Goal: Task Accomplishment & Management: Manage account settings

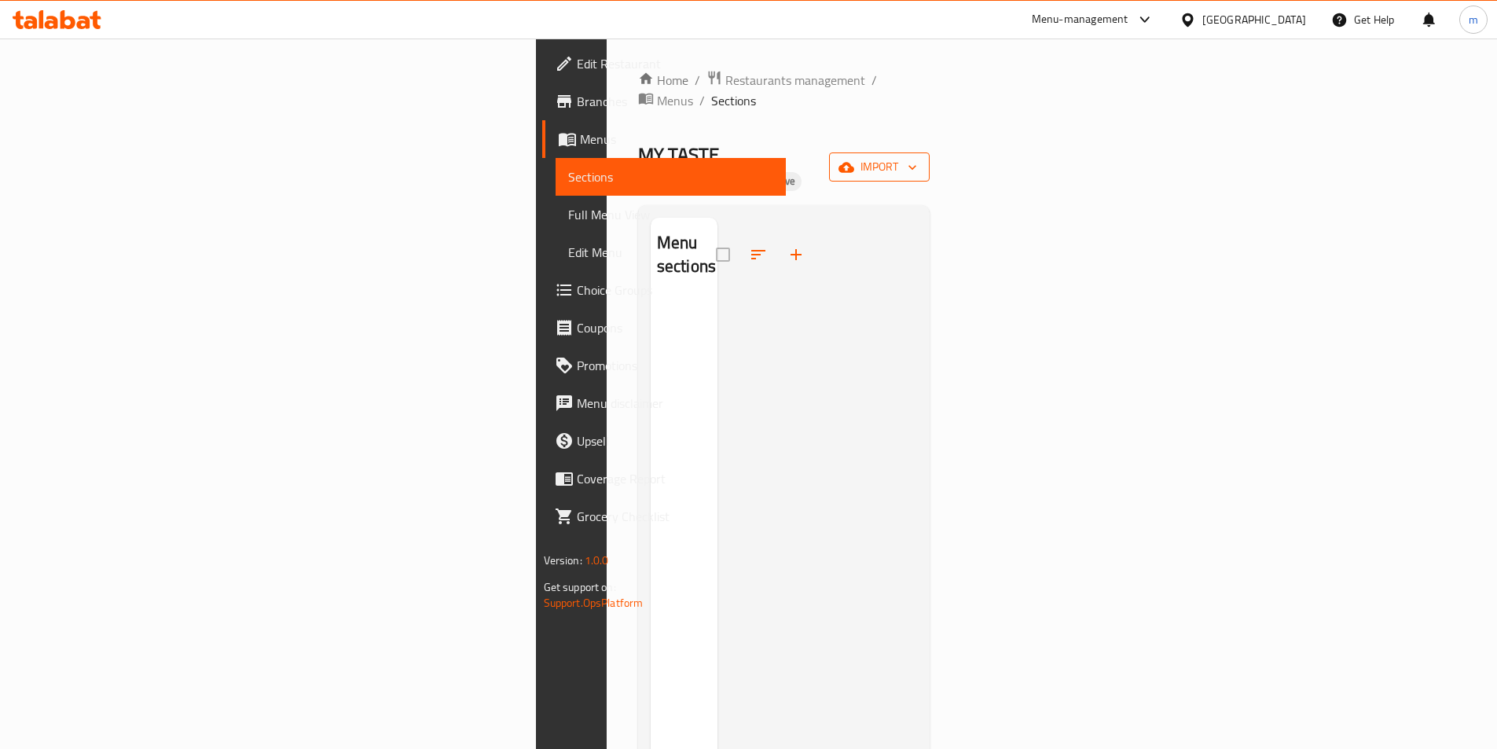
click at [917, 157] on span "import" at bounding box center [879, 167] width 75 height 20
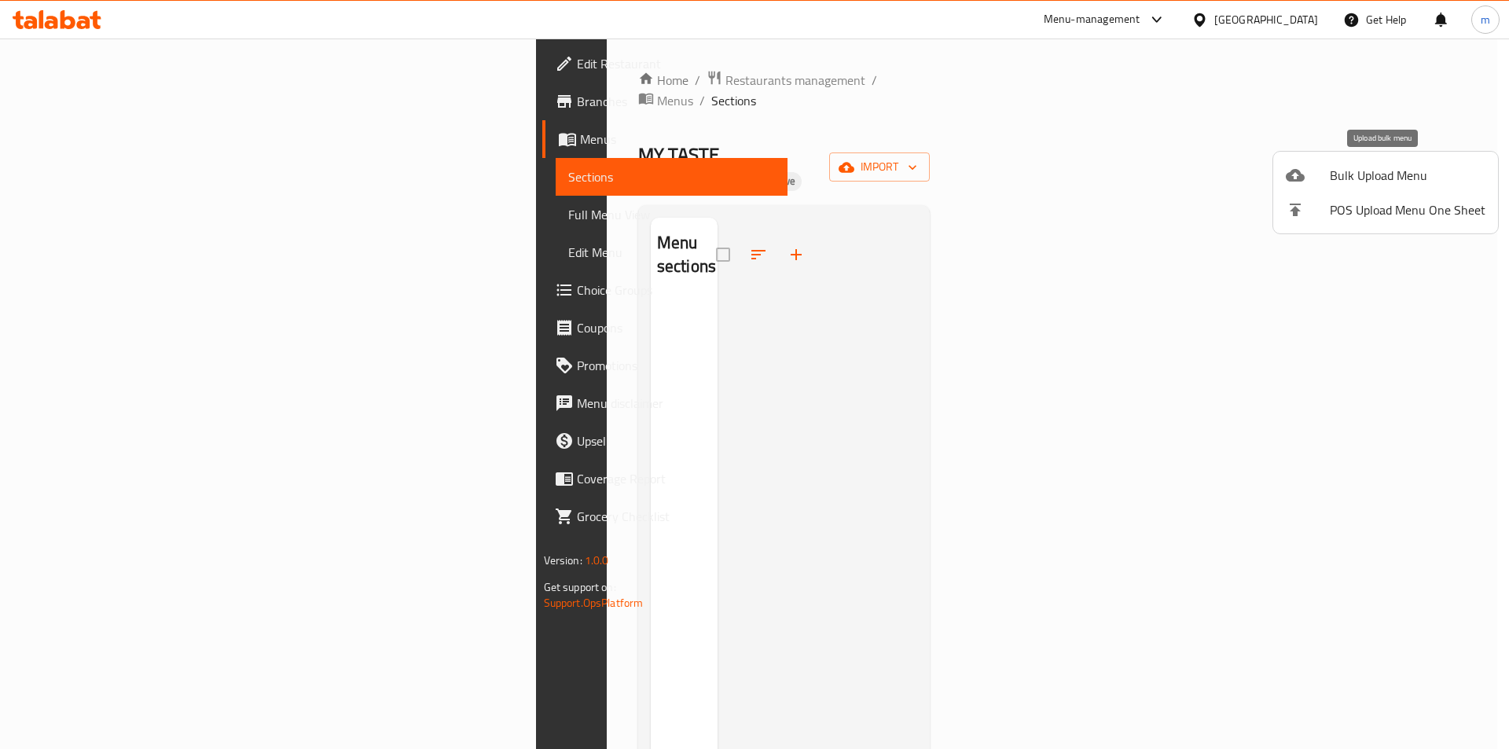
click at [1385, 178] on span "Bulk Upload Menu" at bounding box center [1408, 175] width 156 height 19
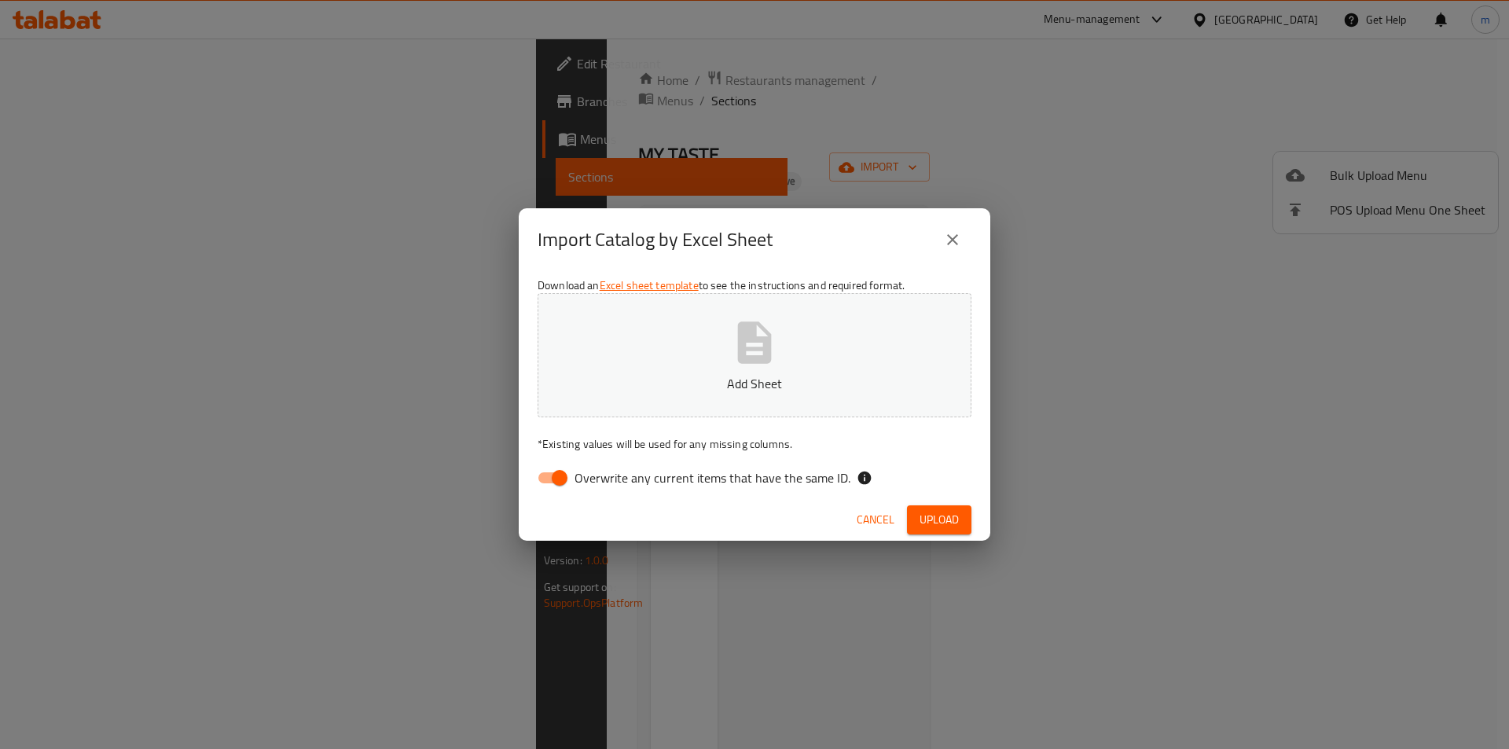
drag, startPoint x: 550, startPoint y: 481, endPoint x: 664, endPoint y: 393, distance: 144.0
click at [551, 481] on input "Overwrite any current items that have the same ID." at bounding box center [560, 478] width 90 height 30
checkbox input "false"
click at [694, 376] on p "Add Sheet" at bounding box center [754, 383] width 385 height 19
click at [956, 516] on span "Upload" at bounding box center [938, 520] width 39 height 20
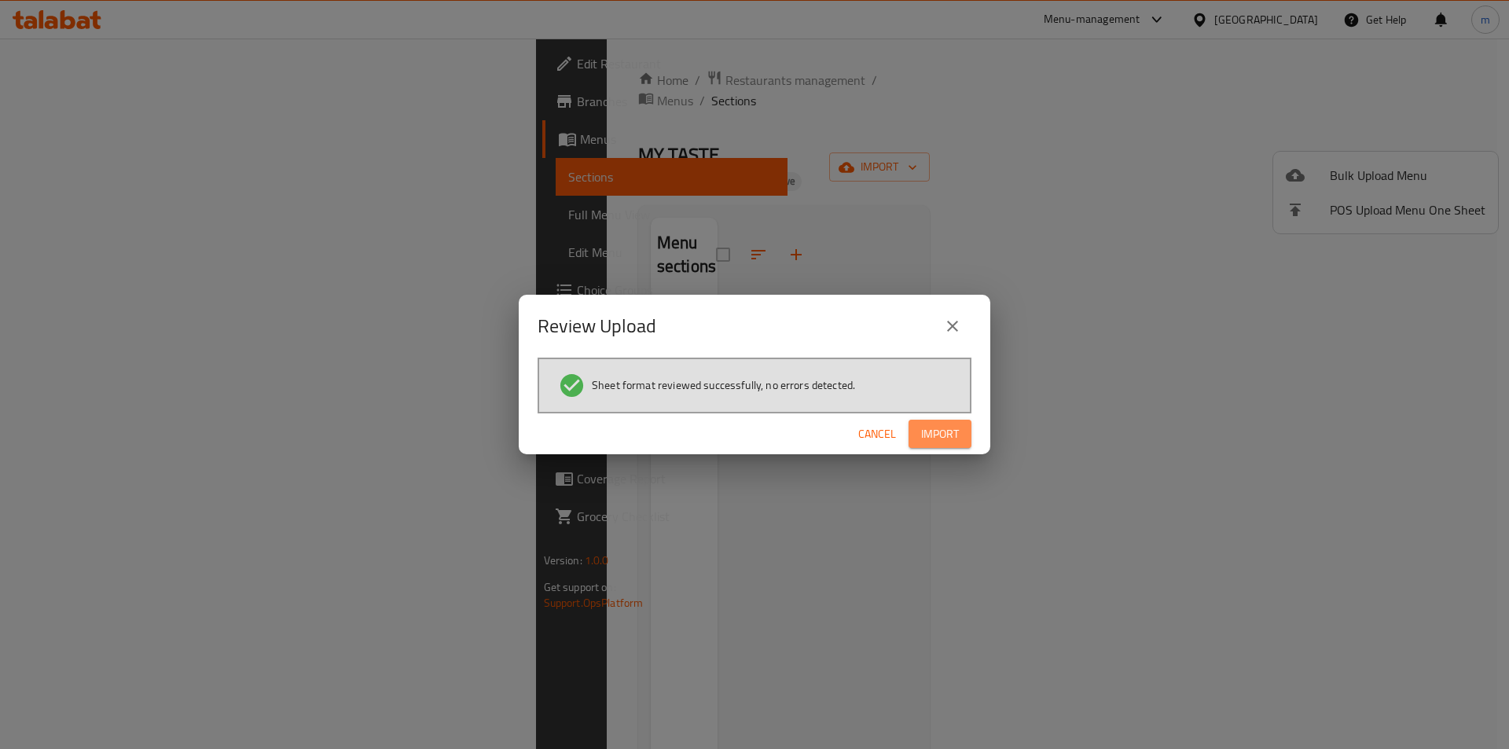
click at [944, 427] on span "Import" at bounding box center [940, 434] width 38 height 20
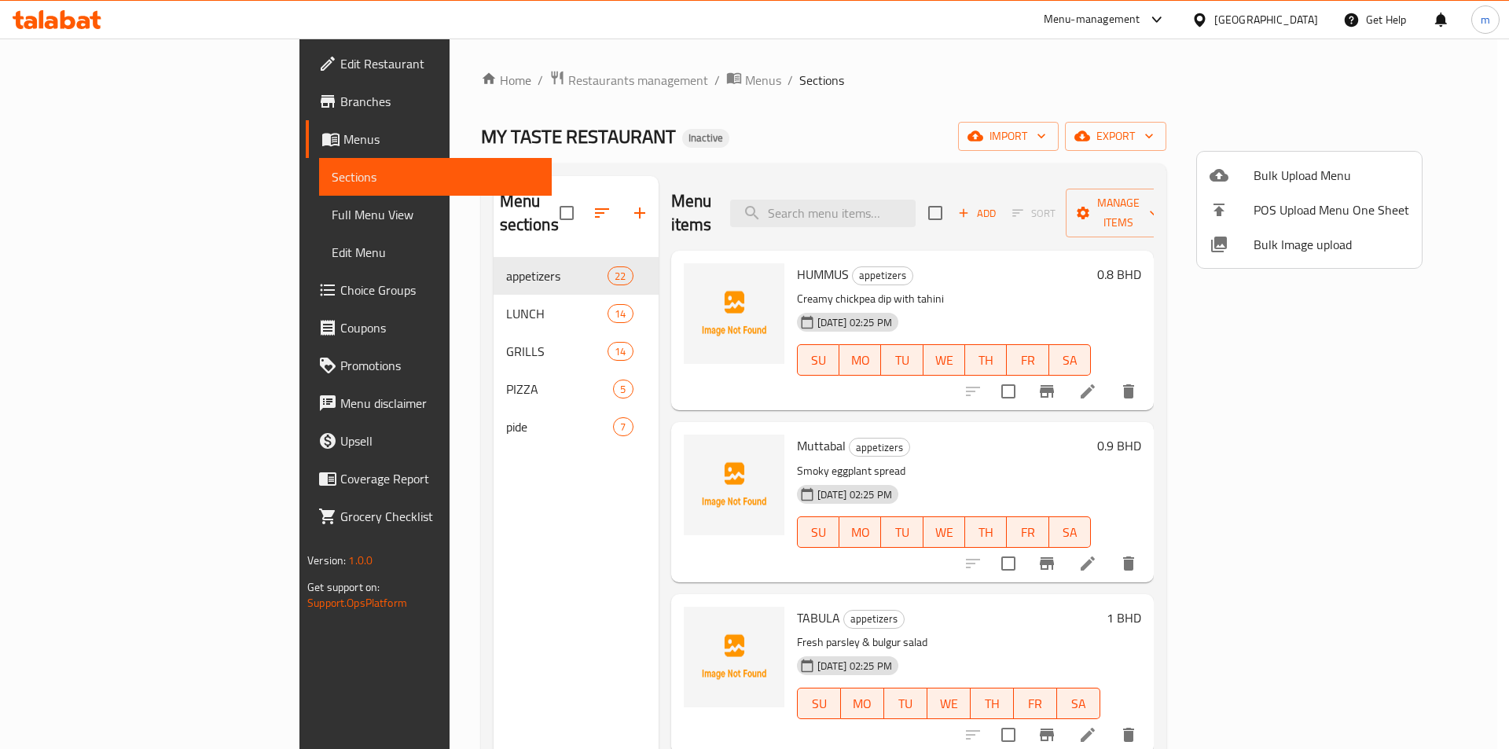
click at [132, 216] on div at bounding box center [754, 374] width 1509 height 749
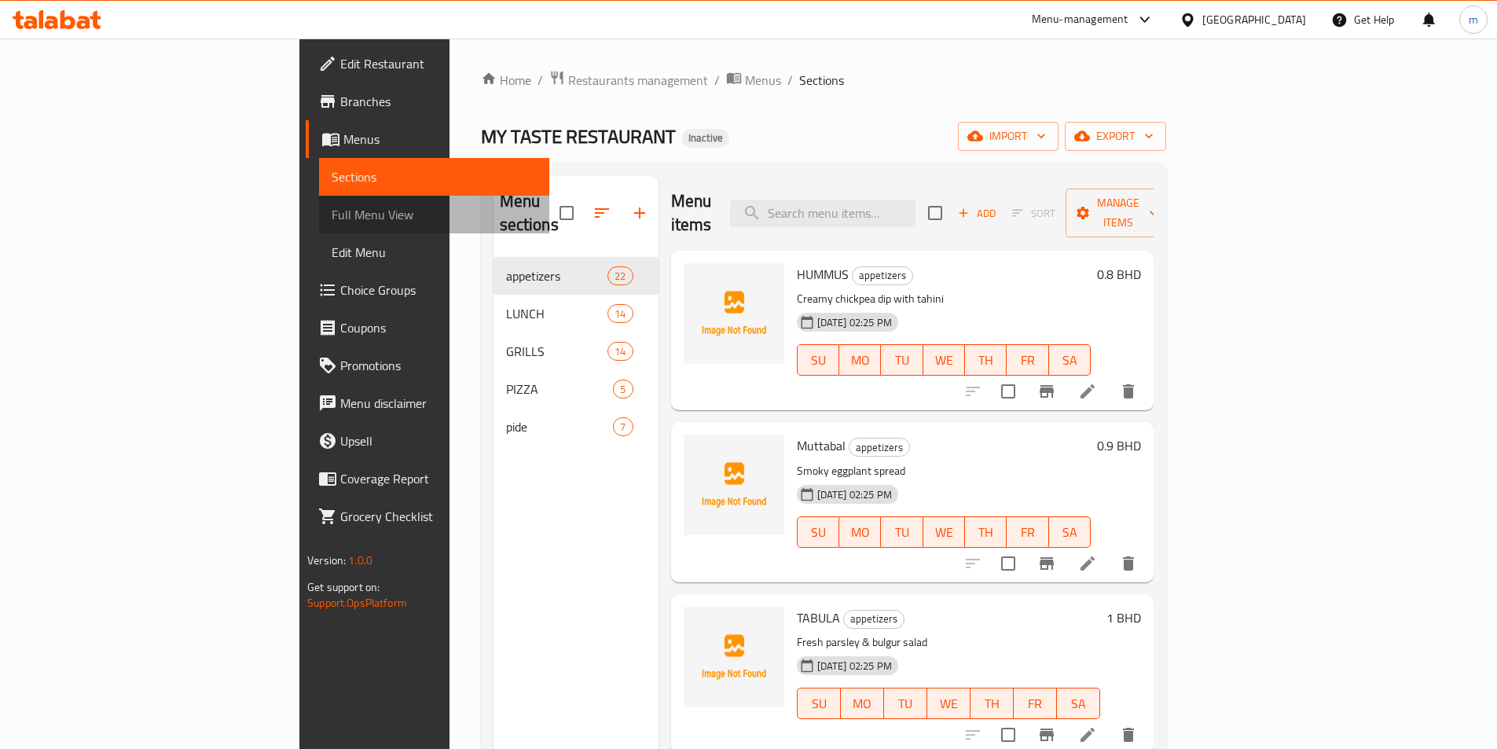
click at [332, 215] on span "Full Menu View" at bounding box center [434, 214] width 205 height 19
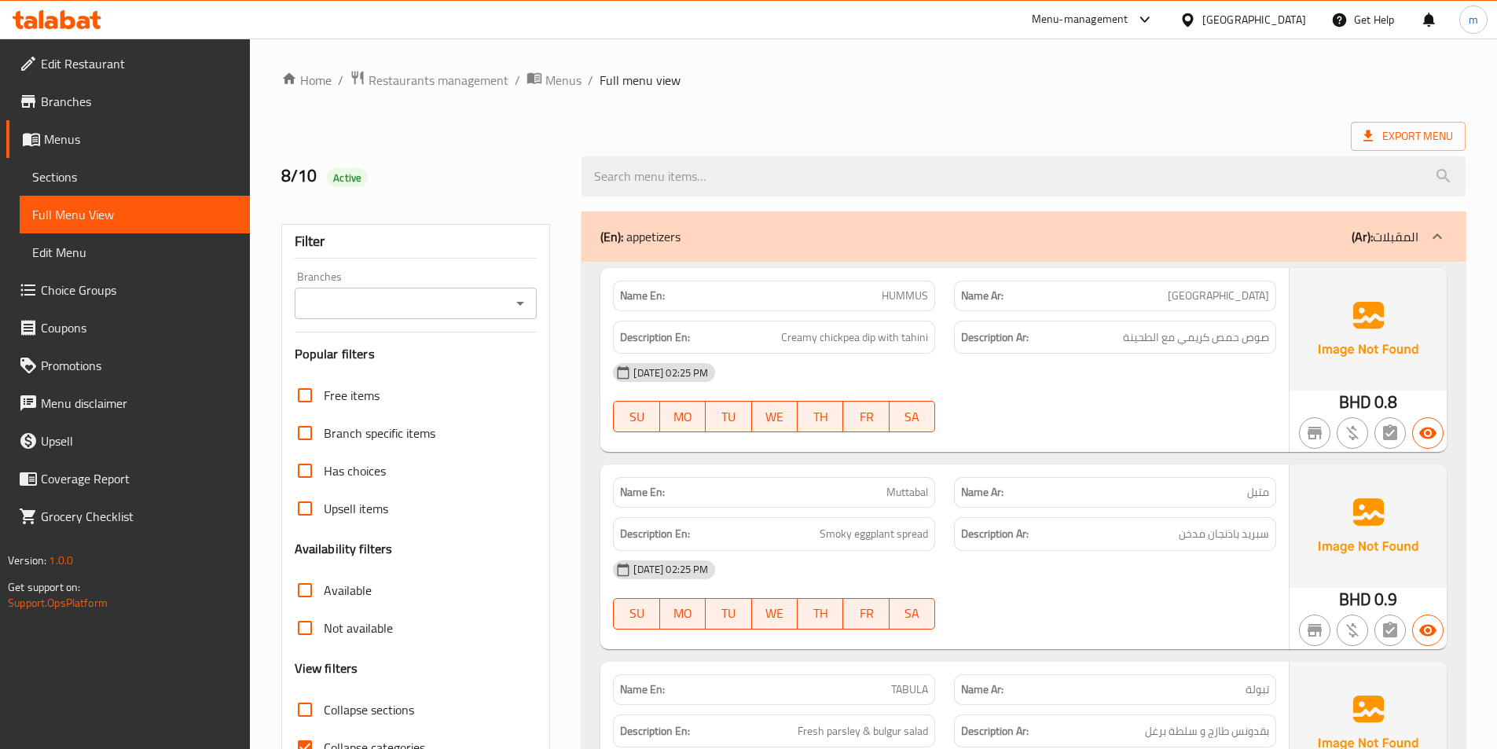
click at [108, 212] on span "Full Menu View" at bounding box center [134, 214] width 205 height 19
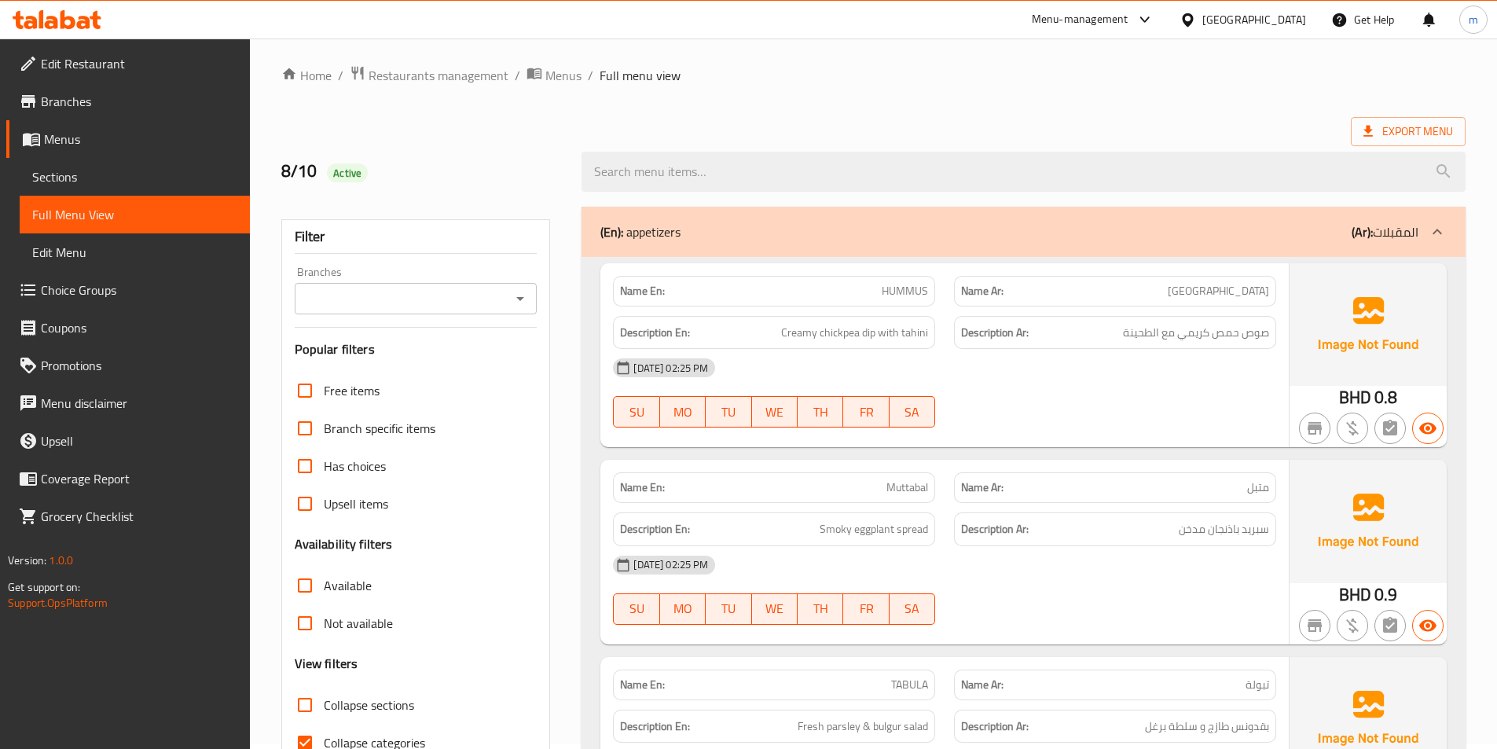
scroll to position [314, 0]
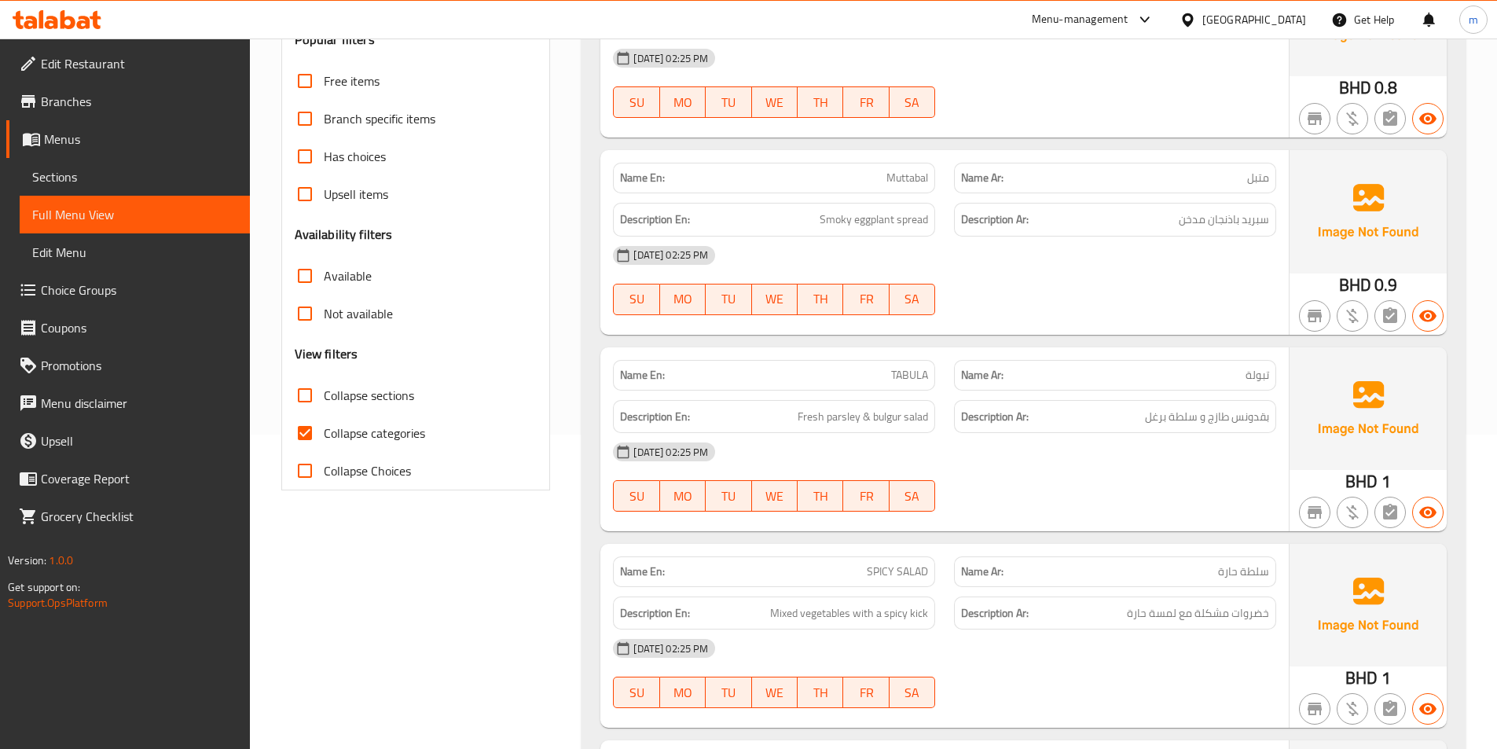
click at [313, 424] on input "Collapse categories" at bounding box center [305, 433] width 38 height 38
checkbox input "false"
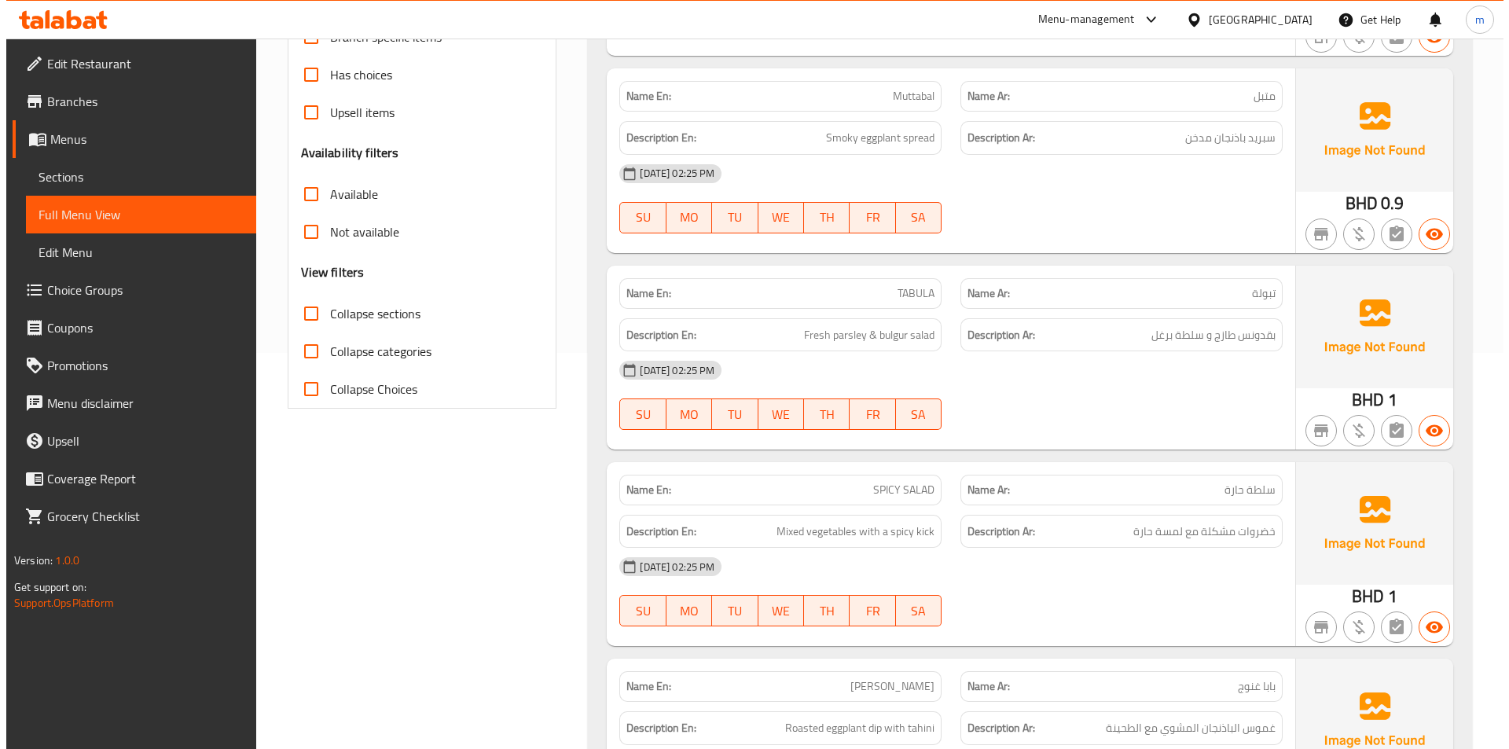
scroll to position [0, 0]
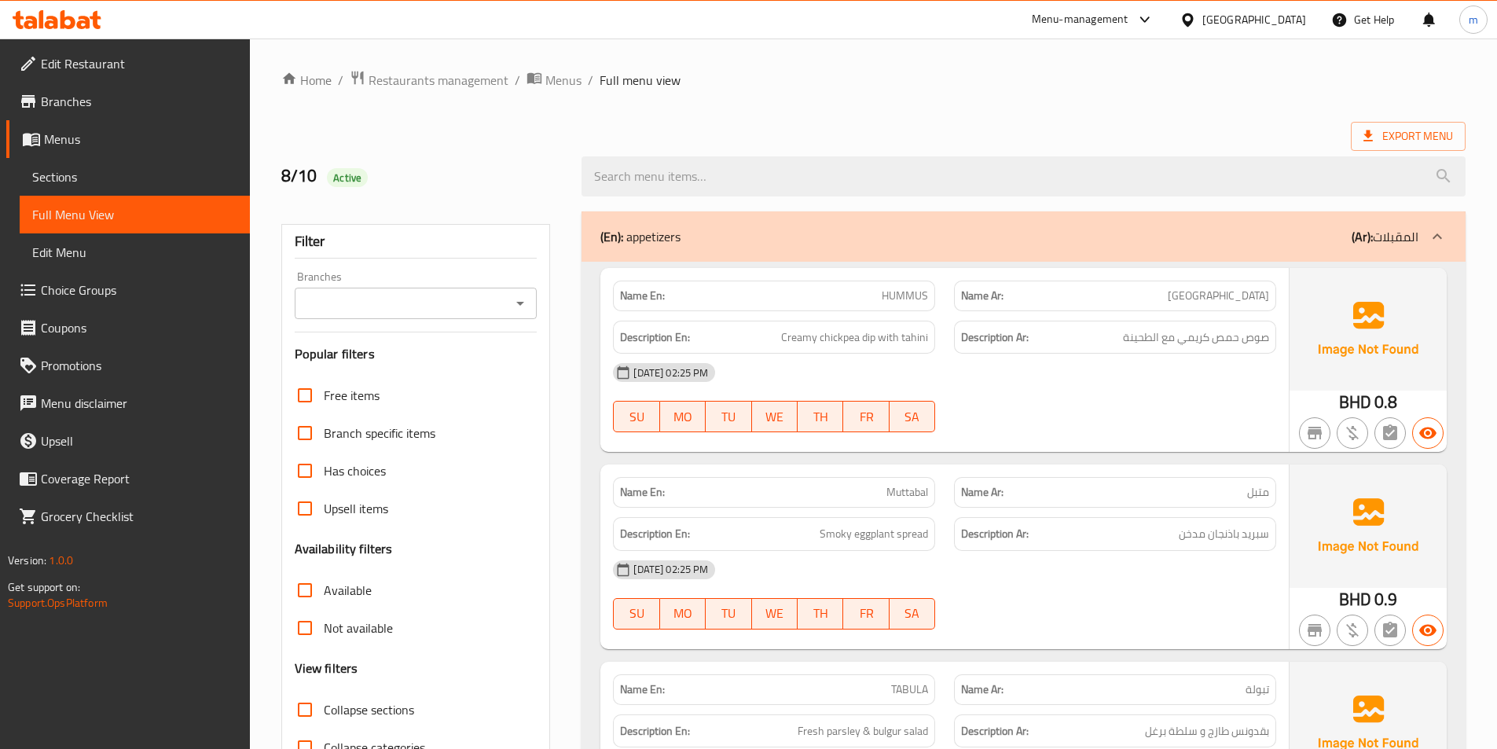
click at [87, 143] on span "Menus" at bounding box center [140, 139] width 193 height 19
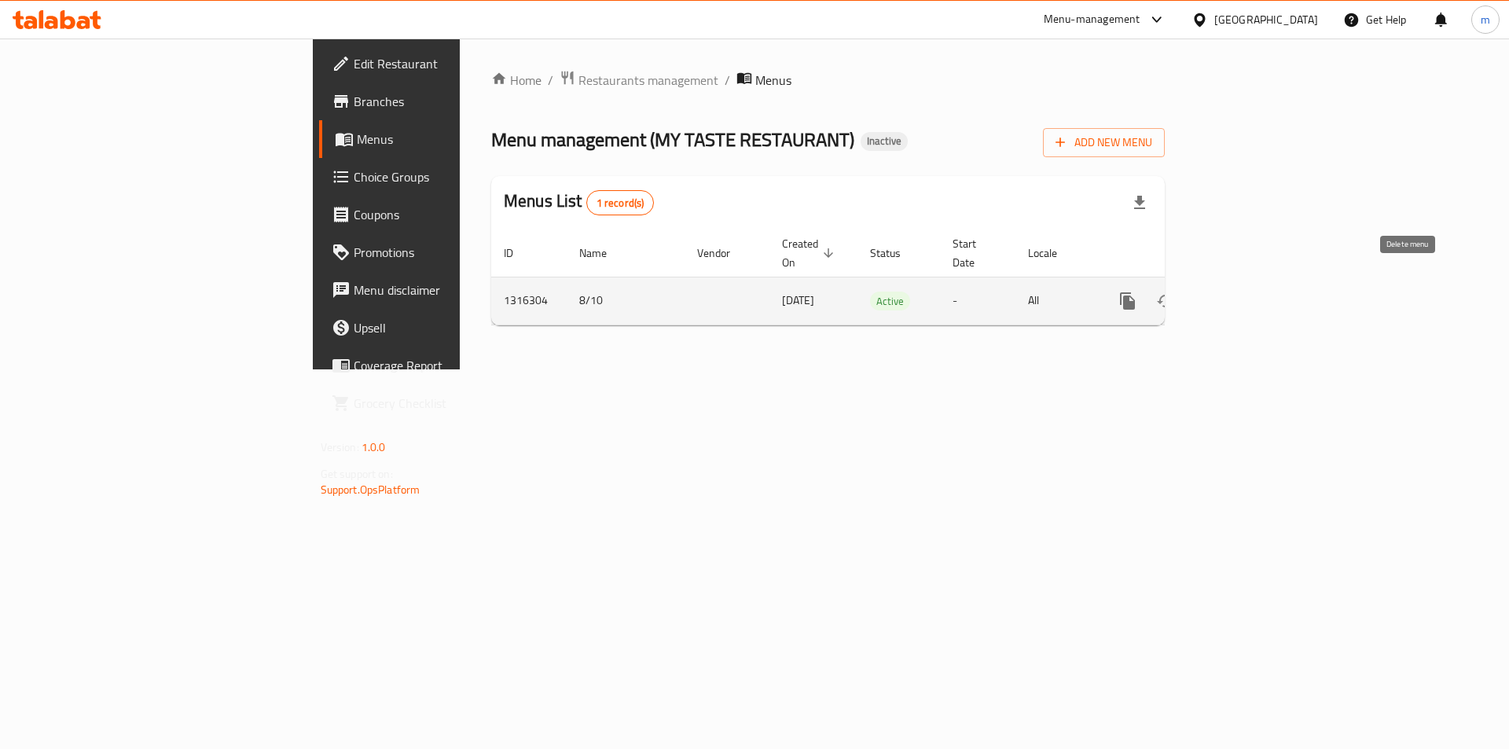
click at [1208, 294] on icon "enhanced table" at bounding box center [1202, 301] width 11 height 14
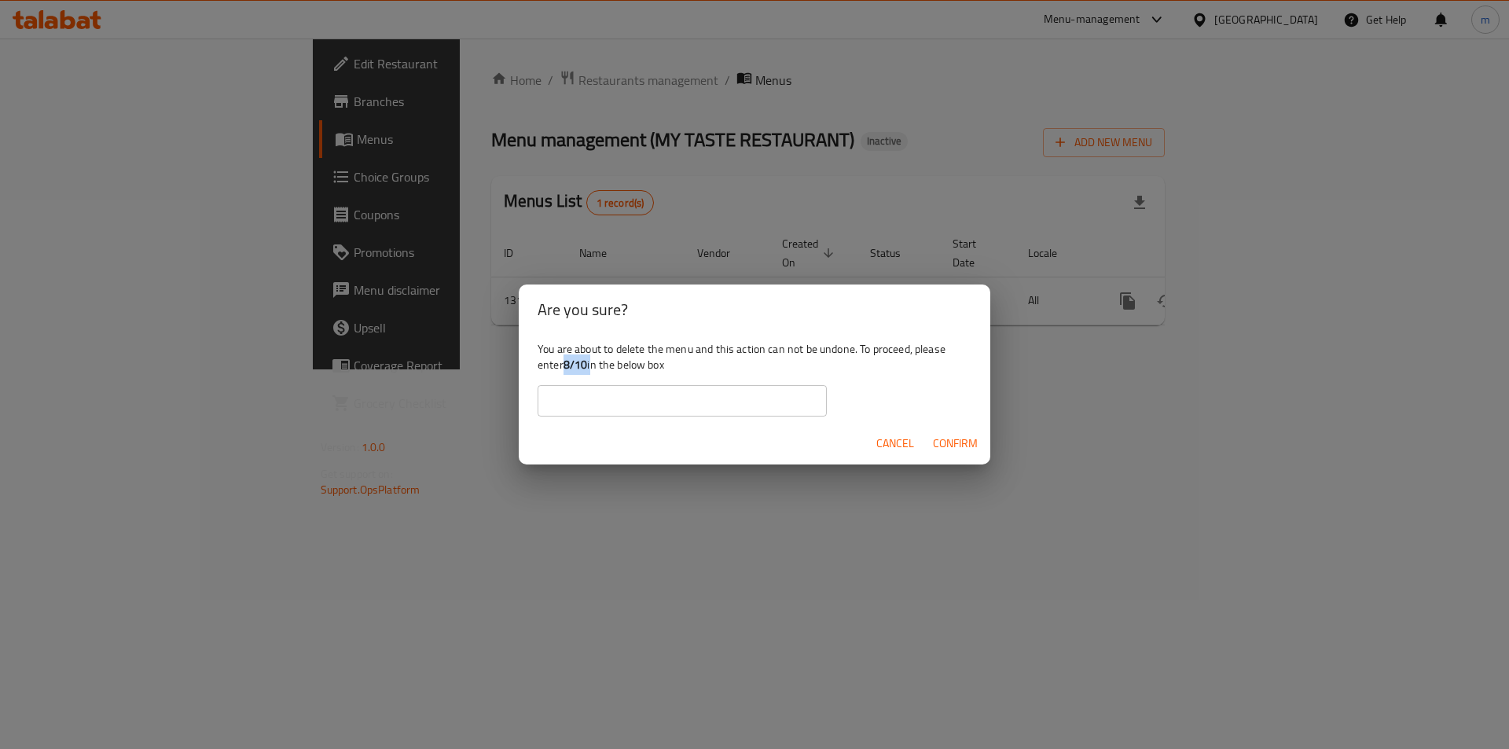
drag, startPoint x: 591, startPoint y: 364, endPoint x: 567, endPoint y: 361, distance: 24.5
click at [567, 361] on div "You are about to delete the menu and this action can not be undone. To proceed,…" at bounding box center [754, 379] width 471 height 88
copy div "8/10"
click at [574, 394] on input "text" at bounding box center [681, 400] width 289 height 31
paste input "8/10"
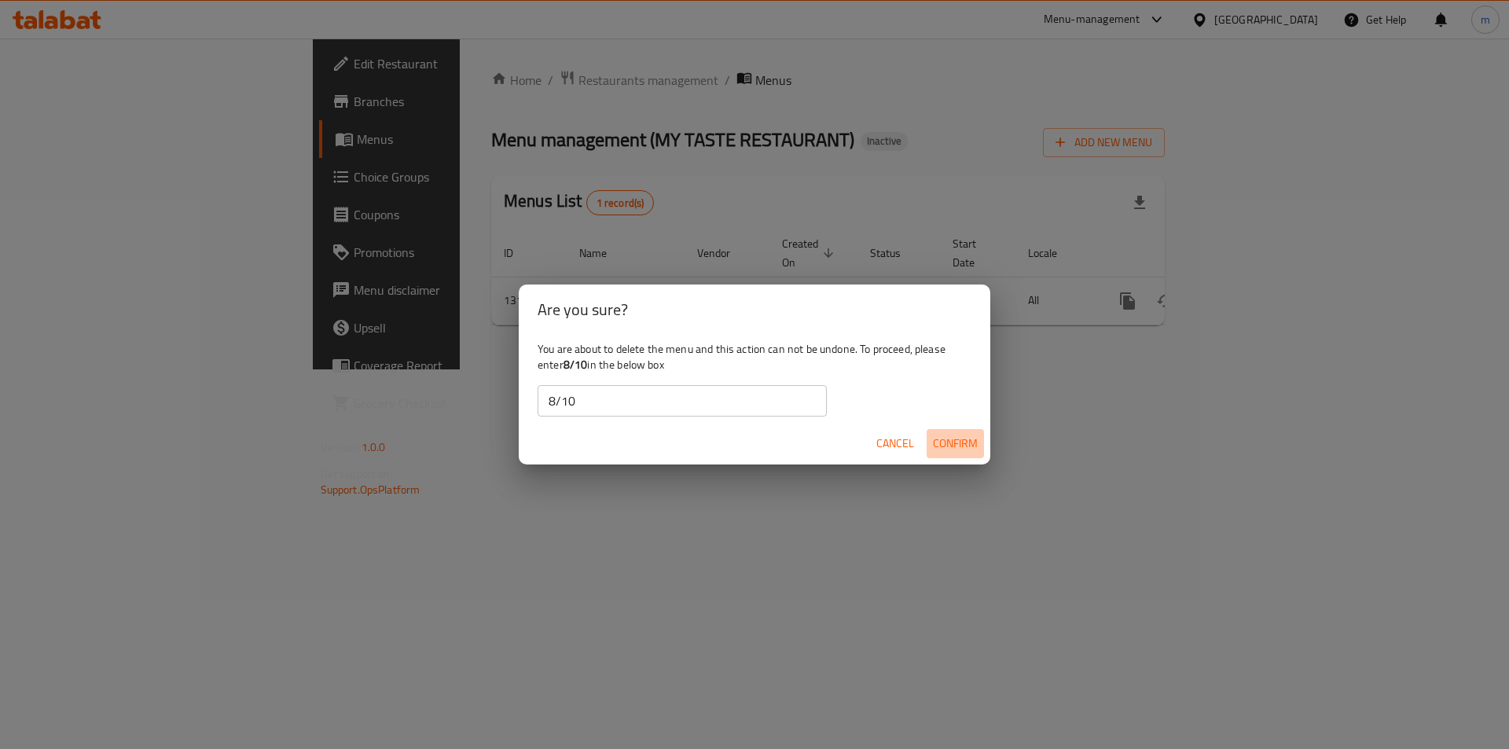
click at [953, 449] on span "Confirm" at bounding box center [955, 444] width 45 height 20
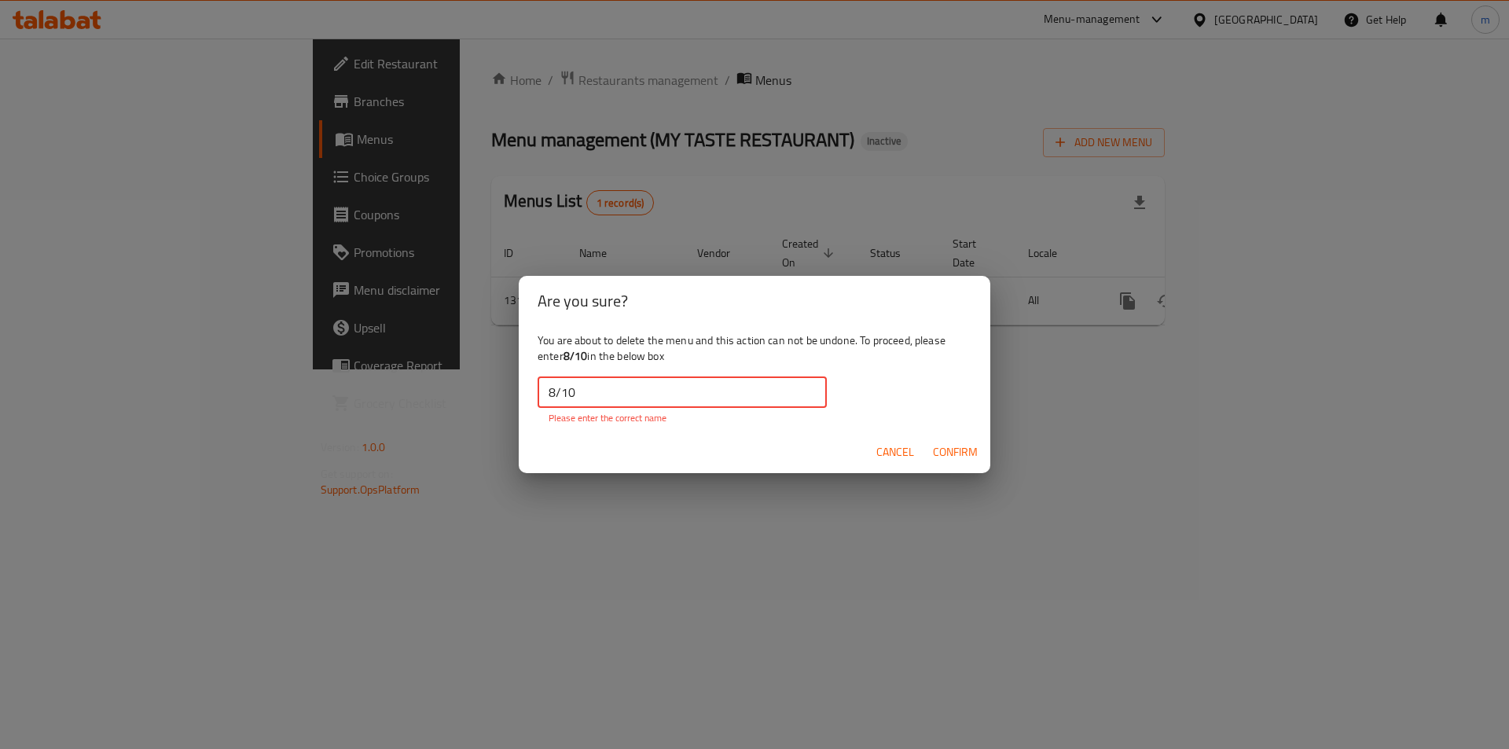
click at [598, 392] on input "8/10" at bounding box center [681, 391] width 289 height 31
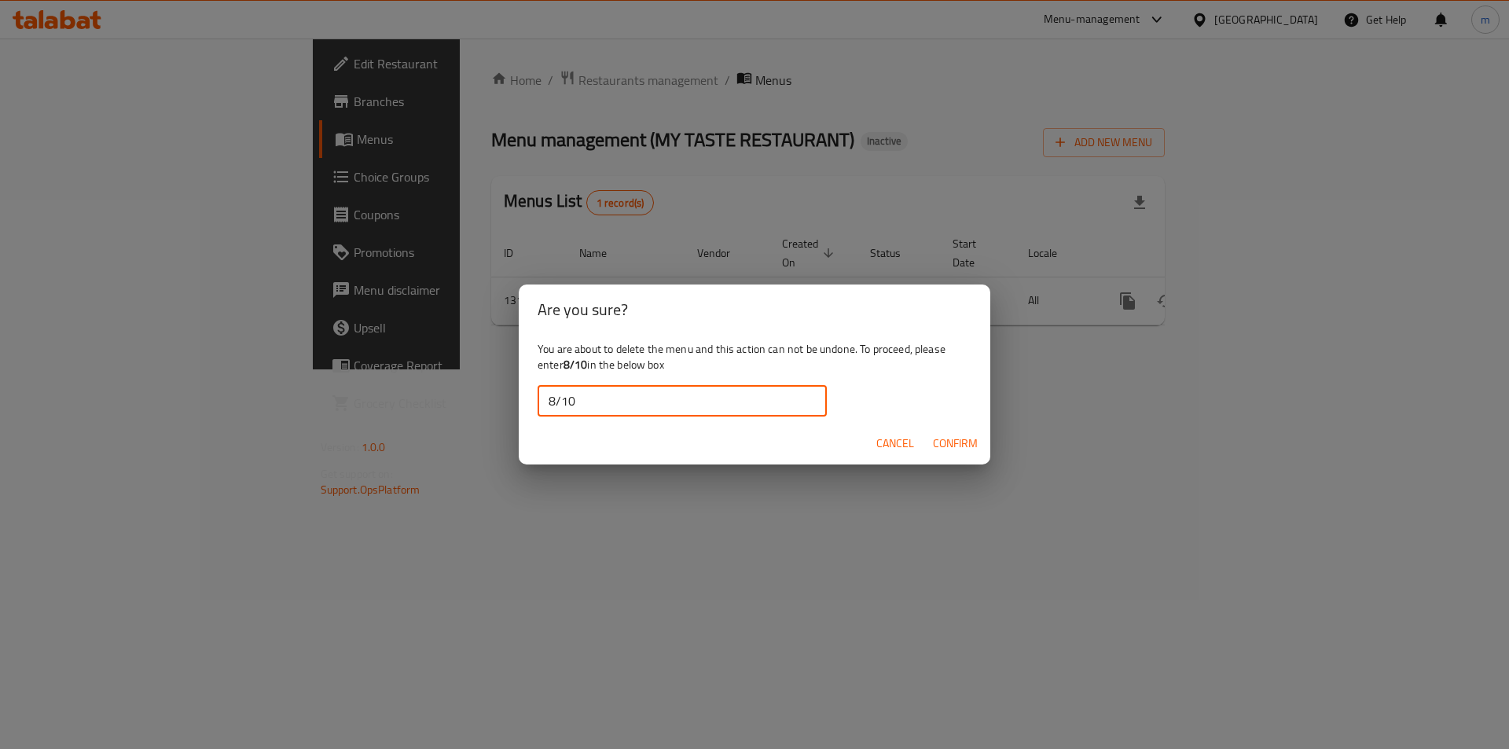
type input "8/10"
click at [958, 440] on span "Confirm" at bounding box center [955, 444] width 45 height 20
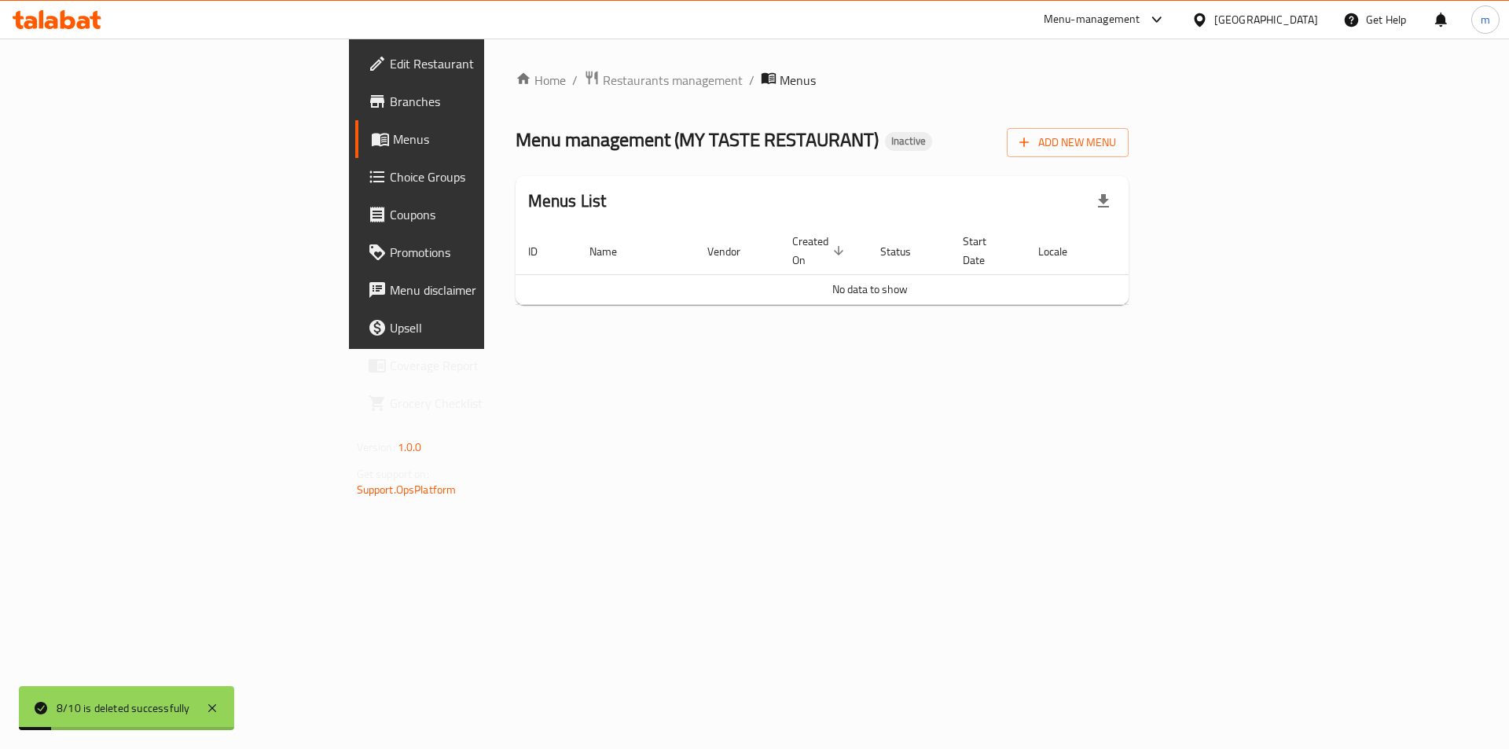
click at [393, 146] on span "Menus" at bounding box center [491, 139] width 196 height 19
click at [1116, 143] on span "Add New Menu" at bounding box center [1067, 143] width 97 height 20
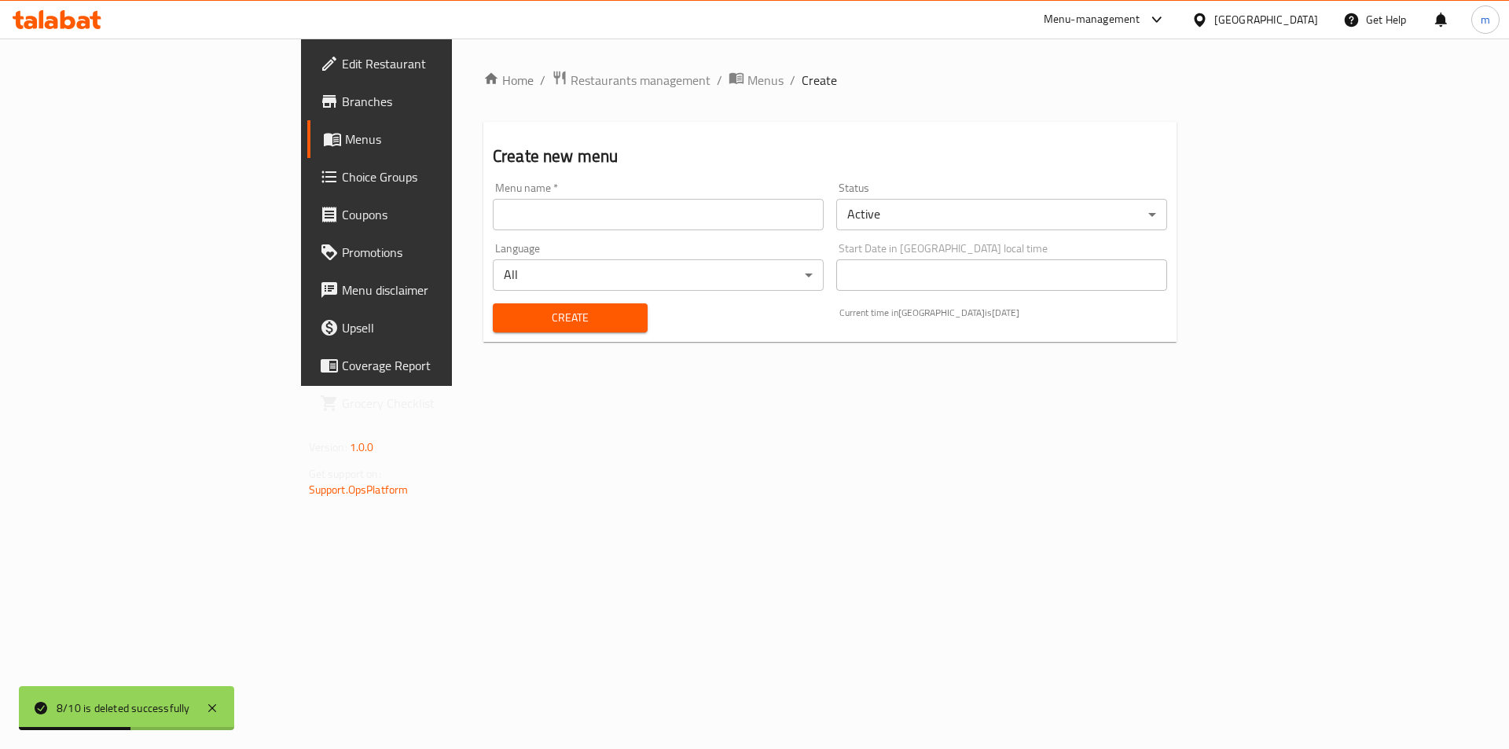
click at [493, 222] on input "text" at bounding box center [658, 214] width 331 height 31
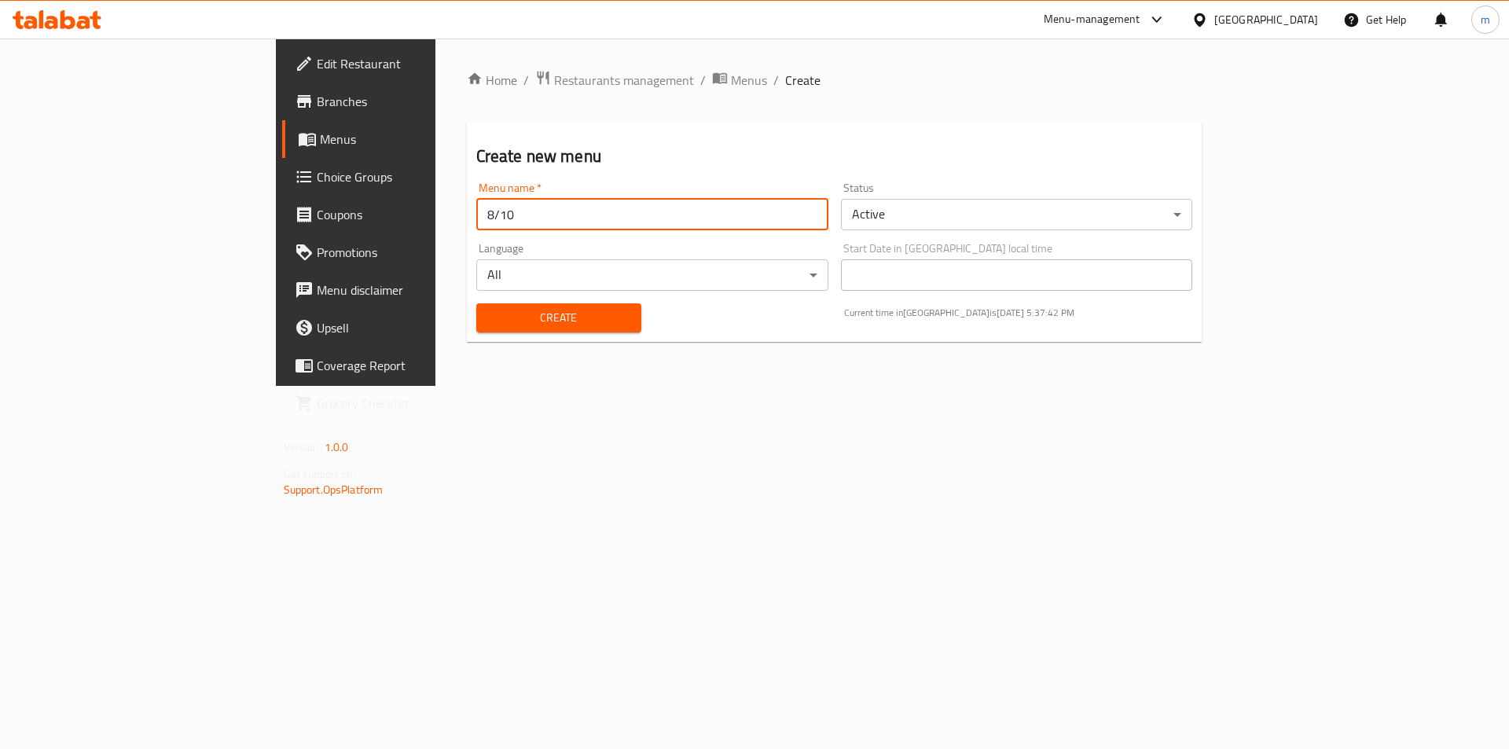
type input "8/10"
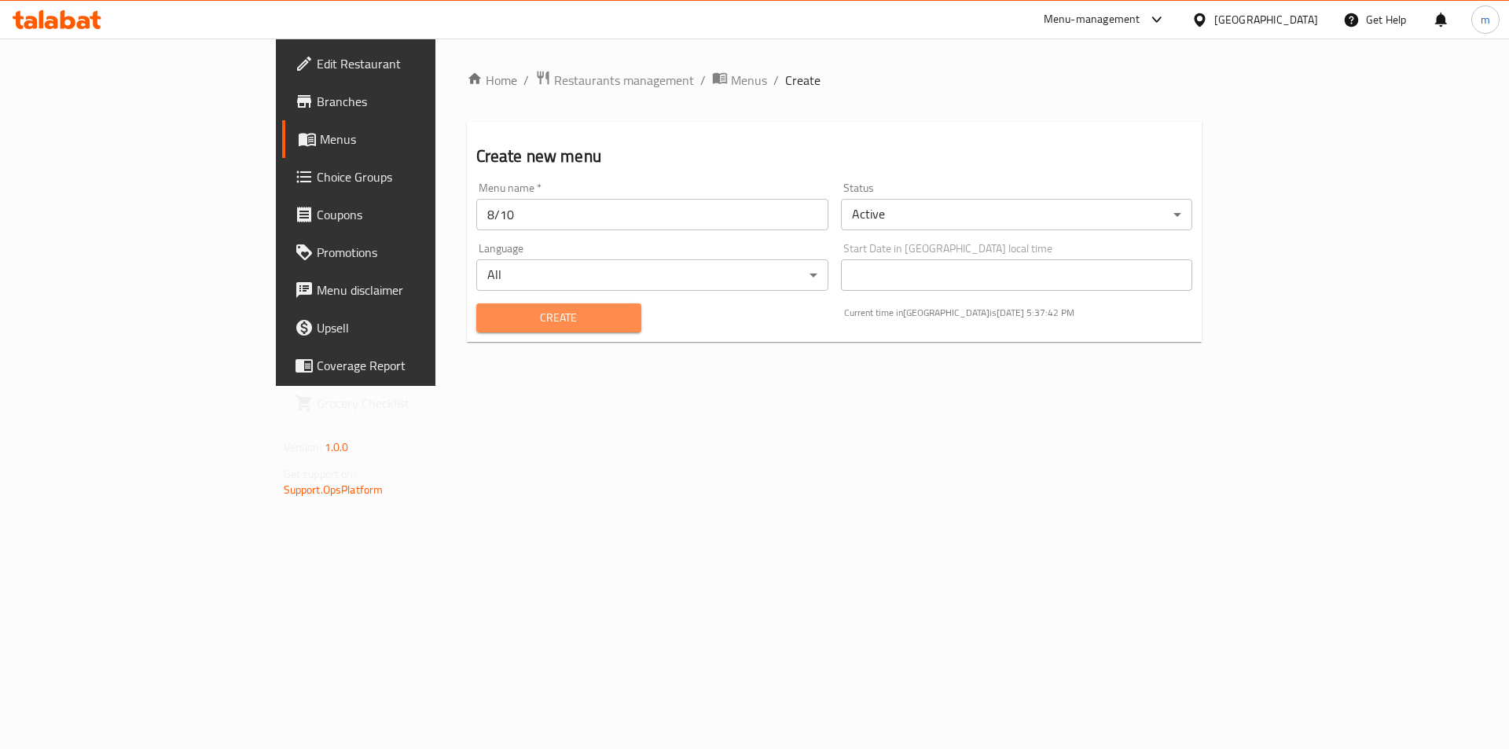
click at [489, 321] on span "Create" at bounding box center [559, 318] width 140 height 20
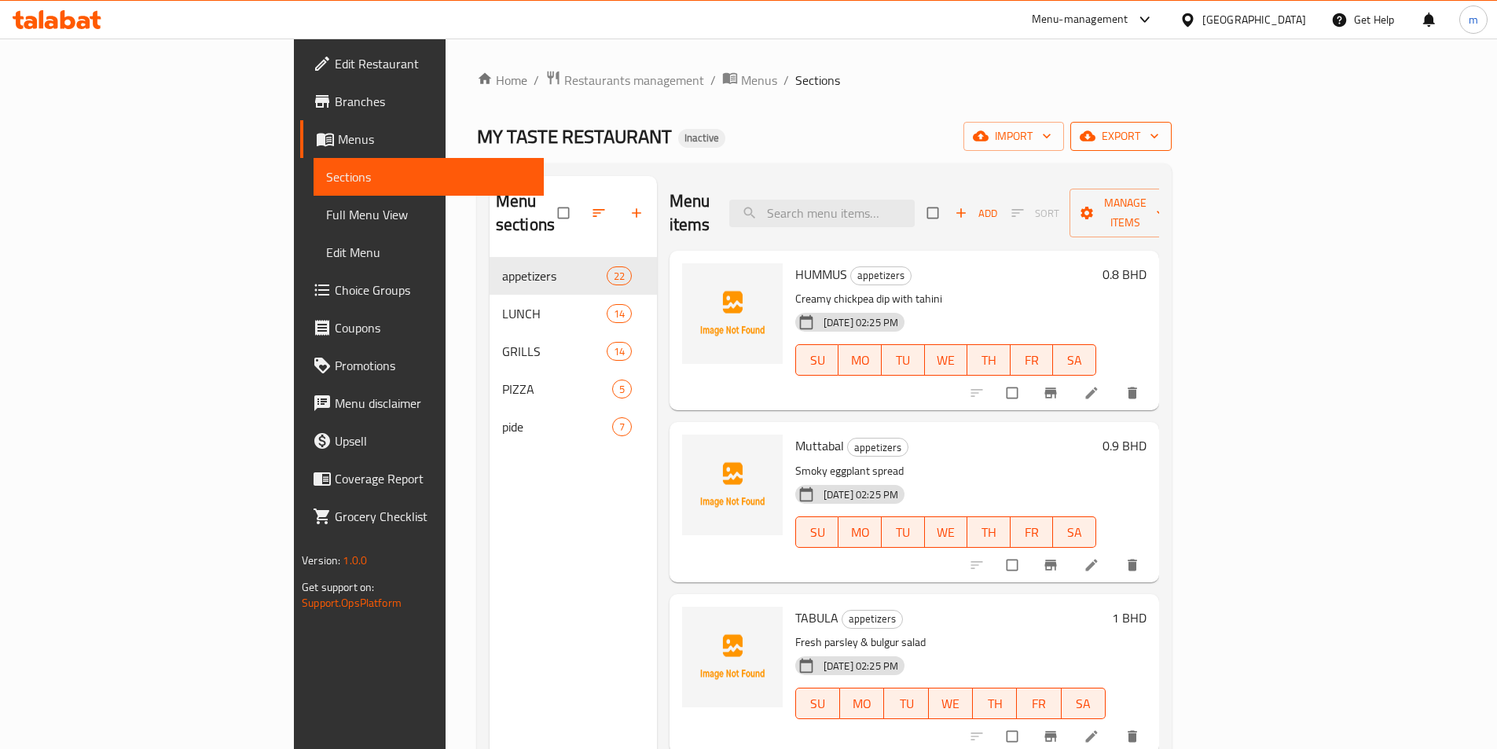
click at [1159, 138] on span "export" at bounding box center [1121, 137] width 76 height 20
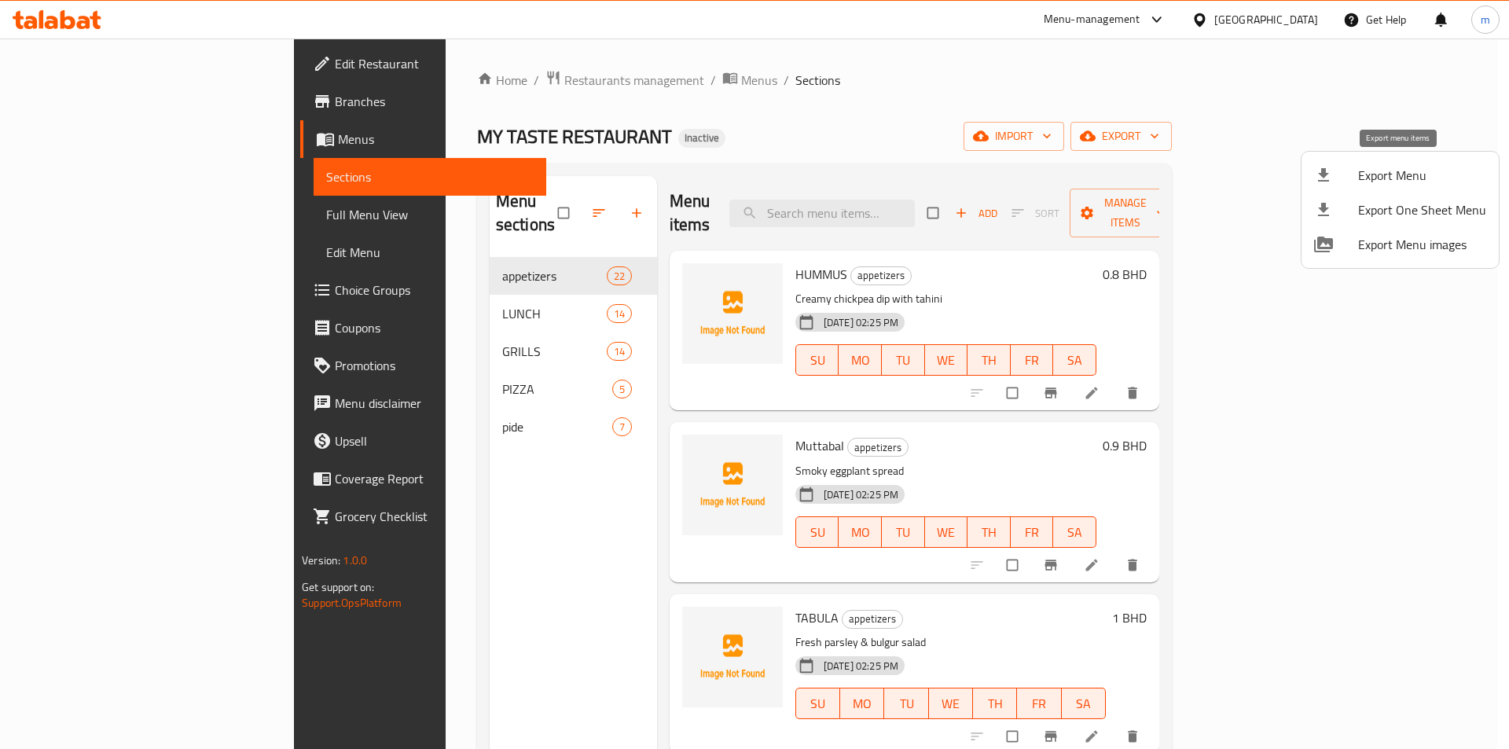
click at [1446, 174] on span "Export Menu" at bounding box center [1422, 175] width 128 height 19
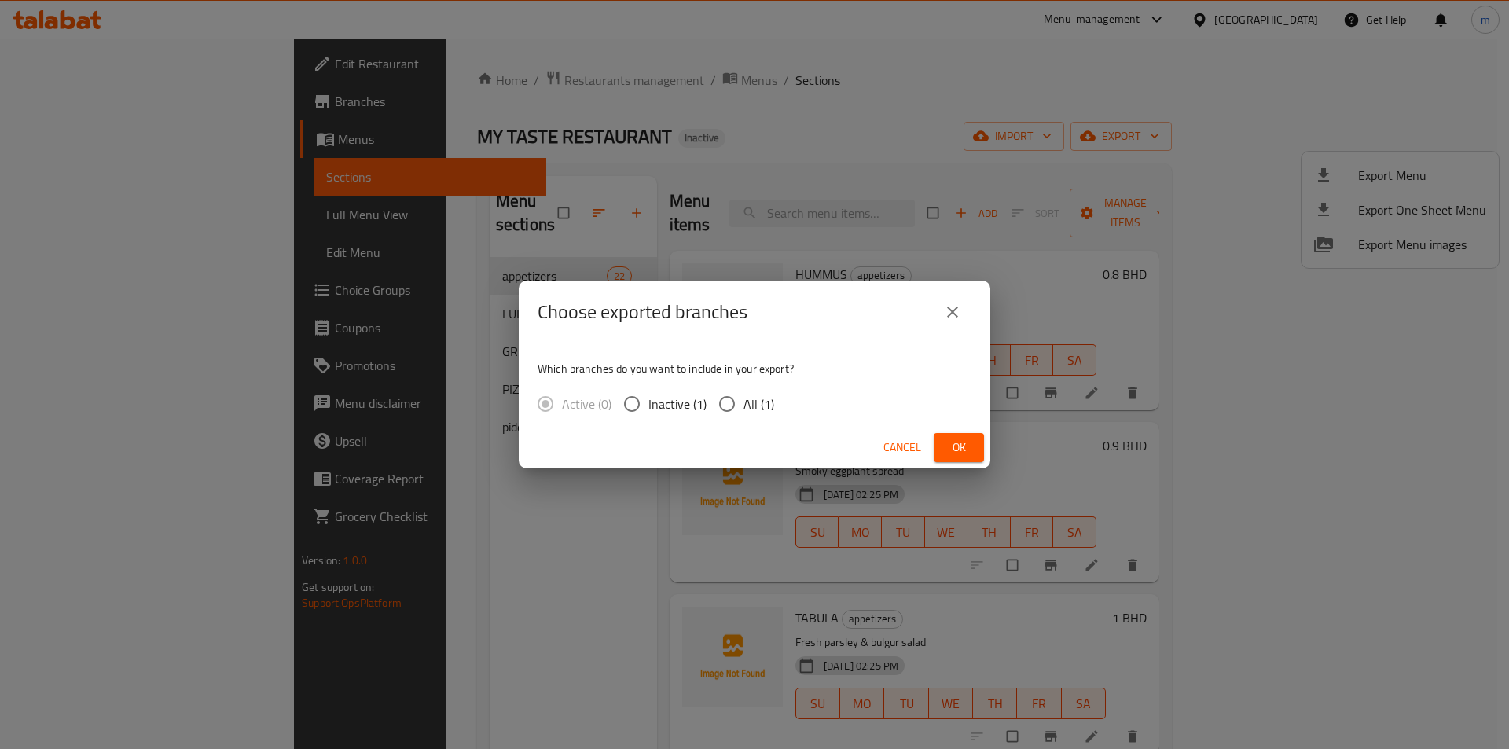
click at [735, 399] on input "All (1)" at bounding box center [726, 403] width 33 height 33
radio input "true"
click at [965, 442] on span "Ok" at bounding box center [958, 448] width 25 height 20
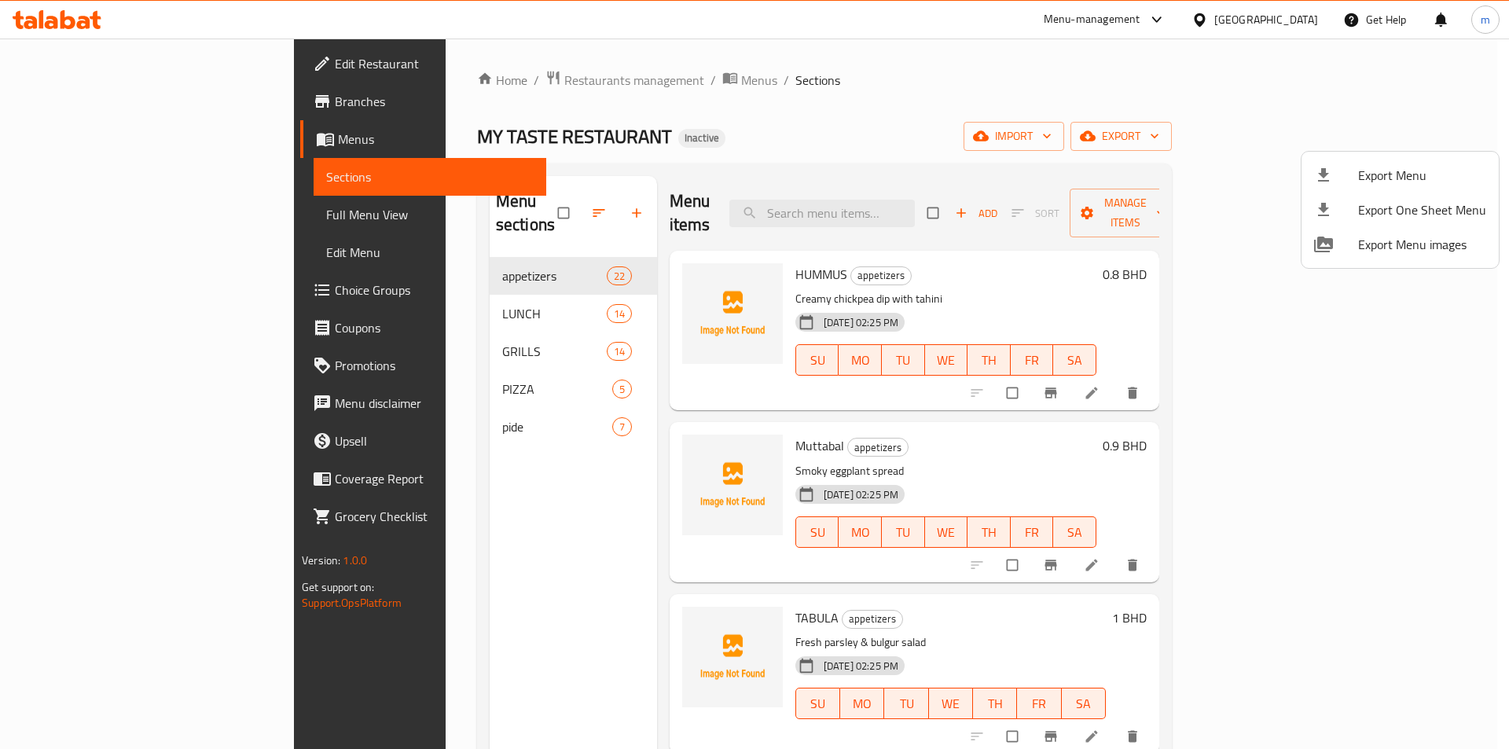
click at [361, 394] on div at bounding box center [754, 374] width 1509 height 749
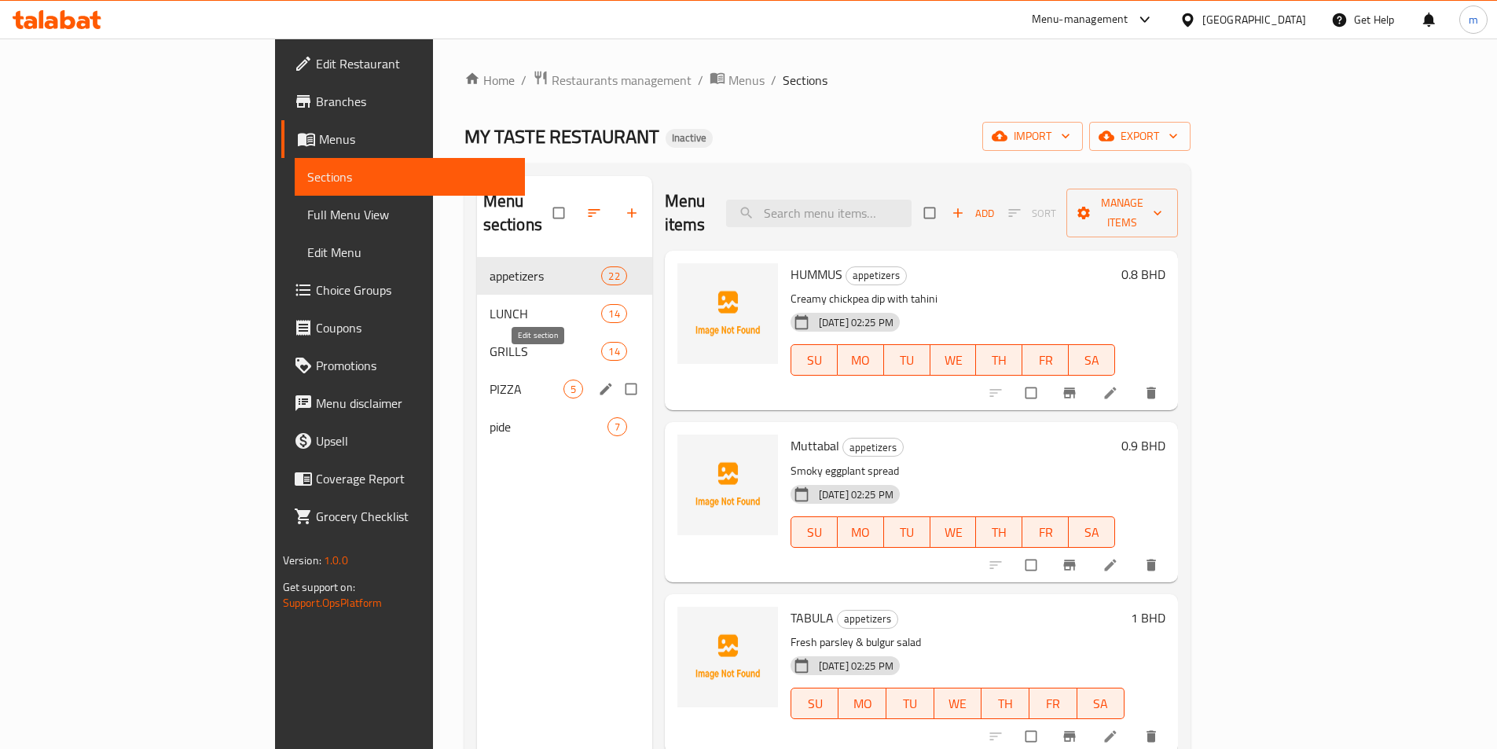
click at [598, 381] on icon "edit" at bounding box center [606, 389] width 16 height 16
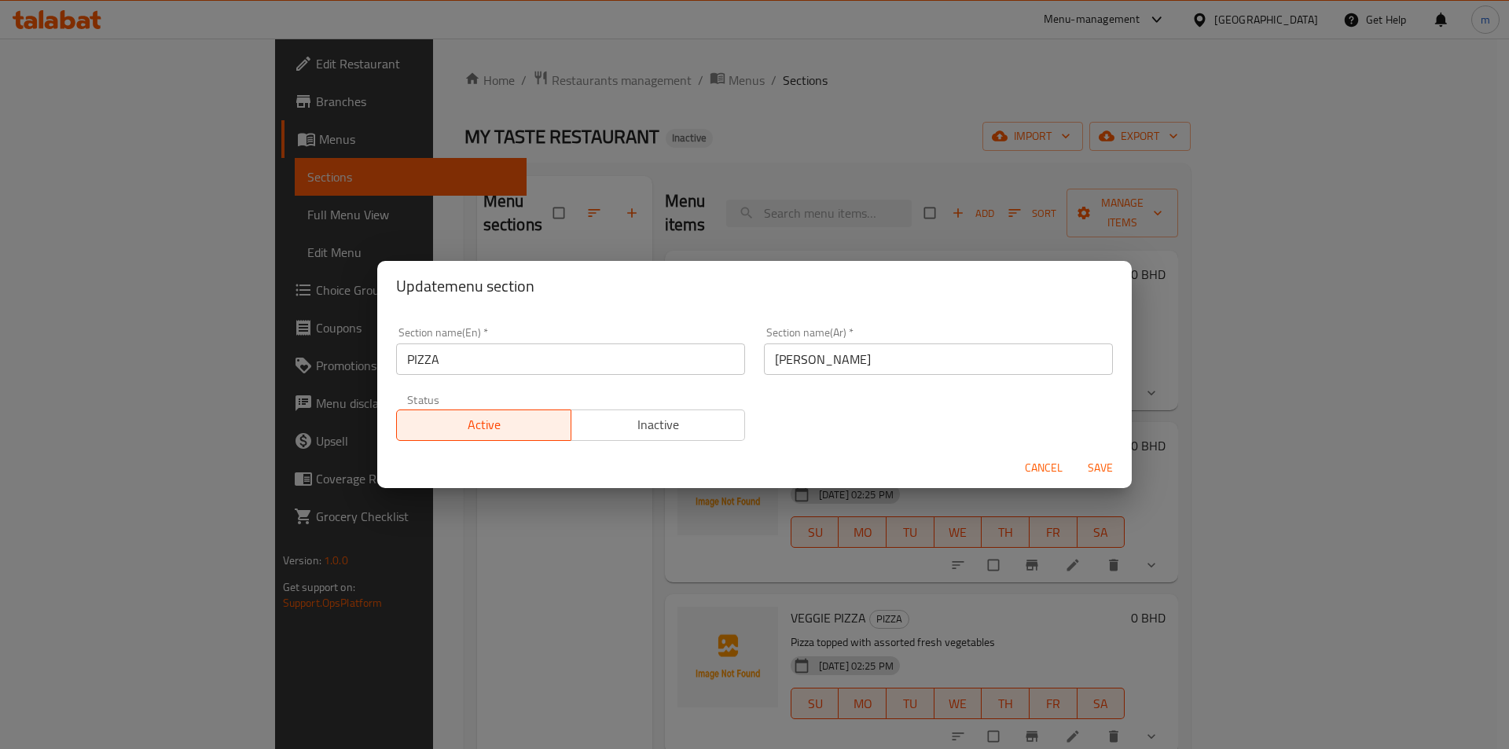
click at [420, 548] on div "Update menu section Section name(En)   * PIZZA Section name(En) * Section name(…" at bounding box center [754, 374] width 1509 height 749
click at [1029, 466] on span "Cancel" at bounding box center [1044, 468] width 38 height 20
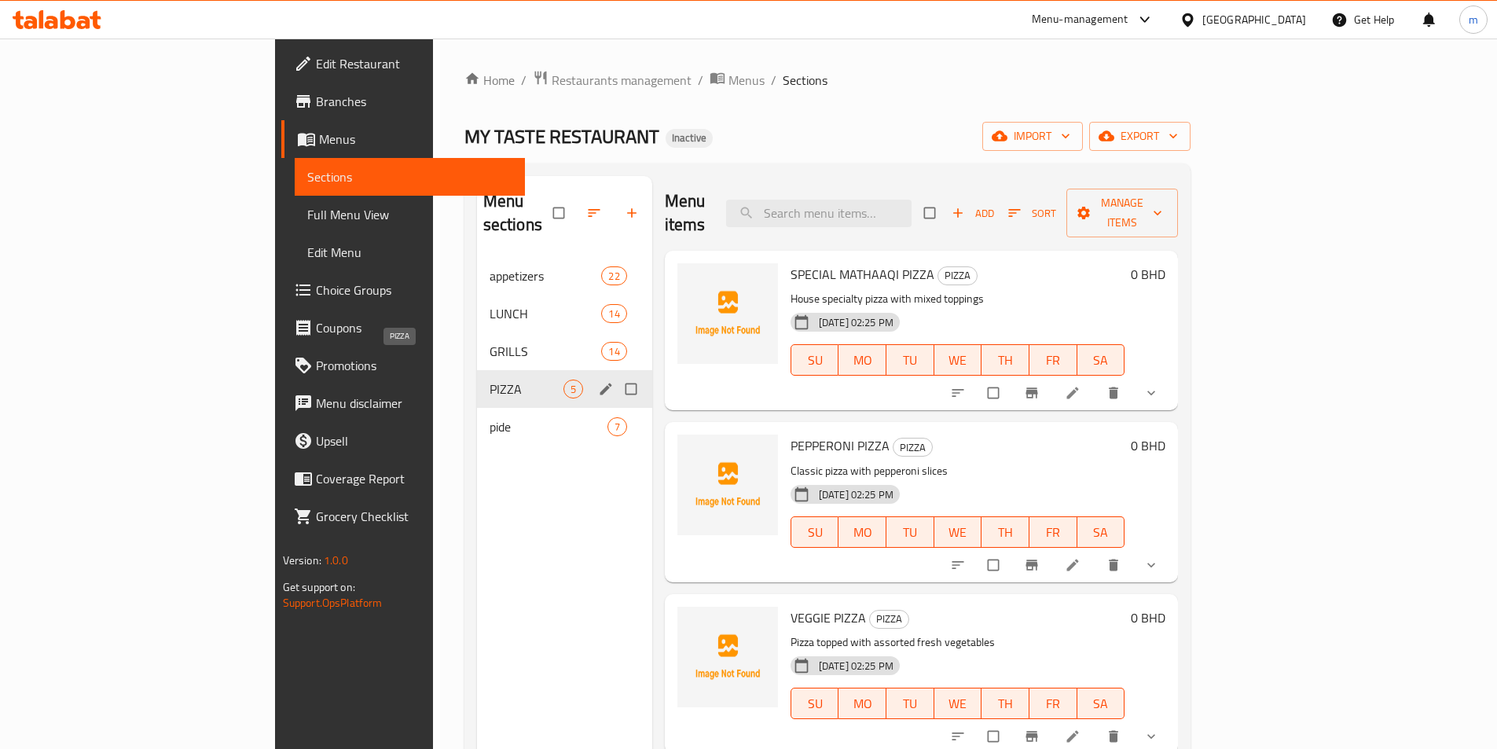
click at [490, 380] on span "PIZZA" at bounding box center [527, 389] width 74 height 19
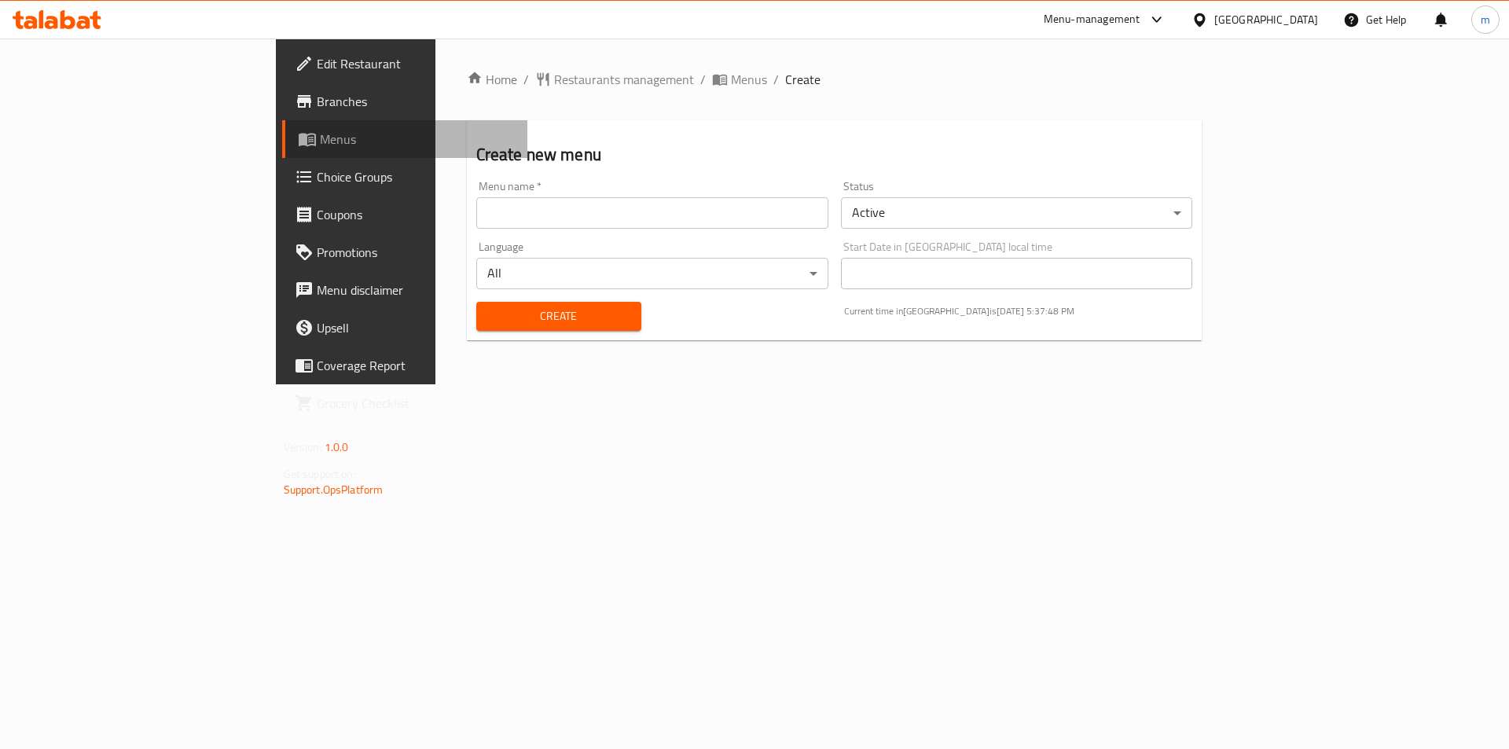
click at [320, 141] on span "Menus" at bounding box center [418, 139] width 196 height 19
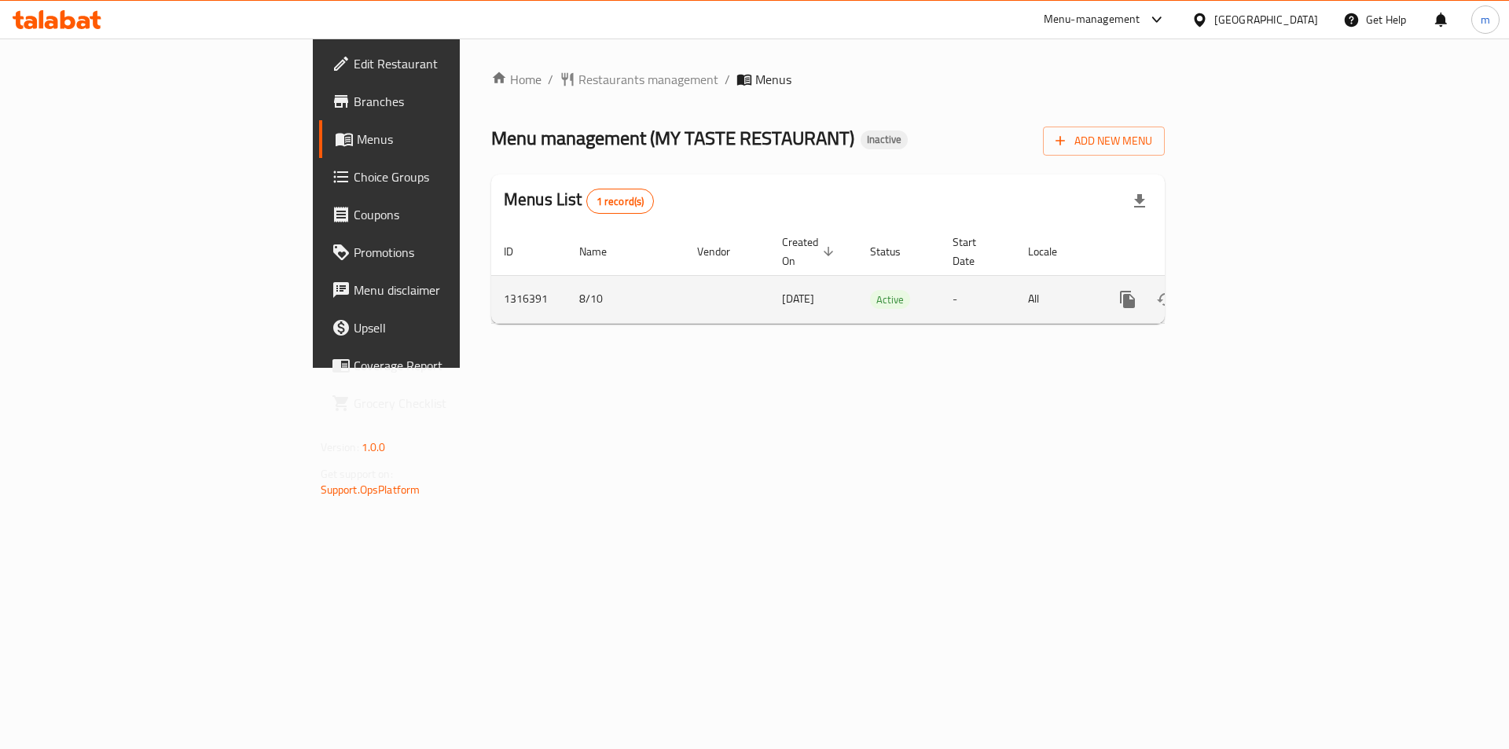
click at [1248, 292] on icon "enhanced table" at bounding box center [1241, 299] width 14 height 14
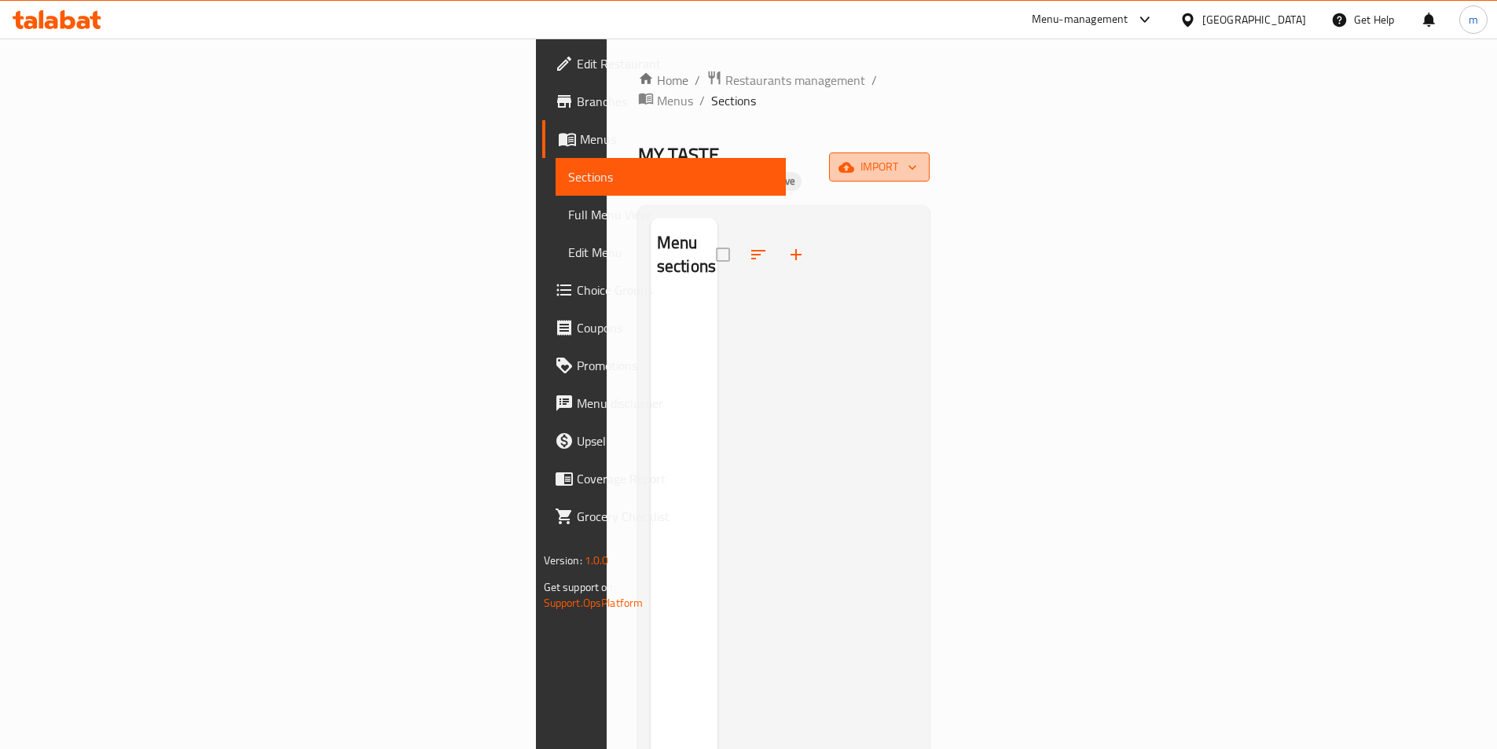
click at [917, 157] on span "import" at bounding box center [879, 167] width 75 height 20
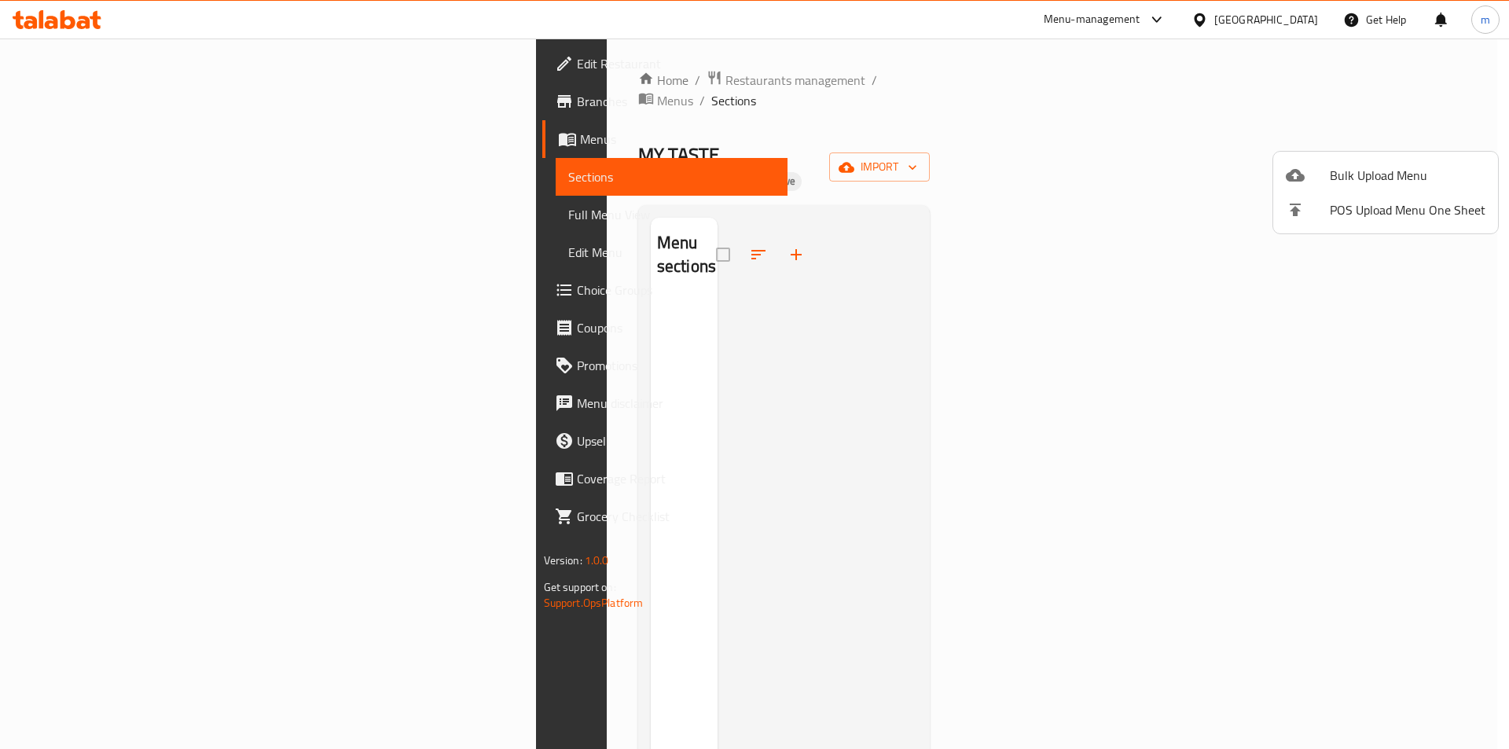
click at [1356, 178] on span "Bulk Upload Menu" at bounding box center [1408, 175] width 156 height 19
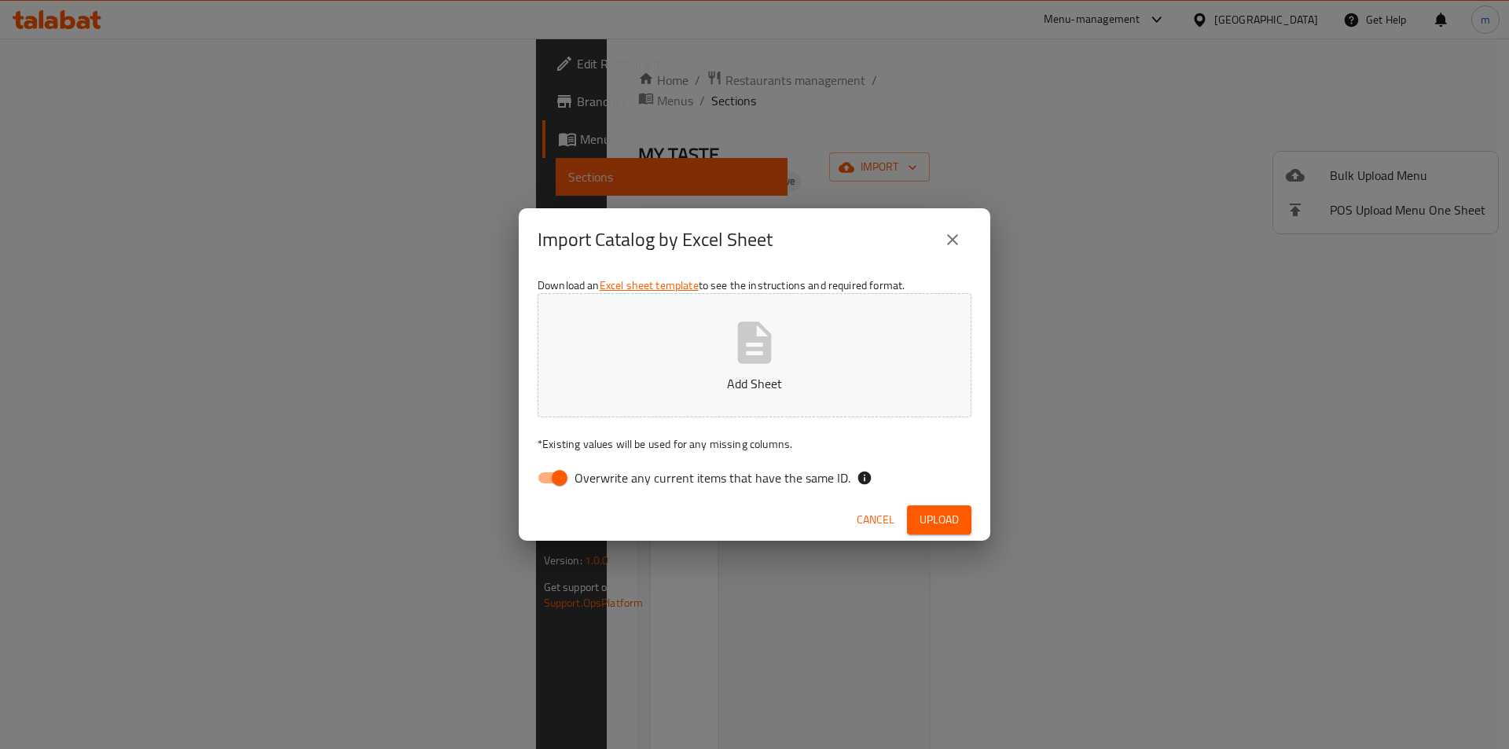
click at [545, 478] on input "Overwrite any current items that have the same ID." at bounding box center [560, 478] width 90 height 30
checkbox input "false"
click at [738, 358] on icon "button" at bounding box center [754, 342] width 50 height 50
click at [944, 519] on span "Upload" at bounding box center [938, 520] width 39 height 20
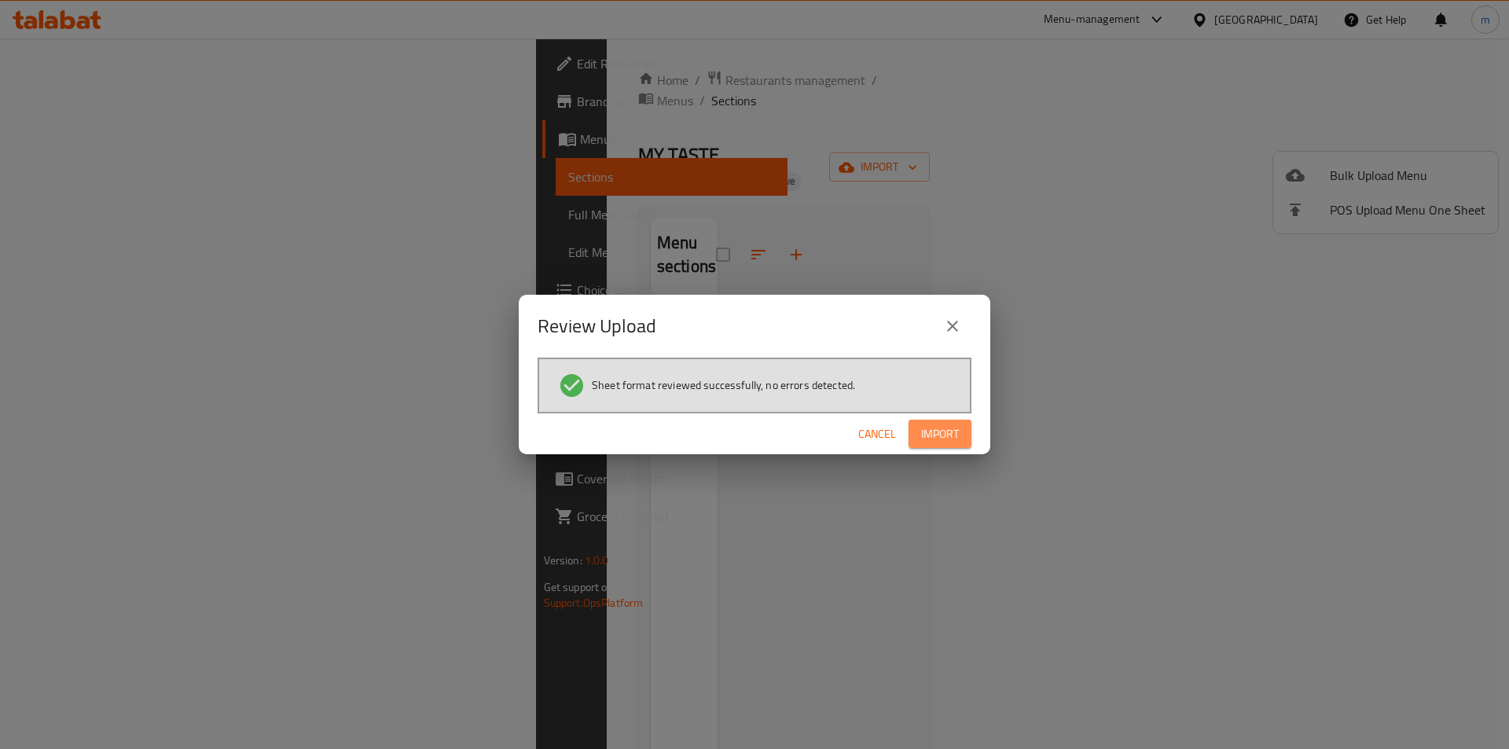
click at [941, 433] on span "Import" at bounding box center [940, 434] width 38 height 20
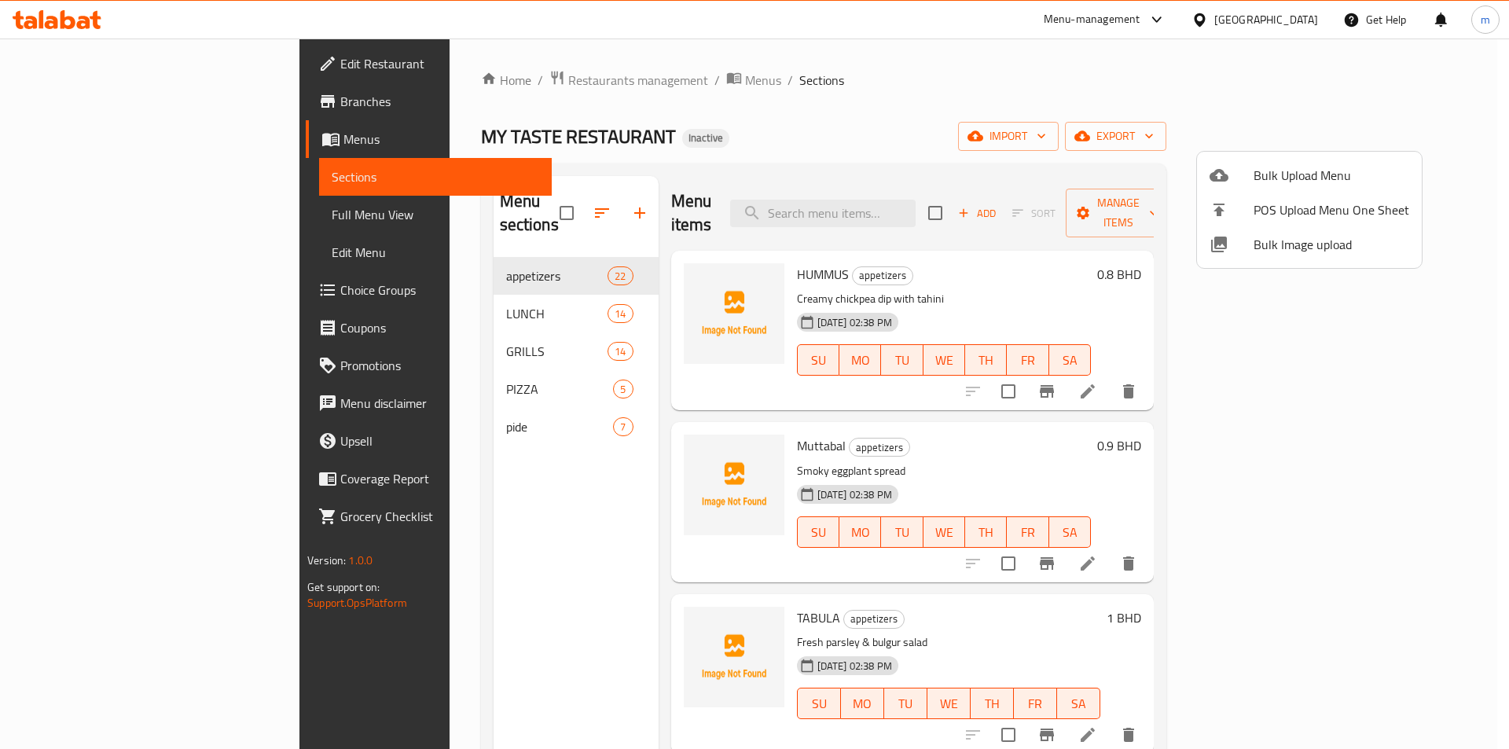
click at [72, 143] on div at bounding box center [754, 374] width 1509 height 749
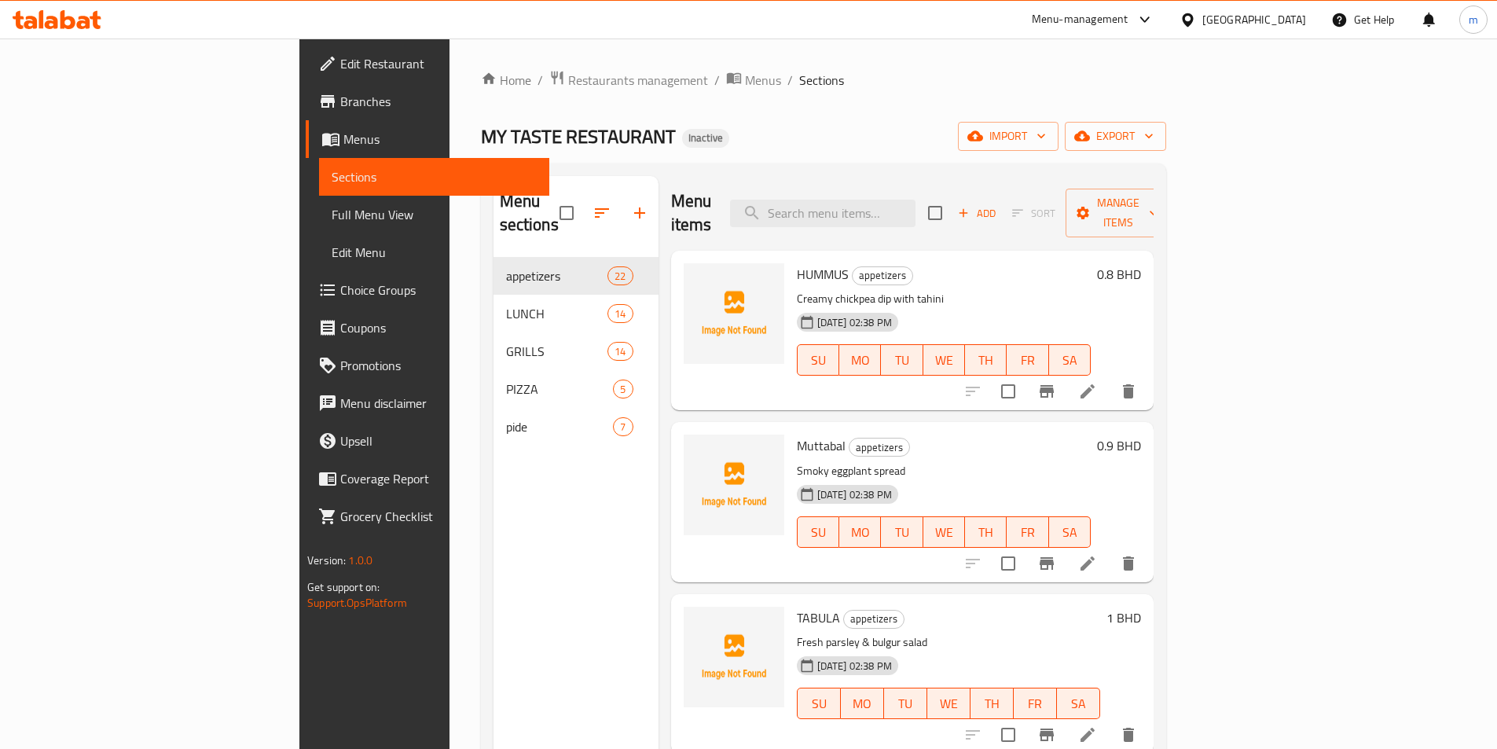
click at [343, 142] on span "Menus" at bounding box center [439, 139] width 193 height 19
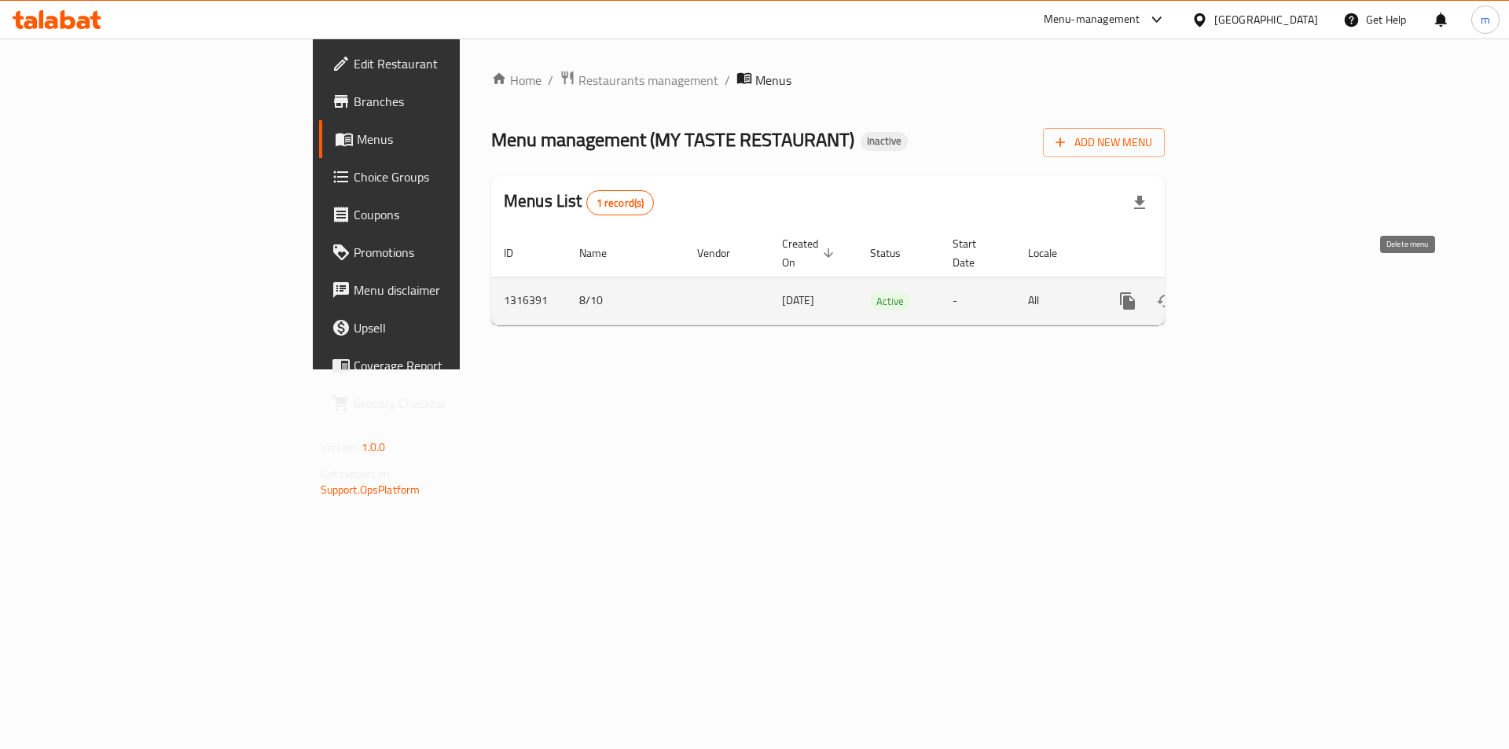
click at [1212, 292] on icon "enhanced table" at bounding box center [1203, 301] width 19 height 19
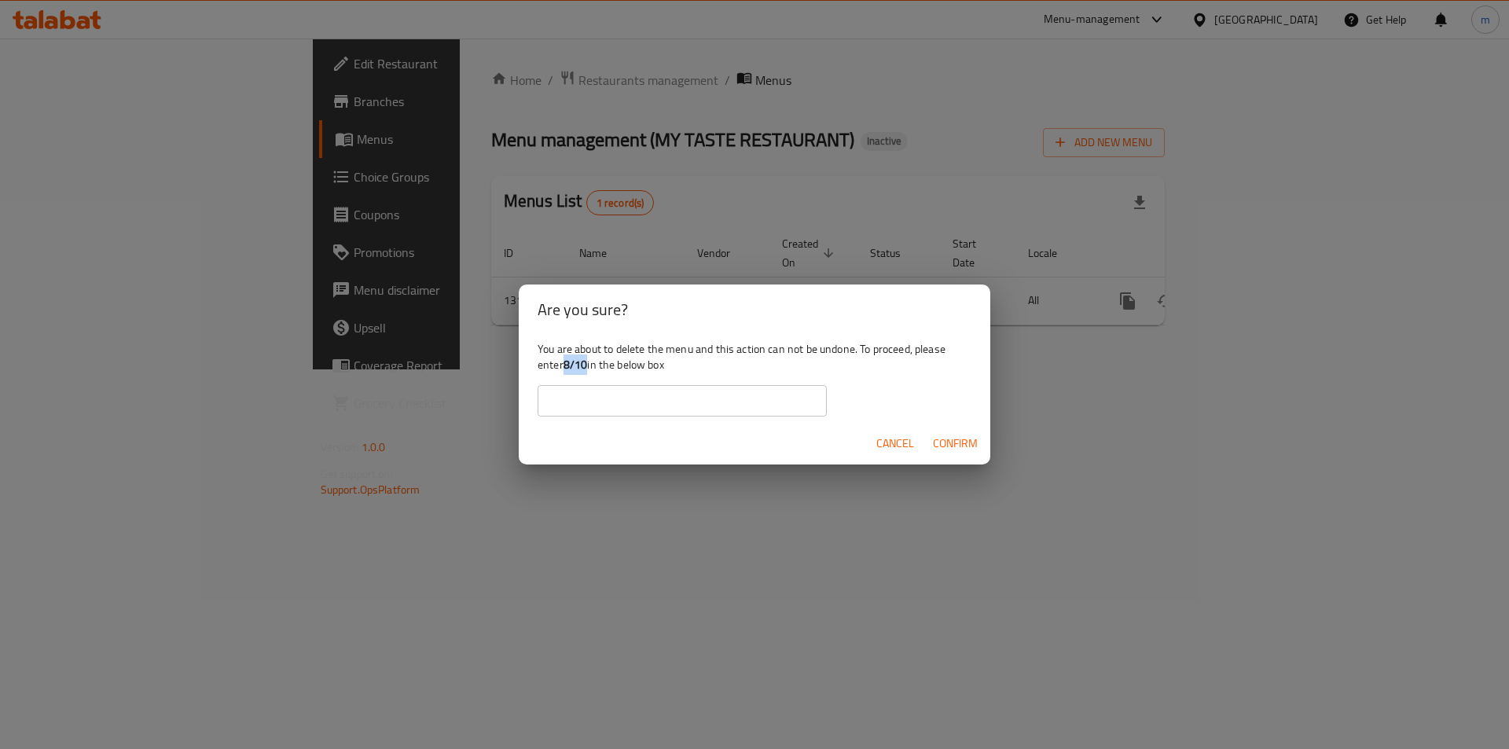
drag, startPoint x: 589, startPoint y: 363, endPoint x: 567, endPoint y: 360, distance: 21.4
click at [567, 360] on div "You are about to delete the menu and this action can not be undone. To proceed,…" at bounding box center [754, 379] width 471 height 88
copy b "8/10"
click at [575, 404] on input "text" at bounding box center [681, 400] width 289 height 31
paste input "8/10"
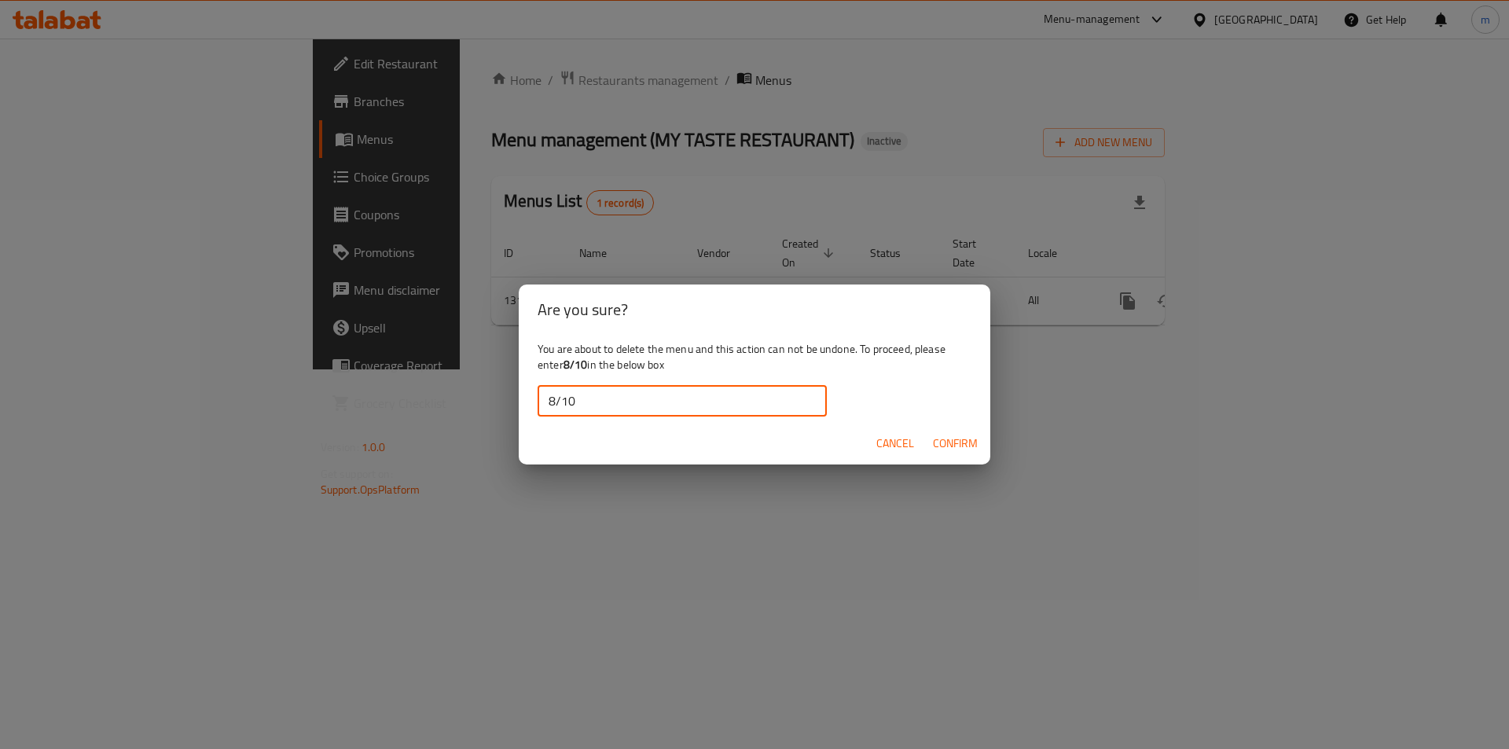
type input "8/10"
click at [954, 442] on span "Confirm" at bounding box center [955, 444] width 45 height 20
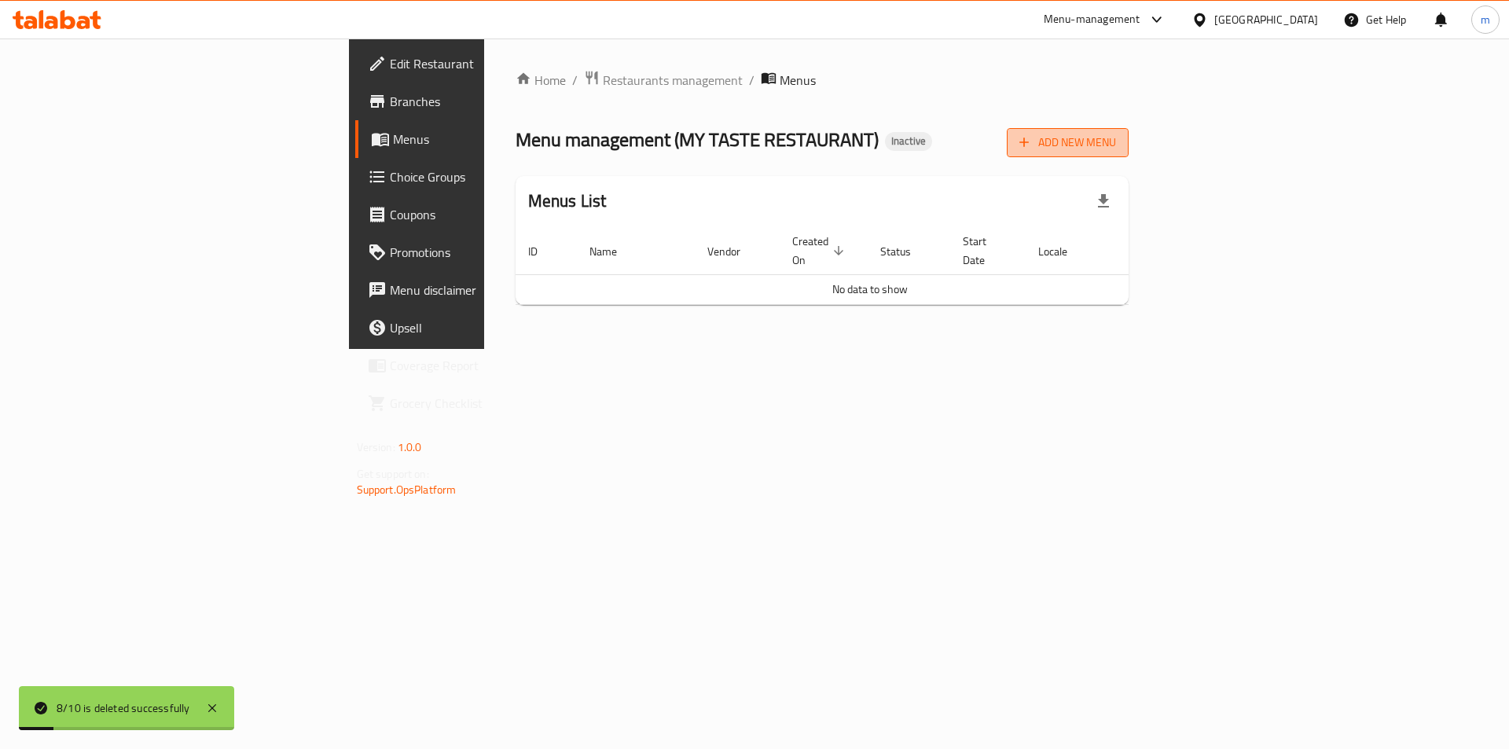
click at [1116, 141] on span "Add New Menu" at bounding box center [1067, 143] width 97 height 20
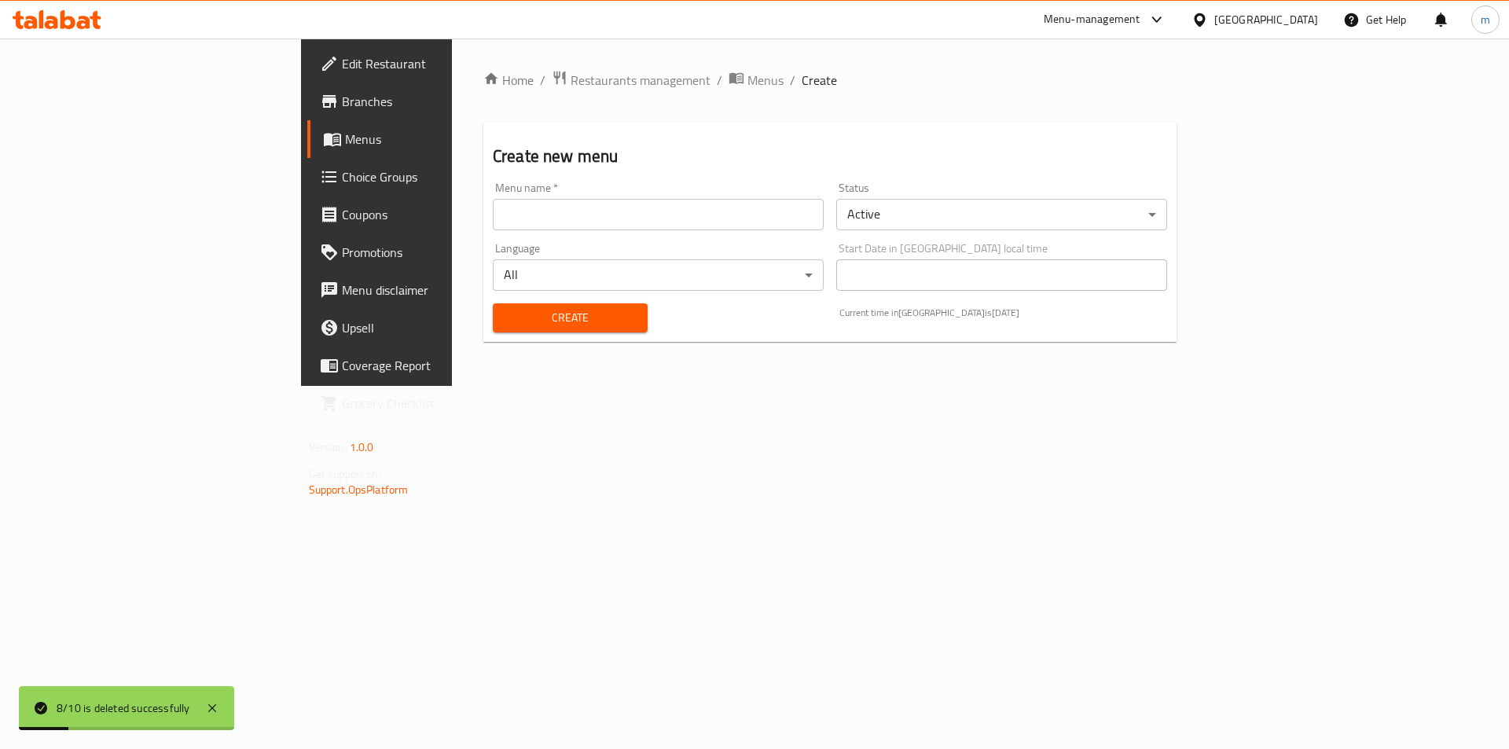
click at [589, 221] on input "text" at bounding box center [658, 214] width 331 height 31
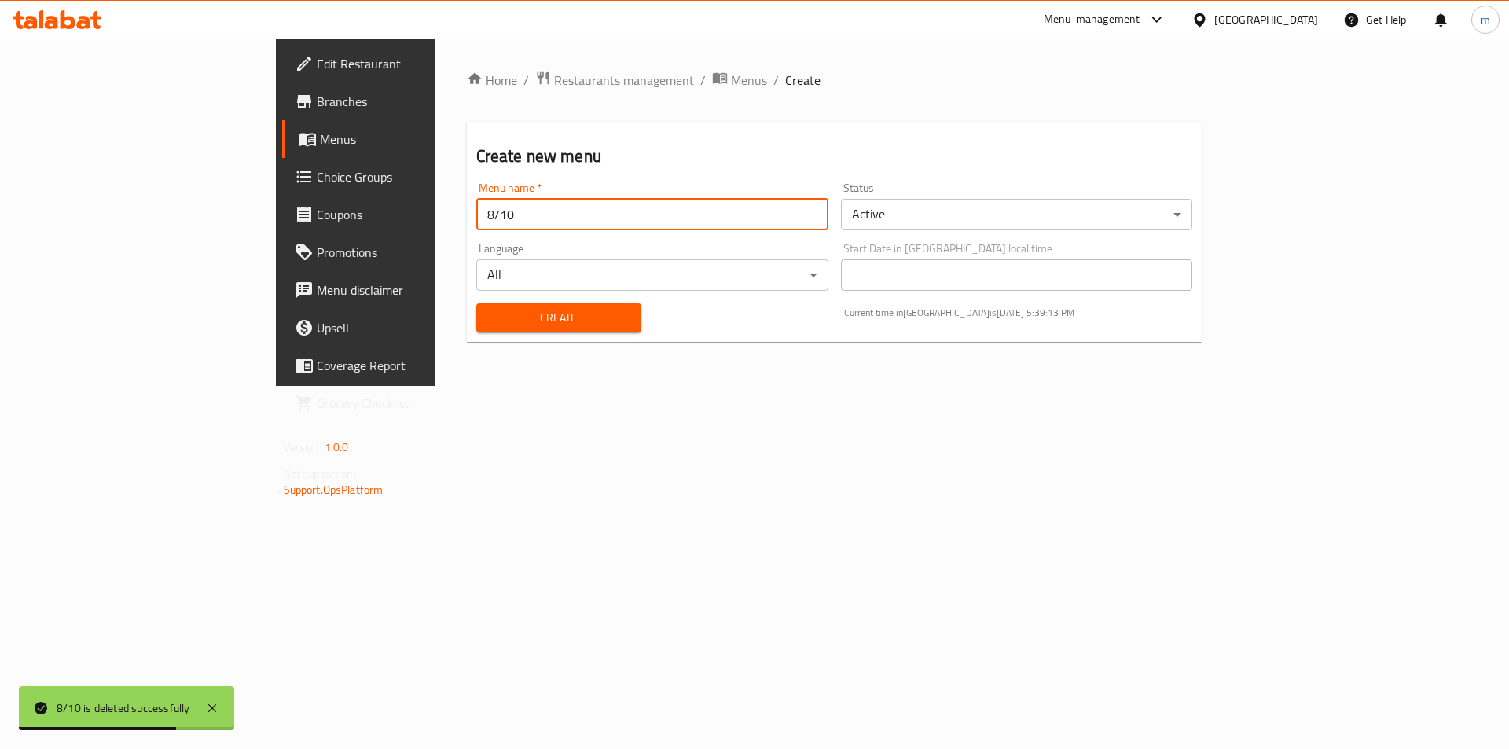
type input "8/10"
click at [504, 317] on span "Create" at bounding box center [559, 318] width 140 height 20
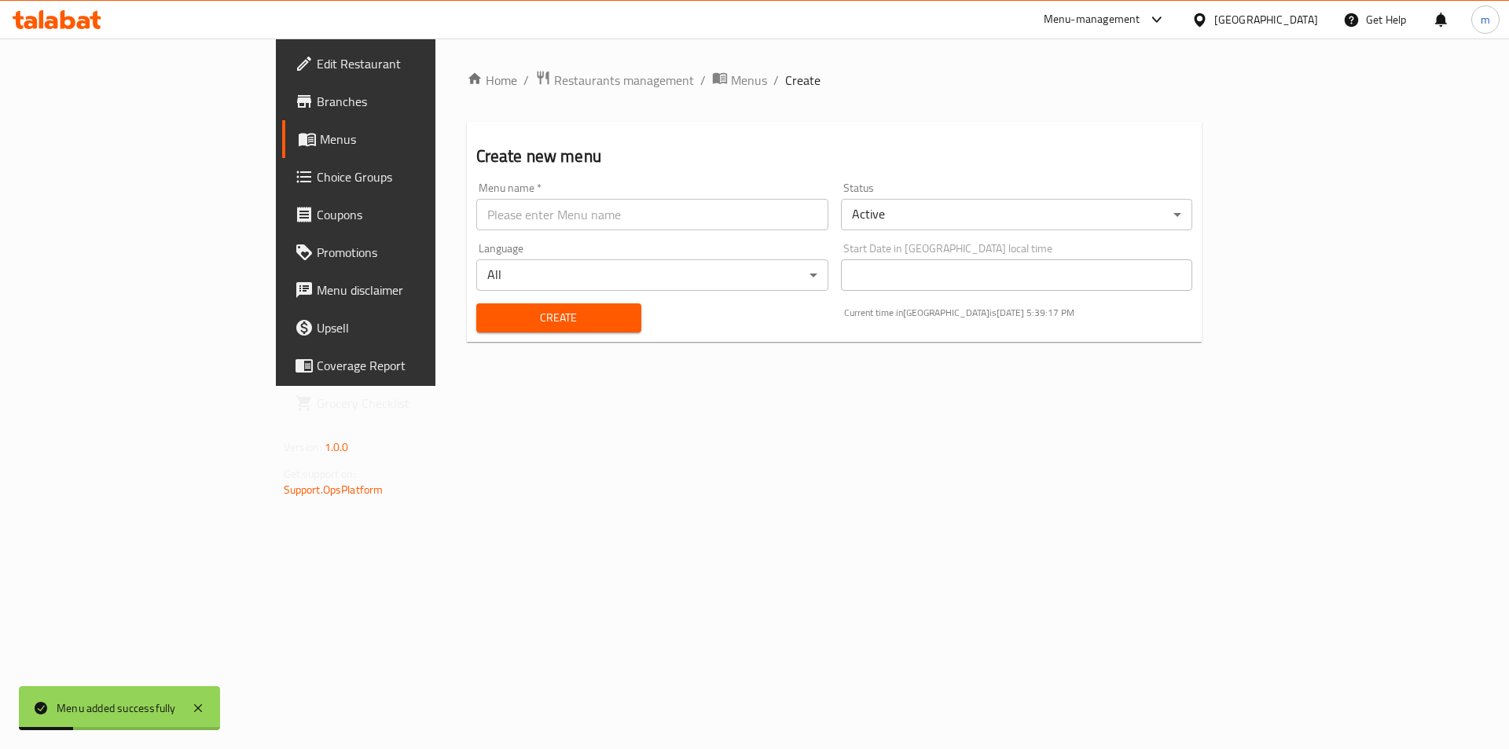
click at [320, 141] on span "Menus" at bounding box center [418, 139] width 196 height 19
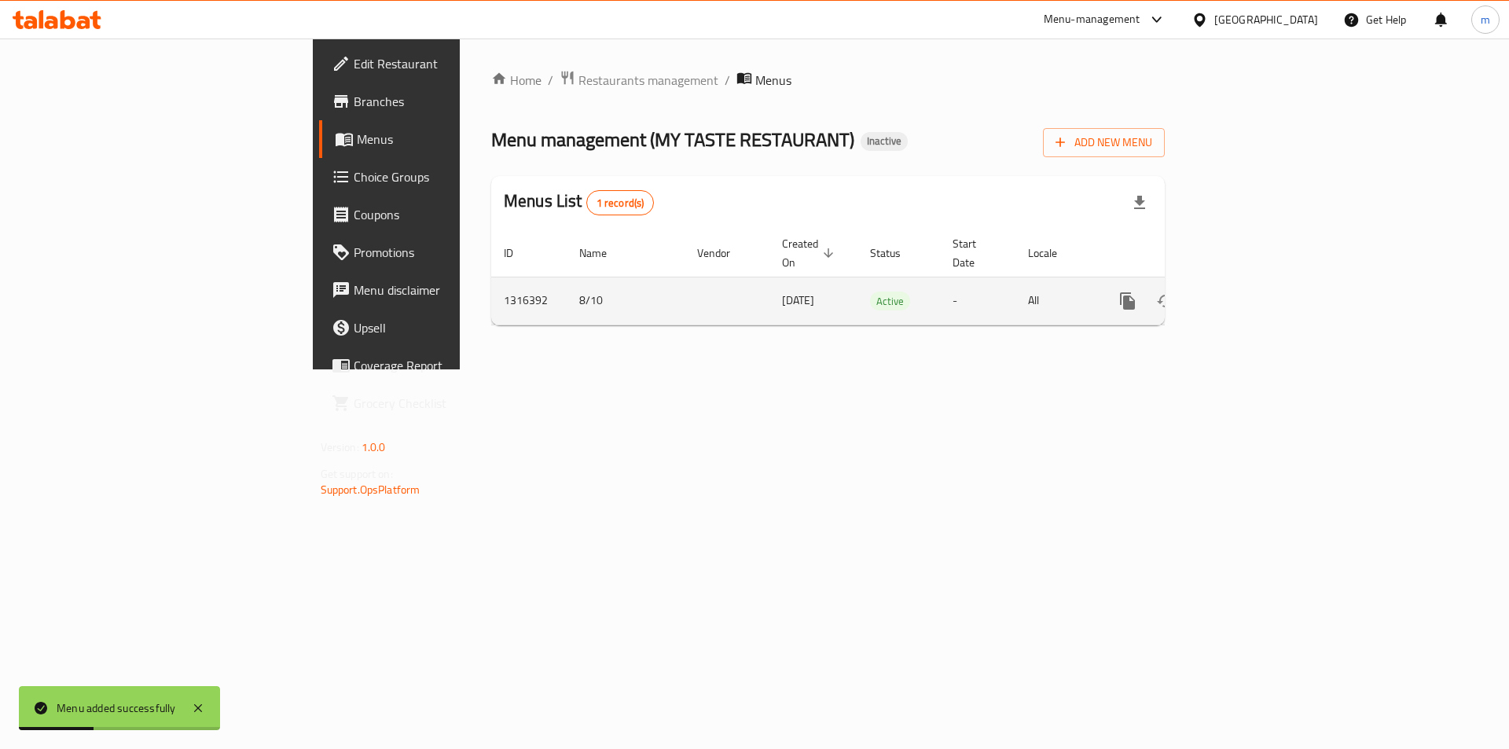
click at [1250, 292] on icon "enhanced table" at bounding box center [1240, 301] width 19 height 19
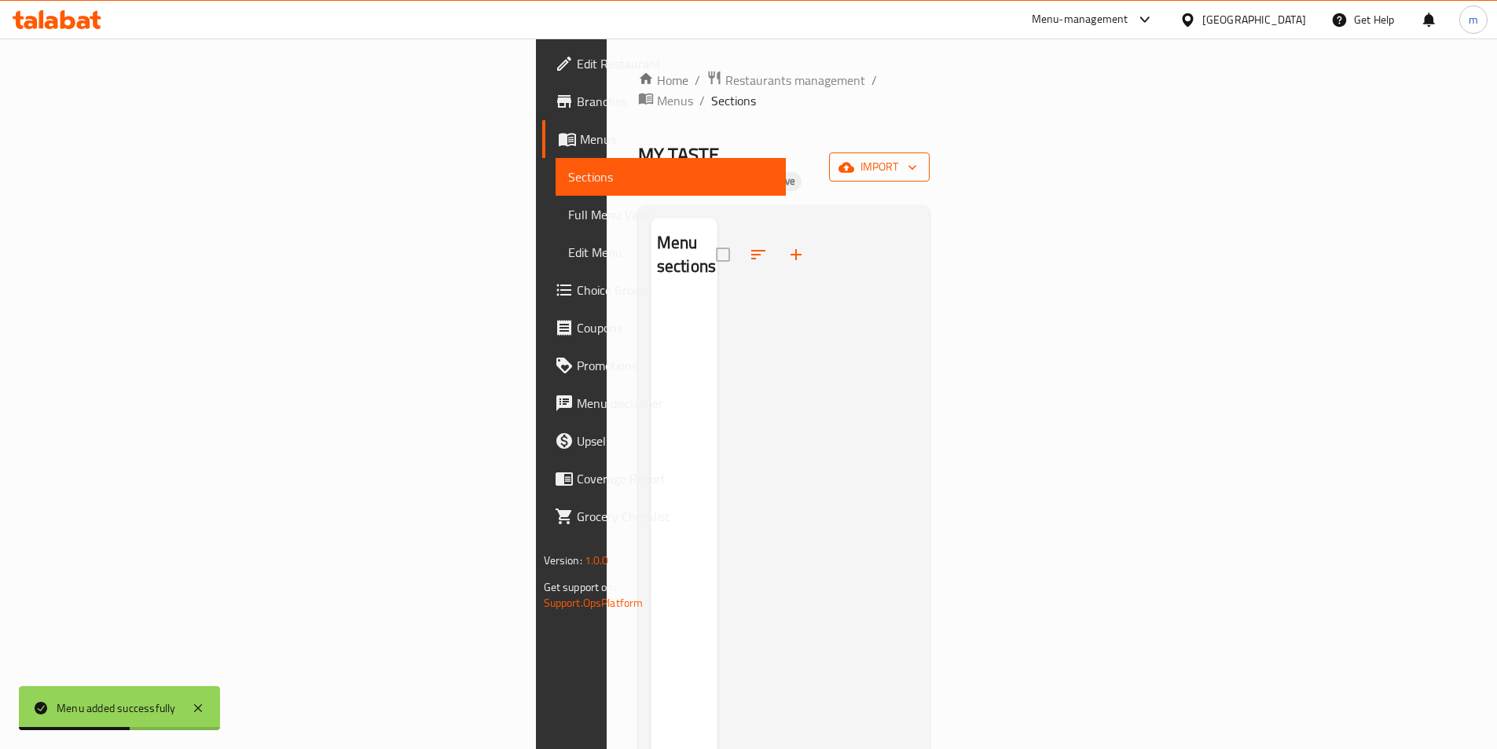
click at [917, 157] on span "import" at bounding box center [879, 167] width 75 height 20
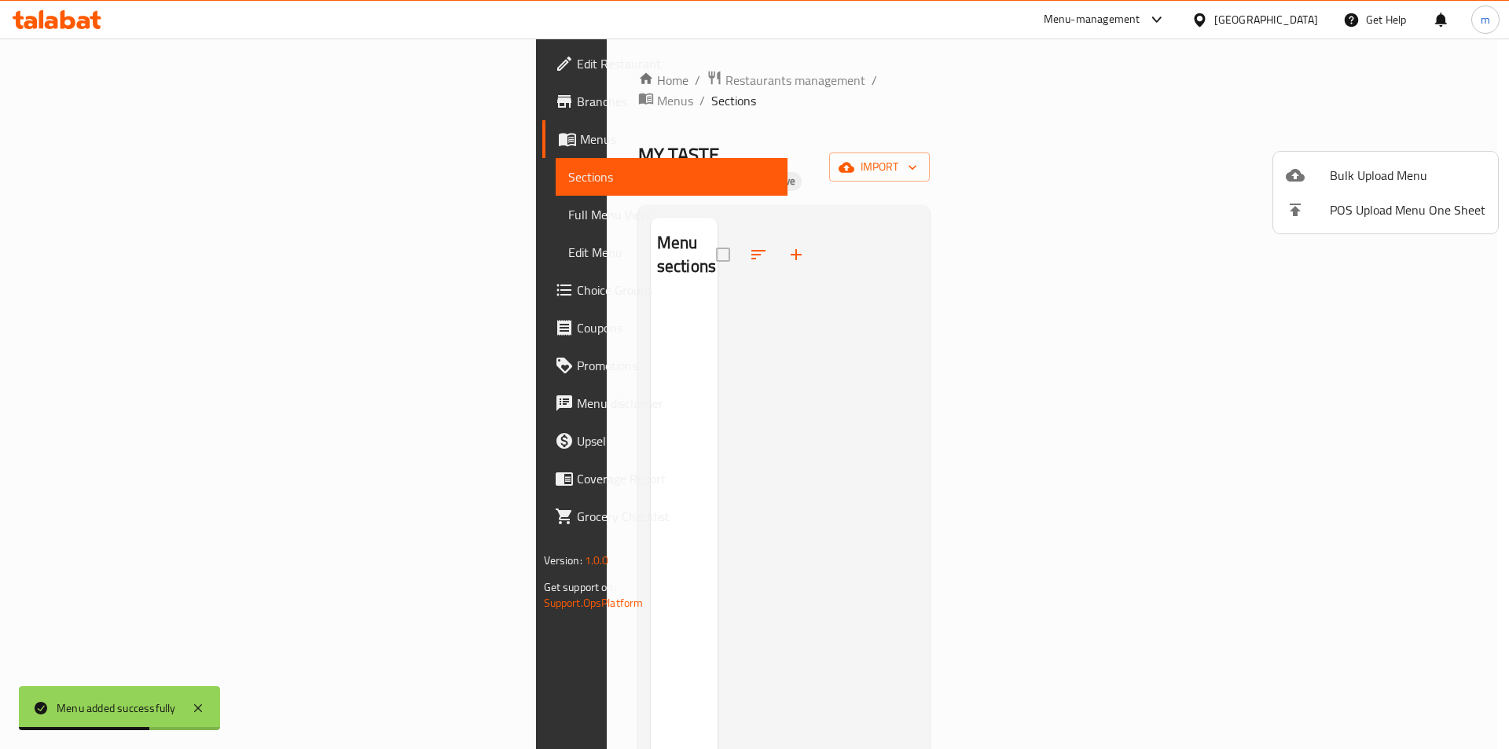
click at [1445, 160] on li "Bulk Upload Menu" at bounding box center [1385, 175] width 225 height 35
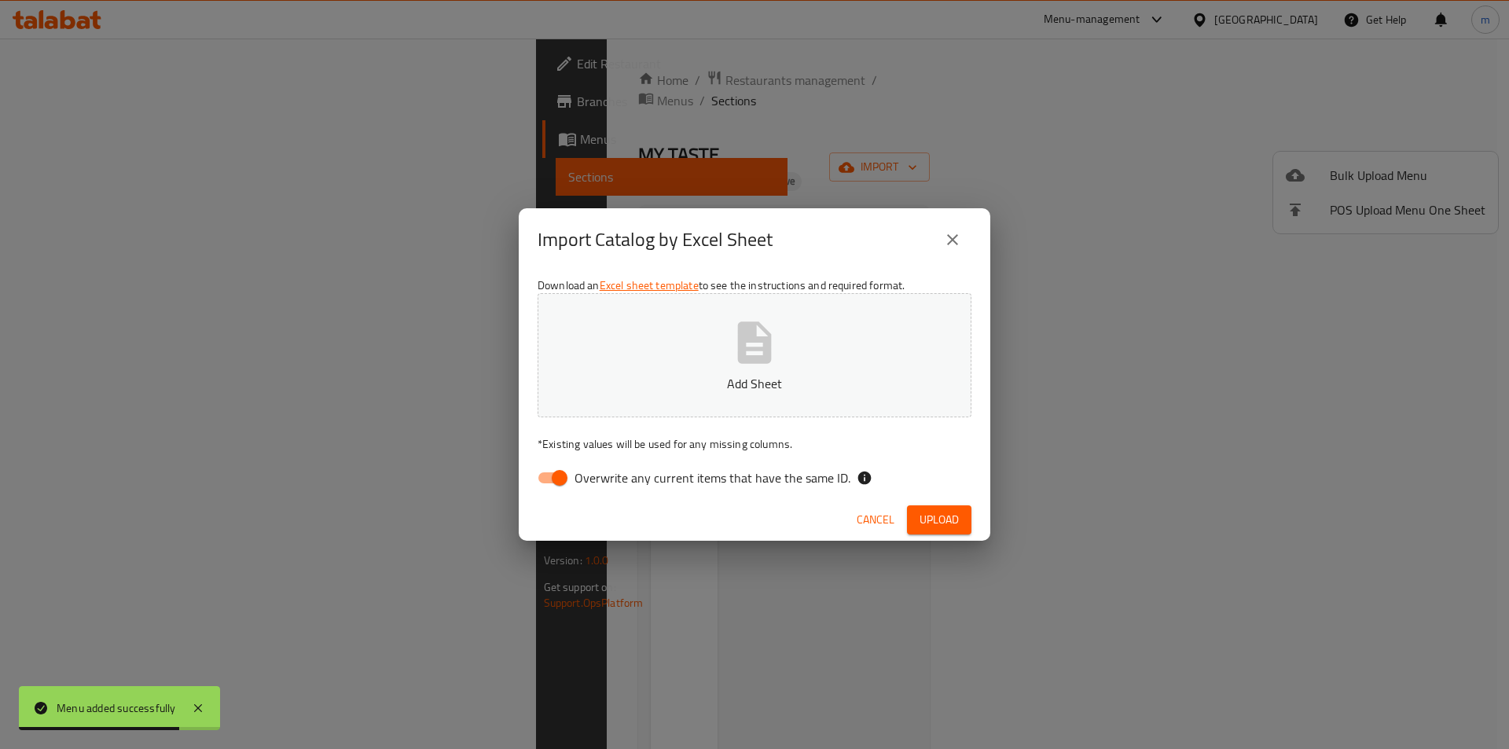
click at [546, 478] on input "Overwrite any current items that have the same ID." at bounding box center [560, 478] width 90 height 30
checkbox input "false"
click at [710, 359] on button "Add Sheet" at bounding box center [754, 355] width 434 height 124
click at [943, 521] on span "Upload" at bounding box center [938, 520] width 39 height 20
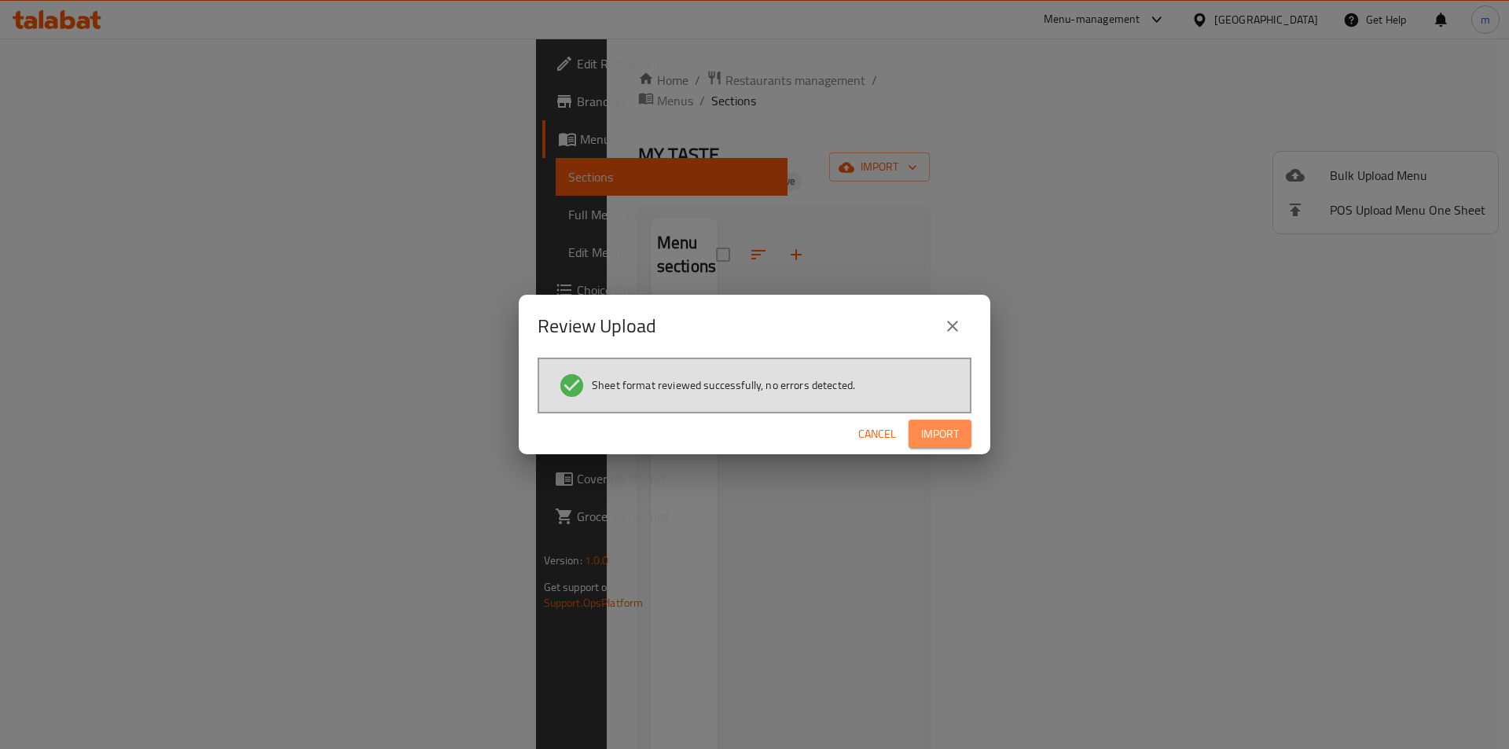
click at [947, 424] on span "Import" at bounding box center [940, 434] width 38 height 20
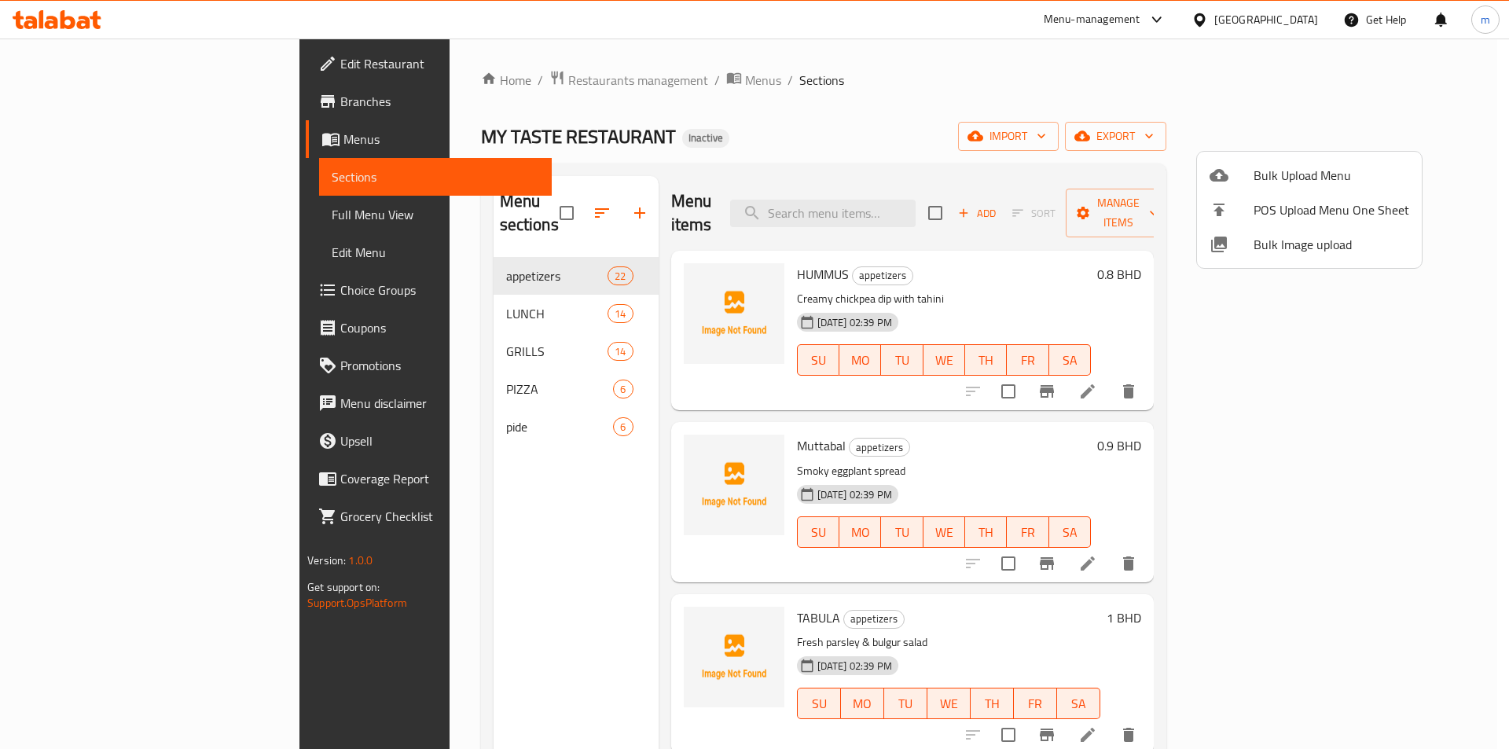
click at [91, 210] on div at bounding box center [754, 374] width 1509 height 749
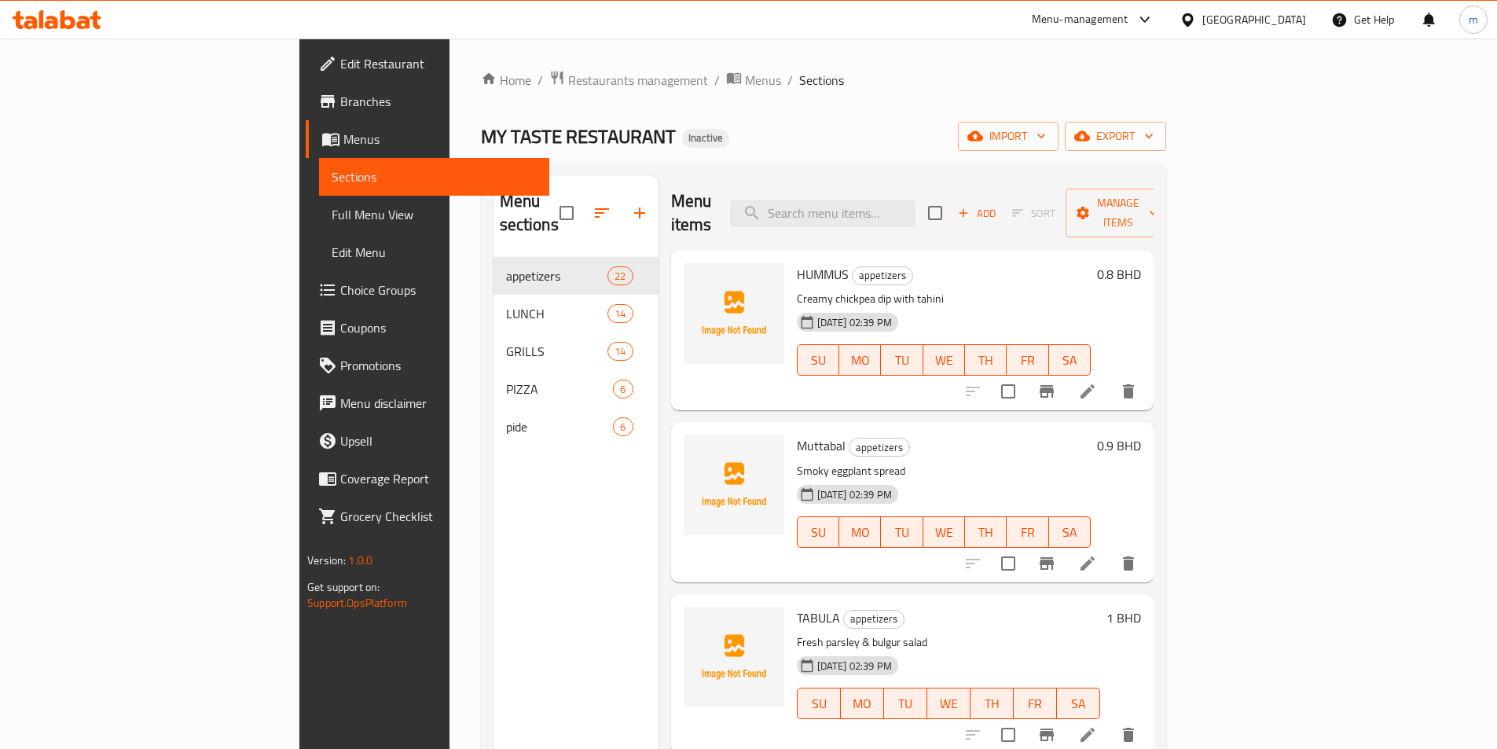
click at [332, 210] on span "Full Menu View" at bounding box center [434, 214] width 205 height 19
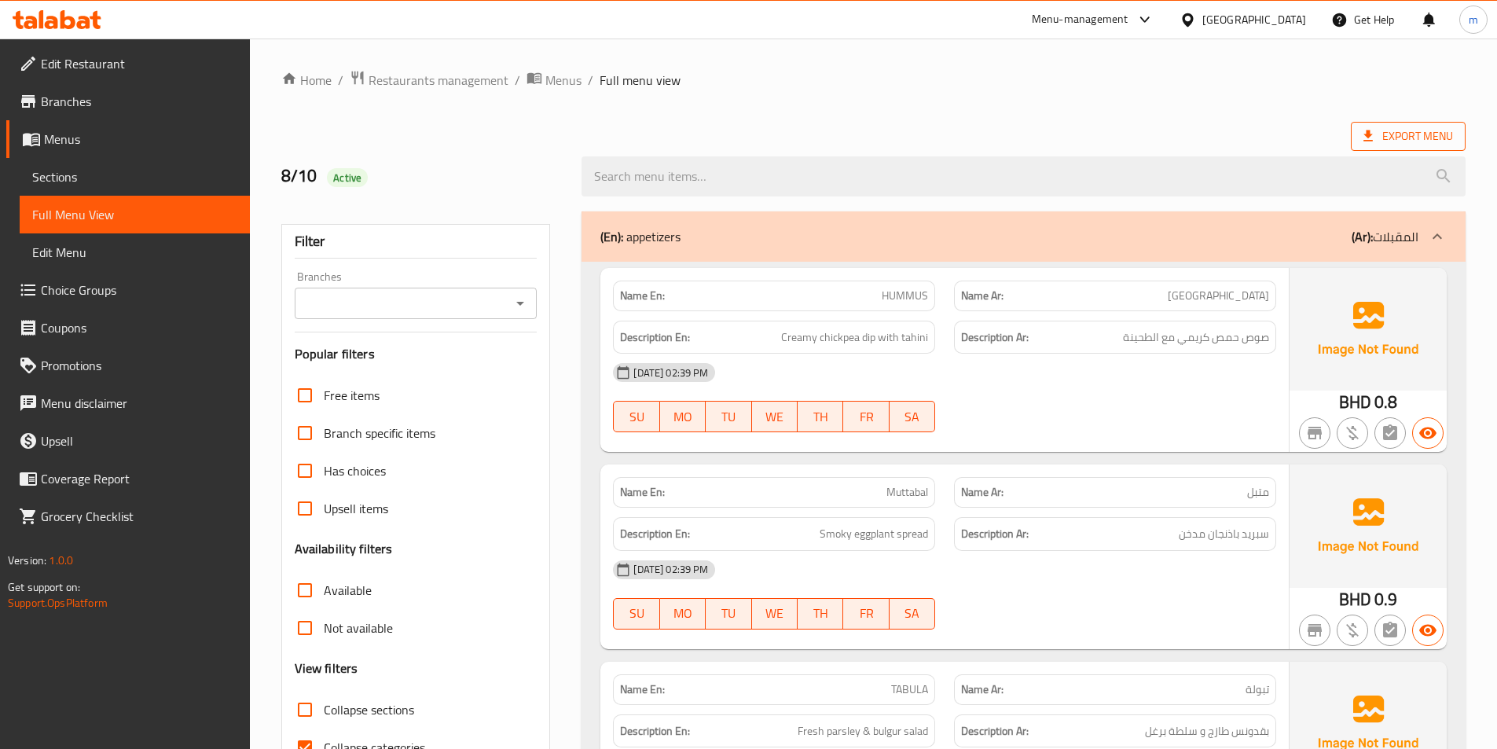
click at [1398, 137] on span "Export Menu" at bounding box center [1408, 137] width 90 height 20
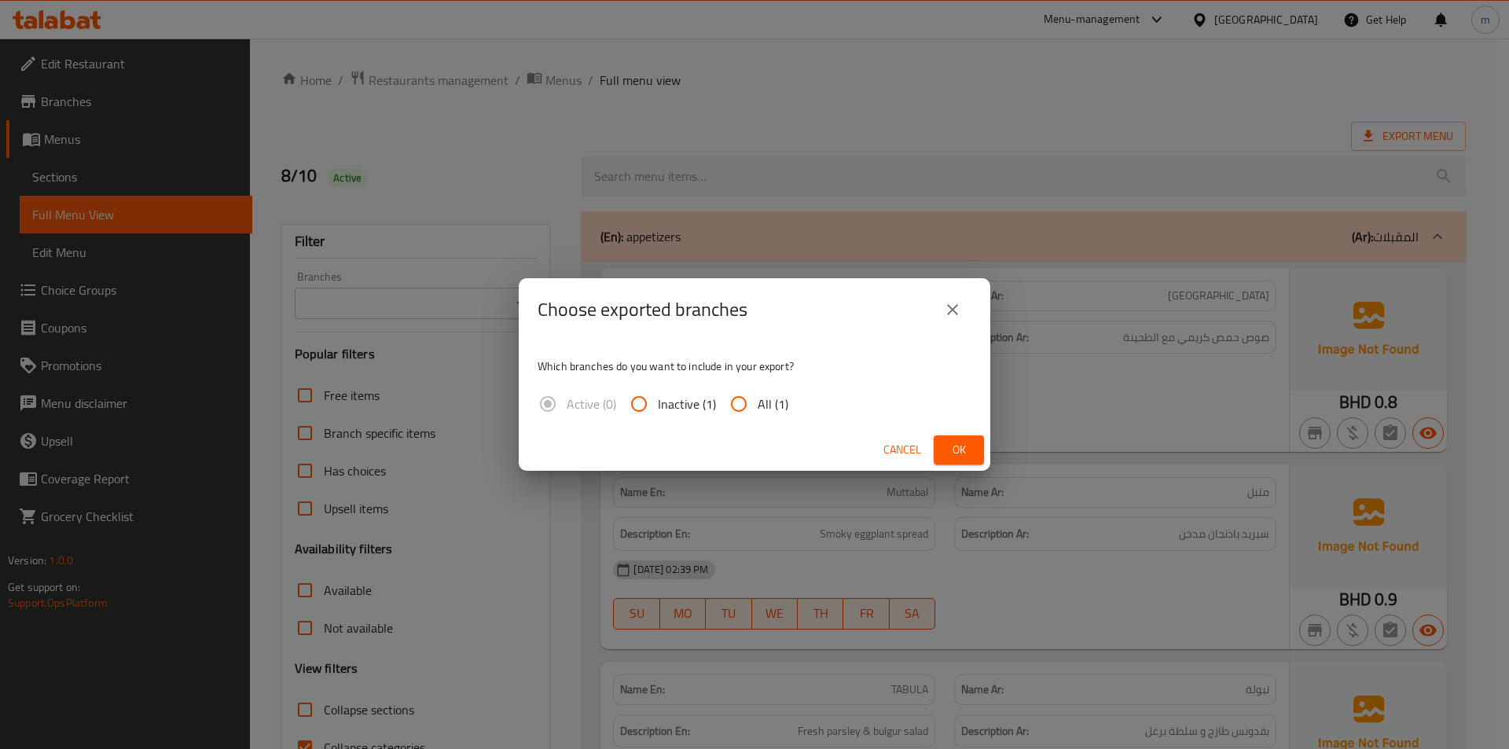
click at [747, 404] on input "All (1)" at bounding box center [739, 404] width 38 height 38
radio input "true"
click at [977, 449] on button "Ok" at bounding box center [958, 449] width 50 height 29
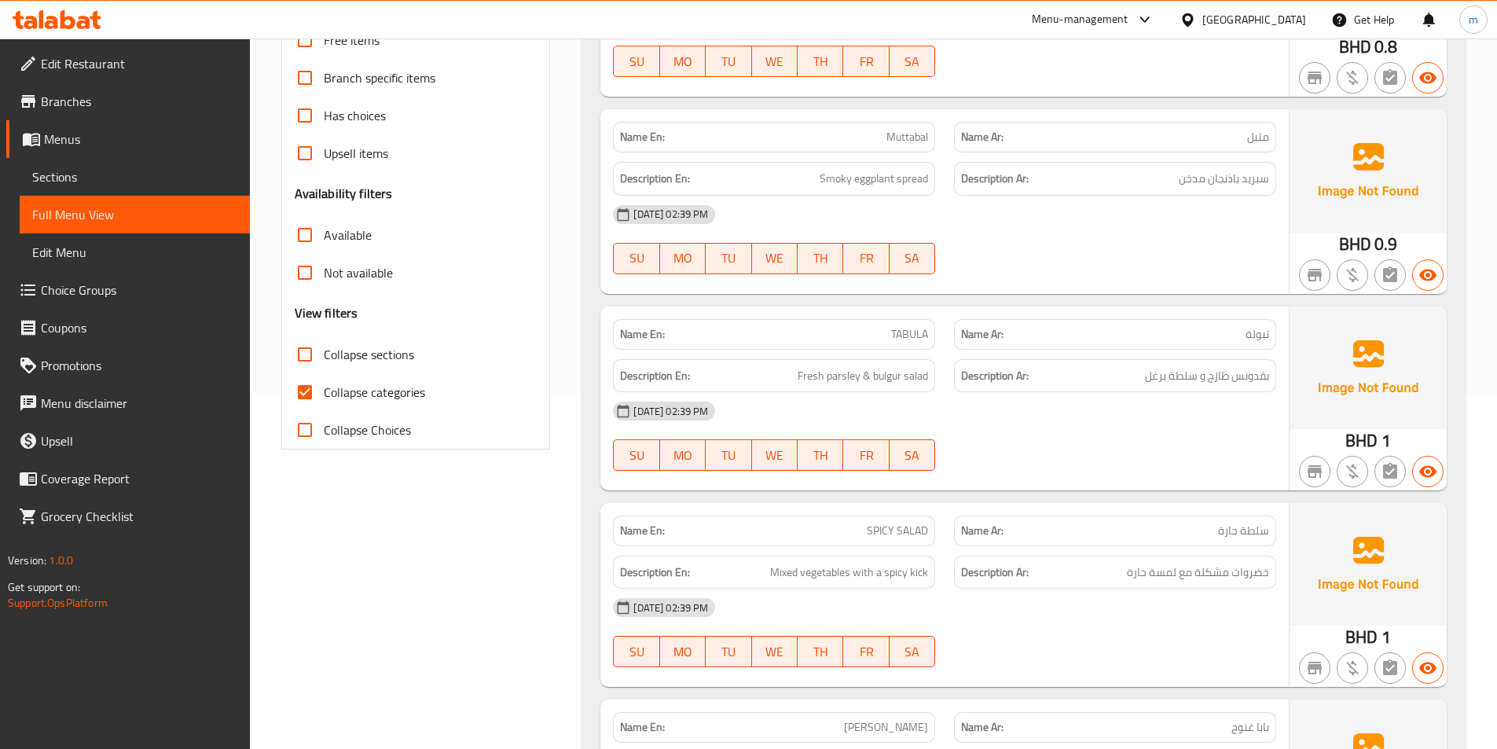
scroll to position [471, 0]
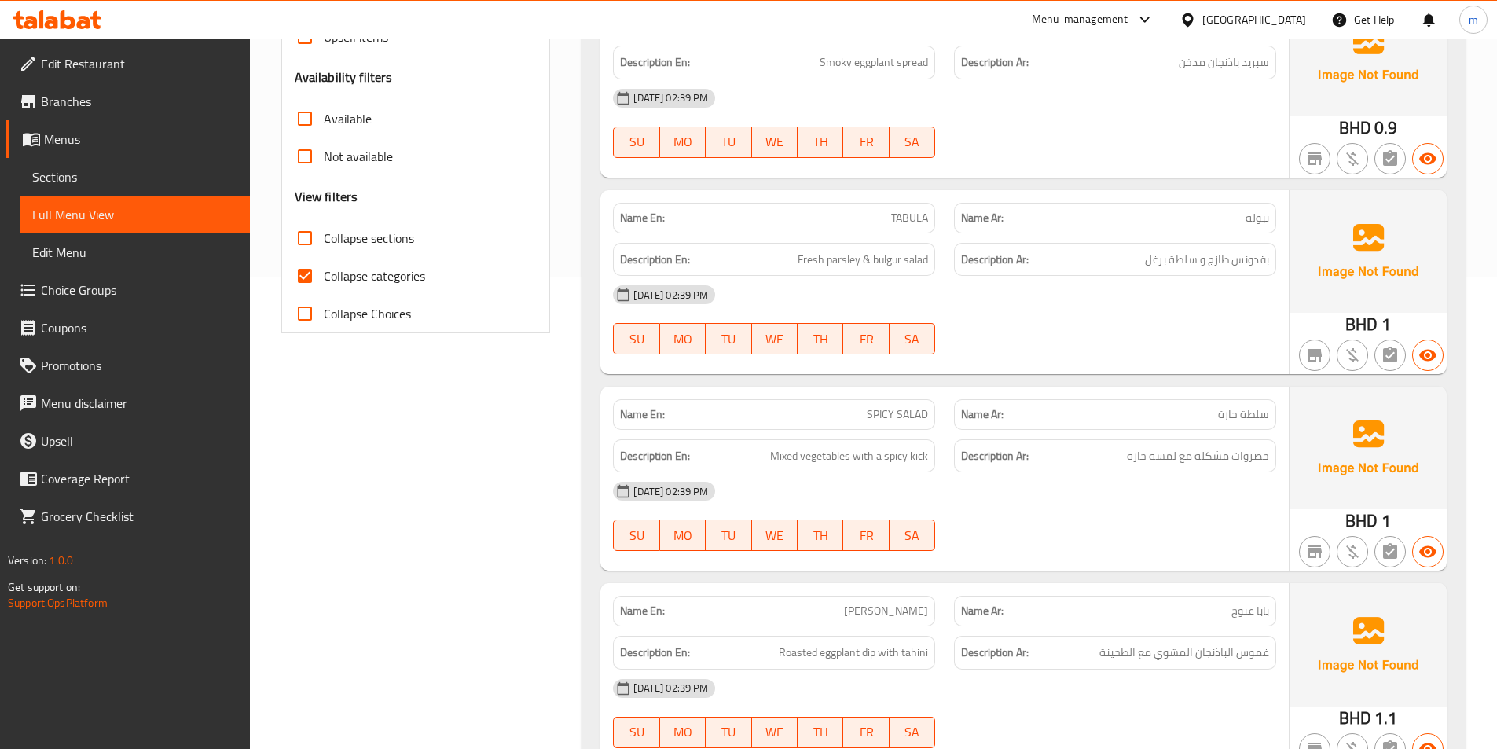
click at [308, 277] on input "Collapse categories" at bounding box center [305, 276] width 38 height 38
checkbox input "false"
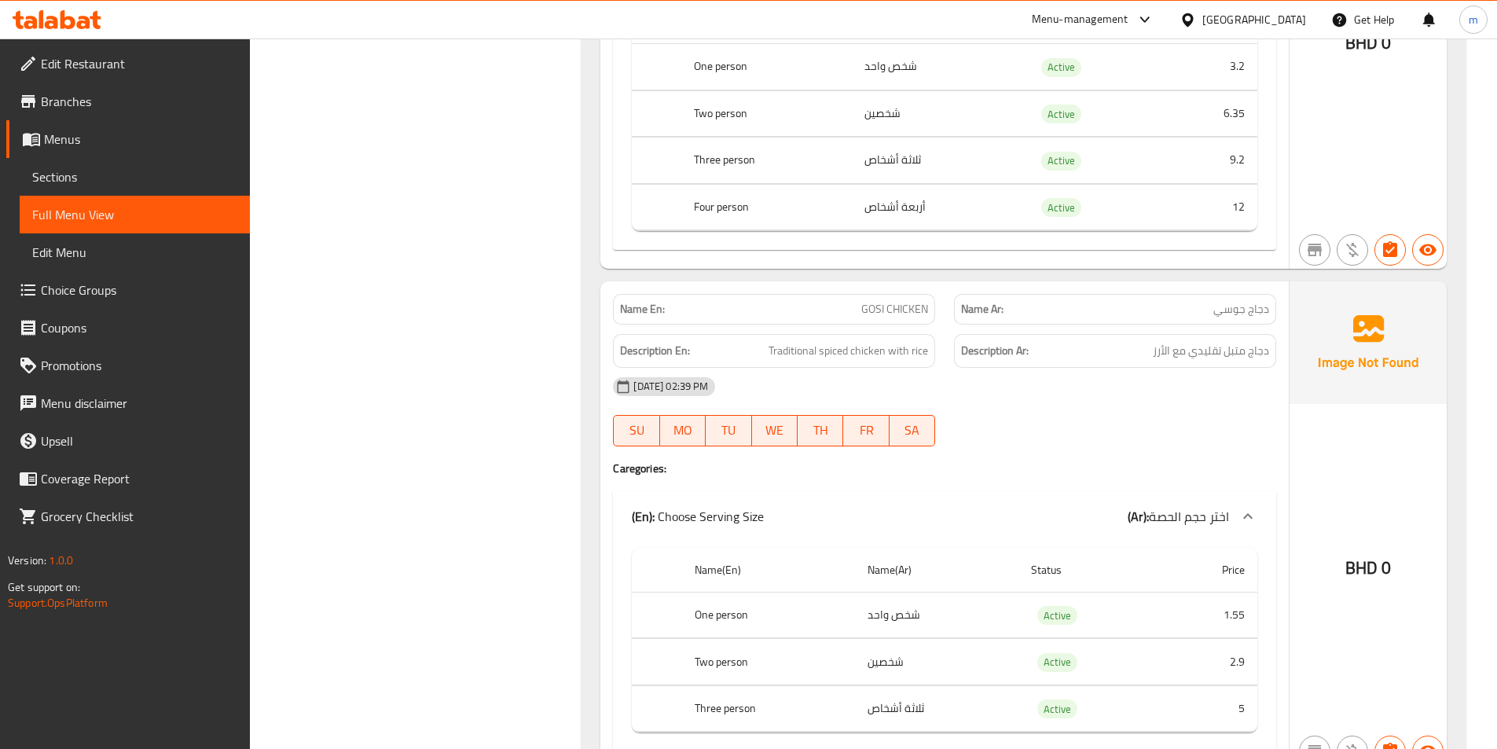
scroll to position [5107, 0]
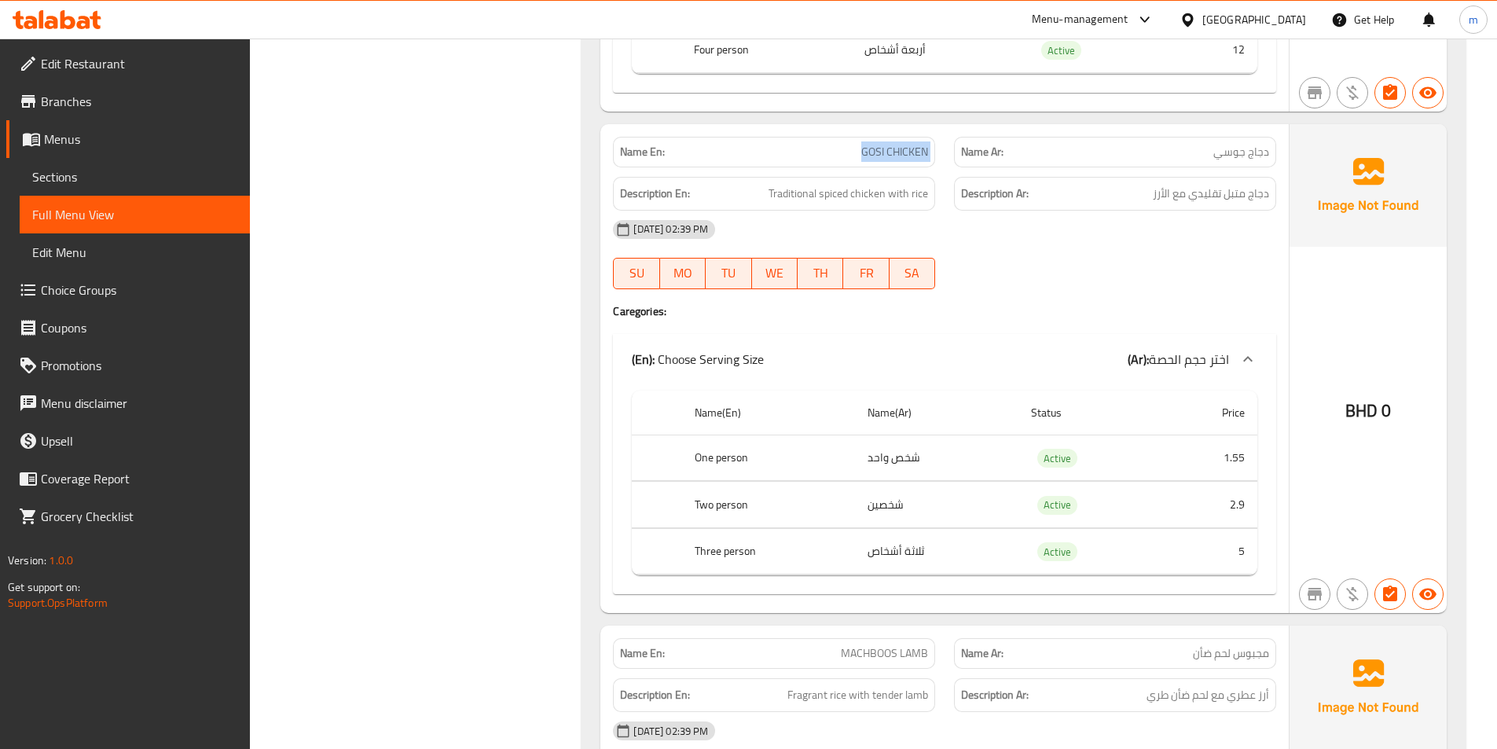
drag, startPoint x: 849, startPoint y: 149, endPoint x: 950, endPoint y: 160, distance: 101.9
click at [950, 160] on div "Name En: GOSI CHICKEN Name Ar: دجاج جوسي" at bounding box center [944, 152] width 682 height 50
copy span "GOSI CHICKEN"
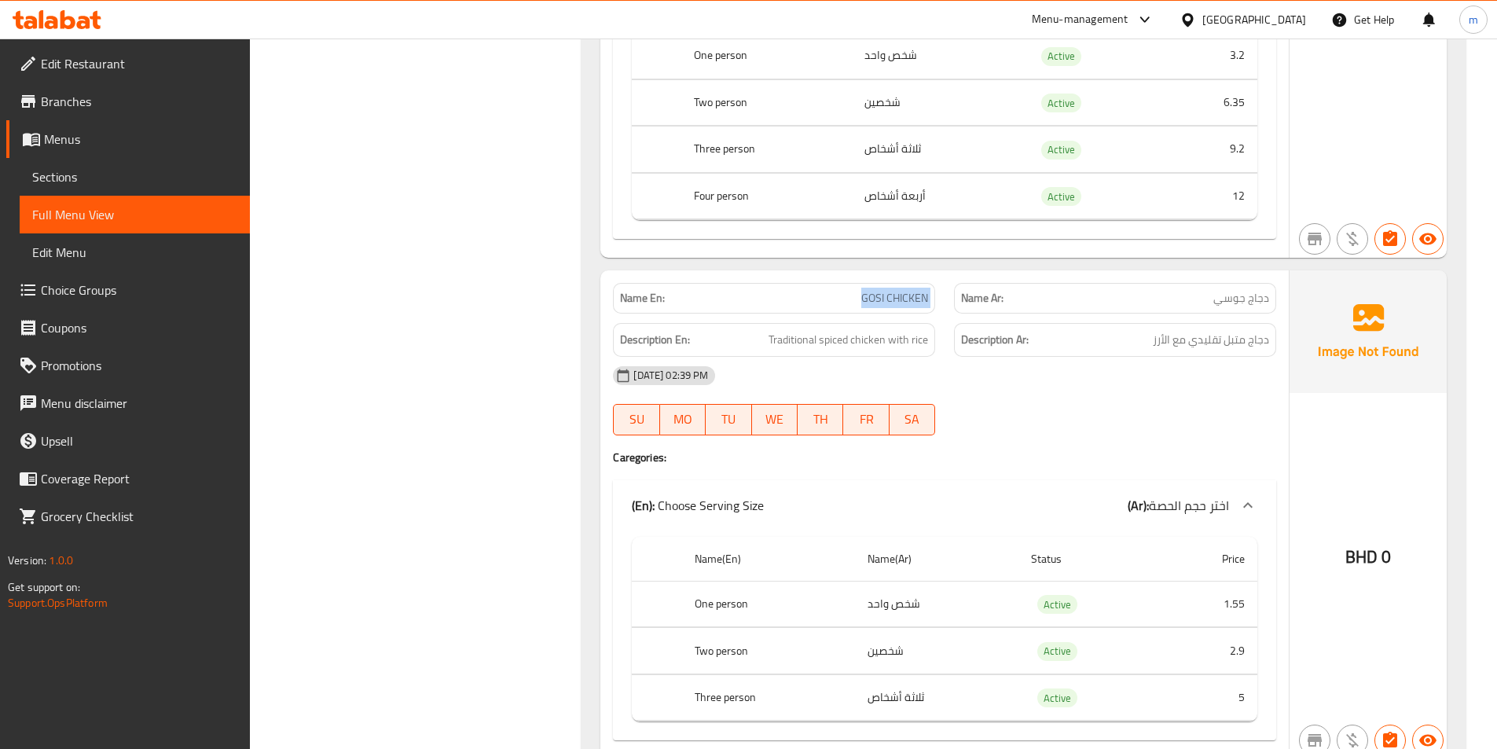
scroll to position [4793, 0]
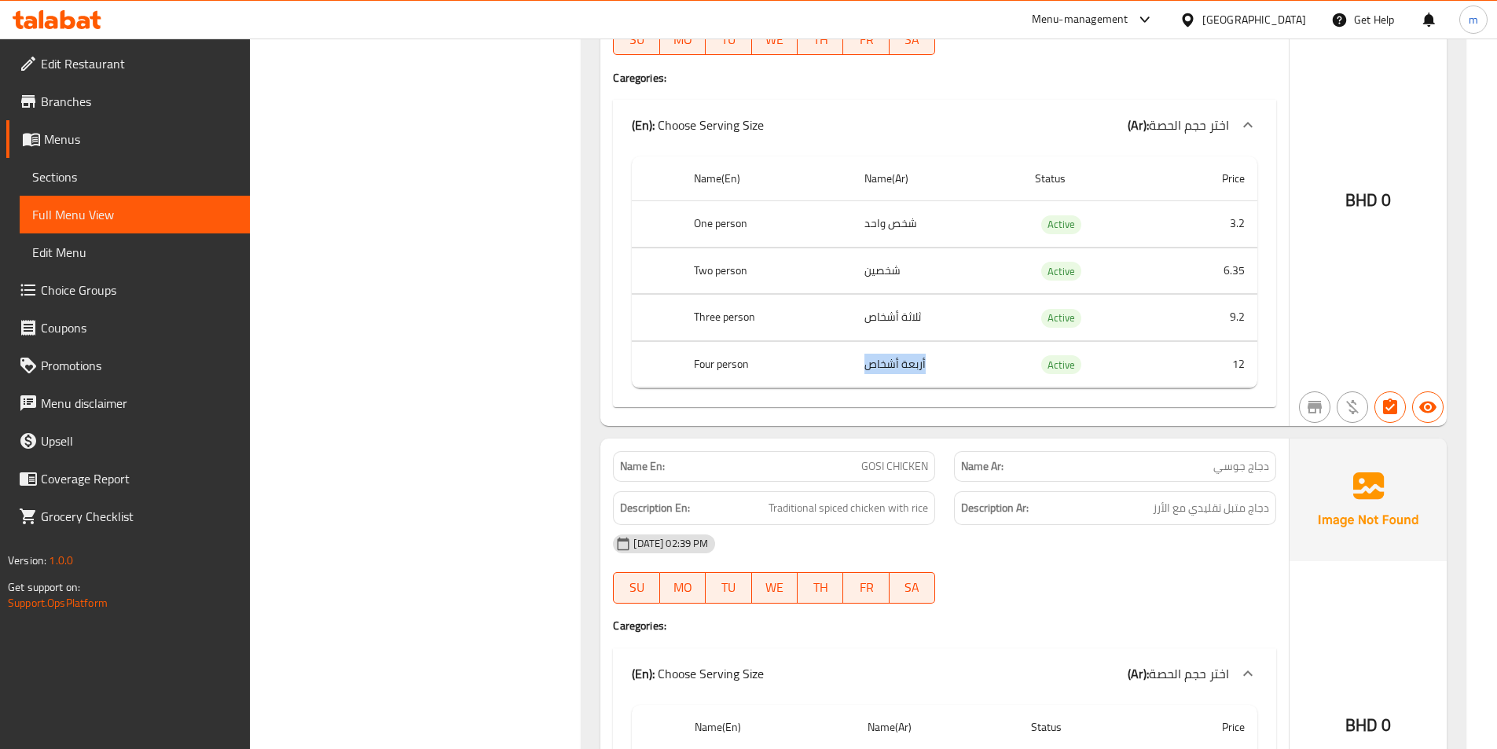
drag, startPoint x: 937, startPoint y: 361, endPoint x: 867, endPoint y: 361, distance: 70.7
click at [867, 361] on td "أربعة أشخاص" at bounding box center [937, 364] width 171 height 46
copy td "أربعة أشخاص"
drag, startPoint x: 746, startPoint y: 365, endPoint x: 680, endPoint y: 367, distance: 66.0
click at [680, 367] on tr "Four person أربعة أشخاص Active 12" at bounding box center [944, 364] width 625 height 46
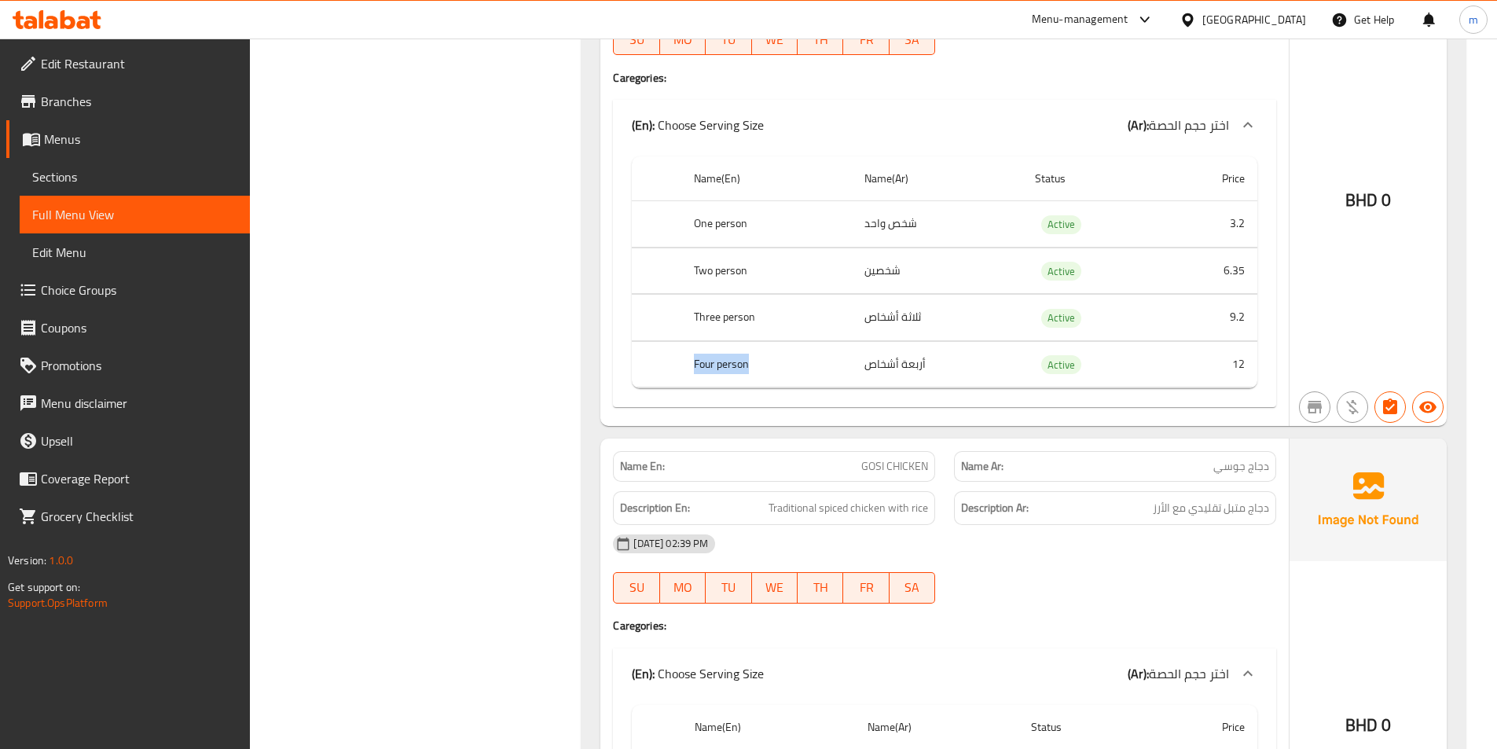
copy tr "Four person"
click at [138, 215] on span "Full Menu View" at bounding box center [134, 214] width 205 height 19
click at [105, 223] on span "Full Menu View" at bounding box center [134, 214] width 205 height 19
click at [53, 131] on span "Menus" at bounding box center [140, 139] width 193 height 19
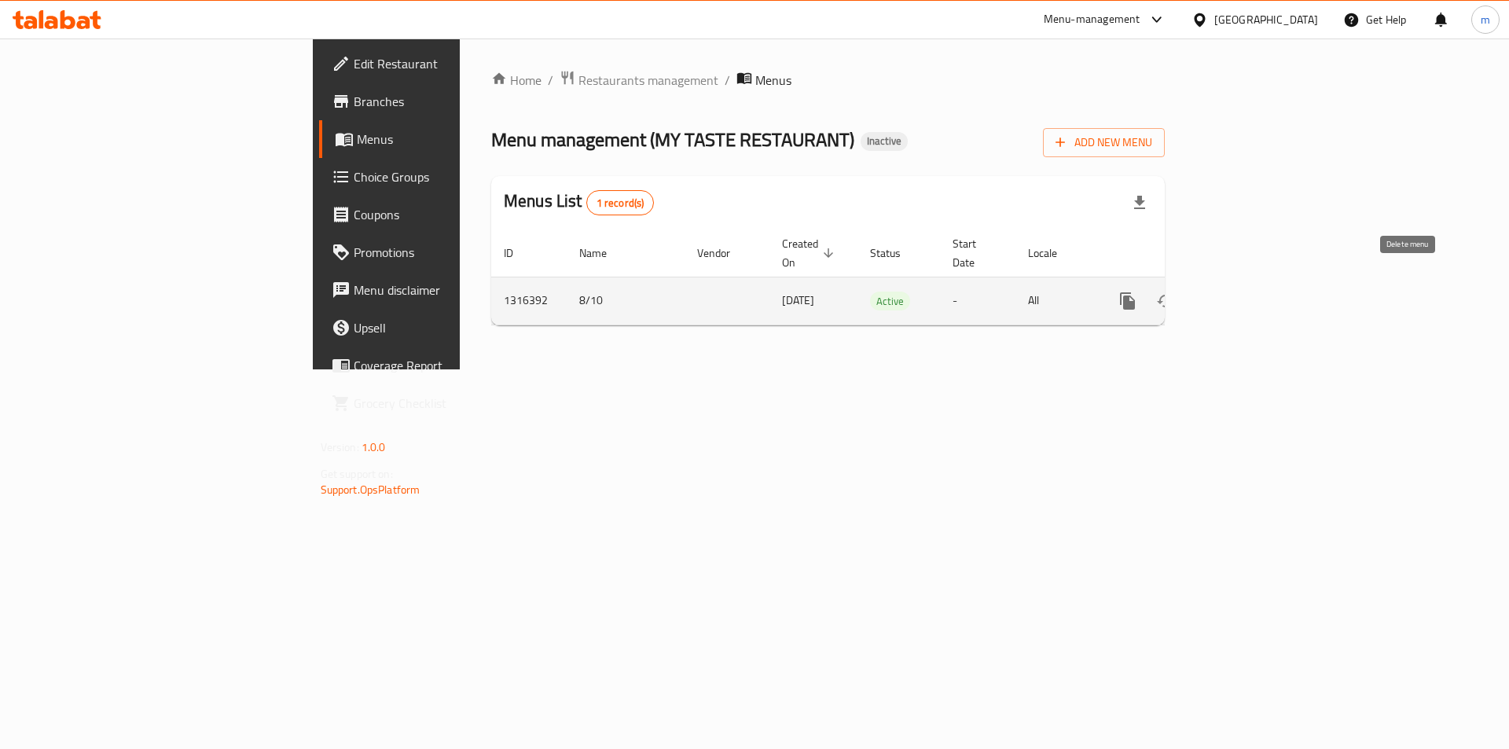
click at [1222, 283] on button "enhanced table" at bounding box center [1203, 301] width 38 height 38
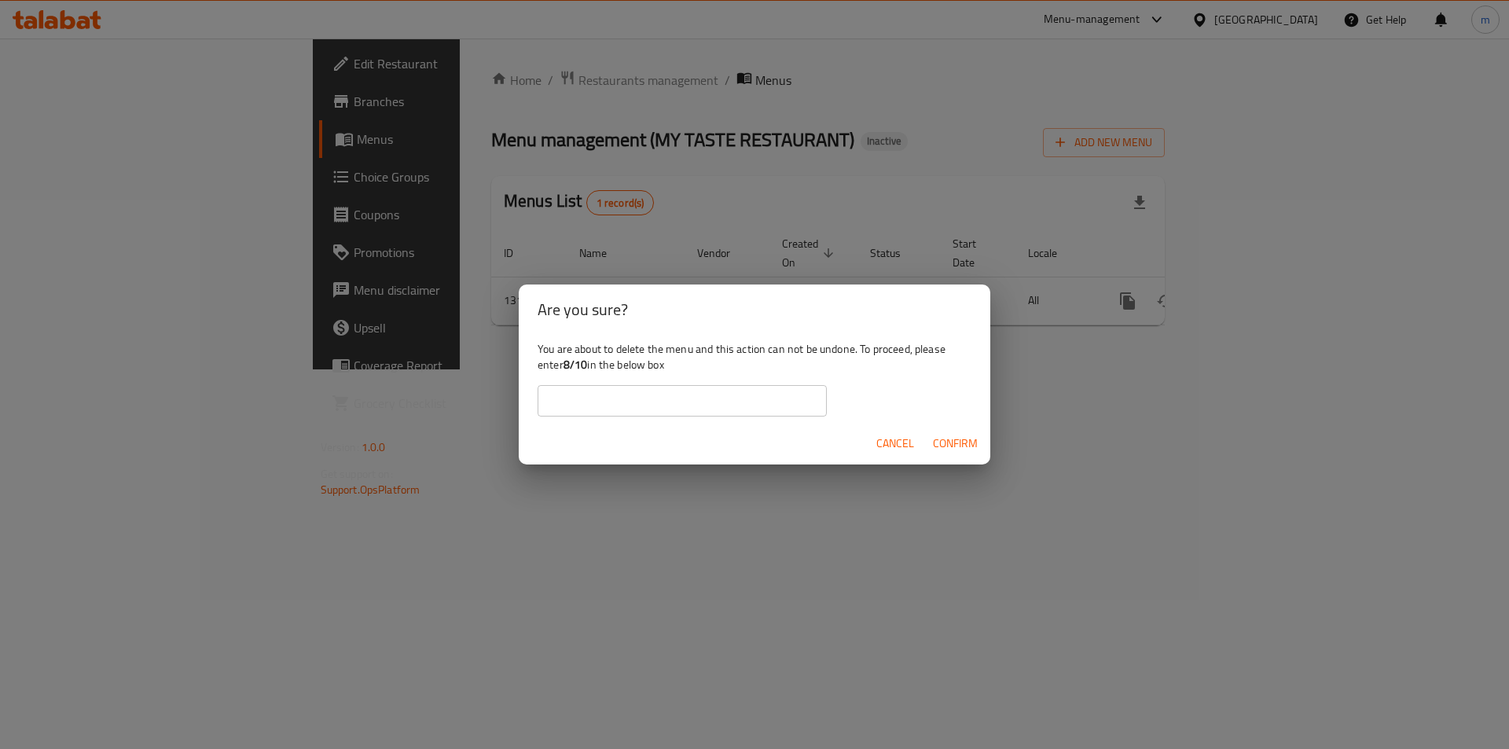
click at [591, 361] on div "You are about to delete the menu and this action can not be undone. To proceed,…" at bounding box center [754, 379] width 471 height 88
drag, startPoint x: 587, startPoint y: 364, endPoint x: 567, endPoint y: 364, distance: 19.6
click at [567, 364] on b "8/10" at bounding box center [575, 364] width 24 height 20
copy b "8/10"
click at [593, 405] on input "text" at bounding box center [681, 400] width 289 height 31
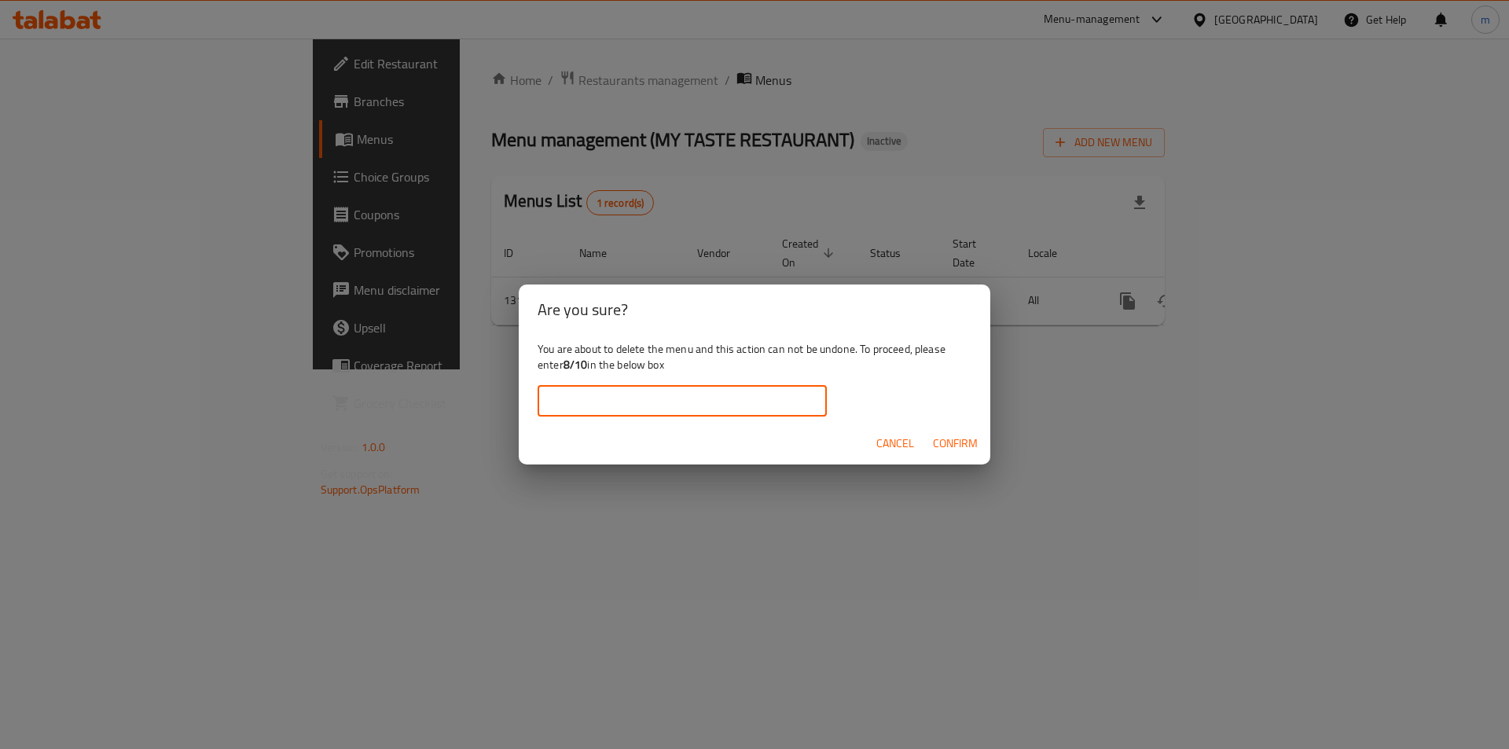
paste input "8/10"
type input "8/10"
click at [956, 445] on span "Confirm" at bounding box center [955, 444] width 45 height 20
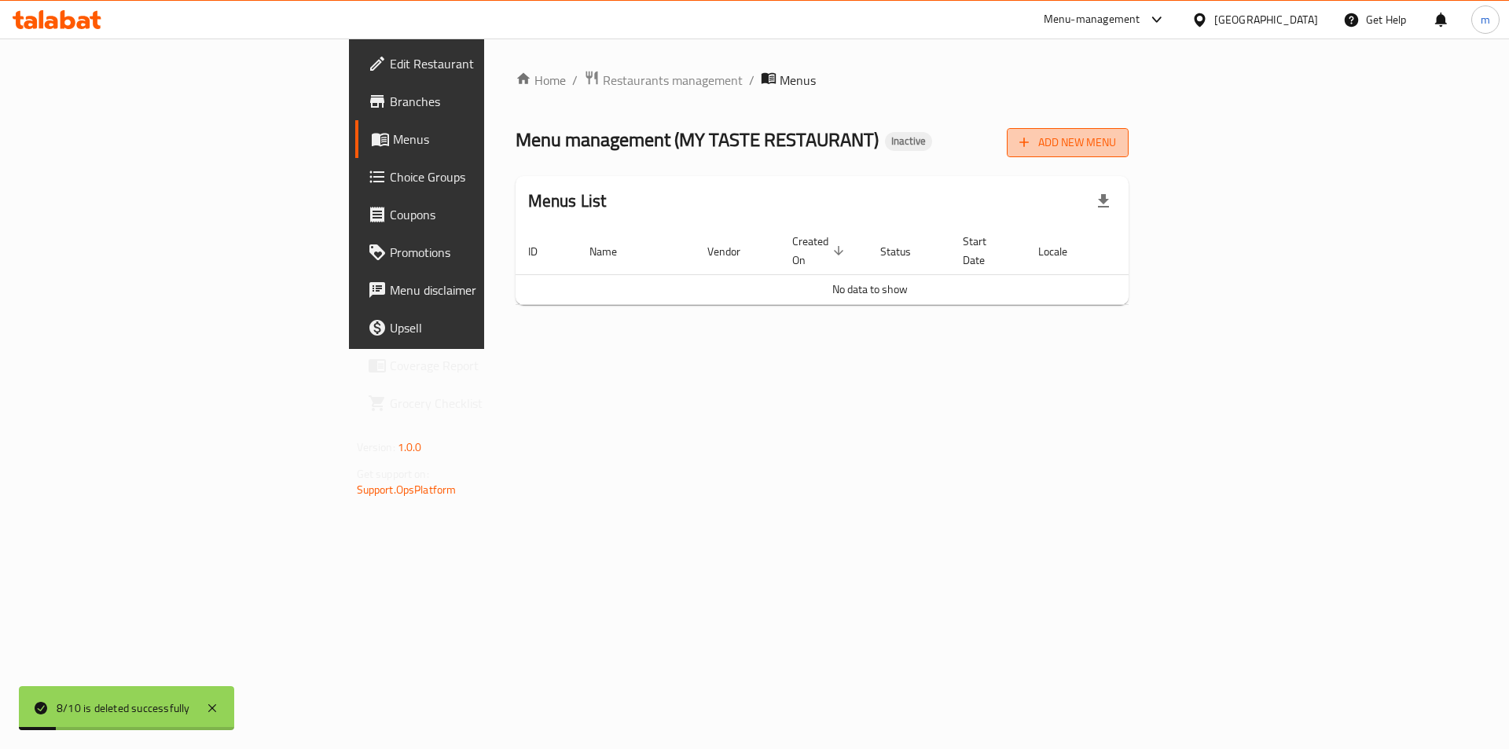
click at [1116, 148] on span "Add New Menu" at bounding box center [1067, 143] width 97 height 20
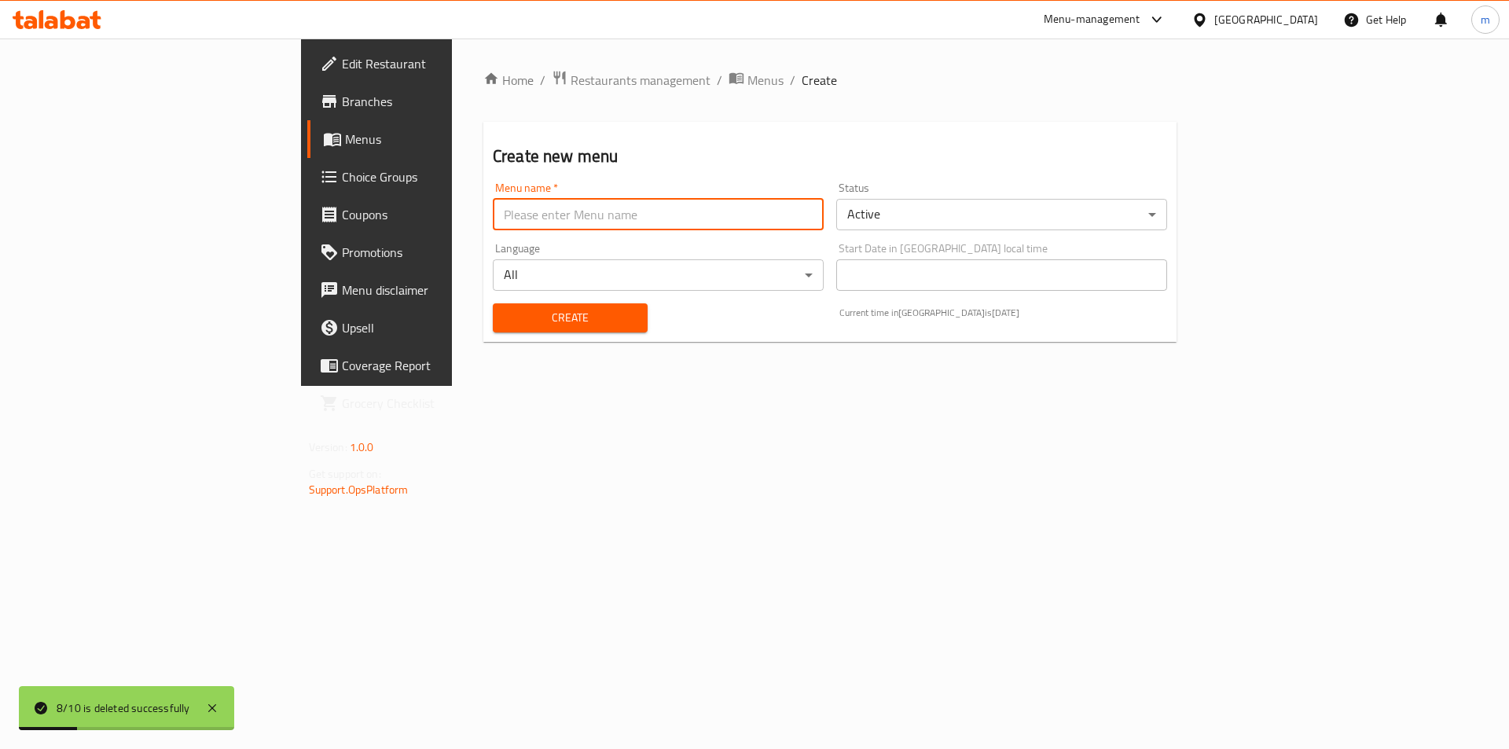
click at [493, 206] on input "text" at bounding box center [658, 214] width 331 height 31
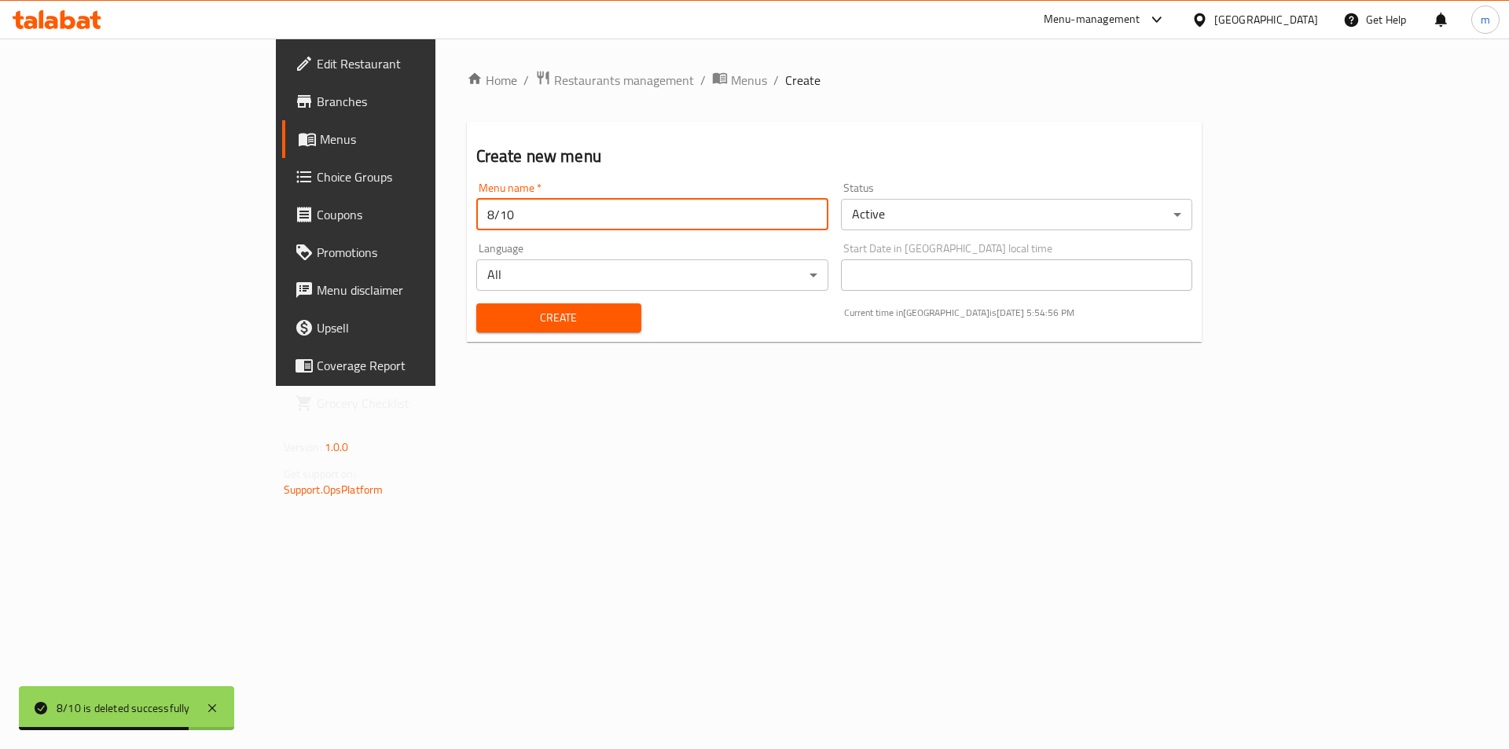
type input "8/10"
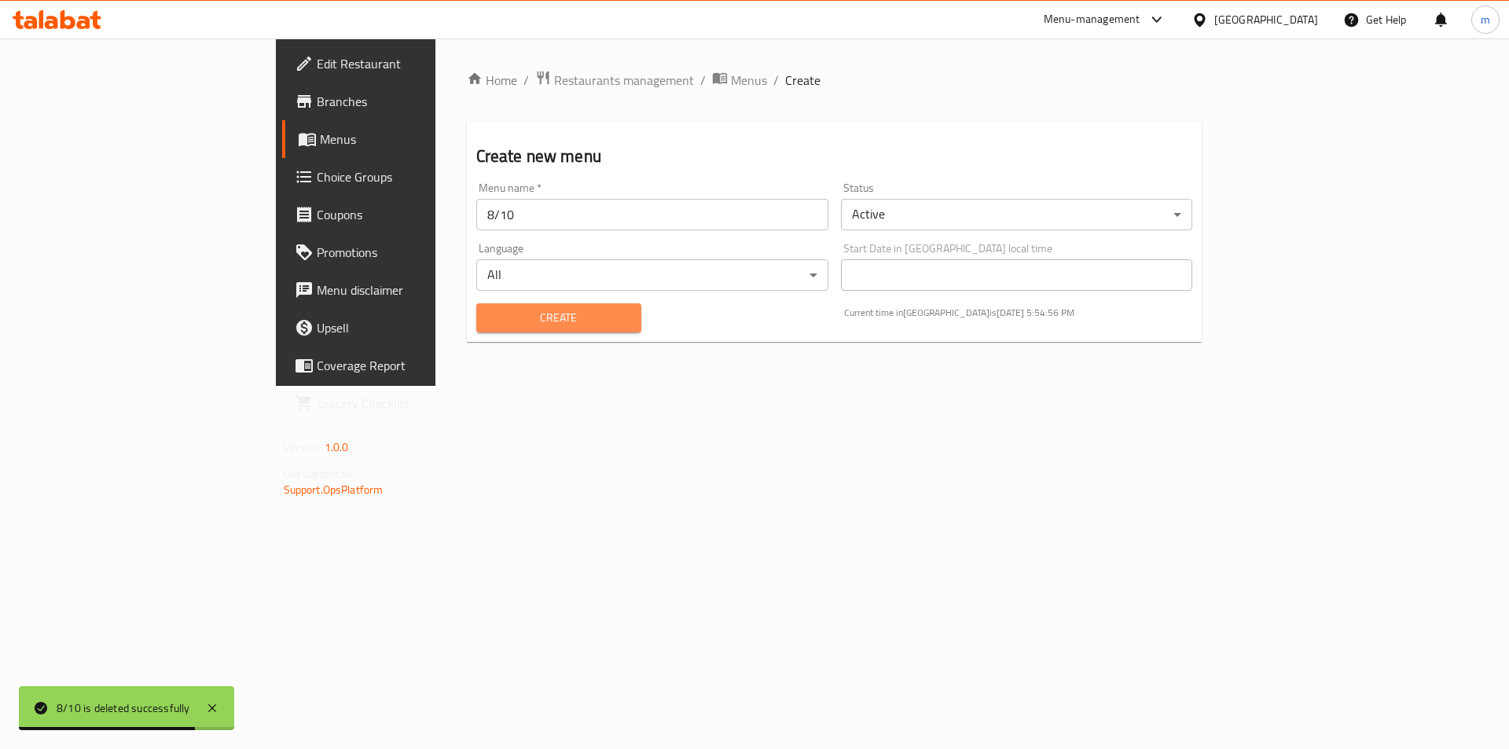
click at [489, 311] on span "Create" at bounding box center [559, 318] width 140 height 20
click at [320, 131] on span "Menus" at bounding box center [418, 139] width 196 height 19
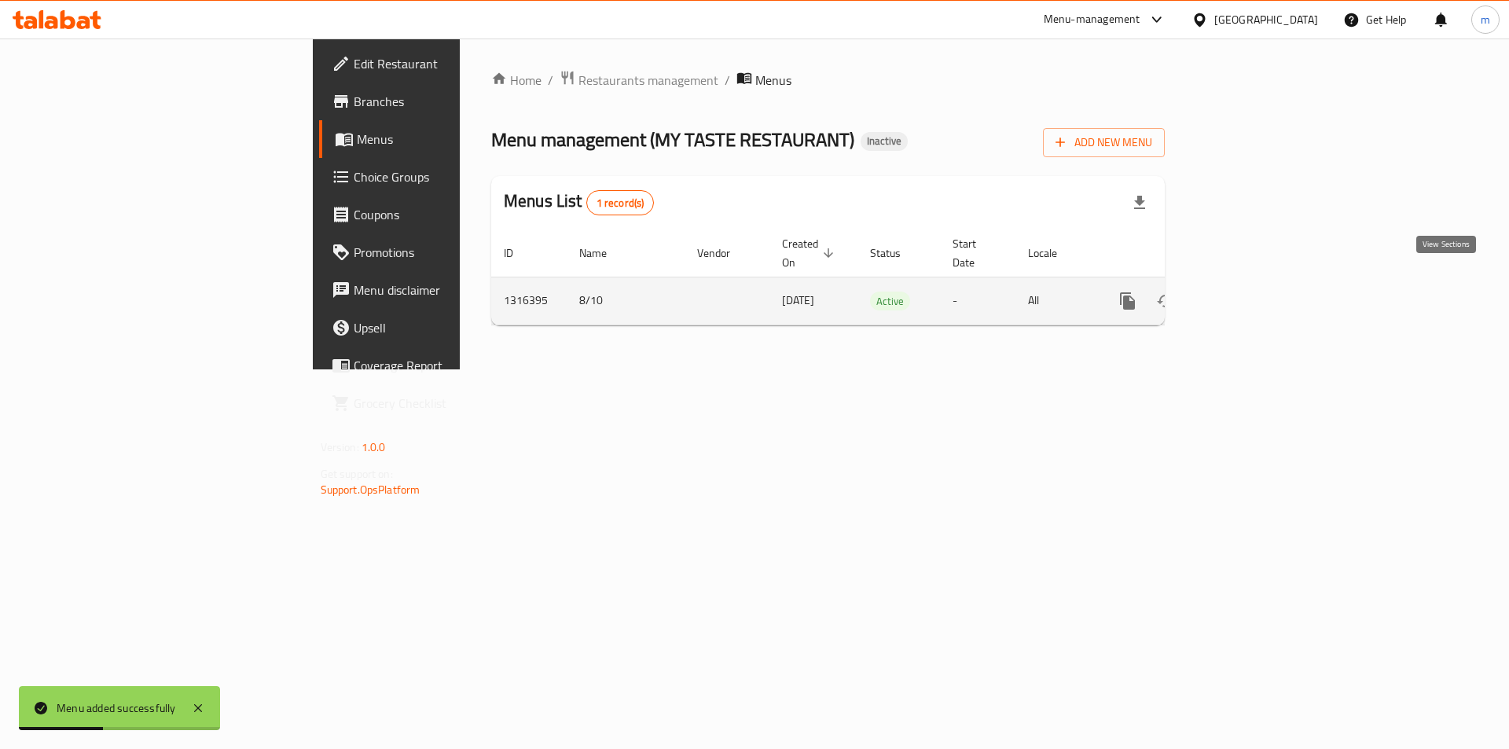
click at [1248, 294] on icon "enhanced table" at bounding box center [1241, 301] width 14 height 14
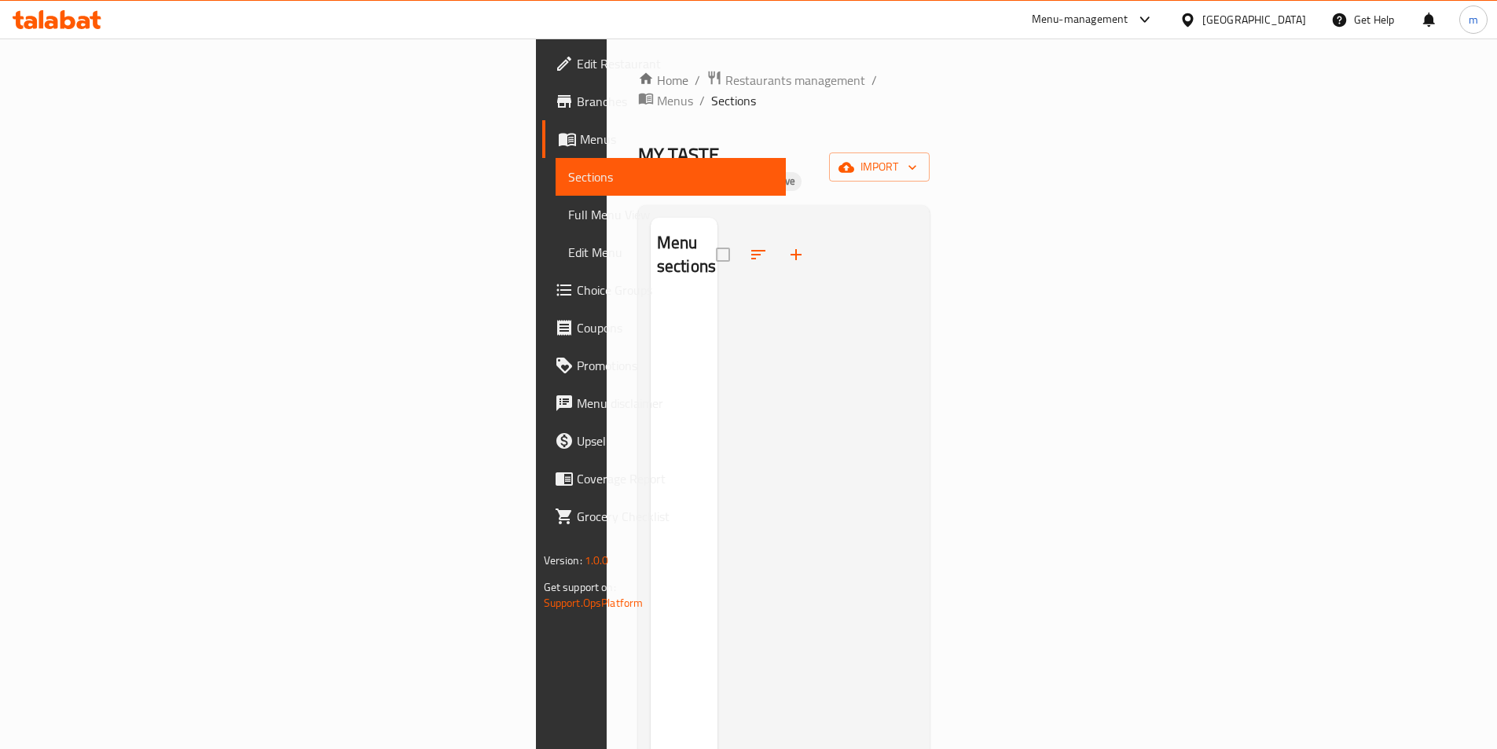
click at [568, 170] on span "Sections" at bounding box center [670, 176] width 205 height 19
click at [580, 143] on span "Menus" at bounding box center [676, 139] width 193 height 19
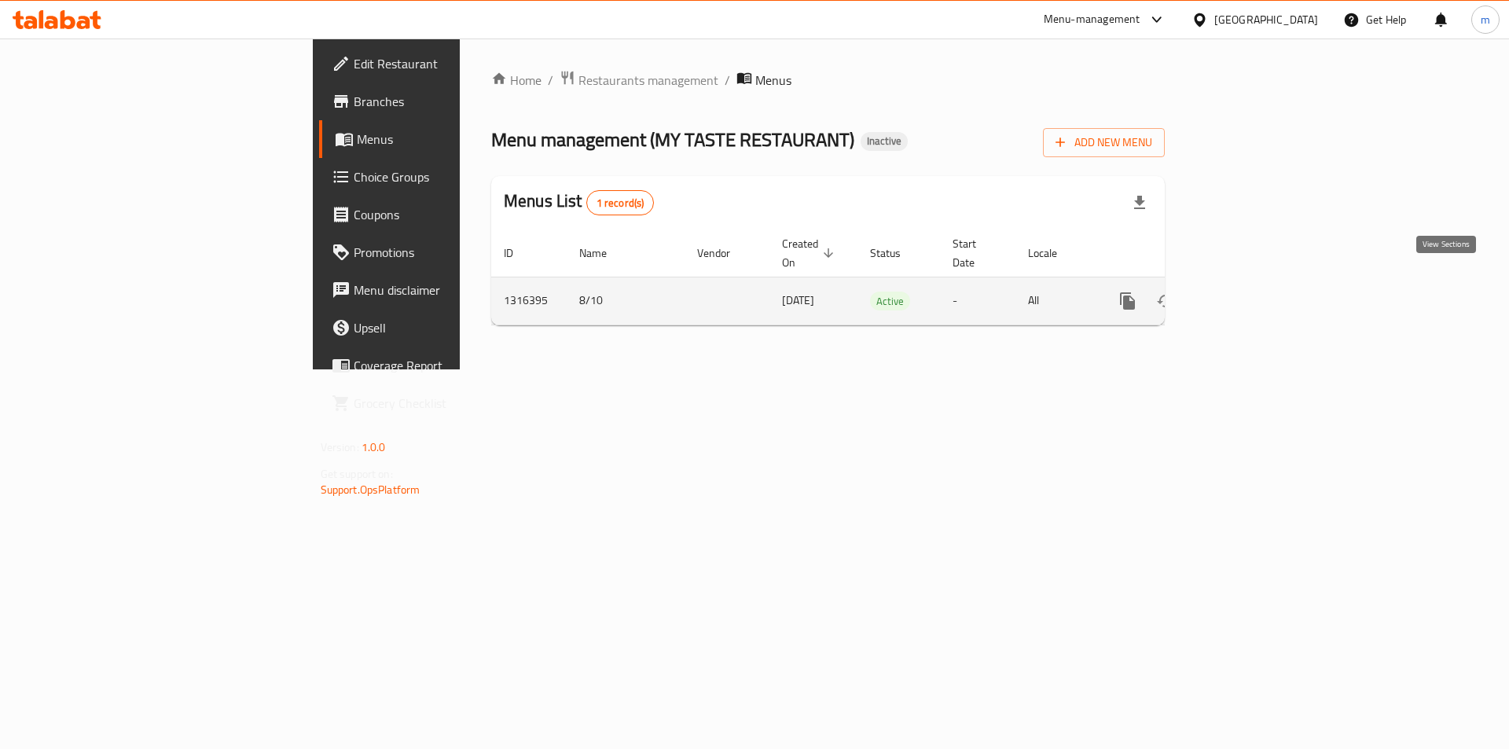
click at [1250, 292] on icon "enhanced table" at bounding box center [1240, 301] width 19 height 19
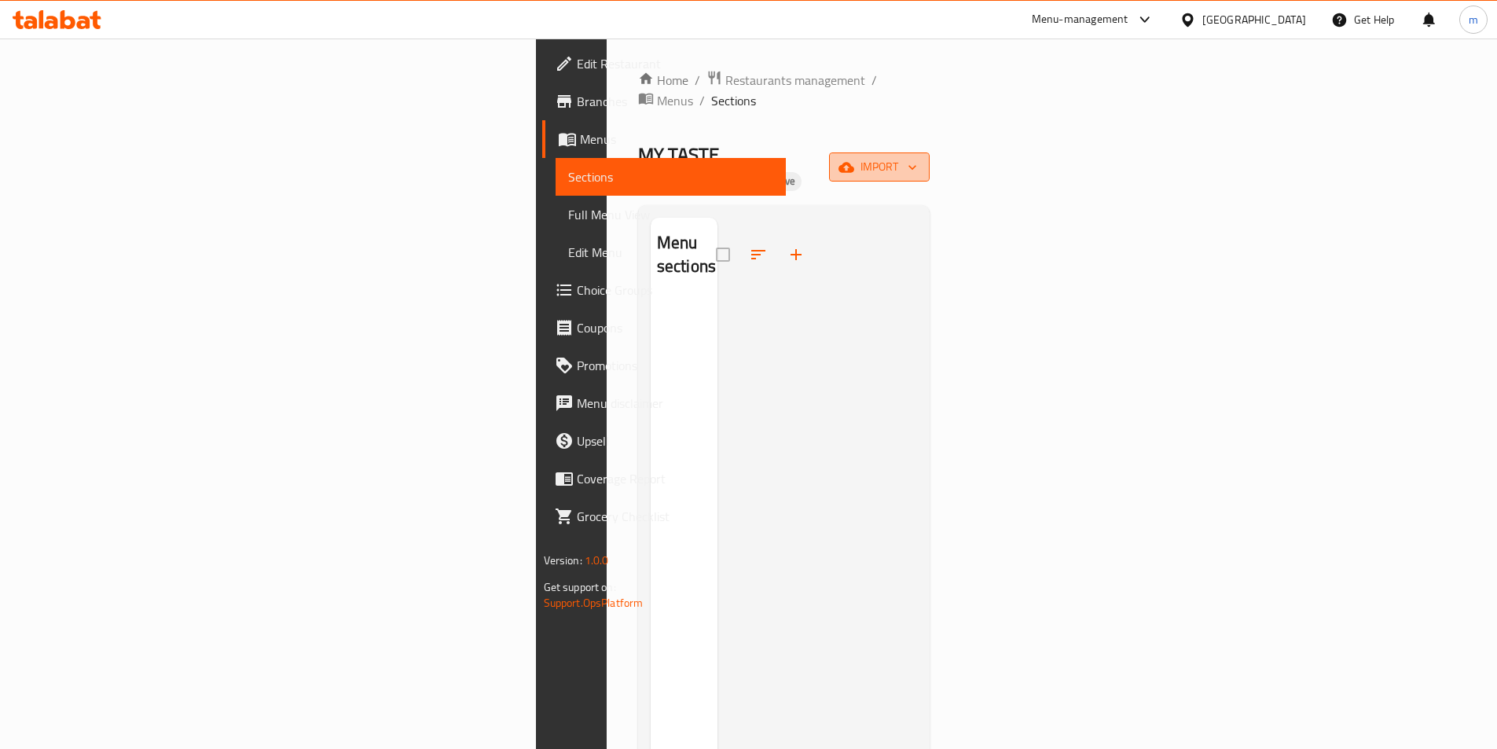
click at [917, 157] on span "import" at bounding box center [879, 167] width 75 height 20
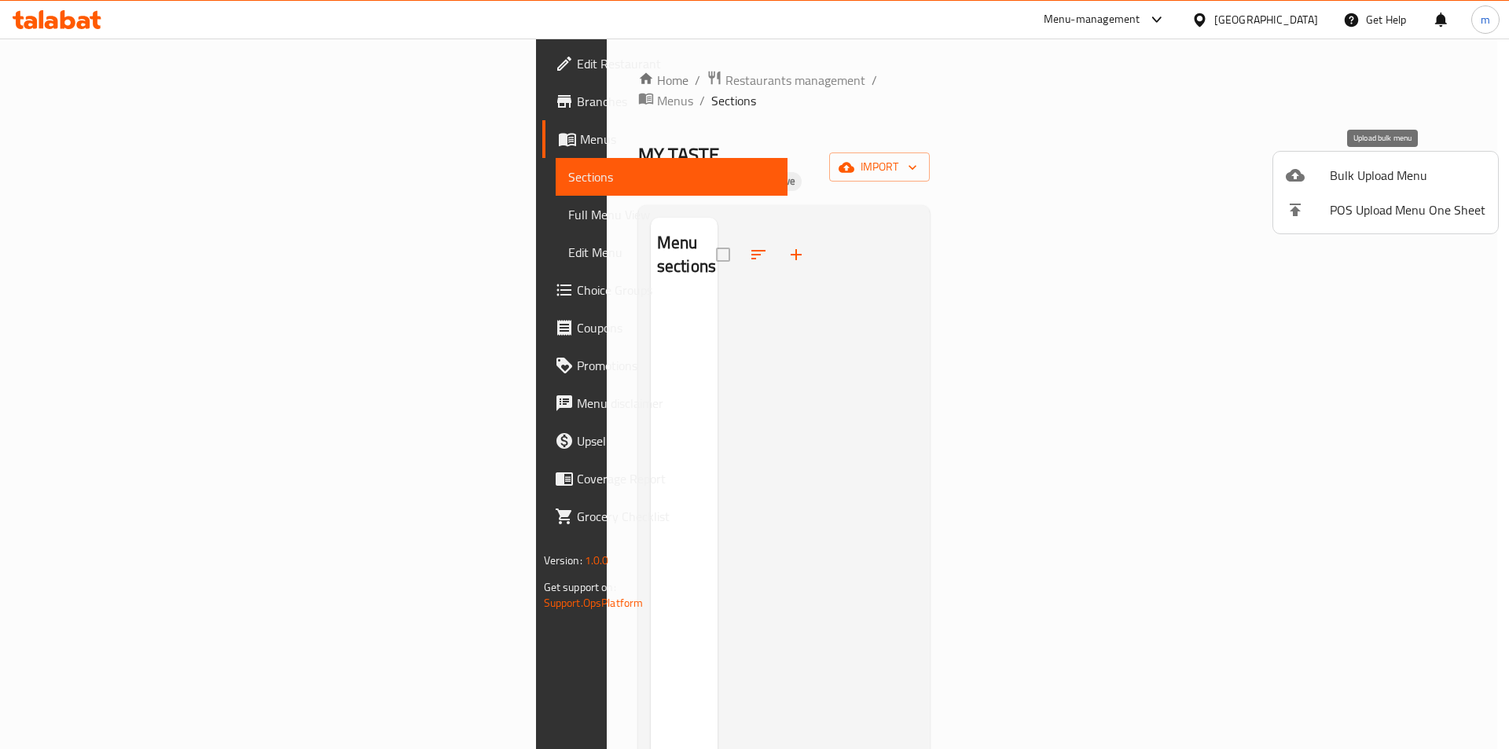
click at [1346, 169] on span "Bulk Upload Menu" at bounding box center [1408, 175] width 156 height 19
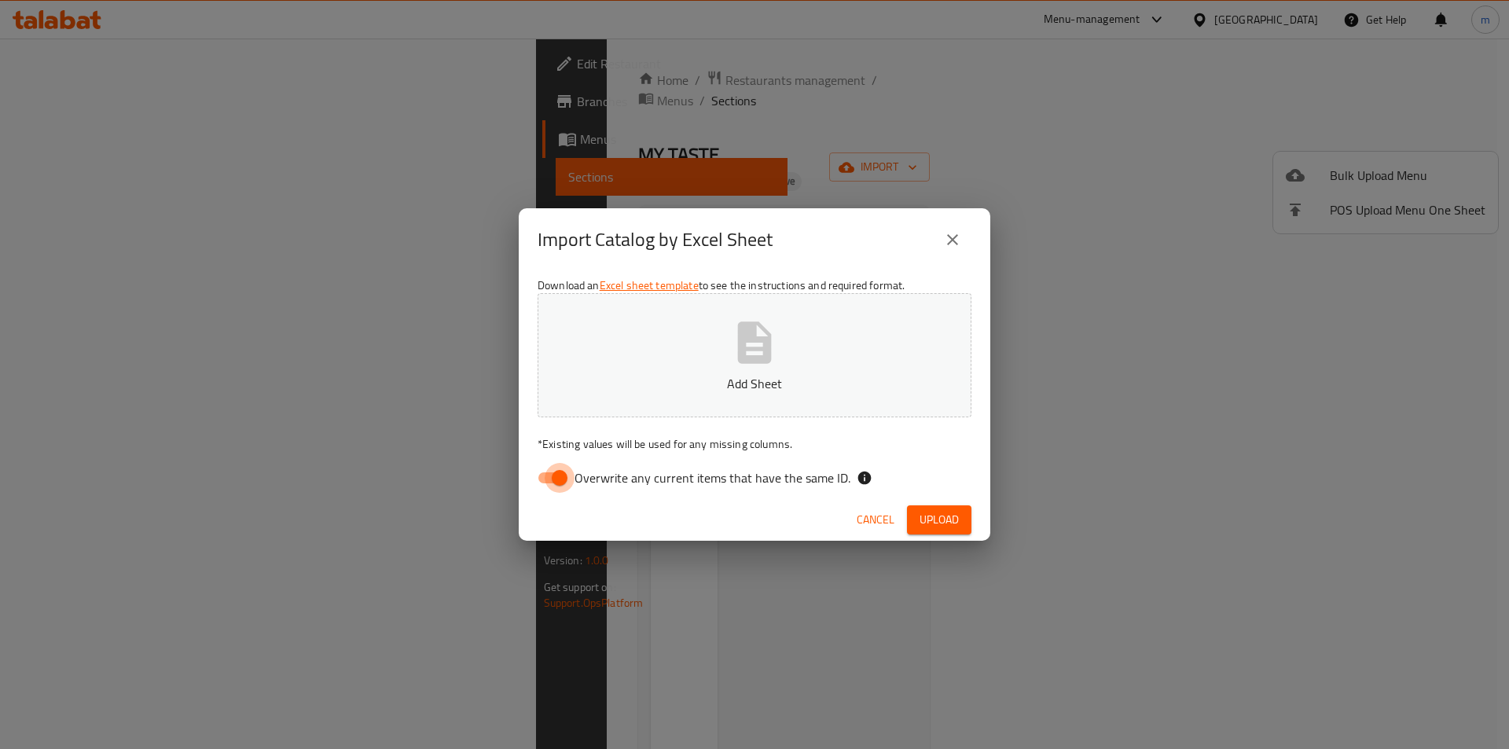
click at [545, 479] on input "Overwrite any current items that have the same ID." at bounding box center [560, 478] width 90 height 30
checkbox input "false"
click at [709, 375] on p "Add Sheet" at bounding box center [754, 383] width 385 height 19
click at [943, 523] on span "Upload" at bounding box center [938, 520] width 39 height 20
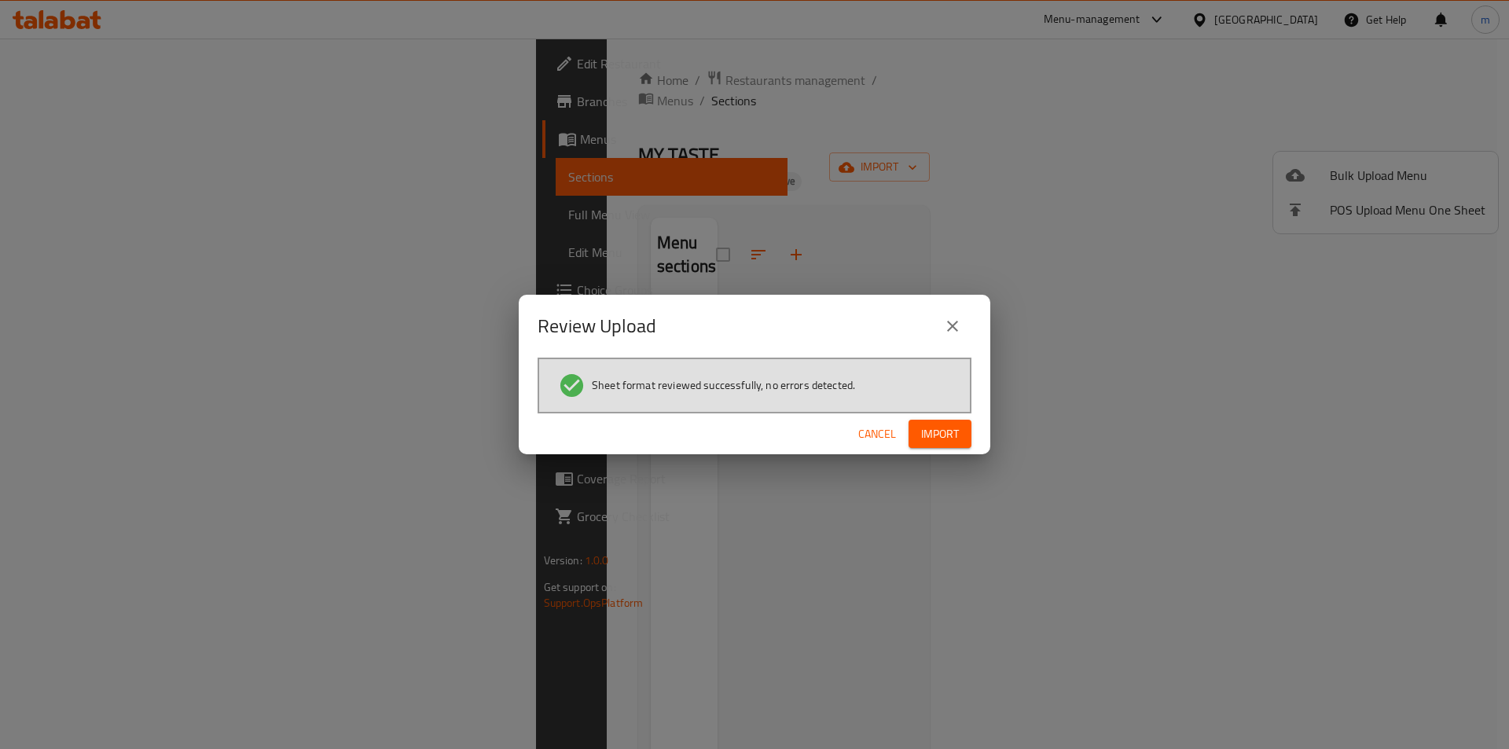
drag, startPoint x: 929, startPoint y: 432, endPoint x: 881, endPoint y: 442, distance: 49.0
click at [929, 432] on span "Import" at bounding box center [940, 434] width 38 height 20
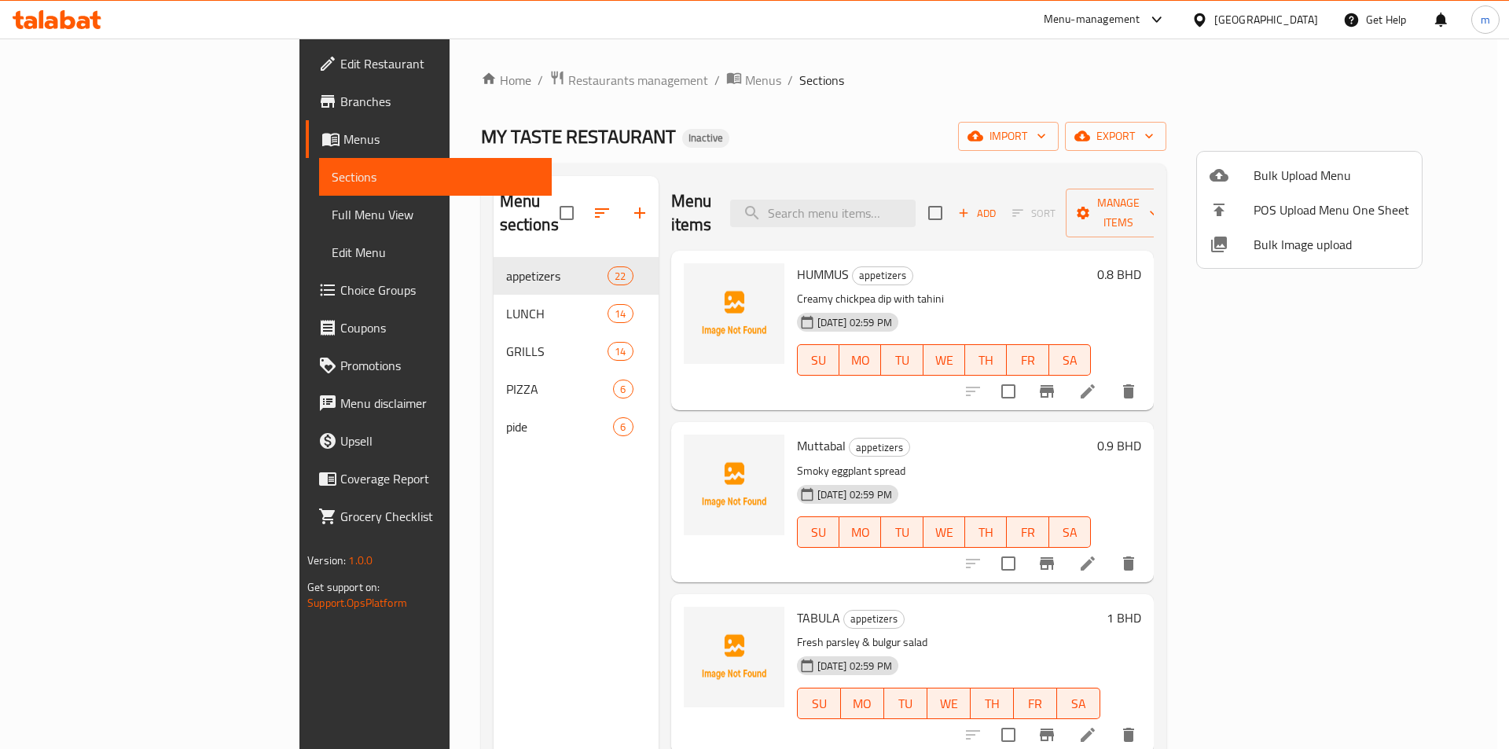
click at [105, 214] on div at bounding box center [754, 374] width 1509 height 749
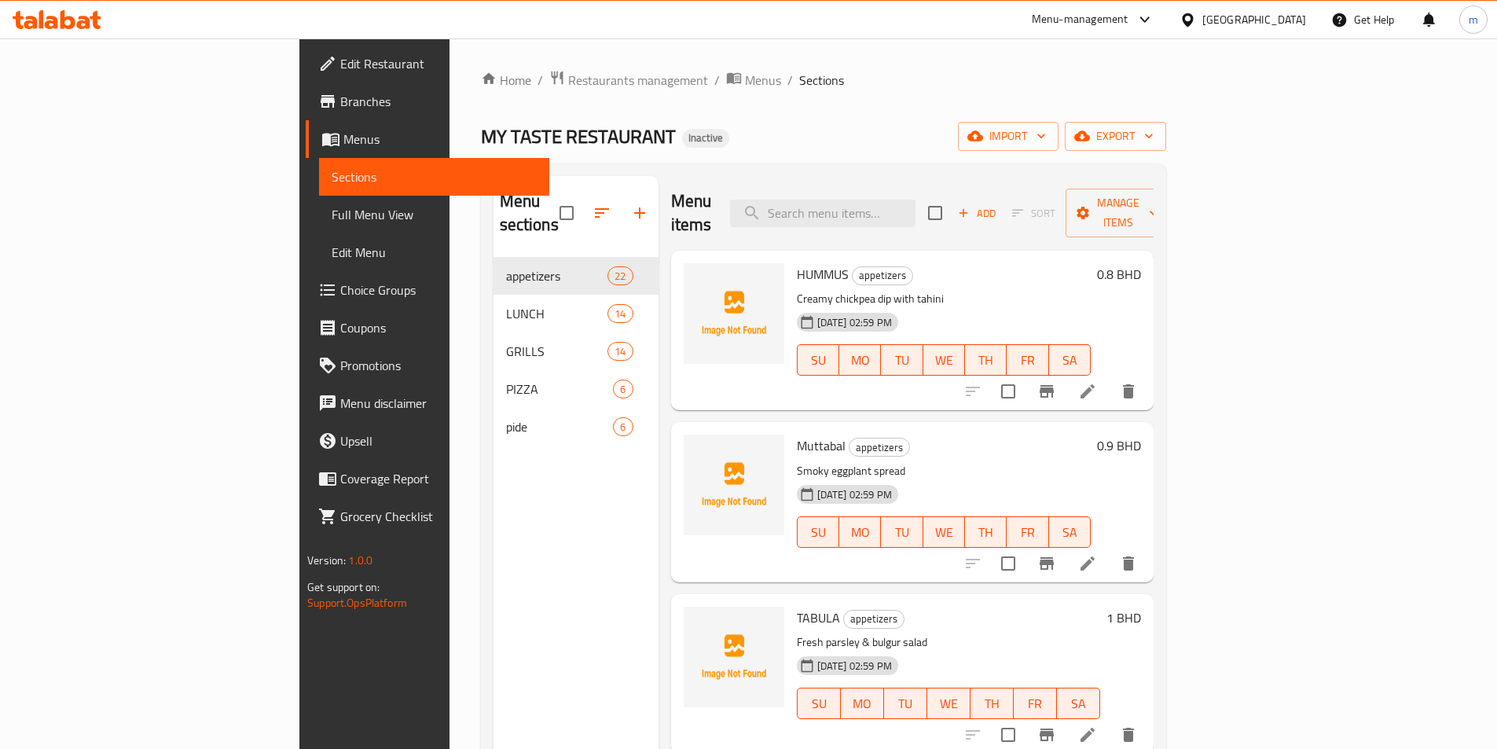
click at [332, 214] on span "Full Menu View" at bounding box center [434, 214] width 205 height 19
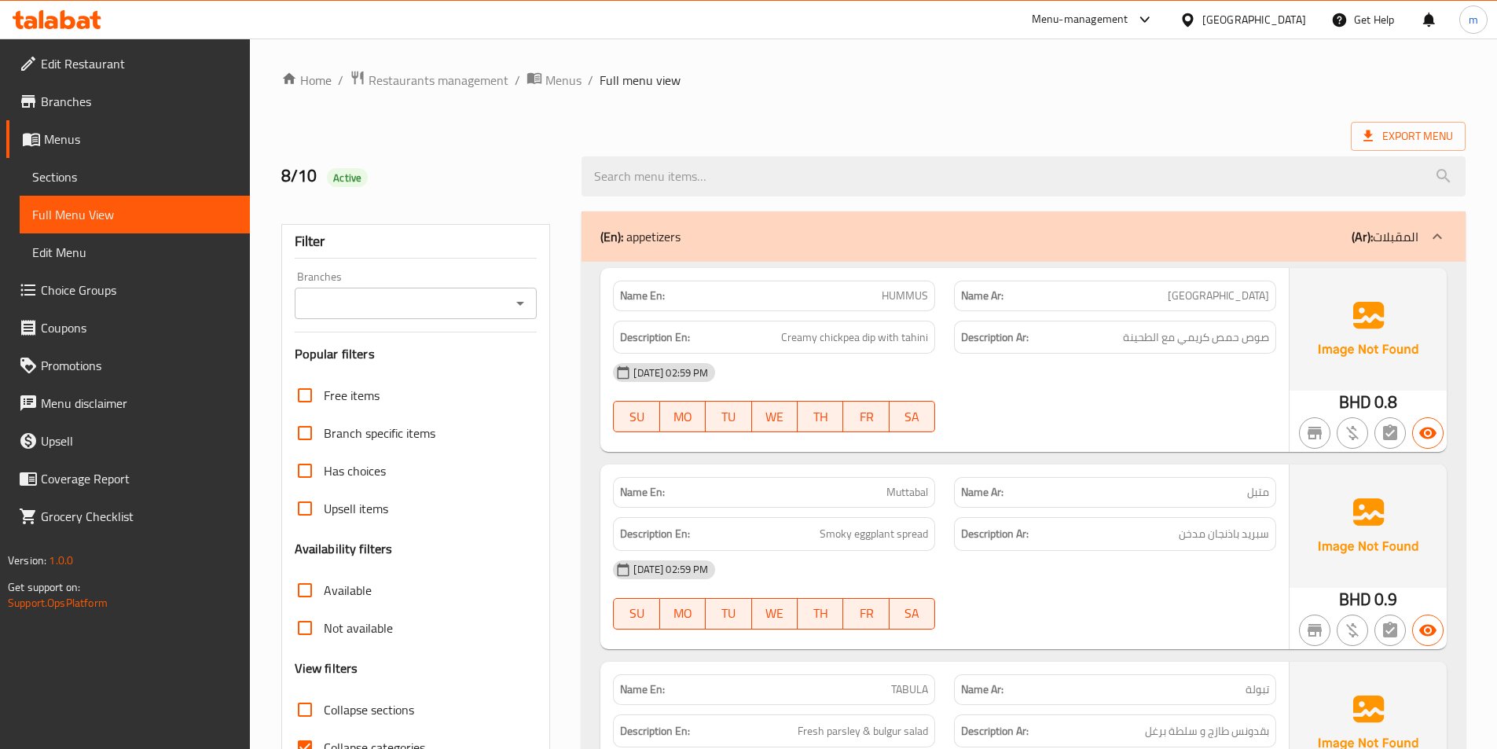
scroll to position [236, 0]
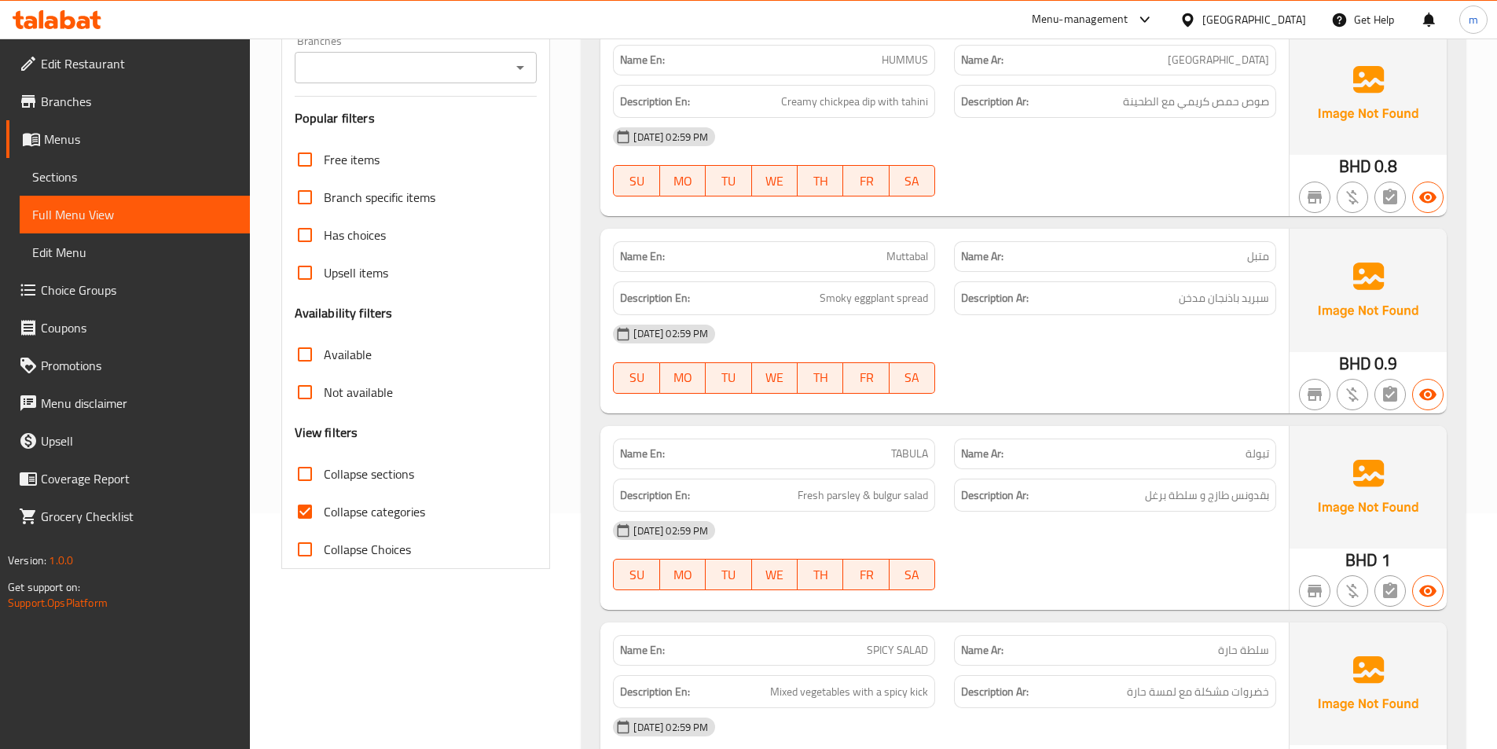
click at [309, 509] on input "Collapse categories" at bounding box center [305, 512] width 38 height 38
checkbox input "false"
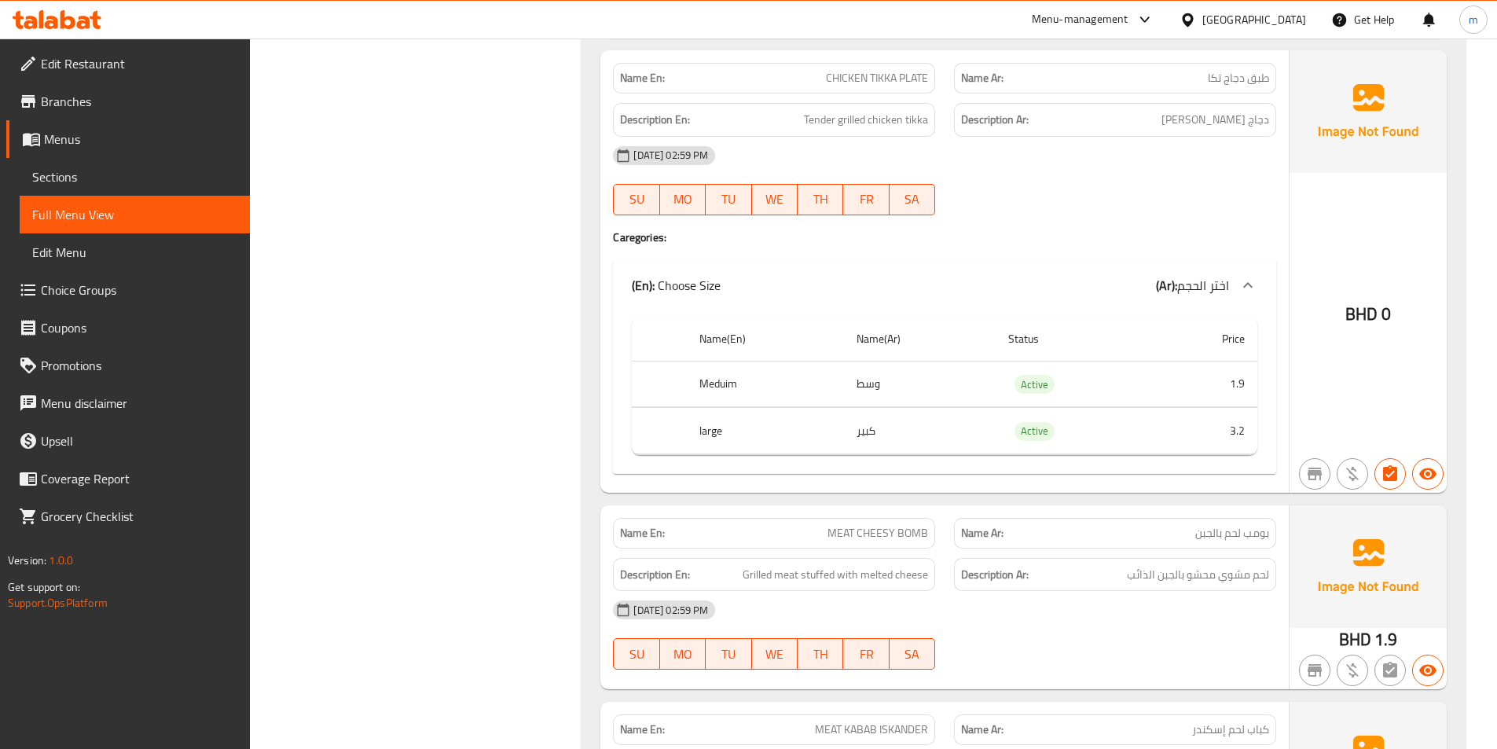
scroll to position [15357, 0]
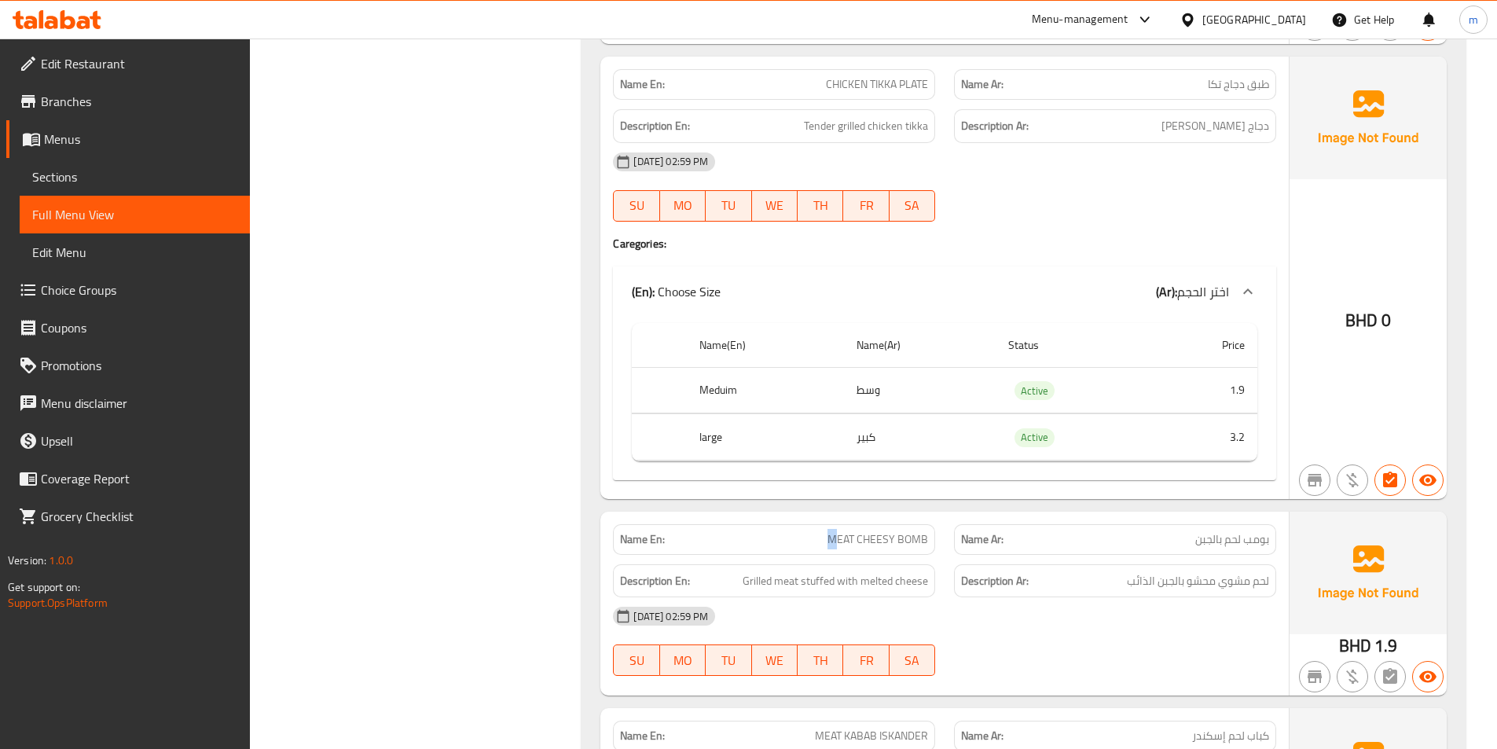
drag, startPoint x: 832, startPoint y: 518, endPoint x: 822, endPoint y: 522, distance: 10.9
click at [838, 531] on span "MEAT CHEESY BOMB" at bounding box center [877, 539] width 101 height 17
click at [830, 531] on span "MEAT CHEESY BOMB" at bounding box center [877, 539] width 101 height 17
click at [937, 520] on div "Name En: MEAT CHEESY BOMB" at bounding box center [773, 540] width 341 height 50
copy span "MEAT CHEESY BOMB"
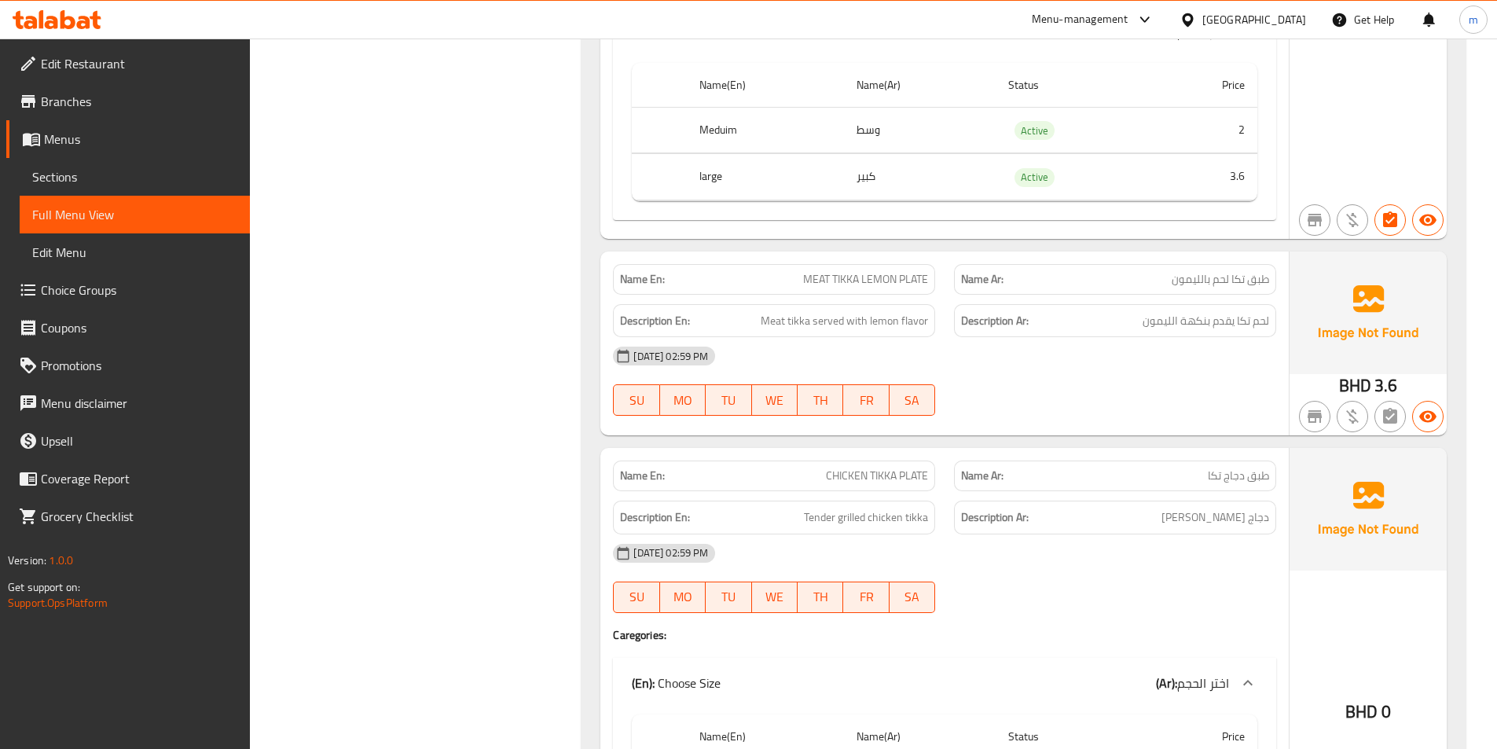
scroll to position [14964, 0]
drag, startPoint x: 776, startPoint y: 255, endPoint x: 936, endPoint y: 264, distance: 160.6
click at [936, 264] on div "Name En: MEAT TIKKA LEMON PLATE" at bounding box center [773, 281] width 341 height 50
copy span "MEAT TIKKA LEMON PLATE"
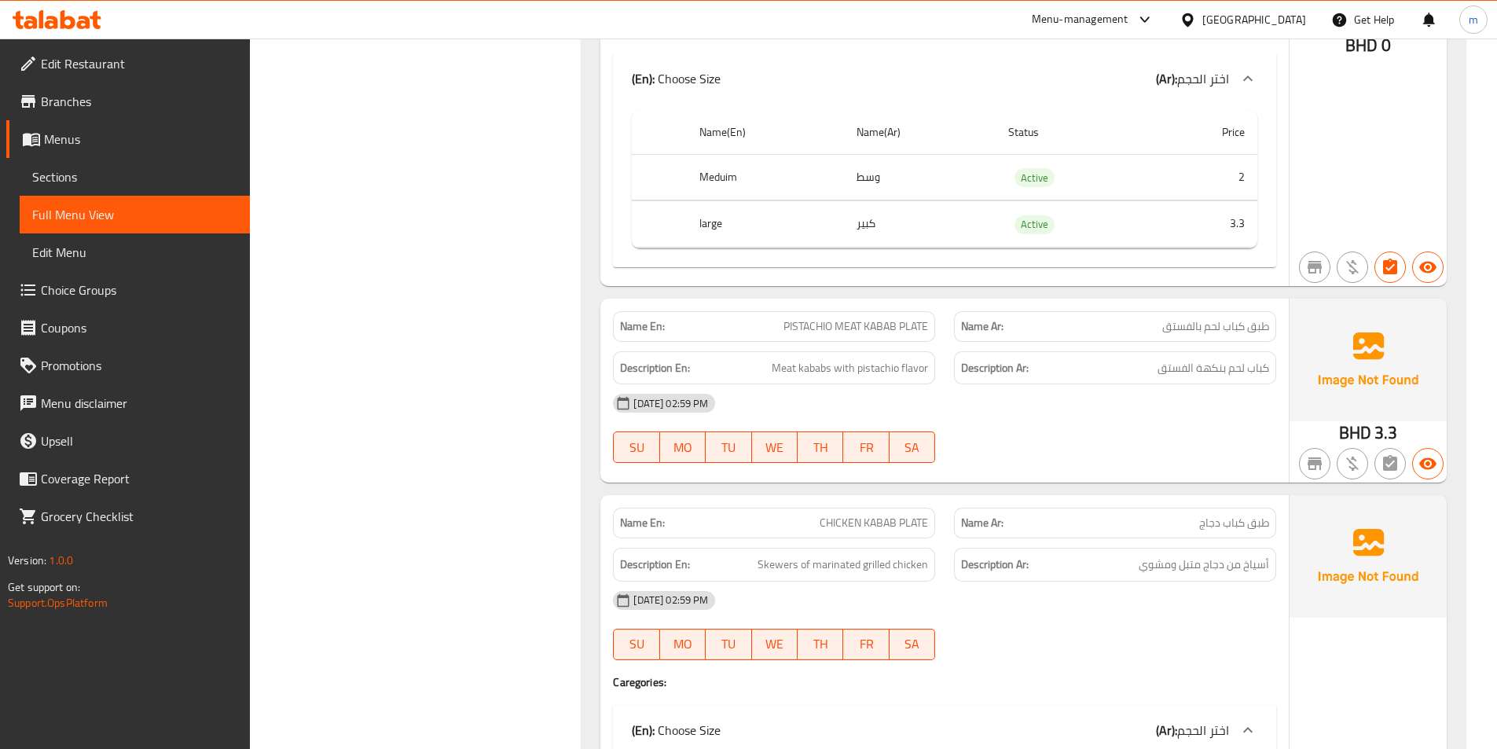
scroll to position [13785, 0]
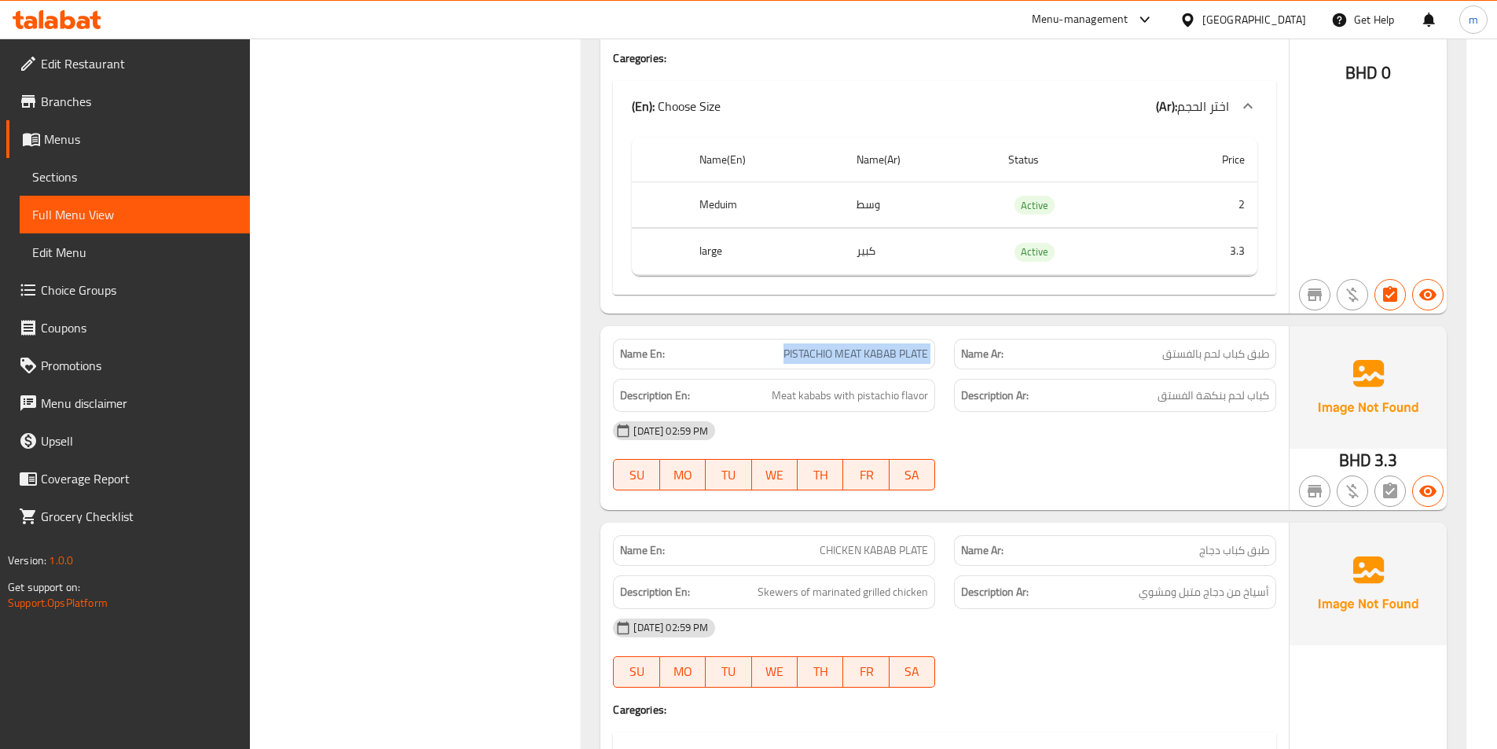
drag, startPoint x: 773, startPoint y: 332, endPoint x: 952, endPoint y: 346, distance: 179.6
click at [952, 346] on div "Name En: PISTACHIO MEAT KABAB PLATE Name Ar: طبق كباب لحم بالفستق" at bounding box center [944, 354] width 682 height 50
copy span "PISTACHIO MEAT KABAB PLATE"
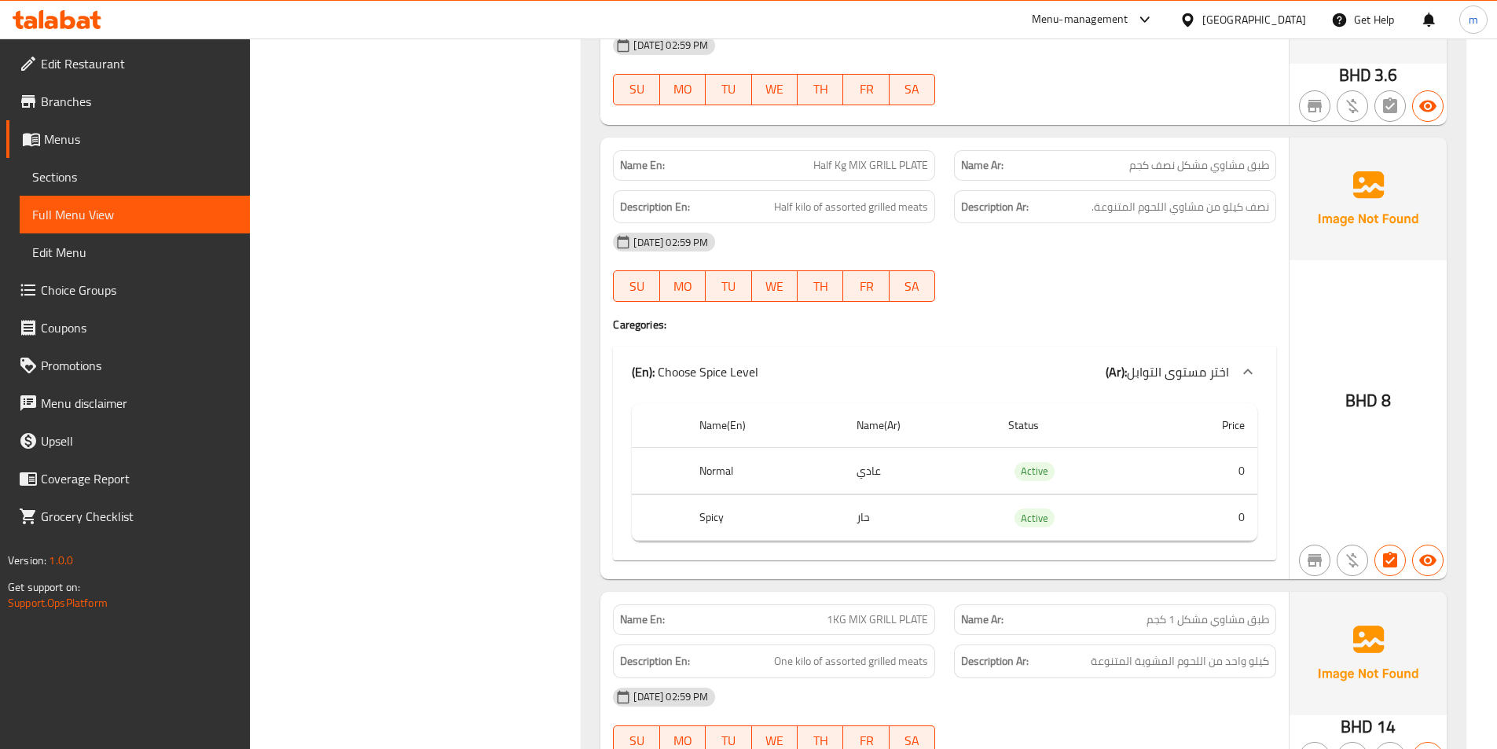
scroll to position [12214, 0]
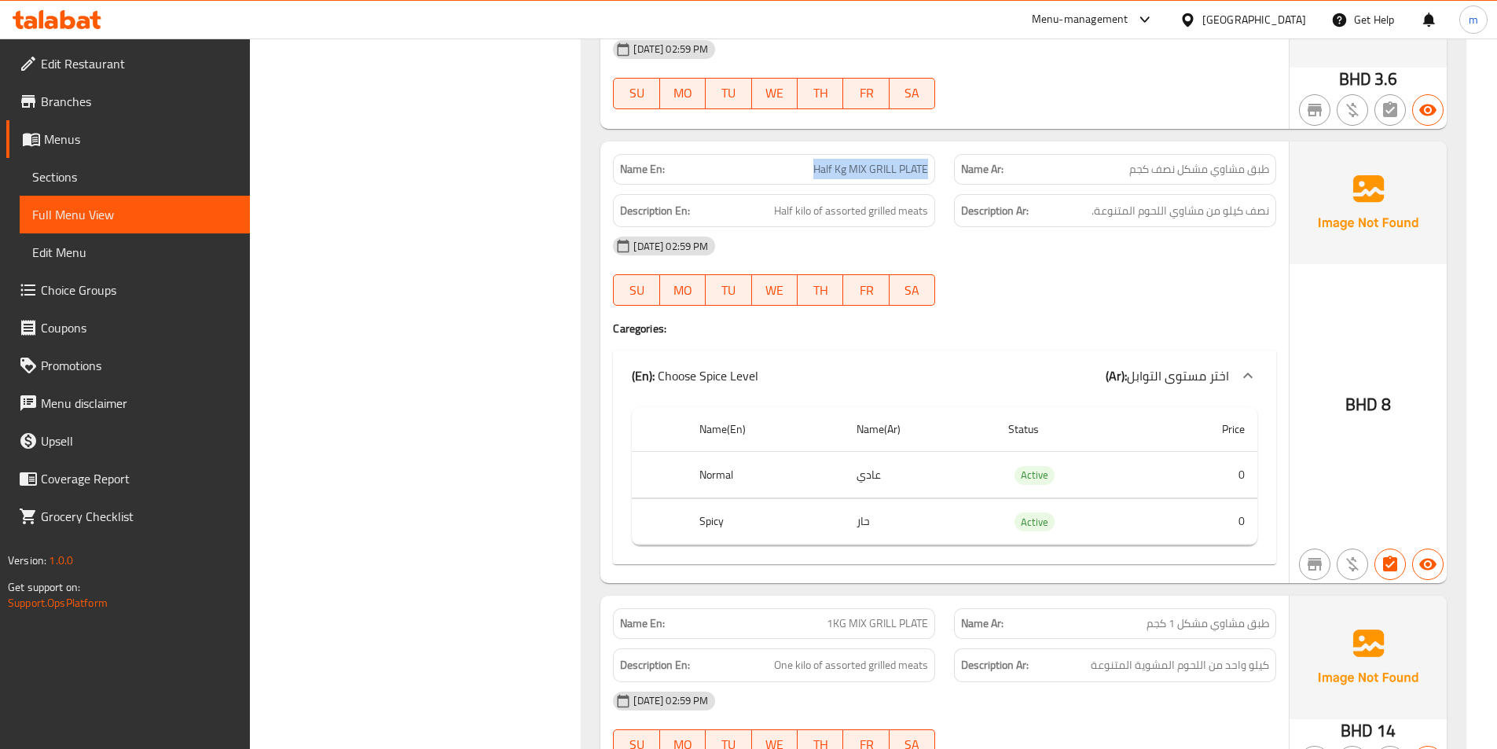
drag, startPoint x: 811, startPoint y: 149, endPoint x: 931, endPoint y: 149, distance: 120.2
click at [931, 154] on div "Name En: Half Kg MIX GRILL PLATE" at bounding box center [774, 169] width 322 height 31
copy span "Half Kg MIX GRILL PLATE"
drag, startPoint x: 746, startPoint y: 458, endPoint x: 676, endPoint y: 456, distance: 70.0
click at [676, 456] on tr "Normal عادي Active 0" at bounding box center [944, 475] width 625 height 46
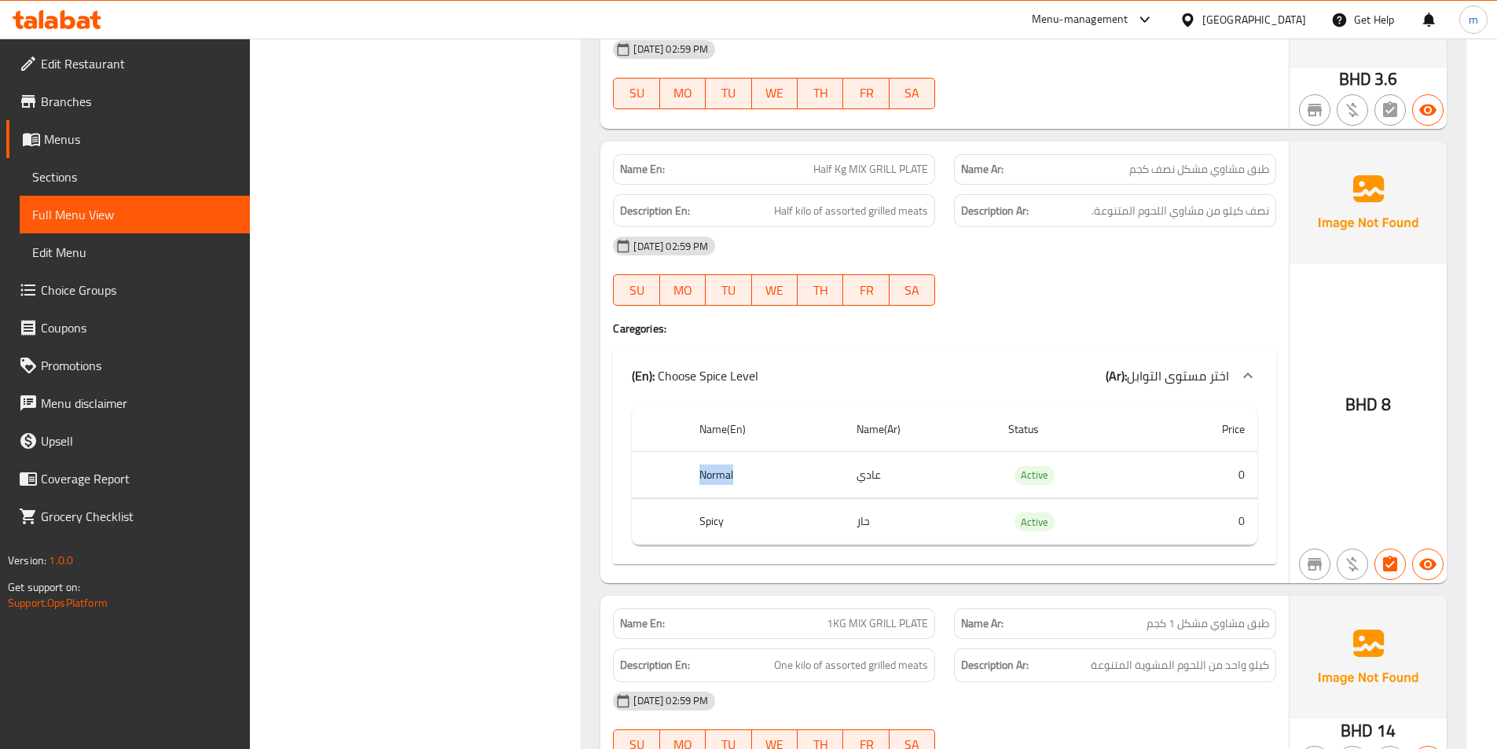
copy tr "Normal"
drag, startPoint x: 848, startPoint y: 458, endPoint x: 893, endPoint y: 456, distance: 45.6
click at [893, 456] on td "عادي" at bounding box center [920, 475] width 152 height 46
drag, startPoint x: 728, startPoint y: 498, endPoint x: 680, endPoint y: 501, distance: 48.0
click at [680, 501] on tr "Spicy حار Active 0" at bounding box center [944, 521] width 625 height 46
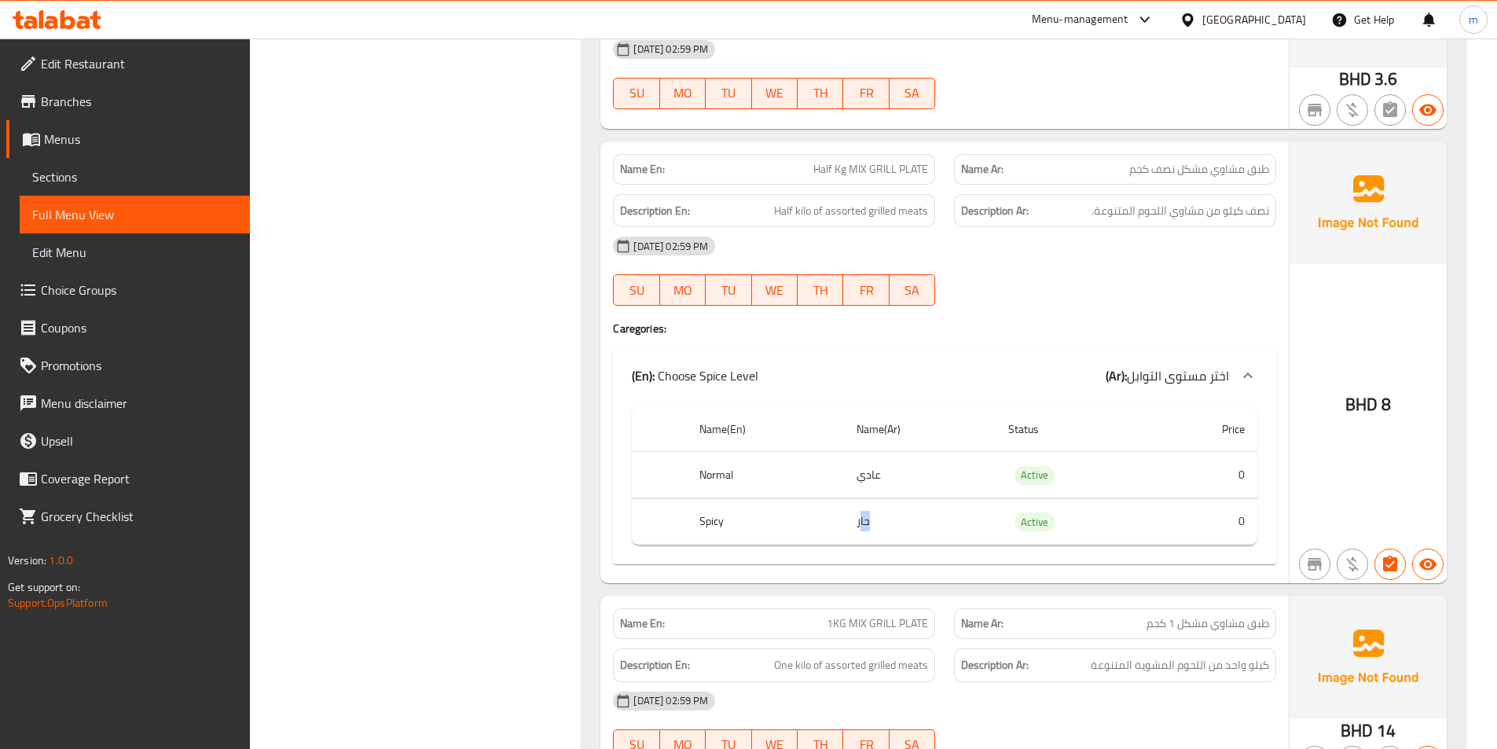
drag, startPoint x: 878, startPoint y: 497, endPoint x: 859, endPoint y: 499, distance: 19.8
click at [859, 499] on td "حار" at bounding box center [920, 521] width 152 height 46
click at [883, 502] on td "حار" at bounding box center [920, 521] width 152 height 46
drag, startPoint x: 873, startPoint y: 503, endPoint x: 842, endPoint y: 507, distance: 30.9
click at [842, 507] on tr "Spicy حار Active 0" at bounding box center [944, 521] width 625 height 46
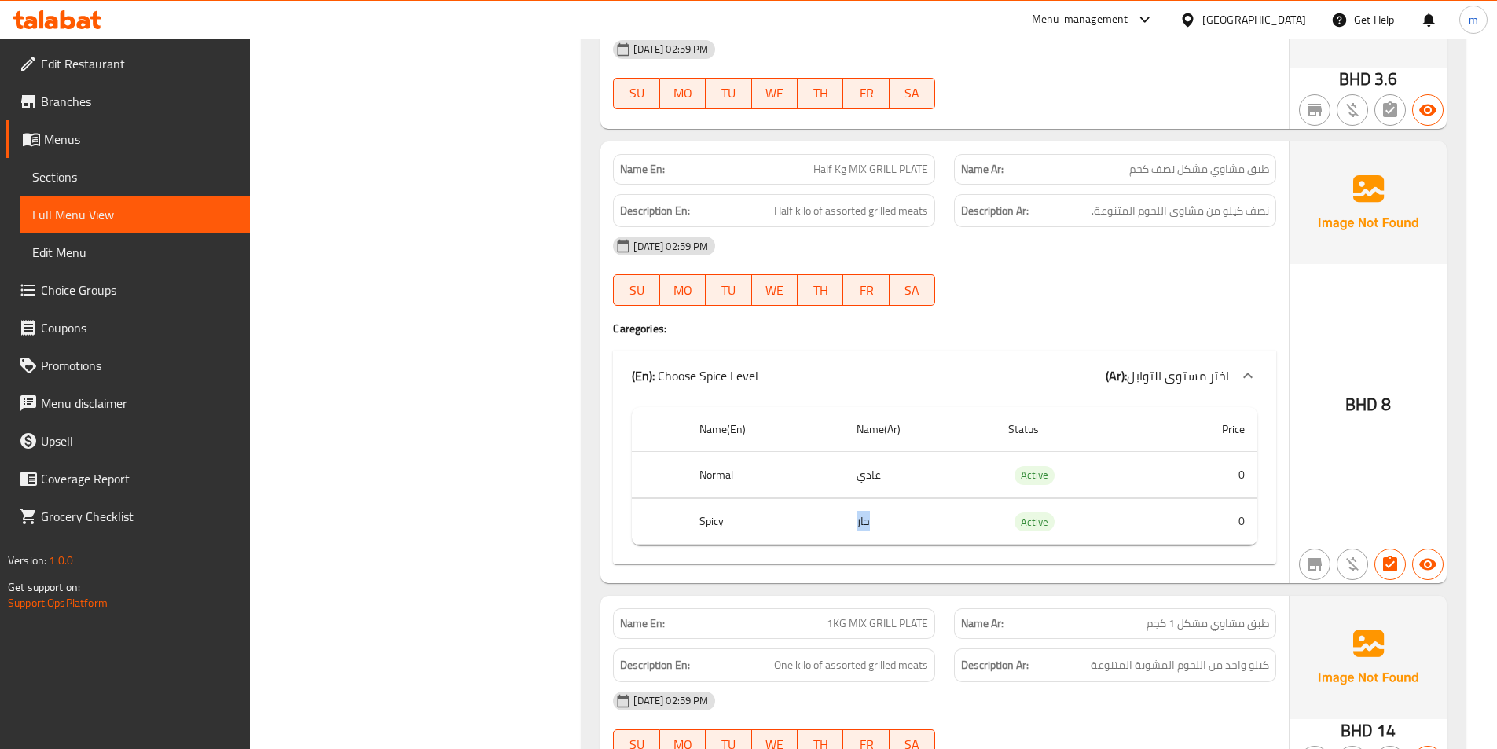
drag, startPoint x: 851, startPoint y: 501, endPoint x: 872, endPoint y: 501, distance: 21.2
click at [872, 501] on td "حار" at bounding box center [920, 521] width 152 height 46
click at [84, 291] on span "Choice Groups" at bounding box center [139, 290] width 196 height 19
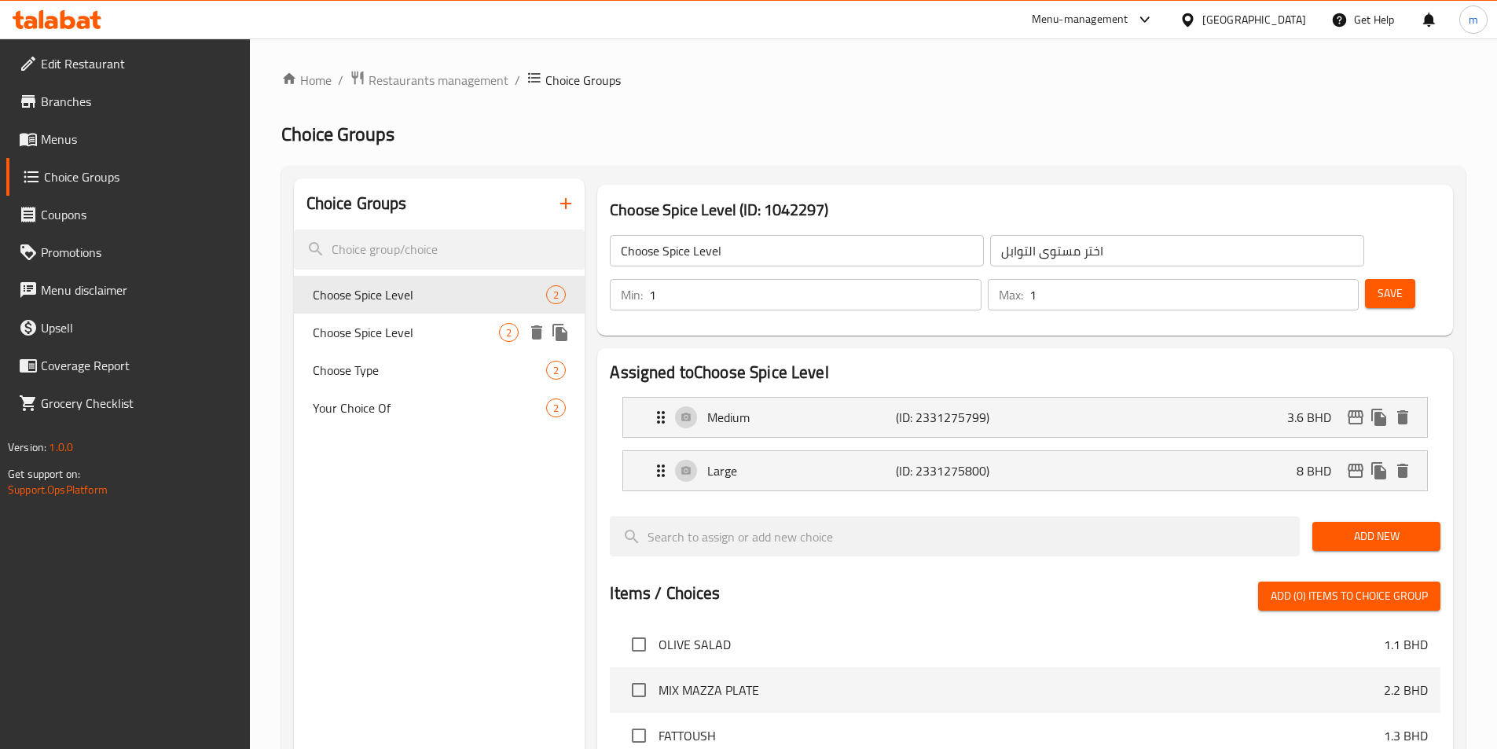
click at [358, 326] on span "Choose Spice Level" at bounding box center [406, 332] width 187 height 19
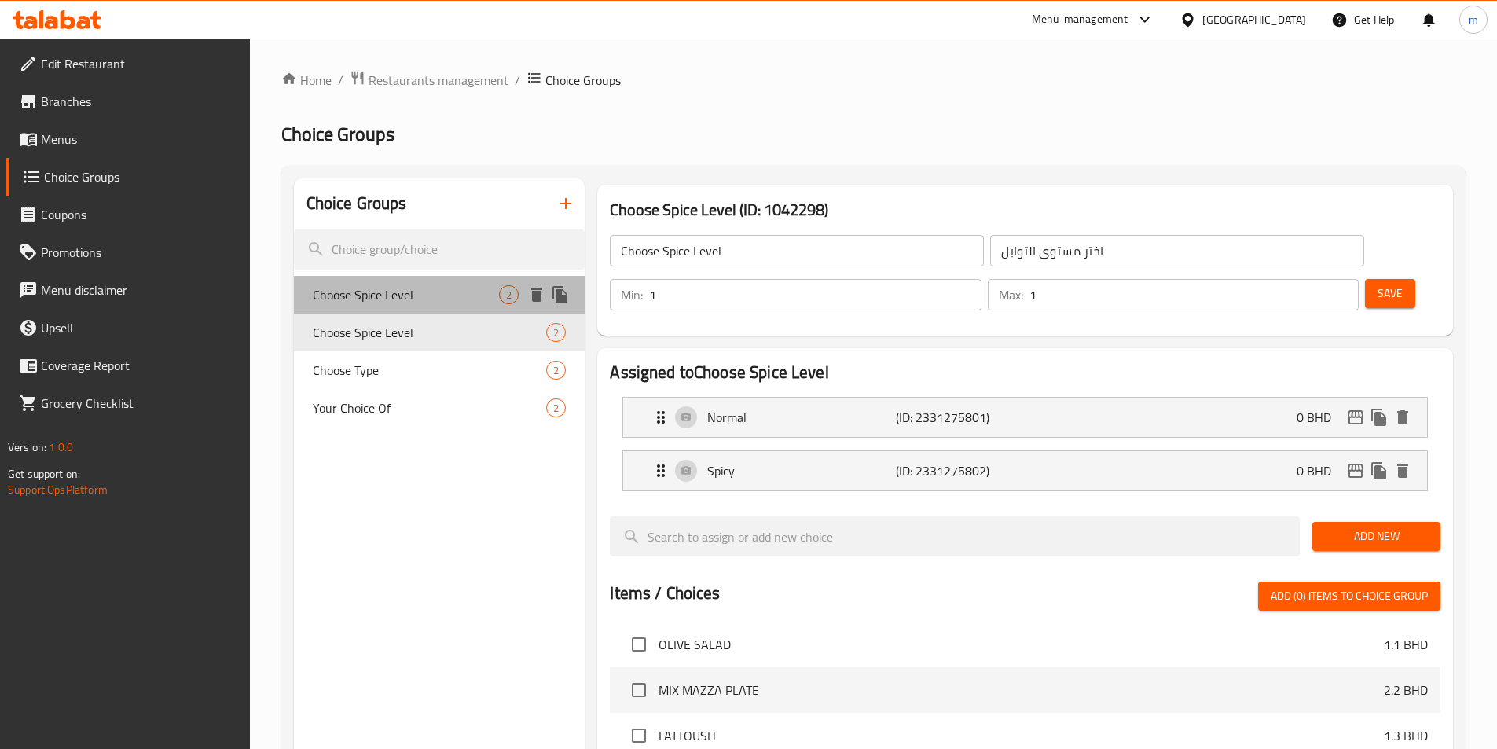
click at [400, 292] on span "Choose Spice Level" at bounding box center [406, 294] width 187 height 19
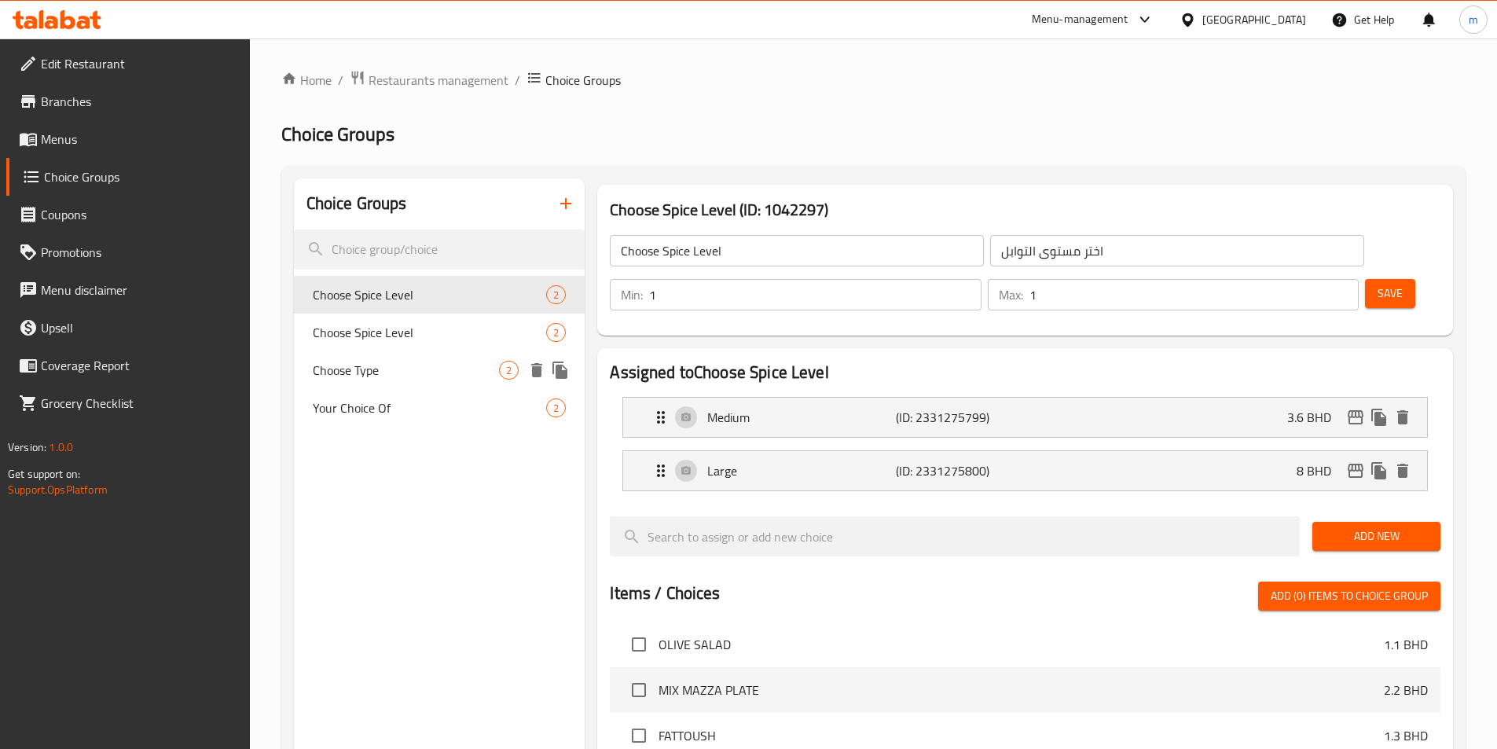
click at [373, 374] on span "Choose Type" at bounding box center [406, 370] width 187 height 19
type input "Choose Type"
type input "اختر النوع"
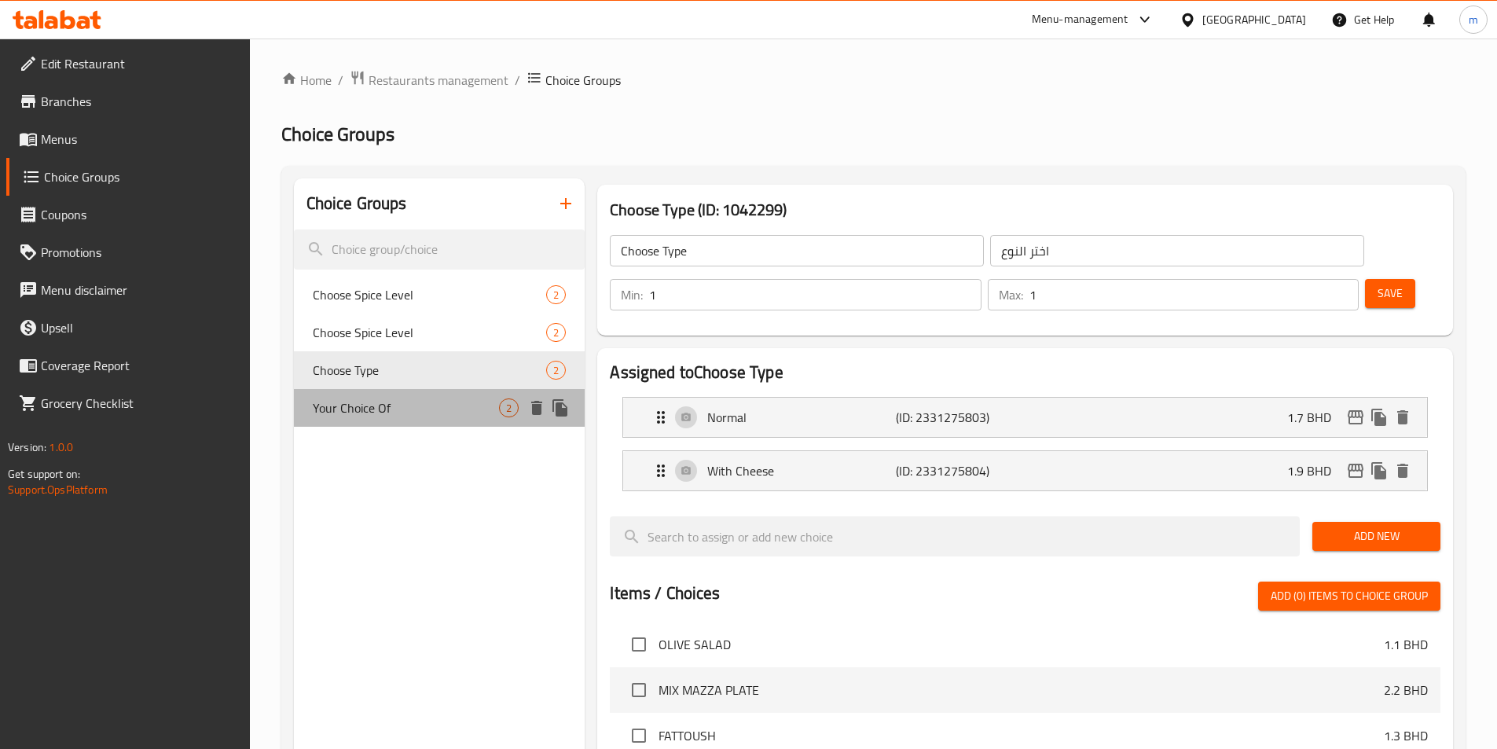
click at [386, 409] on span "Your Choice Of" at bounding box center [406, 407] width 187 height 19
type input "Your Choice Of"
type input "اختيارك من"
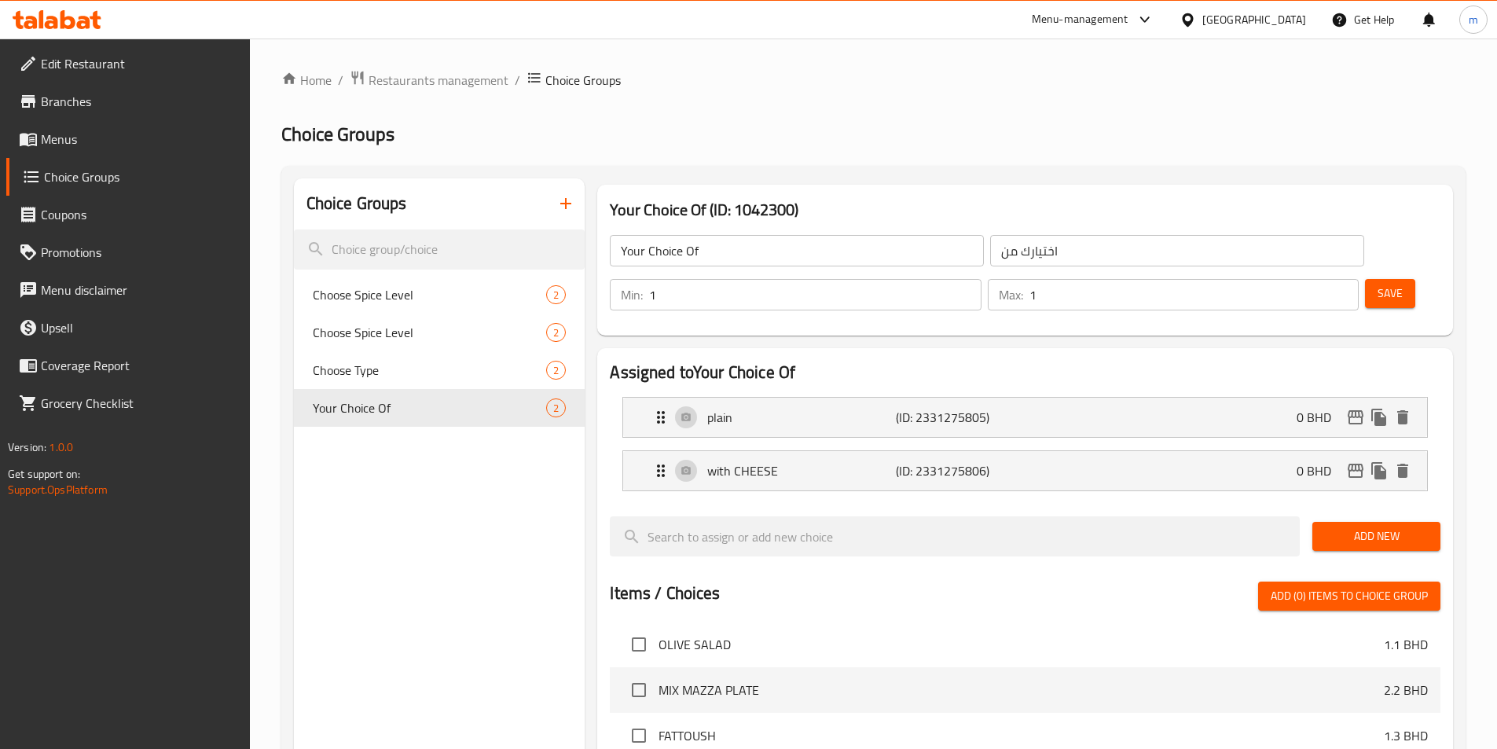
click at [64, 135] on span "Menus" at bounding box center [139, 139] width 196 height 19
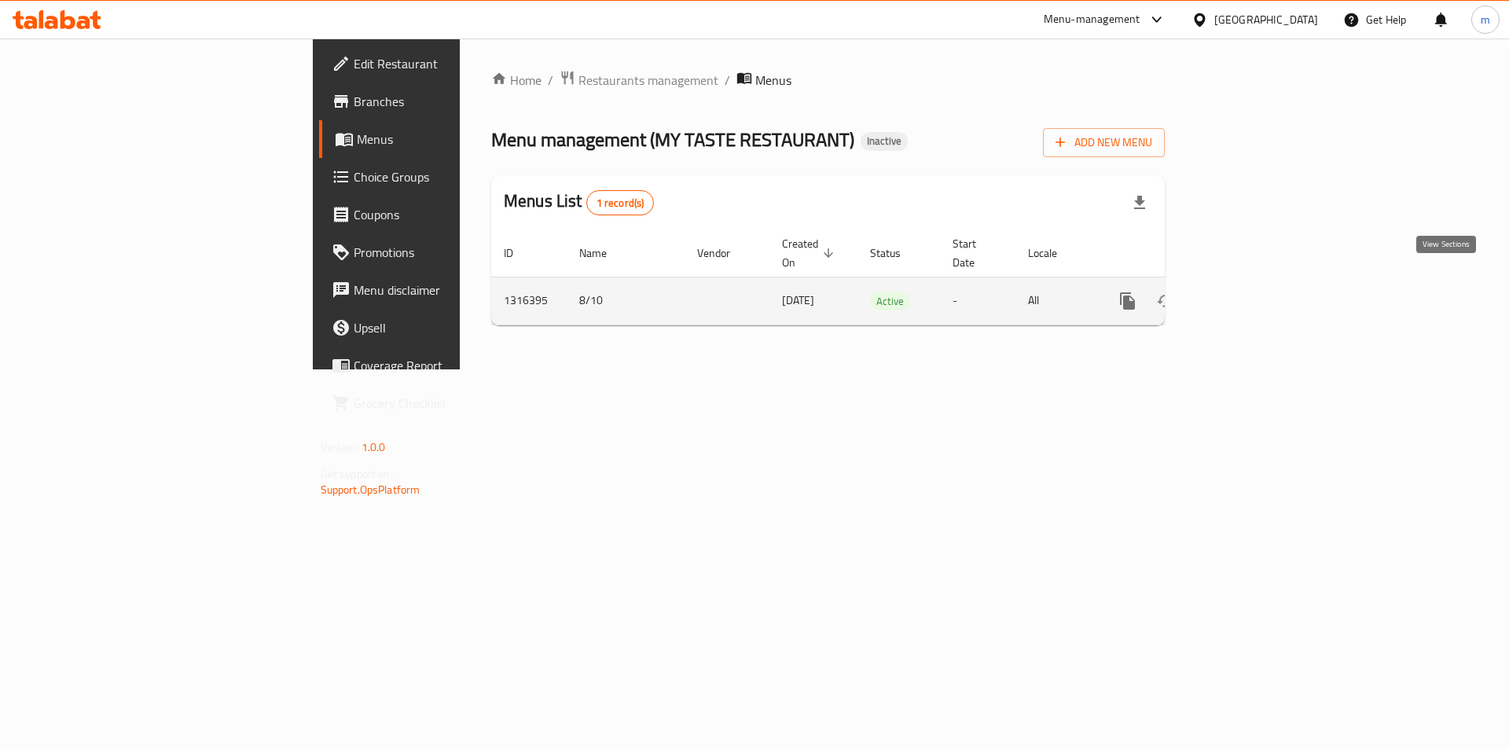
click at [1250, 292] on icon "enhanced table" at bounding box center [1240, 301] width 19 height 19
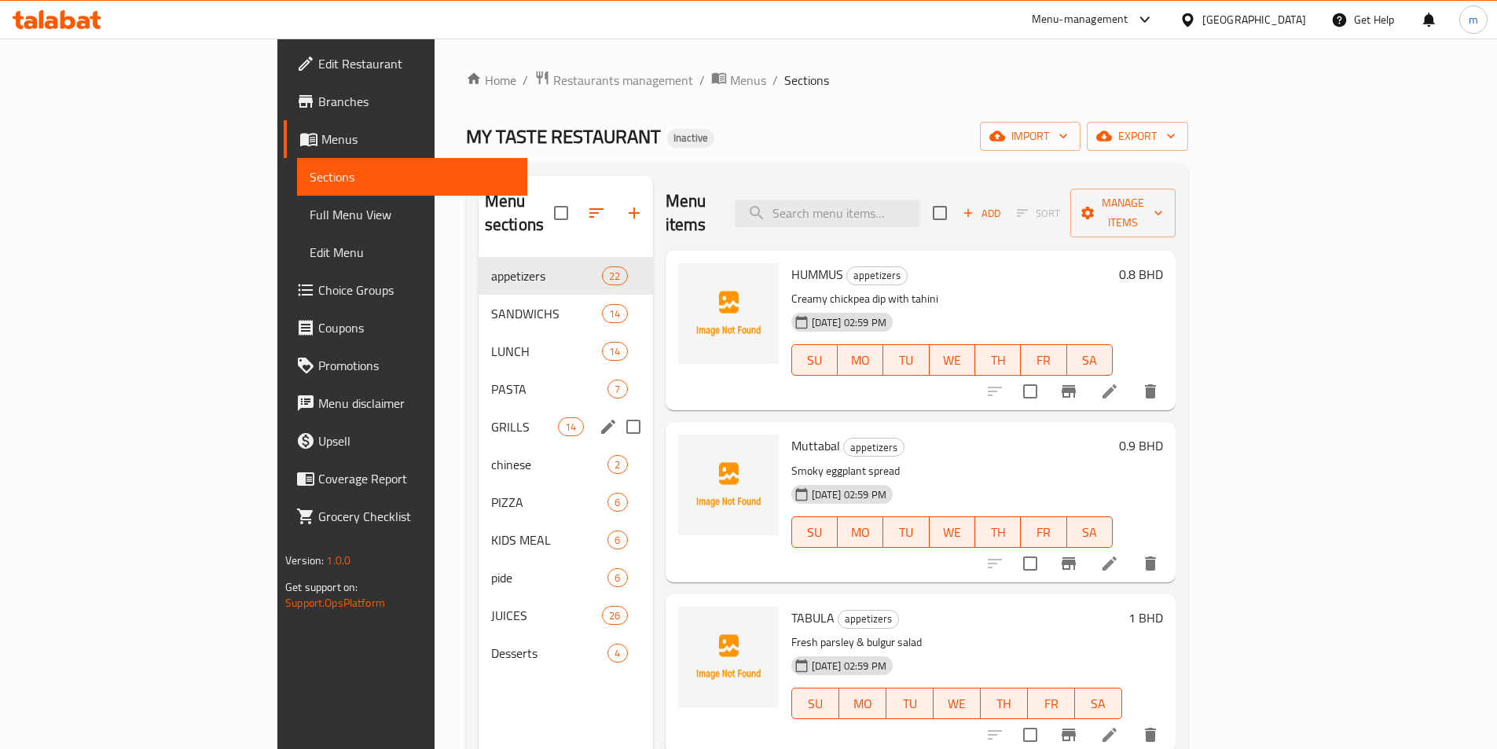
click at [479, 413] on div "GRILLS 14" at bounding box center [566, 427] width 174 height 38
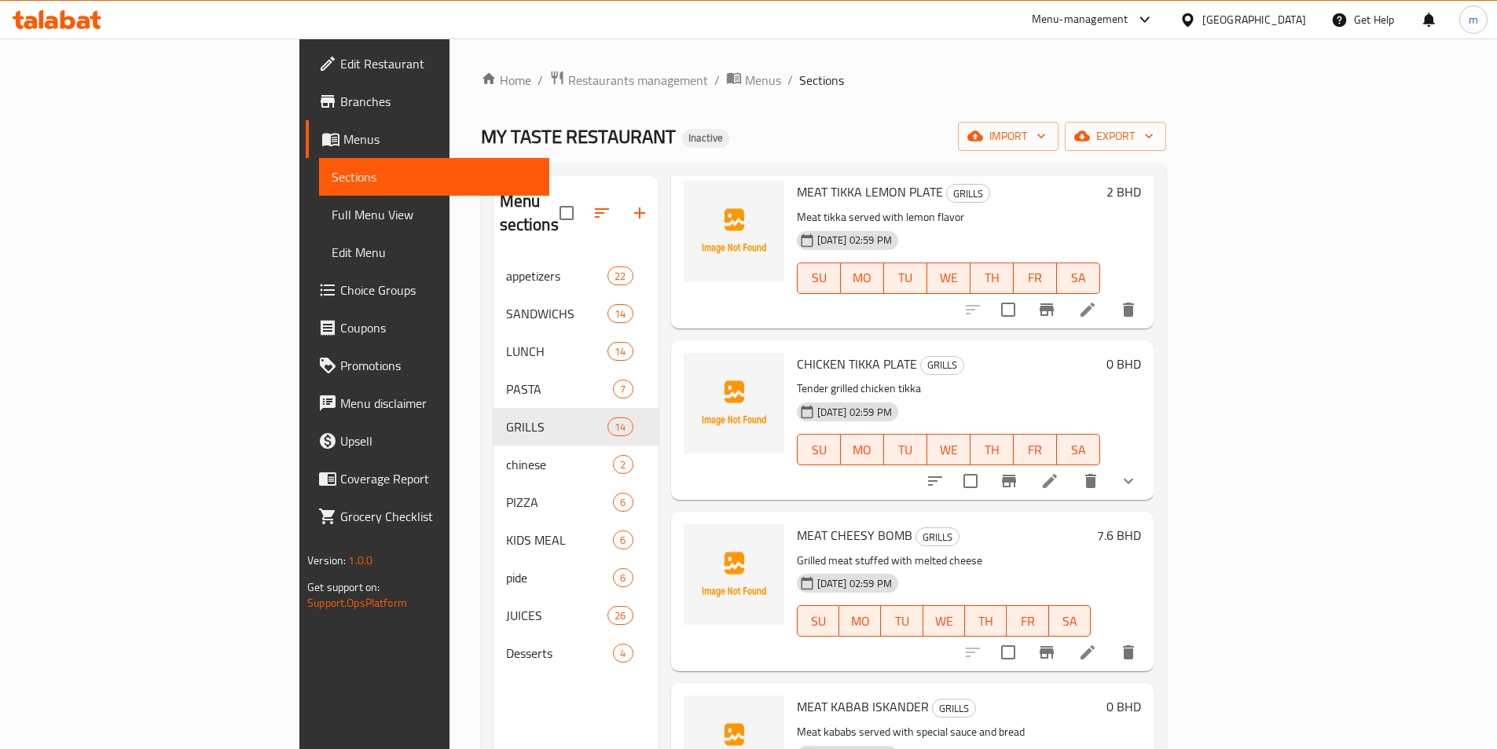
scroll to position [1693, 0]
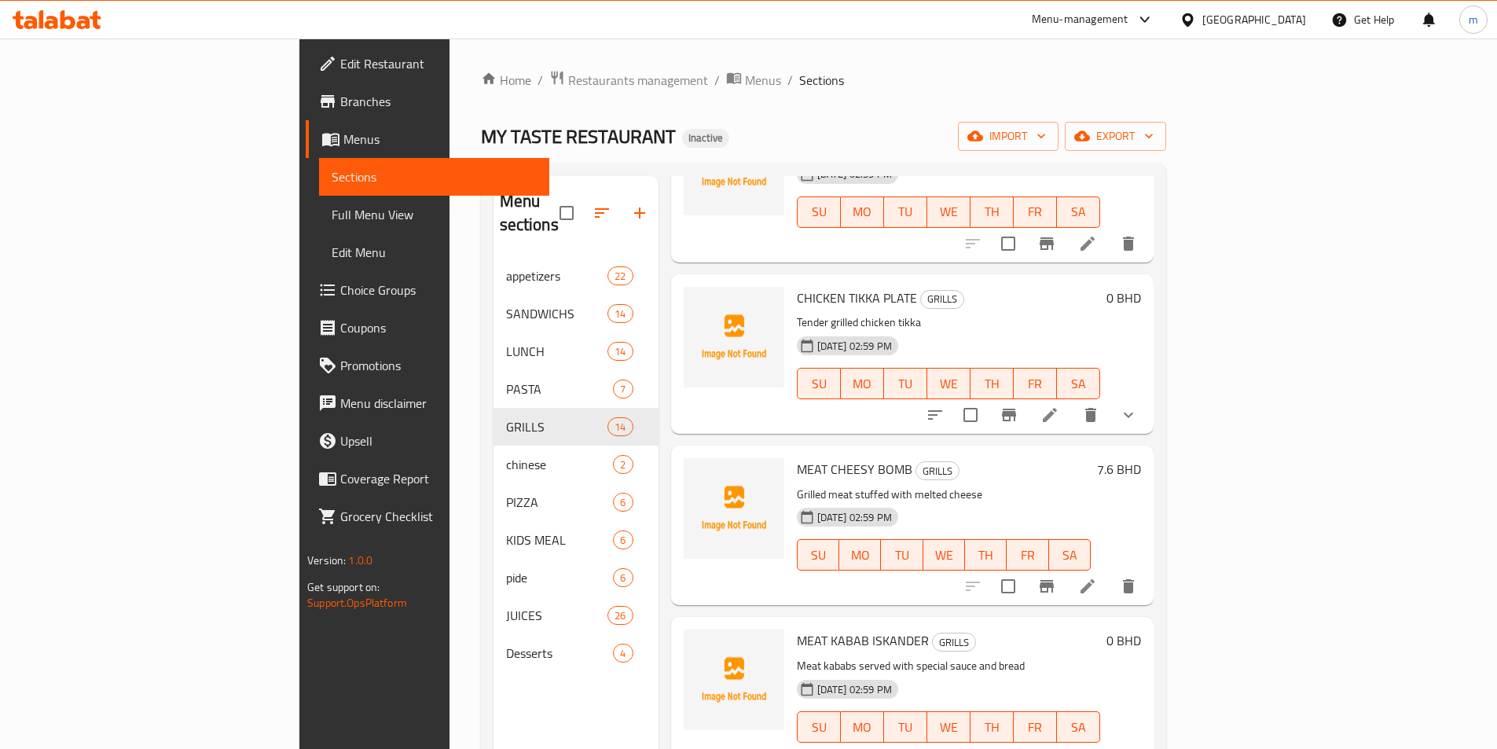
click at [332, 217] on span "Full Menu View" at bounding box center [434, 214] width 205 height 19
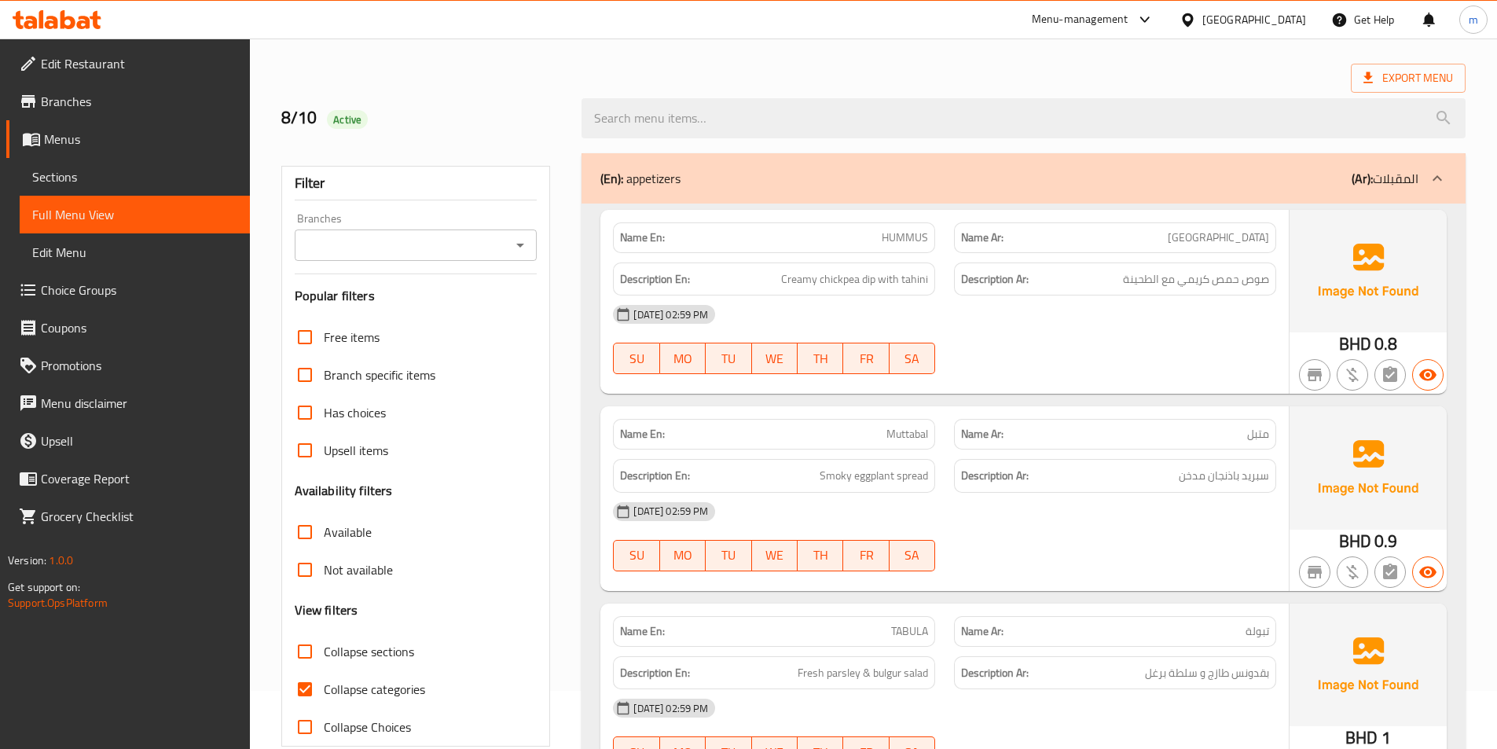
scroll to position [157, 0]
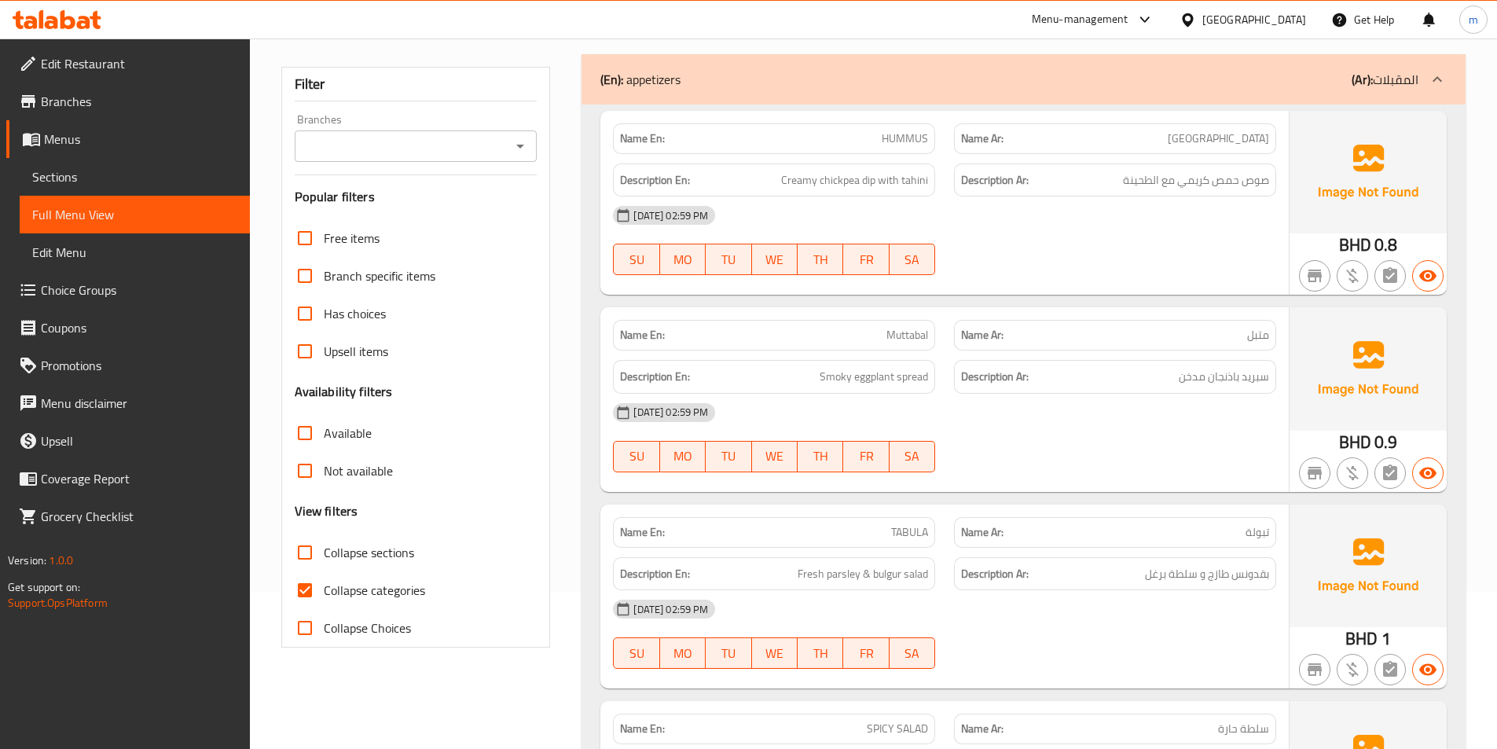
click at [306, 584] on input "Collapse categories" at bounding box center [305, 590] width 38 height 38
checkbox input "false"
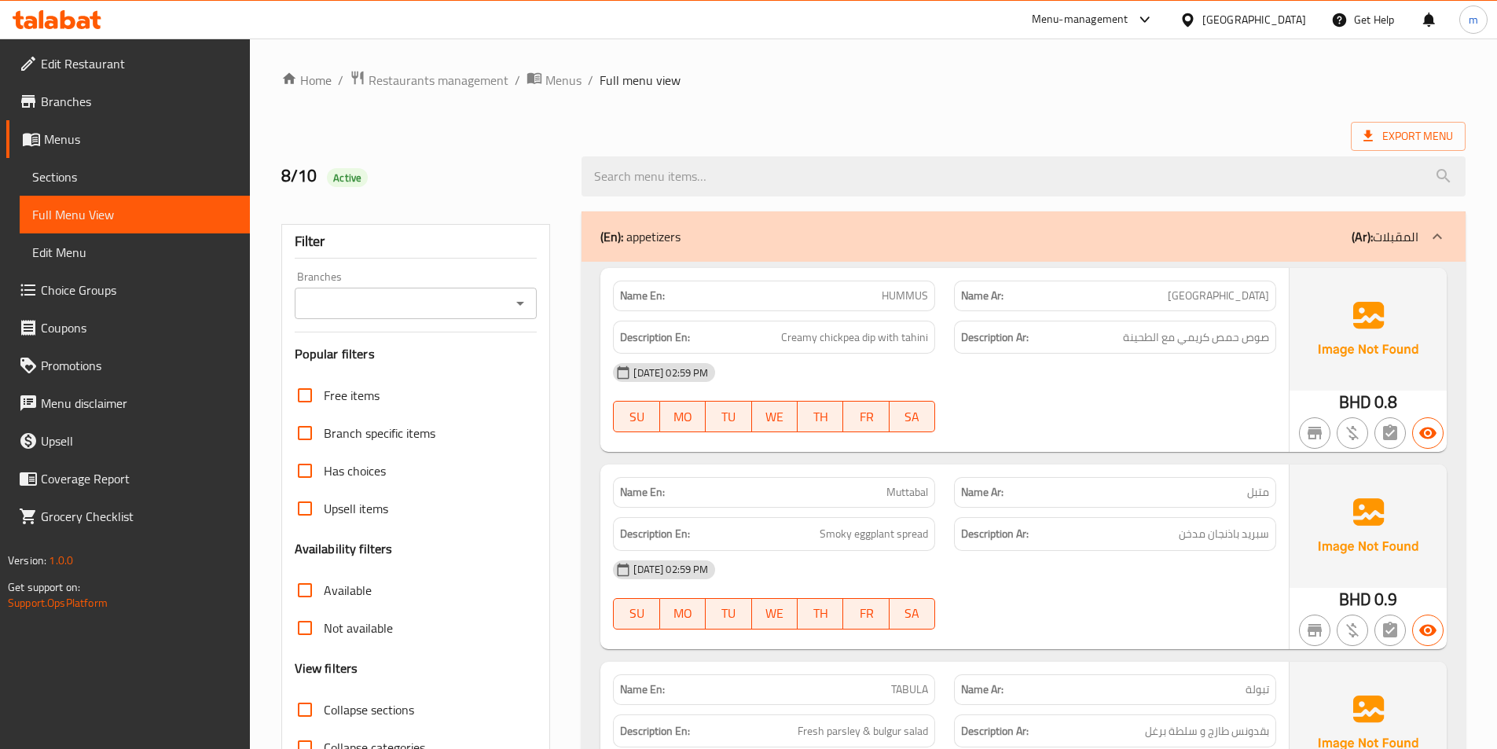
click at [1403, 235] on p "(Ar): المقبلات" at bounding box center [1385, 236] width 67 height 19
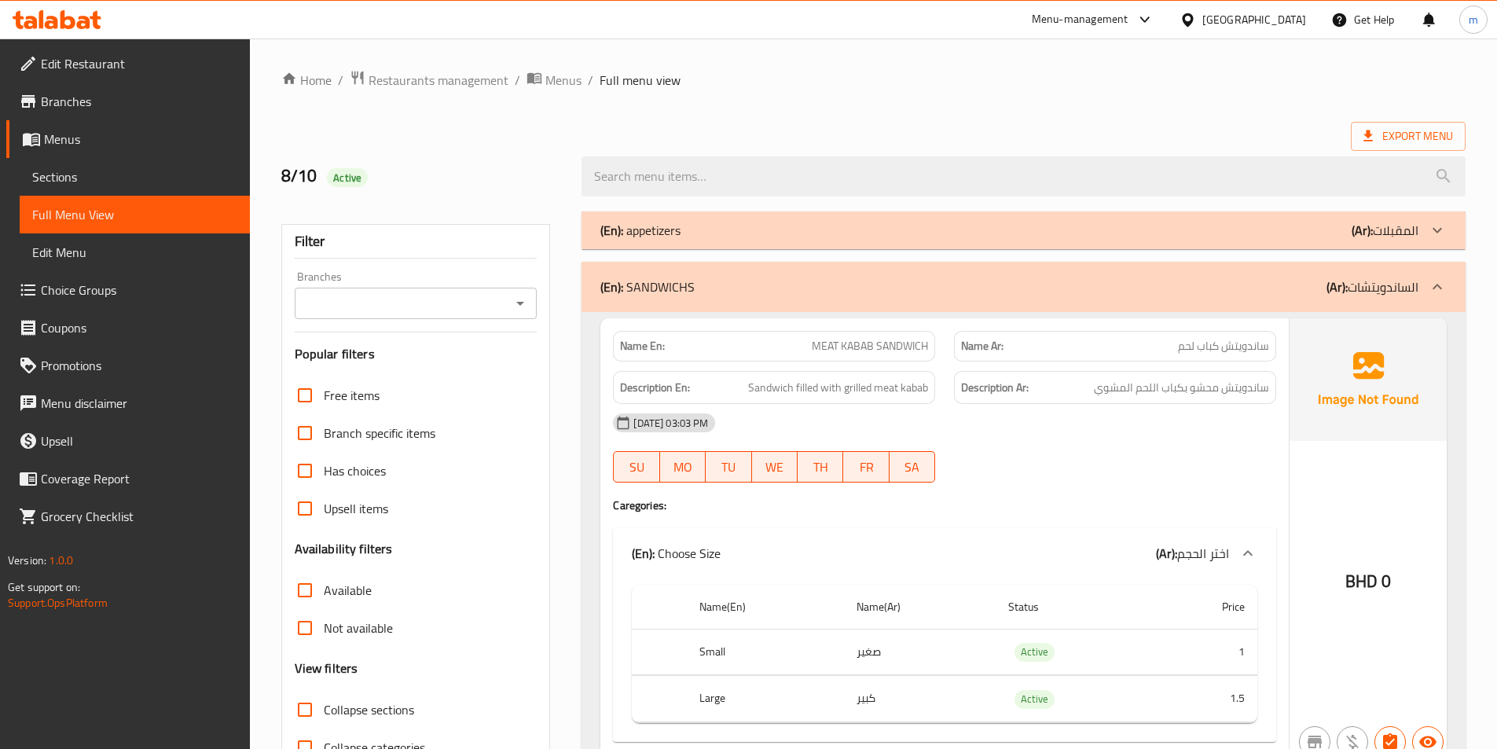
scroll to position [157, 0]
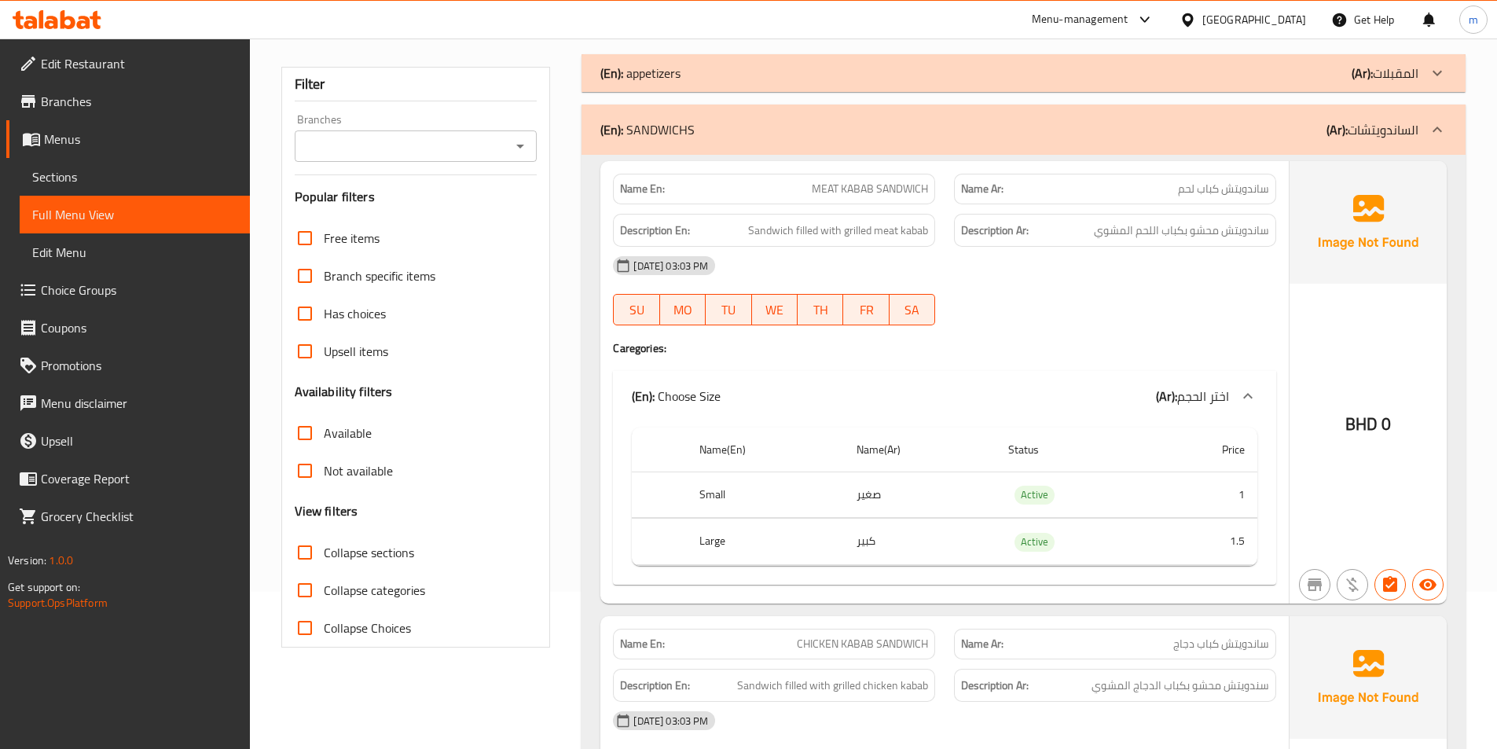
click at [1380, 129] on p "(Ar): الساندويتشات" at bounding box center [1372, 129] width 92 height 19
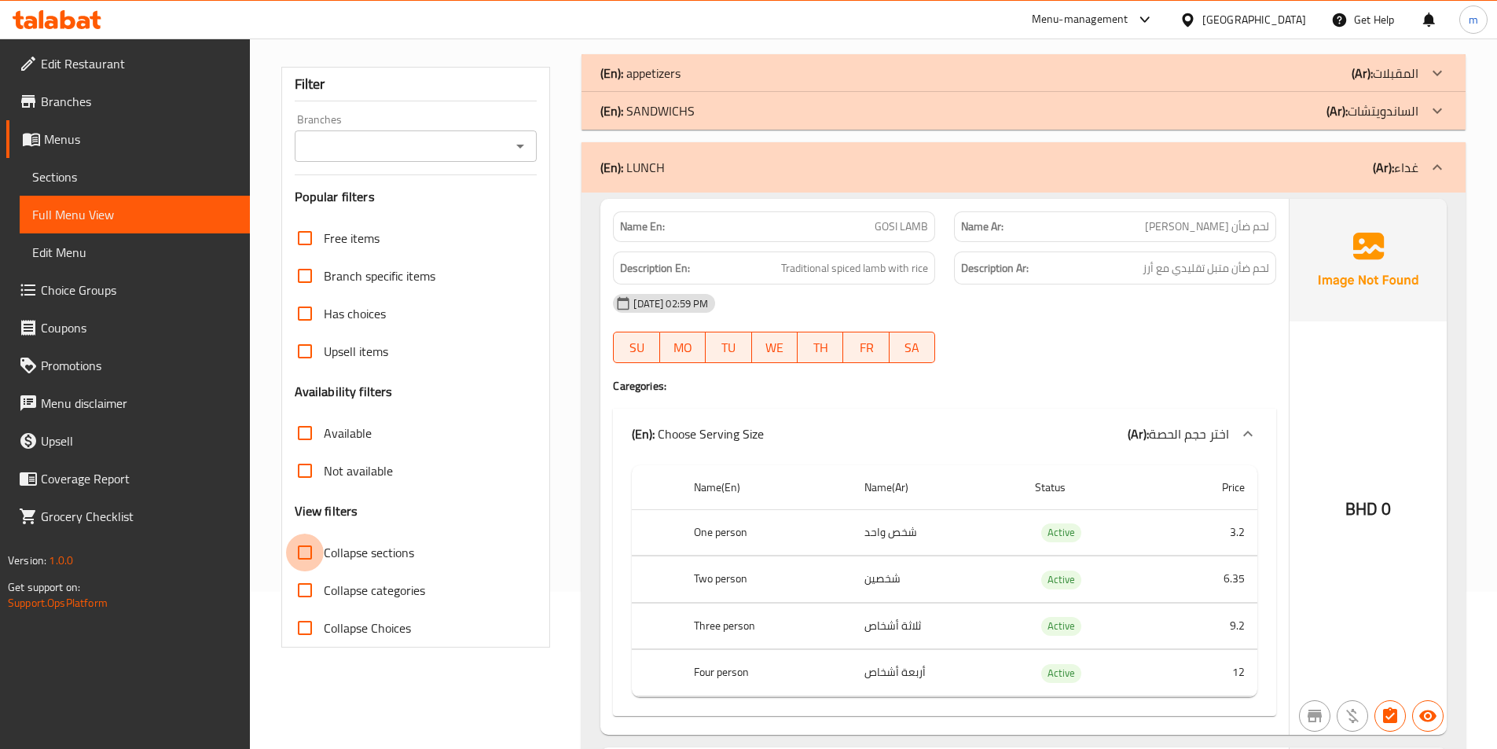
click at [306, 557] on input "Collapse sections" at bounding box center [305, 553] width 38 height 38
checkbox input "true"
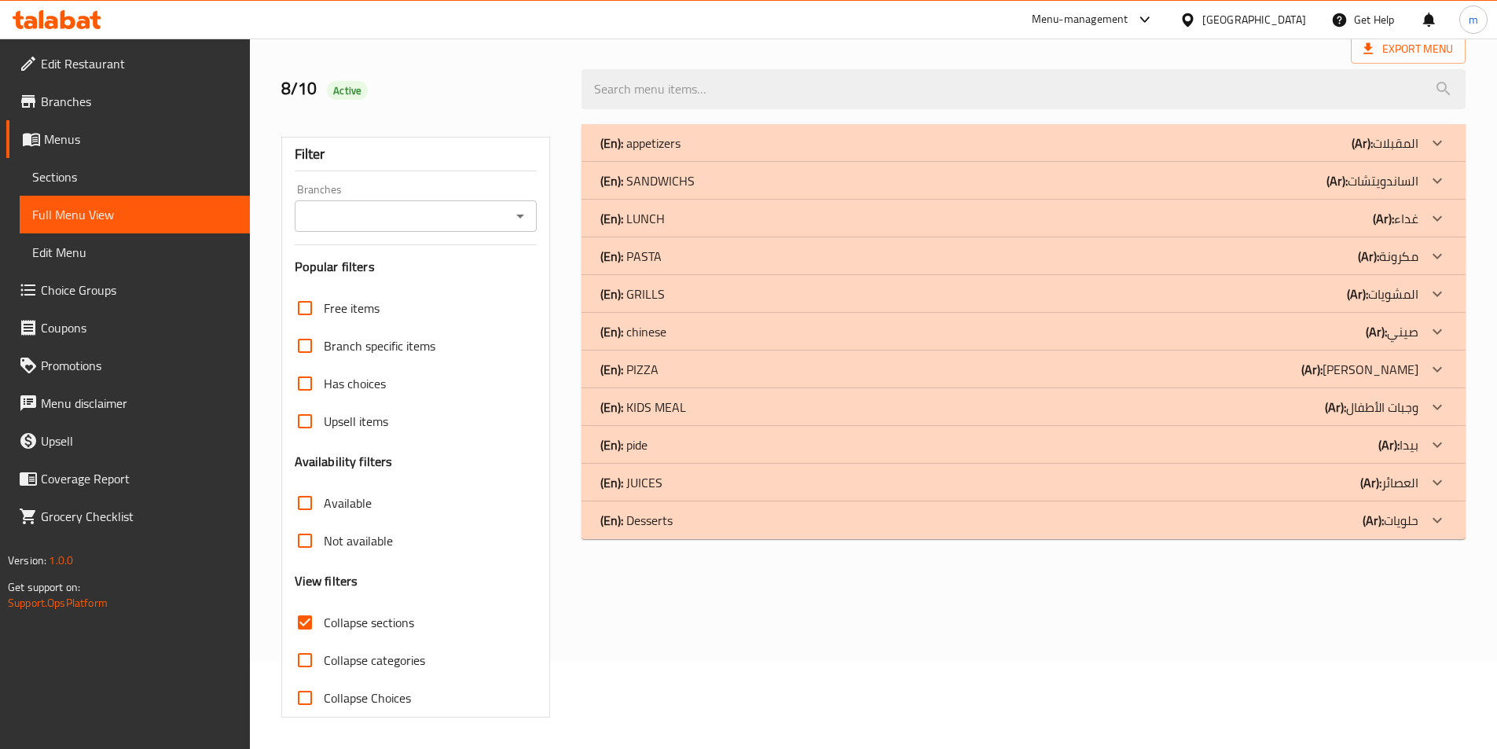
scroll to position [87, 0]
click at [1425, 290] on div at bounding box center [1437, 294] width 38 height 38
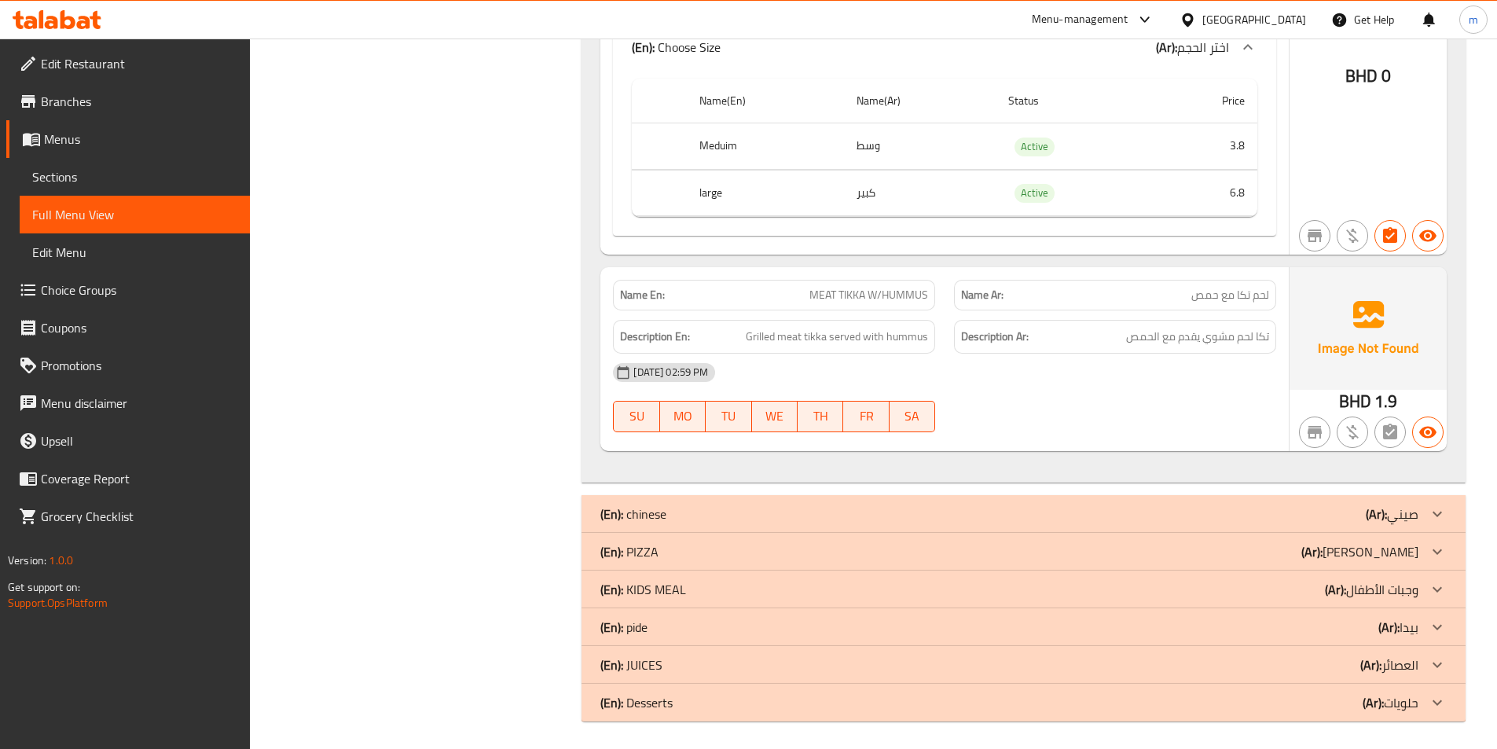
scroll to position [4531, 0]
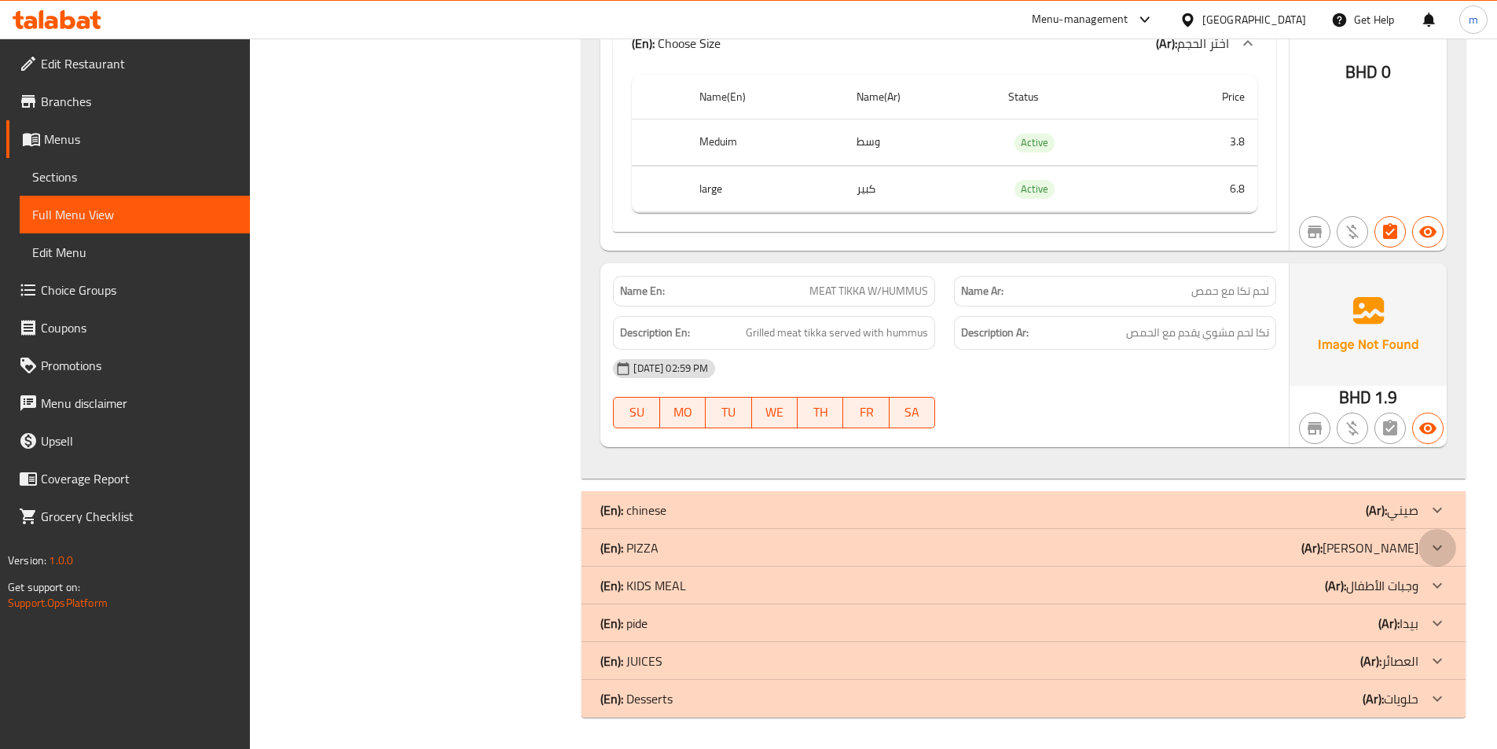
click at [1436, 545] on icon at bounding box center [1437, 547] width 19 height 19
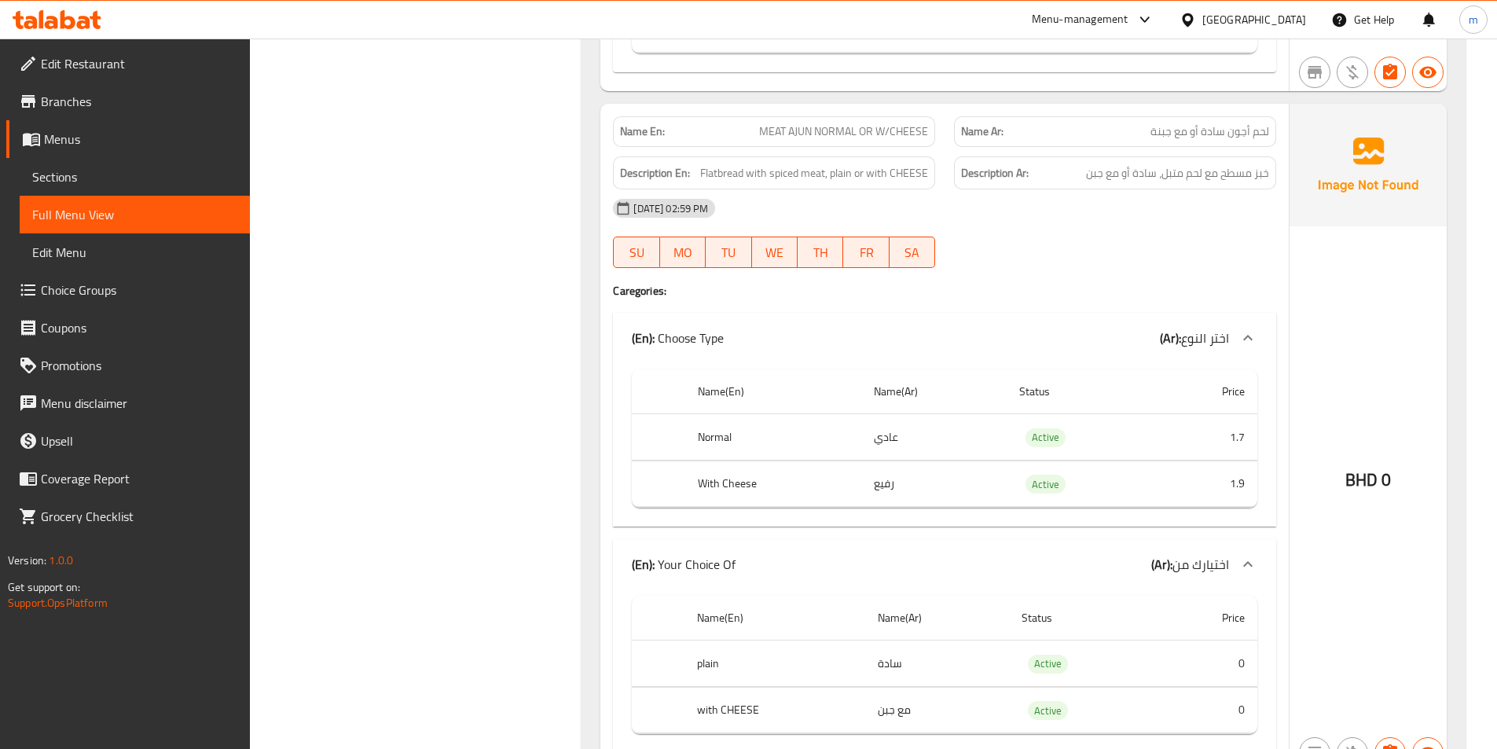
scroll to position [7550, 0]
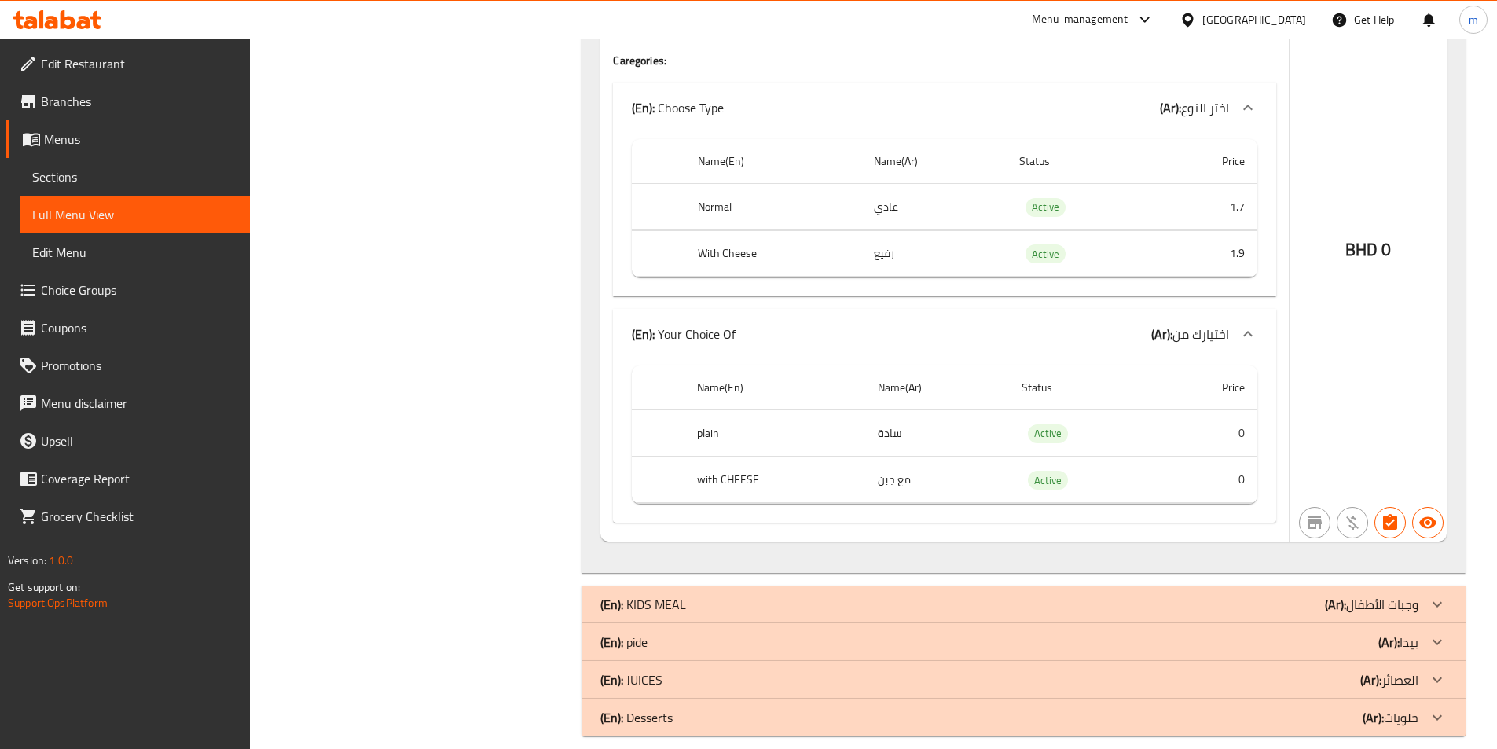
click at [1065, 633] on div "(En): pide (Ar): [PERSON_NAME]" at bounding box center [1009, 642] width 818 height 19
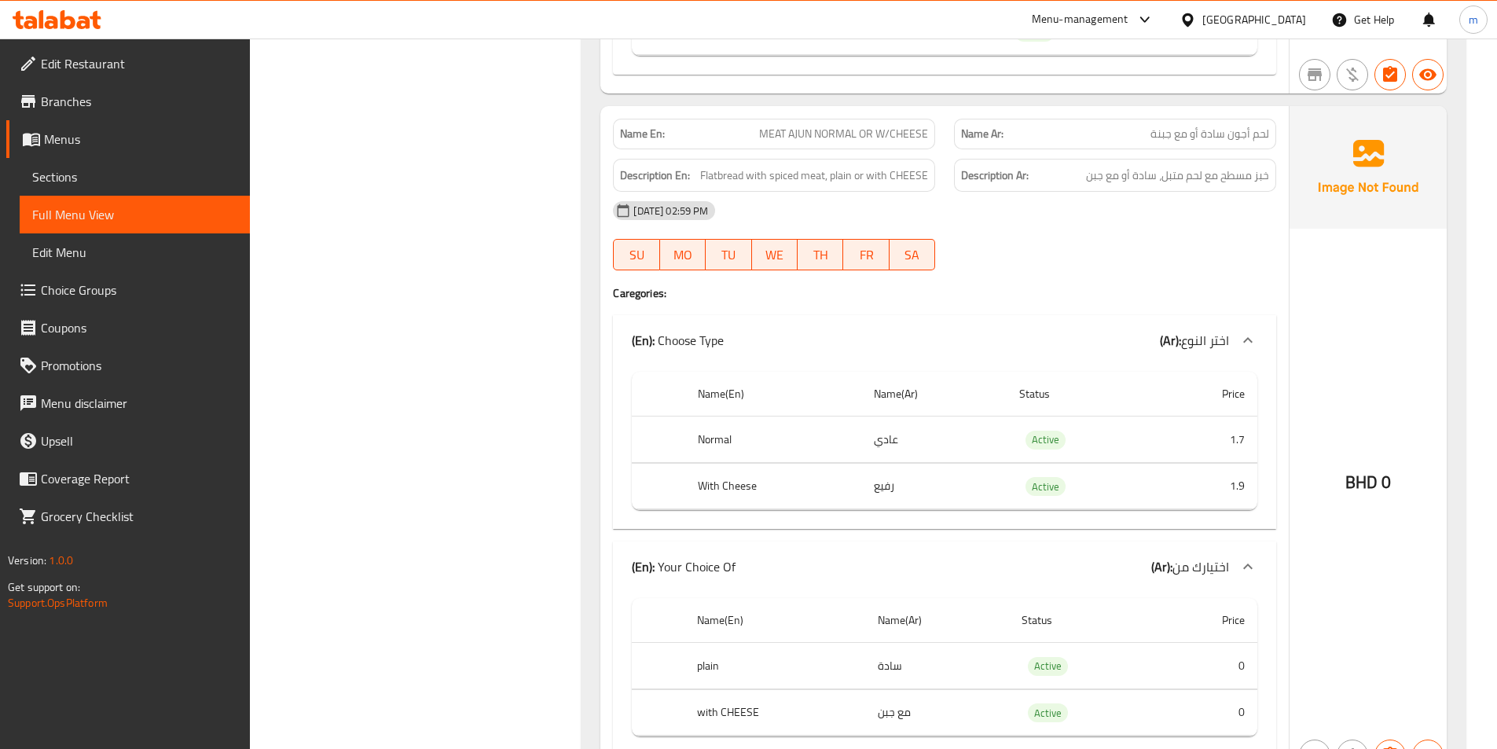
scroll to position [7314, 0]
drag, startPoint x: 668, startPoint y: 638, endPoint x: 768, endPoint y: 640, distance: 100.6
click at [768, 646] on tr "plain سادة Active 0" at bounding box center [944, 669] width 625 height 46
click at [768, 646] on th "plain" at bounding box center [775, 669] width 182 height 46
drag, startPoint x: 697, startPoint y: 409, endPoint x: 800, endPoint y: 434, distance: 106.0
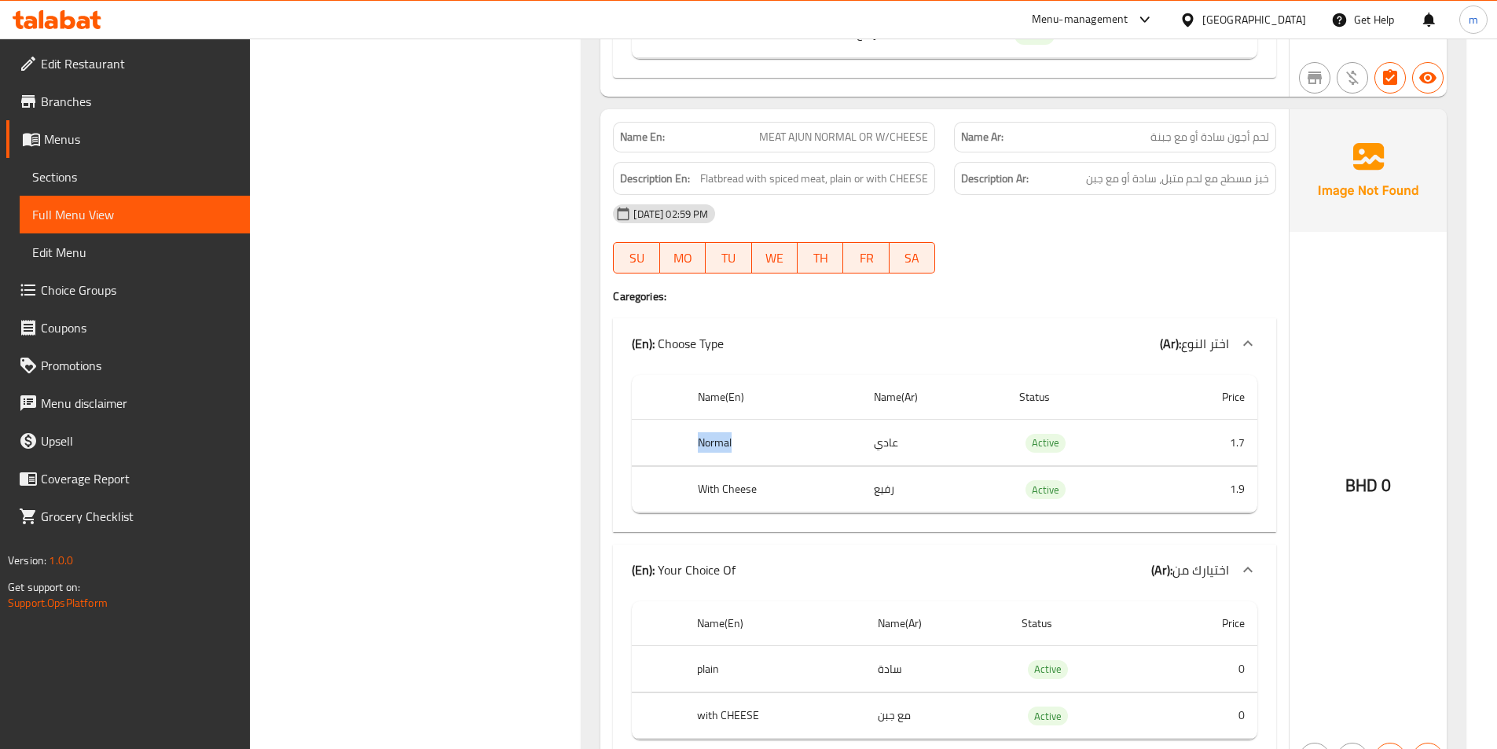
click at [800, 434] on th "Normal" at bounding box center [773, 443] width 177 height 46
click at [926, 288] on h4 "Caregories:" at bounding box center [944, 296] width 663 height 16
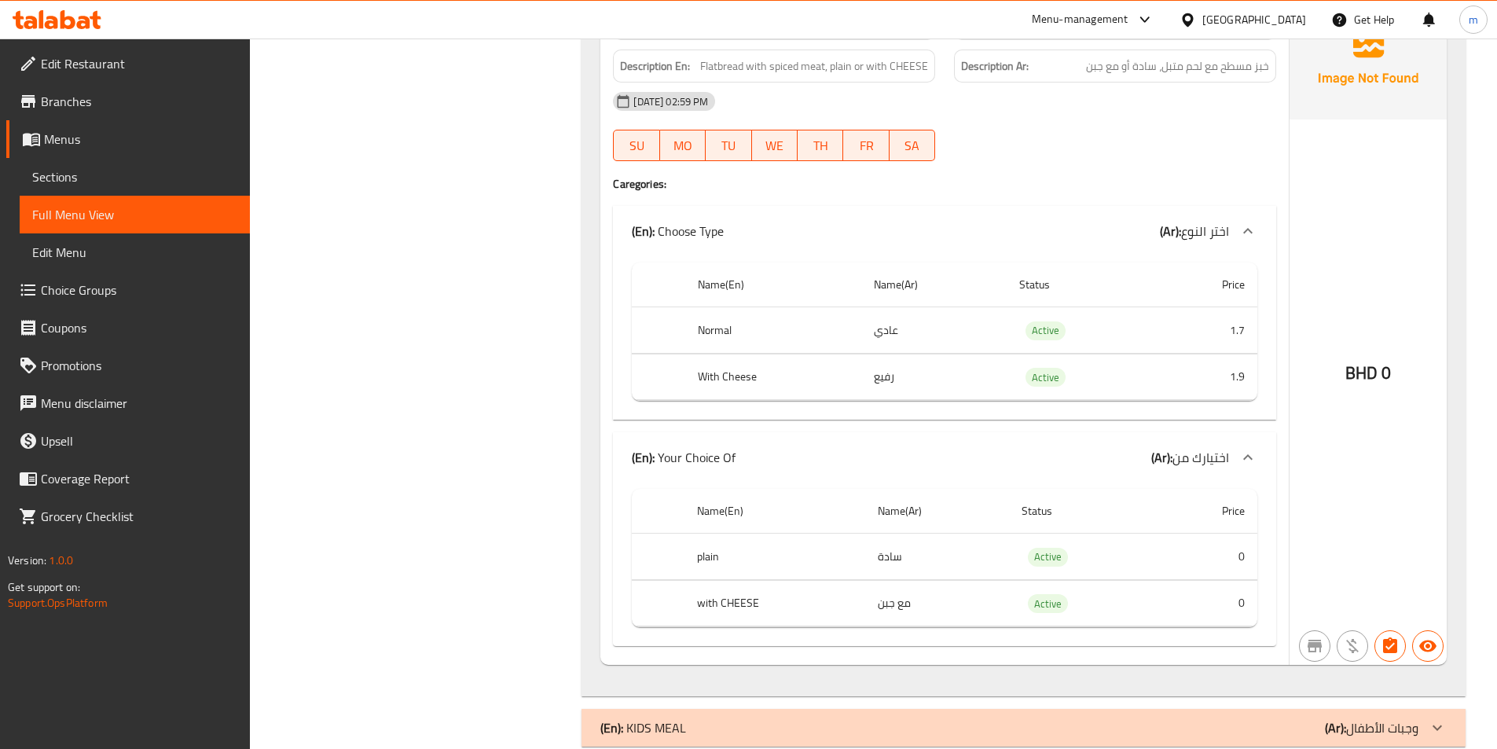
scroll to position [7471, 0]
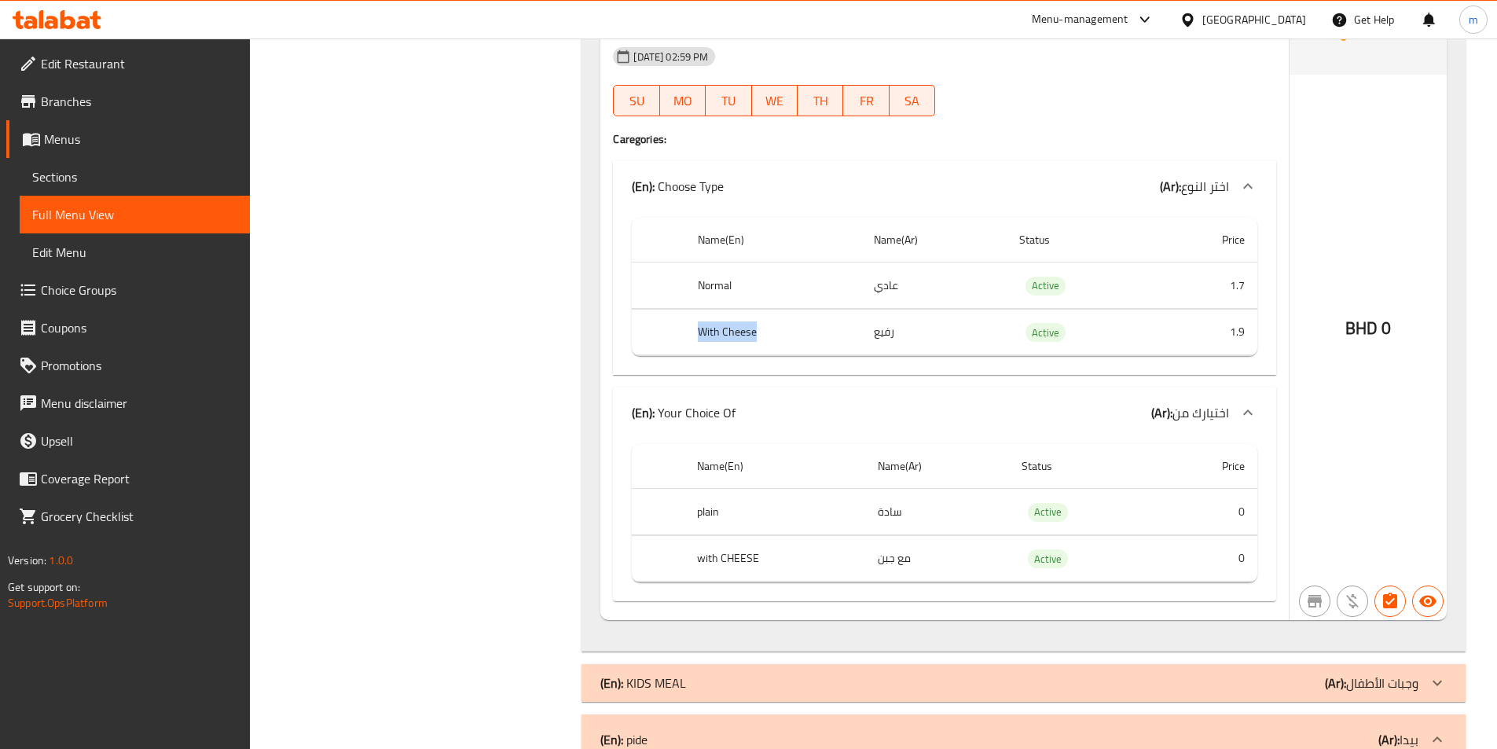
drag, startPoint x: 765, startPoint y: 315, endPoint x: 674, endPoint y: 306, distance: 90.9
click at [674, 309] on tr "With Cheese رفيع Active 1.9" at bounding box center [944, 332] width 625 height 46
click at [674, 309] on td "choices table" at bounding box center [658, 332] width 53 height 46
drag, startPoint x: 688, startPoint y: 317, endPoint x: 758, endPoint y: 326, distance: 70.5
click at [758, 326] on tr "With Cheese رفيع Active 1.9" at bounding box center [944, 332] width 625 height 46
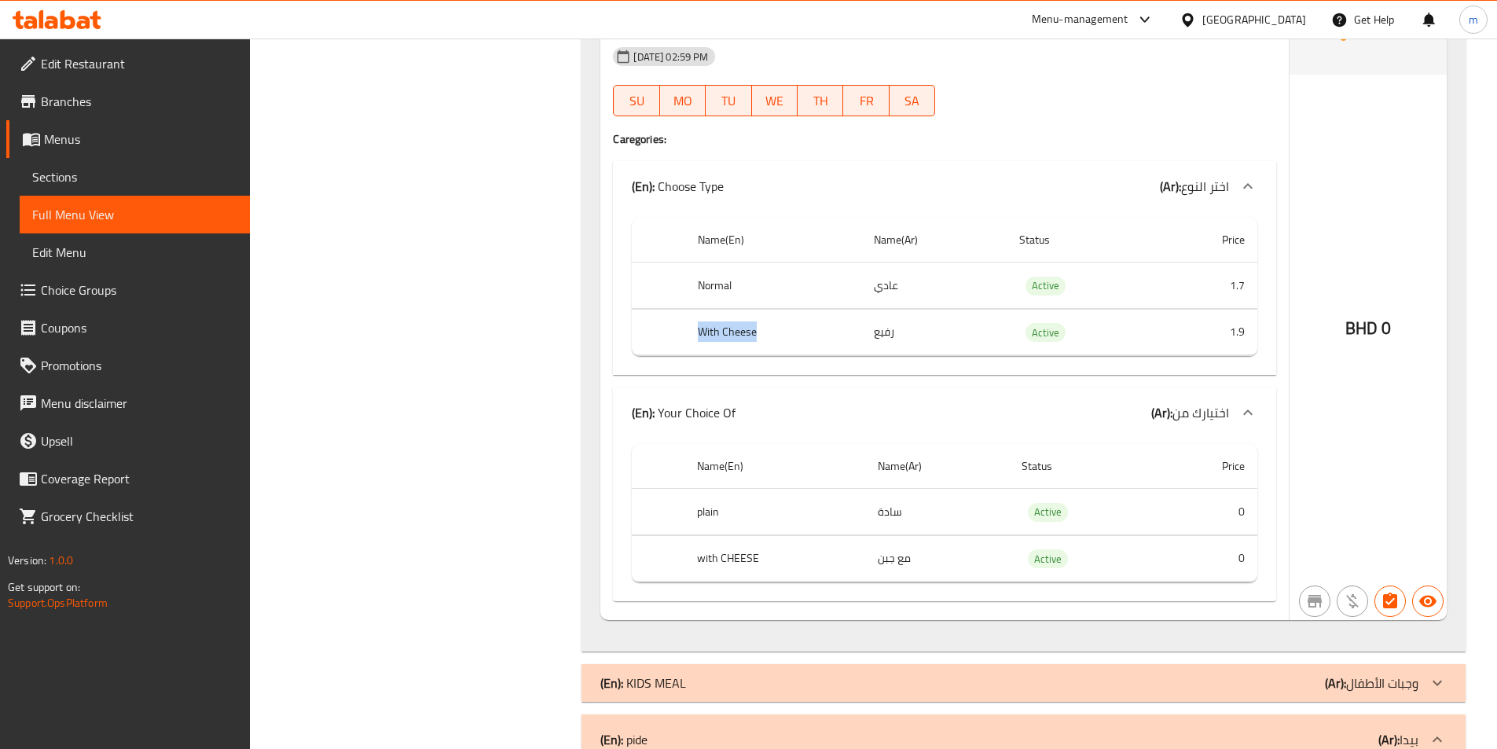
click at [758, 326] on th "With Cheese" at bounding box center [773, 332] width 177 height 46
click at [743, 321] on th "With Cheese" at bounding box center [773, 332] width 177 height 46
click at [776, 316] on th "With Cheese" at bounding box center [773, 332] width 177 height 46
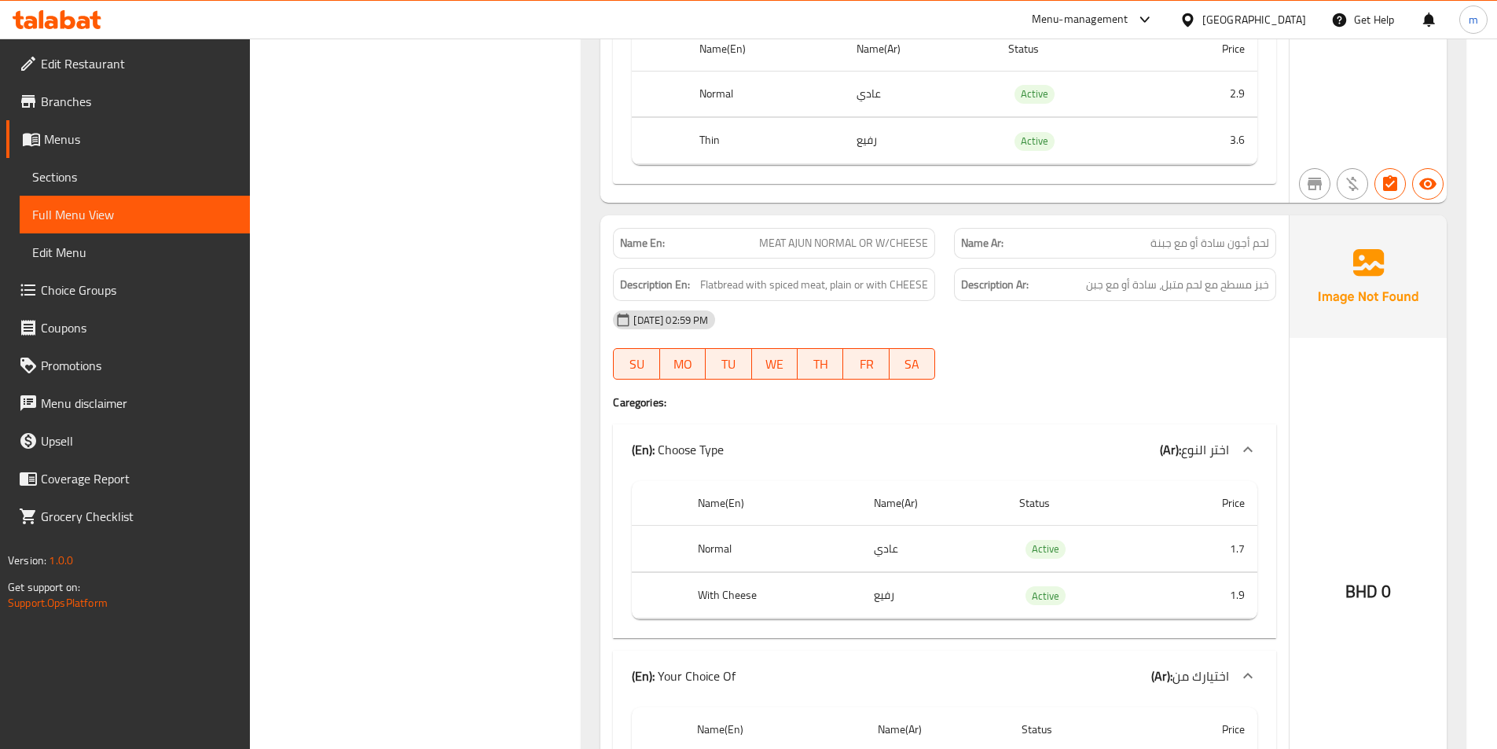
scroll to position [7157, 0]
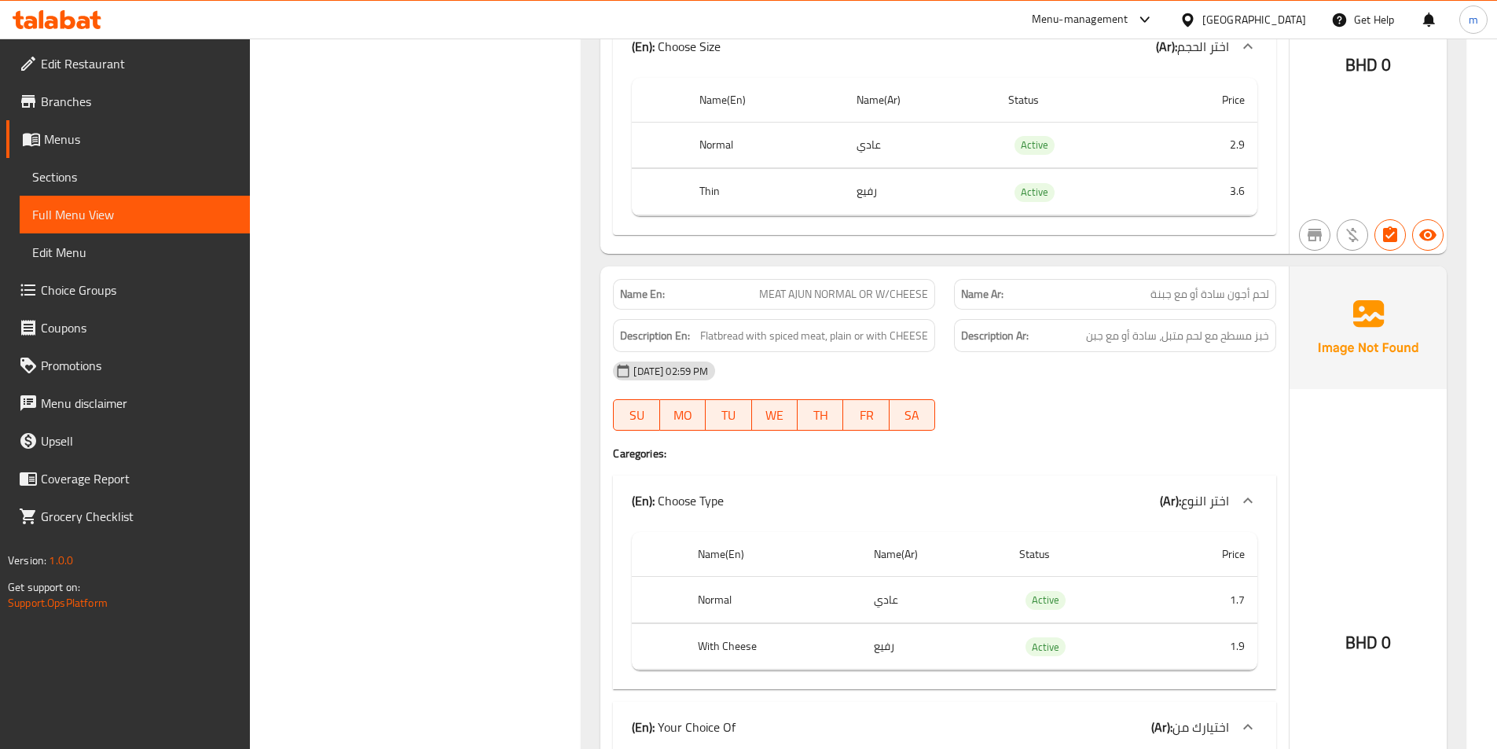
click at [889, 279] on div "Name En: MEAT AJUN NORMAL OR W/CHEESE" at bounding box center [774, 294] width 322 height 31
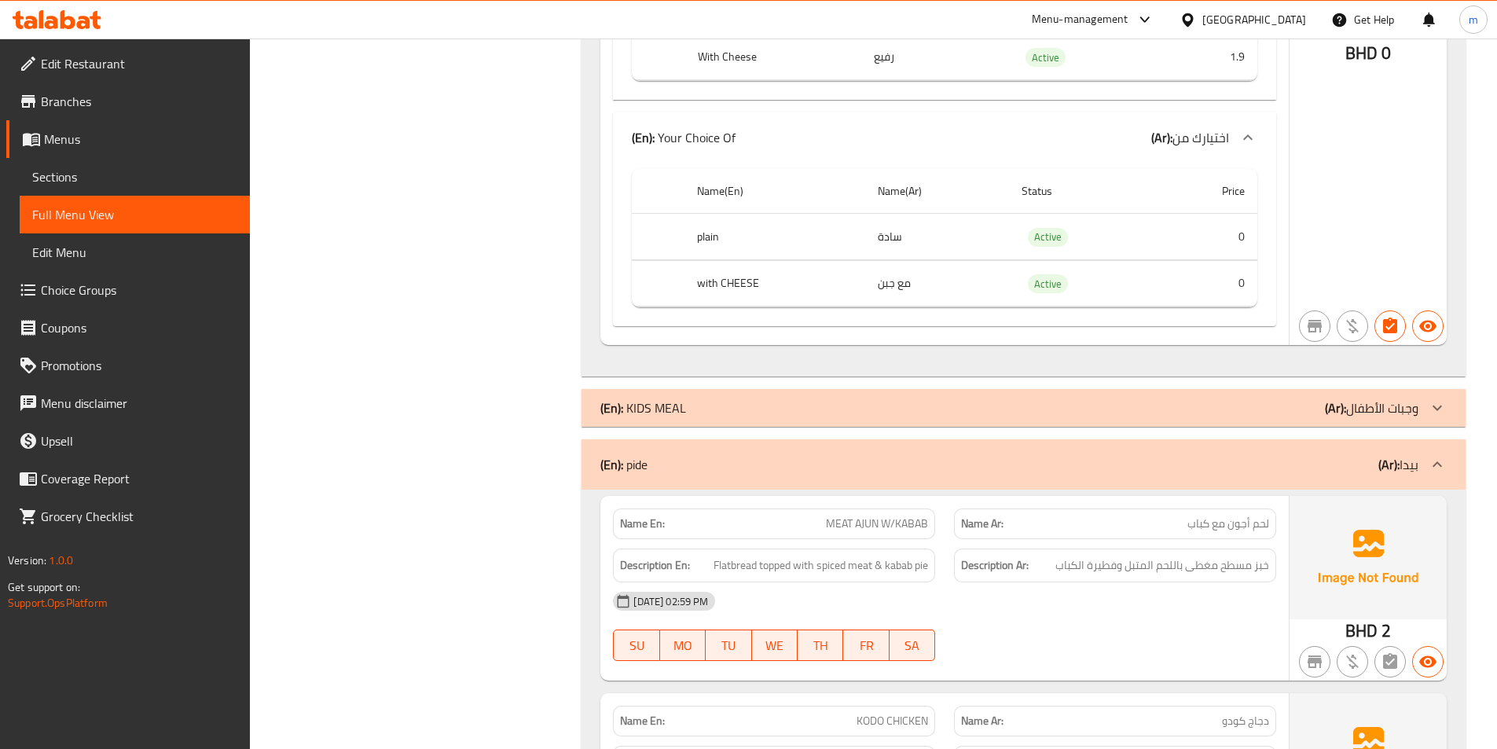
scroll to position [7864, 0]
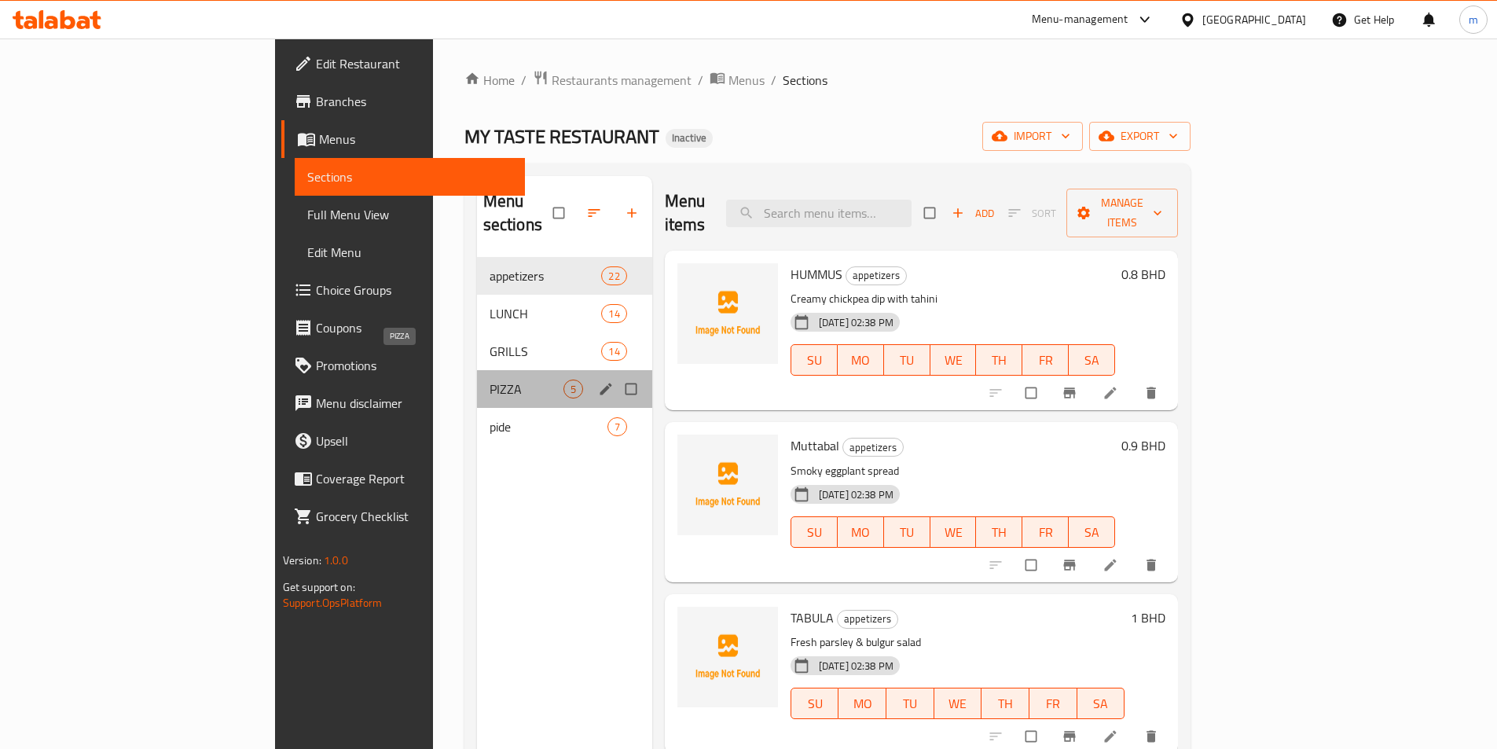
click at [490, 380] on span "PIZZA" at bounding box center [527, 389] width 74 height 19
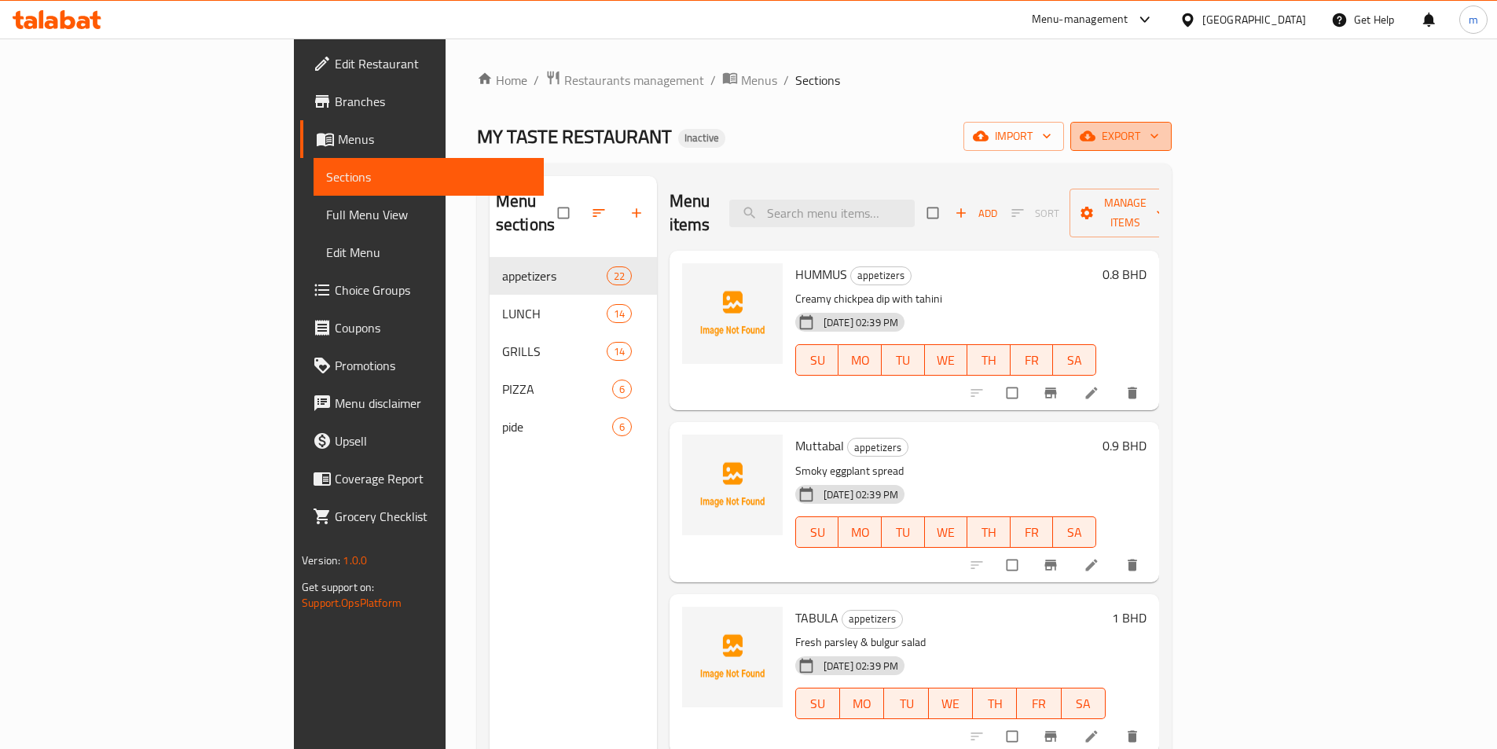
click at [1159, 134] on span "export" at bounding box center [1121, 137] width 76 height 20
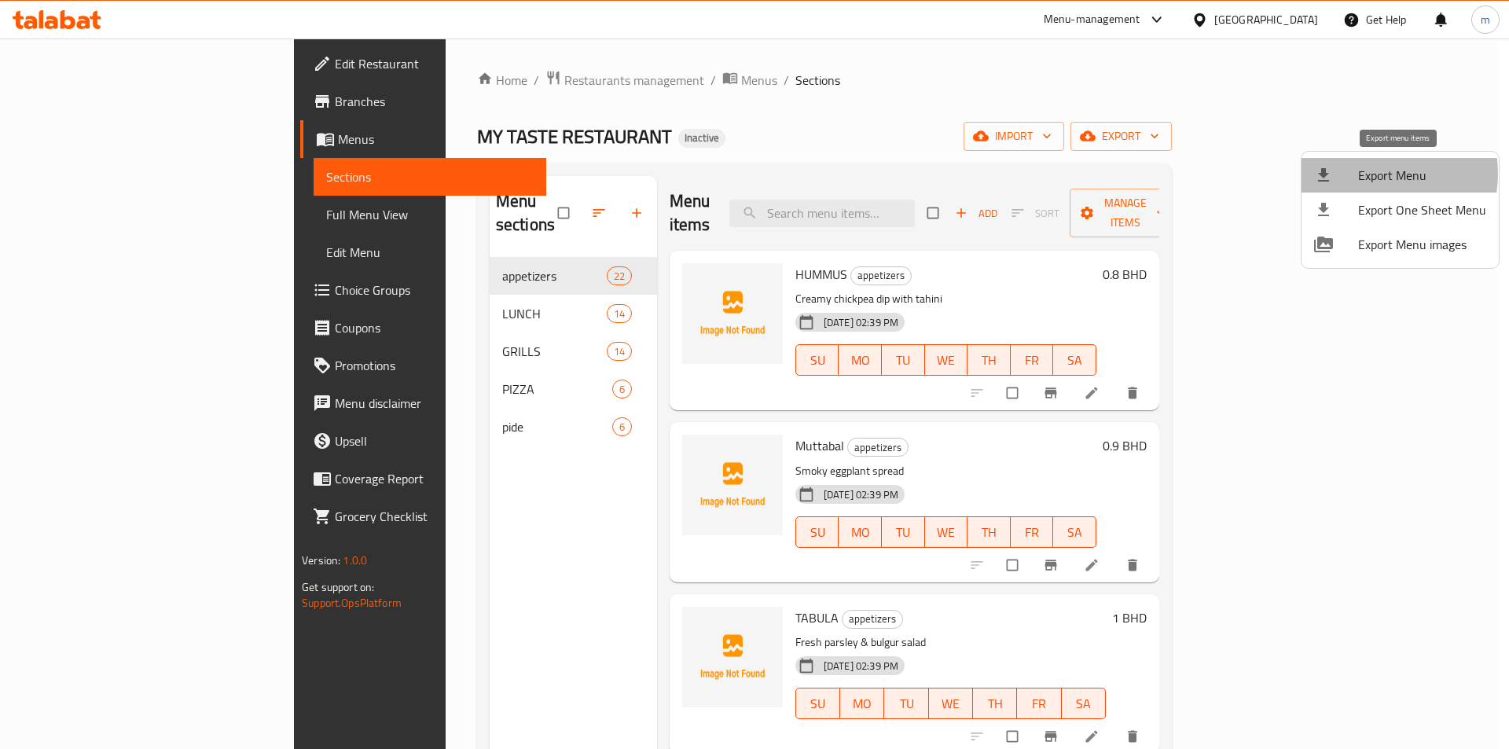
click at [1373, 174] on span "Export Menu" at bounding box center [1422, 175] width 128 height 19
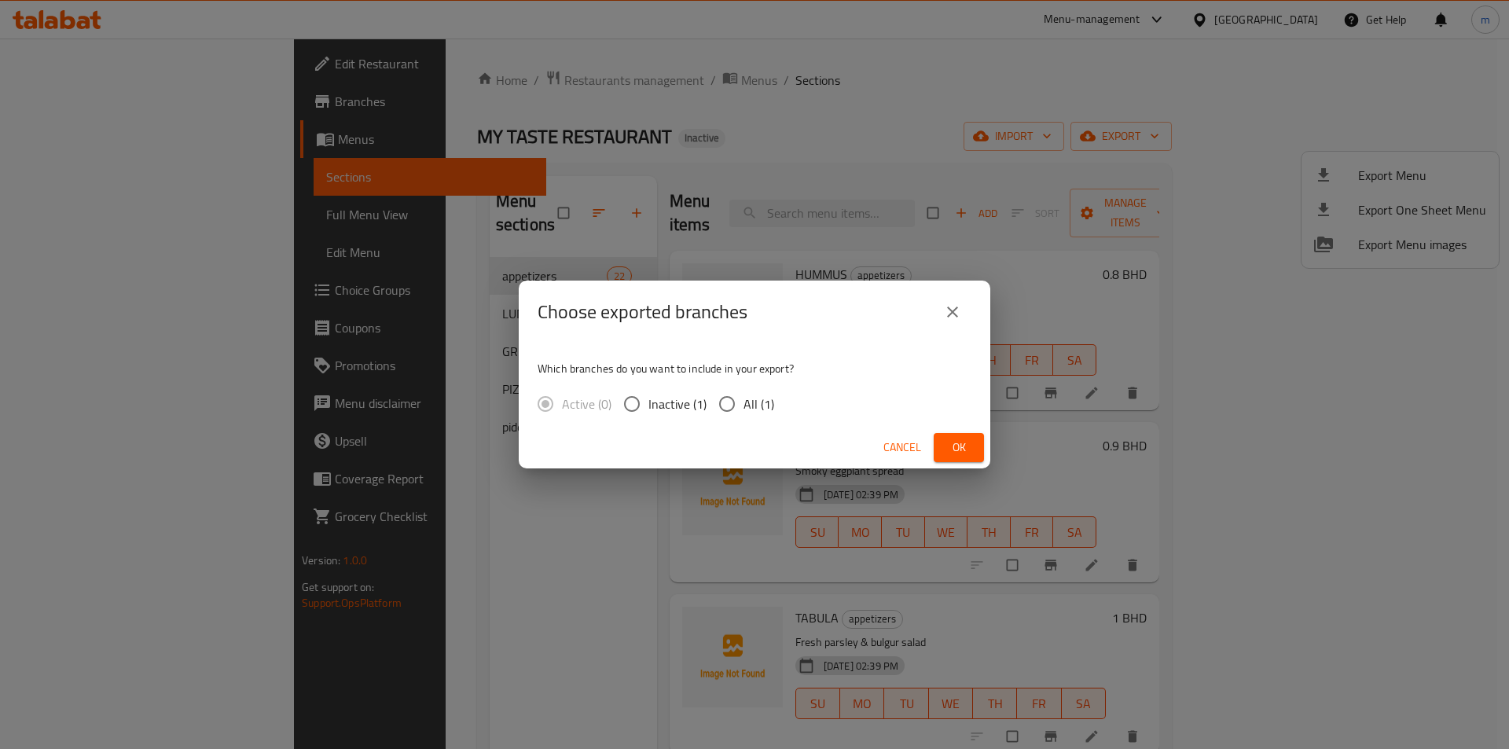
click at [721, 404] on input "All (1)" at bounding box center [726, 403] width 33 height 33
radio input "true"
click at [970, 444] on span "Ok" at bounding box center [958, 448] width 25 height 20
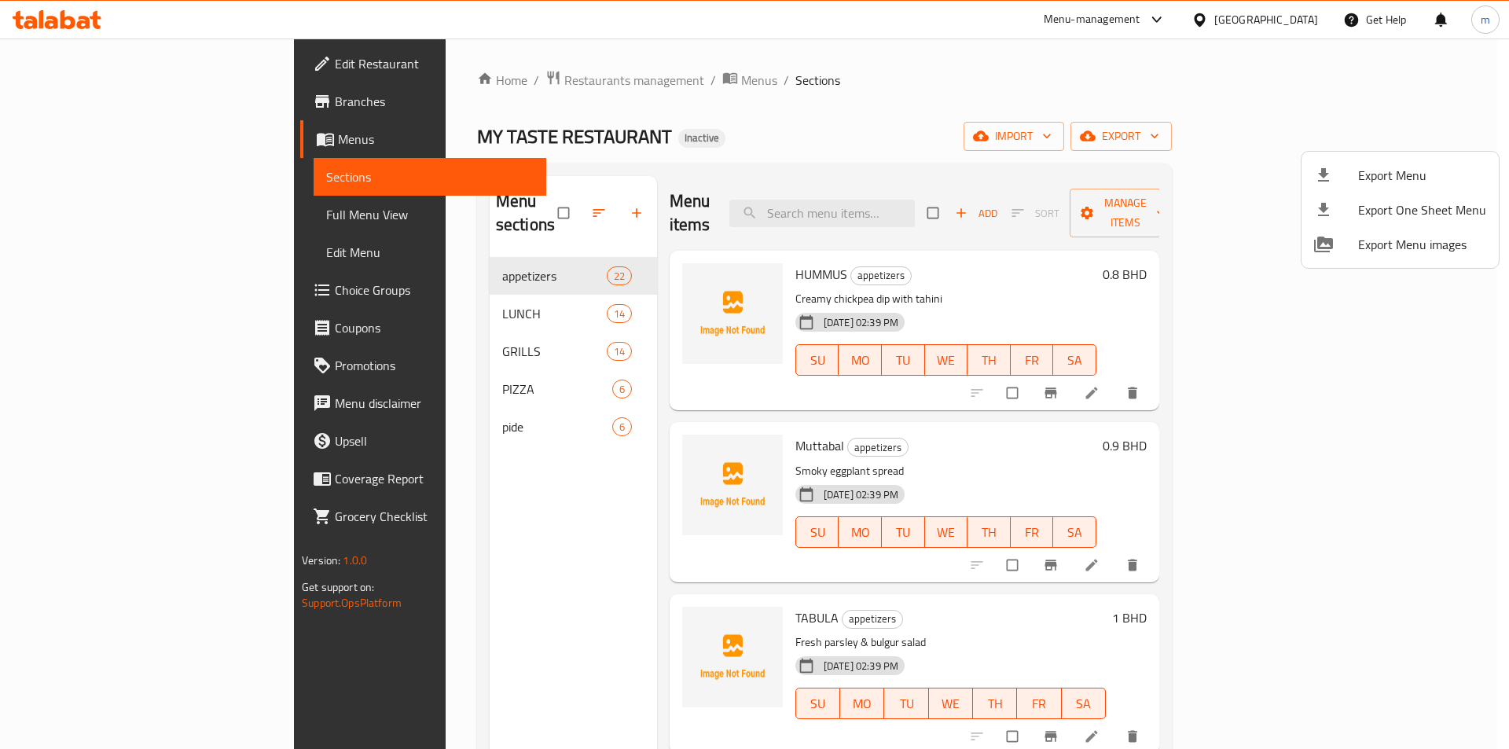
click at [983, 45] on div at bounding box center [754, 374] width 1509 height 749
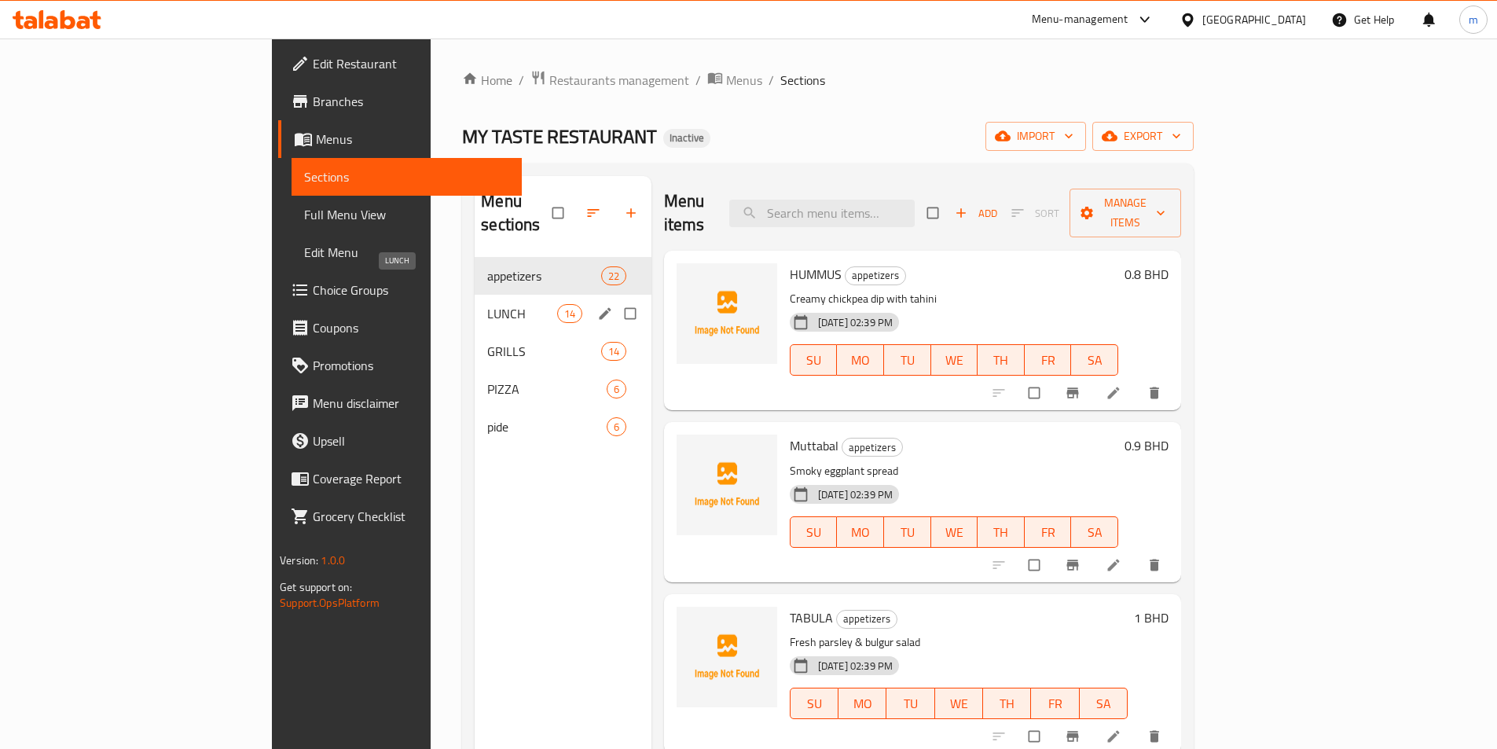
click at [487, 304] on span "LUNCH" at bounding box center [521, 313] width 69 height 19
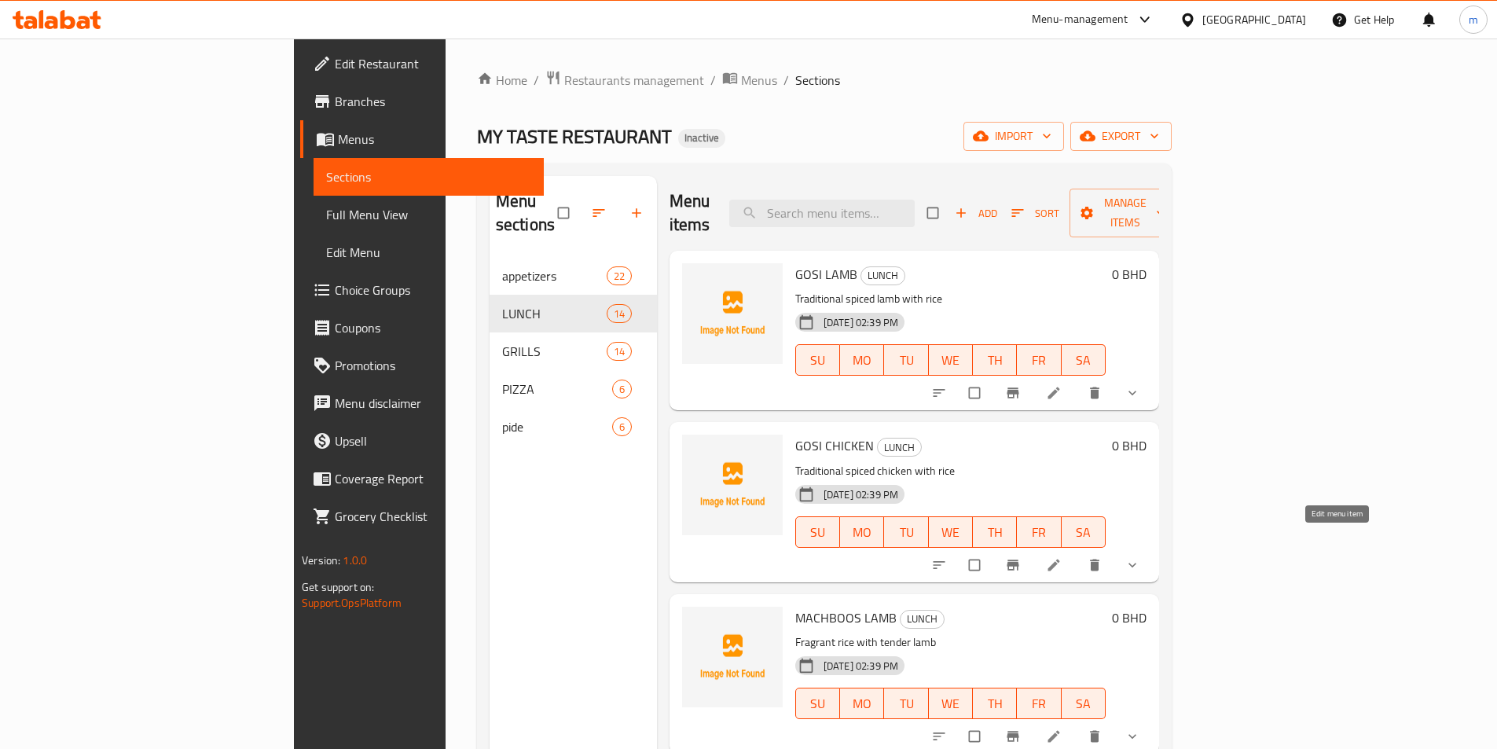
click at [1062, 557] on icon at bounding box center [1054, 565] width 16 height 16
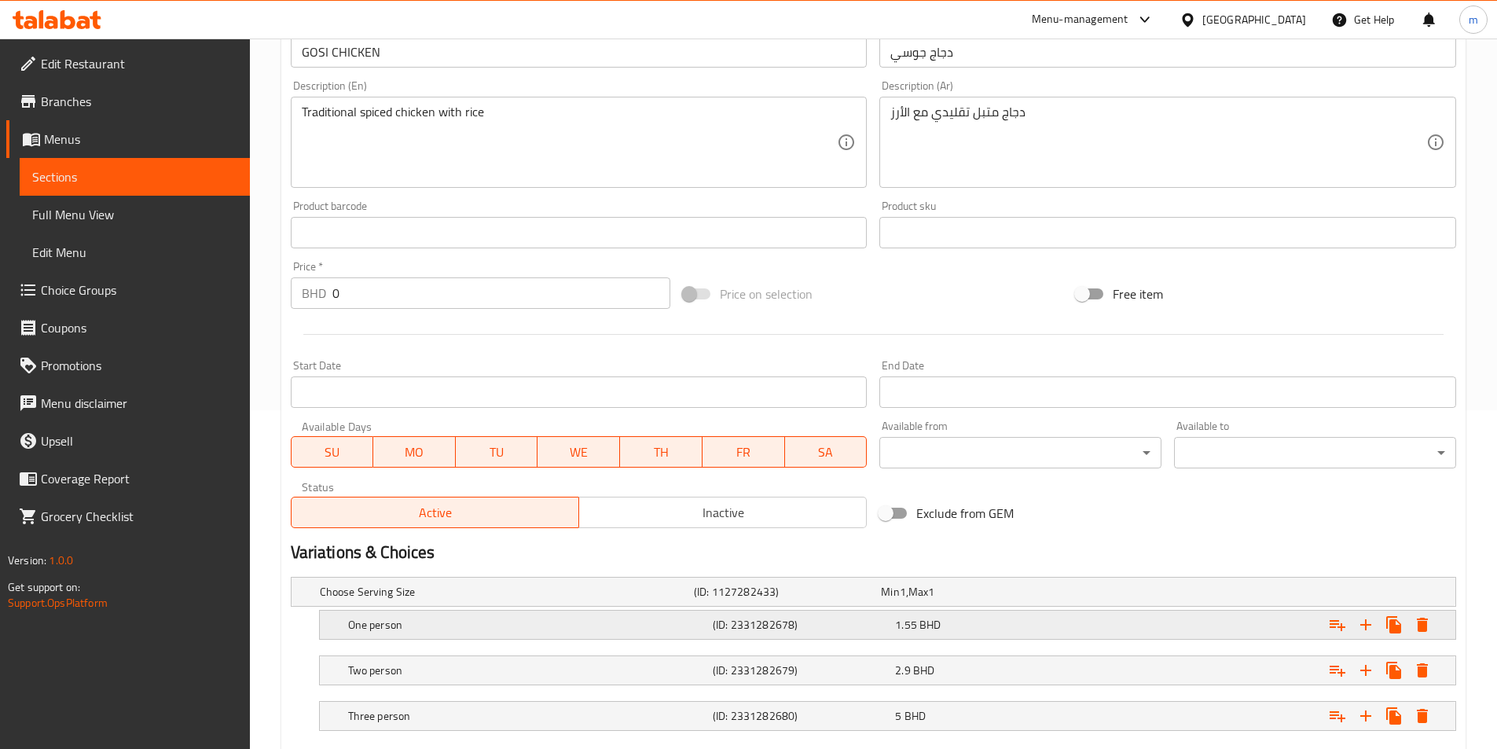
scroll to position [431, 0]
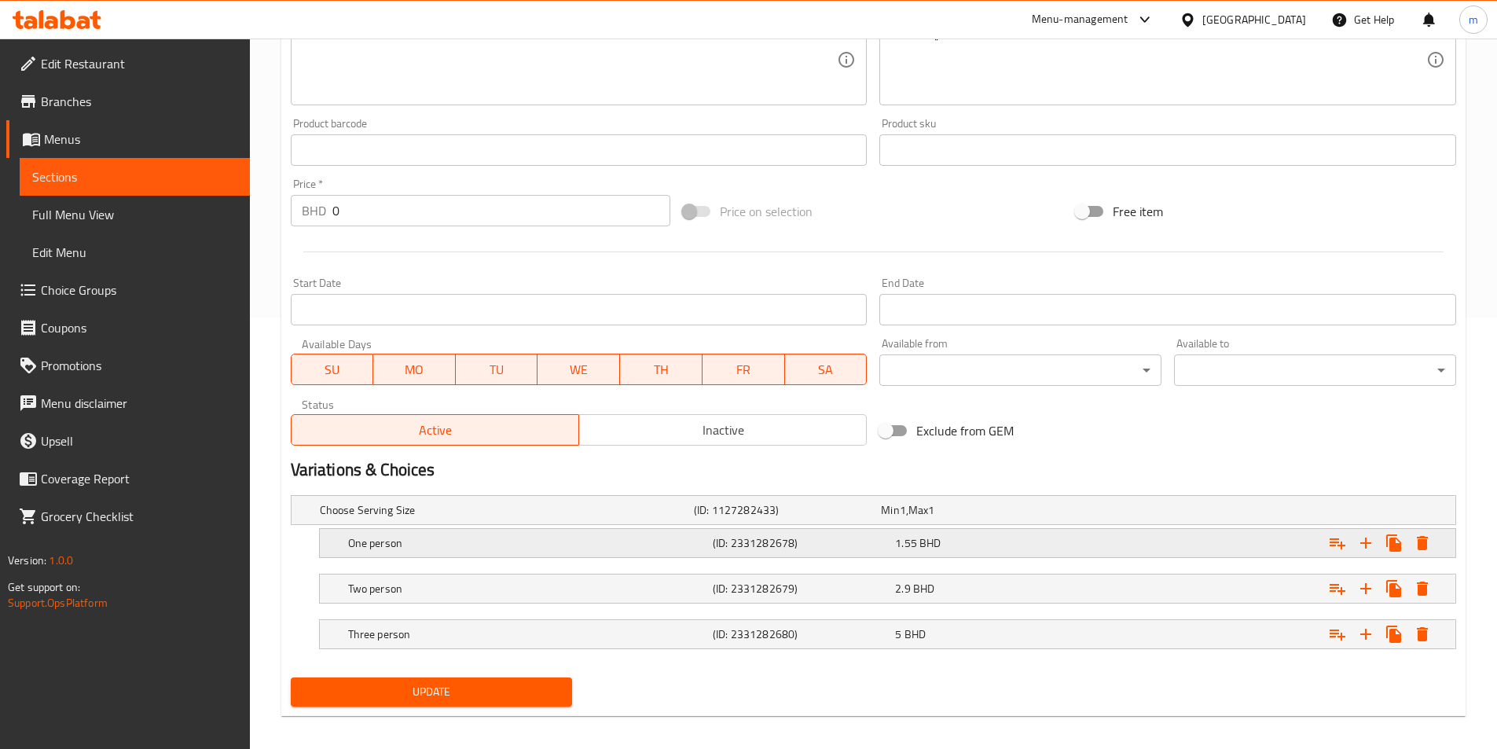
click at [949, 549] on div "1.55 BHD" at bounding box center [983, 543] width 176 height 16
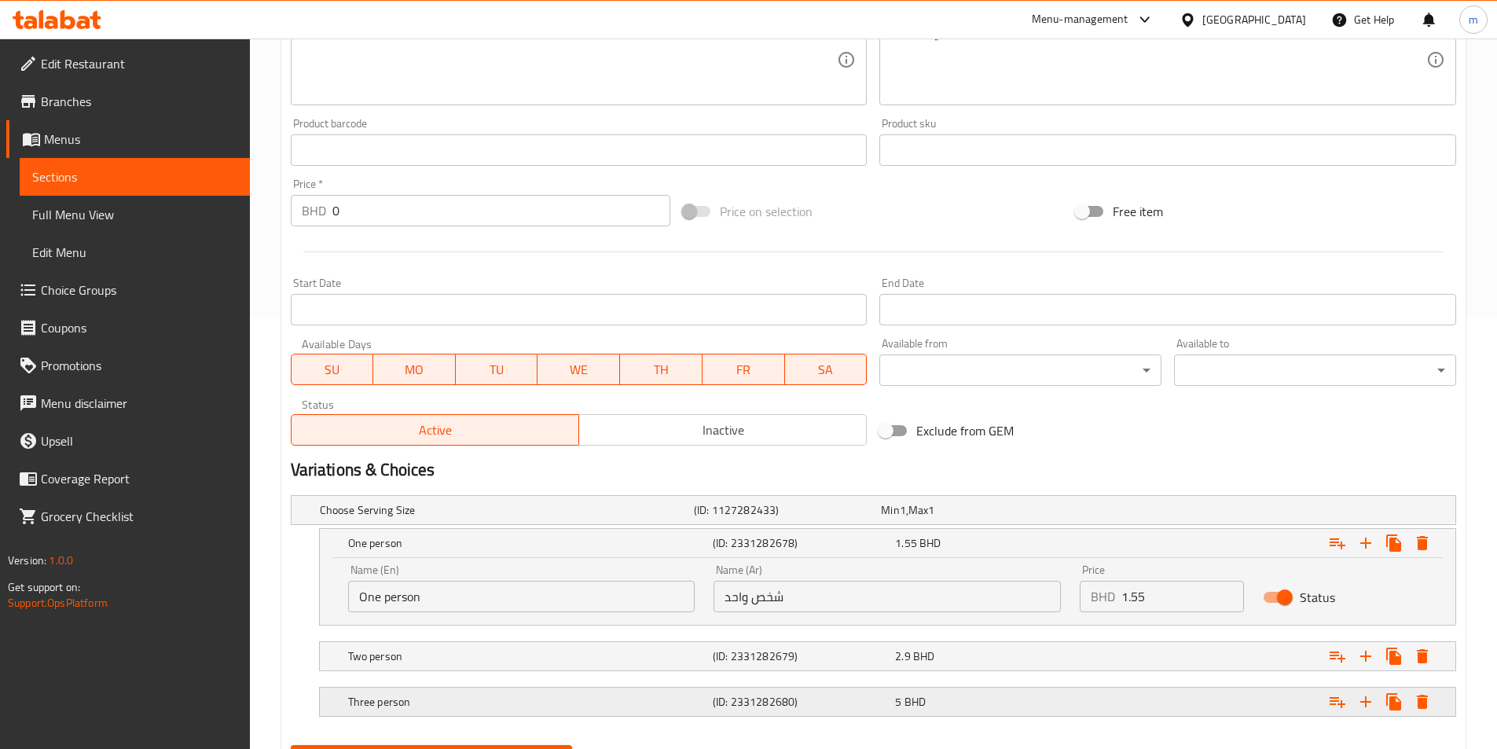
click at [980, 701] on div "5 BHD" at bounding box center [983, 702] width 176 height 16
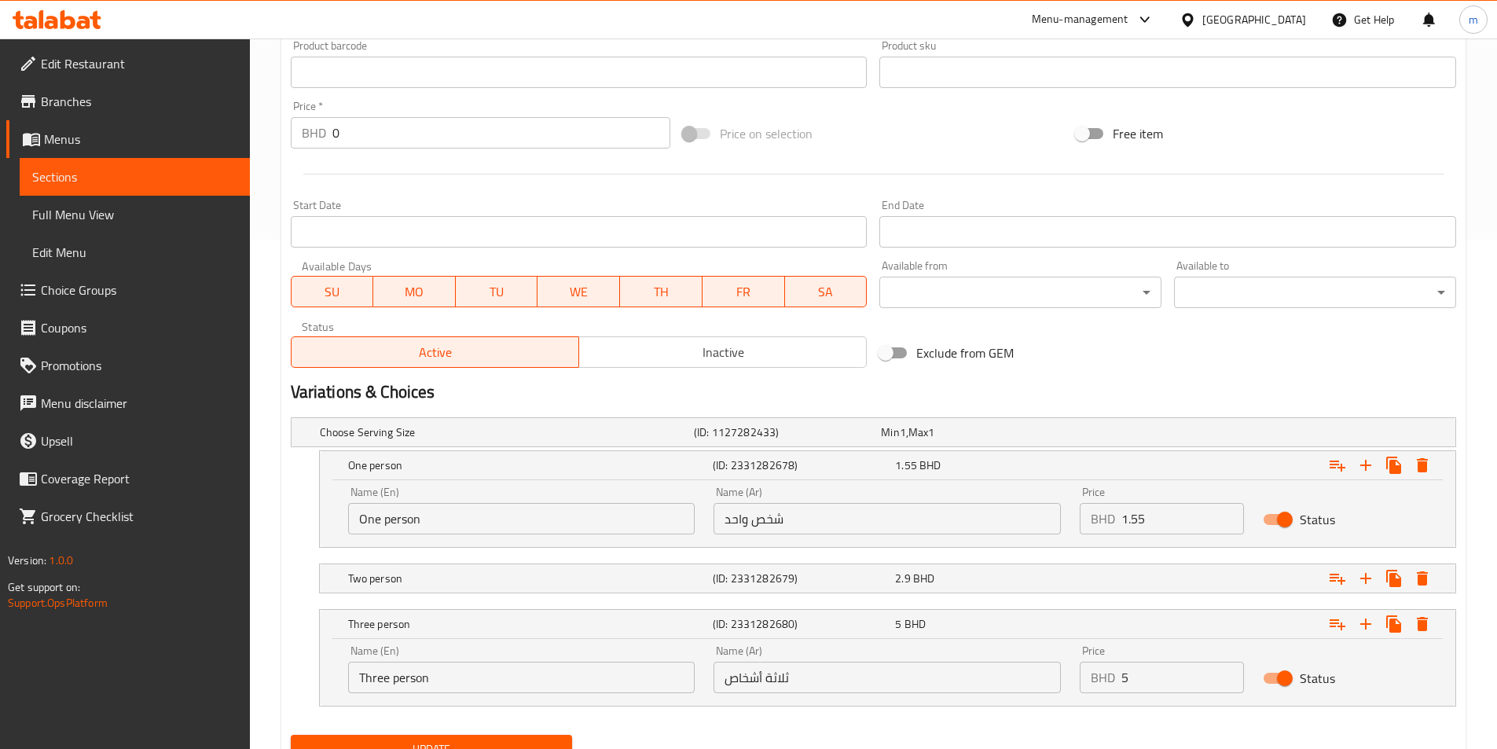
scroll to position [578, 0]
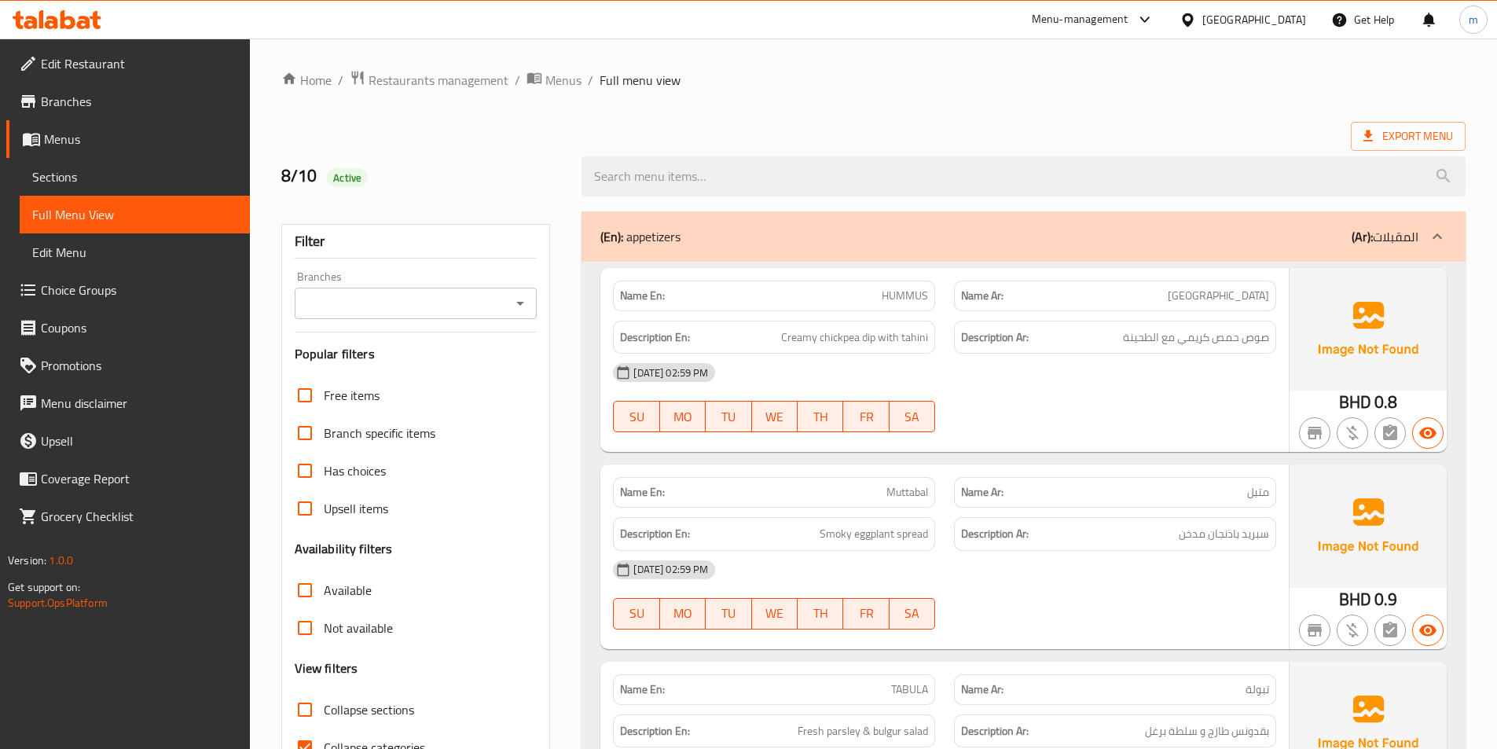
click at [48, 175] on span "Sections" at bounding box center [134, 176] width 205 height 19
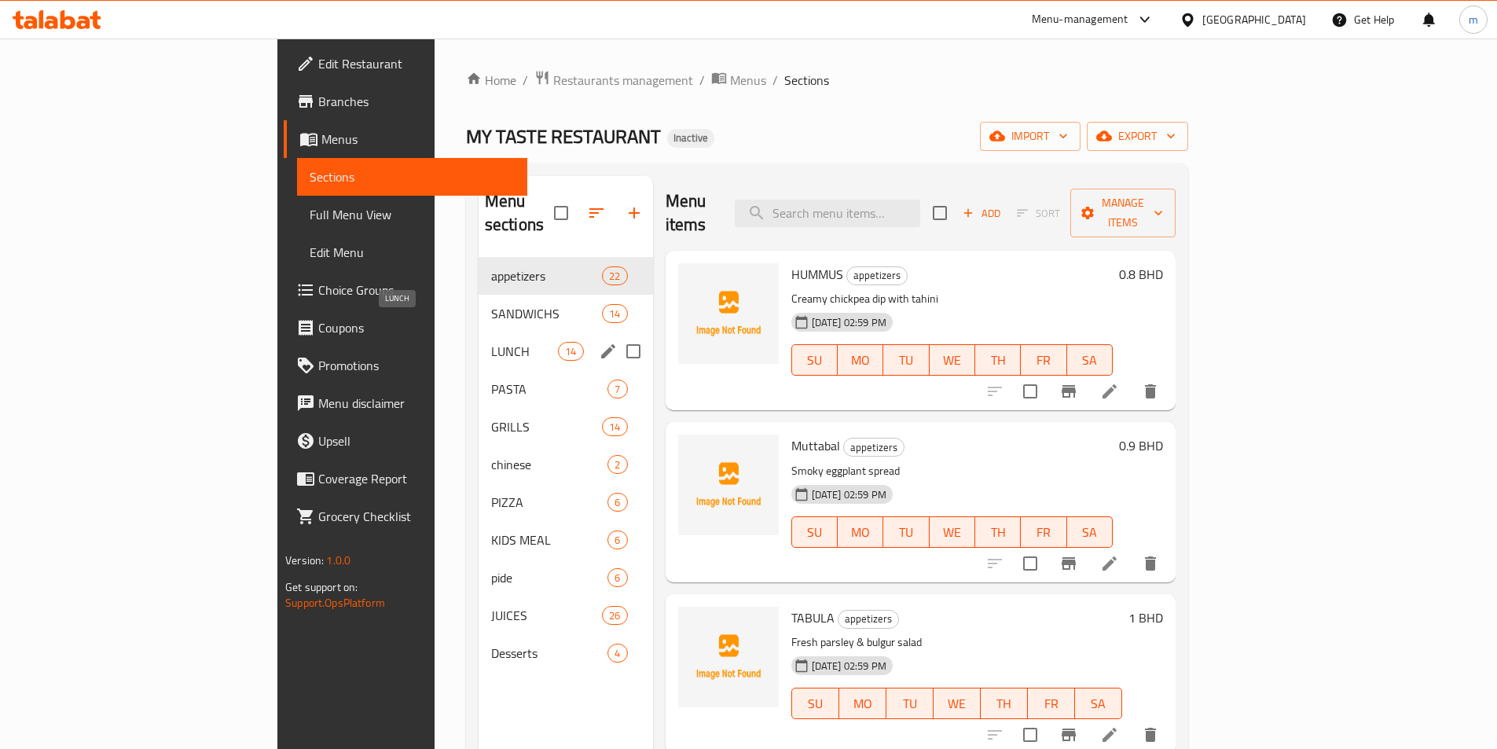
click at [491, 342] on span "LUNCH" at bounding box center [524, 351] width 67 height 19
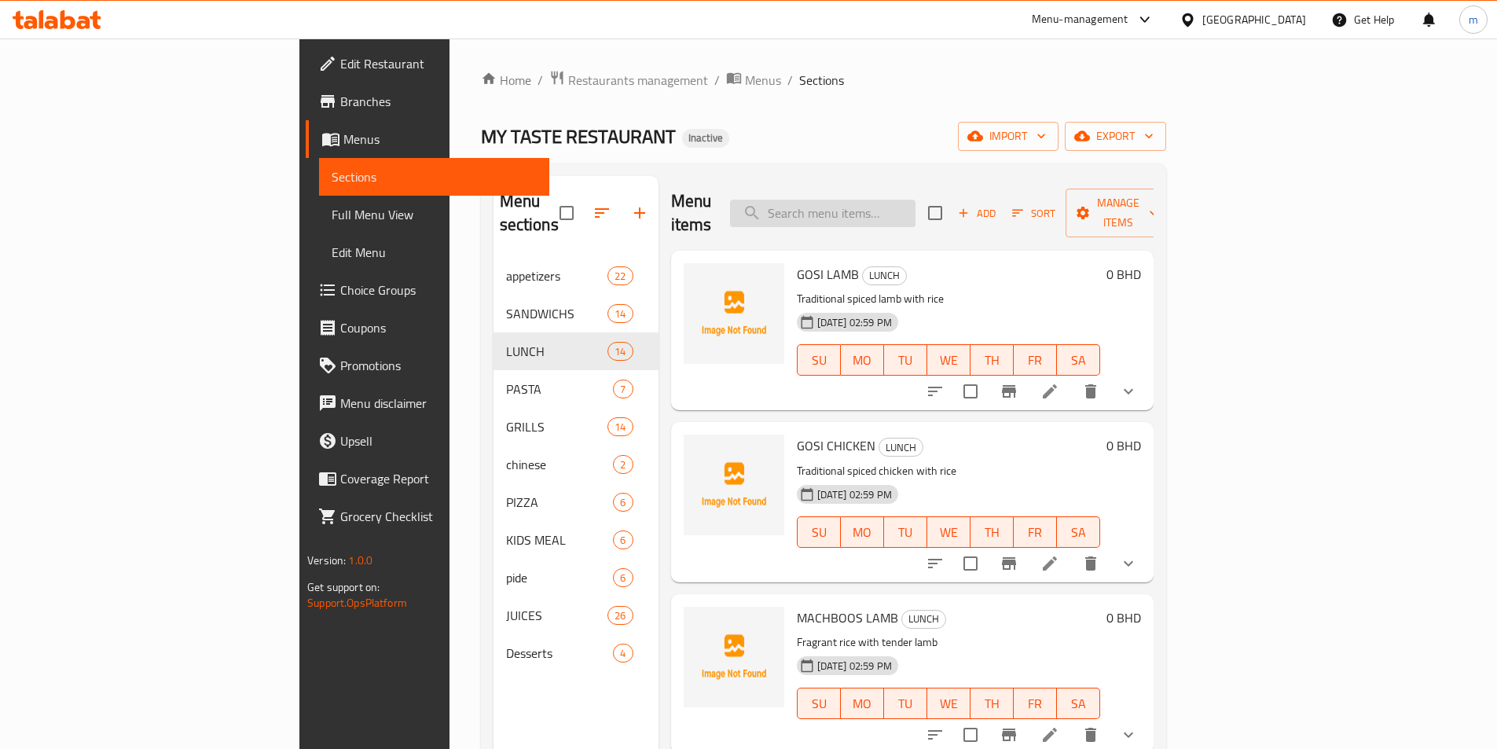
click at [884, 200] on input "search" at bounding box center [822, 214] width 185 height 28
paste input "MEAT CHEESY BOMB"
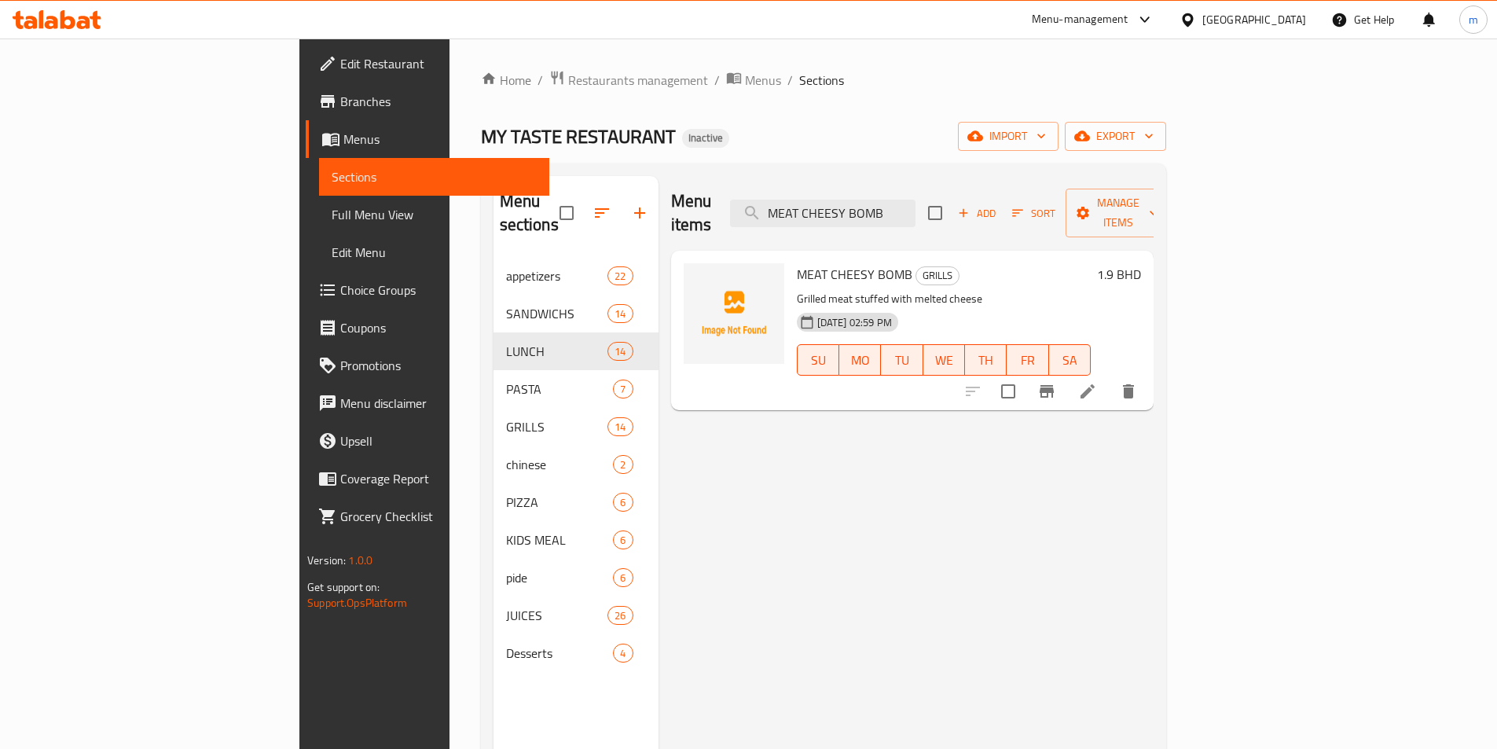
type input "MEAT CHEESY BOMB"
click at [1097, 382] on icon at bounding box center [1087, 391] width 19 height 19
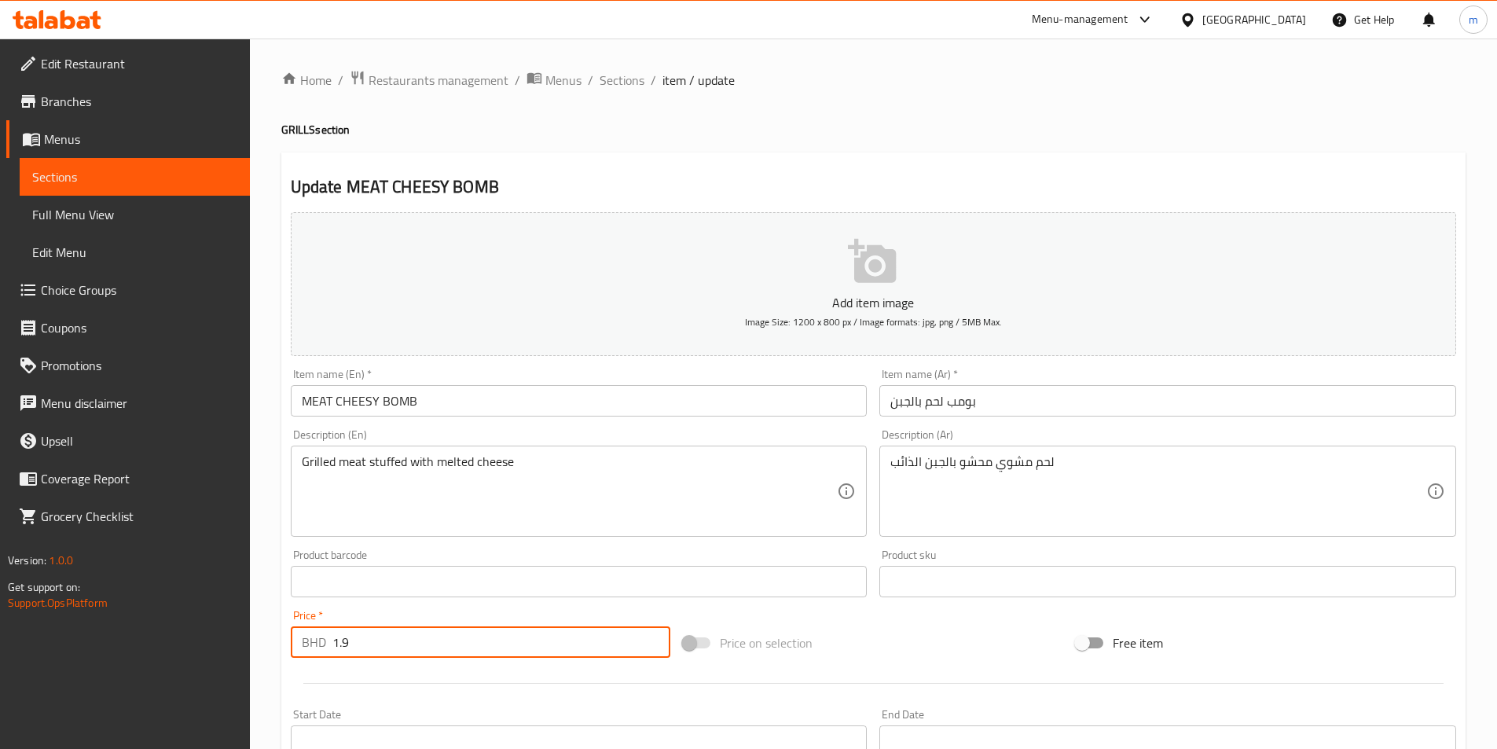
drag, startPoint x: 369, startPoint y: 648, endPoint x: 332, endPoint y: 647, distance: 37.0
click at [332, 647] on input "1.9" at bounding box center [501, 641] width 339 height 31
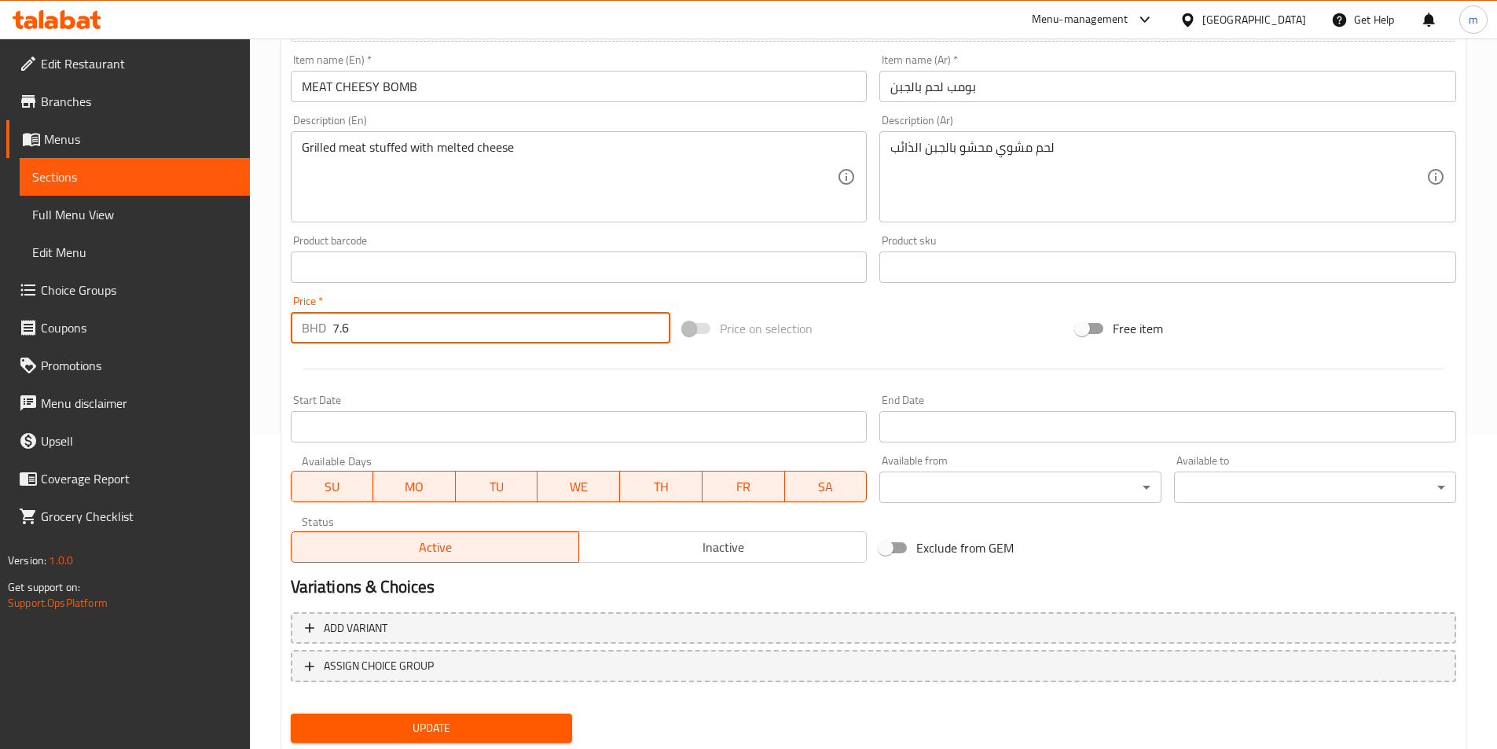
scroll to position [361, 0]
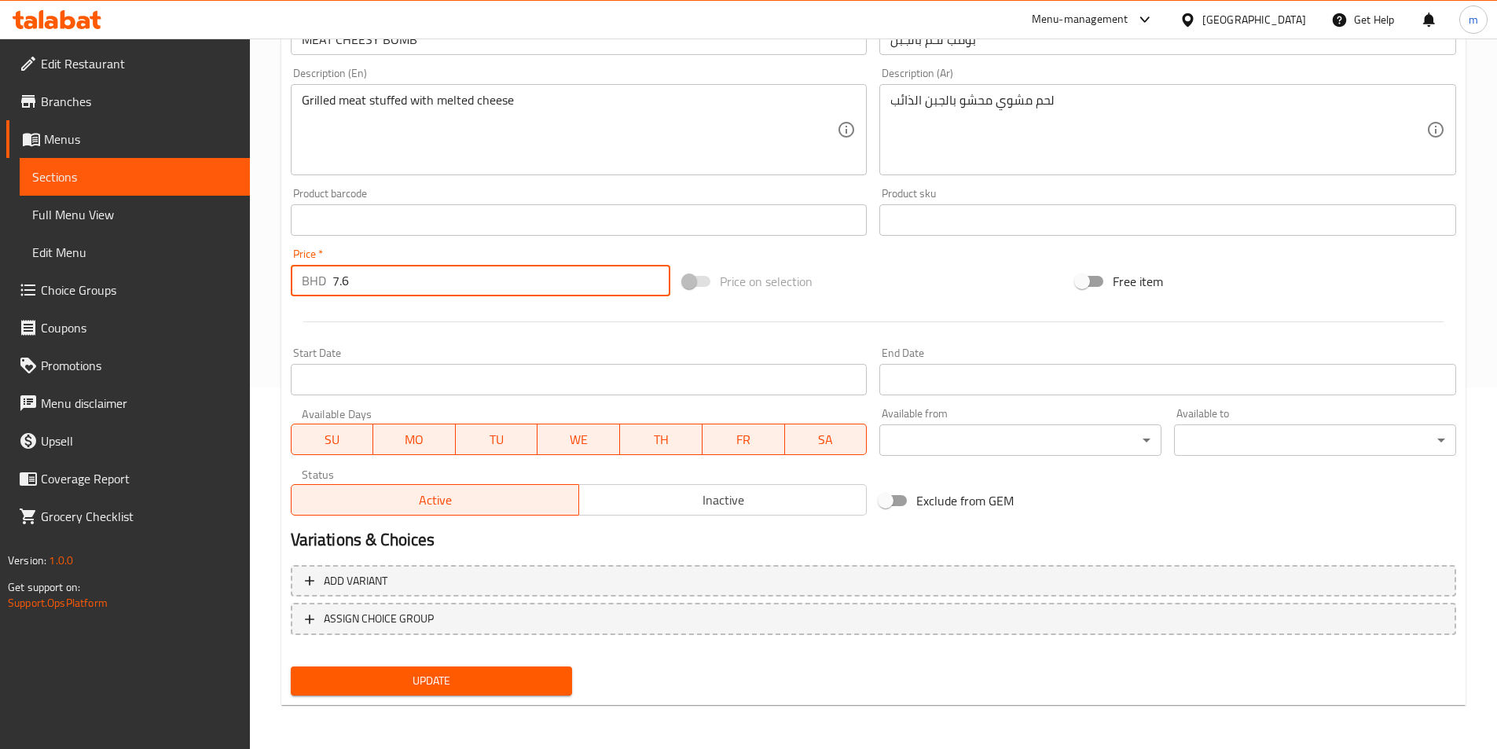
type input "7.6"
click at [431, 686] on span "Update" at bounding box center [431, 681] width 257 height 20
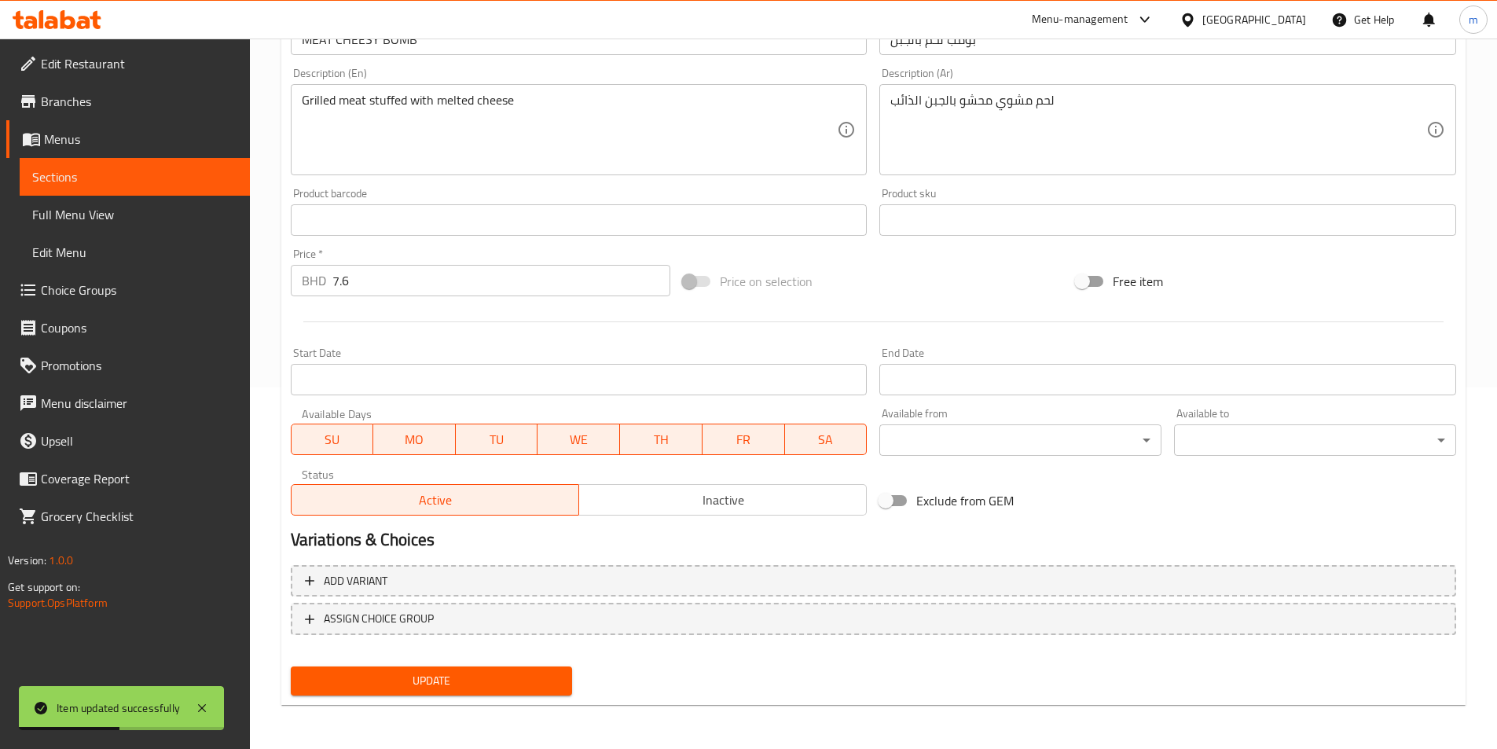
click at [135, 174] on span "Sections" at bounding box center [134, 176] width 205 height 19
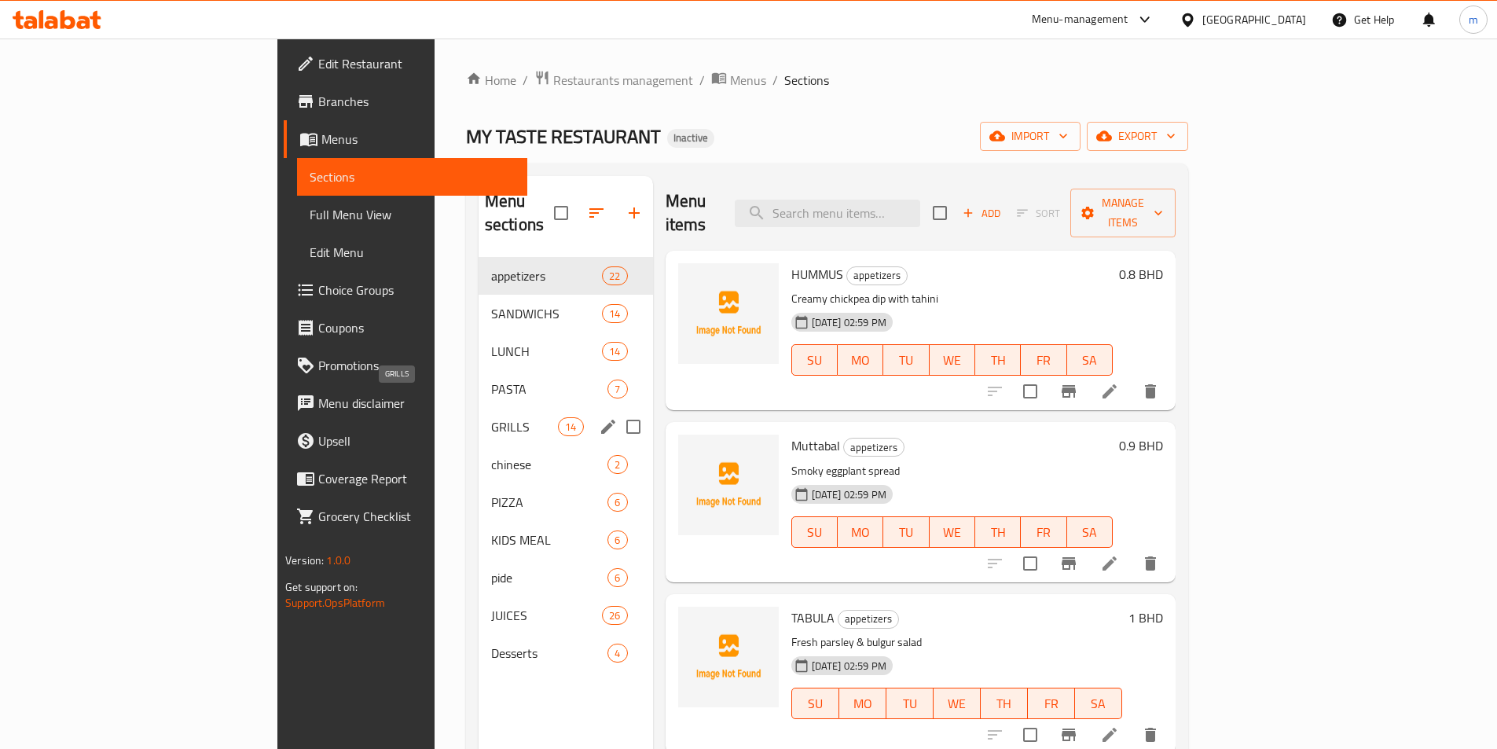
click at [491, 417] on span "GRILLS" at bounding box center [524, 426] width 67 height 19
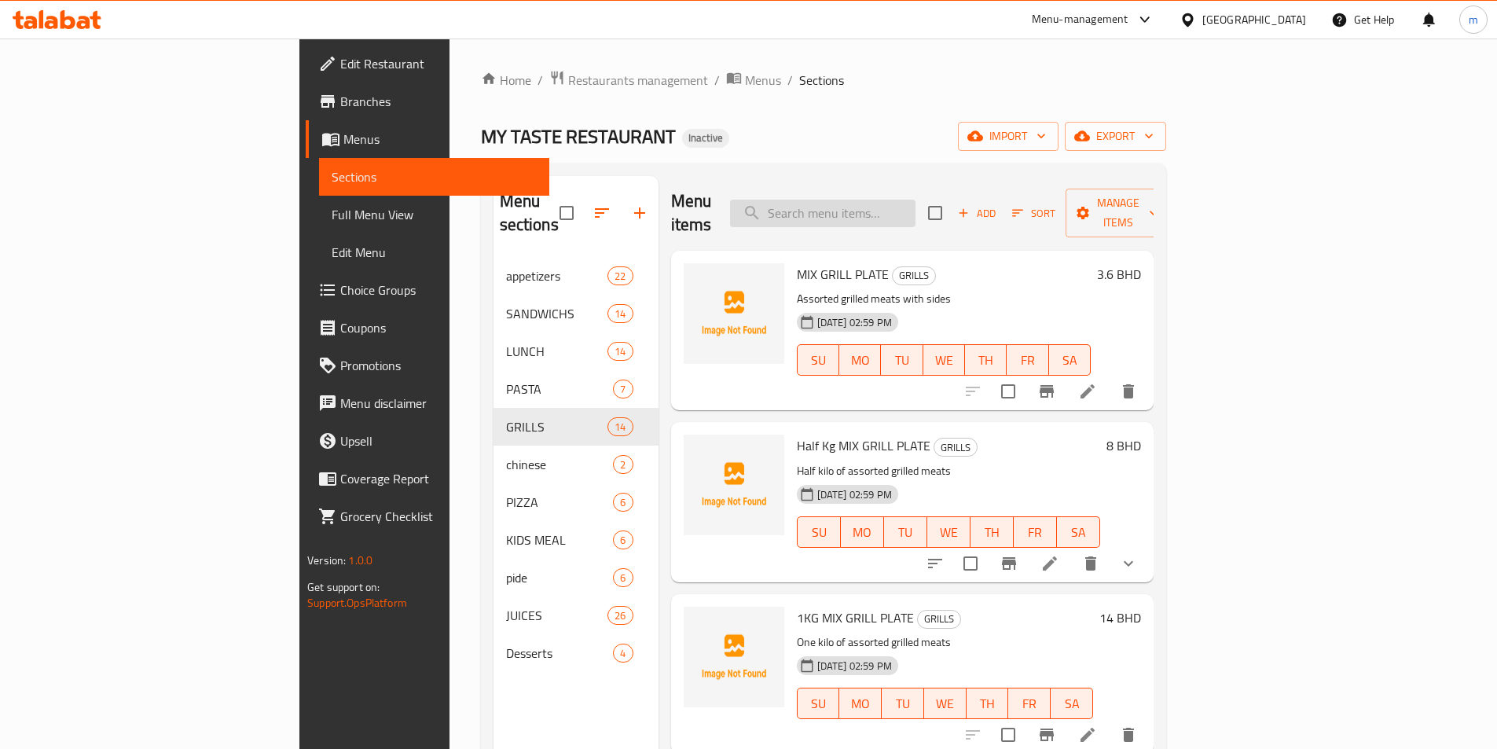
click at [915, 200] on input "search" at bounding box center [822, 214] width 185 height 28
paste input "MEAT TIKKA LEMON PLATE"
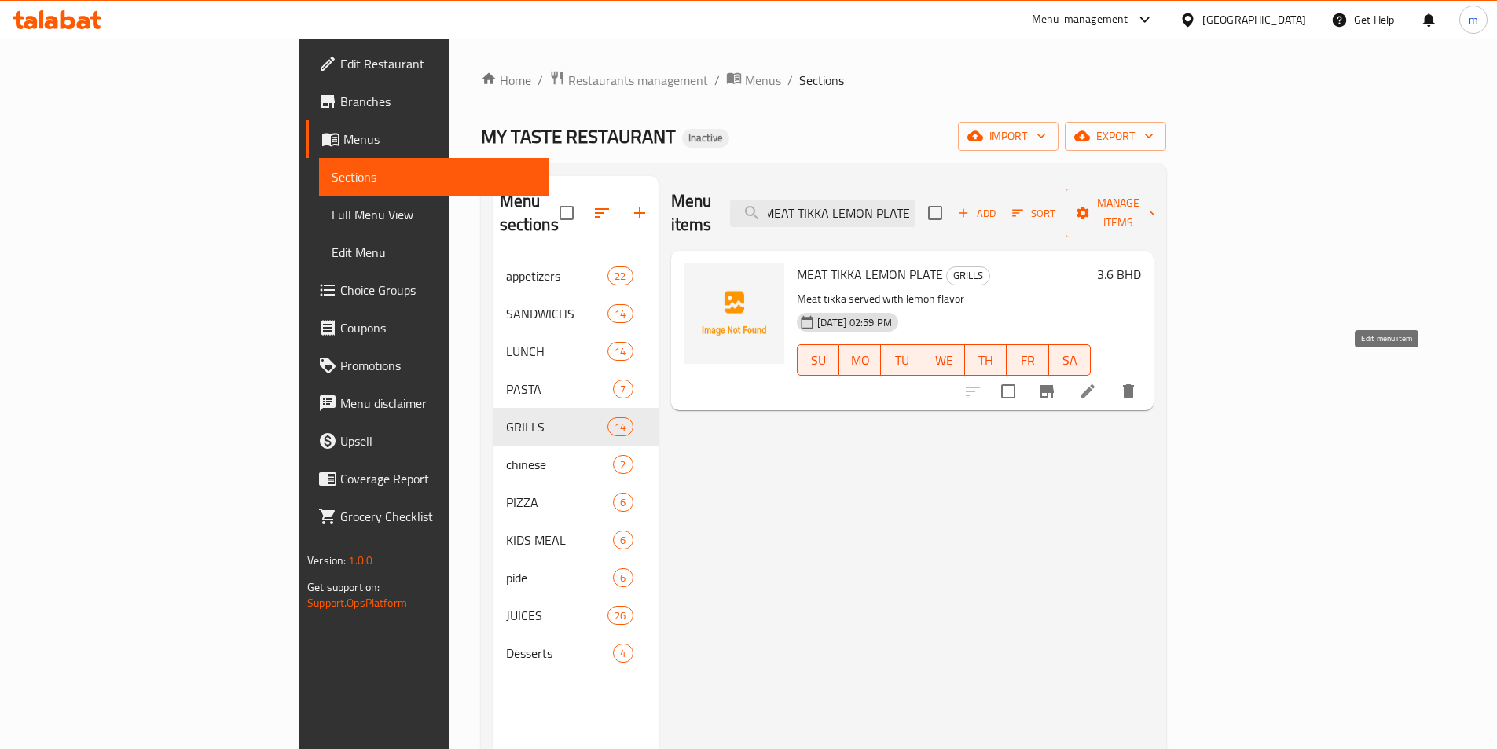
type input "MEAT TIKKA LEMON PLATE"
click at [1097, 382] on icon at bounding box center [1087, 391] width 19 height 19
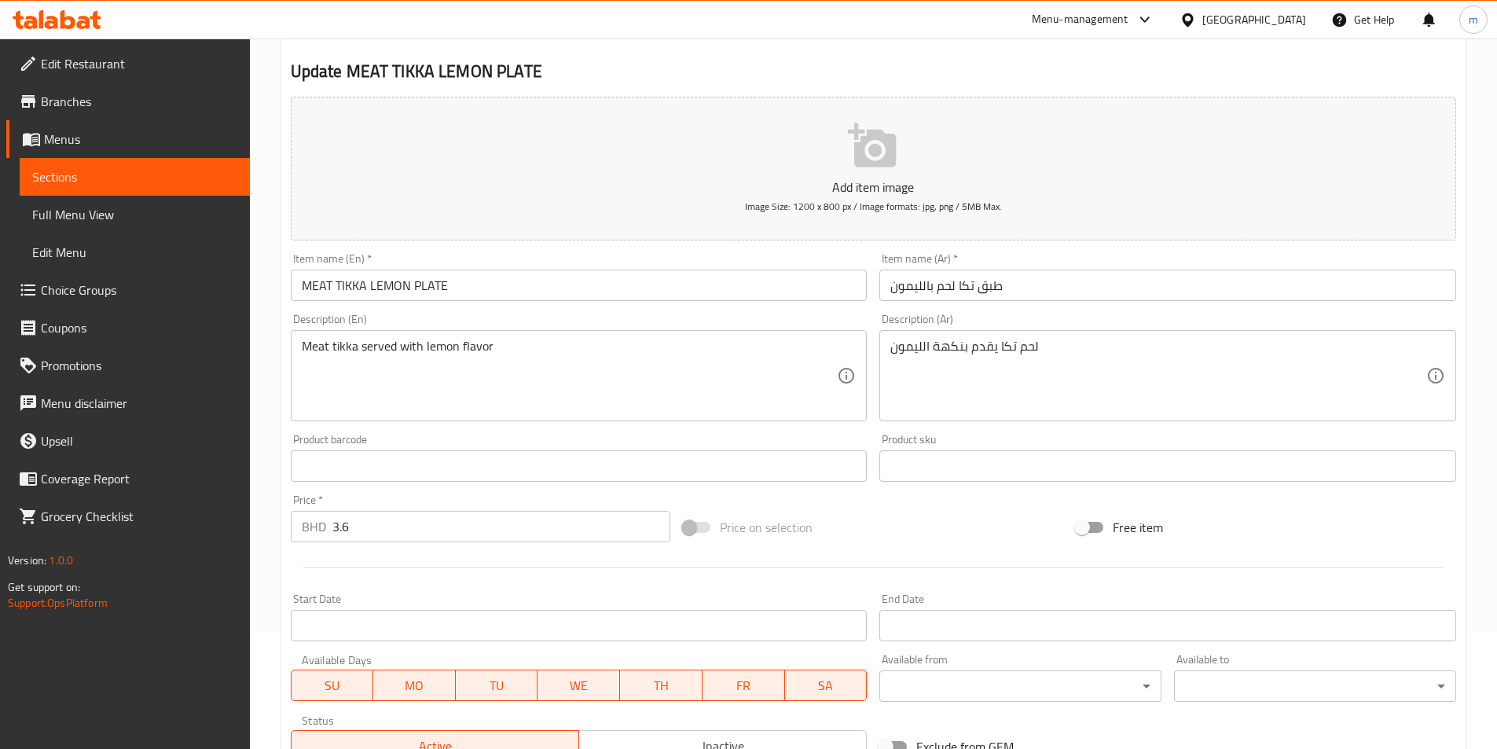
scroll to position [236, 0]
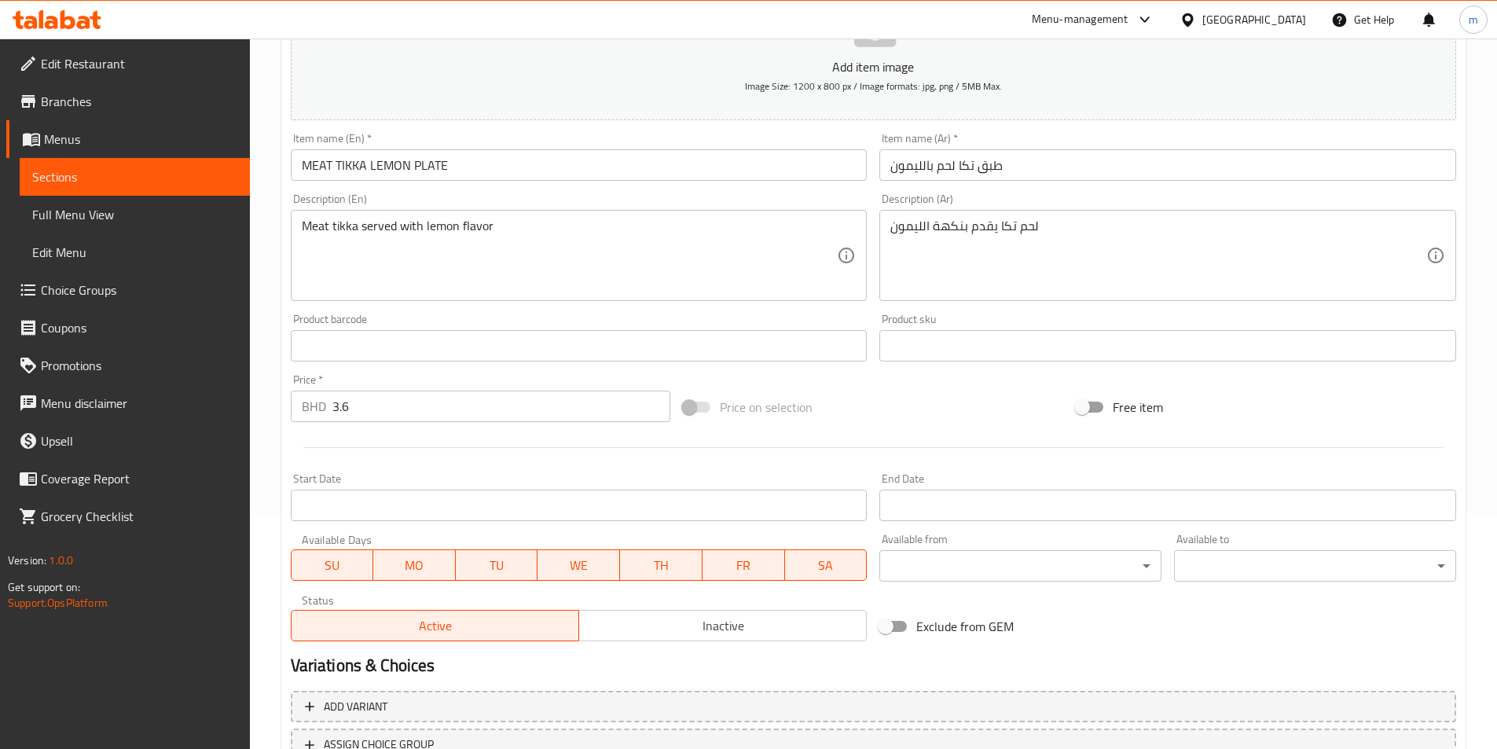
click at [349, 398] on input "3.6" at bounding box center [501, 406] width 339 height 31
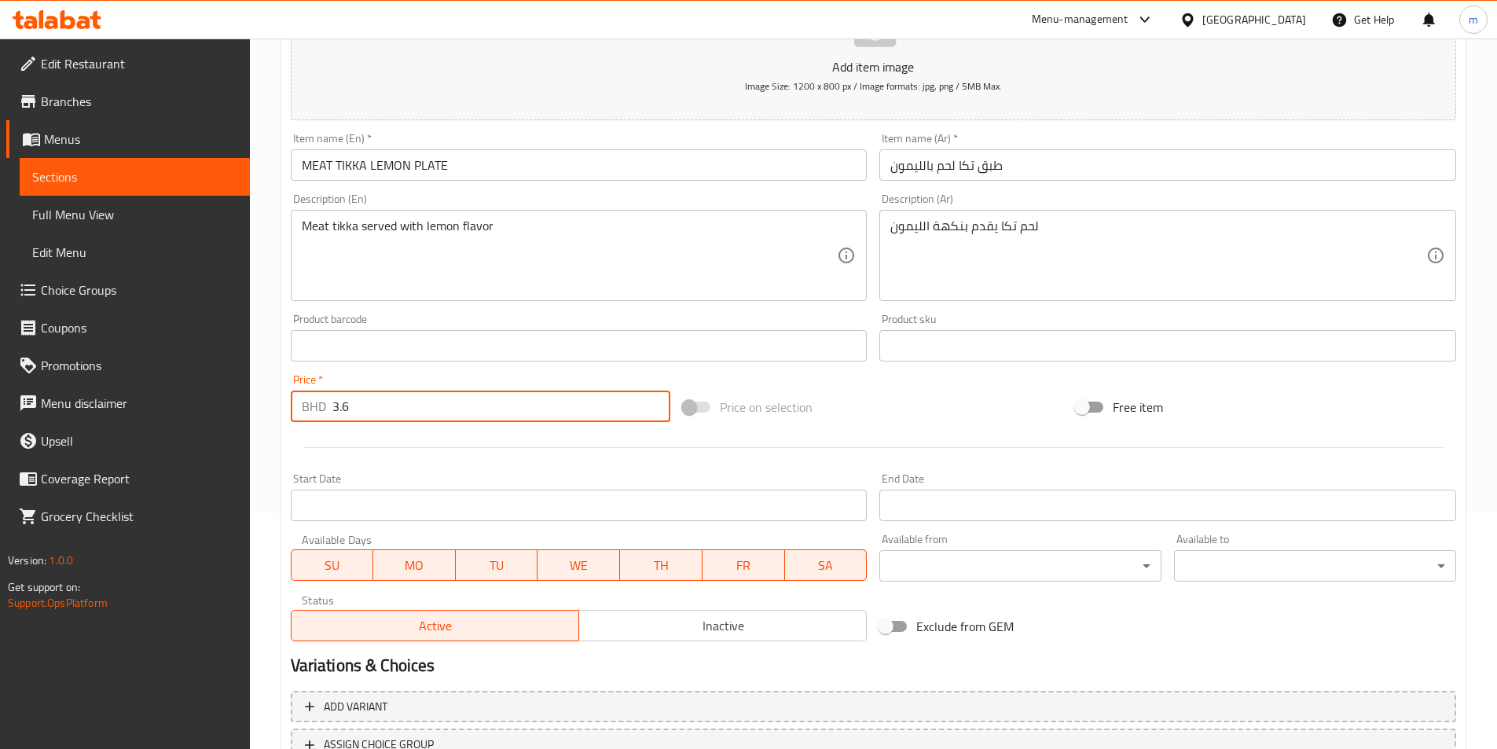
drag, startPoint x: 353, startPoint y: 404, endPoint x: 327, endPoint y: 405, distance: 25.9
click at [327, 405] on div "BHD 3.6 Price *" at bounding box center [481, 406] width 380 height 31
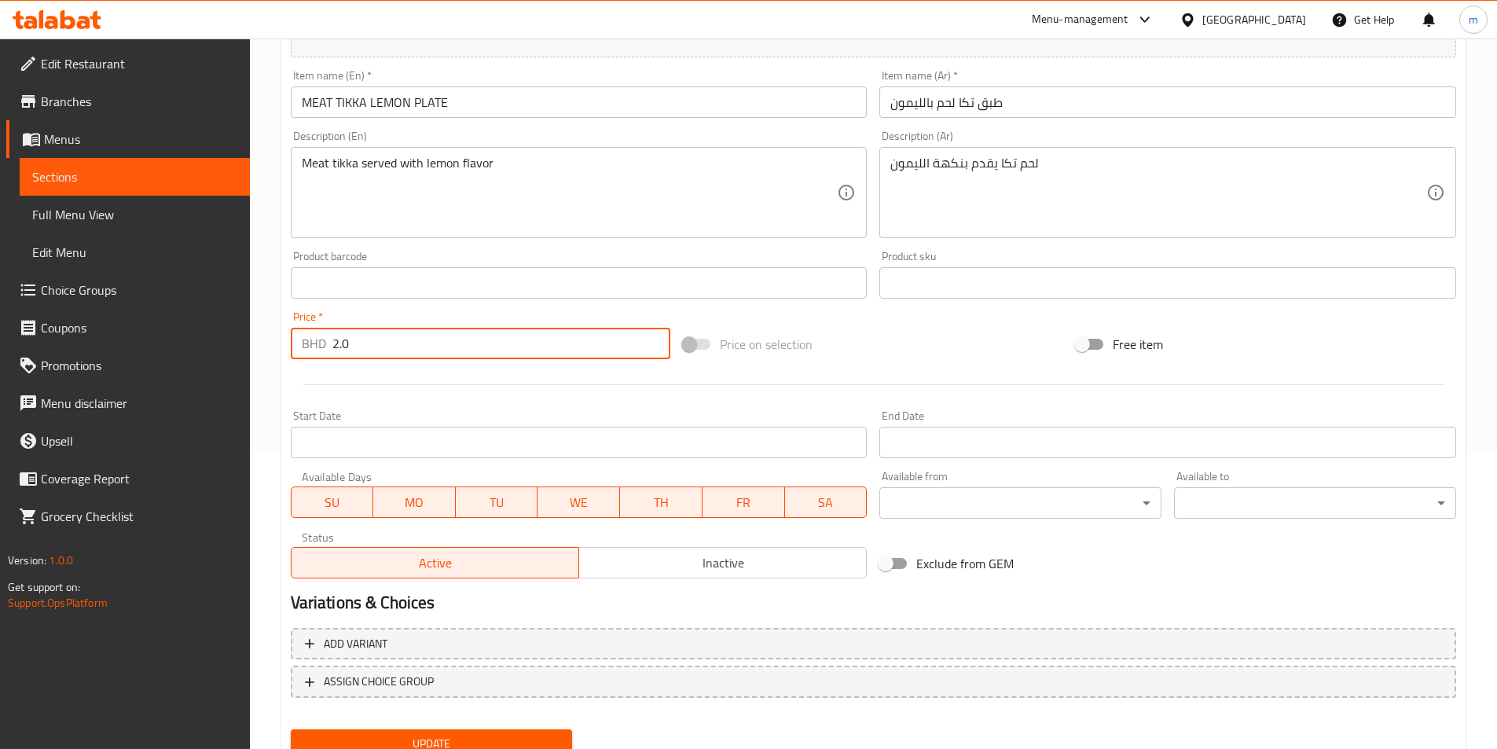
scroll to position [361, 0]
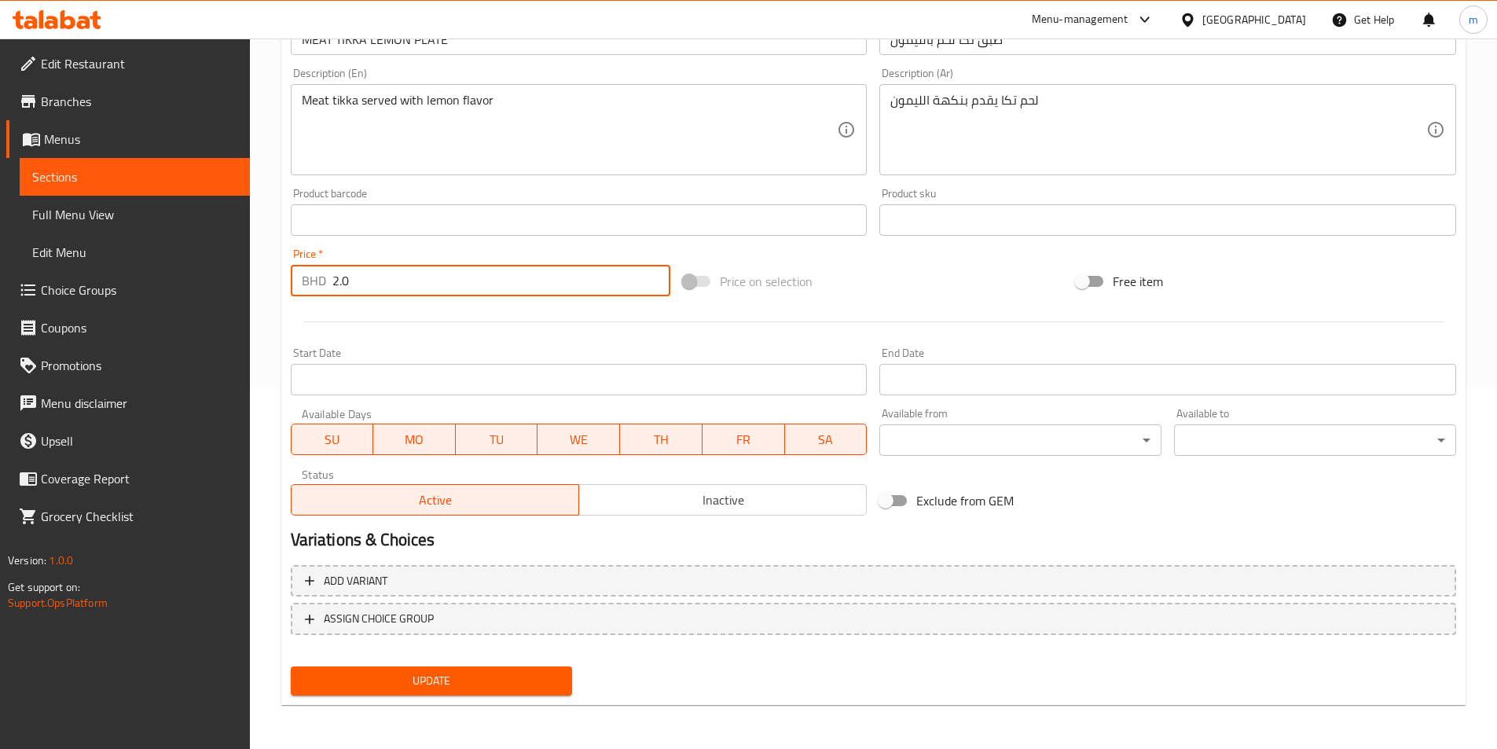
type input "2.0"
click at [448, 673] on span "Update" at bounding box center [431, 681] width 257 height 20
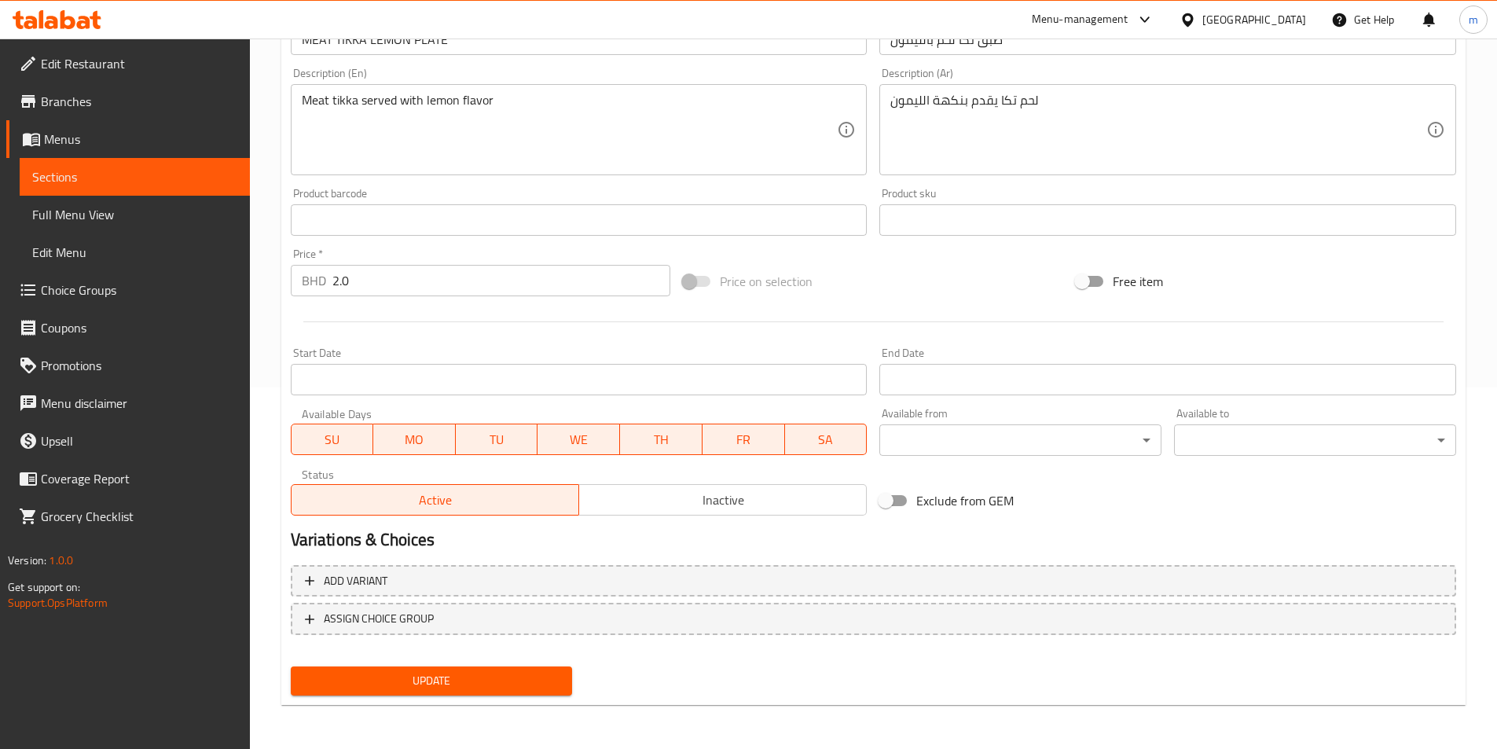
click at [113, 182] on span "Sections" at bounding box center [134, 176] width 205 height 19
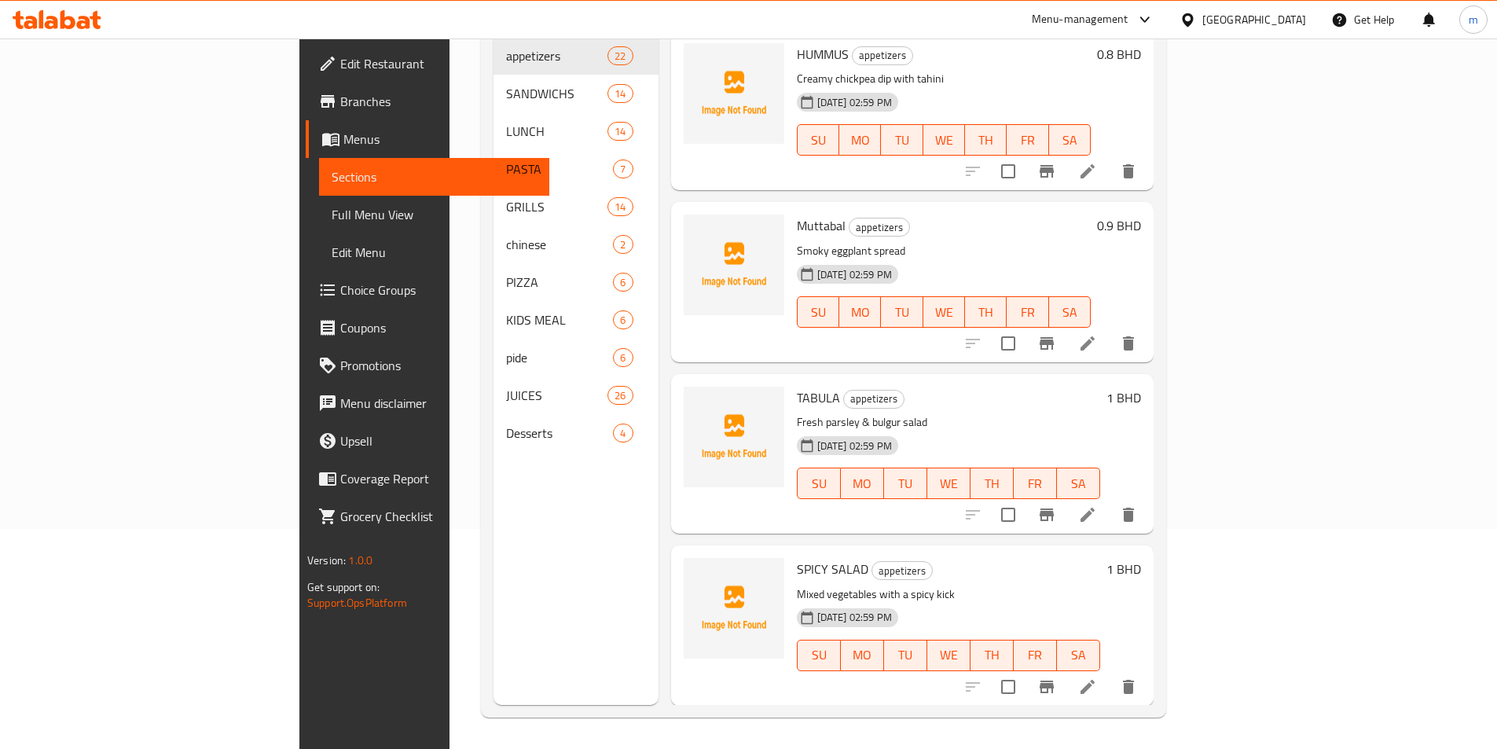
scroll to position [220, 0]
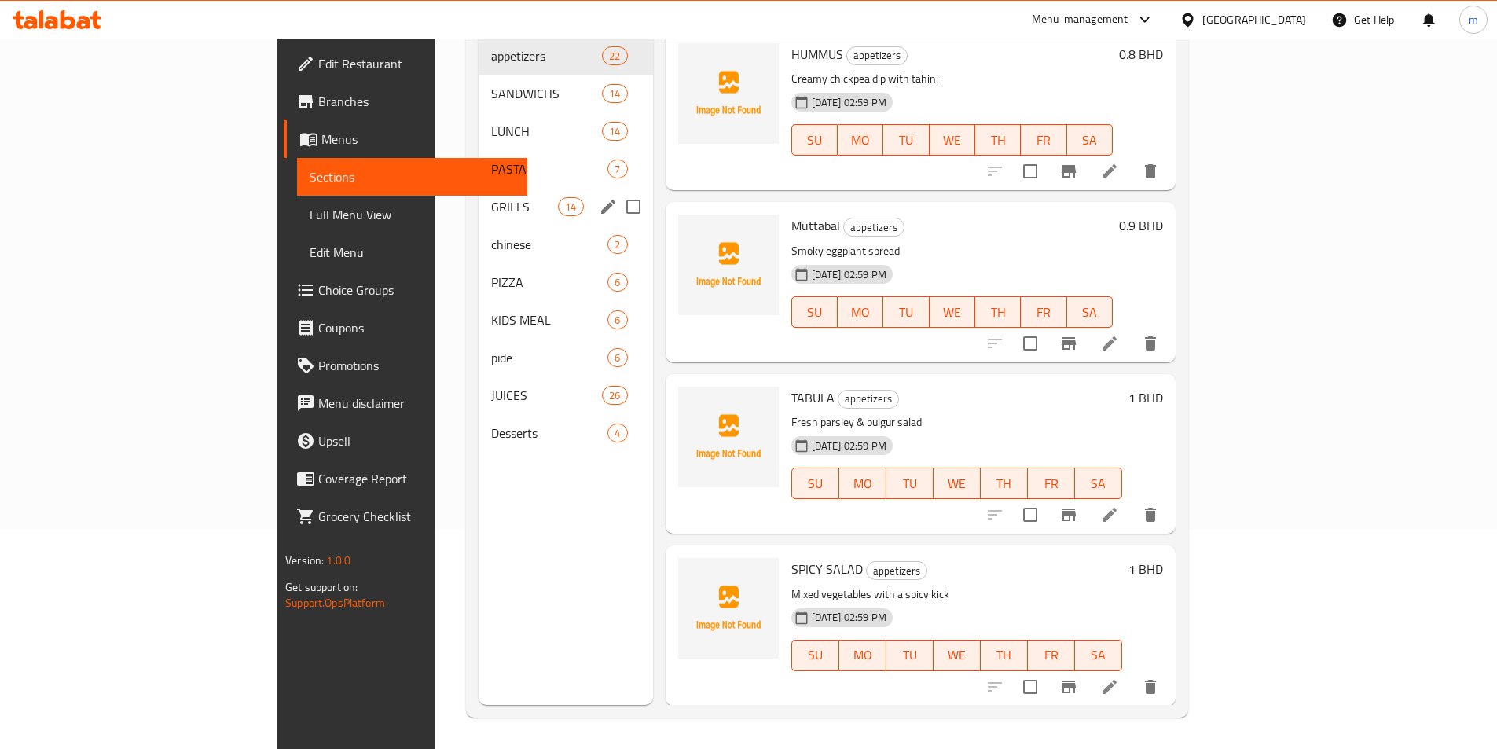
click at [491, 197] on span "GRILLS" at bounding box center [524, 206] width 67 height 19
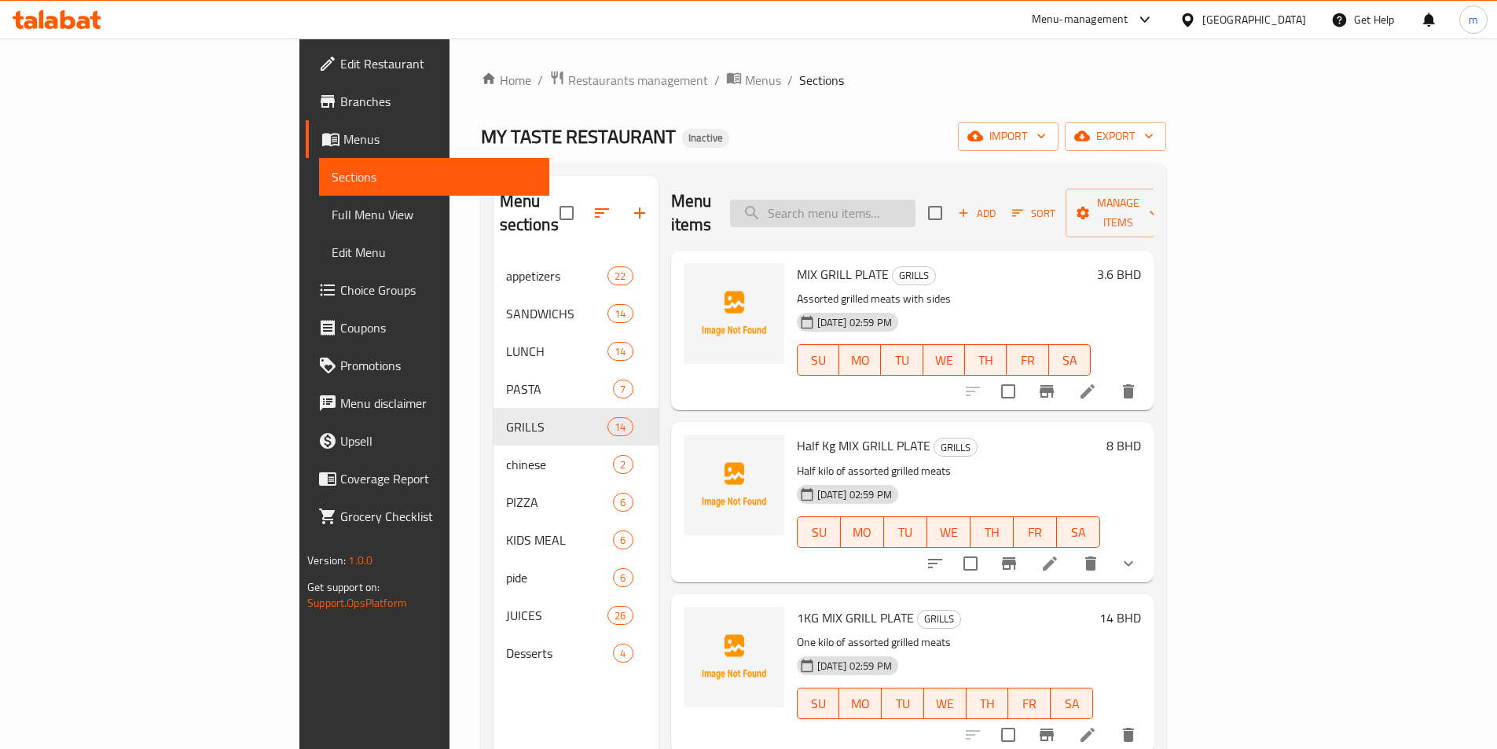
click at [896, 200] on input "search" at bounding box center [822, 214] width 185 height 28
paste input "PISTACHIO MEAT KABAB PLATE"
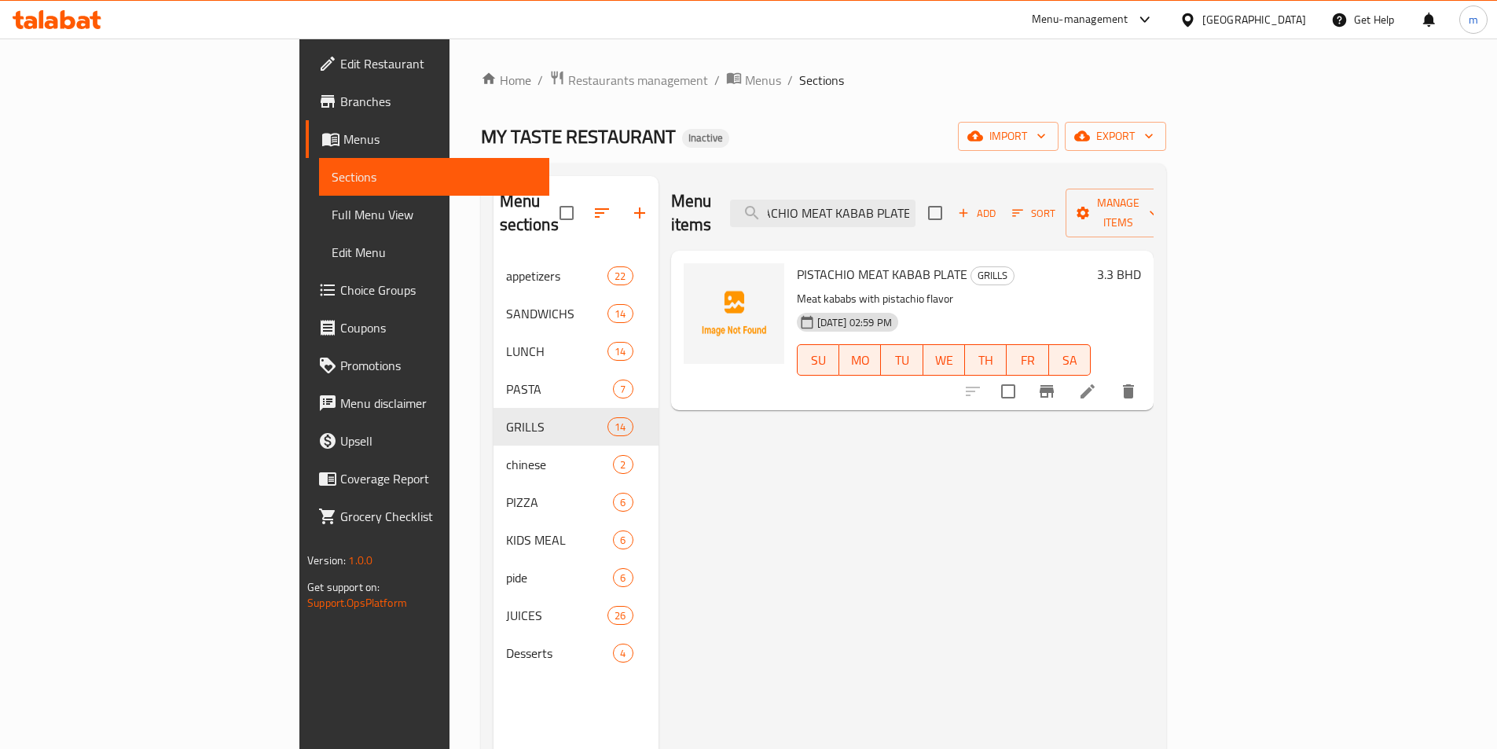
type input "PISTACHIO MEAT KABAB PLATE"
click at [1097, 382] on icon at bounding box center [1087, 391] width 19 height 19
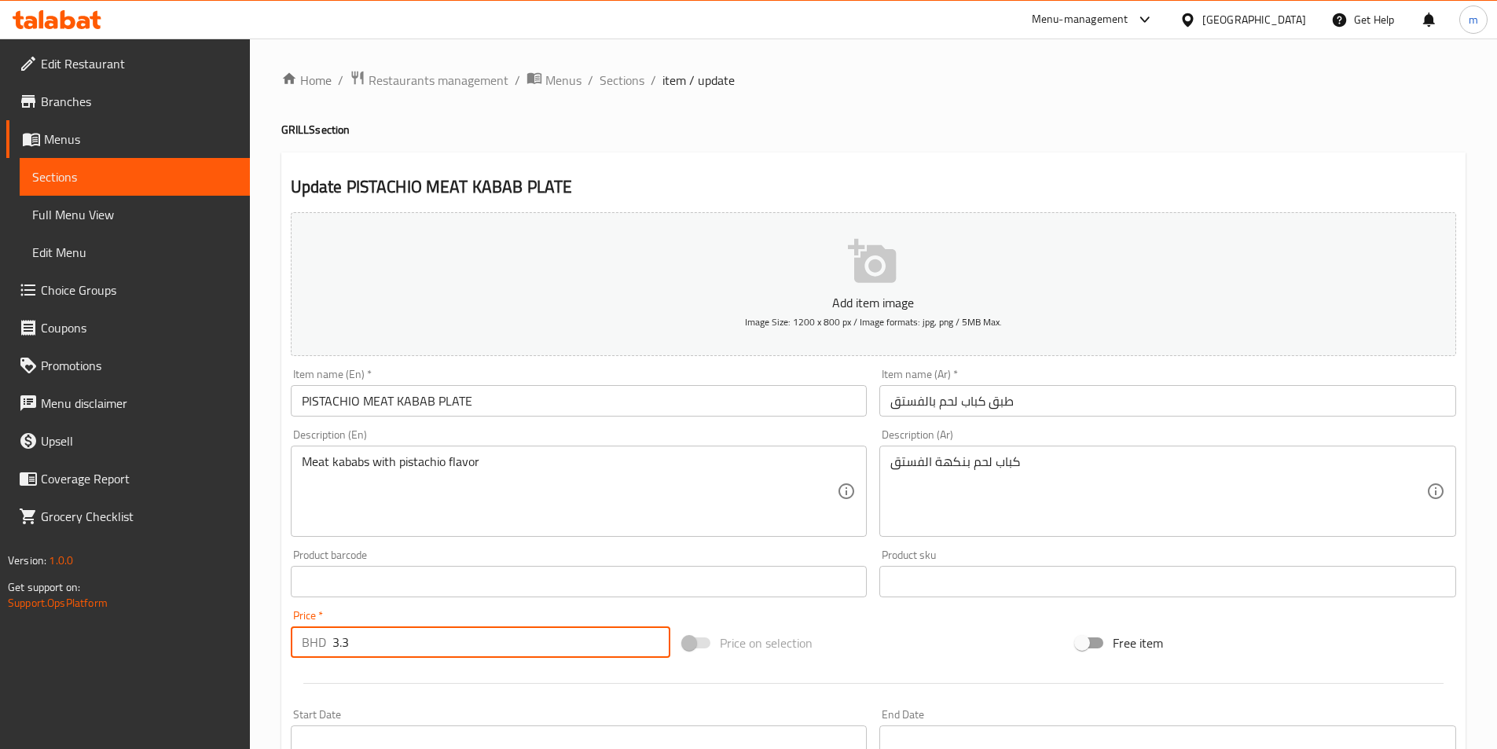
drag, startPoint x: 358, startPoint y: 639, endPoint x: 324, endPoint y: 641, distance: 33.9
click at [324, 641] on div "BHD 3.3 Price *" at bounding box center [481, 641] width 380 height 31
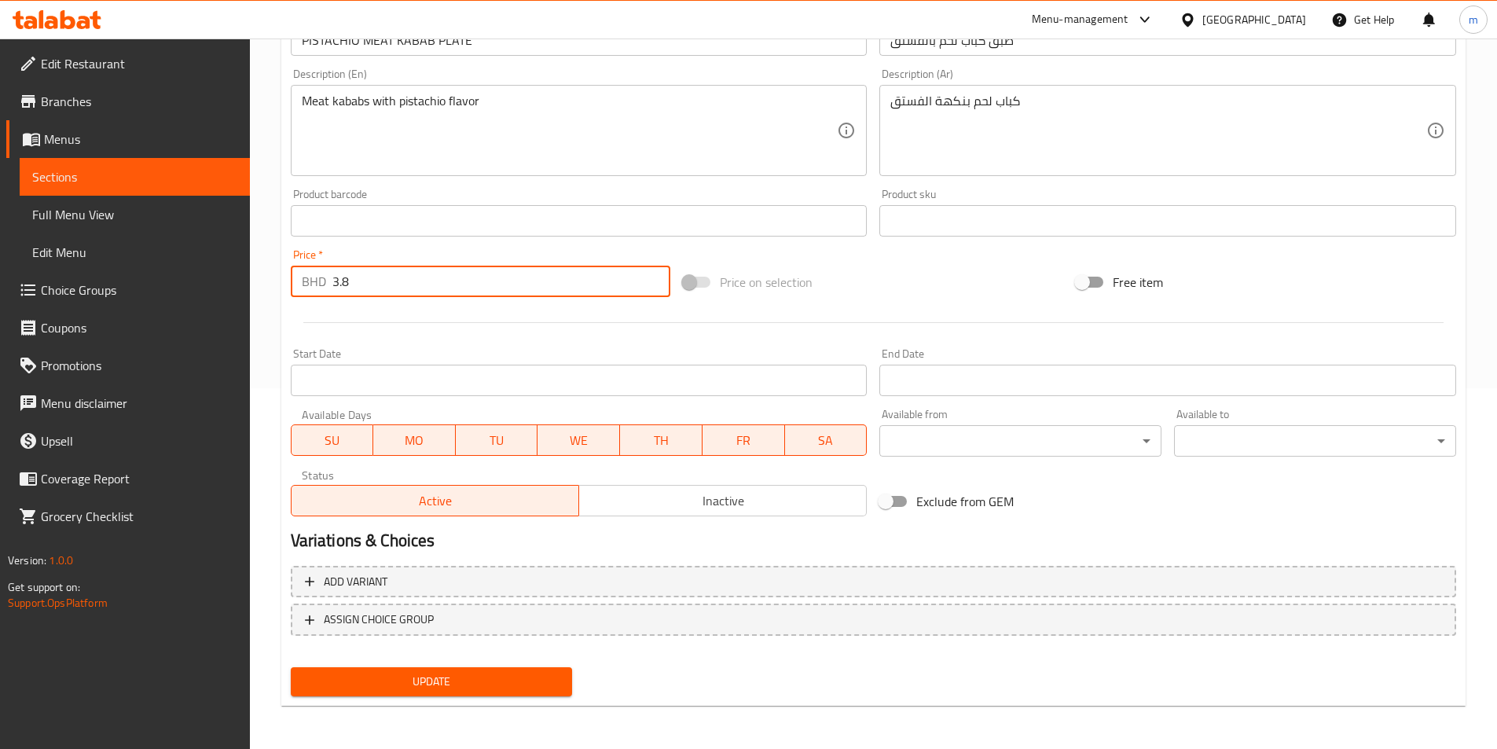
scroll to position [361, 0]
type input "3.8"
click at [501, 679] on span "Update" at bounding box center [431, 681] width 257 height 20
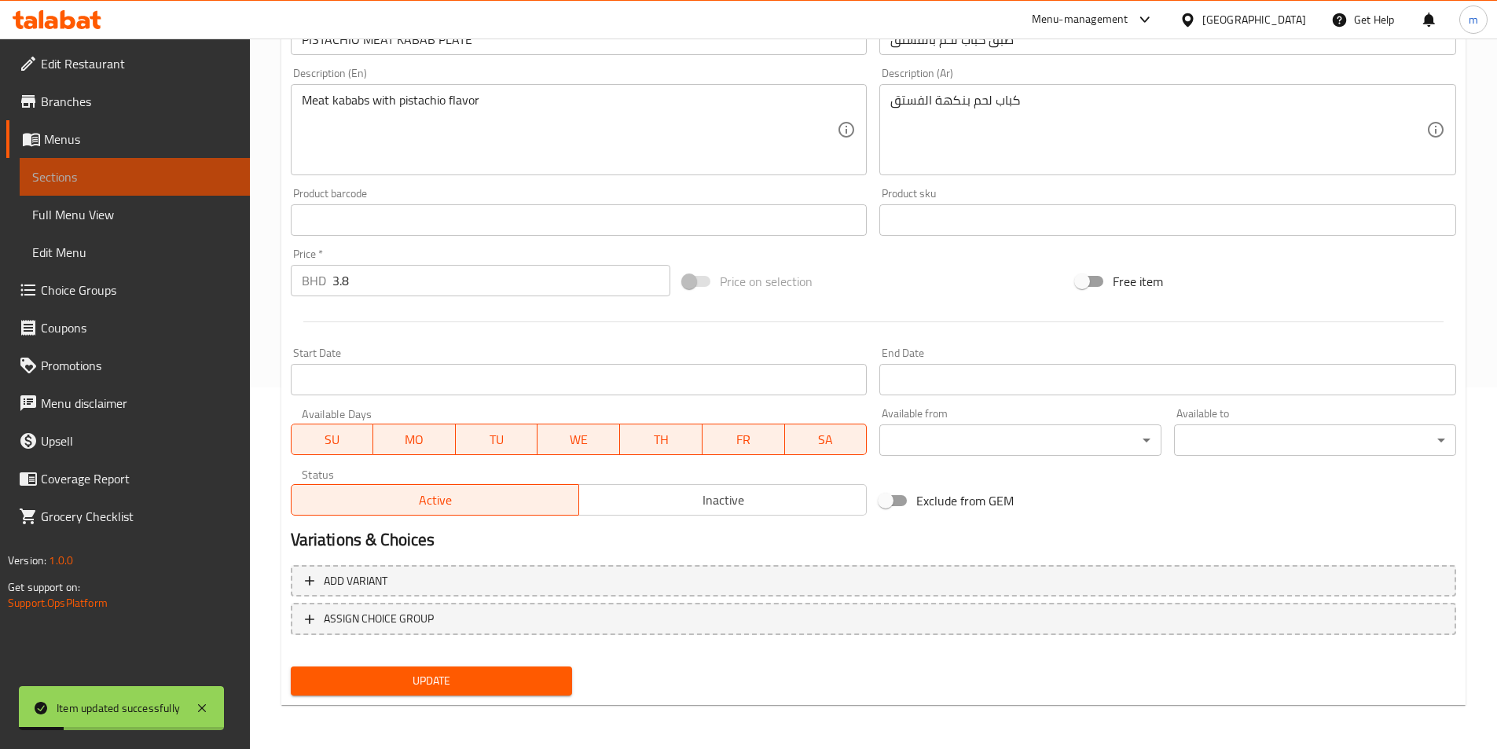
click at [58, 177] on span "Sections" at bounding box center [134, 176] width 205 height 19
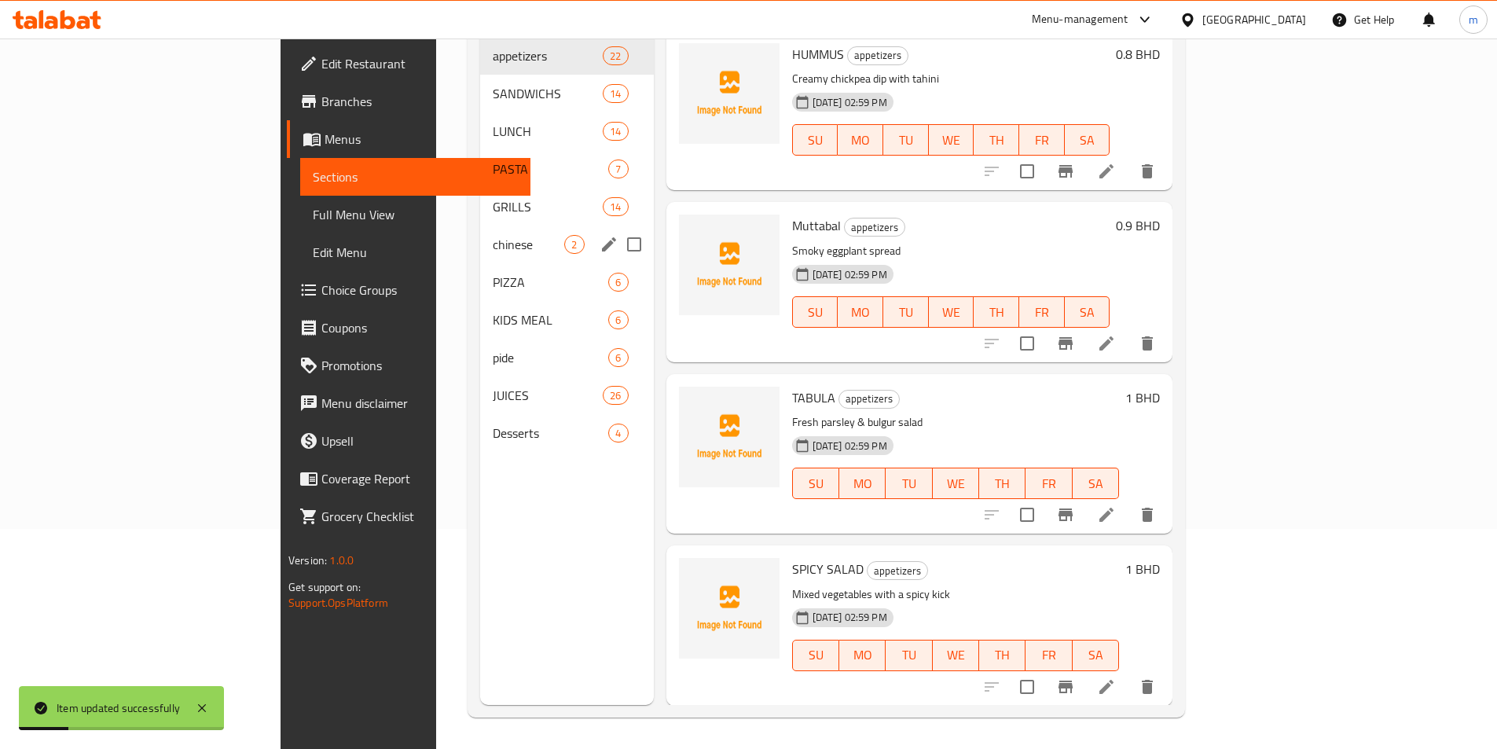
scroll to position [220, 0]
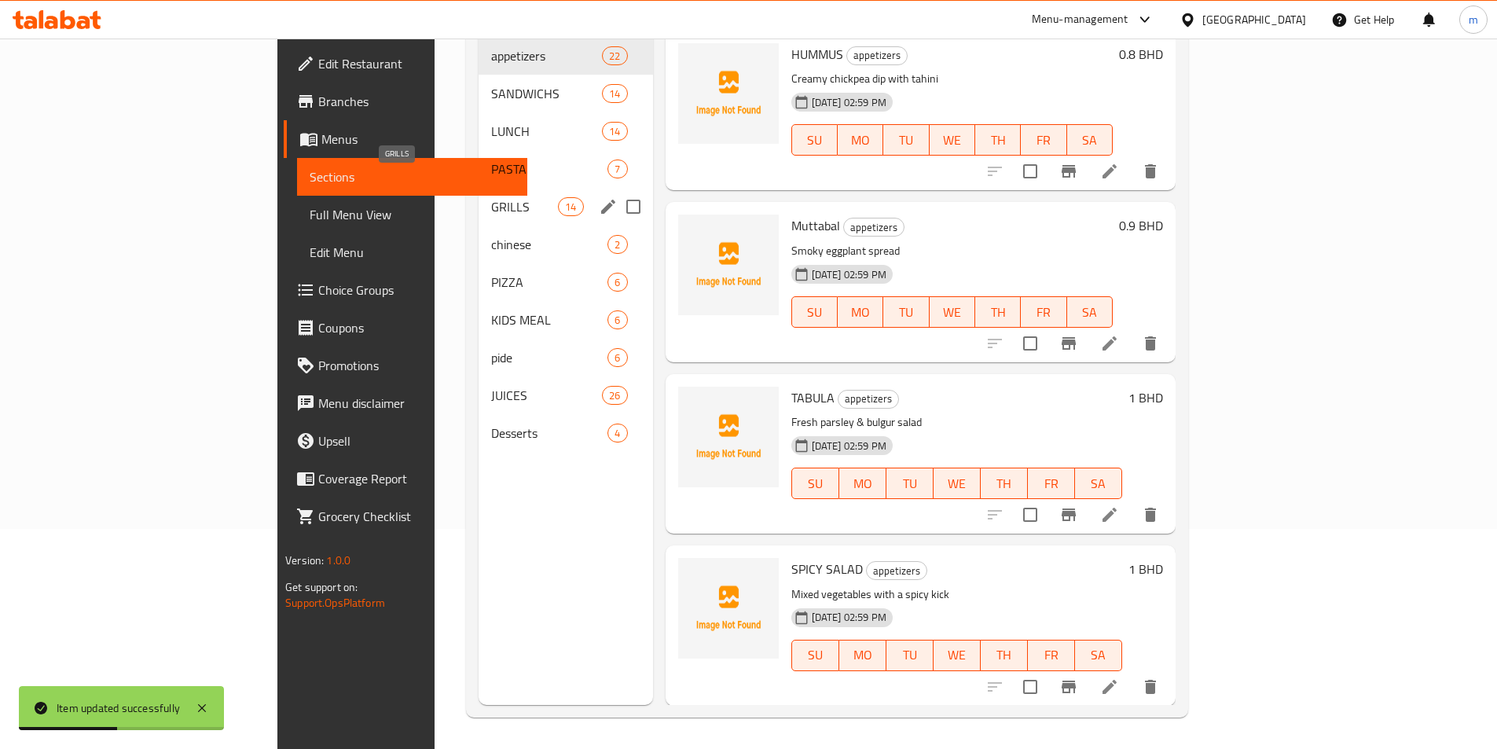
click at [491, 197] on span "GRILLS" at bounding box center [524, 206] width 67 height 19
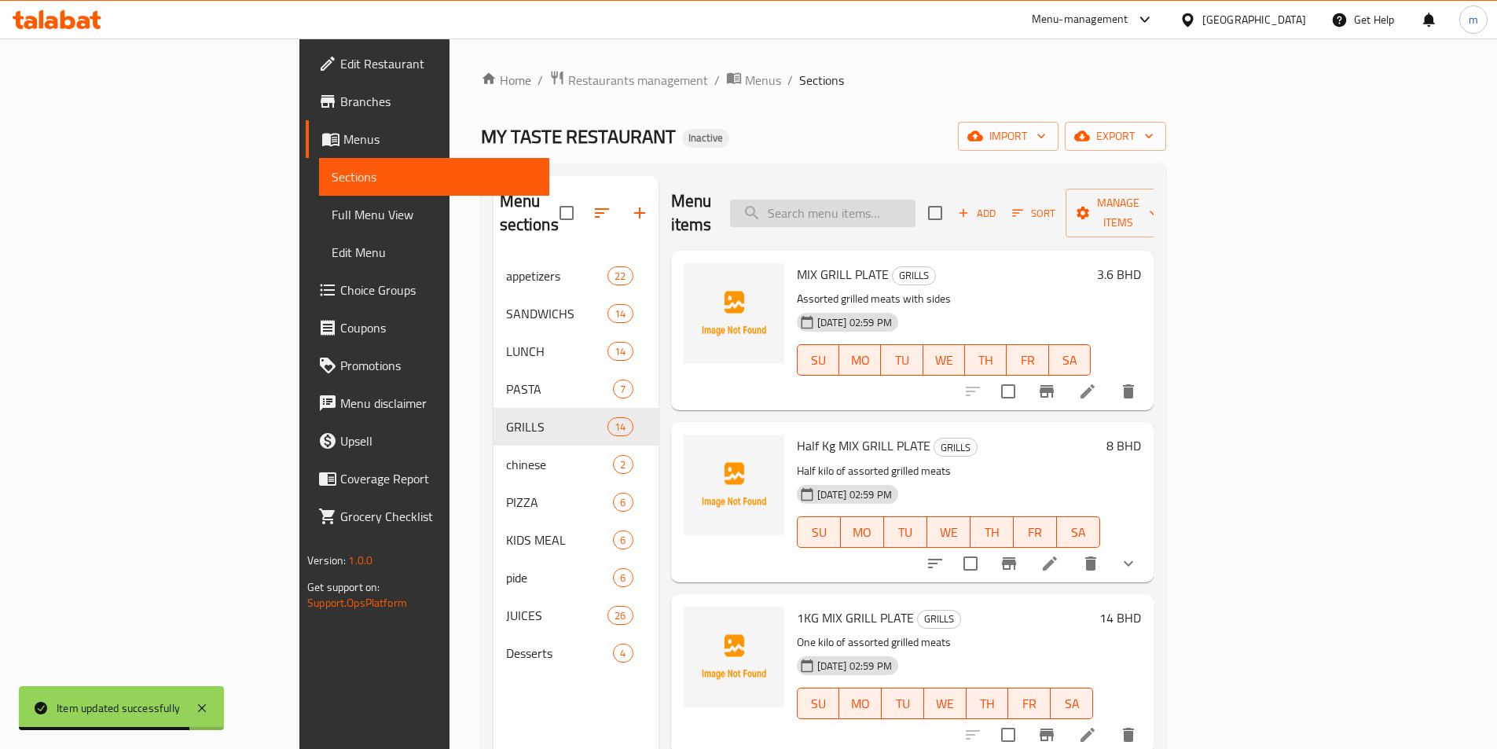
click at [906, 200] on input "search" at bounding box center [822, 214] width 185 height 28
paste input "Half Kg MIX GRILL PLATE"
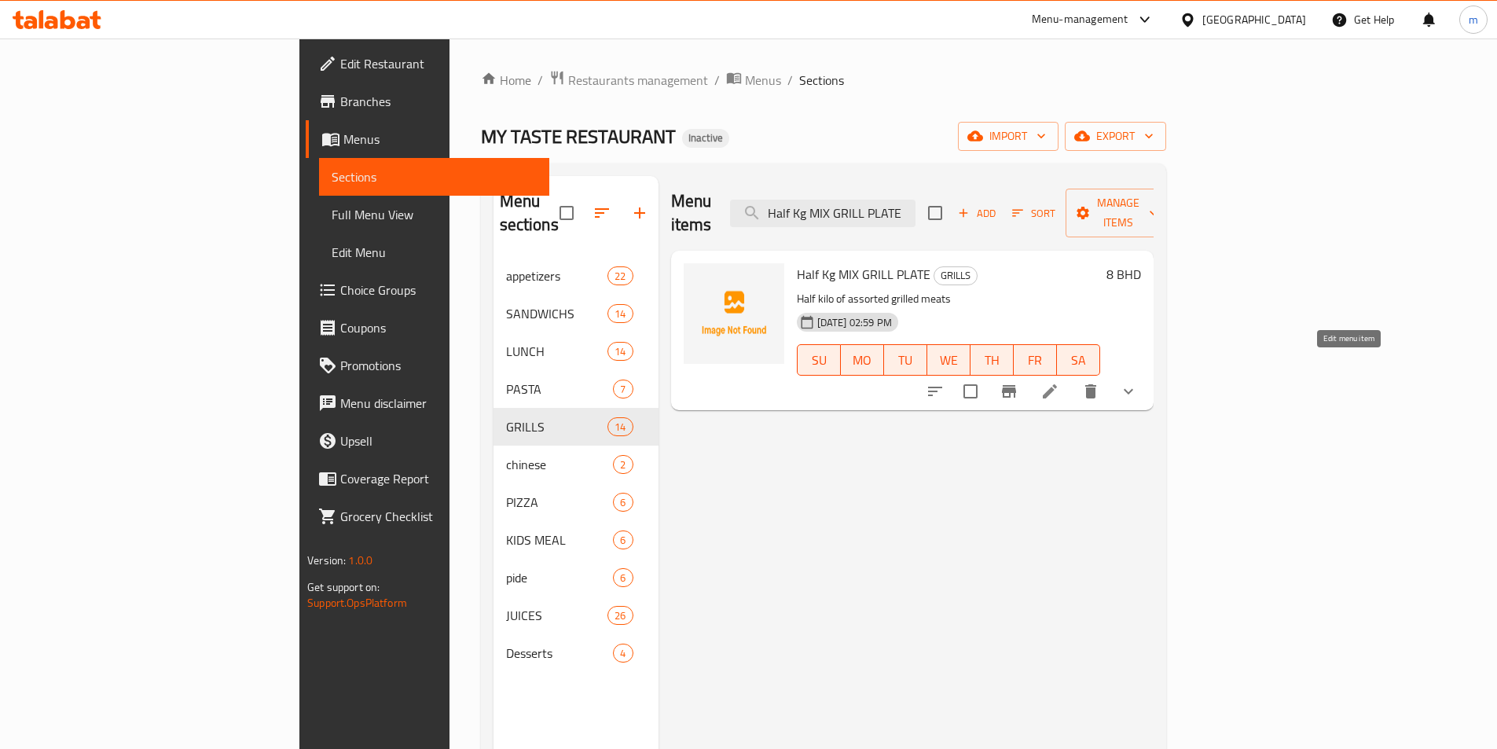
type input "Half Kg MIX GRILL PLATE"
click at [1057, 384] on icon at bounding box center [1050, 391] width 14 height 14
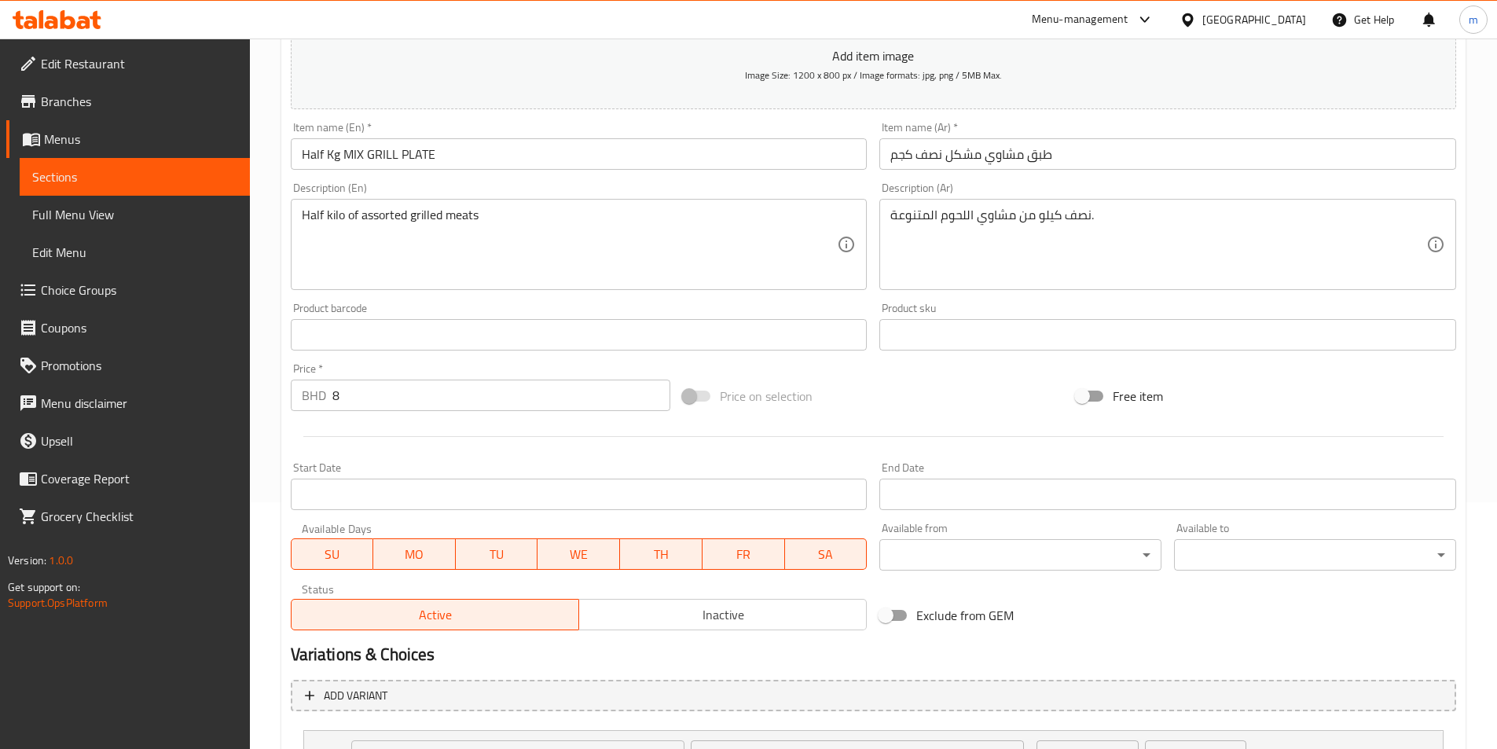
scroll to position [387, 0]
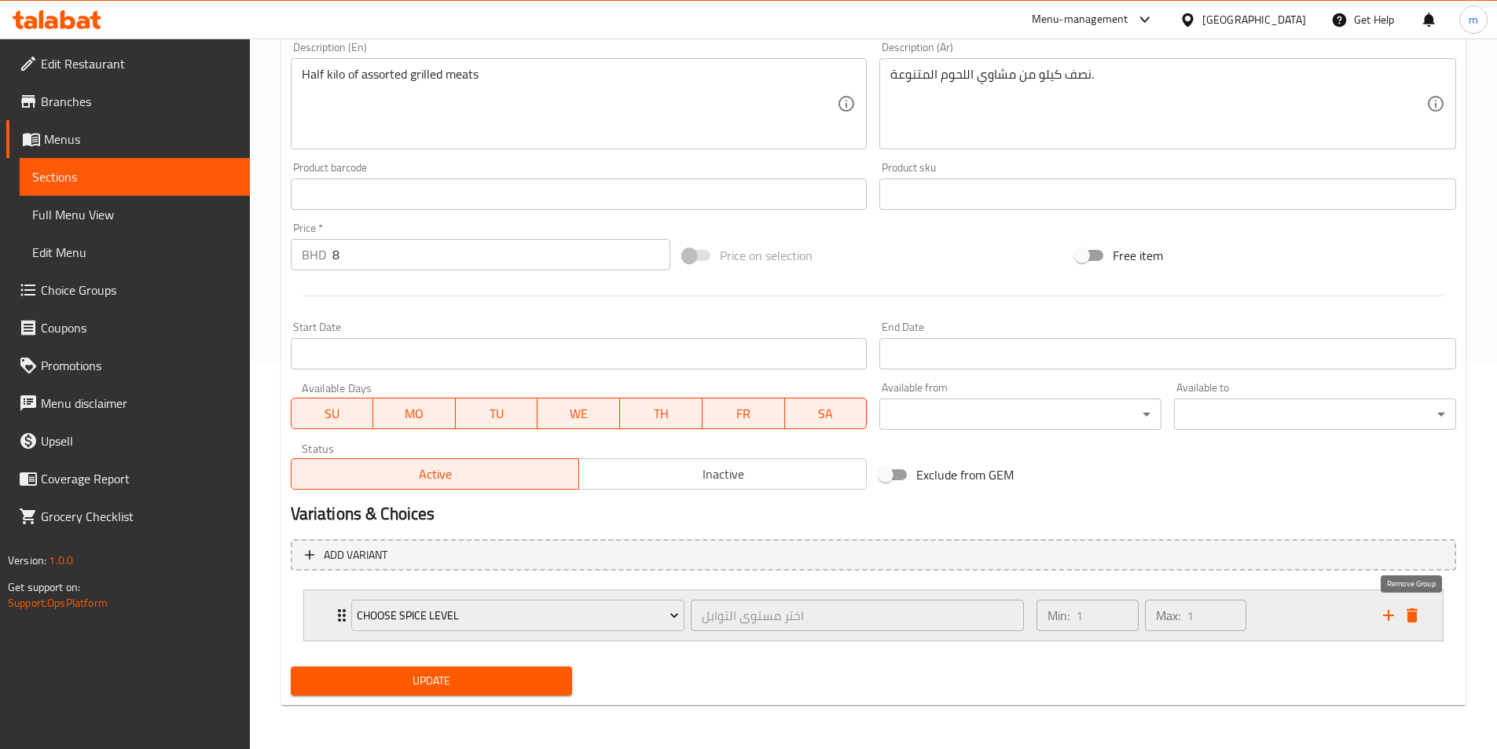
click at [1419, 618] on icon "delete" at bounding box center [1412, 615] width 19 height 19
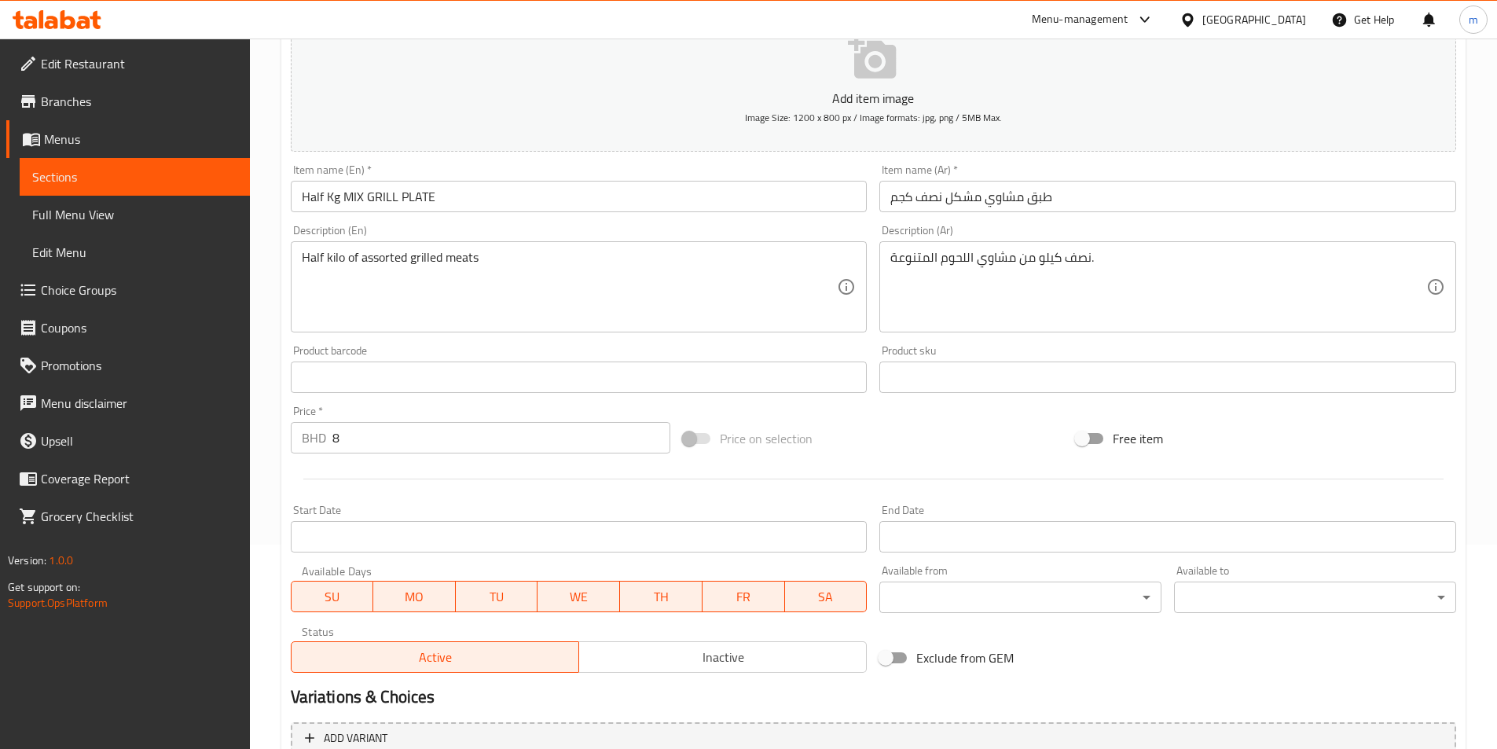
scroll to position [361, 0]
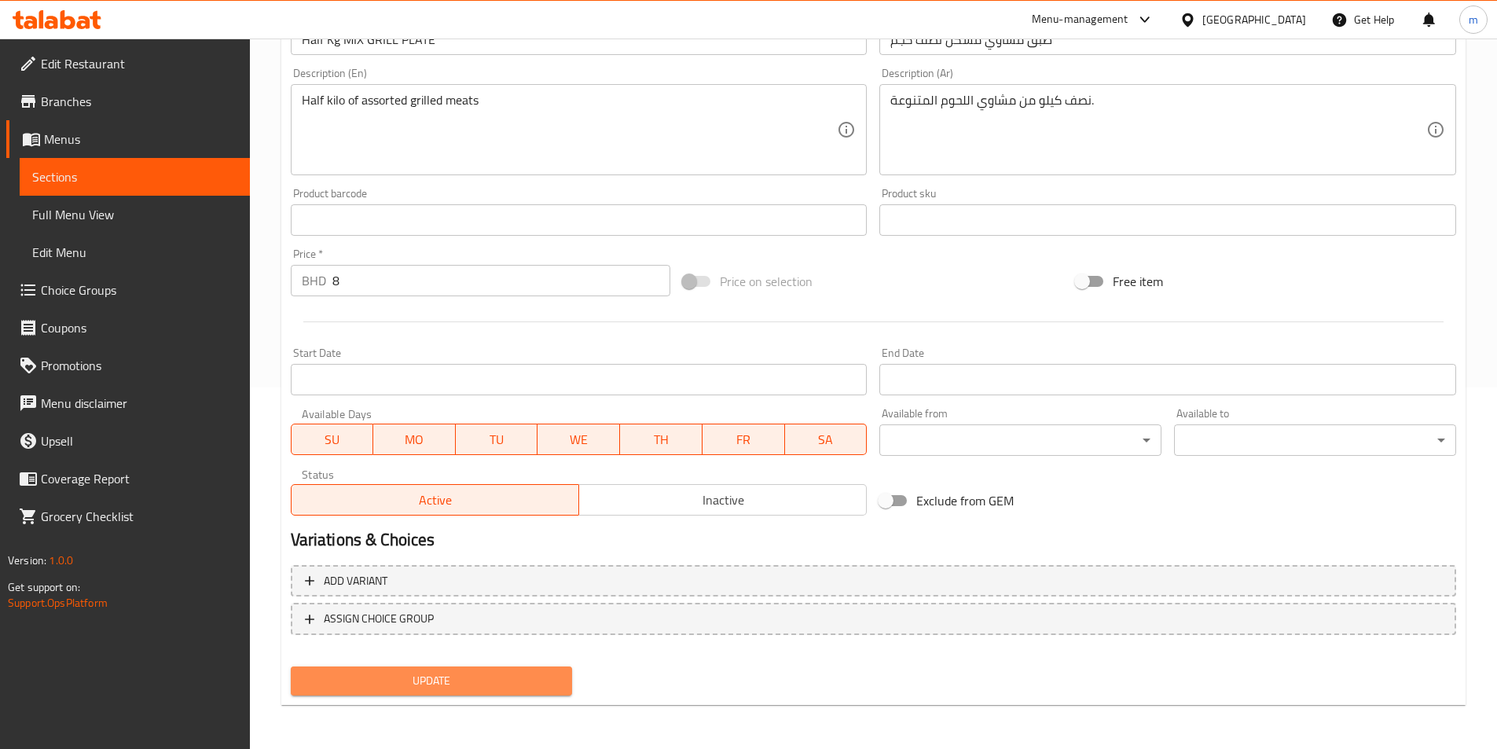
click at [512, 681] on span "Update" at bounding box center [431, 681] width 257 height 20
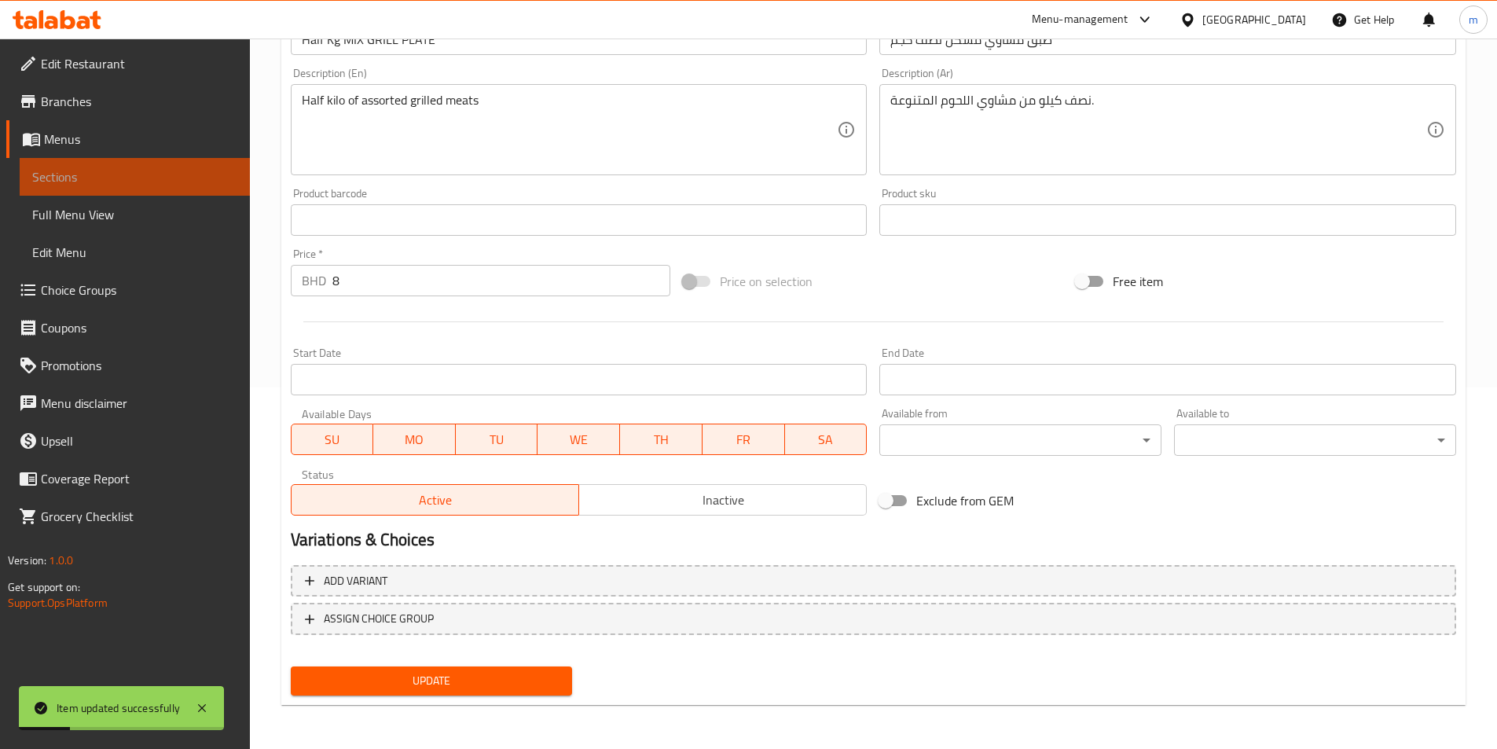
click at [156, 176] on span "Sections" at bounding box center [134, 176] width 205 height 19
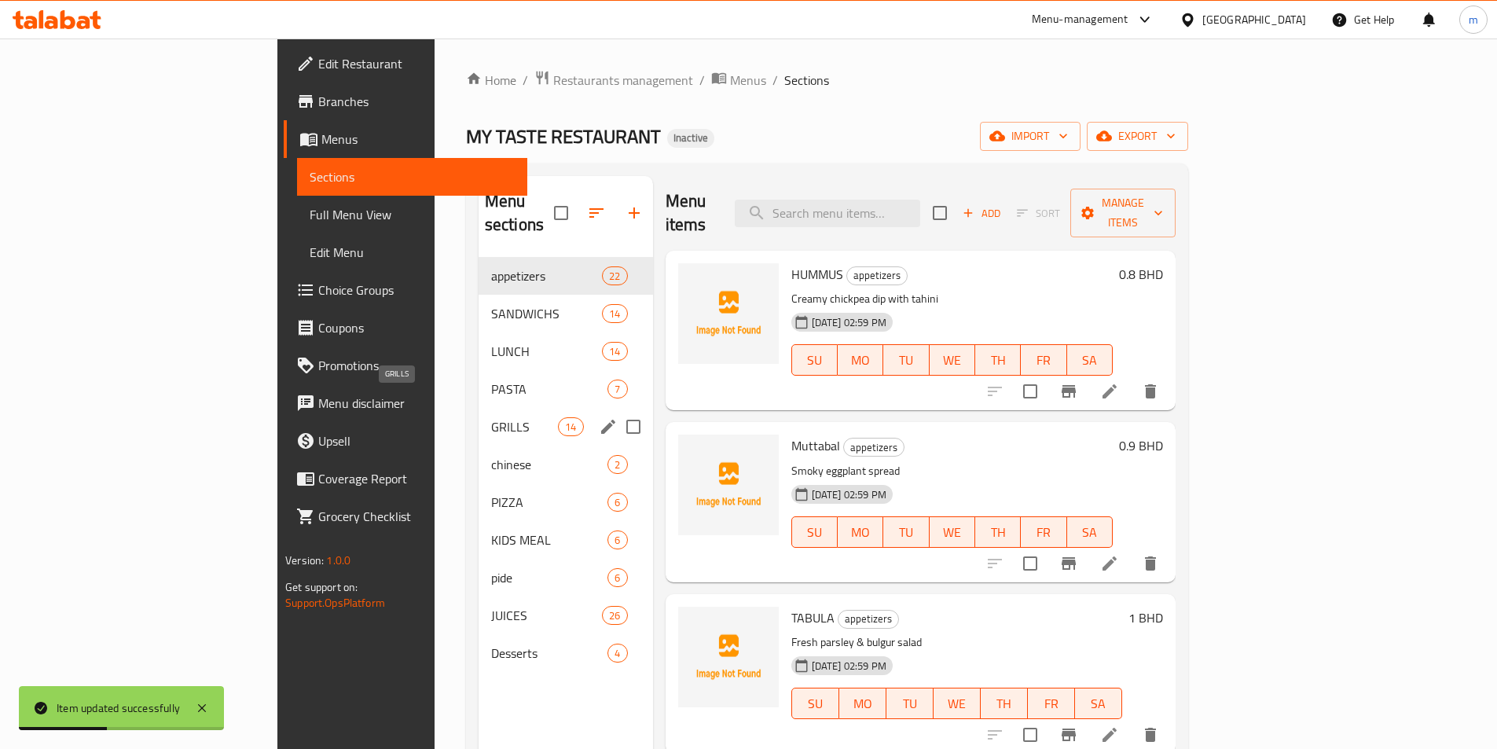
click at [491, 417] on span "GRILLS" at bounding box center [524, 426] width 67 height 19
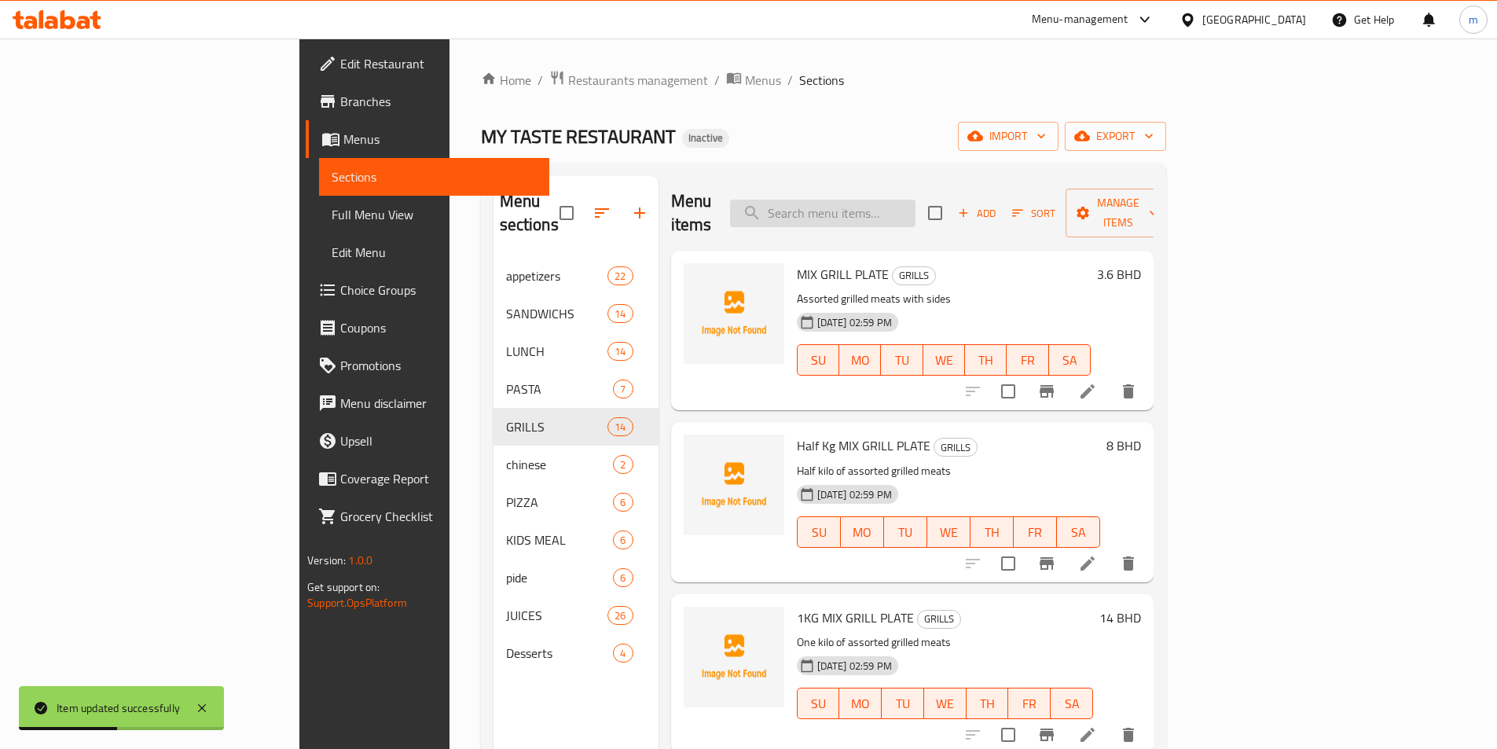
click at [915, 203] on input "search" at bounding box center [822, 214] width 185 height 28
paste input "Half Kg MIX GRILL PLATE"
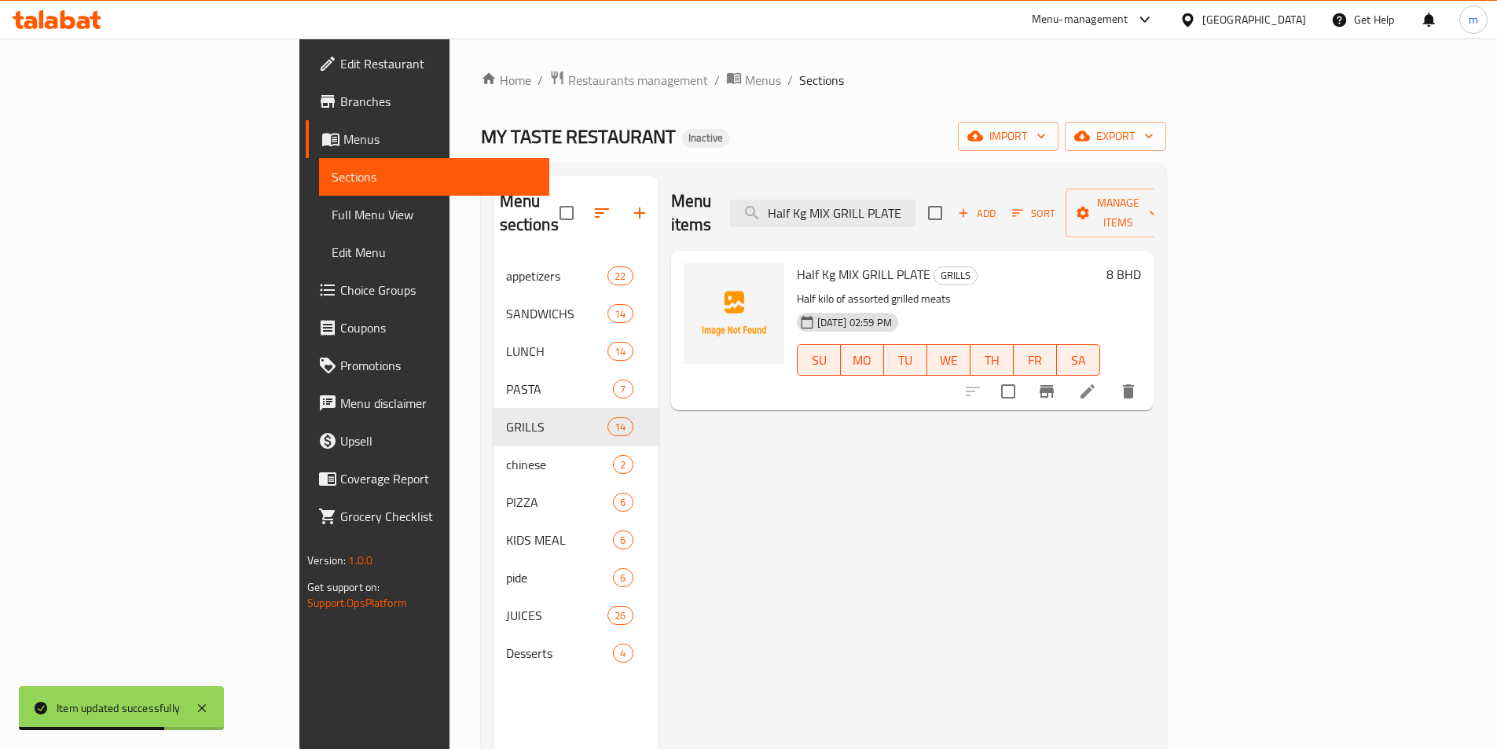
type input "Half Kg MIX GRILL PLATE"
click at [1097, 382] on icon at bounding box center [1087, 391] width 19 height 19
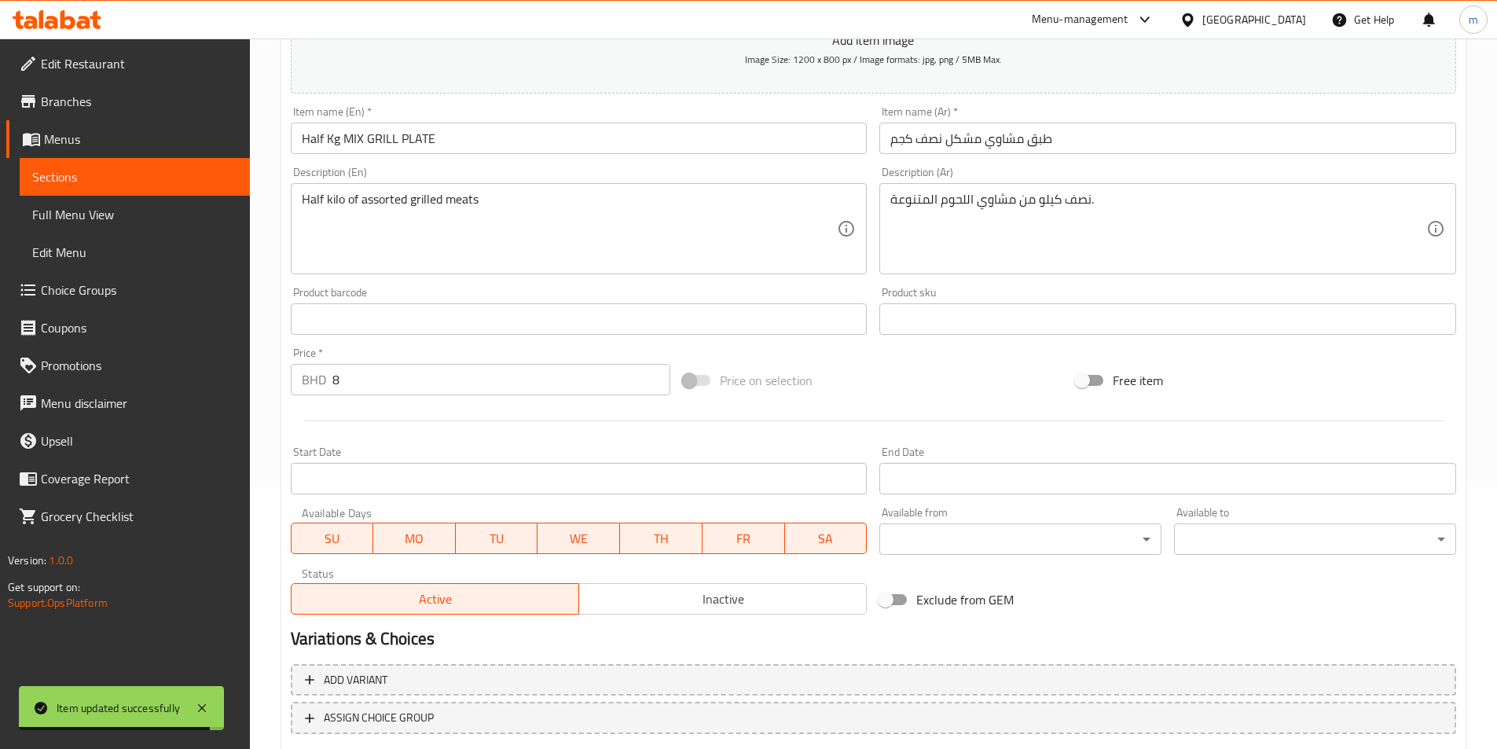
scroll to position [126, 0]
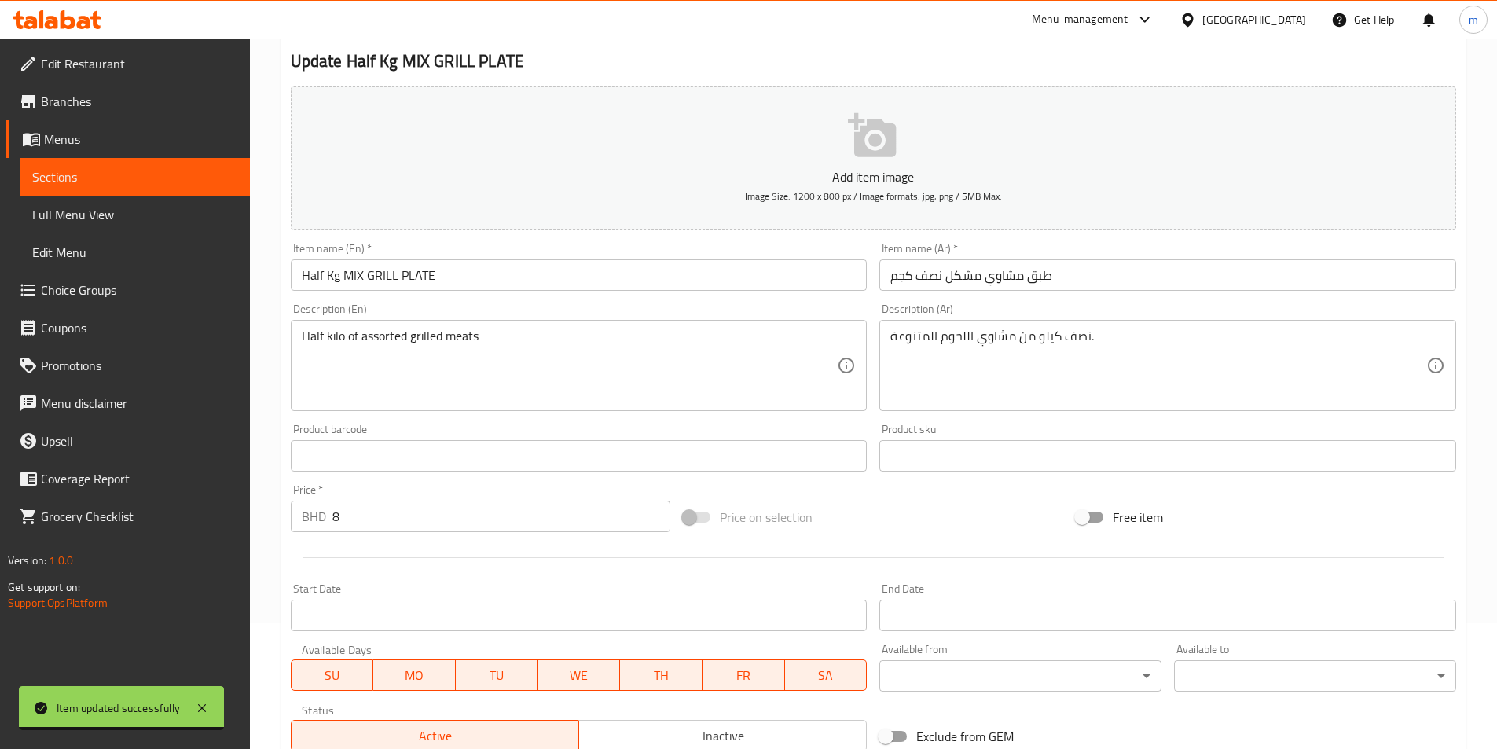
click at [81, 166] on link "Sections" at bounding box center [135, 177] width 230 height 38
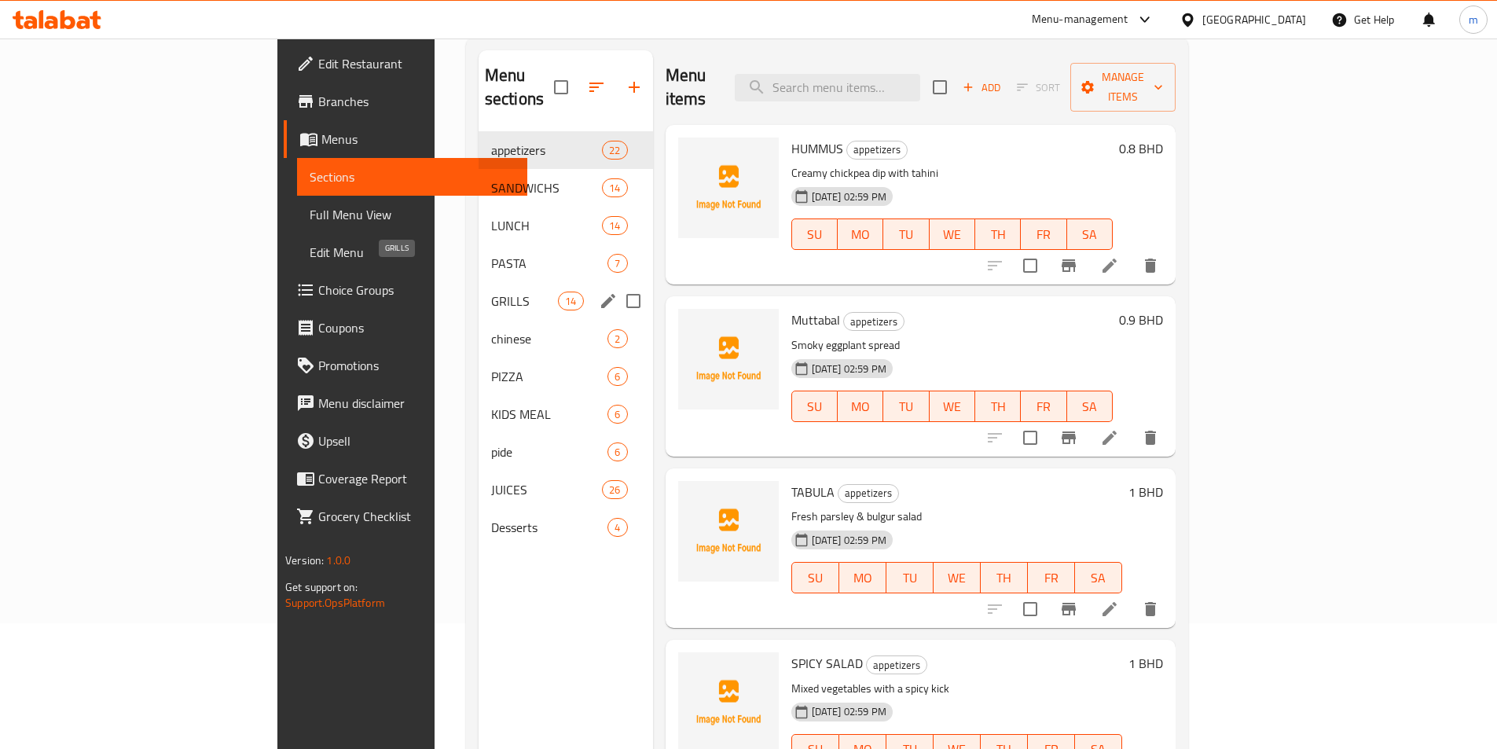
click at [491, 292] on span "GRILLS" at bounding box center [524, 301] width 67 height 19
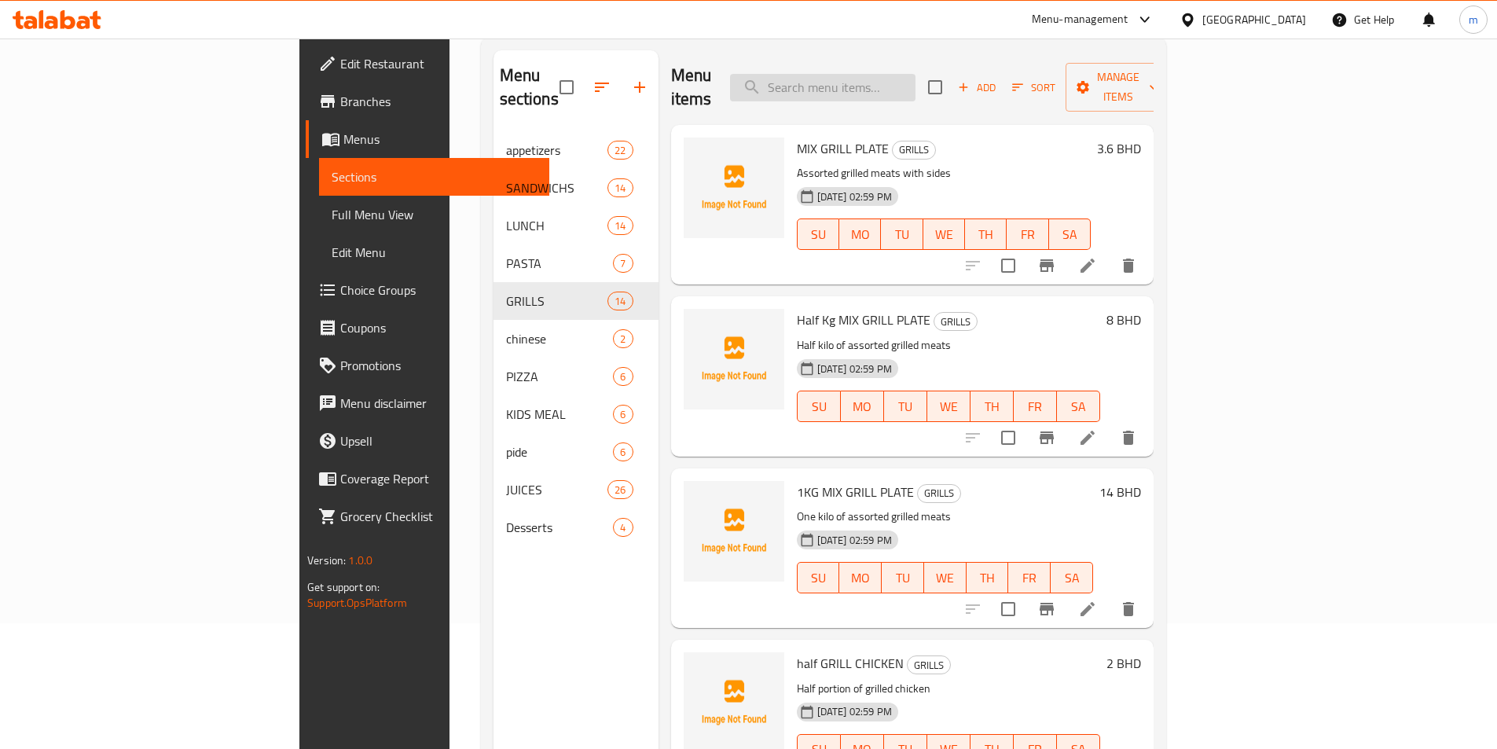
click at [880, 74] on input "search" at bounding box center [822, 88] width 185 height 28
paste input "half GRILL CHICKEN"
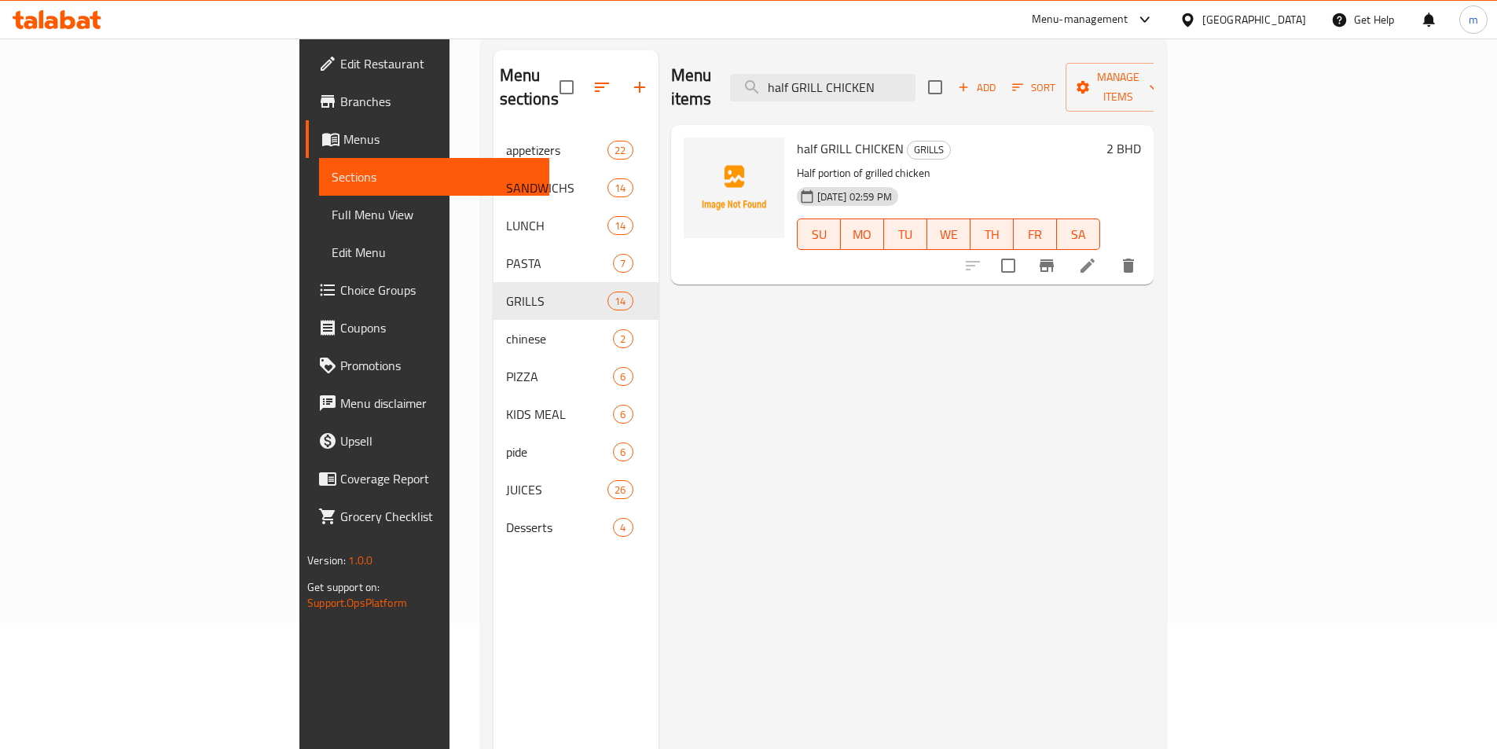
type input "half GRILL CHICKEN"
click at [1097, 256] on icon at bounding box center [1087, 265] width 19 height 19
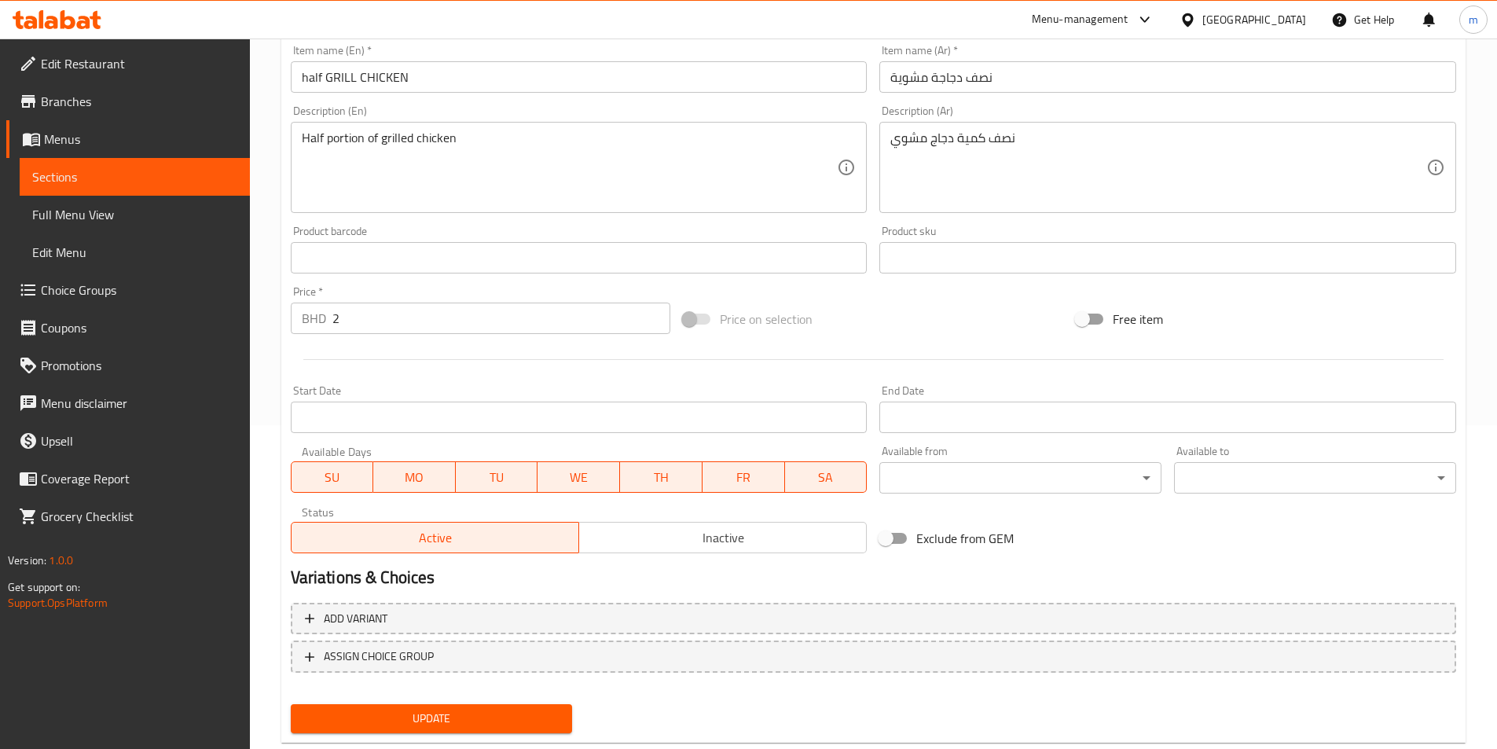
scroll to position [361, 0]
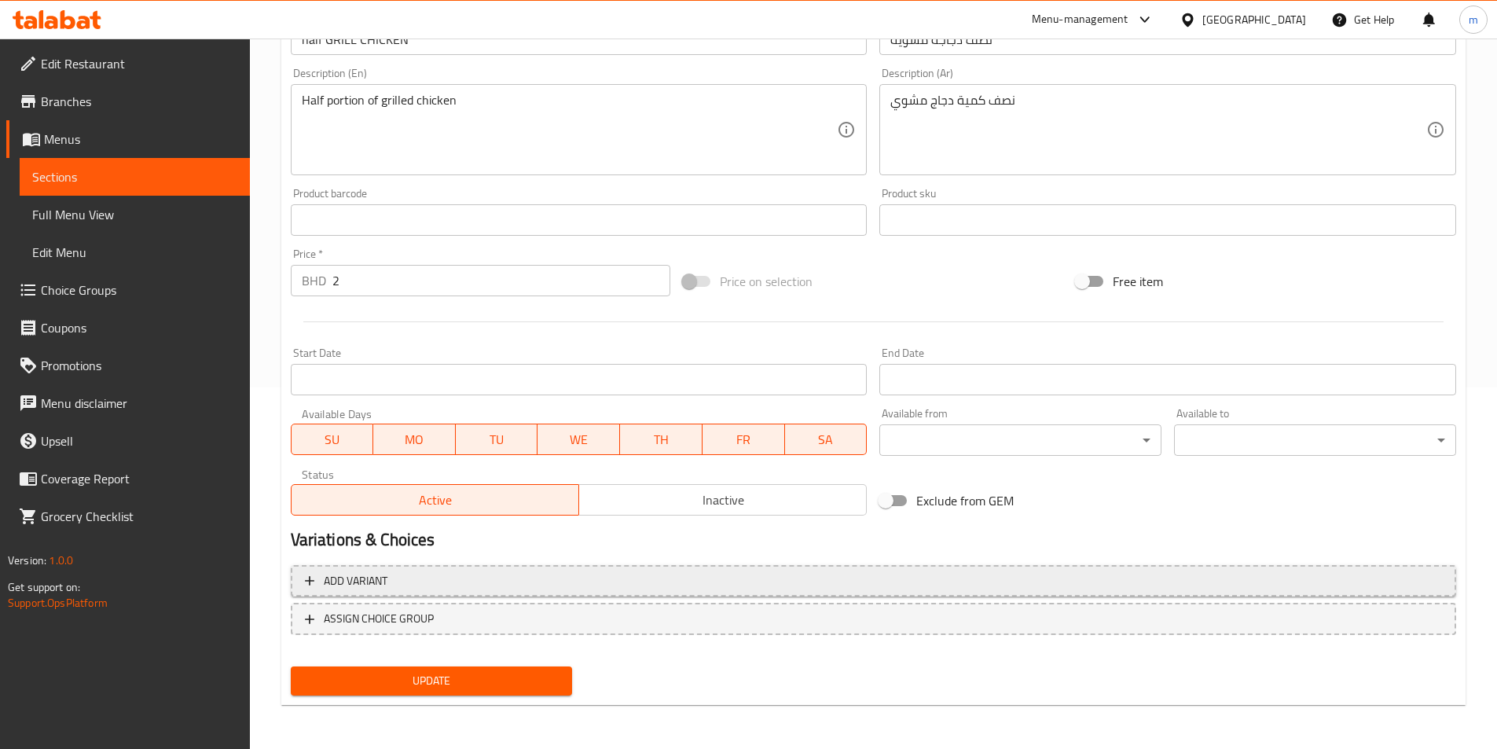
click at [469, 581] on span "Add variant" at bounding box center [873, 581] width 1137 height 20
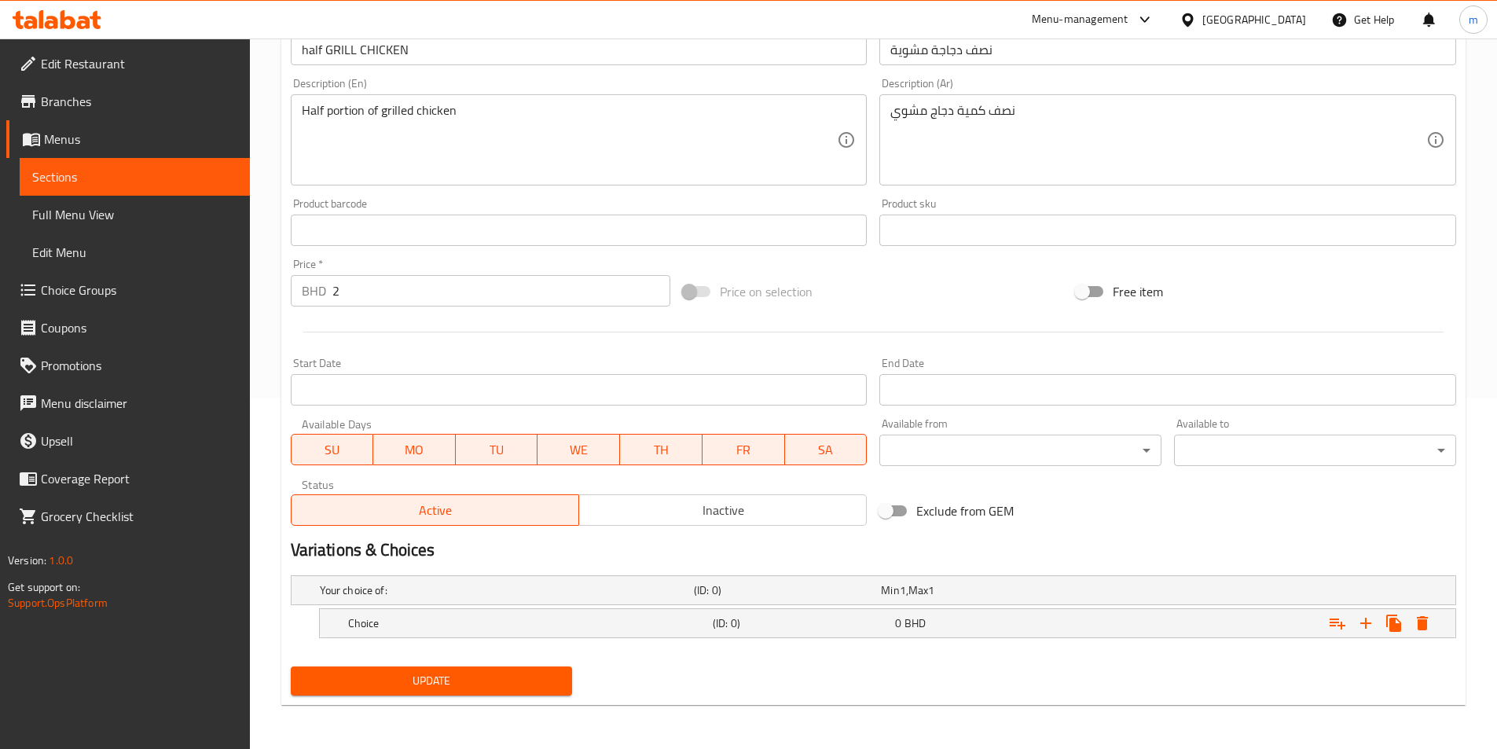
scroll to position [351, 0]
click at [1227, 622] on div "Expand" at bounding box center [1256, 623] width 365 height 35
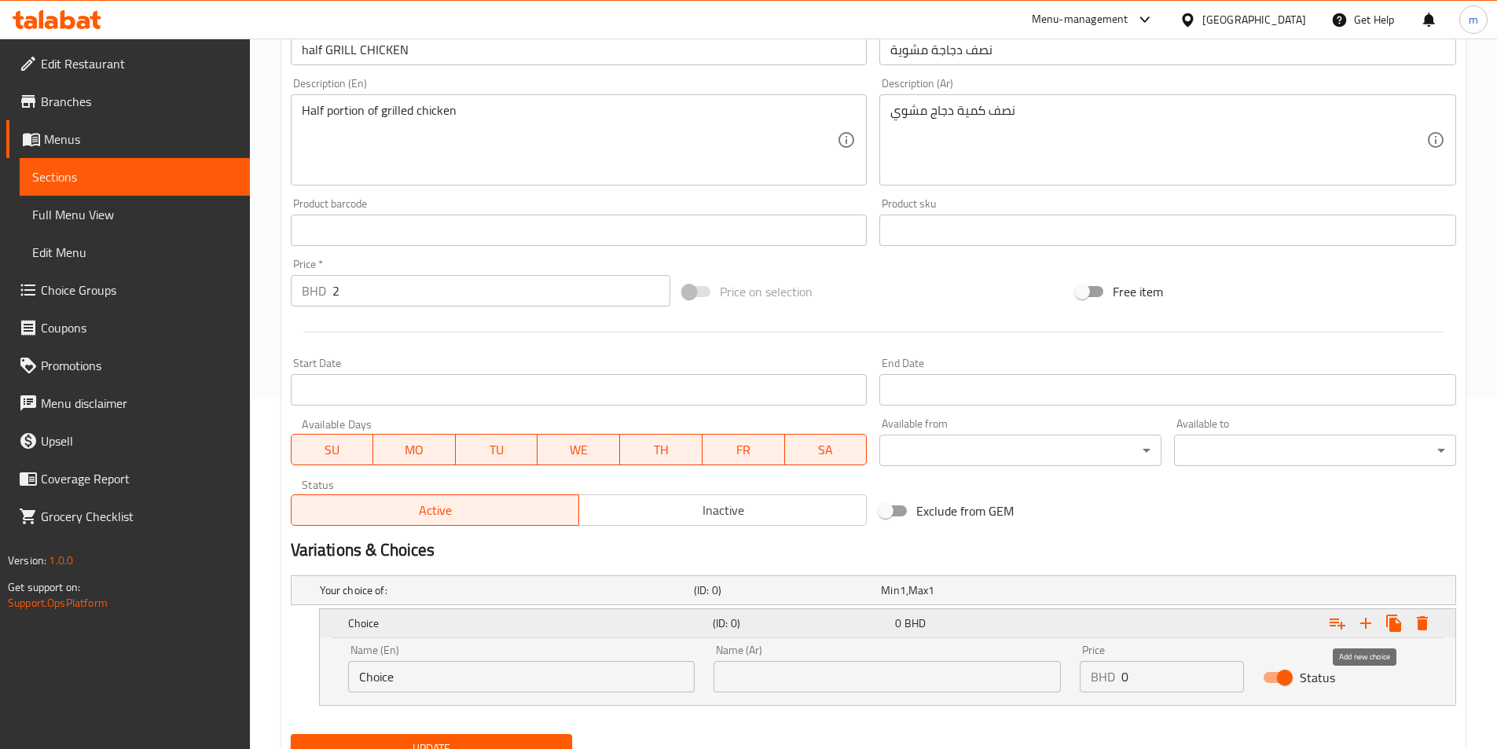
click at [1361, 625] on icon "Expand" at bounding box center [1365, 623] width 19 height 19
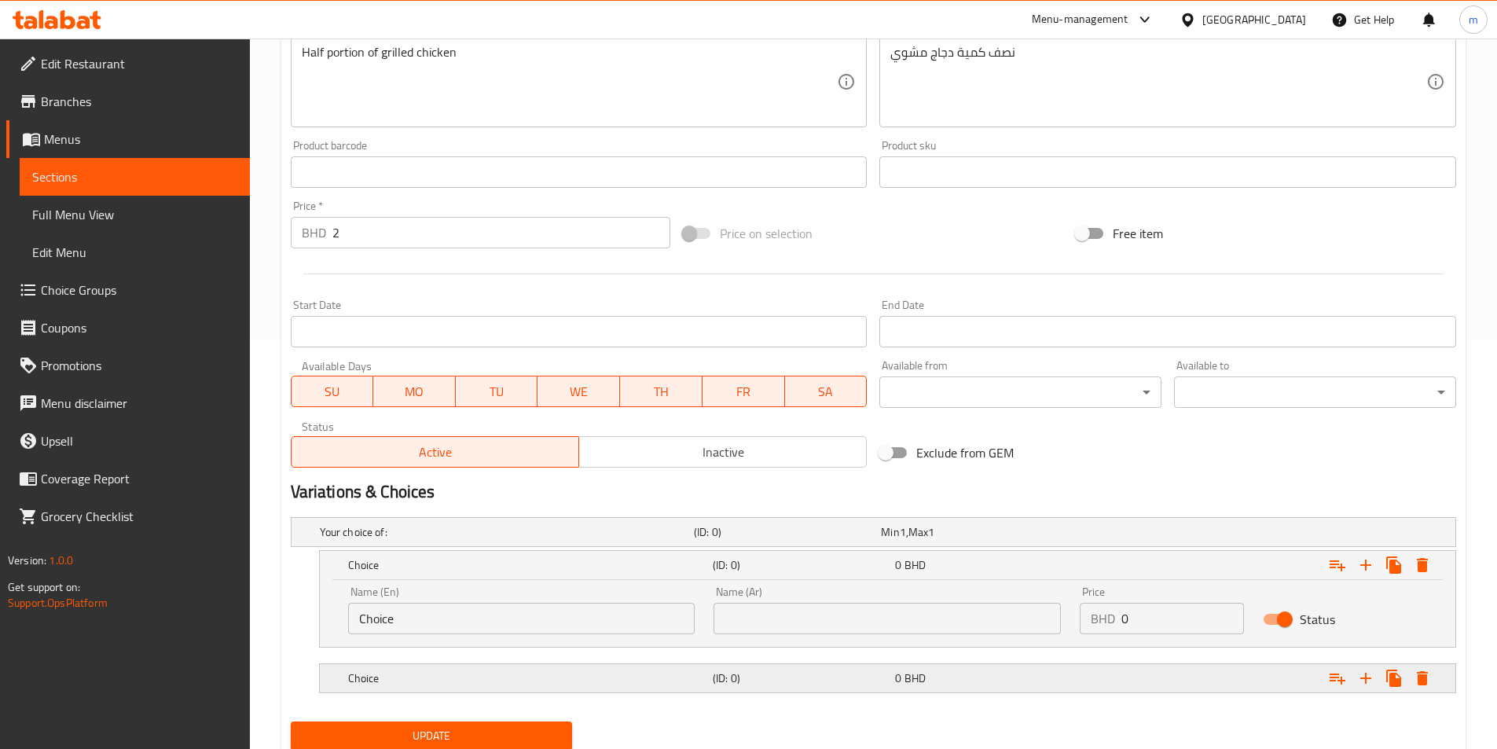
scroll to position [464, 0]
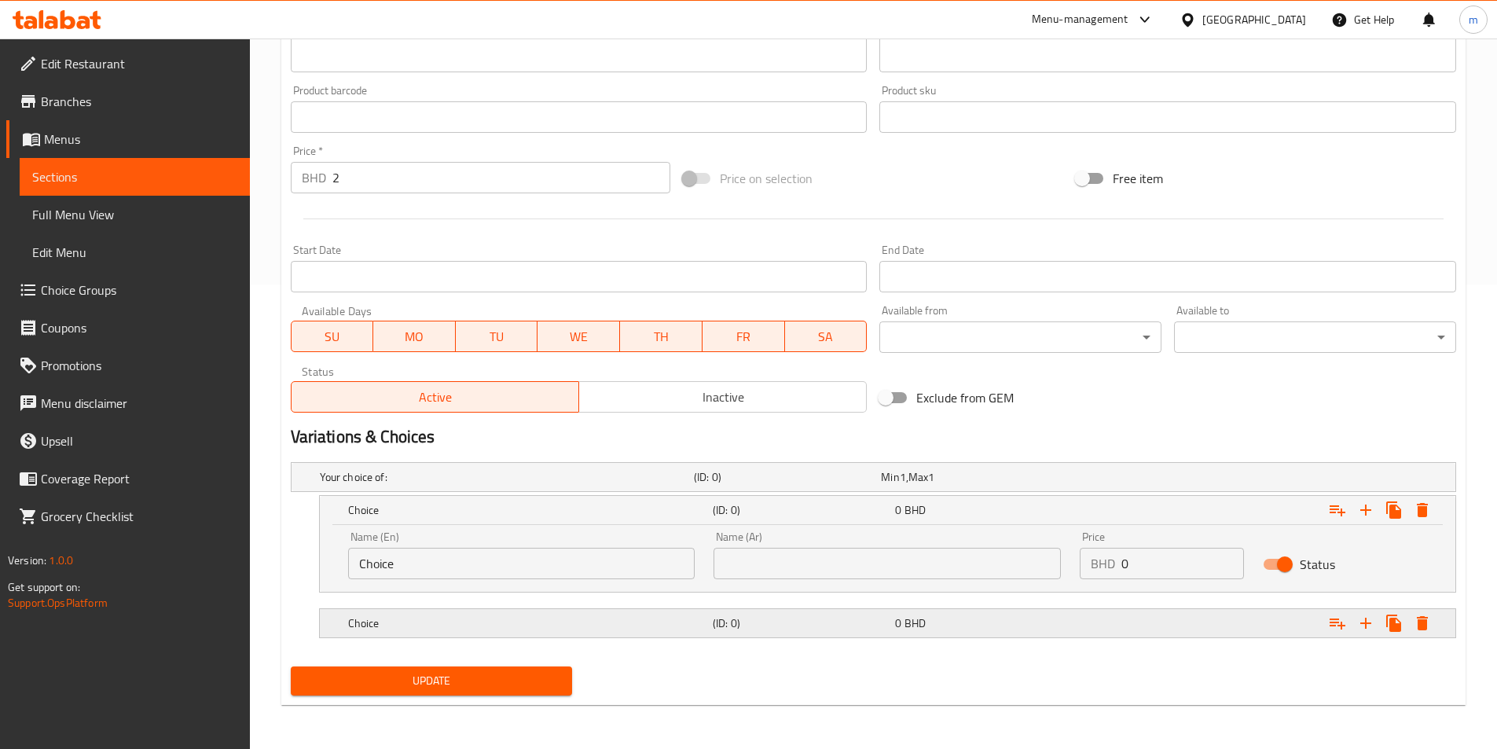
click at [966, 623] on div "0 BHD" at bounding box center [983, 623] width 176 height 16
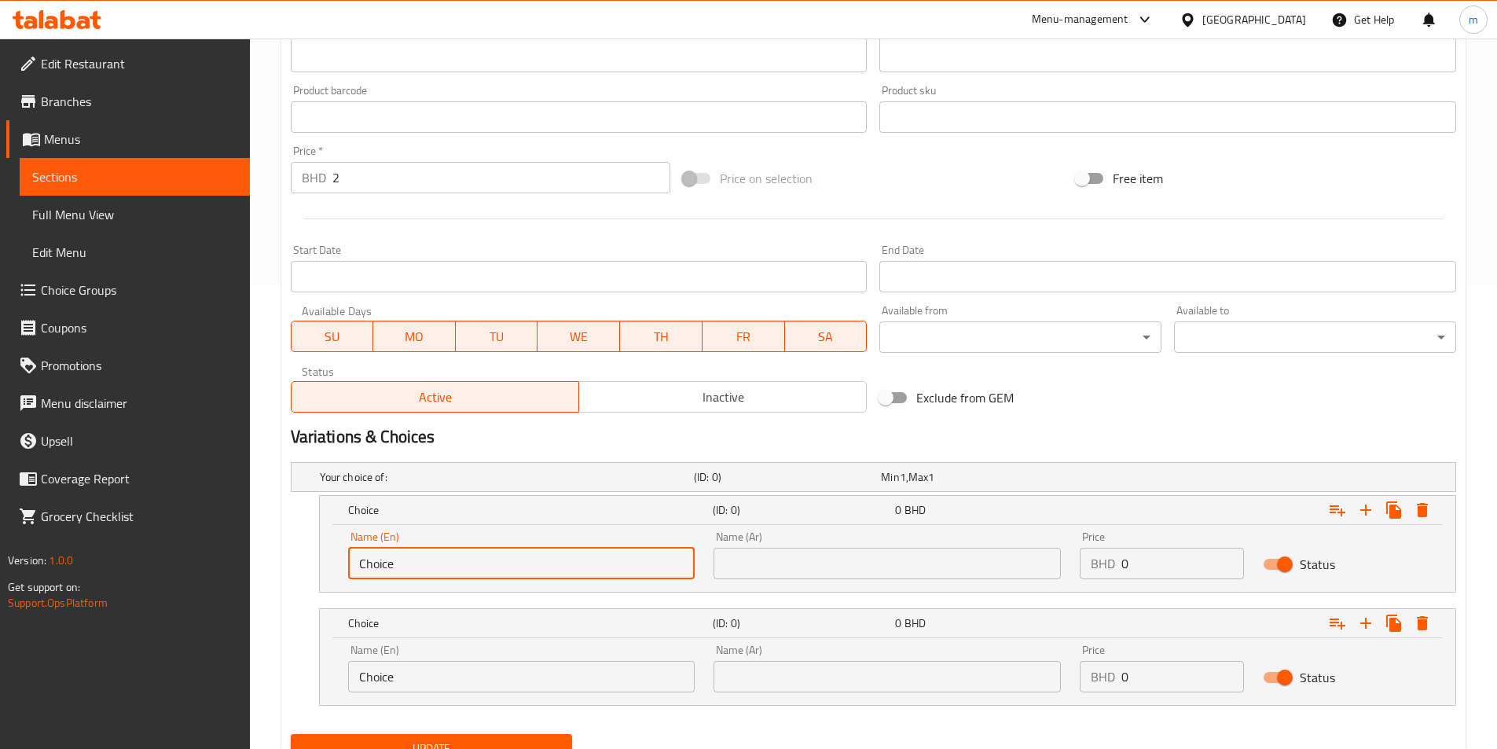
drag, startPoint x: 409, startPoint y: 557, endPoint x: 286, endPoint y: 562, distance: 122.7
click at [286, 562] on div "Your choice of: (ID: 0) Min 1 , Max 1 Name (En) Your choice of: Name (En) Name …" at bounding box center [873, 592] width 1178 height 272
paste input "Normal"
click at [378, 566] on input "Normal" at bounding box center [521, 563] width 347 height 31
type input "Normal"
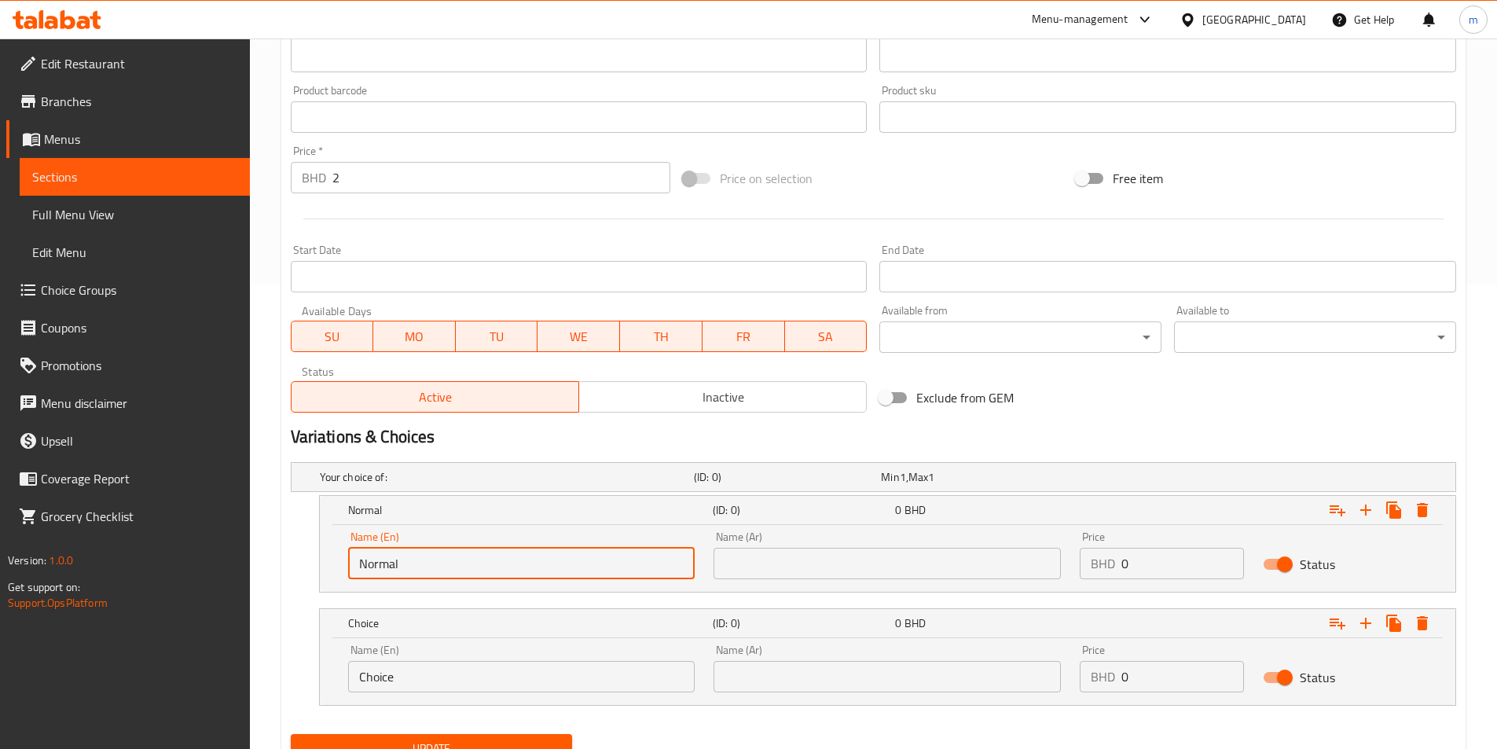
click at [827, 570] on input "text" at bounding box center [886, 563] width 347 height 31
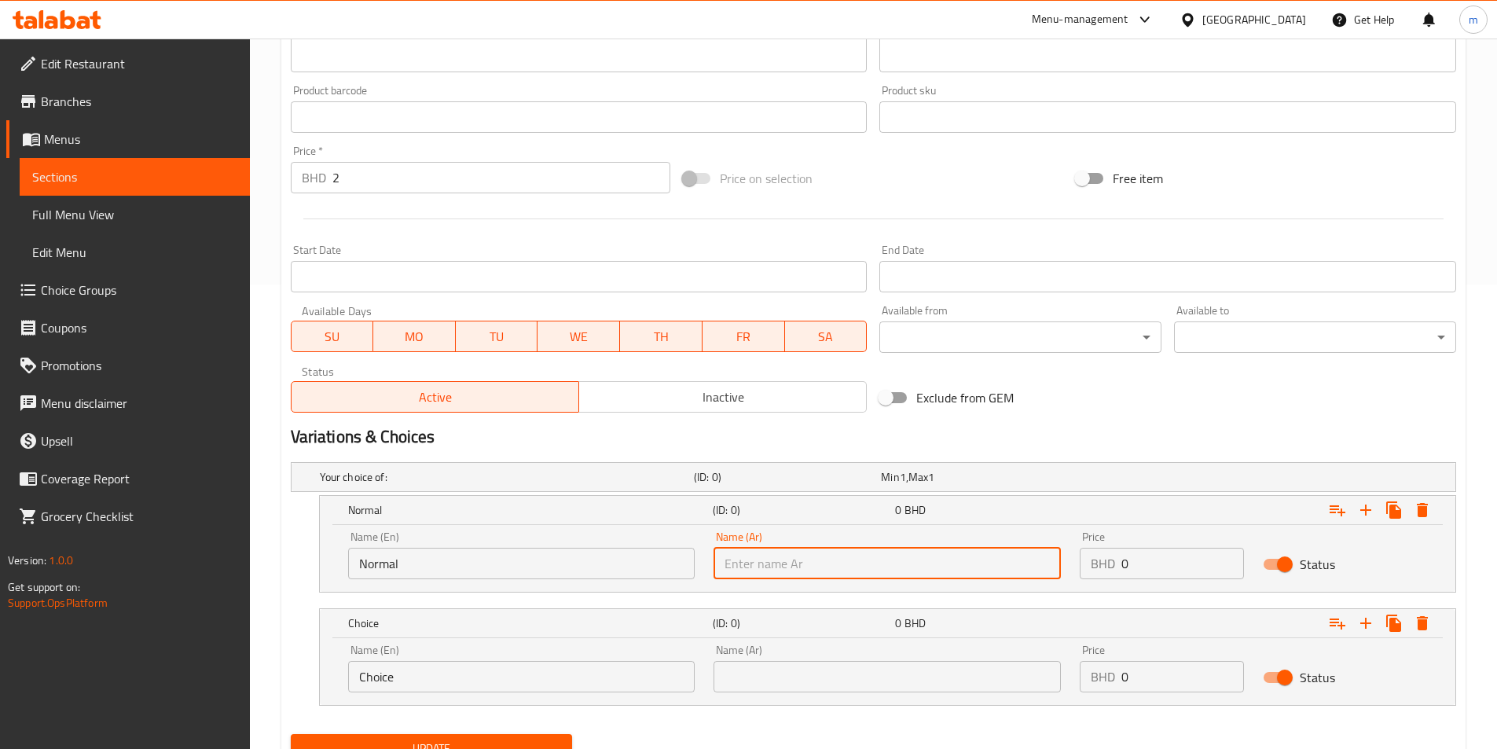
paste input "عادي"
type input "عادي"
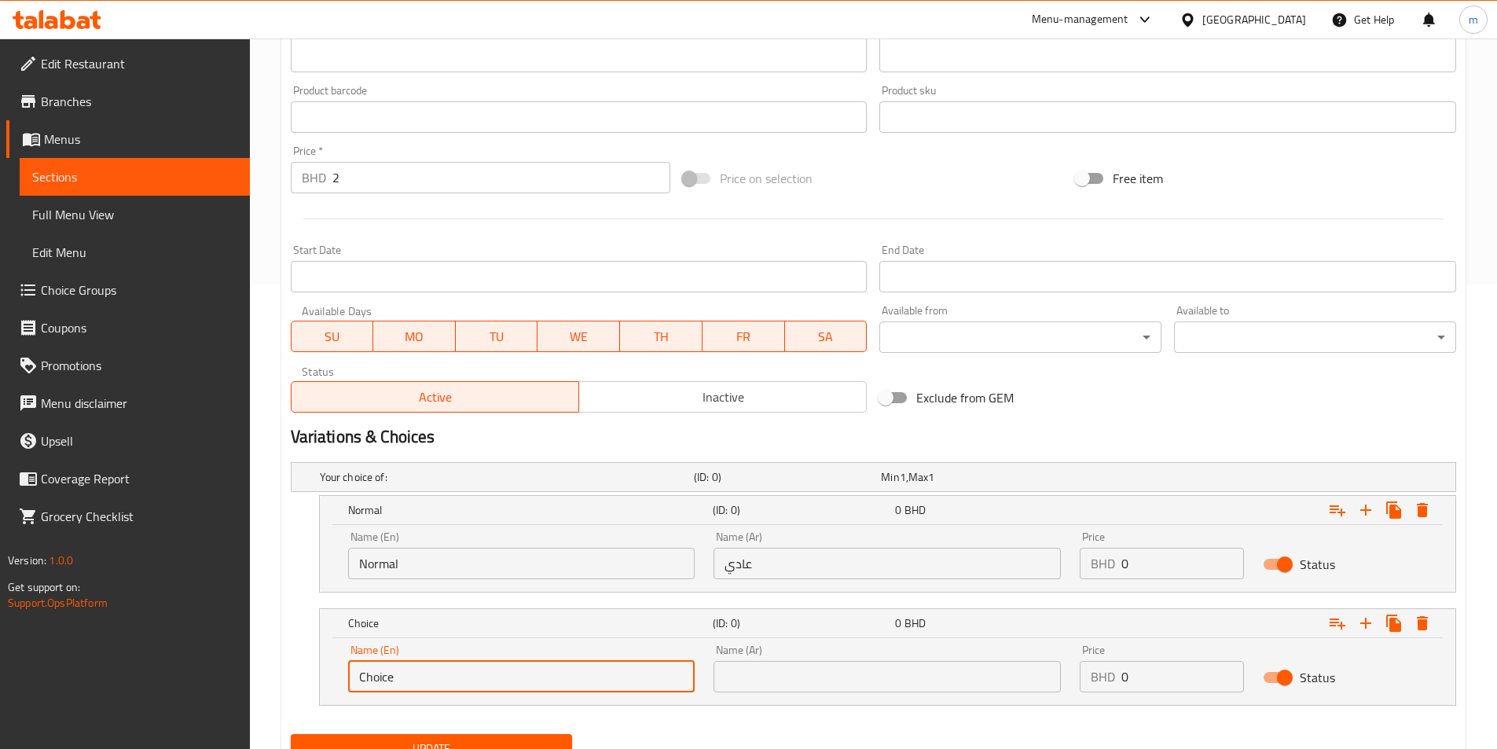
drag, startPoint x: 405, startPoint y: 680, endPoint x: 339, endPoint y: 683, distance: 66.1
click at [339, 683] on div "Name (En) Choice Name (En)" at bounding box center [522, 668] width 366 height 67
paste input "Spicy"
click at [377, 680] on input "Spicy" at bounding box center [521, 676] width 347 height 31
type input "Spicy"
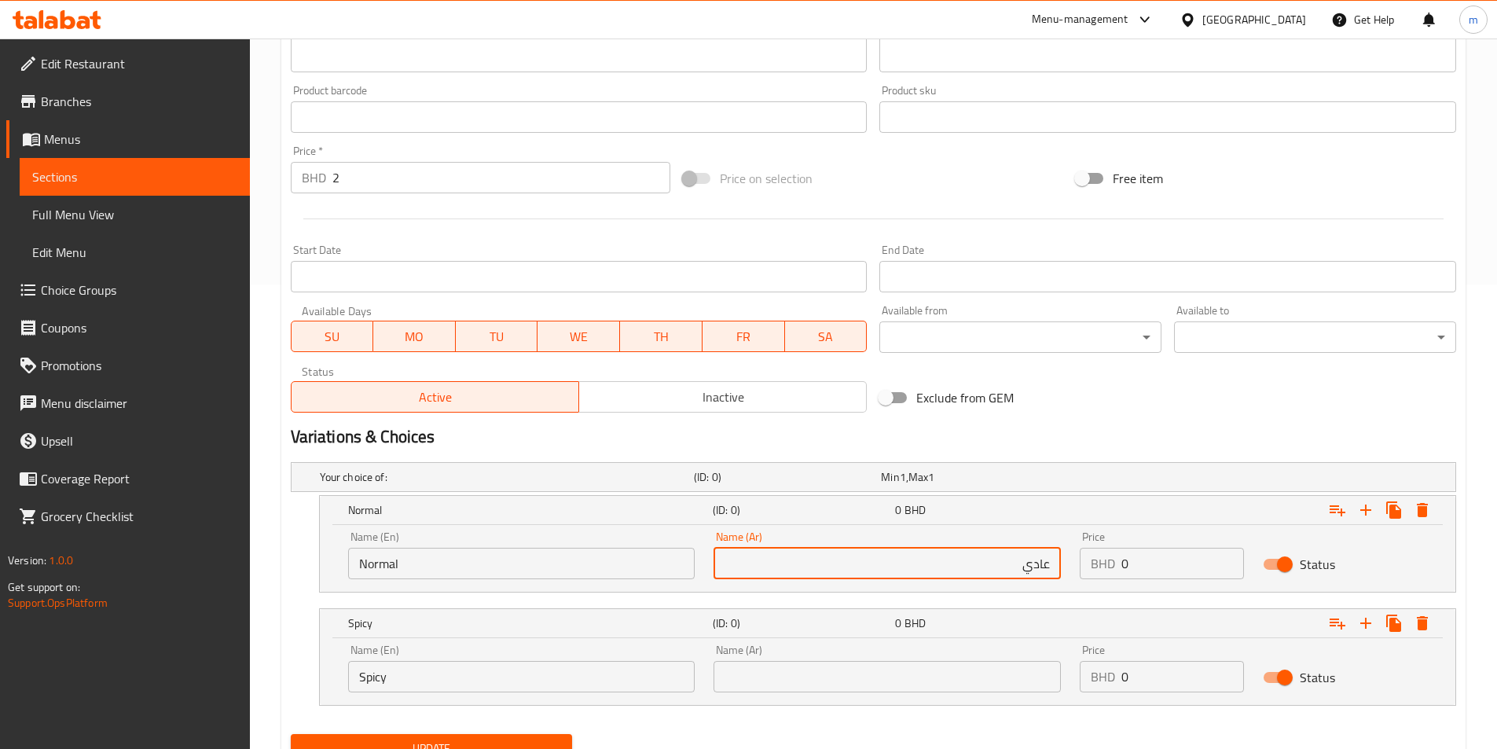
click at [1066, 563] on div "Name (Ar) عادي Name (Ar)" at bounding box center [887, 555] width 366 height 67
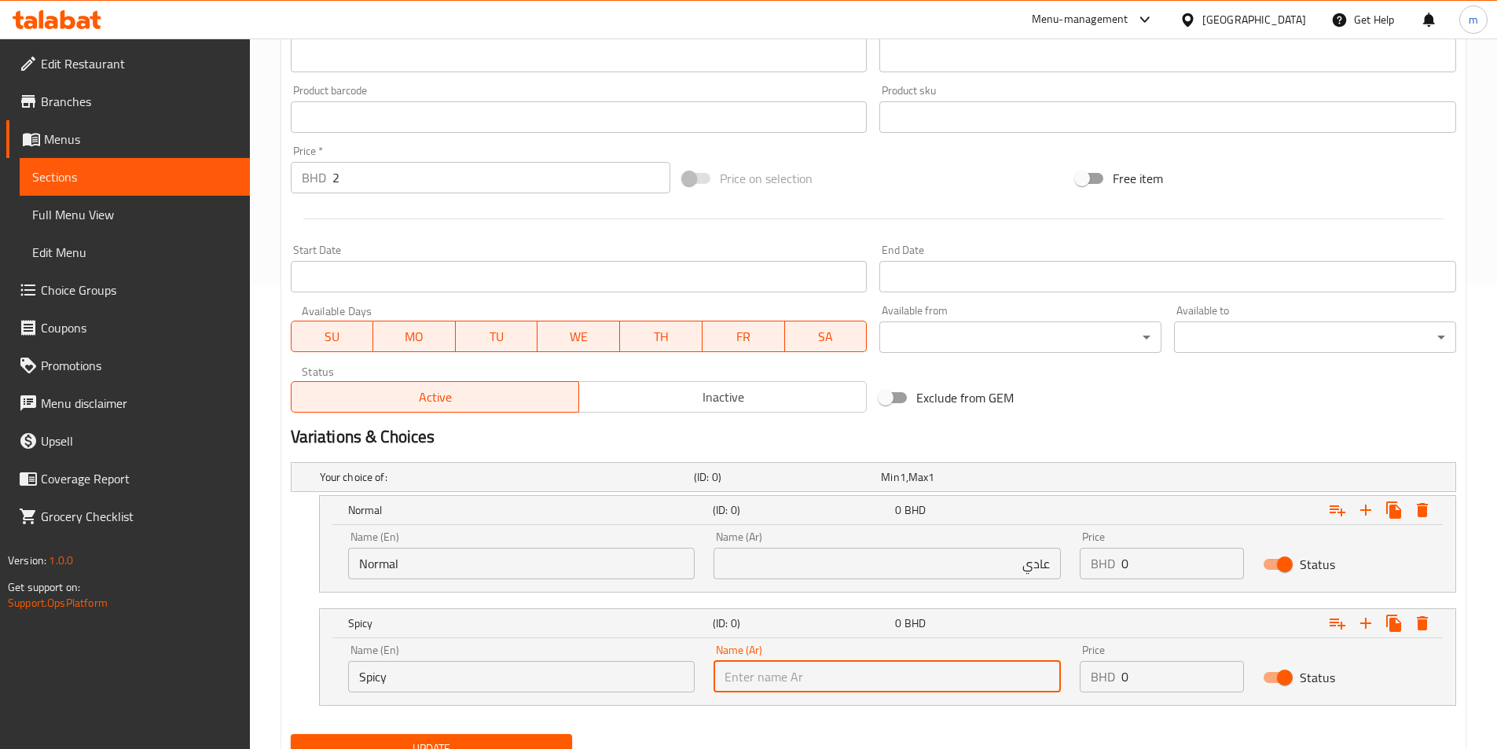
click at [1010, 678] on input "text" at bounding box center [886, 676] width 347 height 31
paste input "حار"
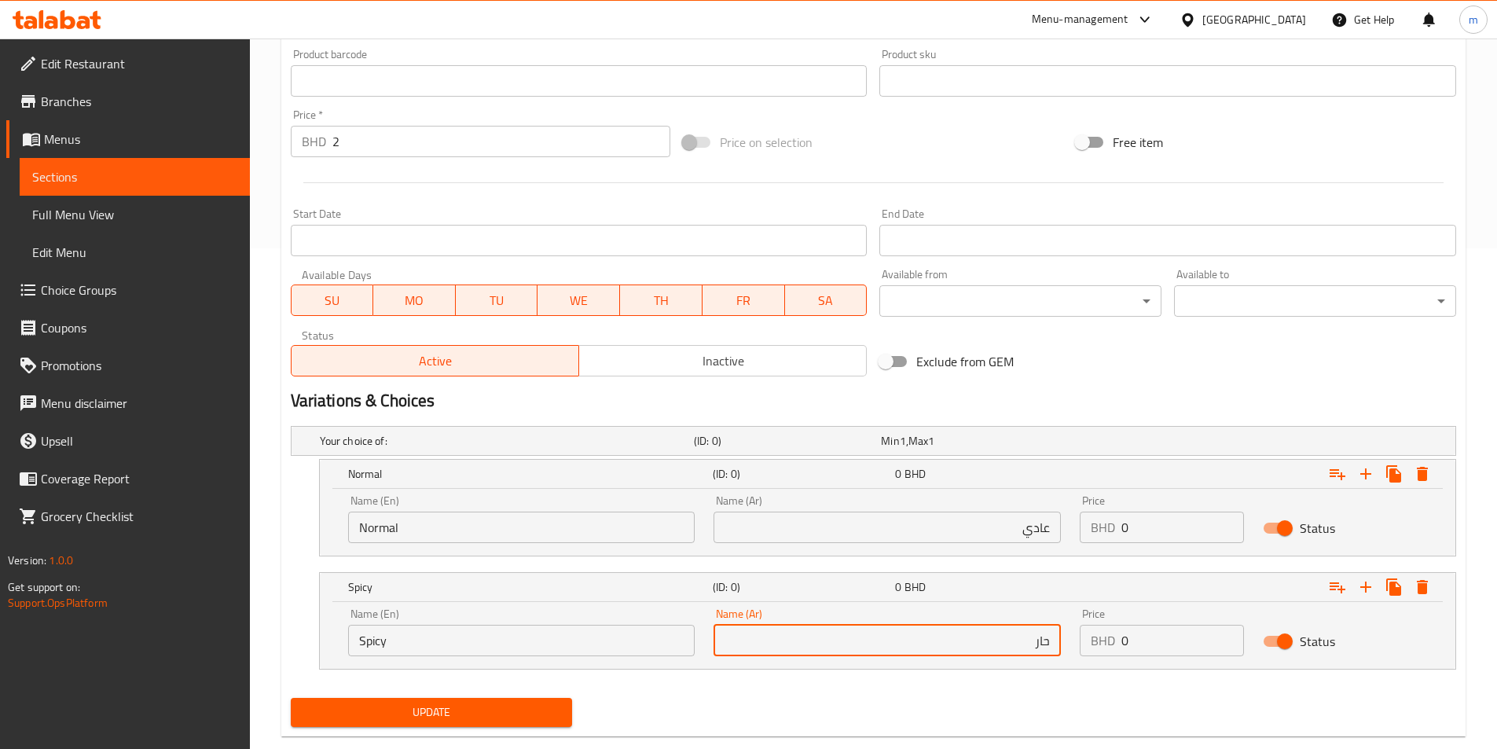
scroll to position [532, 0]
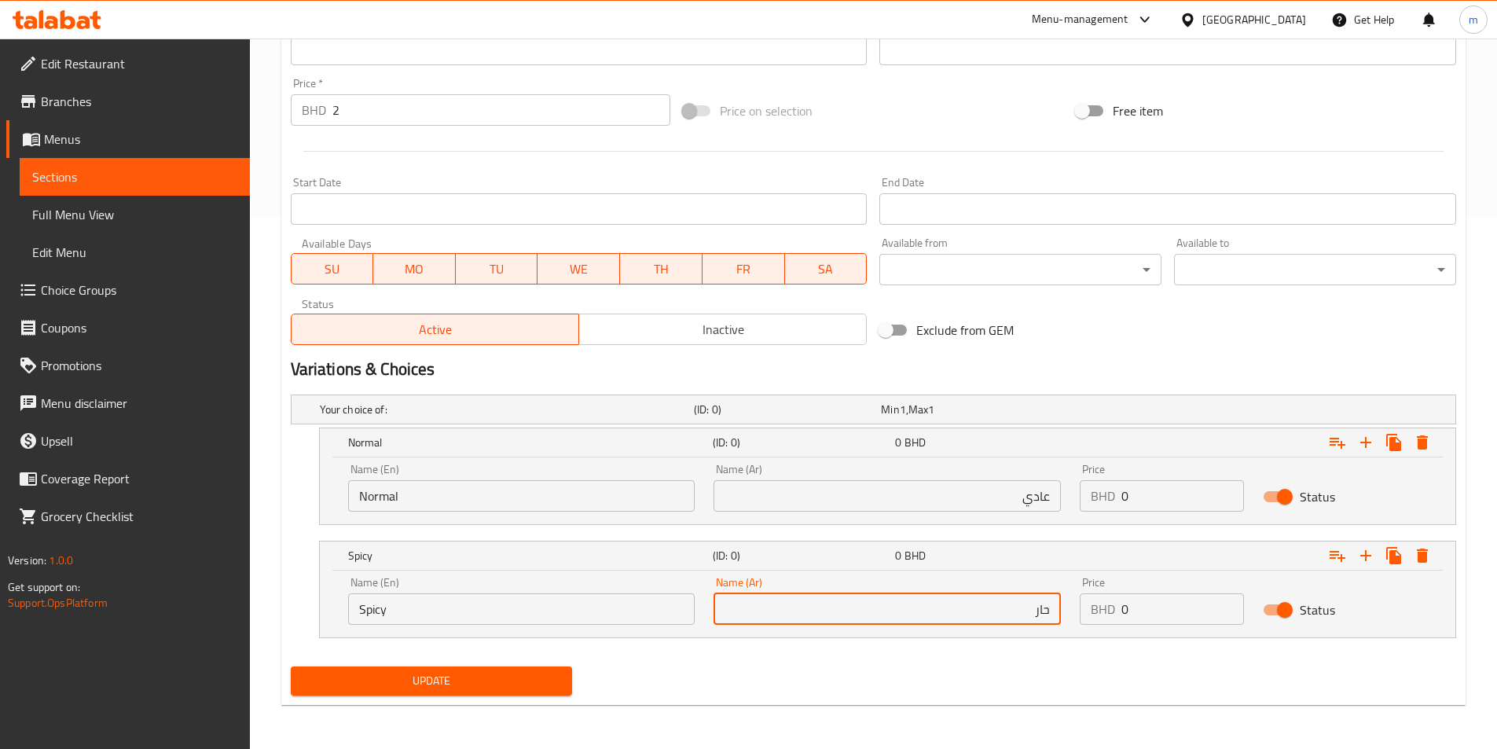
type input "حار"
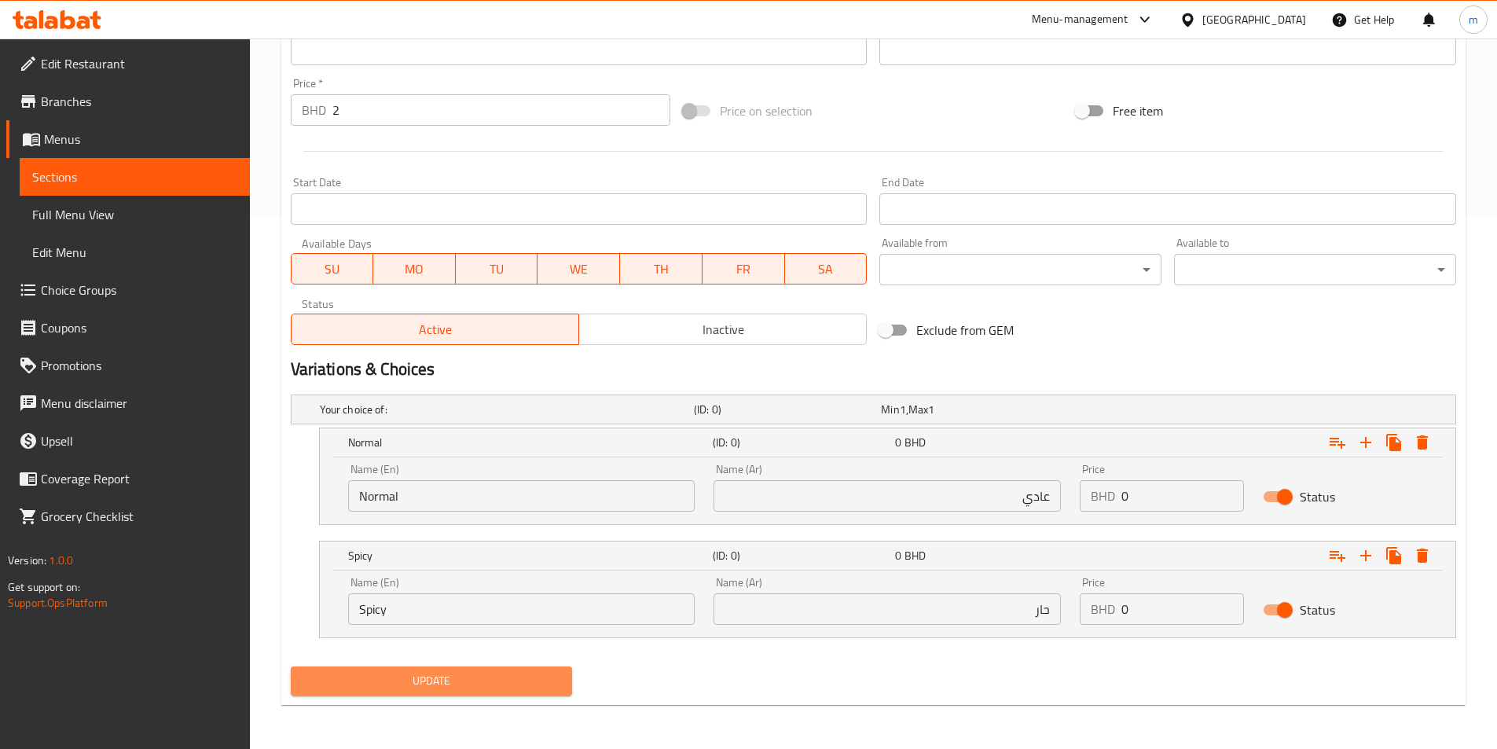
click at [502, 686] on span "Update" at bounding box center [431, 681] width 257 height 20
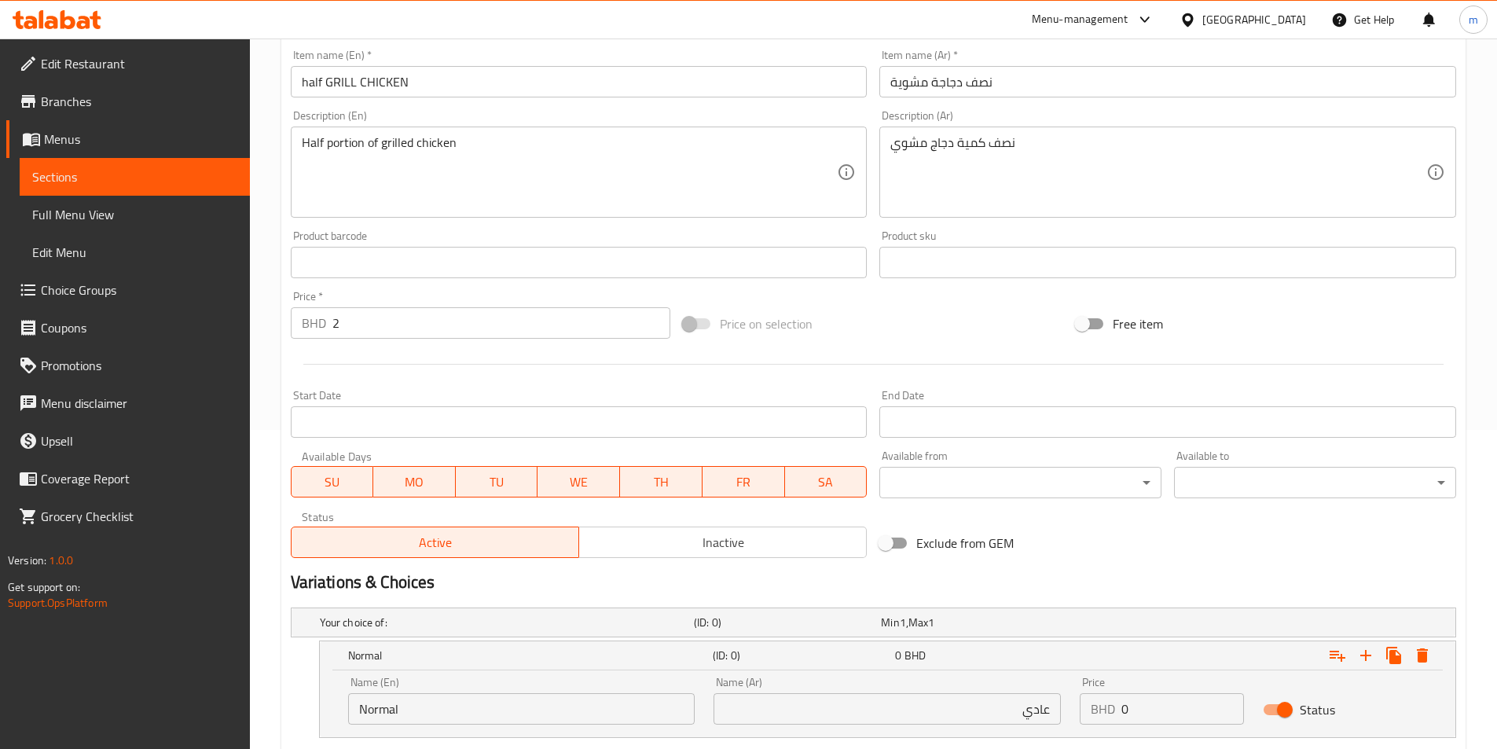
scroll to position [296, 0]
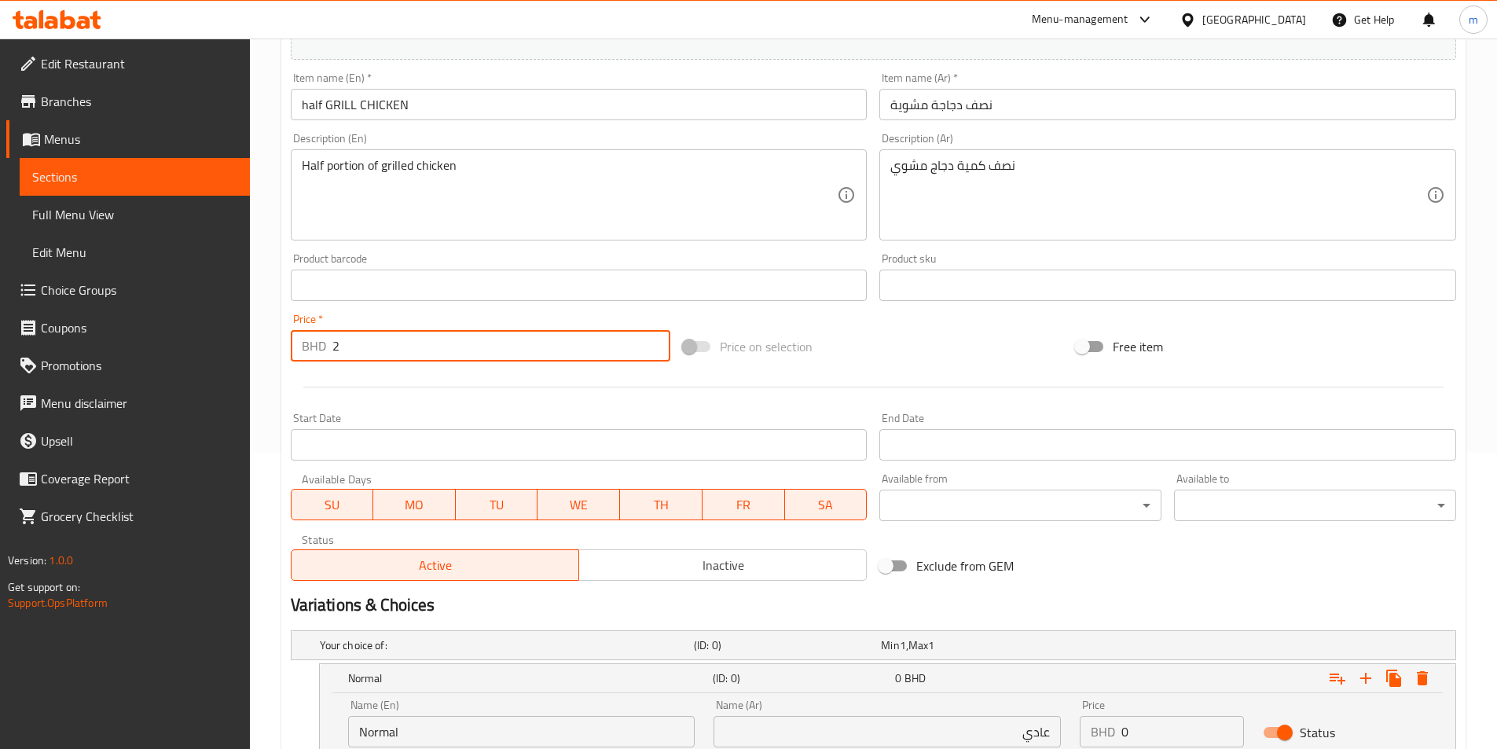
drag, startPoint x: 346, startPoint y: 346, endPoint x: 334, endPoint y: 344, distance: 11.9
click at [334, 344] on input "2" at bounding box center [501, 345] width 339 height 31
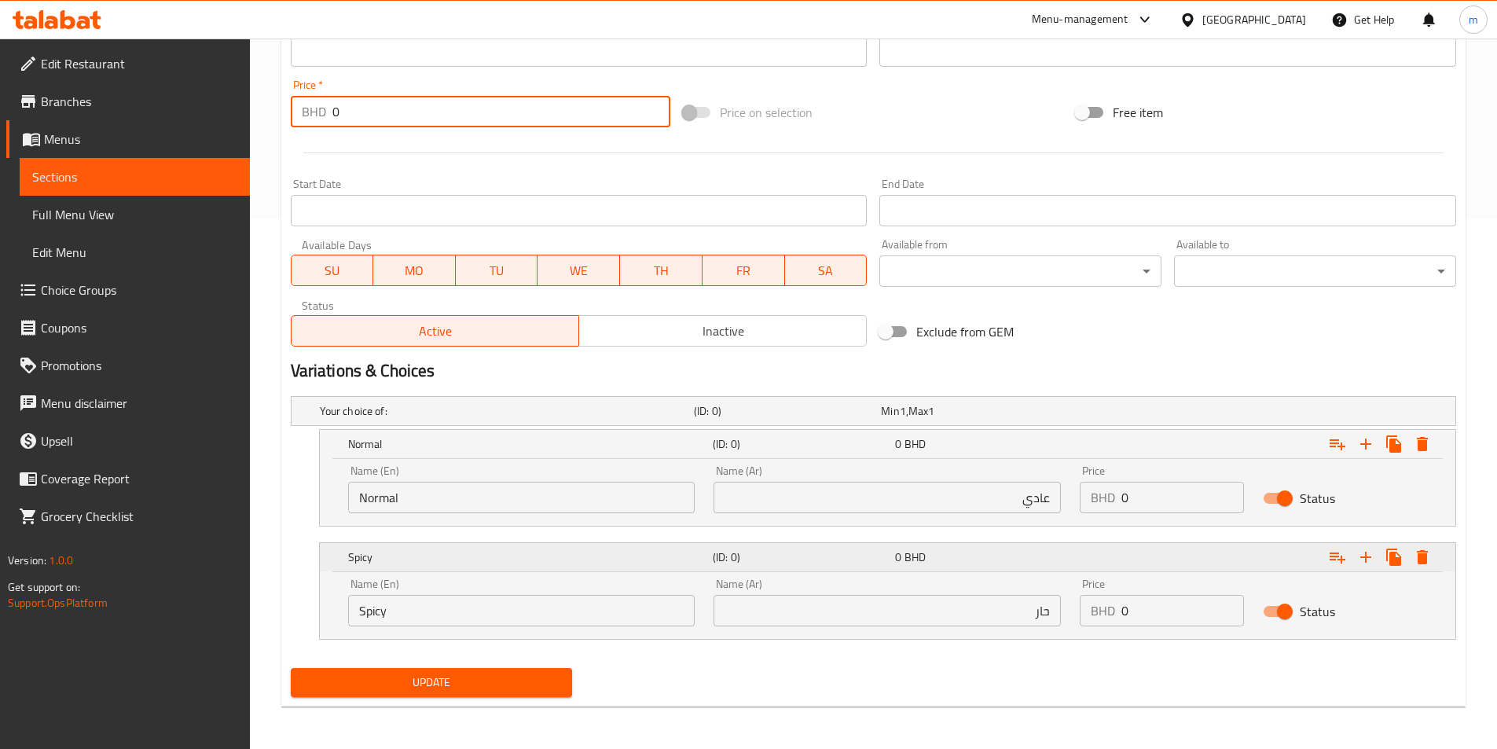
scroll to position [532, 0]
type input "0"
click at [405, 681] on span "Update" at bounding box center [431, 681] width 257 height 20
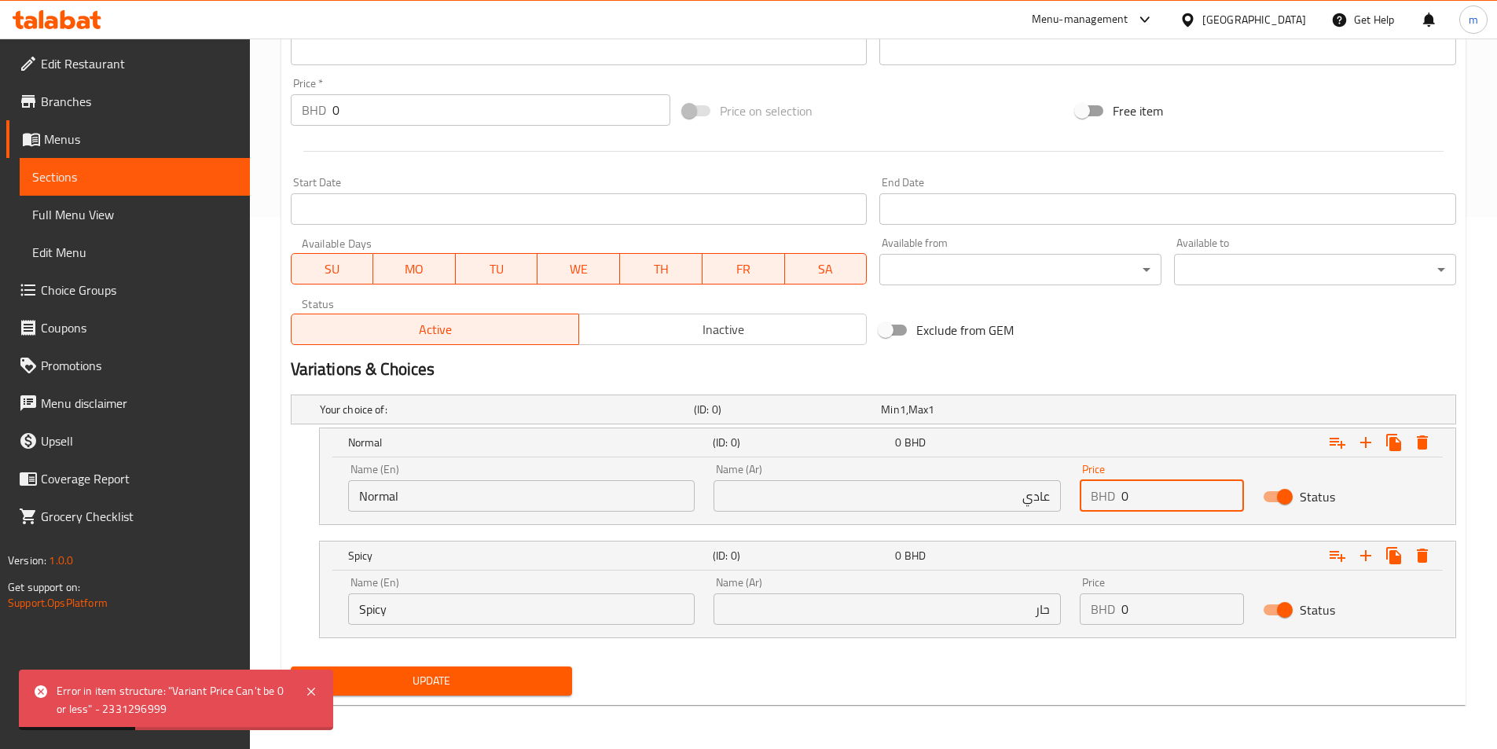
drag, startPoint x: 1140, startPoint y: 497, endPoint x: 1113, endPoint y: 497, distance: 27.5
click at [1113, 497] on div "BHD 0 Price" at bounding box center [1162, 495] width 164 height 31
type input "2"
drag, startPoint x: 1139, startPoint y: 612, endPoint x: 1116, endPoint y: 612, distance: 23.6
click at [1116, 612] on div "BHD 0 Price" at bounding box center [1162, 608] width 164 height 31
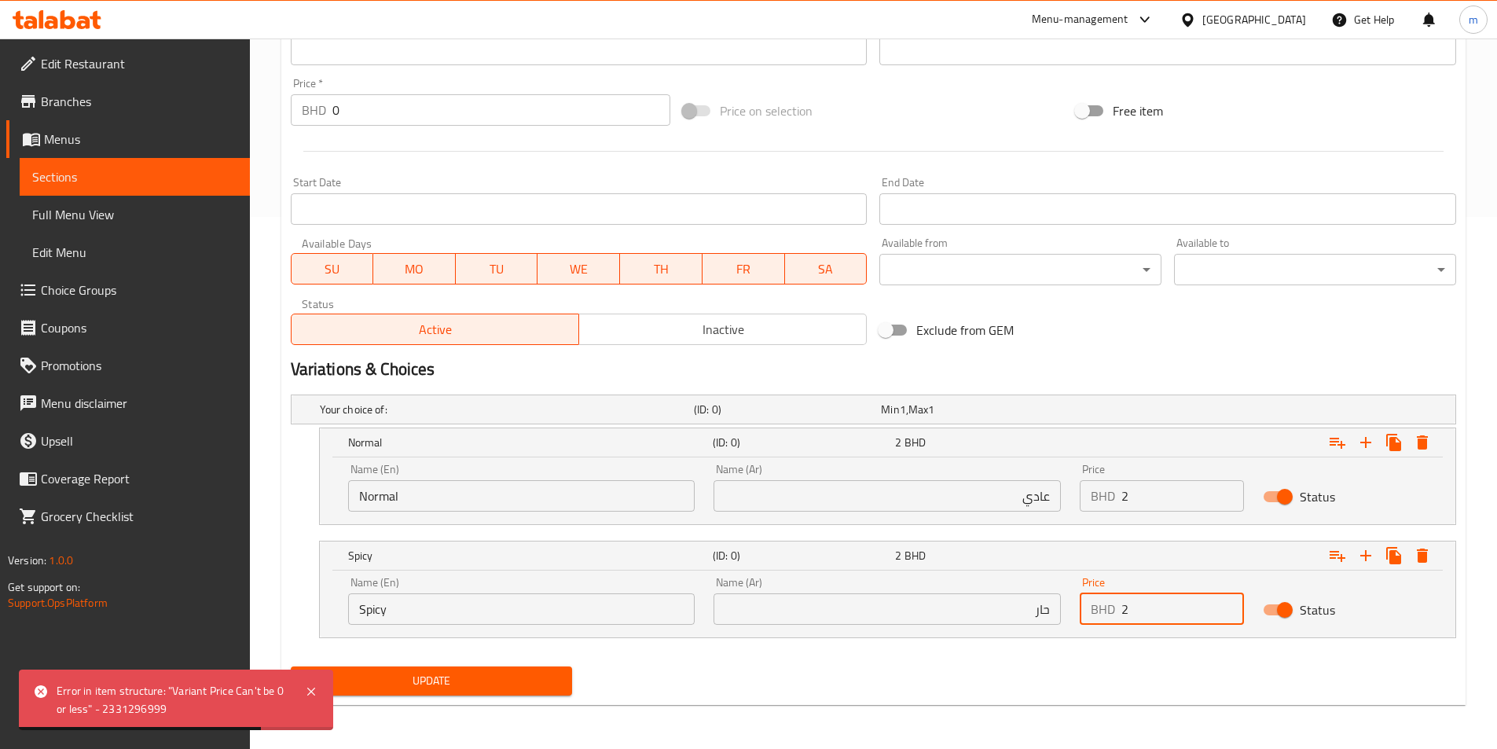
type input "2"
click at [519, 688] on span "Update" at bounding box center [431, 681] width 257 height 20
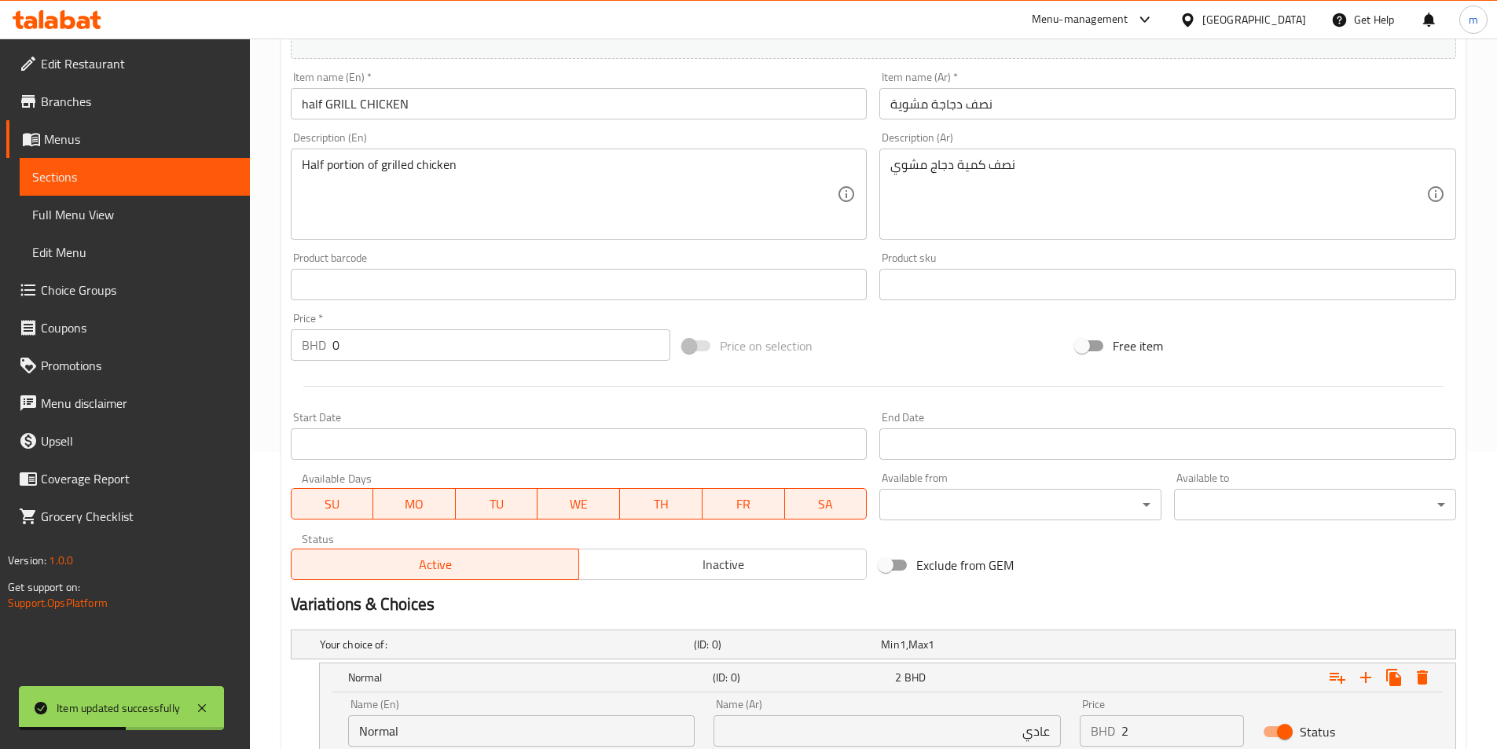
scroll to position [296, 0]
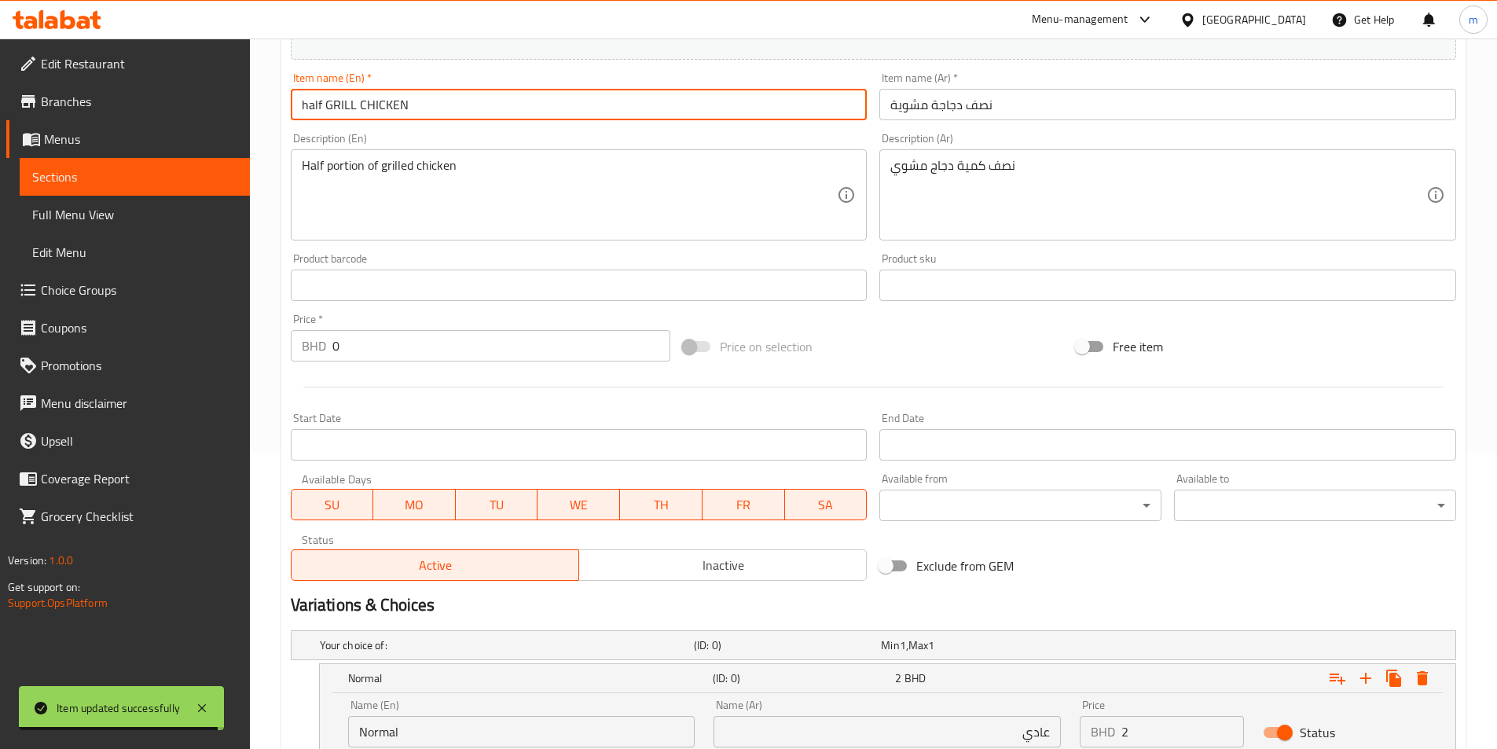
drag, startPoint x: 427, startPoint y: 101, endPoint x: 293, endPoint y: 96, distance: 133.7
click at [293, 96] on input "half GRILL CHICKEN" at bounding box center [579, 104] width 577 height 31
click at [87, 181] on span "Sections" at bounding box center [134, 176] width 205 height 19
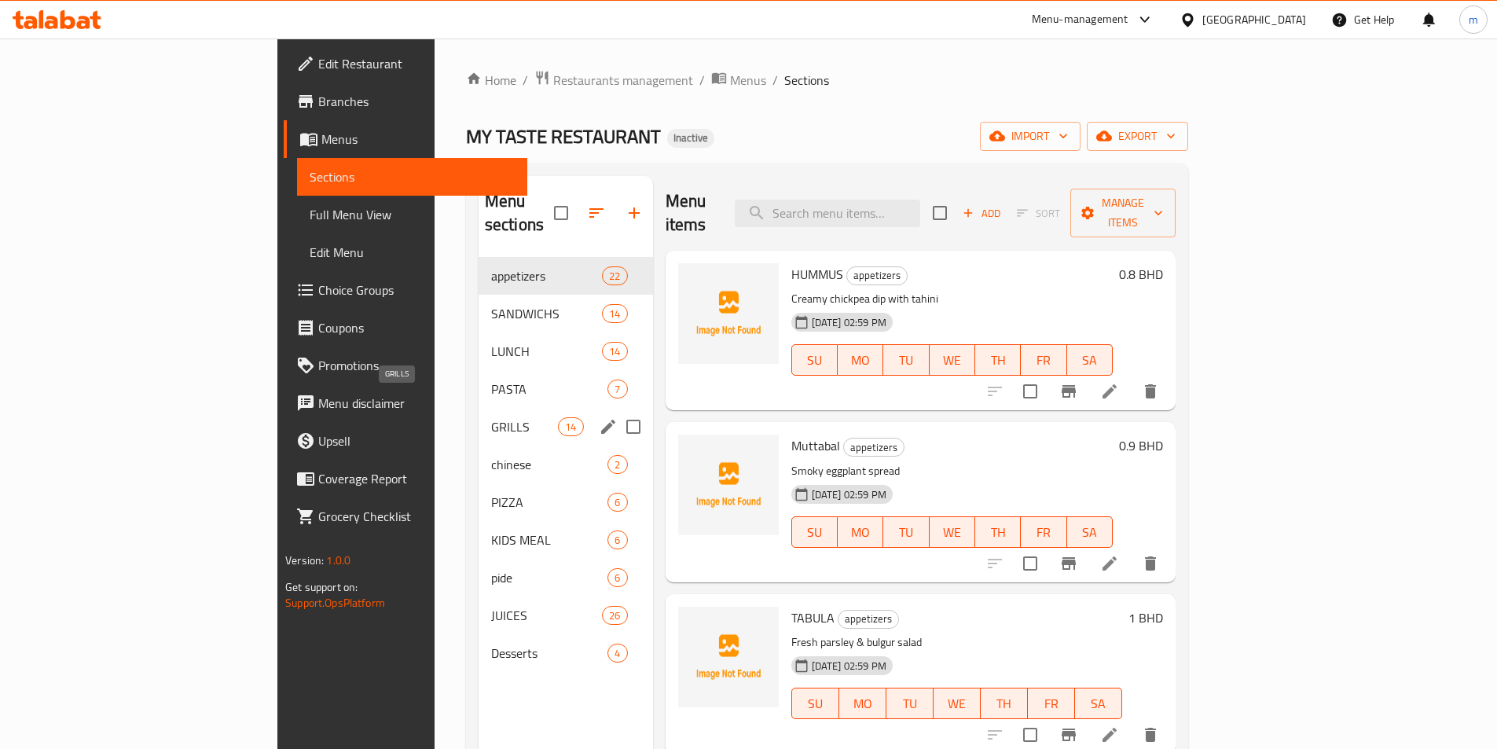
click at [491, 417] on span "GRILLS" at bounding box center [524, 426] width 67 height 19
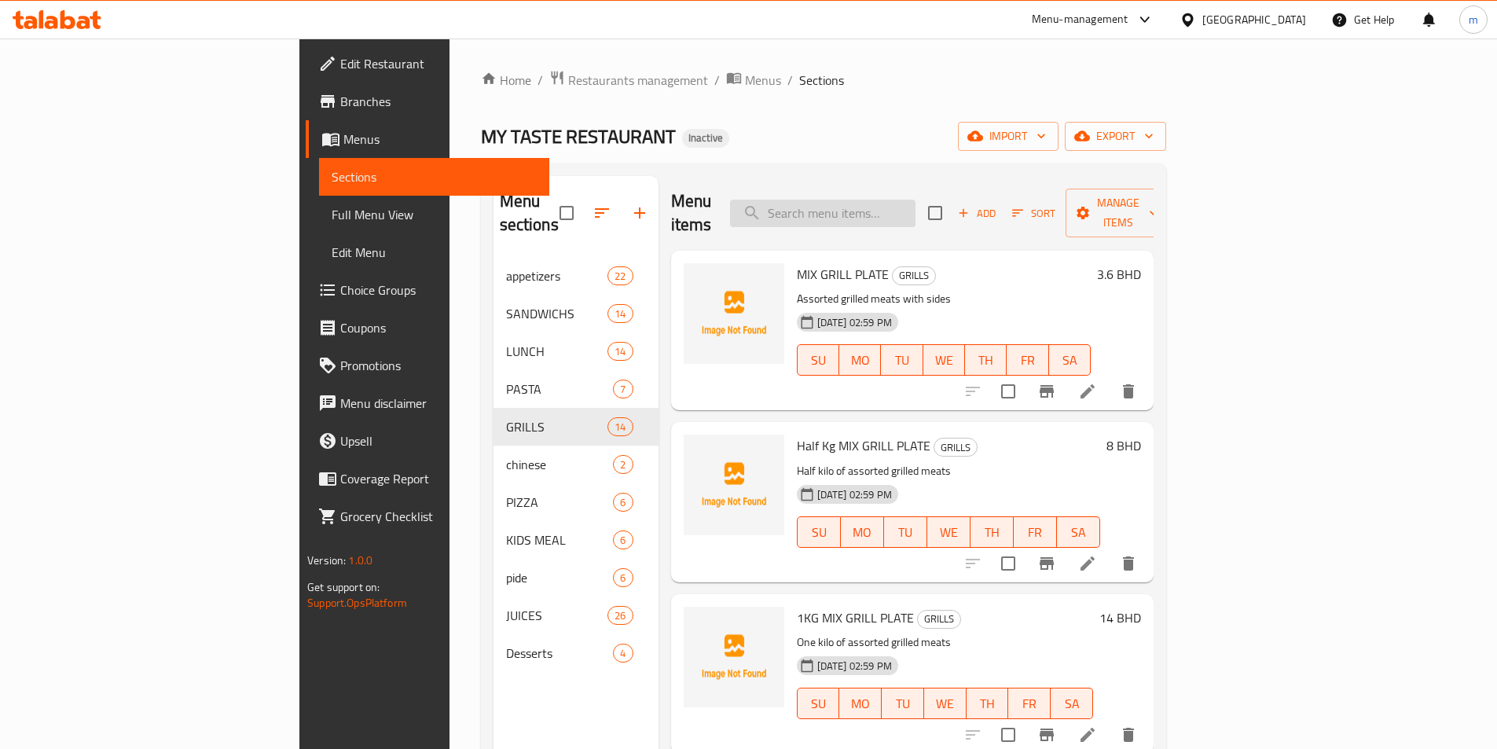
click at [915, 200] on input "search" at bounding box center [822, 214] width 185 height 28
paste input "half GRILL CHICKEN"
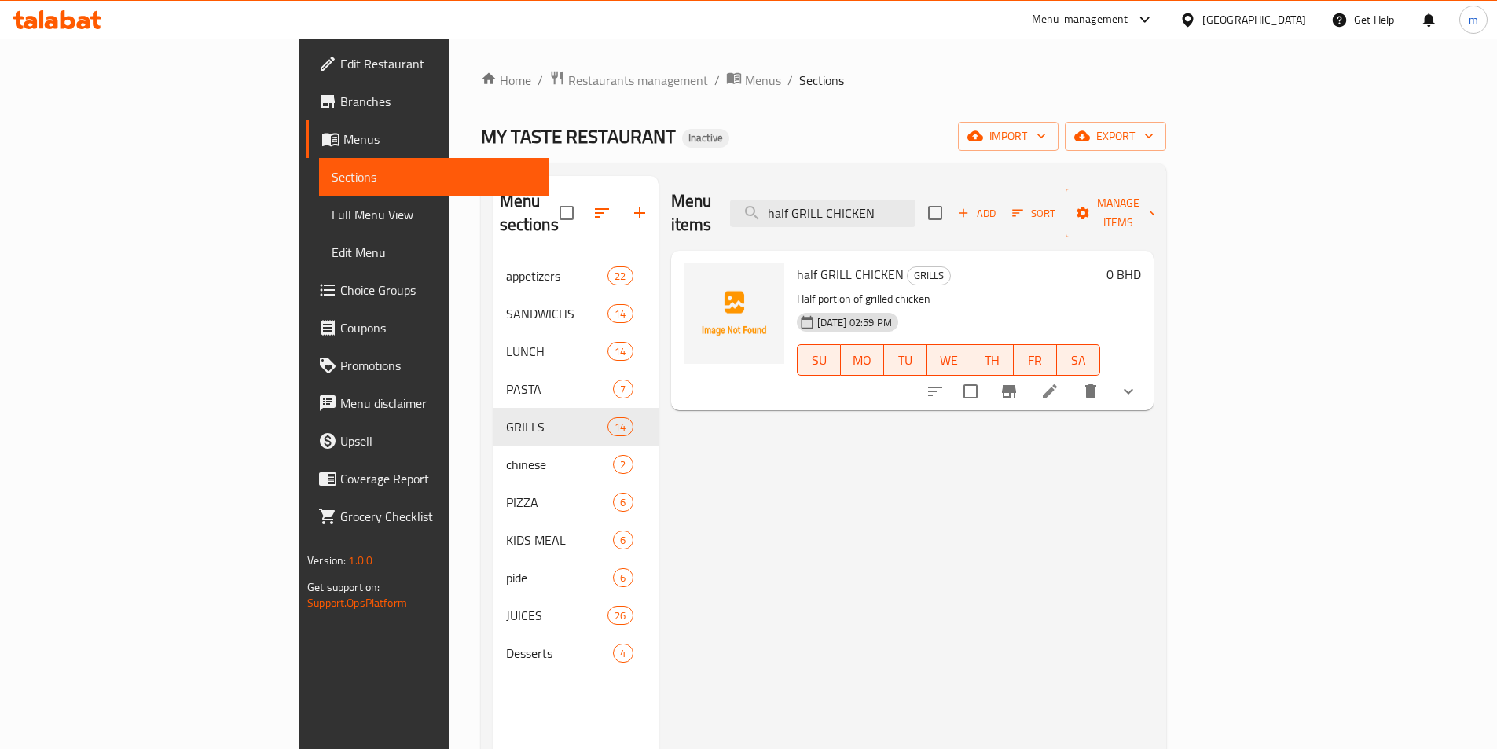
type input "half GRILL CHICKEN"
click at [1059, 382] on icon at bounding box center [1049, 391] width 19 height 19
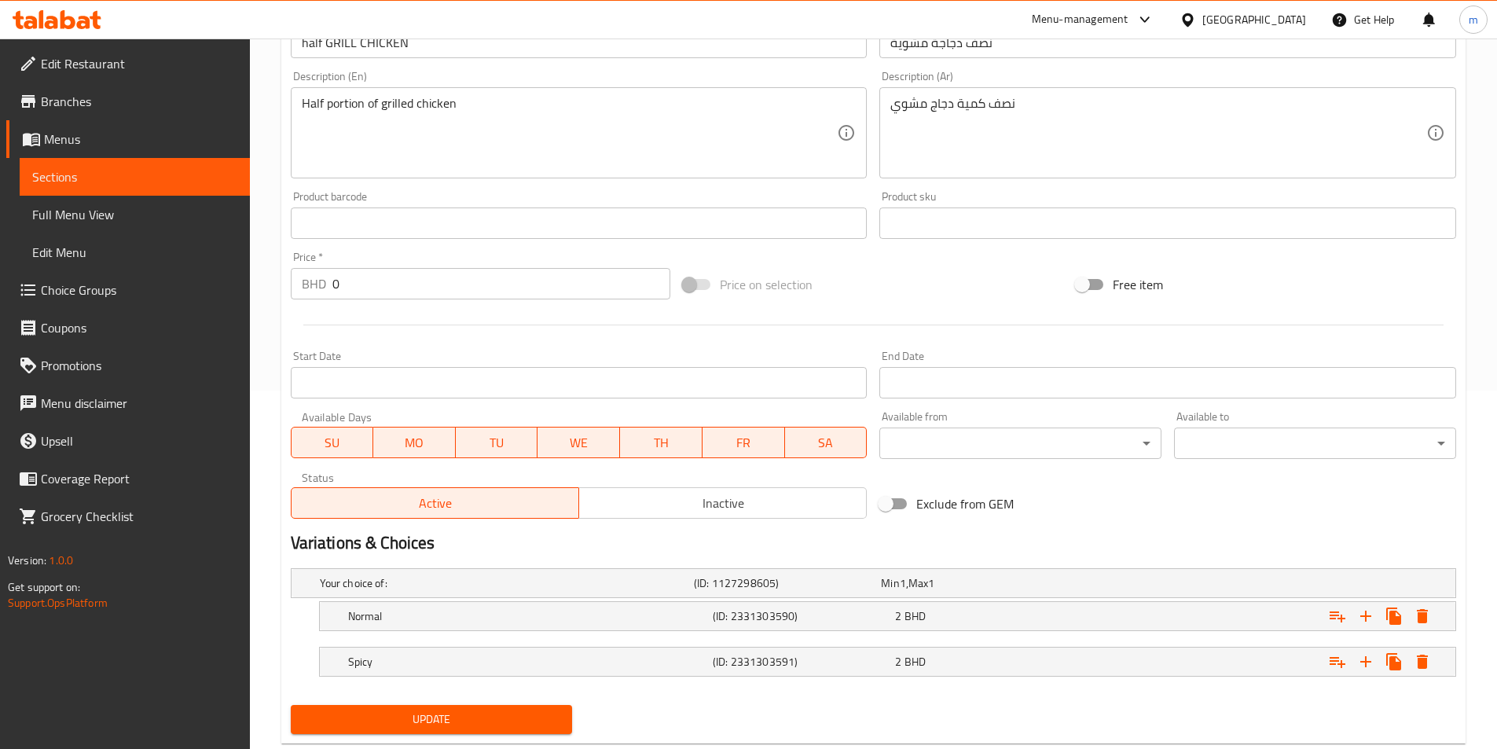
scroll to position [397, 0]
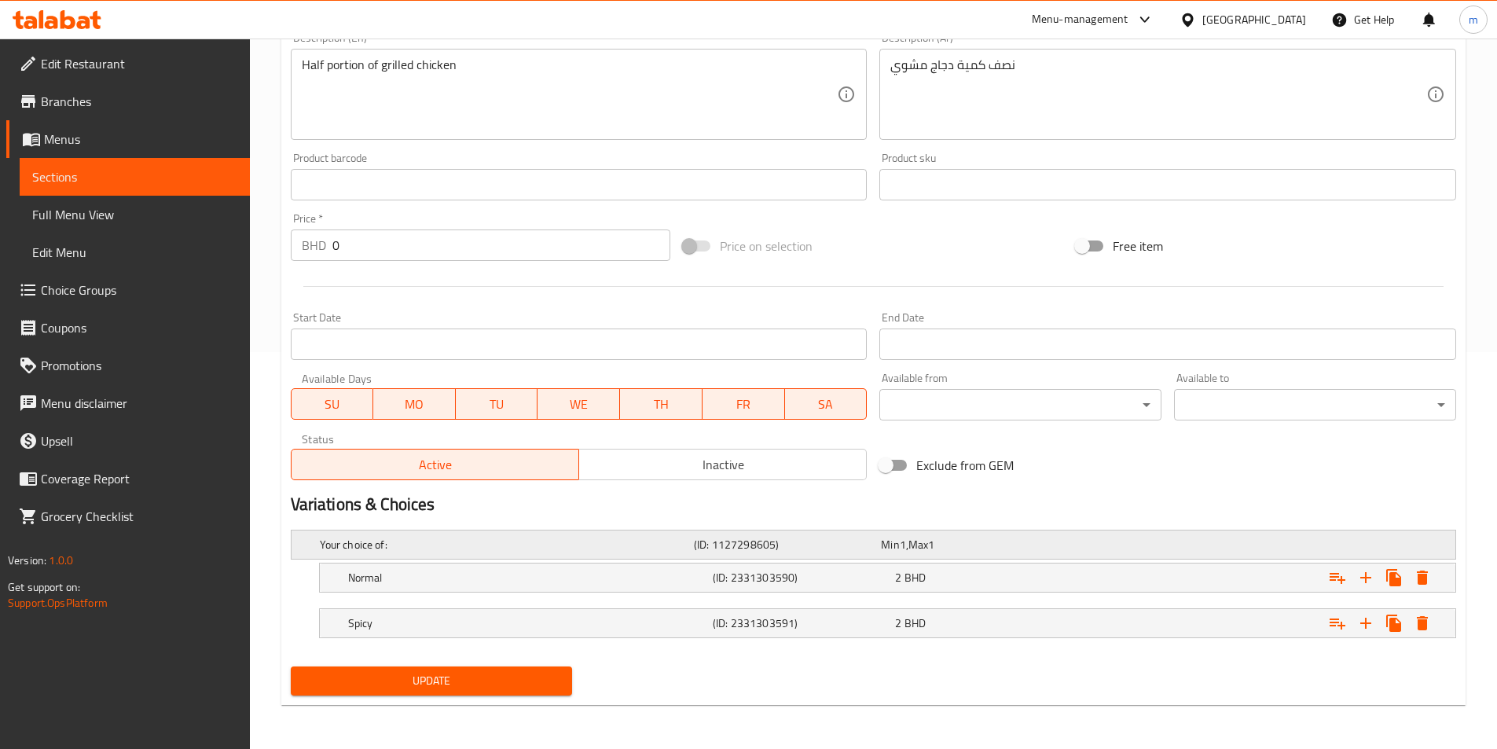
click at [1007, 543] on div "Min 1 , Max 1" at bounding box center [971, 545] width 181 height 16
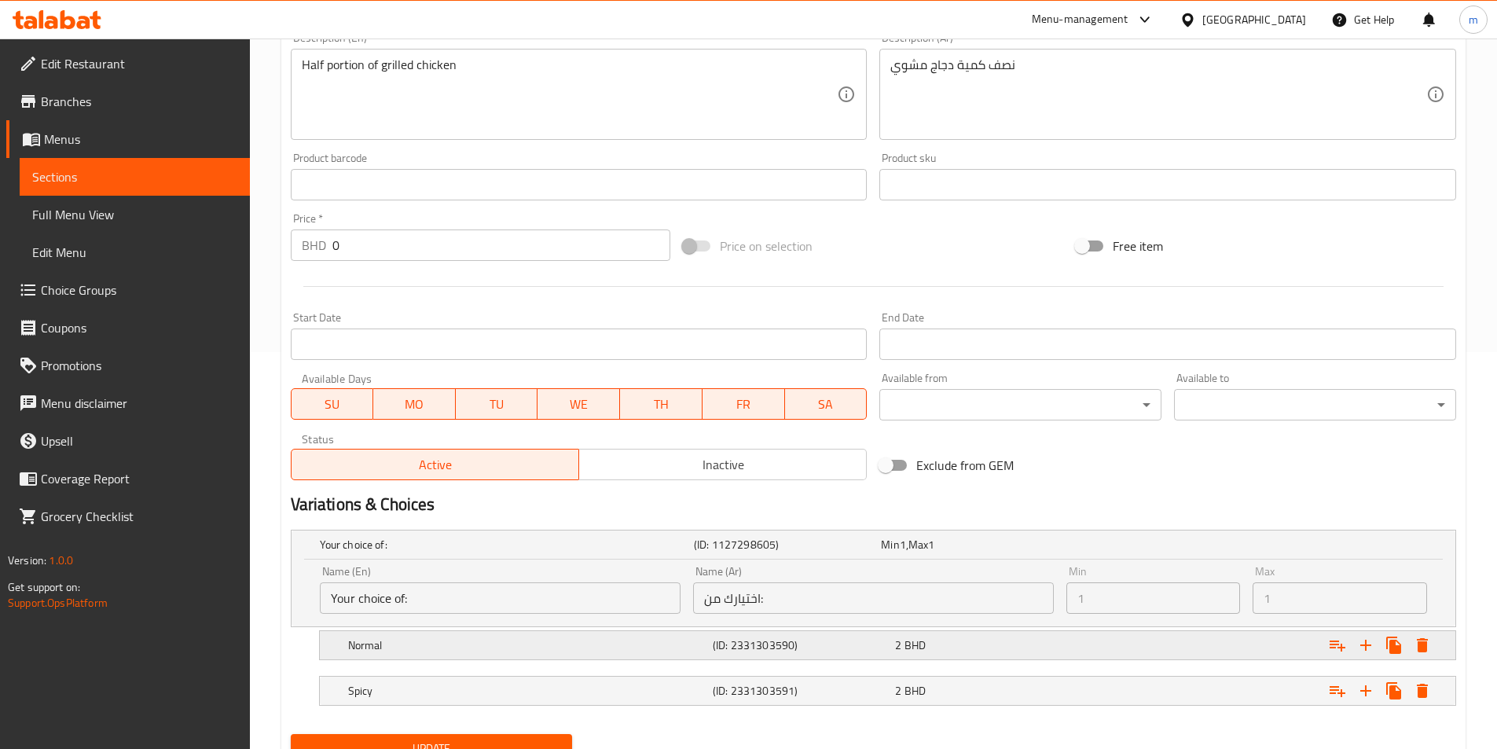
click at [1000, 637] on div "2 BHD" at bounding box center [983, 645] width 176 height 16
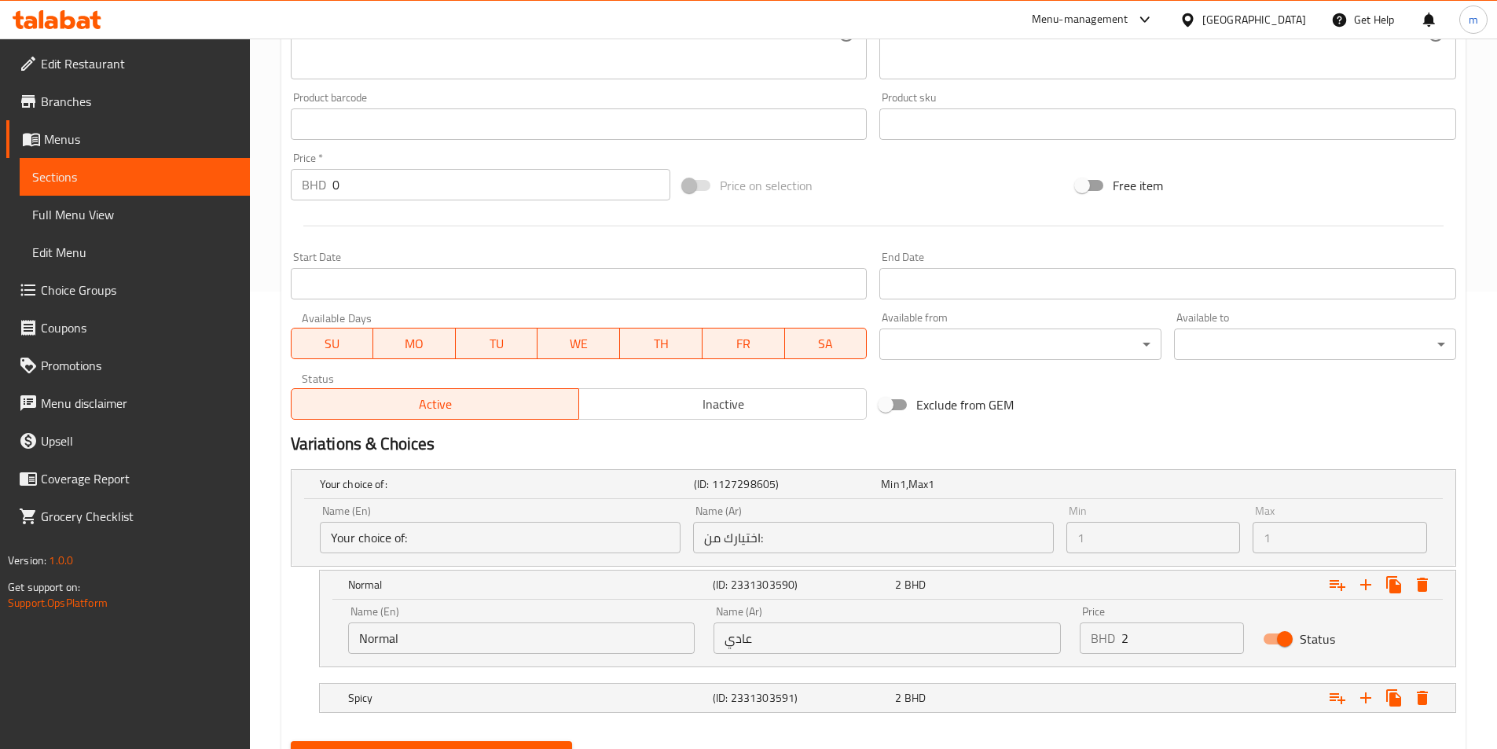
scroll to position [532, 0]
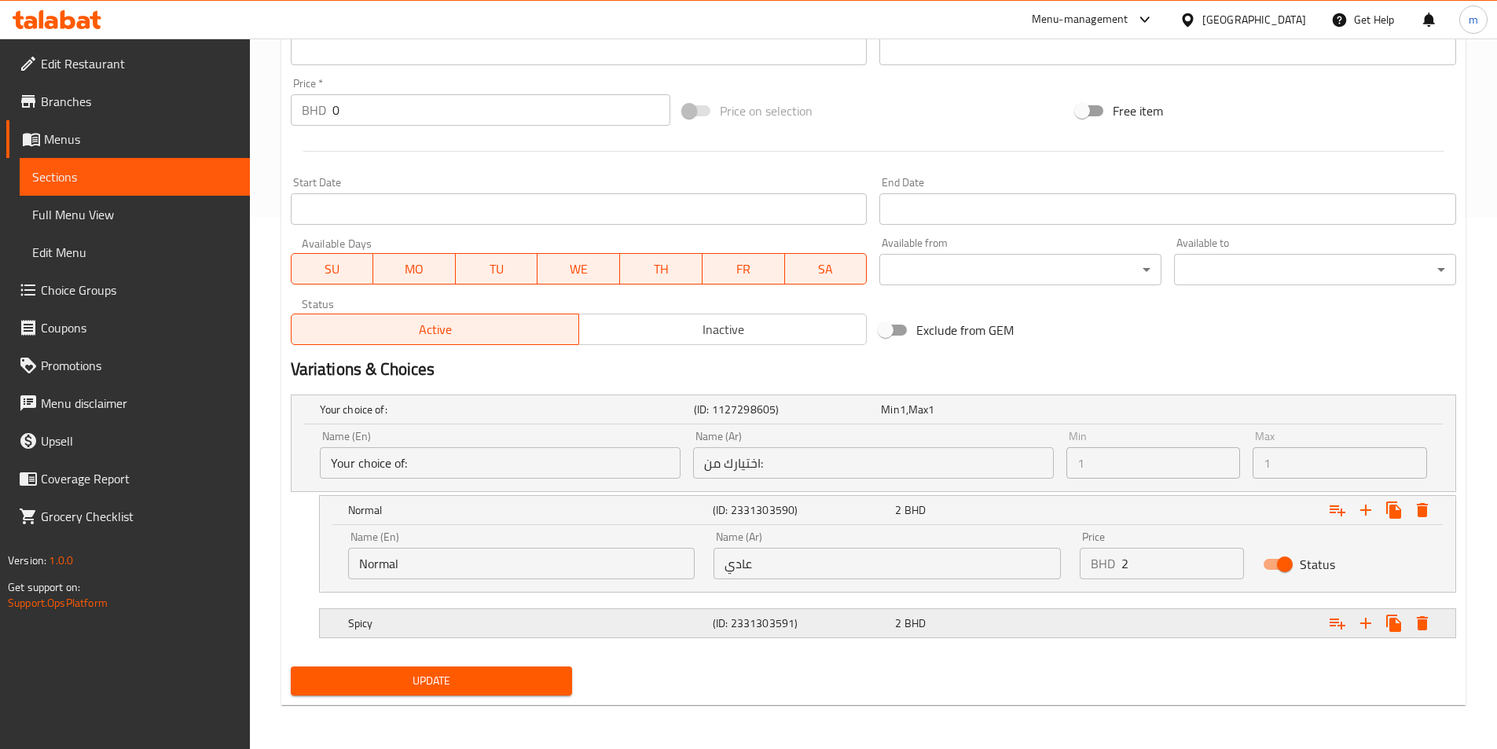
click at [1050, 623] on div "2 BHD" at bounding box center [983, 623] width 176 height 16
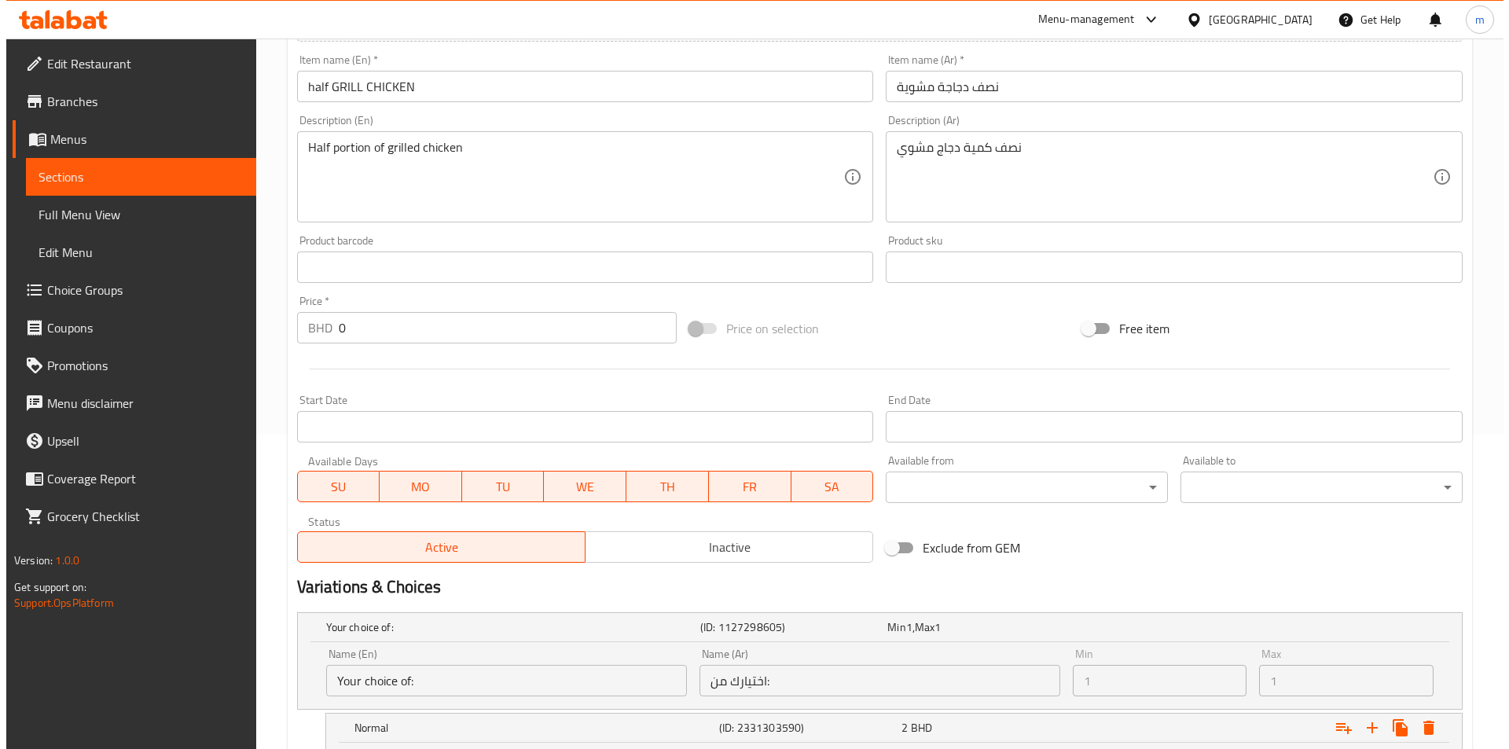
scroll to position [550, 0]
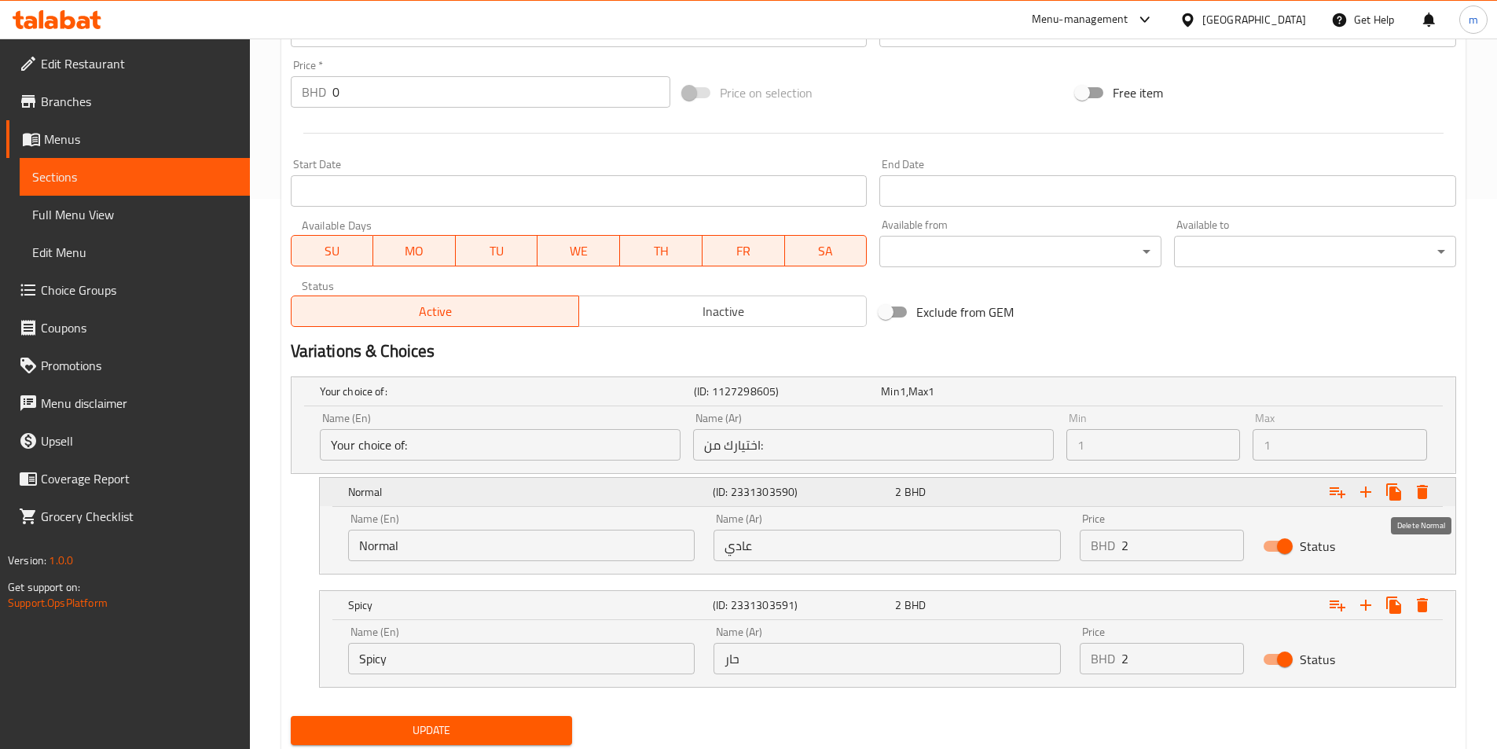
click at [1425, 488] on icon "Expand" at bounding box center [1422, 492] width 11 height 14
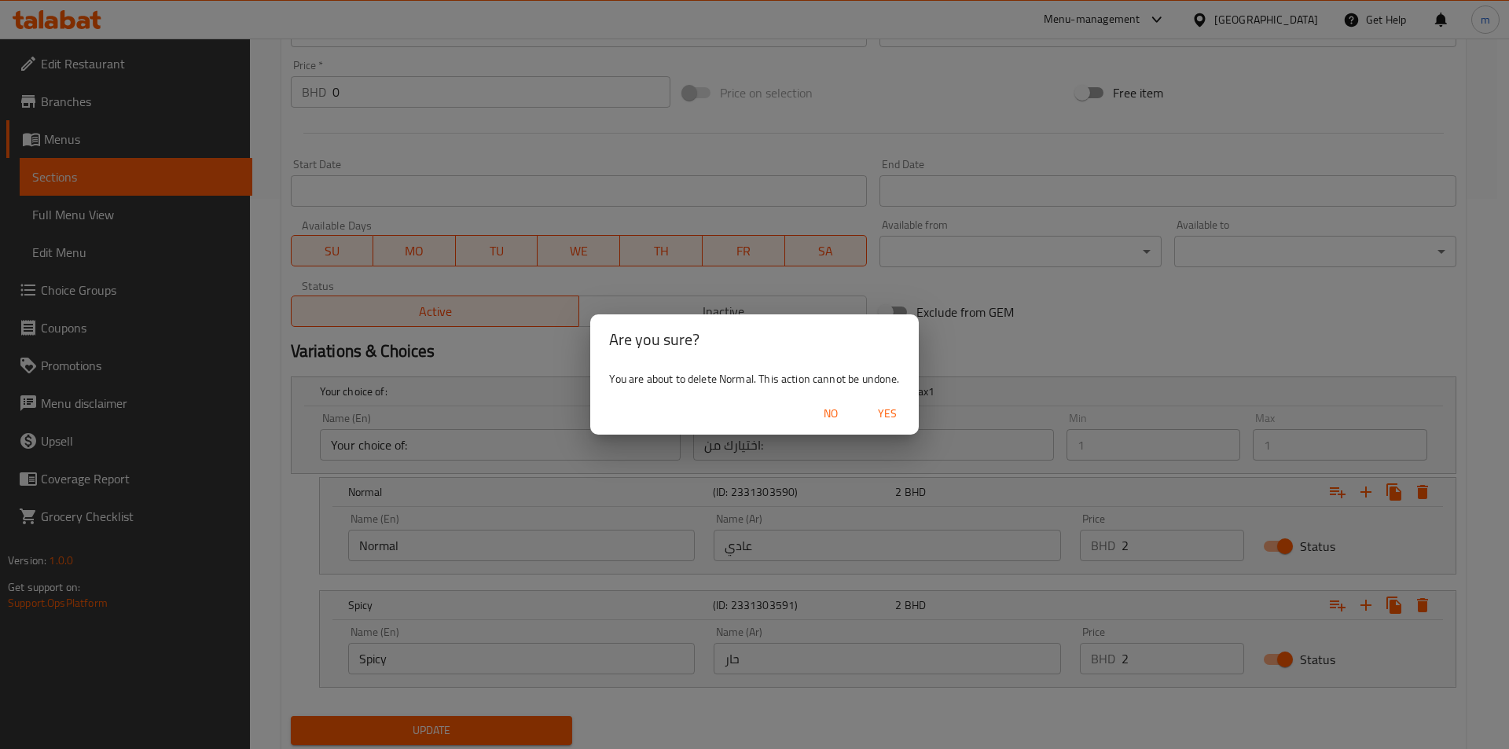
click at [877, 416] on span "Yes" at bounding box center [887, 414] width 38 height 20
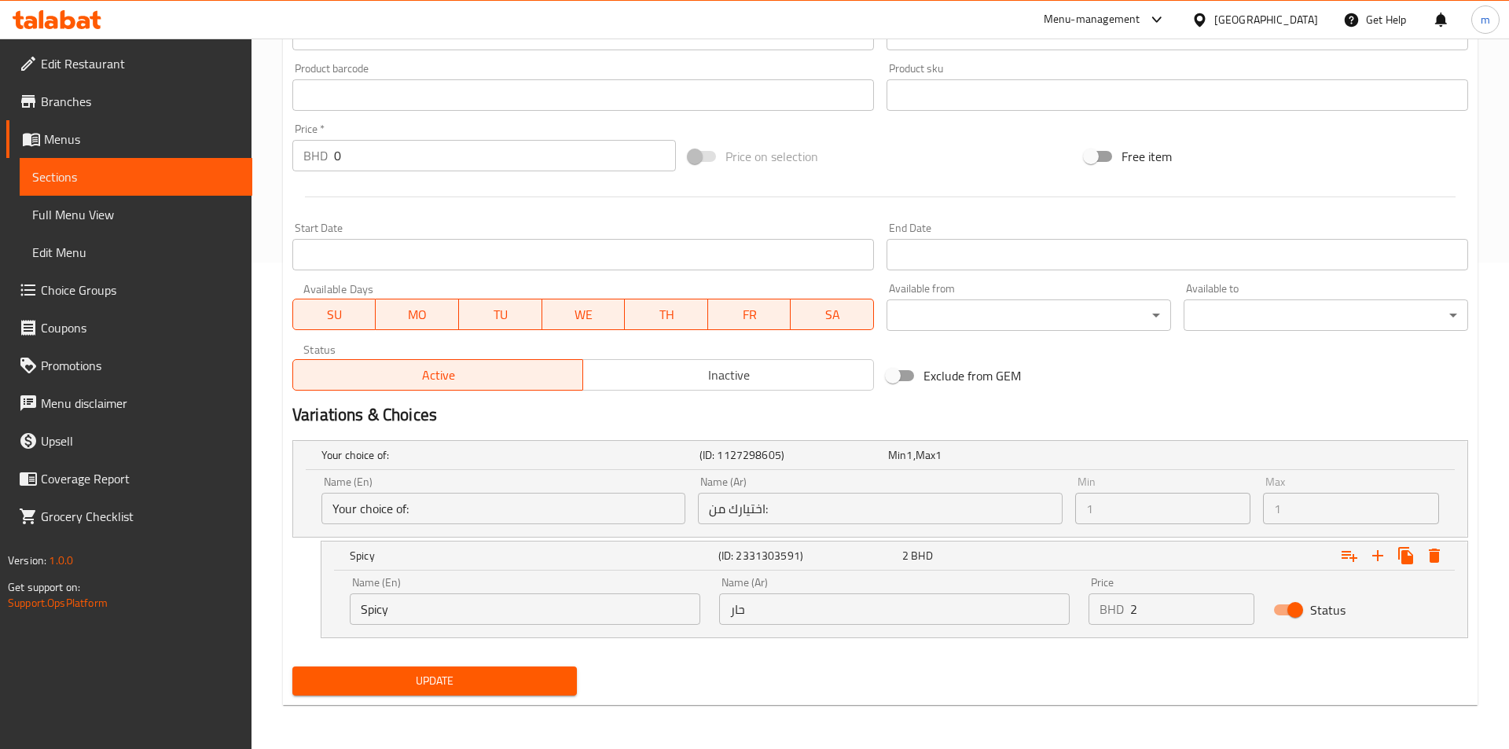
scroll to position [486, 0]
click at [1417, 553] on icon "Expand" at bounding box center [1422, 555] width 19 height 19
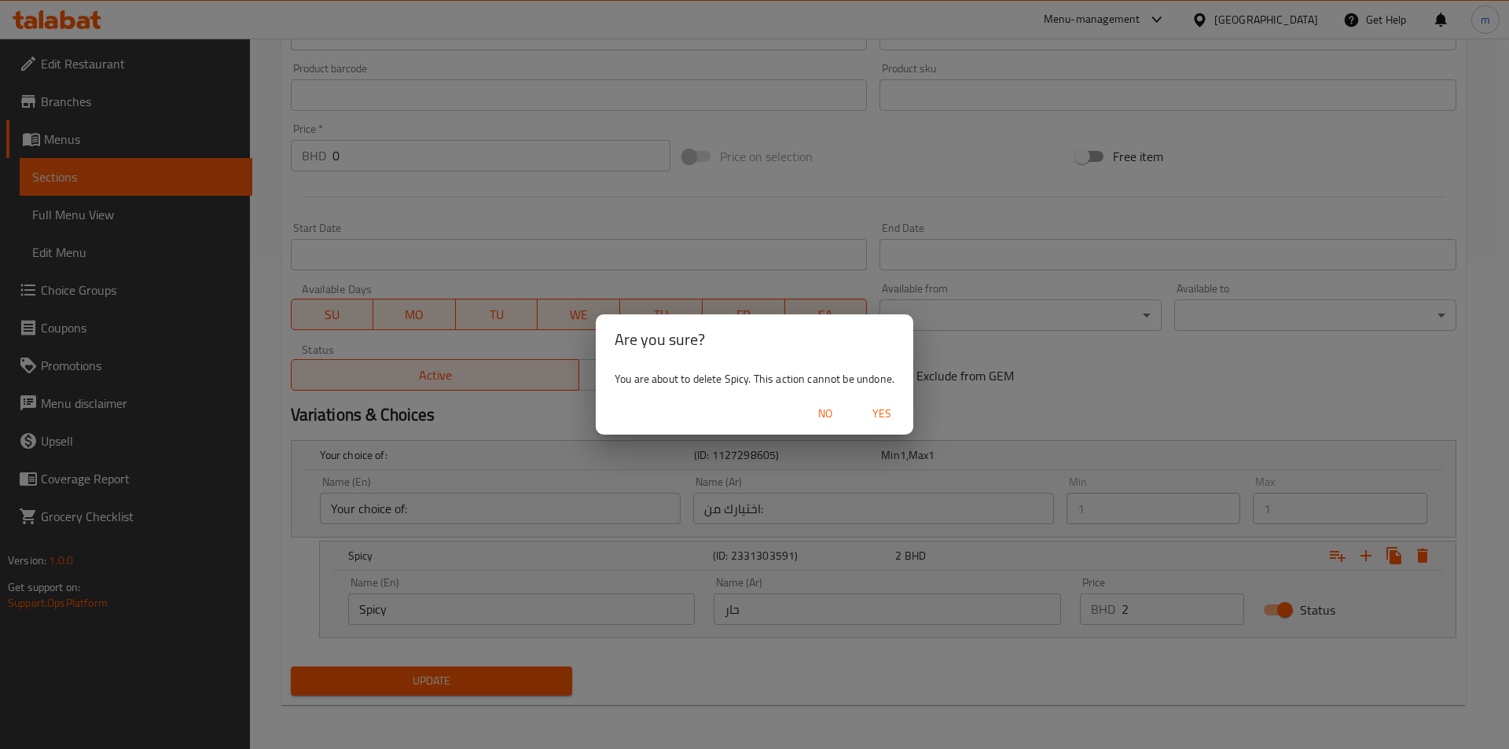
click at [879, 413] on span "Yes" at bounding box center [882, 414] width 38 height 20
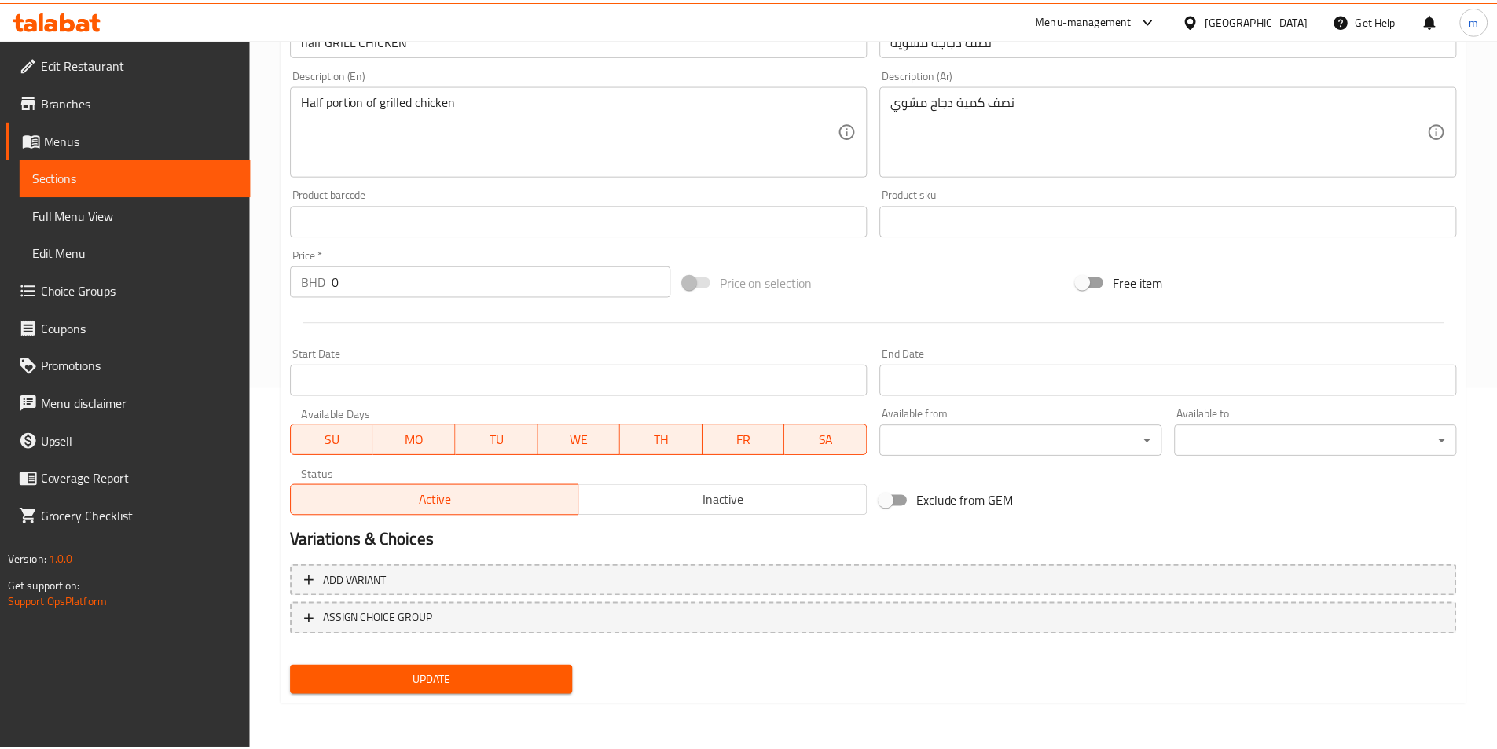
scroll to position [361, 0]
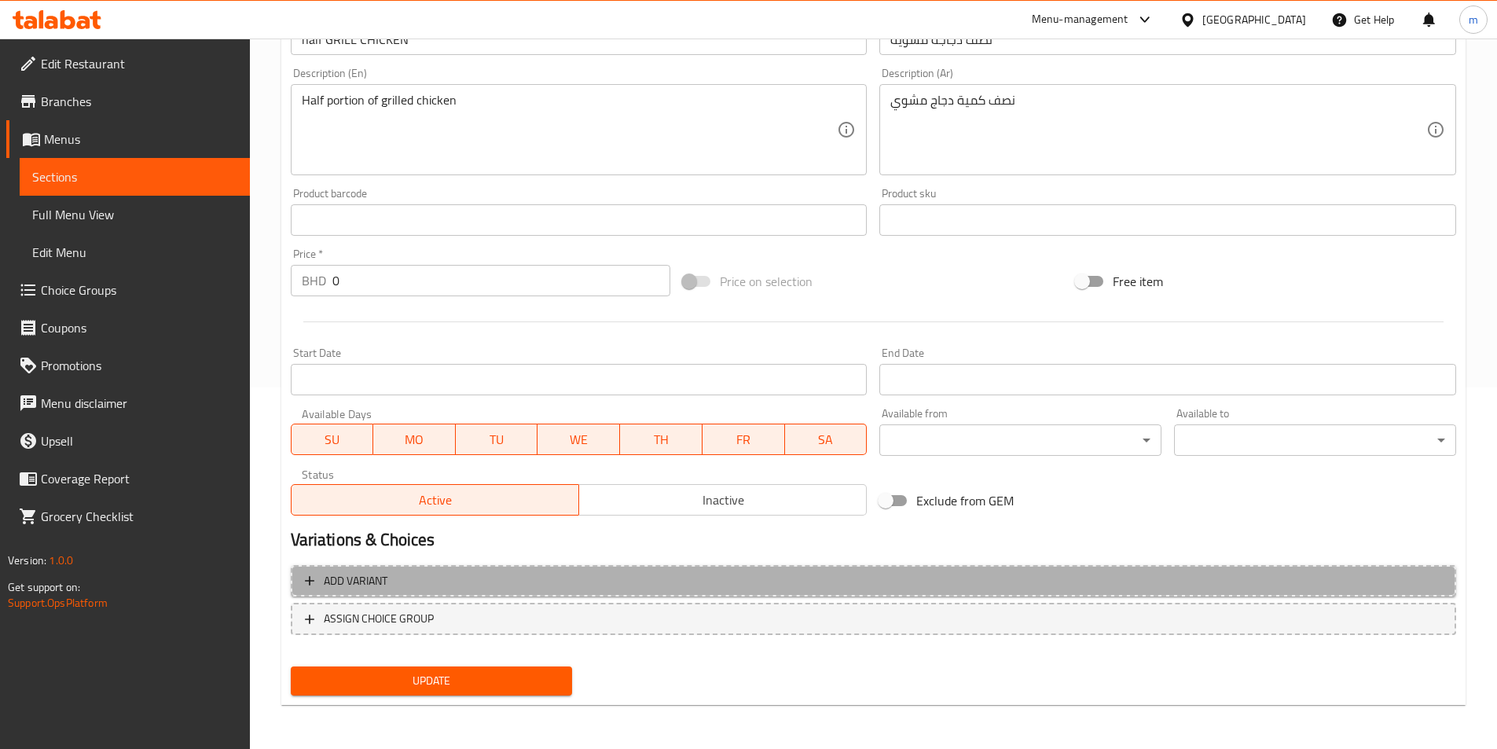
click at [375, 574] on span "Add variant" at bounding box center [356, 581] width 64 height 20
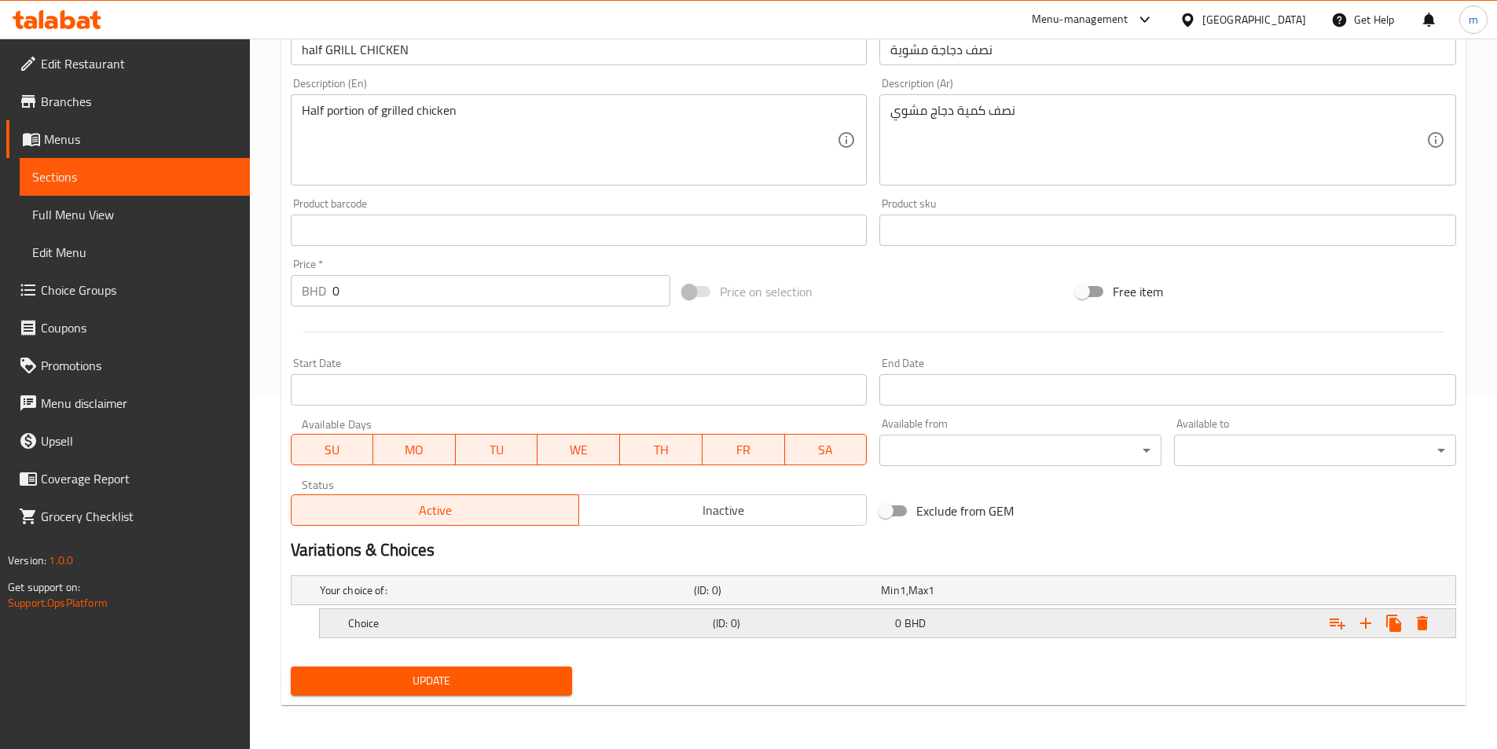
click at [968, 624] on div "0 BHD" at bounding box center [983, 623] width 176 height 16
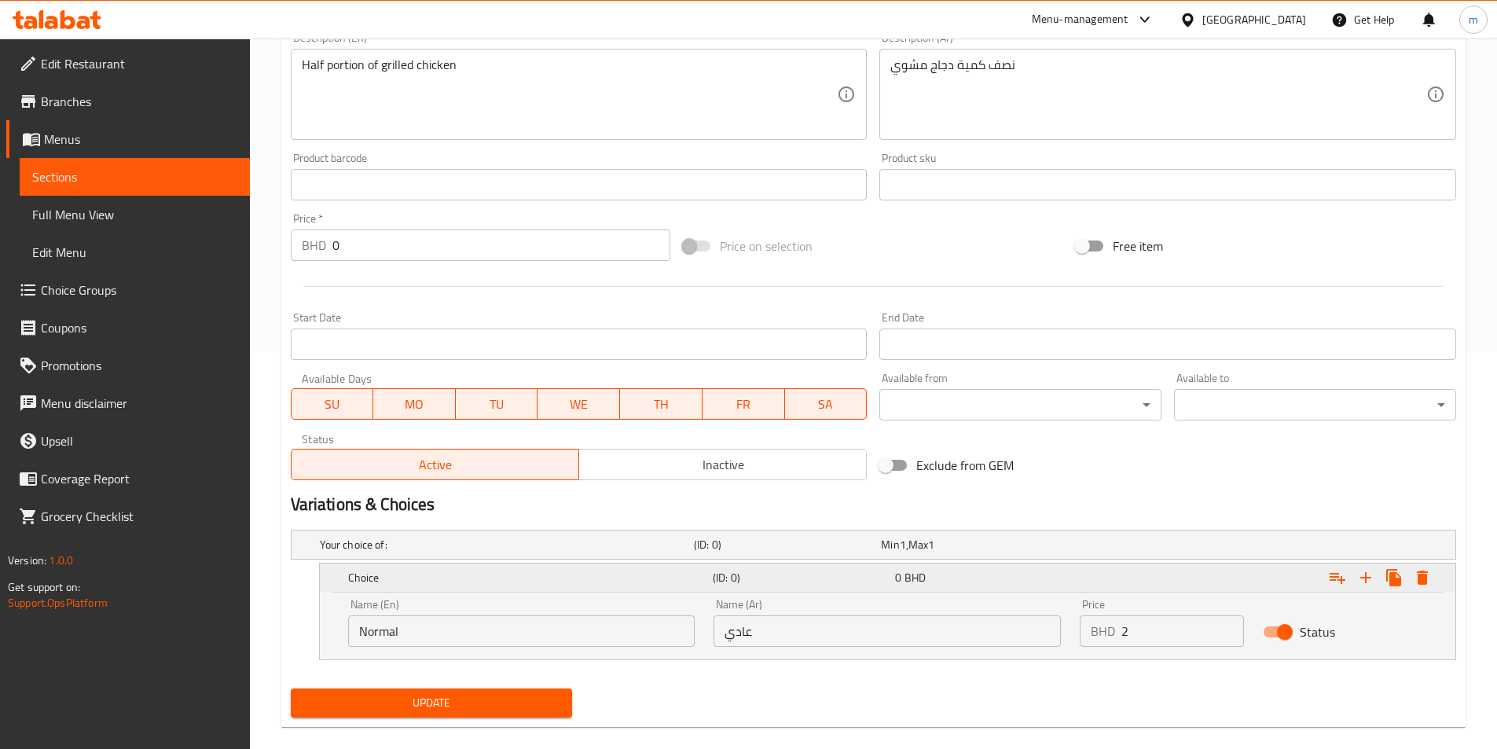
scroll to position [419, 0]
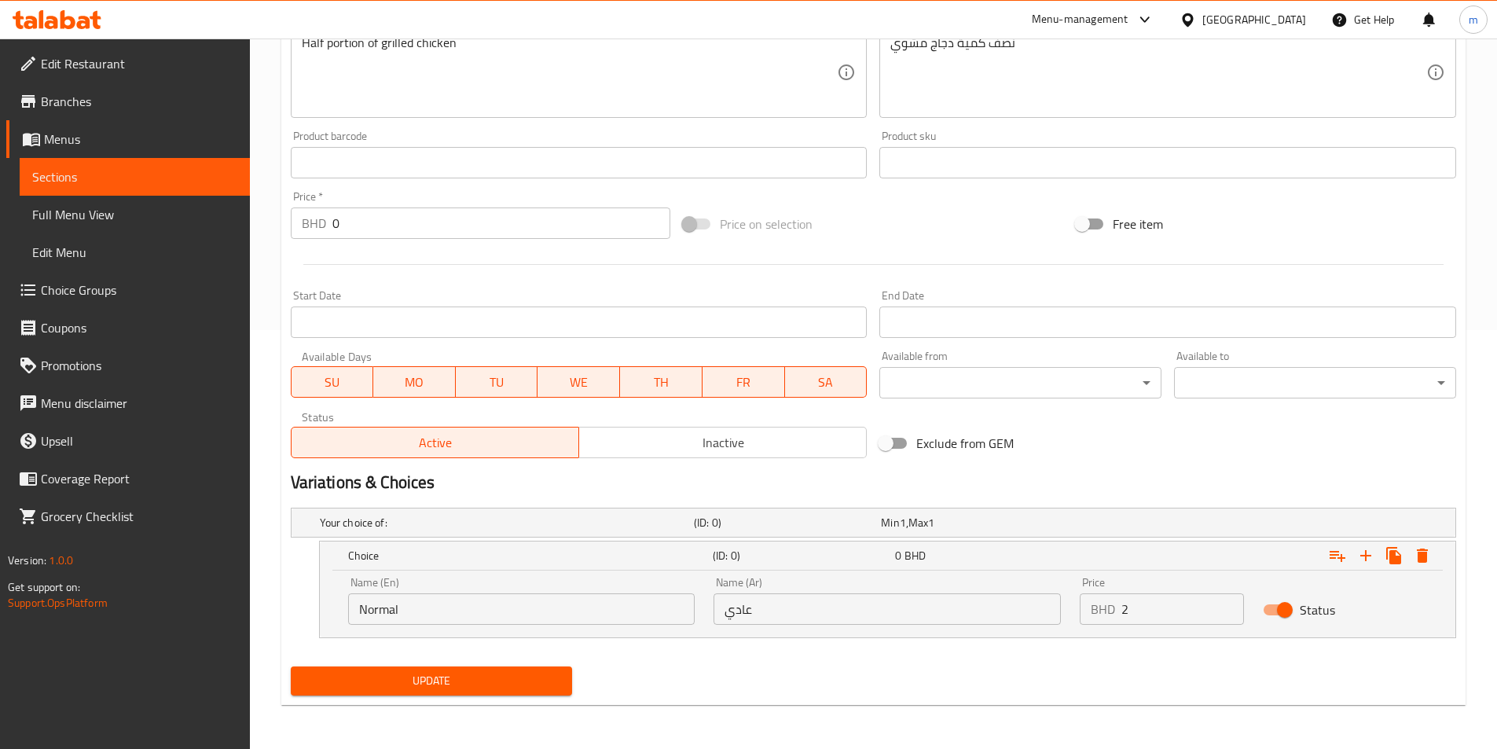
click at [1389, 611] on div "Status" at bounding box center [1344, 609] width 183 height 49
click at [1371, 558] on icon "Expand" at bounding box center [1365, 555] width 19 height 19
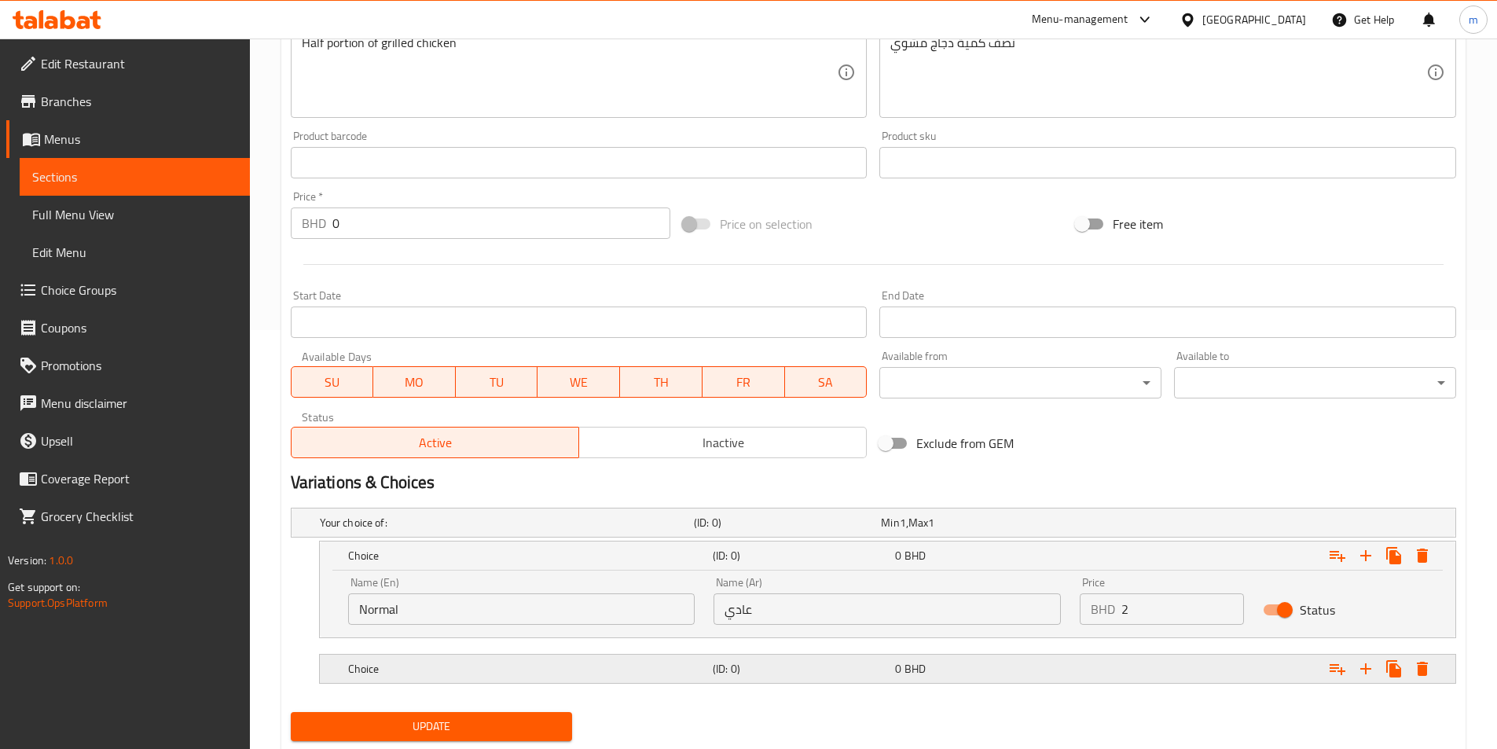
click at [1094, 668] on div "Expand" at bounding box center [1256, 668] width 365 height 35
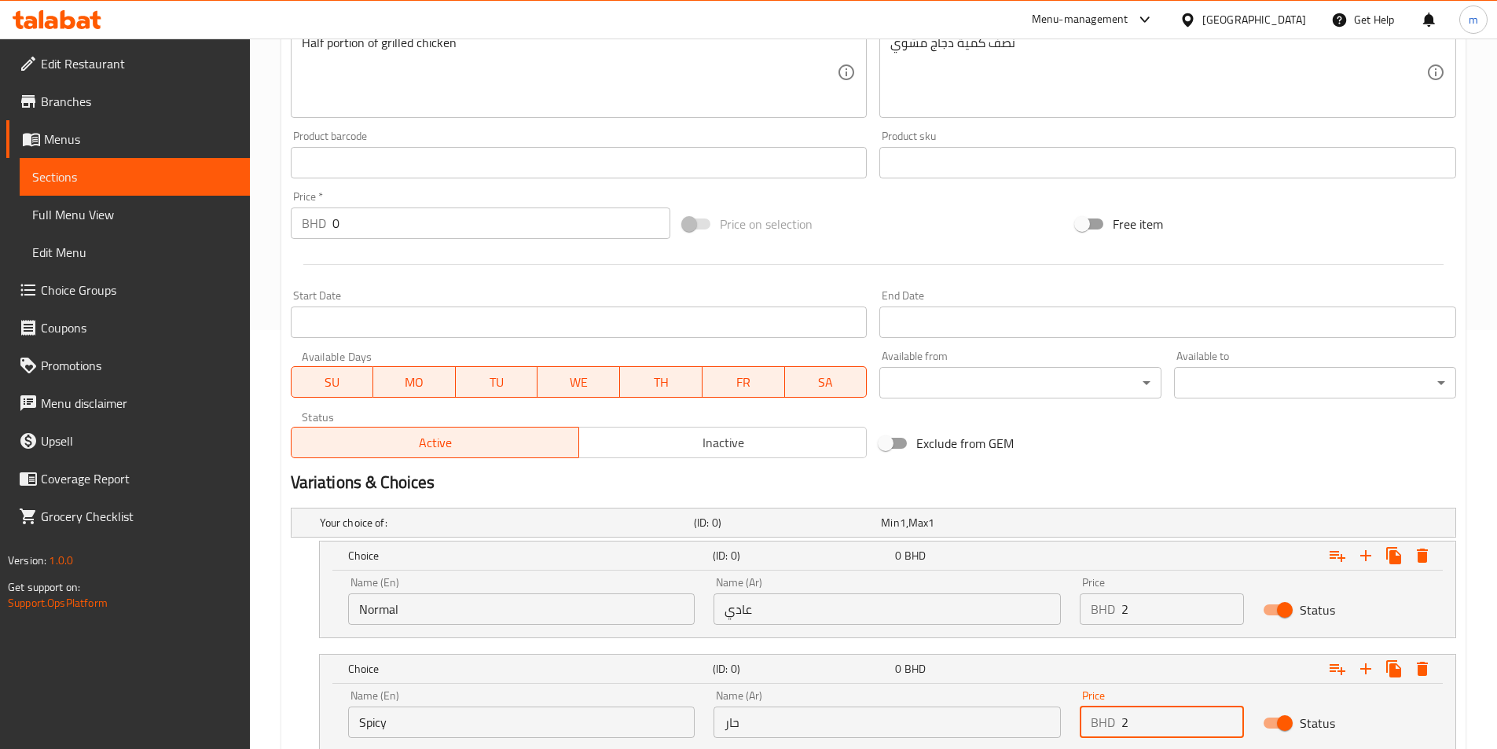
drag, startPoint x: 1135, startPoint y: 723, endPoint x: 1120, endPoint y: 723, distance: 15.7
click at [1120, 723] on div "BHD 2 Price" at bounding box center [1162, 721] width 164 height 31
drag, startPoint x: 1137, startPoint y: 610, endPoint x: 1119, endPoint y: 610, distance: 18.1
click at [1119, 610] on div "BHD 2 Price" at bounding box center [1162, 608] width 164 height 31
type input "0"
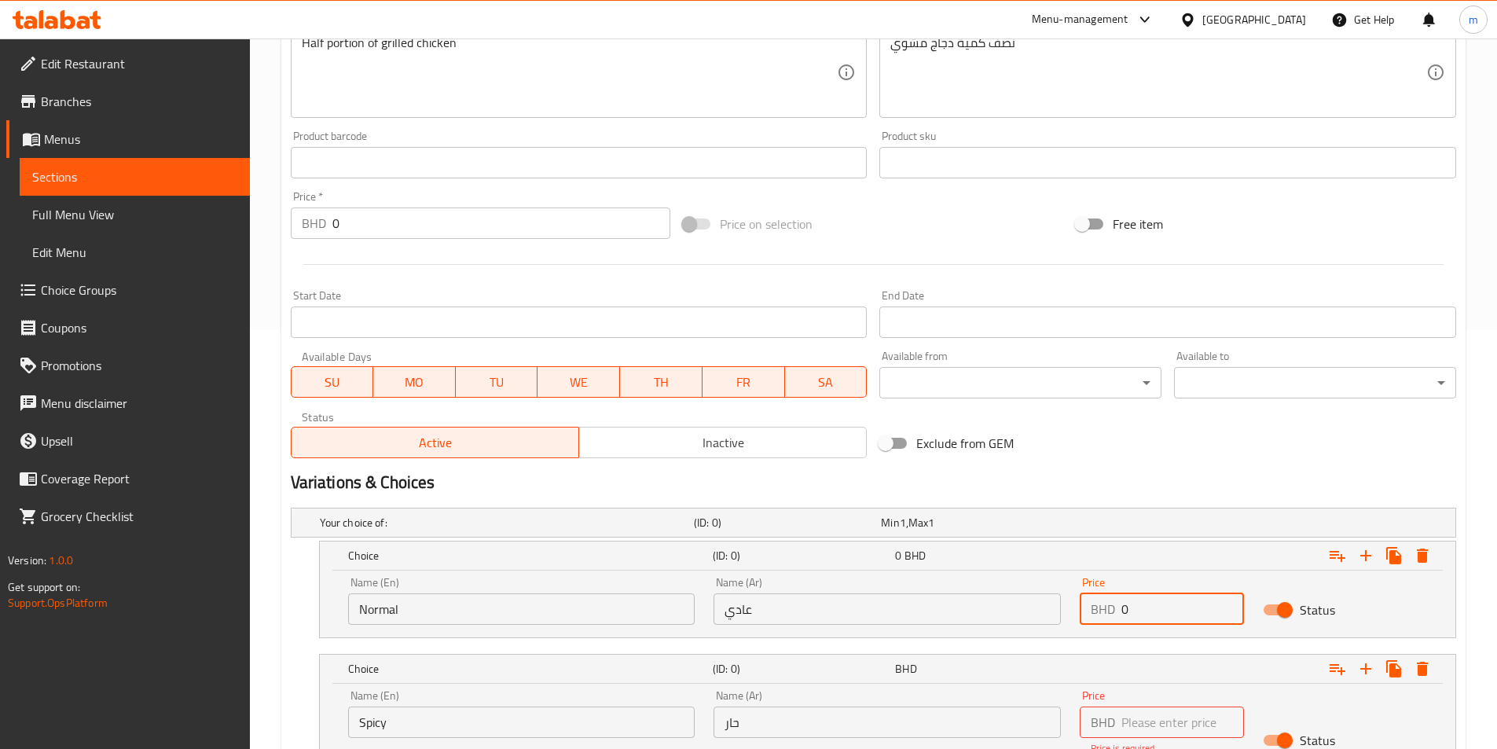
click at [1121, 724] on input "number" at bounding box center [1182, 721] width 123 height 31
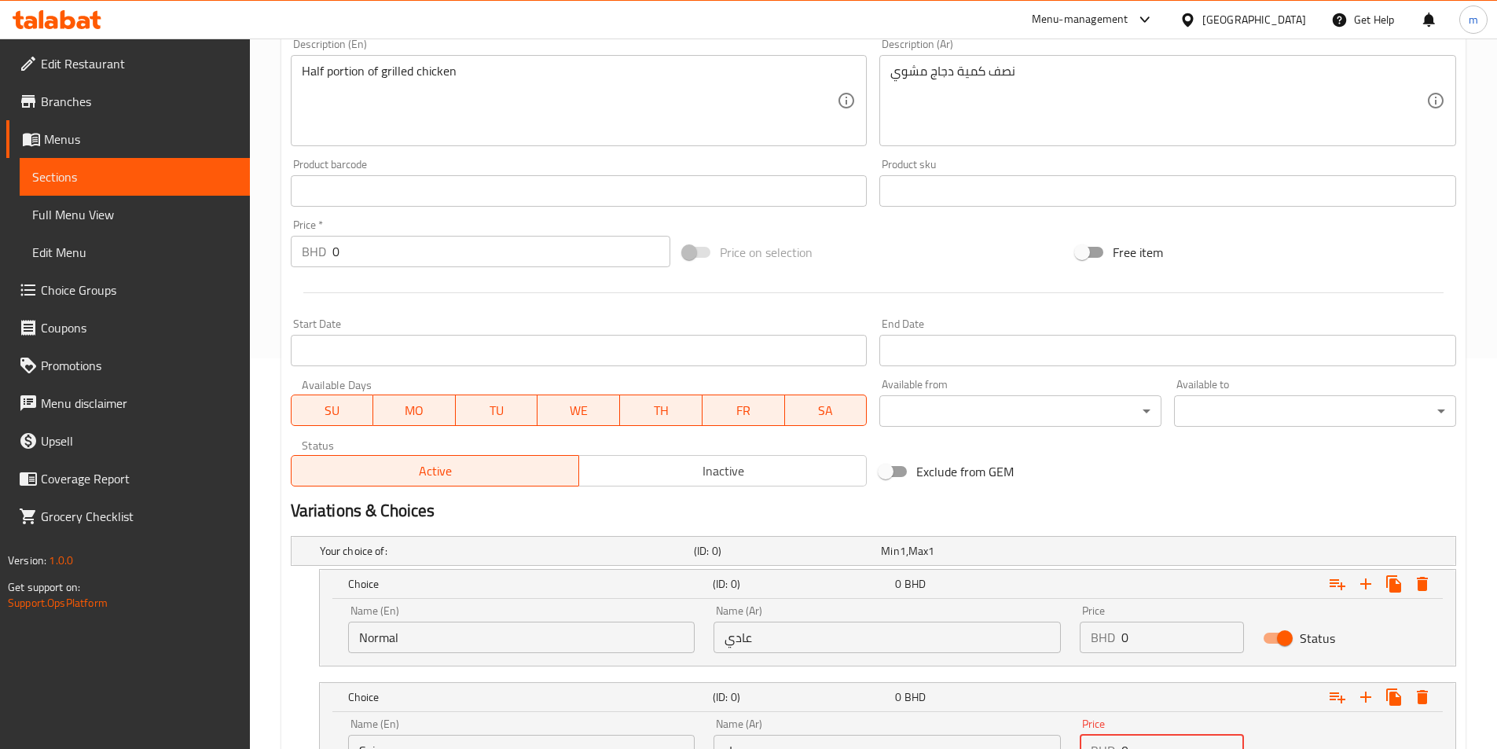
scroll to position [340, 0]
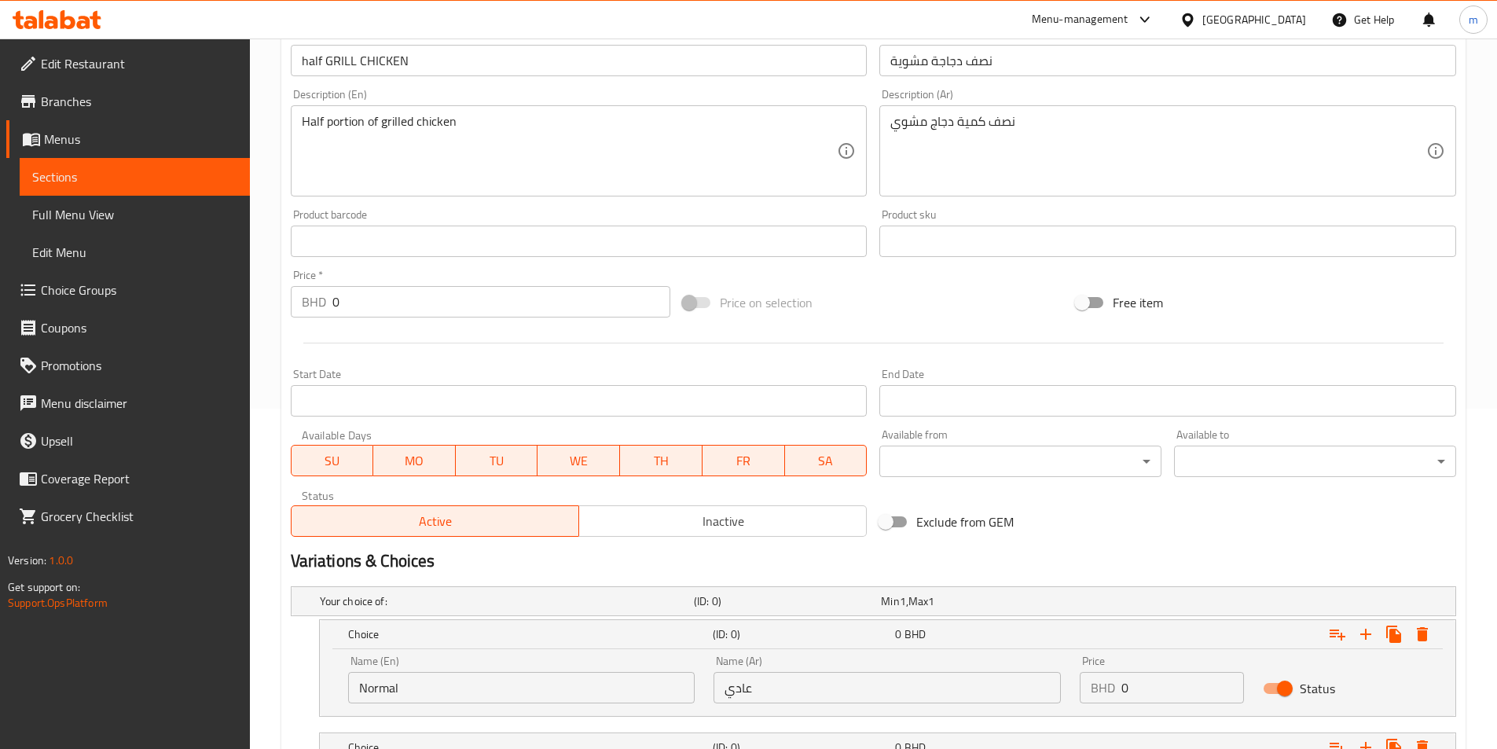
type input "0"
drag, startPoint x: 331, startPoint y: 300, endPoint x: 312, endPoint y: 299, distance: 18.9
click at [312, 299] on div "BHD 0 Price *" at bounding box center [481, 301] width 380 height 31
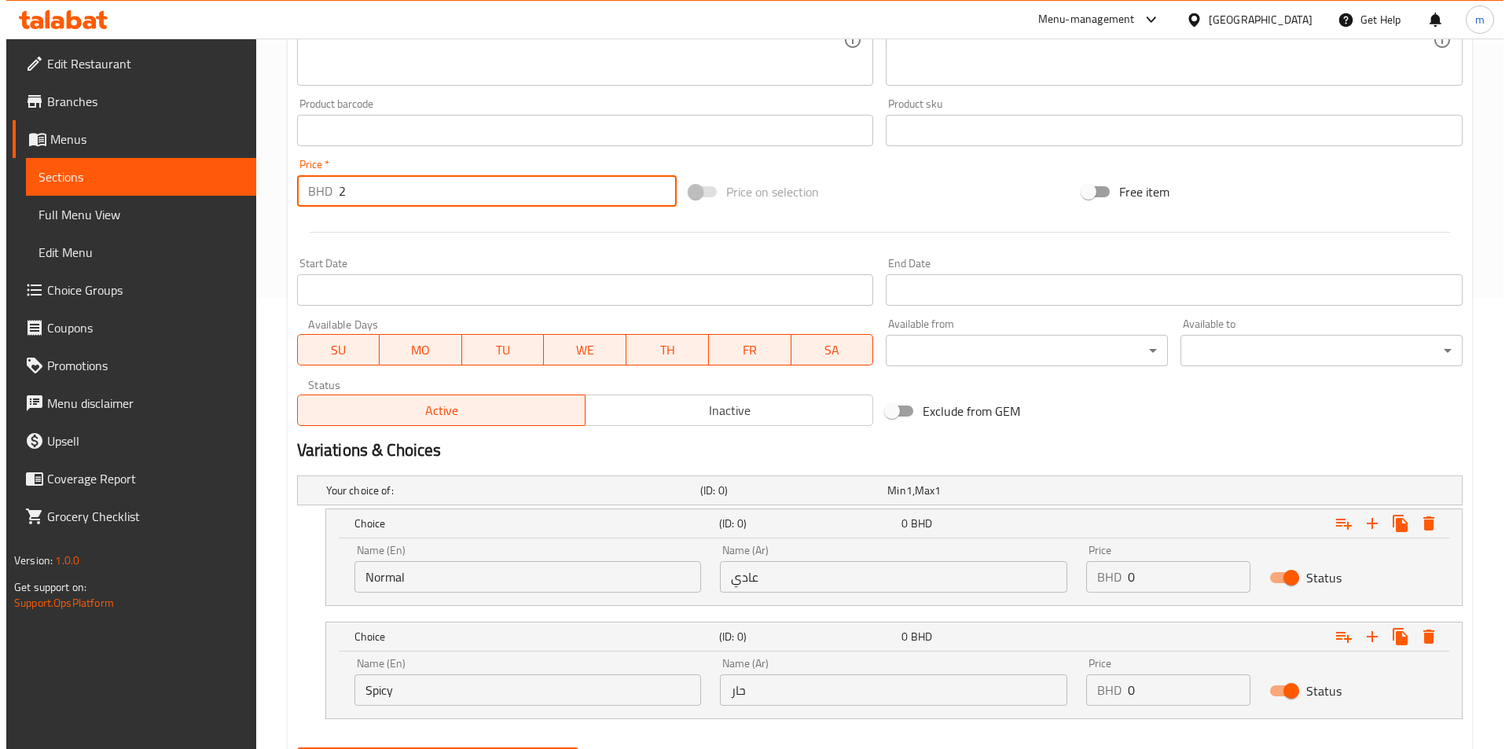
scroll to position [532, 0]
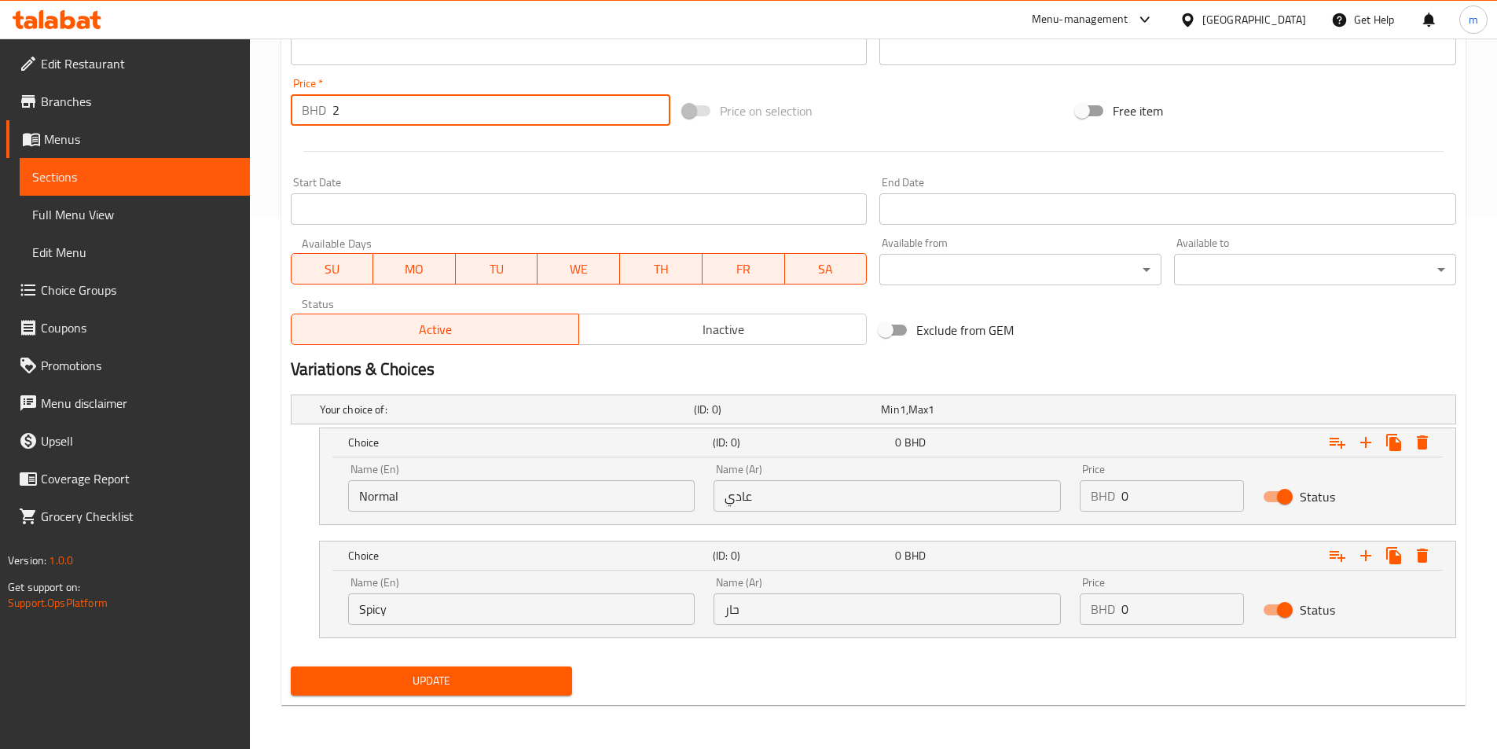
type input "2"
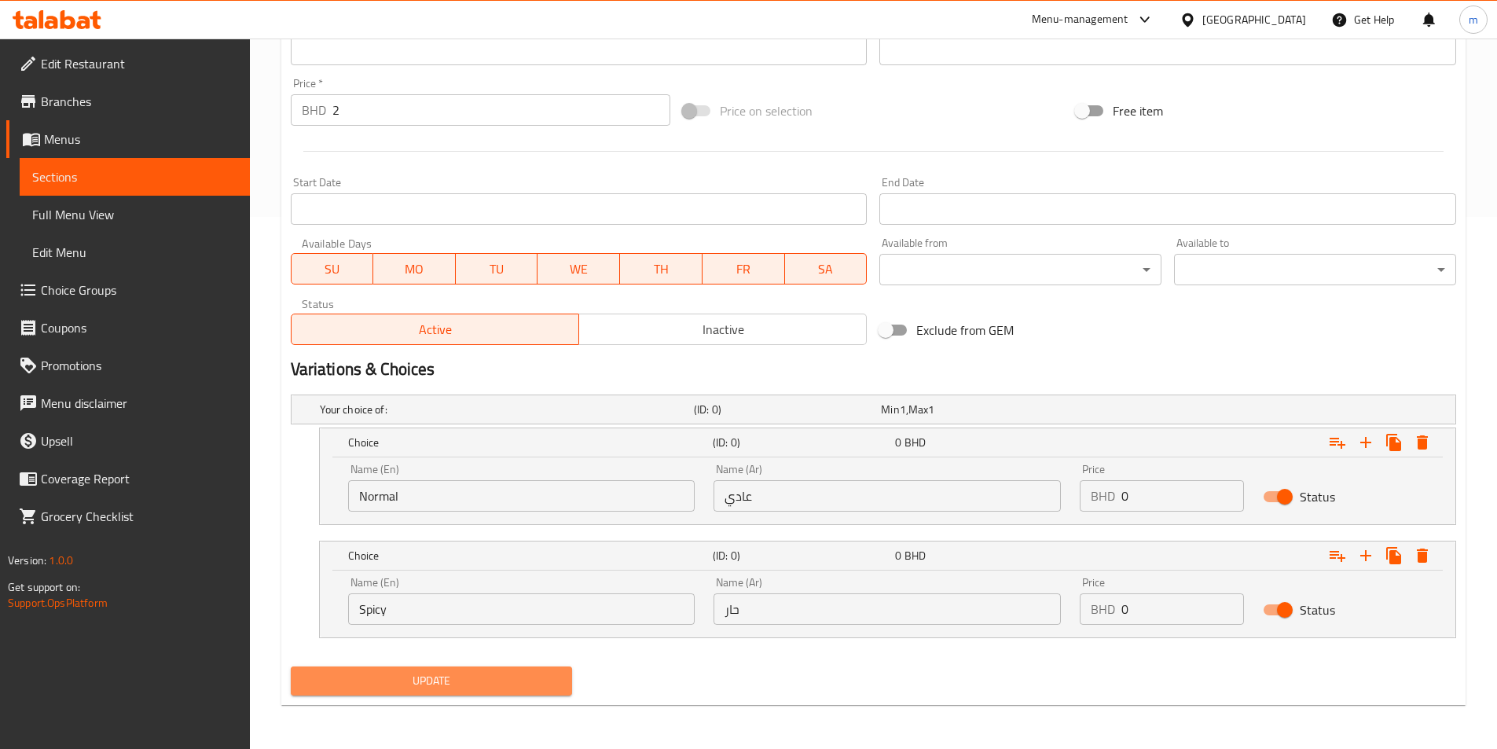
click at [471, 682] on span "Update" at bounding box center [431, 681] width 257 height 20
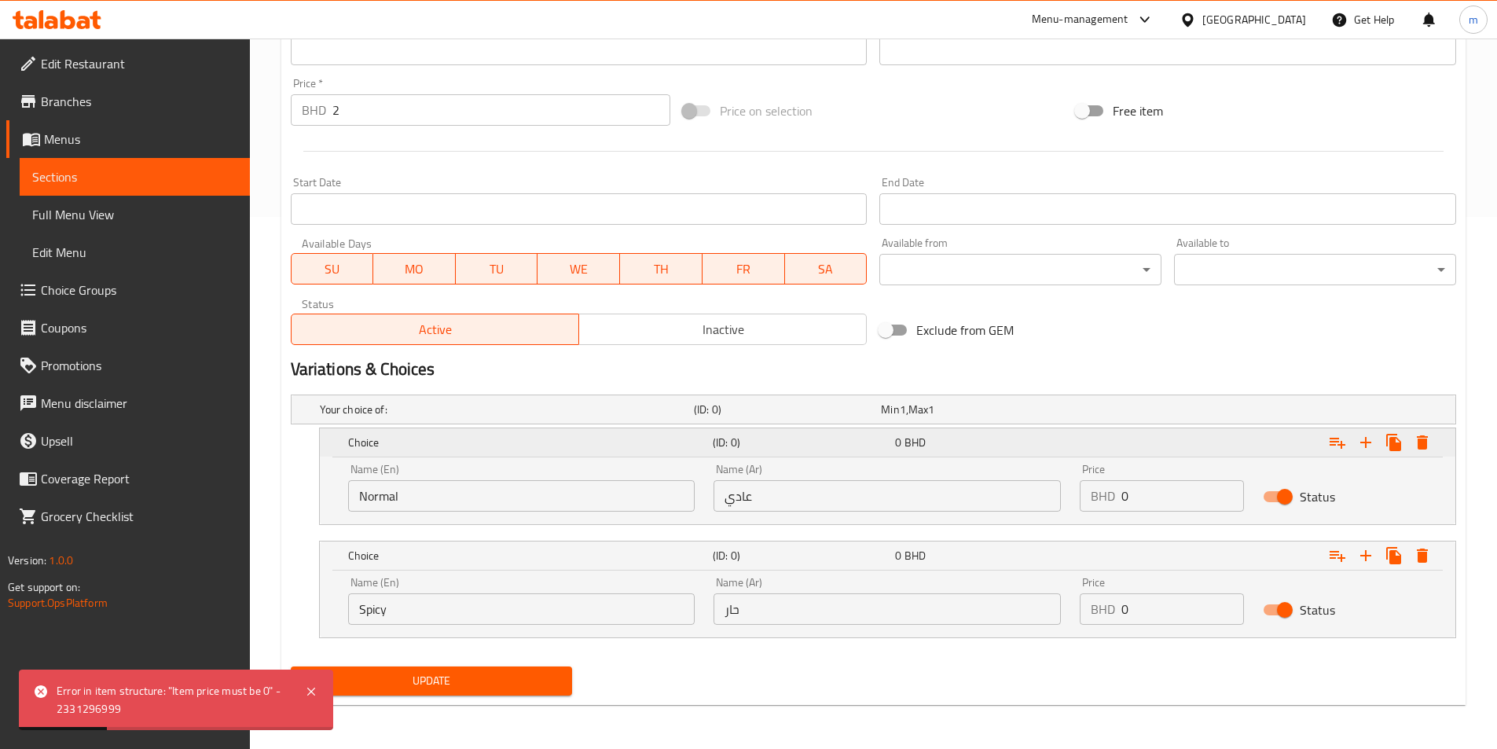
click at [1417, 446] on icon "Expand" at bounding box center [1422, 442] width 19 height 19
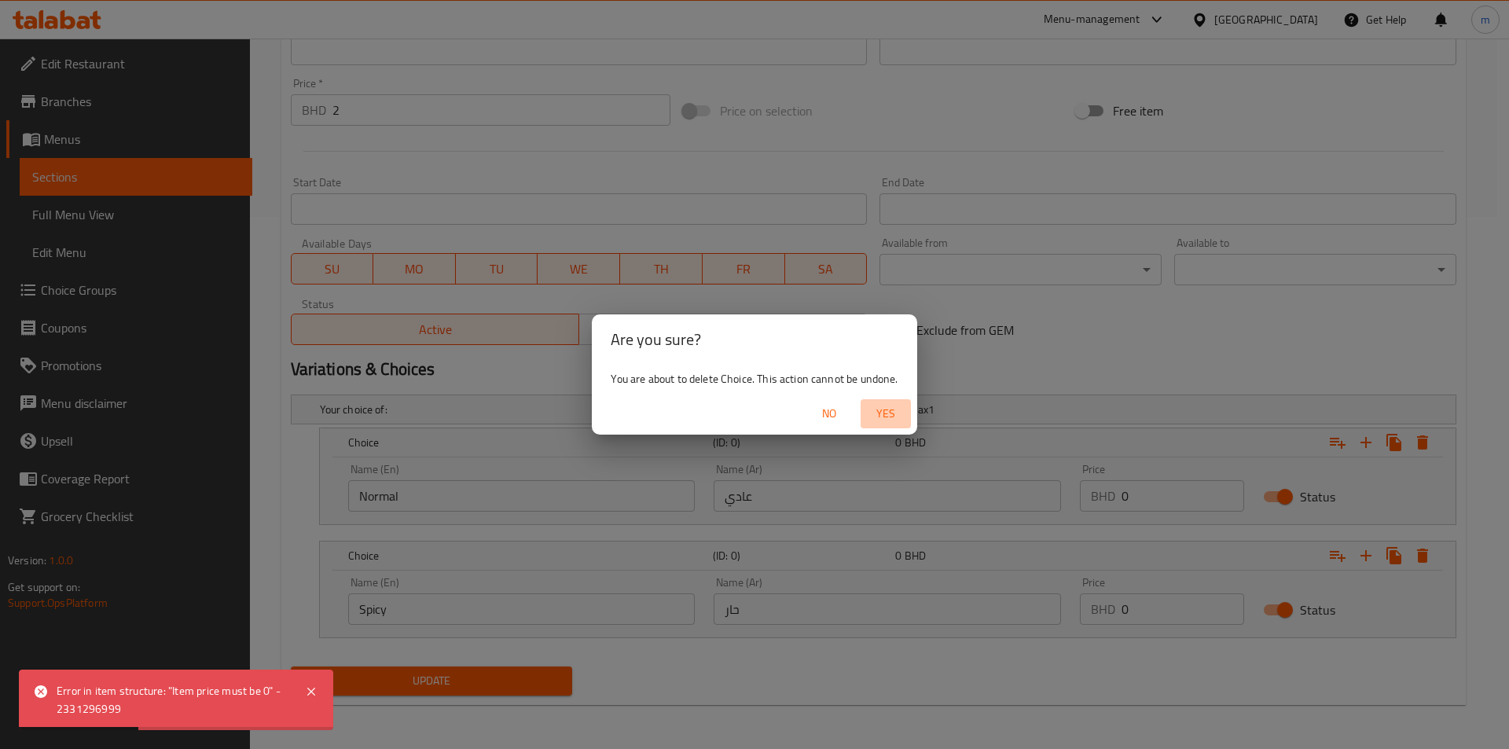
click at [878, 414] on span "Yes" at bounding box center [886, 414] width 38 height 20
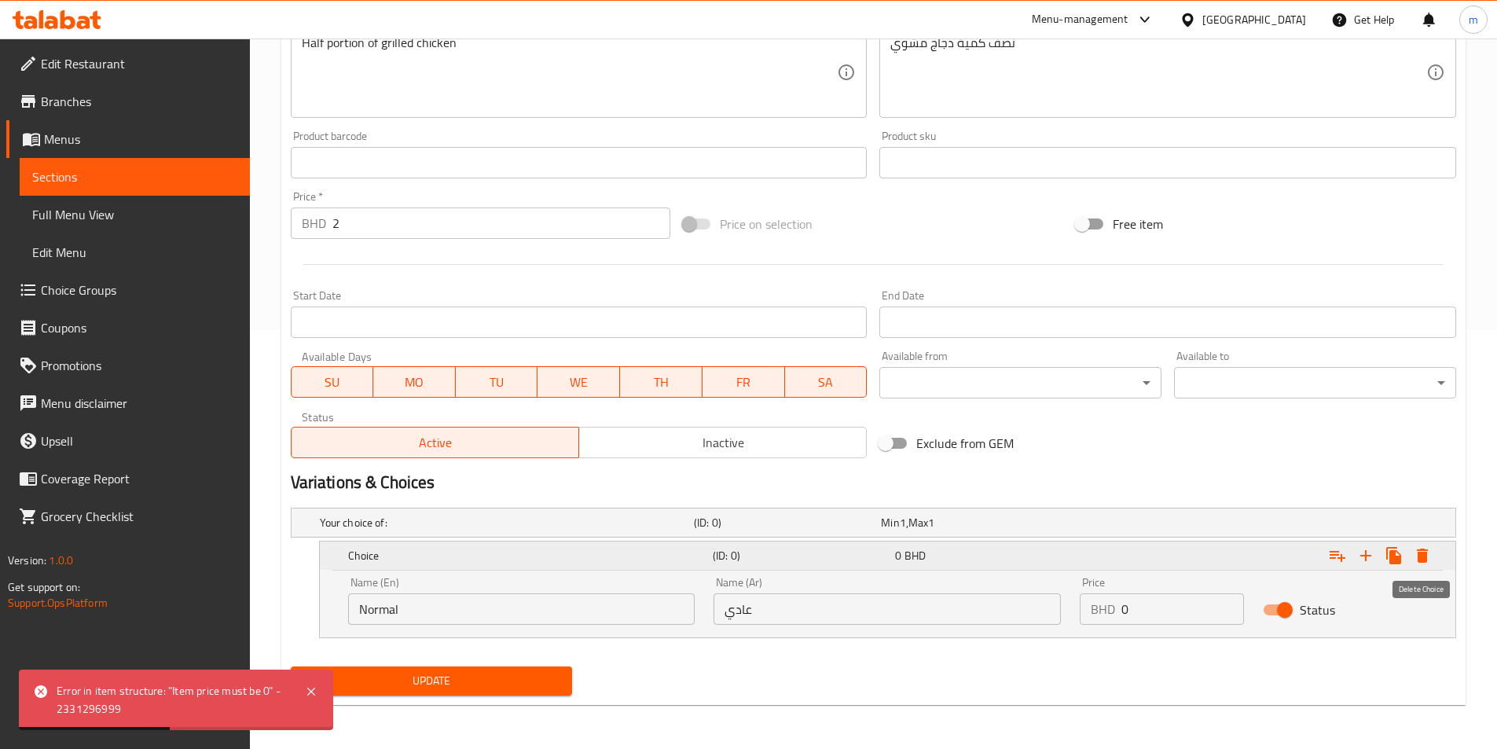
click at [1420, 548] on icon "Expand" at bounding box center [1422, 555] width 19 height 19
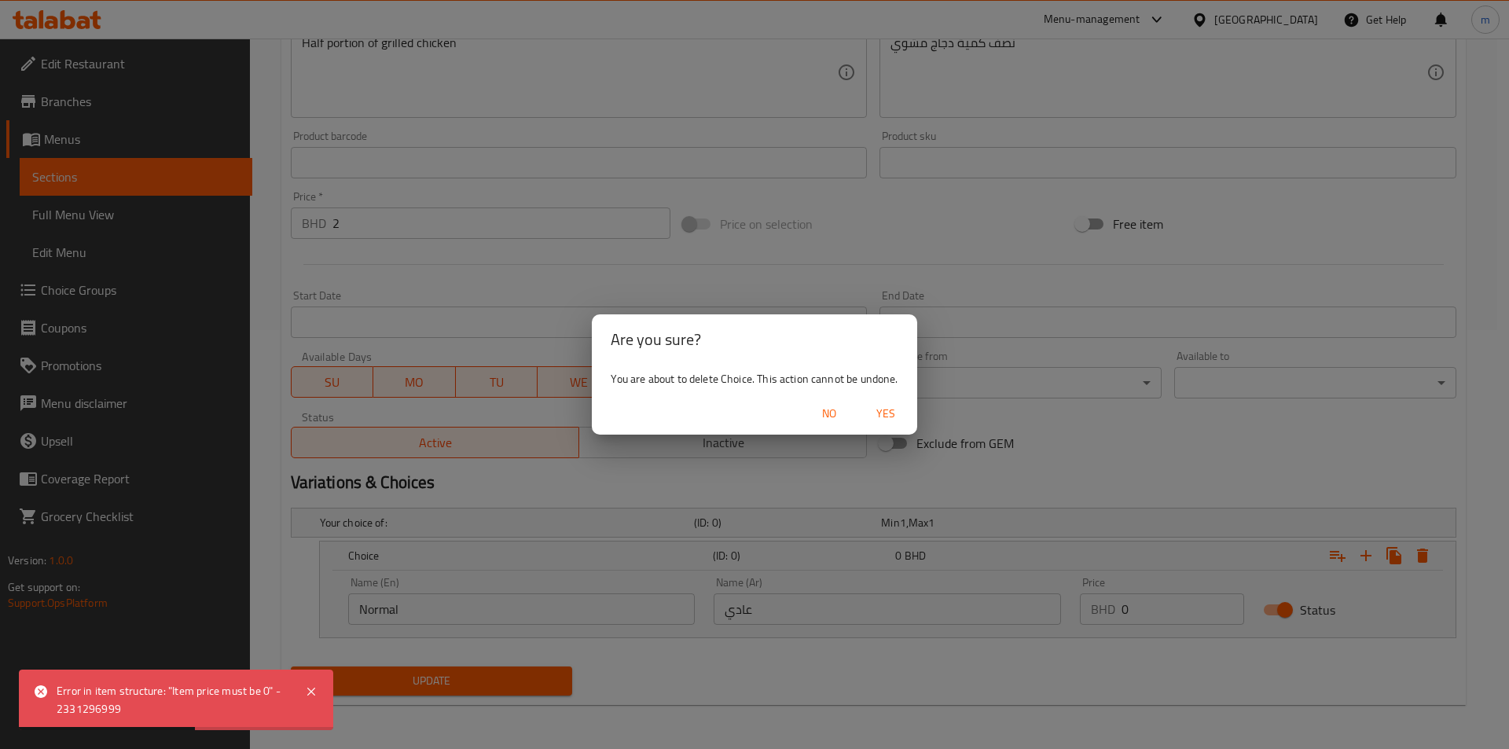
click at [889, 409] on span "Yes" at bounding box center [886, 414] width 38 height 20
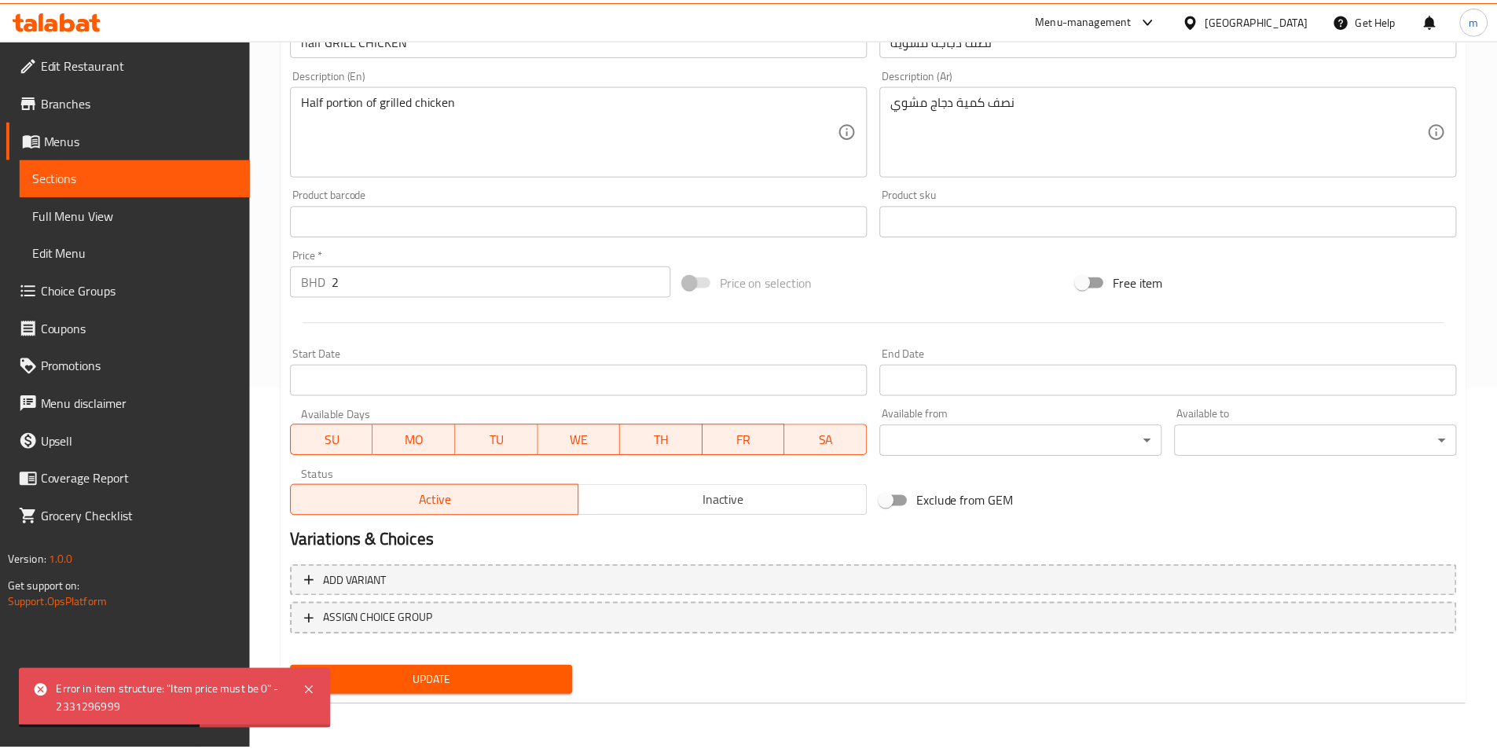
scroll to position [361, 0]
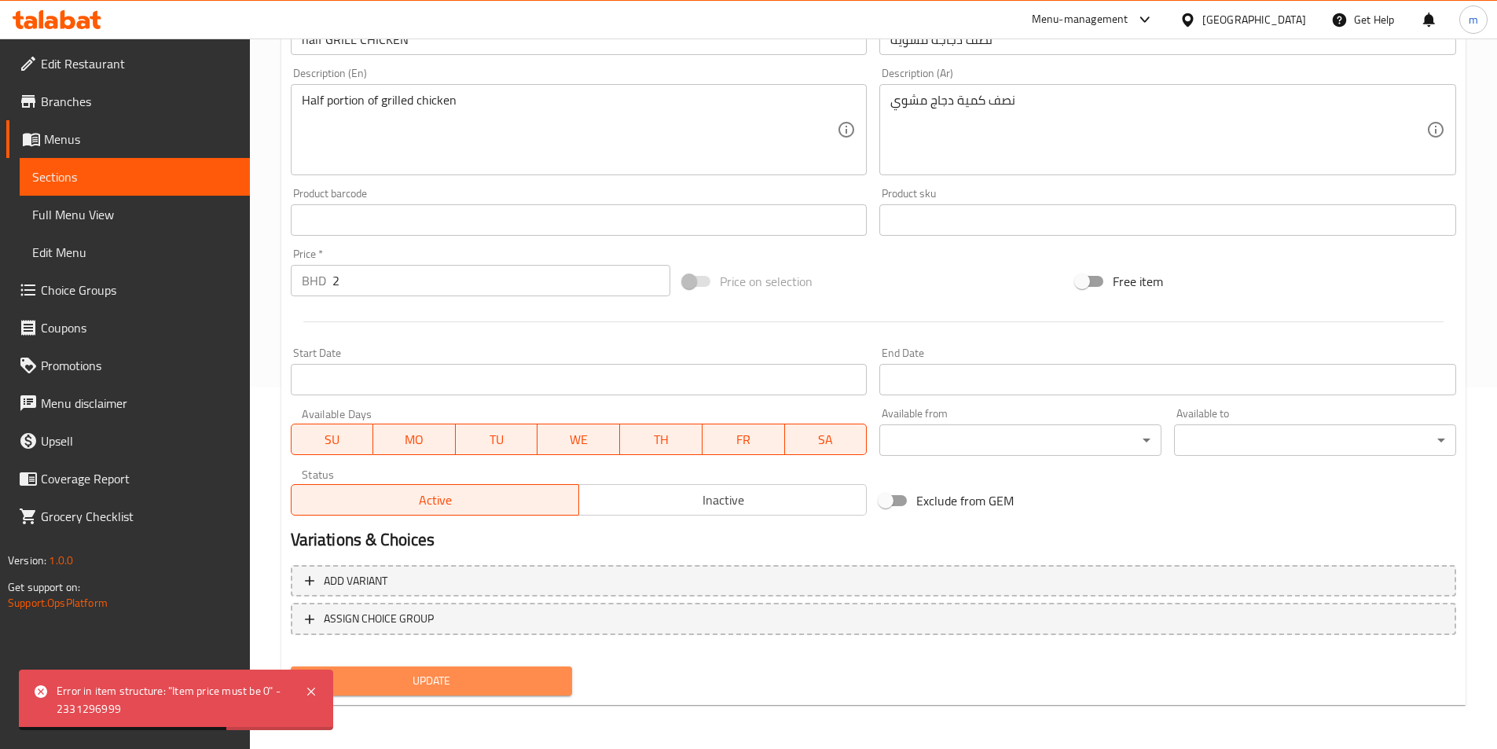
click at [462, 681] on span "Update" at bounding box center [431, 681] width 257 height 20
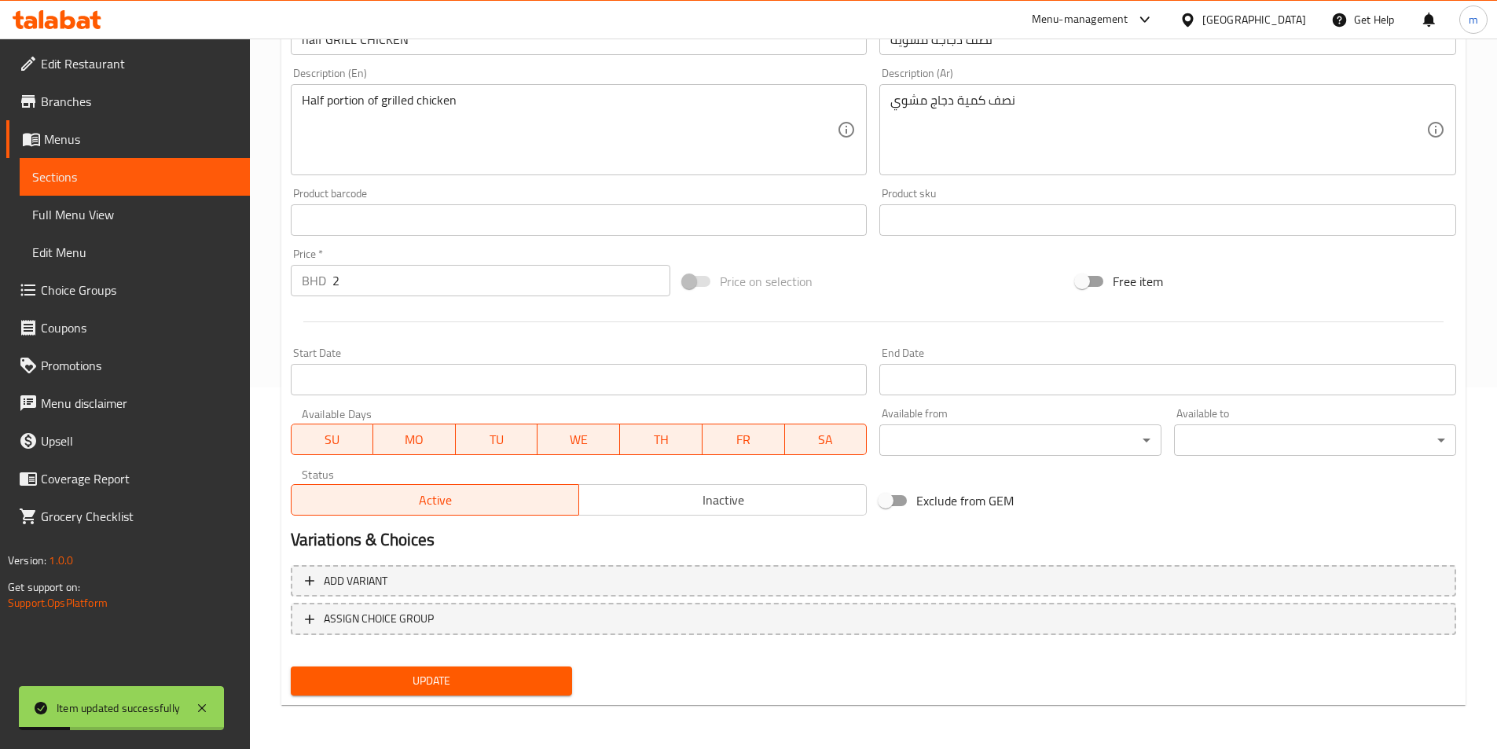
click at [470, 683] on span "Update" at bounding box center [431, 681] width 257 height 20
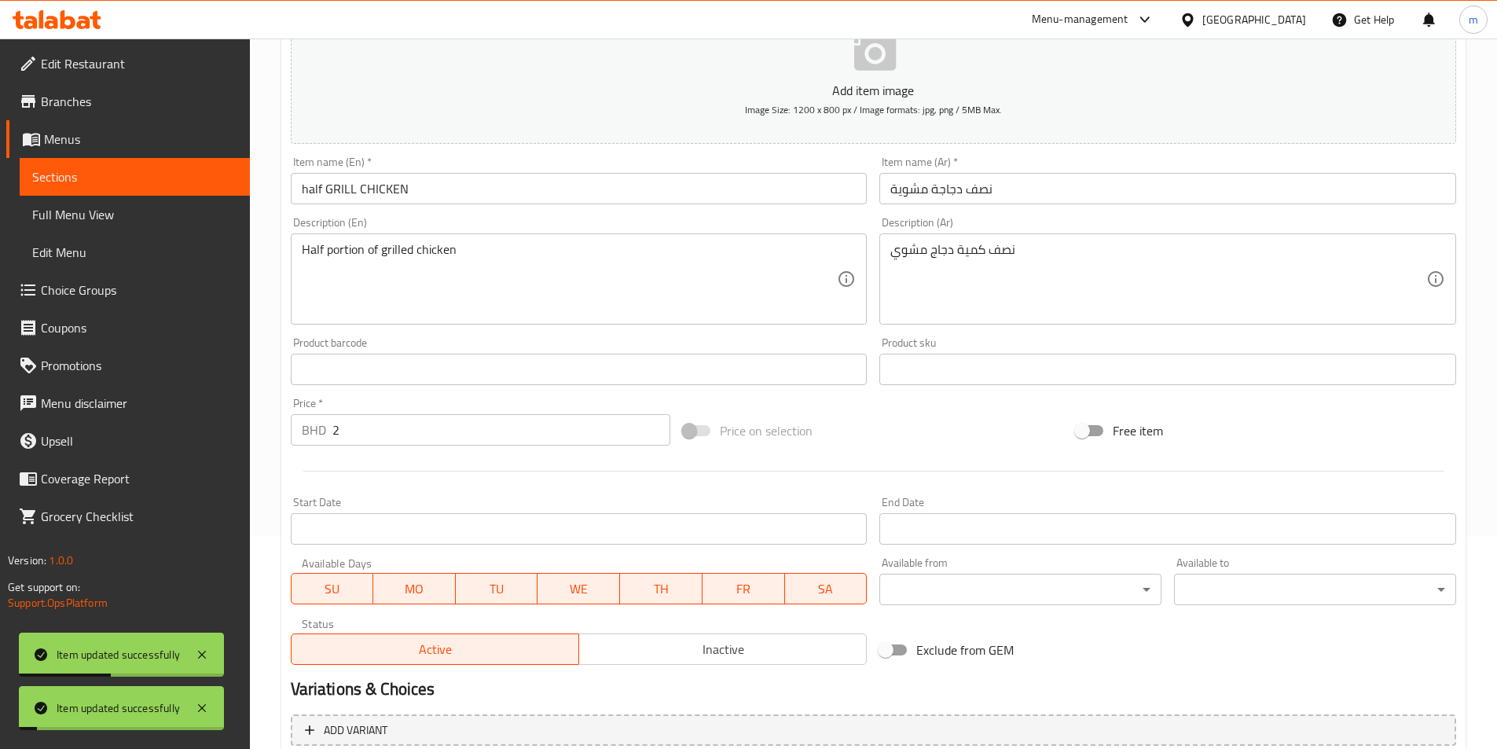
scroll to position [126, 0]
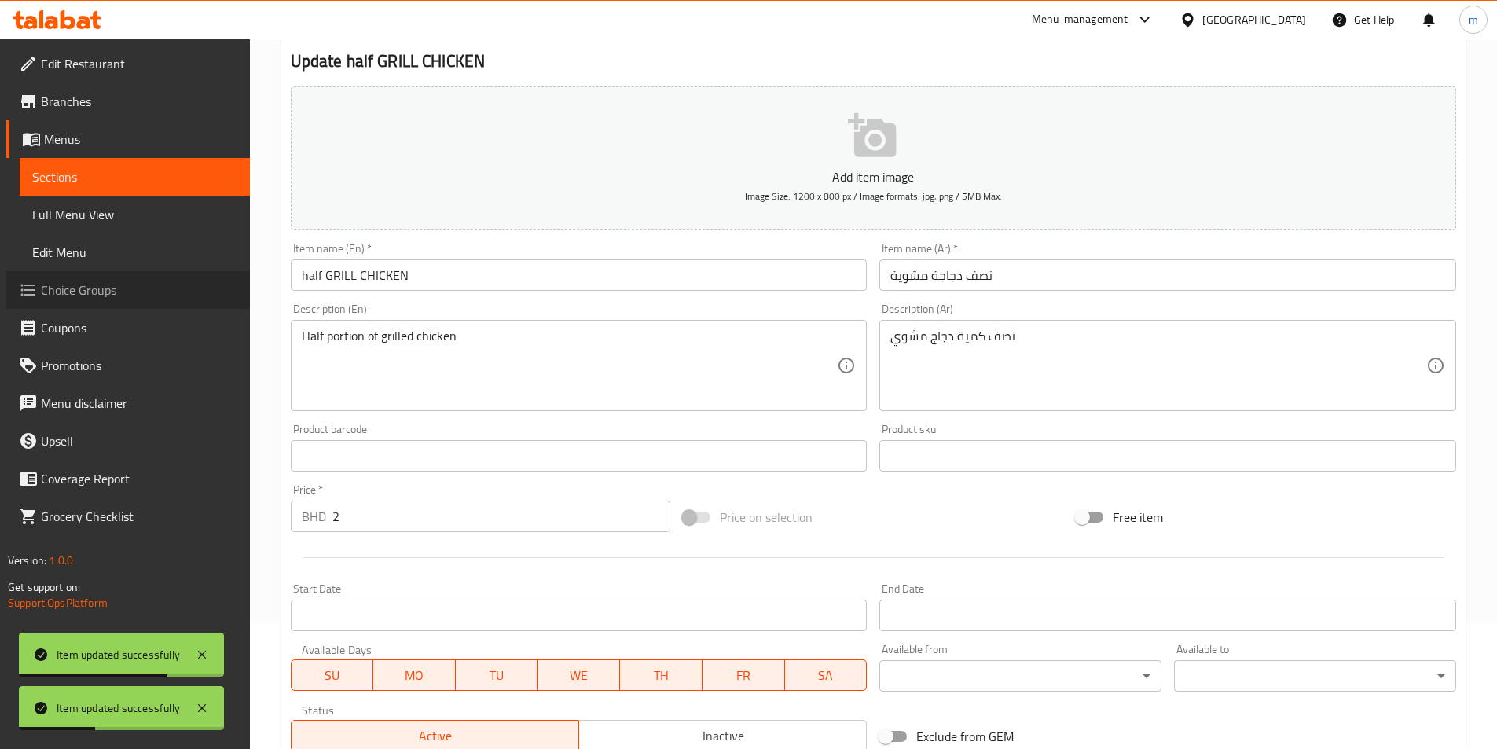
click at [99, 287] on span "Choice Groups" at bounding box center [139, 290] width 196 height 19
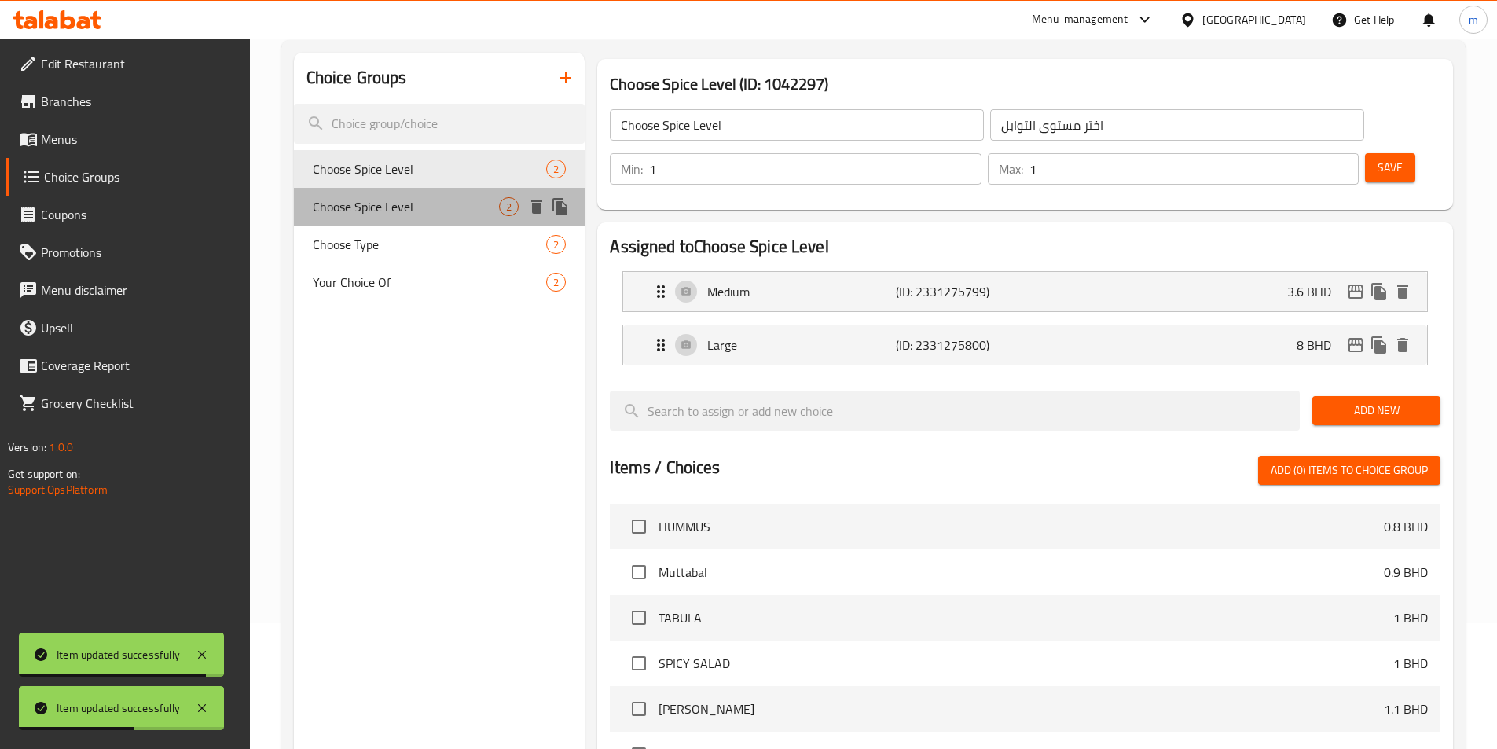
click at [420, 207] on span "Choose Spice Level" at bounding box center [406, 206] width 187 height 19
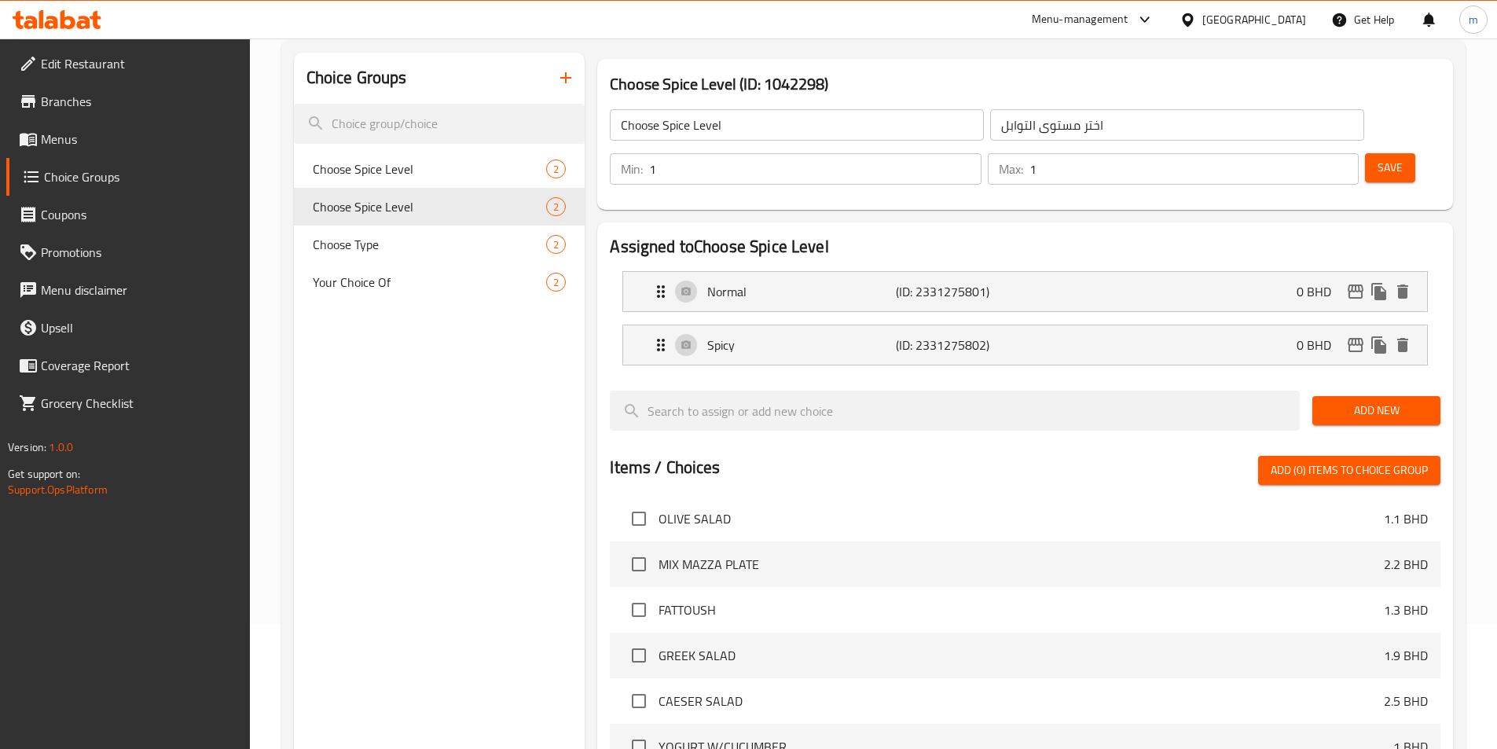
scroll to position [361, 0]
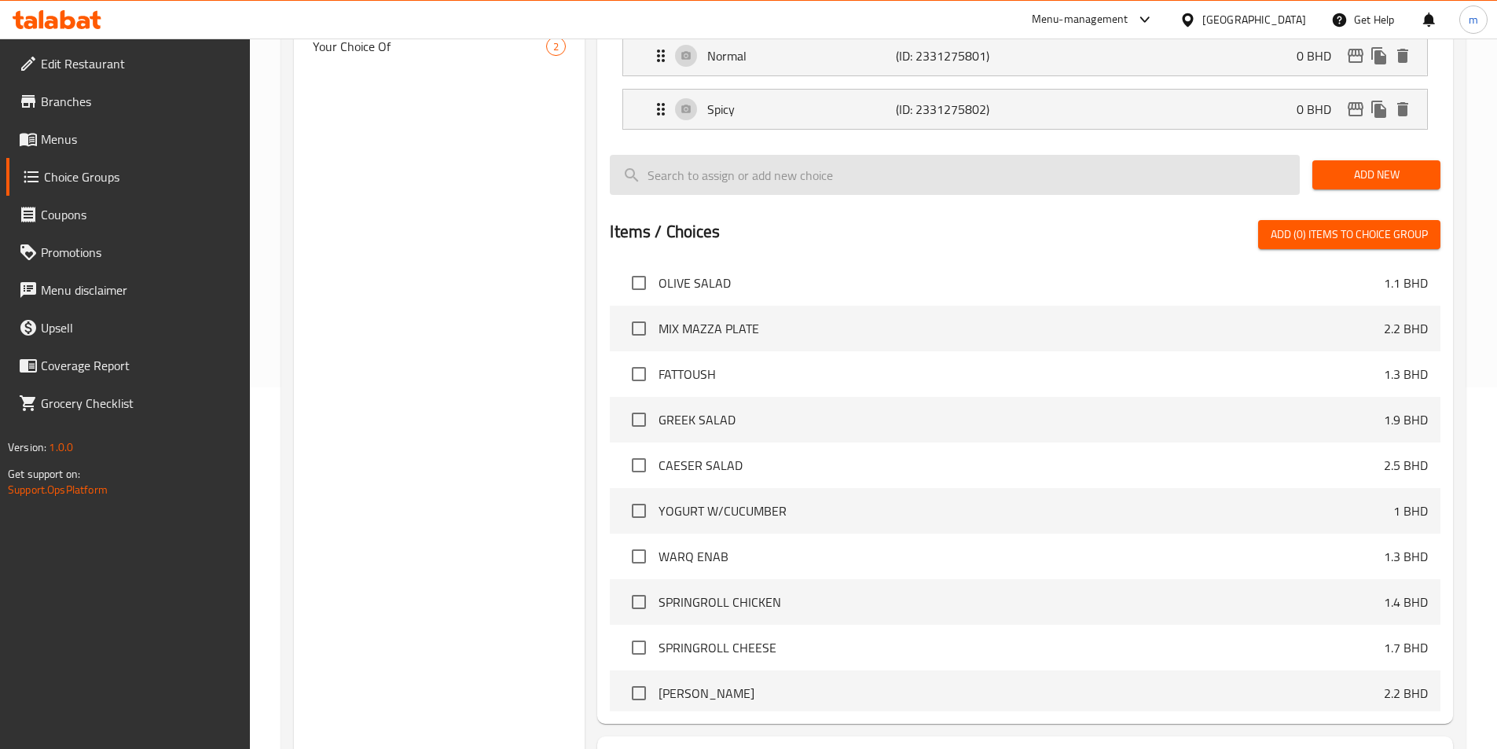
click at [992, 155] on input "search" at bounding box center [955, 175] width 690 height 40
paste input "half GRILL CHICKEN"
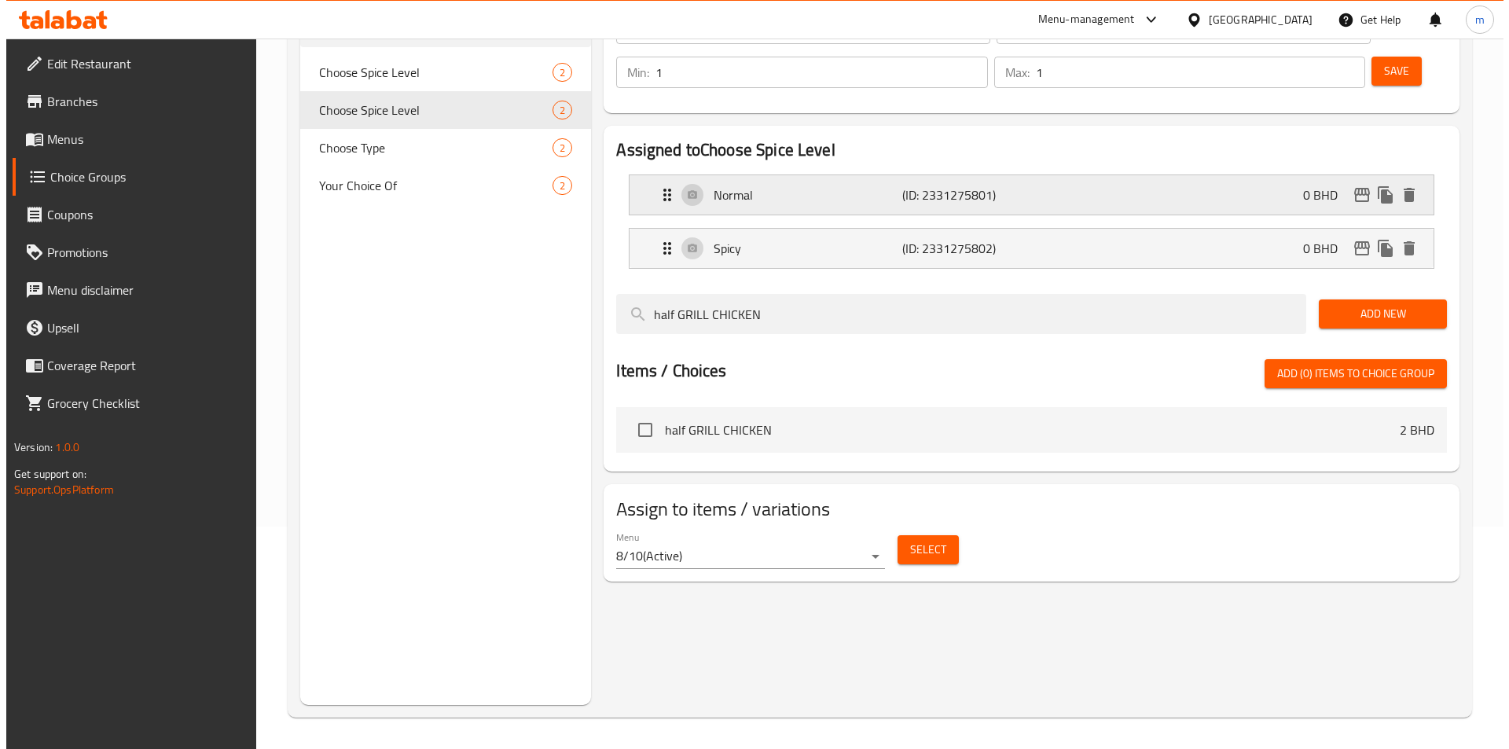
scroll to position [0, 0]
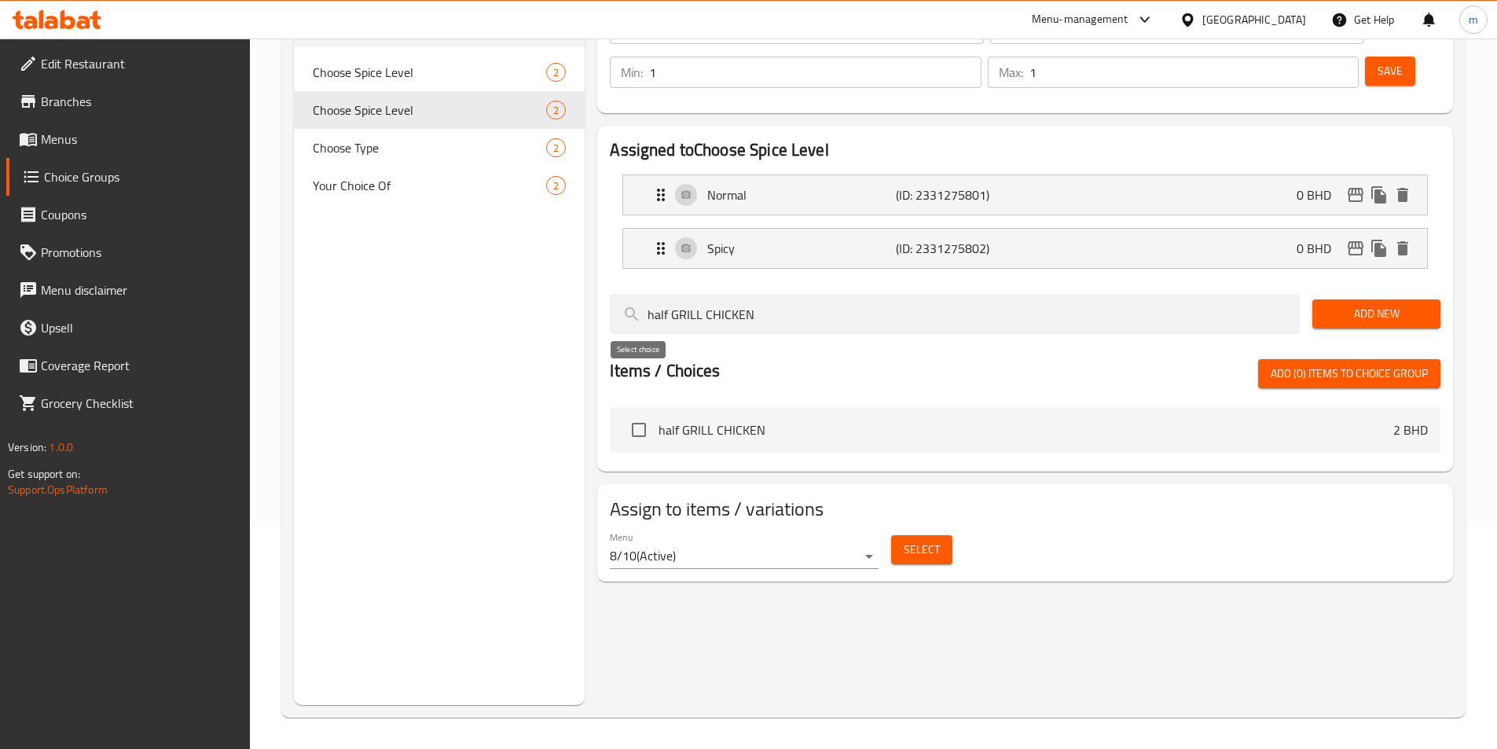
type input "half GRILL CHICKEN"
click at [636, 413] on input "checkbox" at bounding box center [638, 429] width 33 height 33
click at [1323, 364] on span "Add (1) items to choice group" at bounding box center [1349, 374] width 157 height 20
checkbox input "false"
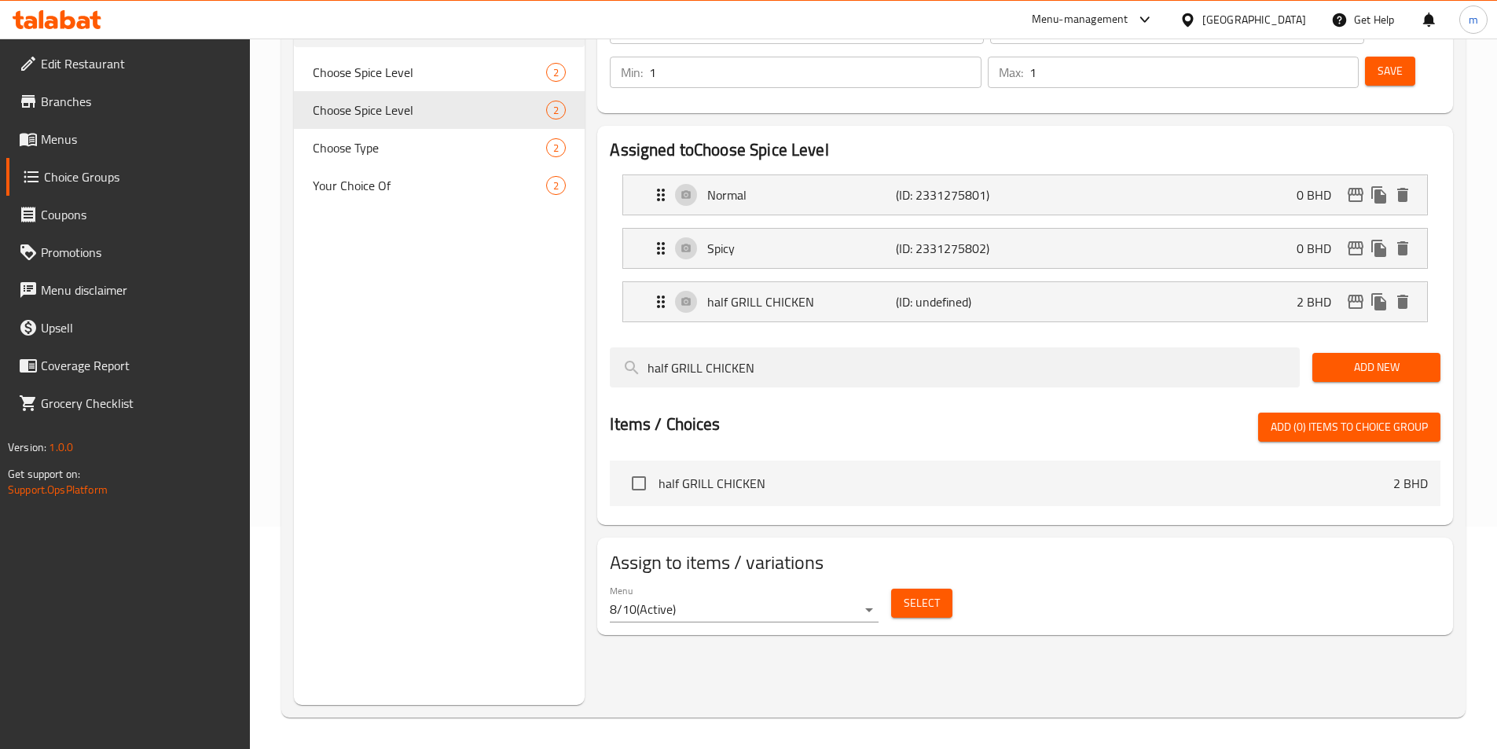
click at [914, 593] on span "Select" at bounding box center [922, 603] width 36 height 20
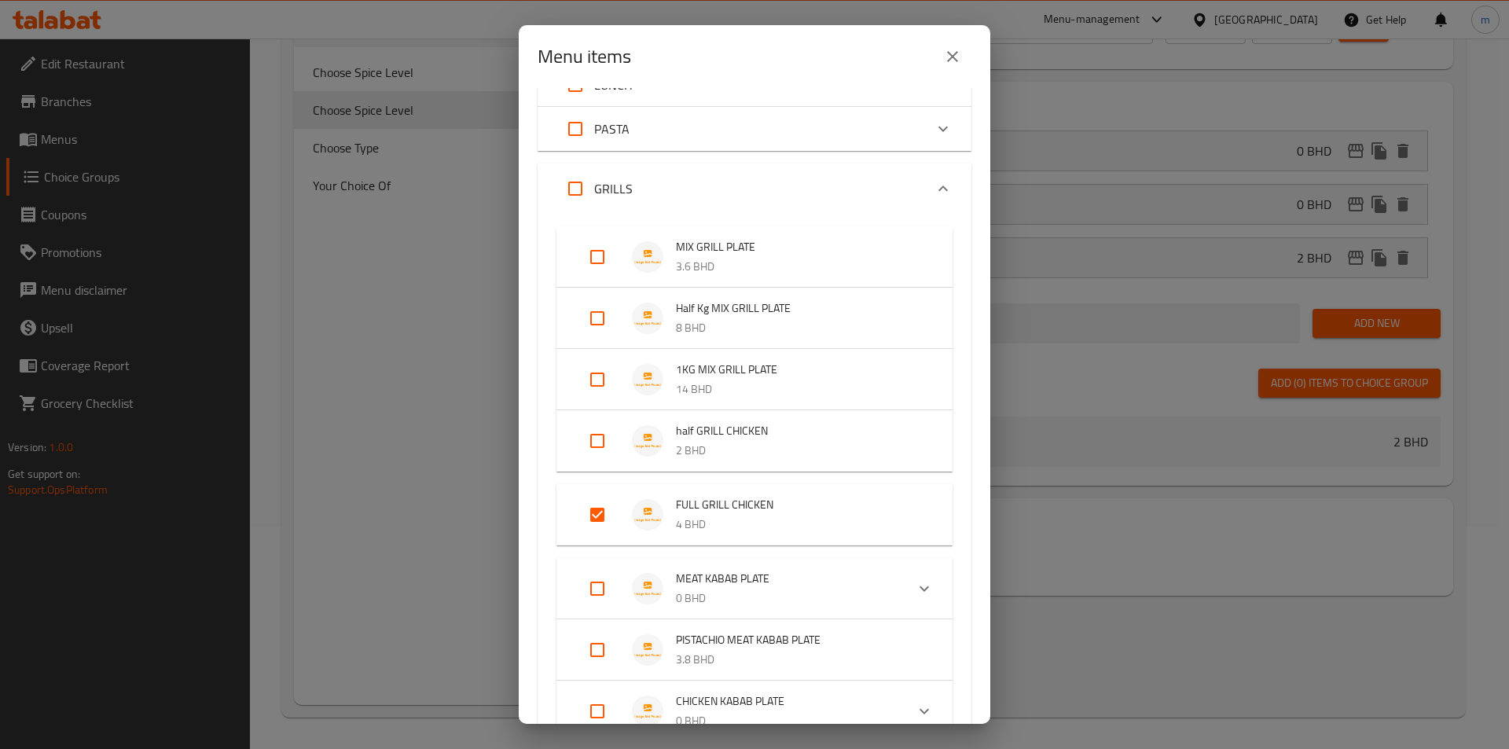
scroll to position [157, 0]
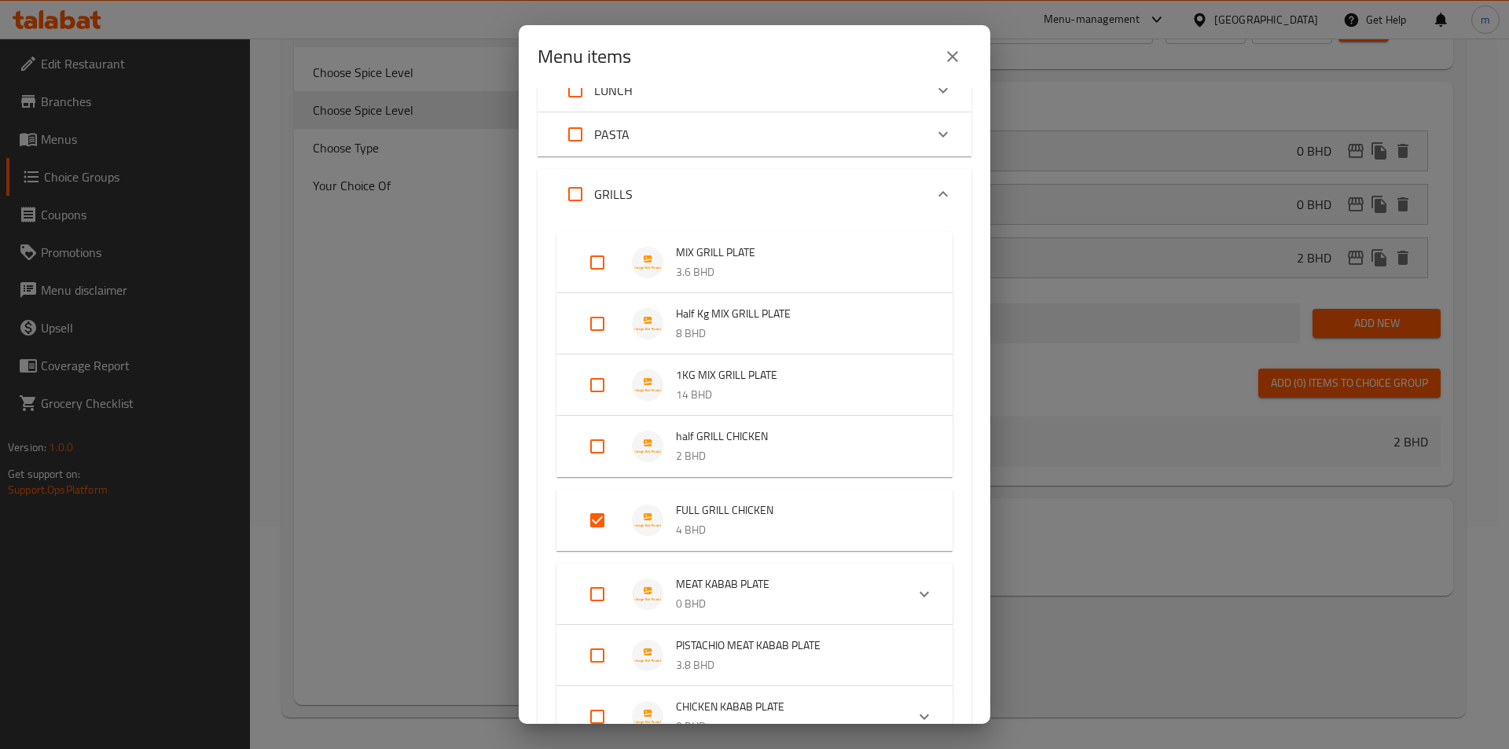
click at [601, 440] on input "Expand" at bounding box center [597, 446] width 38 height 38
checkbox input "true"
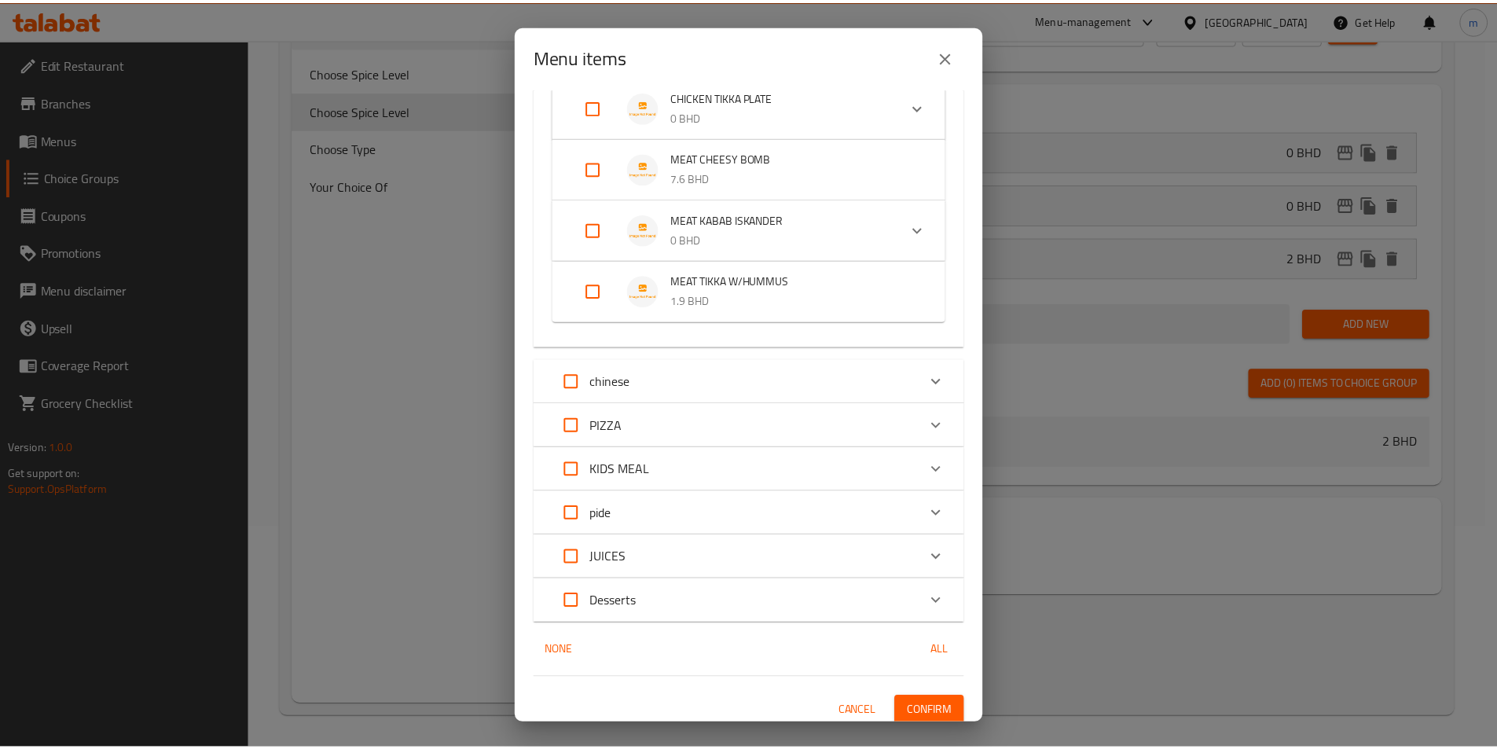
scroll to position [972, 0]
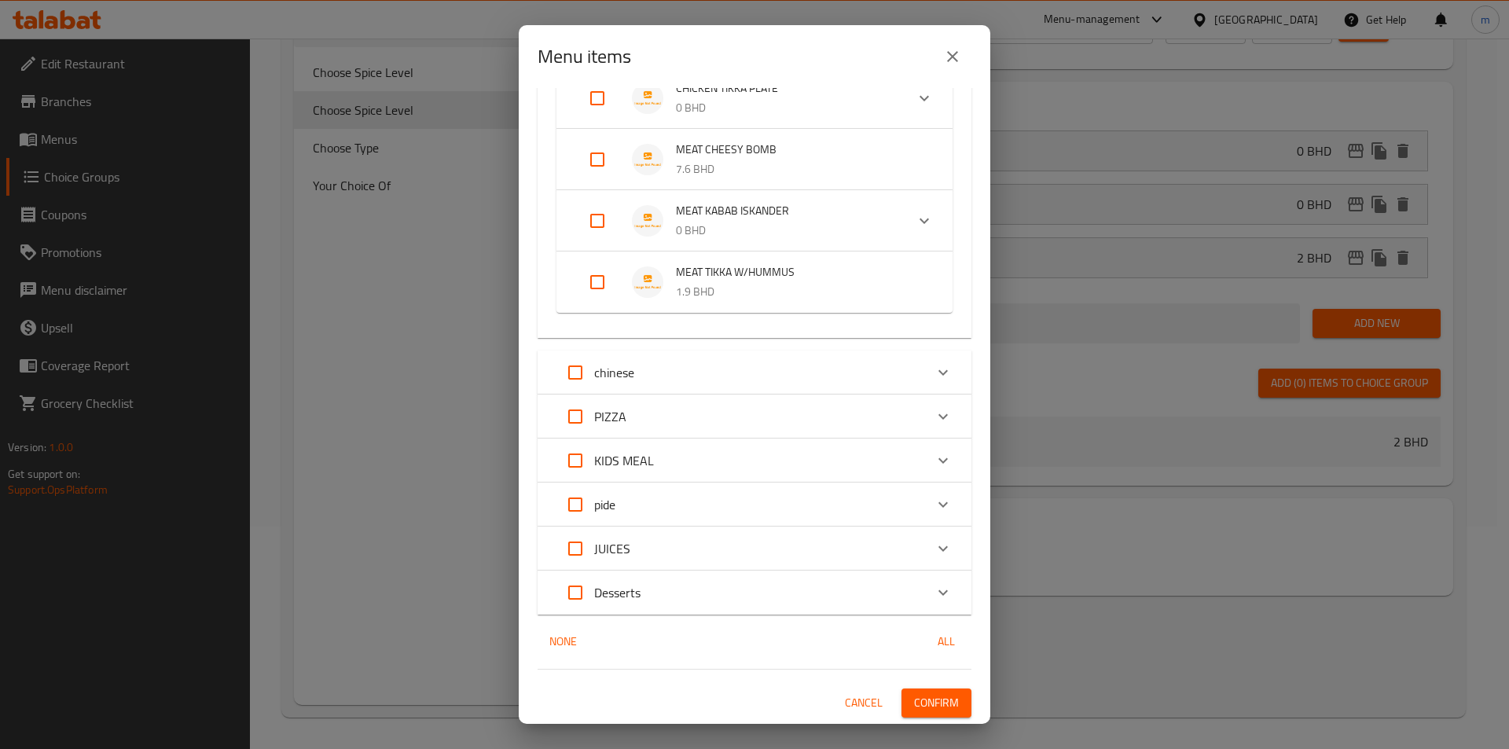
click at [924, 703] on span "Confirm" at bounding box center [936, 703] width 45 height 20
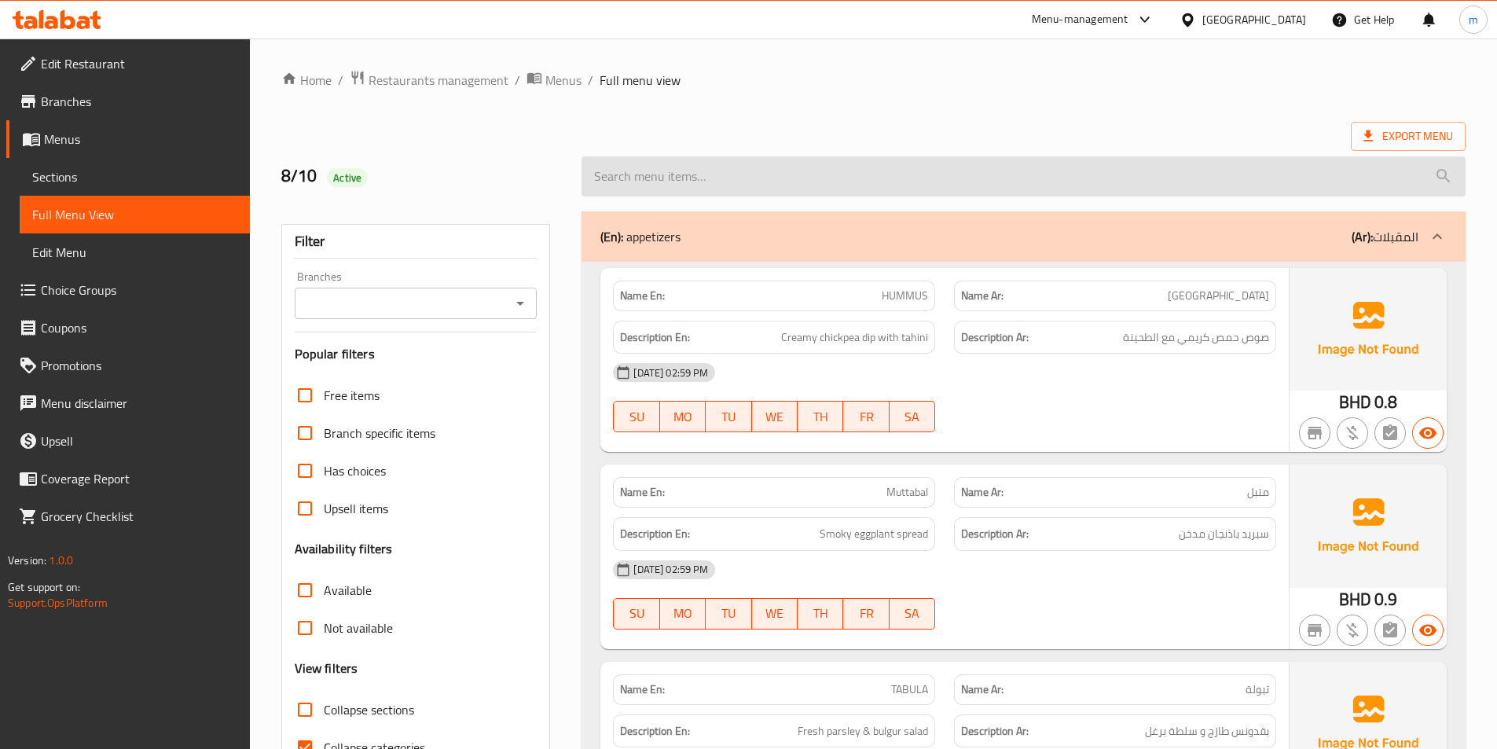
click at [779, 184] on input "search" at bounding box center [1023, 176] width 884 height 40
paste input "half GRILL CHICKEN"
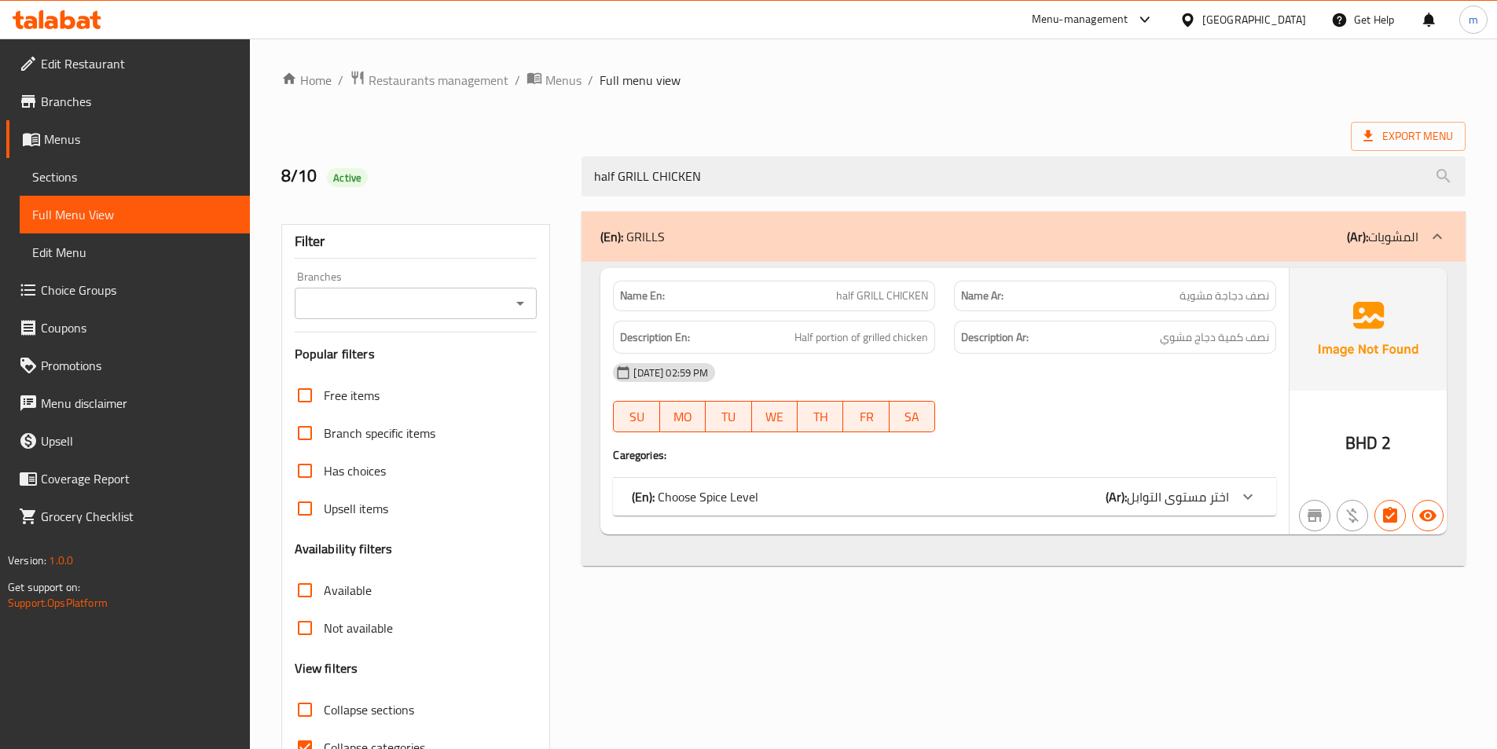
type input "half GRILL CHICKEN"
click at [1137, 499] on span "اختر مستوى التوابل" at bounding box center [1178, 497] width 102 height 24
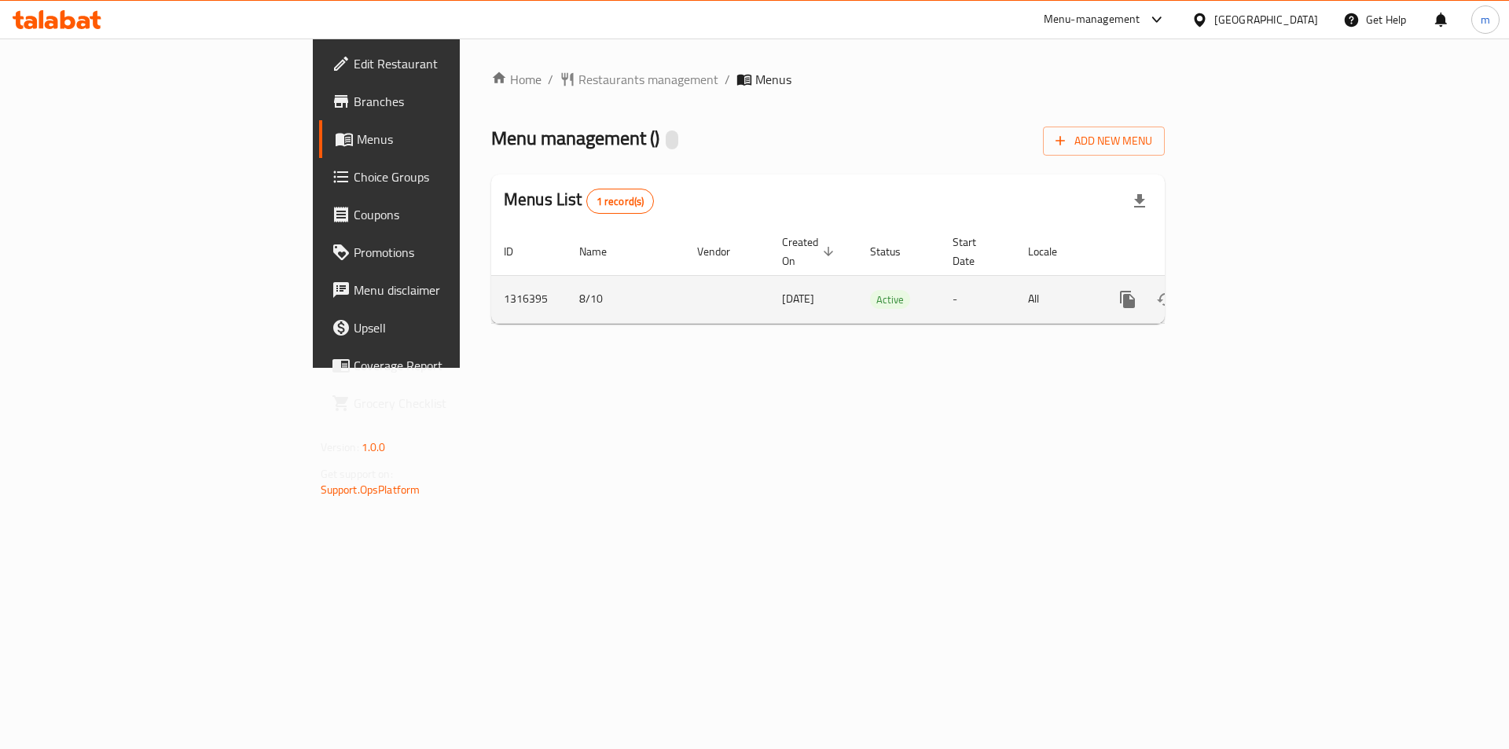
click at [1260, 288] on link "enhanced table" at bounding box center [1241, 300] width 38 height 38
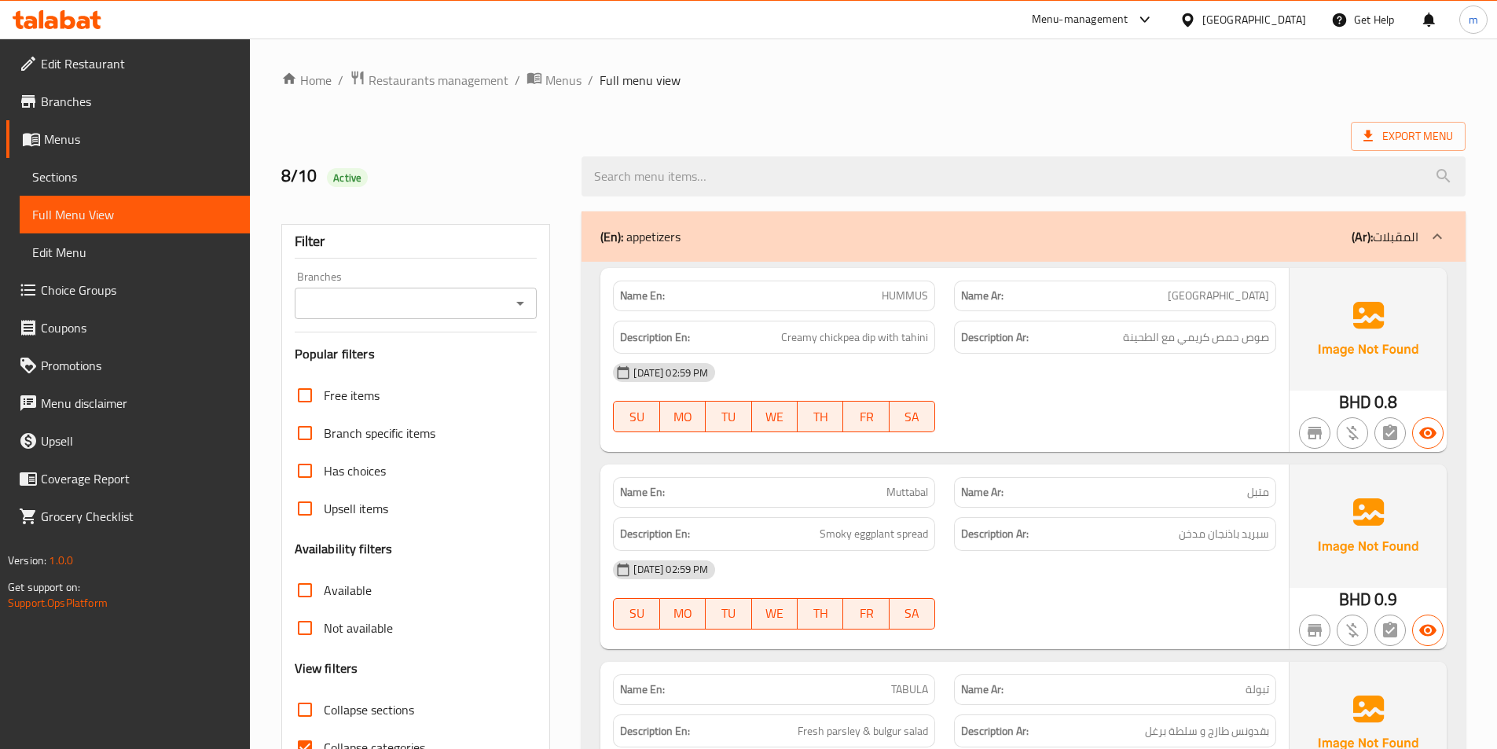
click at [77, 176] on span "Sections" at bounding box center [134, 176] width 205 height 19
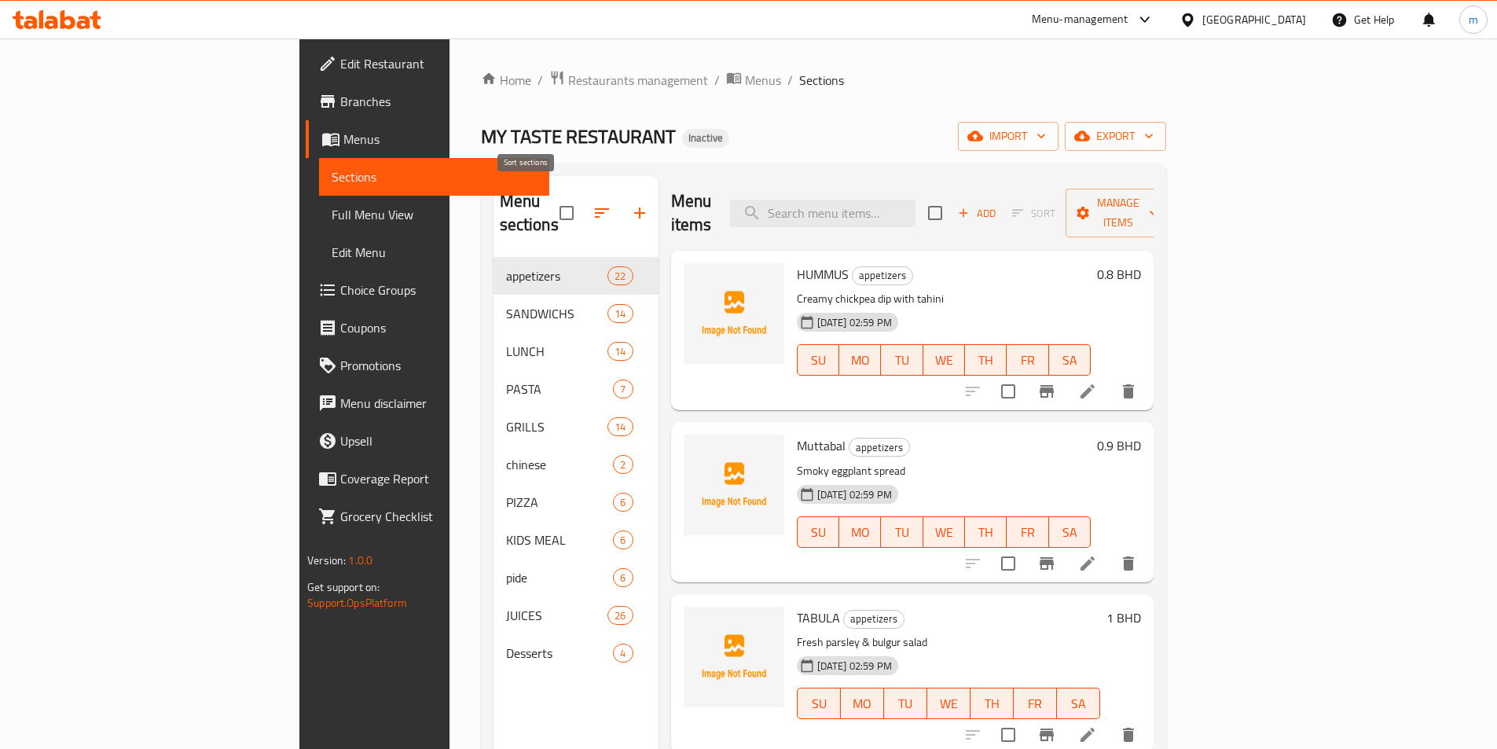
click at [592, 204] on icon "button" at bounding box center [601, 213] width 19 height 19
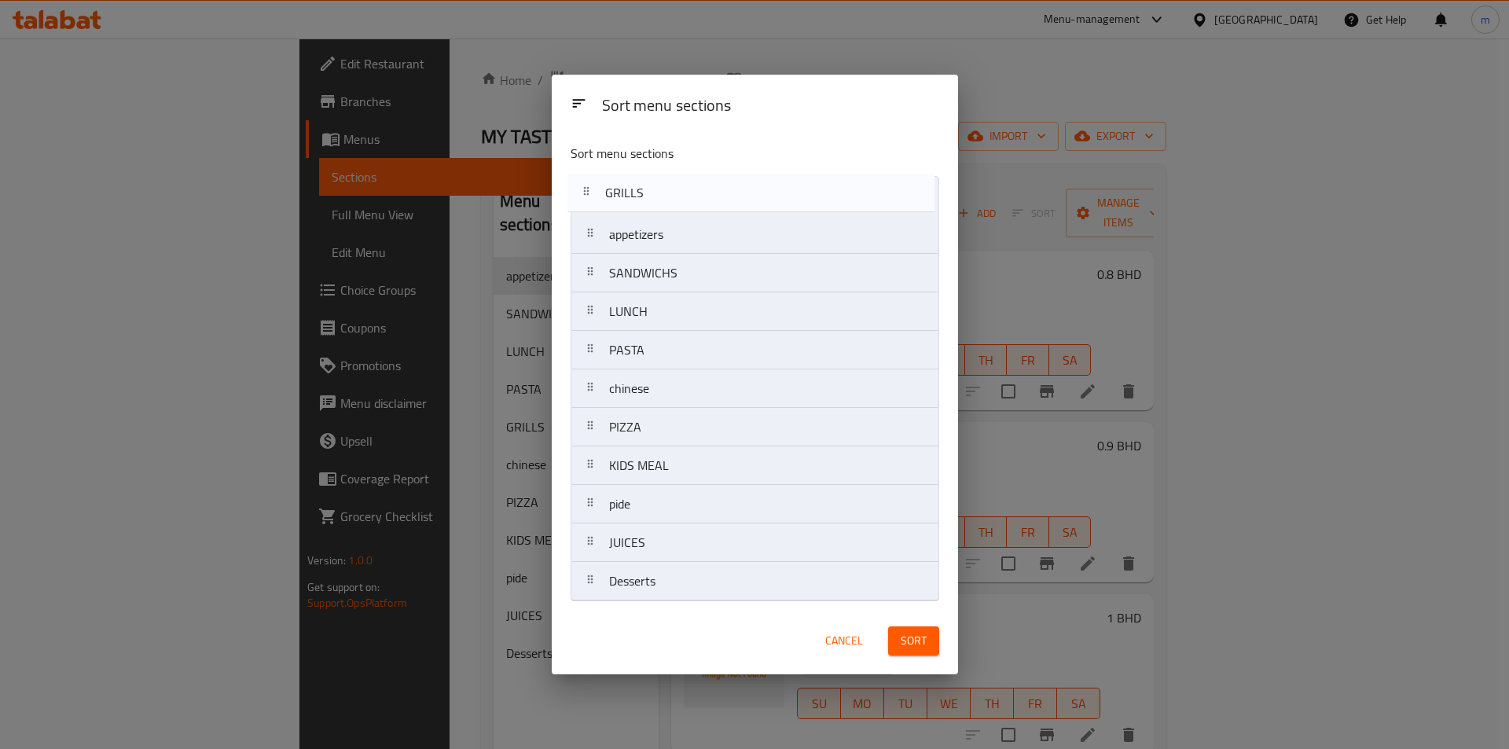
drag, startPoint x: 662, startPoint y: 355, endPoint x: 658, endPoint y: 193, distance: 161.9
click at [658, 193] on nav "appetizers SANDWICHS LUNCH PASTA GRILLS chinese PIZZA KIDS MEAL pide JUICES Des…" at bounding box center [754, 388] width 369 height 425
drag, startPoint x: 657, startPoint y: 241, endPoint x: 662, endPoint y: 189, distance: 52.2
click at [662, 189] on nav "GRILLS appetizers SANDWICHS LUNCH PASTA chinese PIZZA KIDS MEAL pide JUICES Des…" at bounding box center [754, 388] width 369 height 425
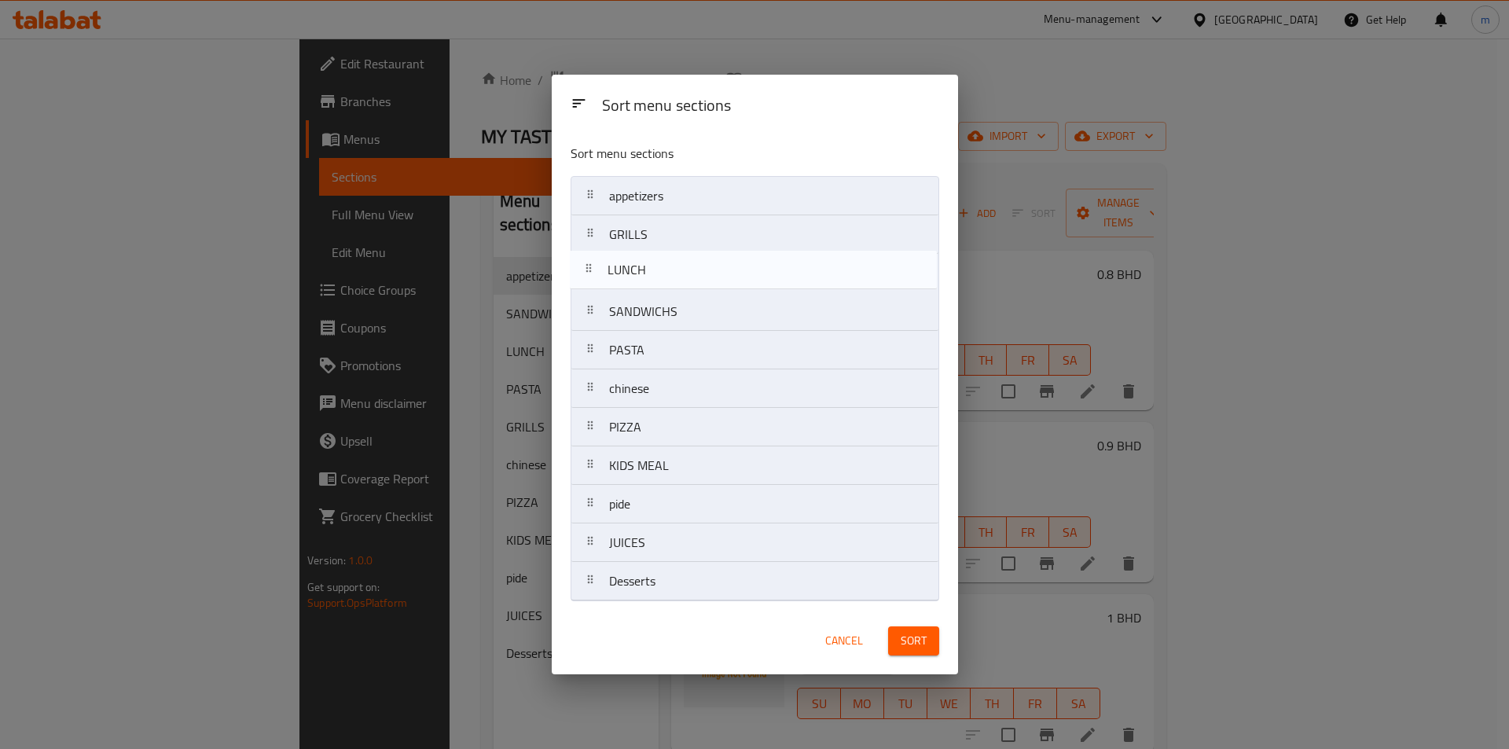
click at [666, 272] on nav "appetizers GRILLS SANDWICHS LUNCH PASTA chinese PIZZA KIDS MEAL pide JUICES Des…" at bounding box center [754, 388] width 369 height 425
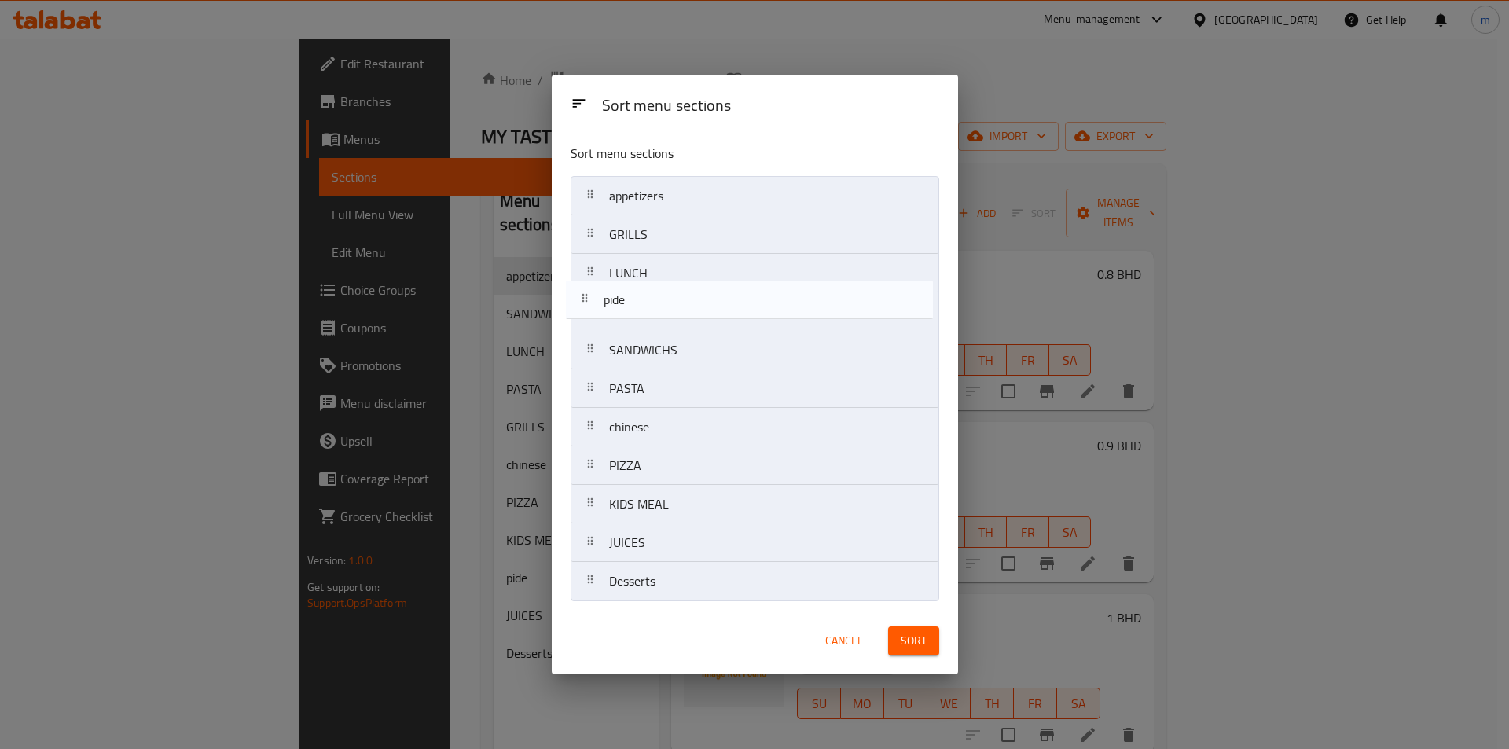
drag, startPoint x: 671, startPoint y: 517, endPoint x: 666, endPoint y: 308, distance: 209.1
click at [666, 308] on nav "appetizers GRILLS LUNCH SANDWICHS PASTA chinese PIZZA KIDS MEAL pide JUICES Des…" at bounding box center [754, 388] width 369 height 425
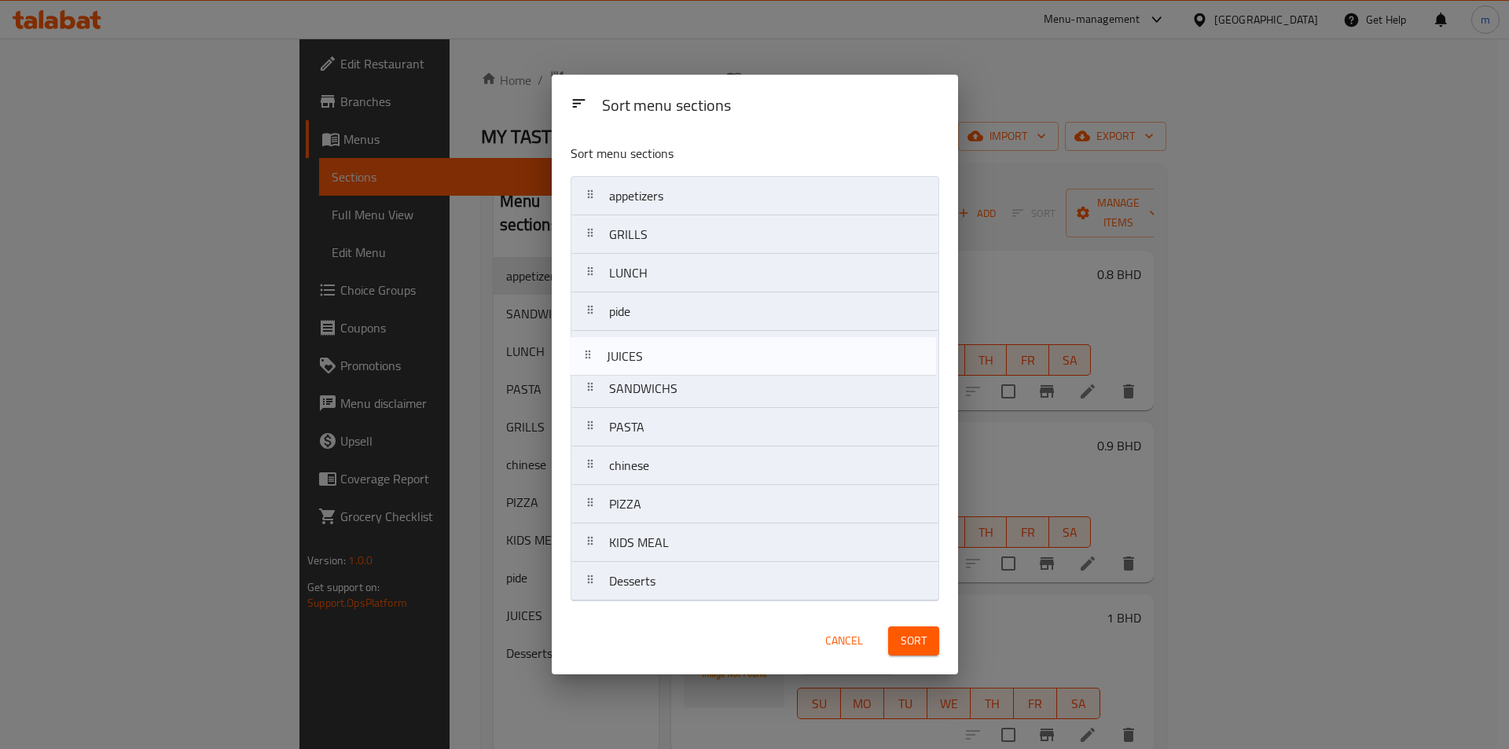
drag, startPoint x: 675, startPoint y: 553, endPoint x: 673, endPoint y: 359, distance: 194.1
click at [673, 359] on nav "appetizers GRILLS LUNCH pide SANDWICHS PASTA chinese PIZZA KIDS MEAL JUICES Des…" at bounding box center [754, 388] width 369 height 425
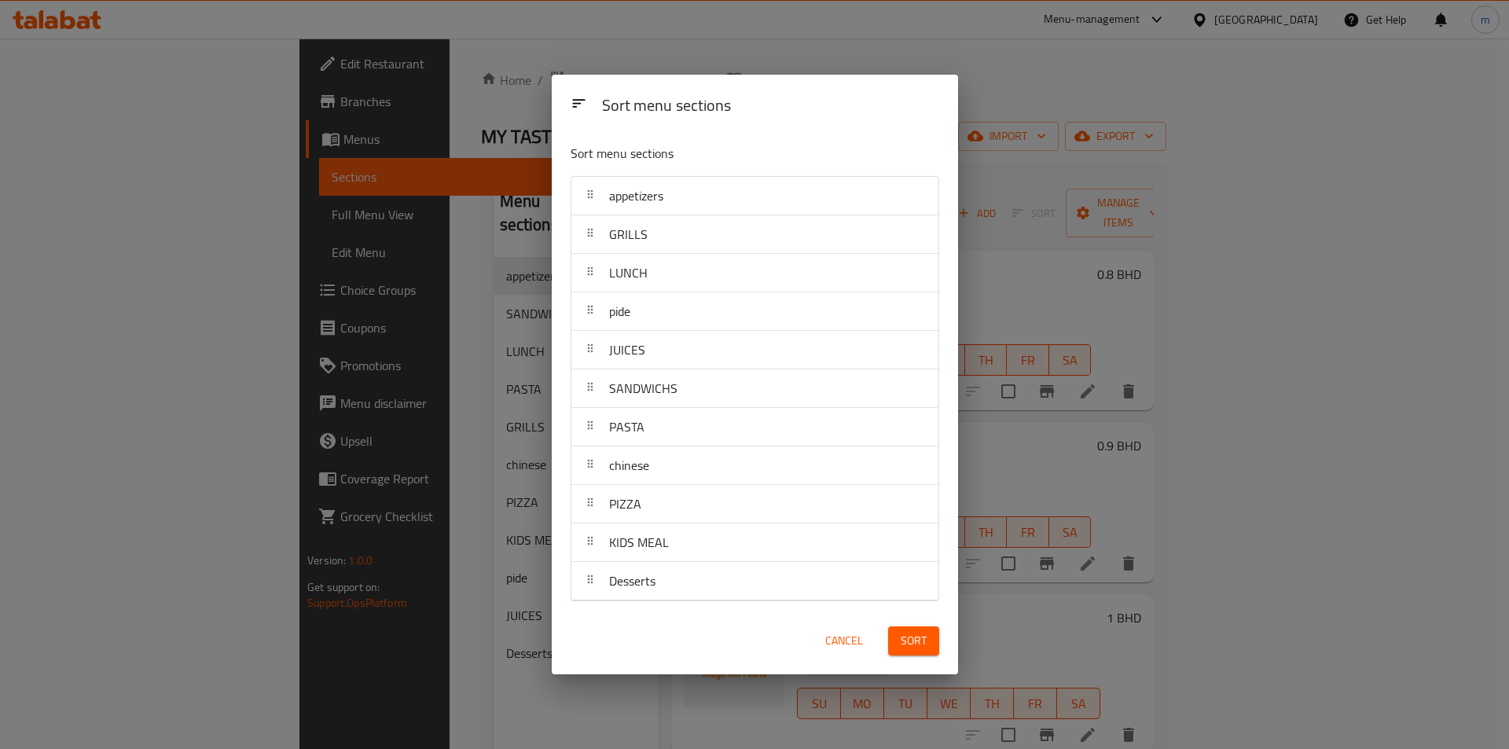
click at [915, 639] on span "Sort" at bounding box center [913, 641] width 26 height 20
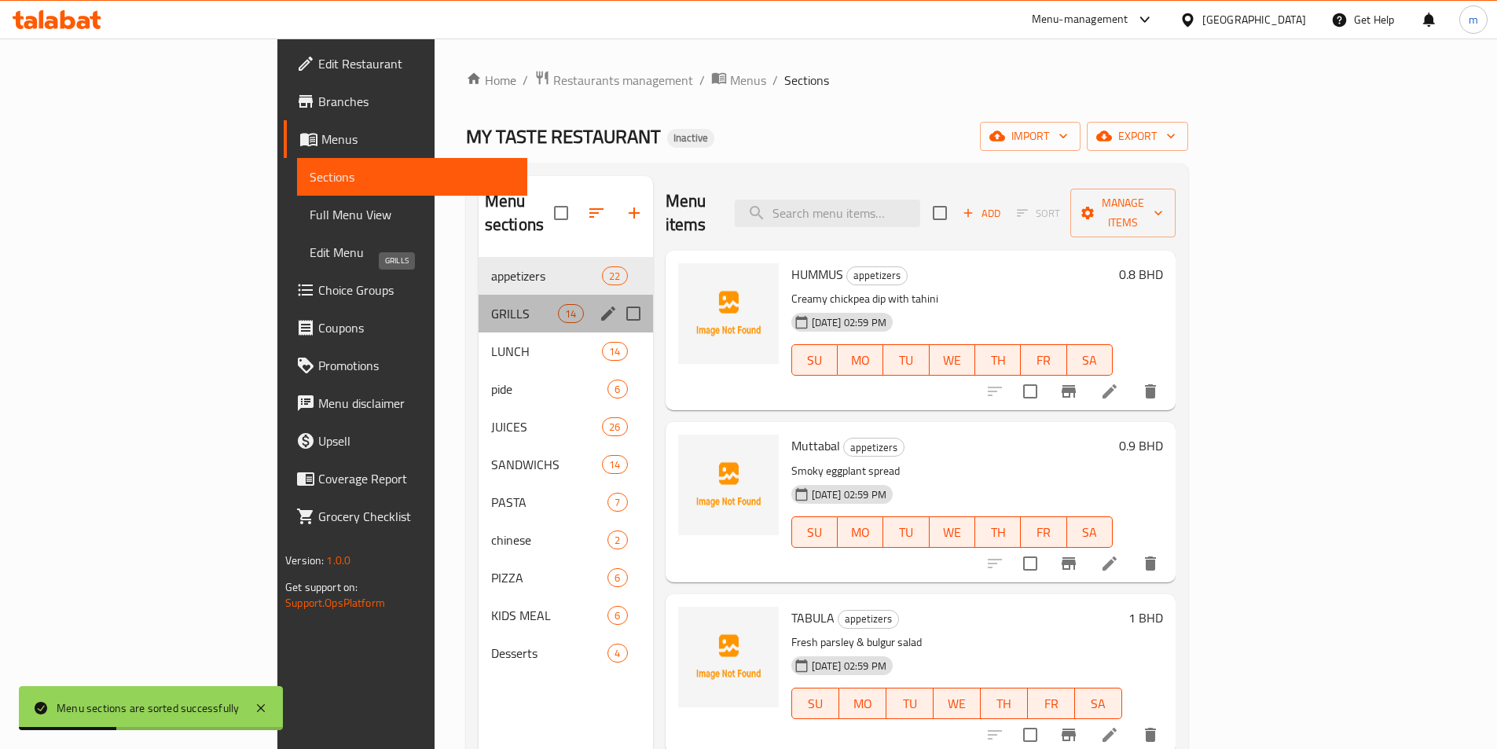
click at [491, 304] on span "GRILLS" at bounding box center [524, 313] width 67 height 19
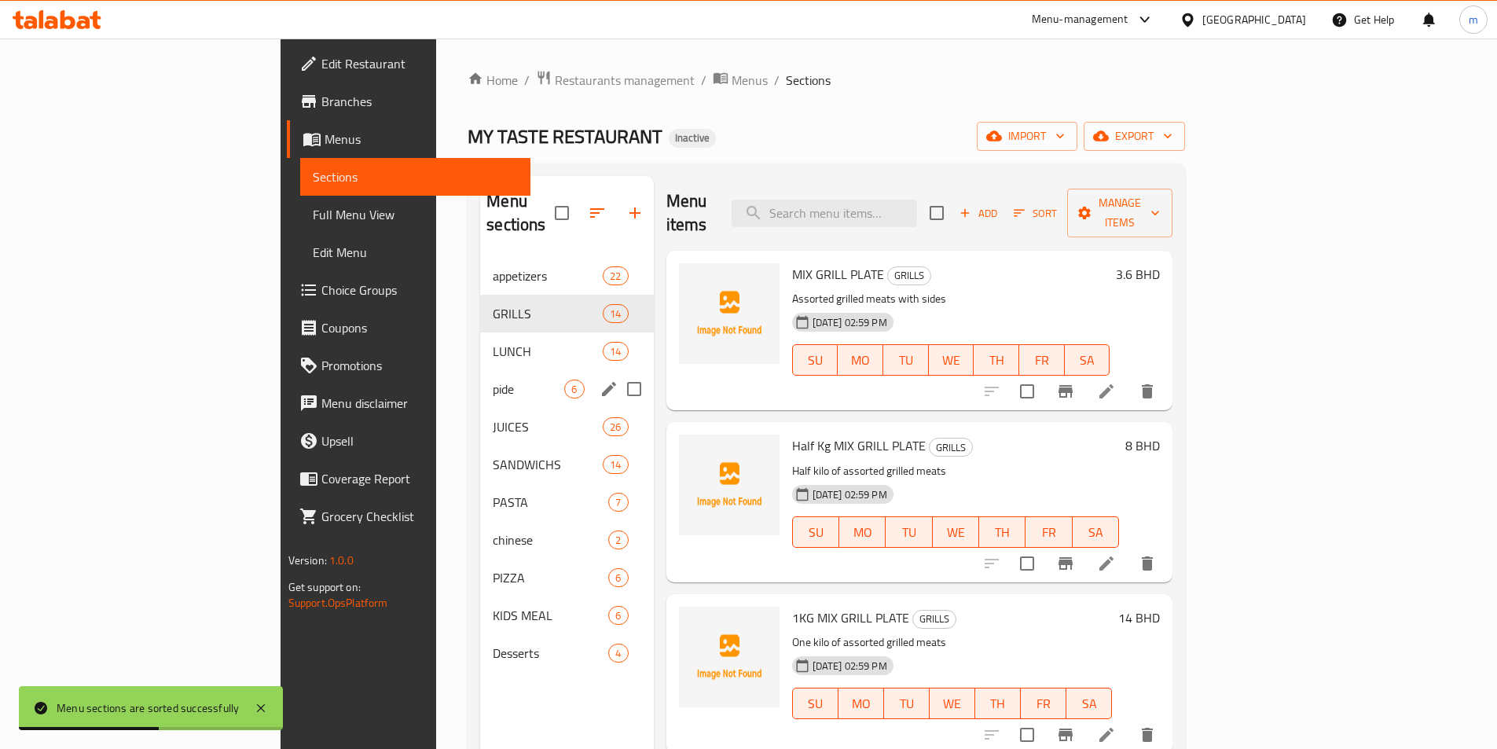
click at [480, 375] on div "pide 6" at bounding box center [566, 389] width 173 height 38
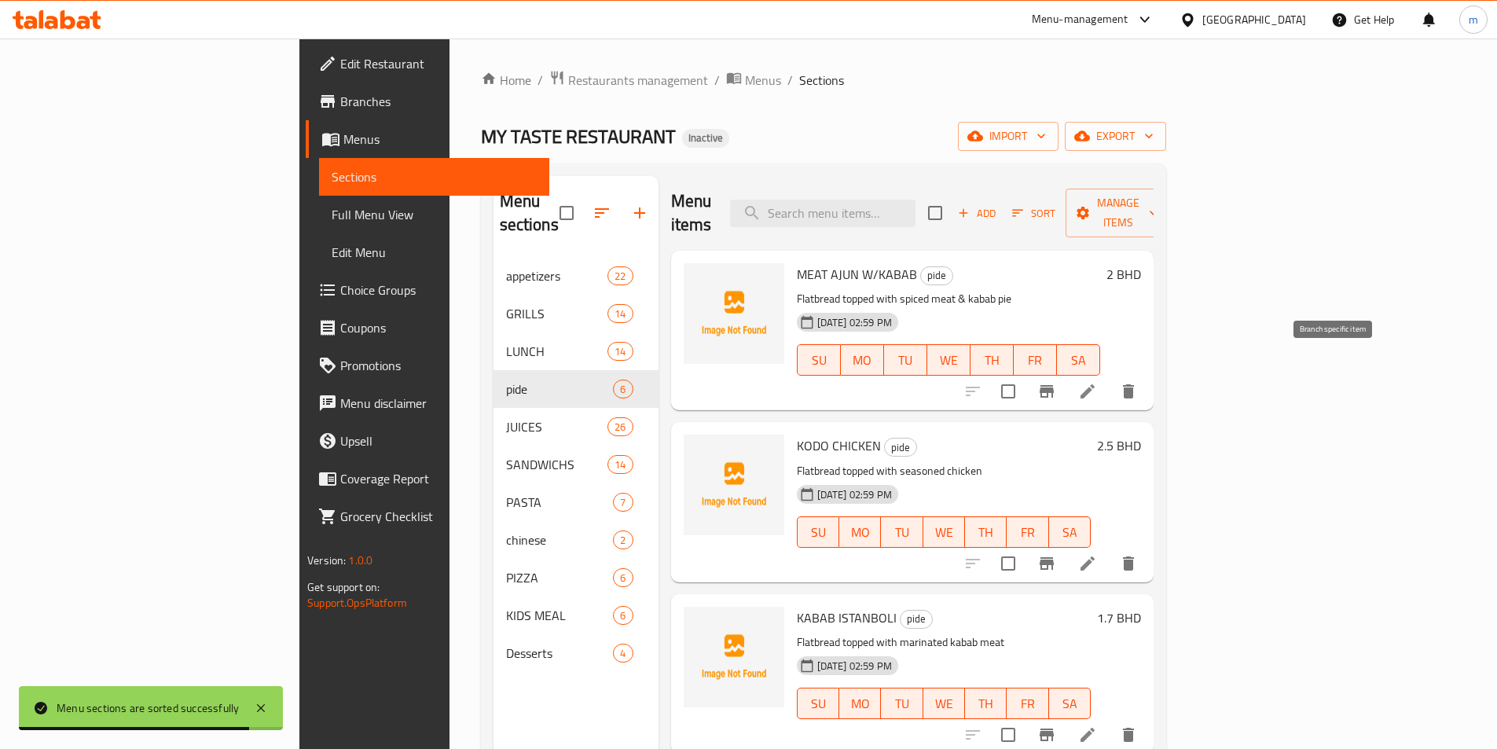
click at [1025, 375] on input "checkbox" at bounding box center [1008, 391] width 33 height 33
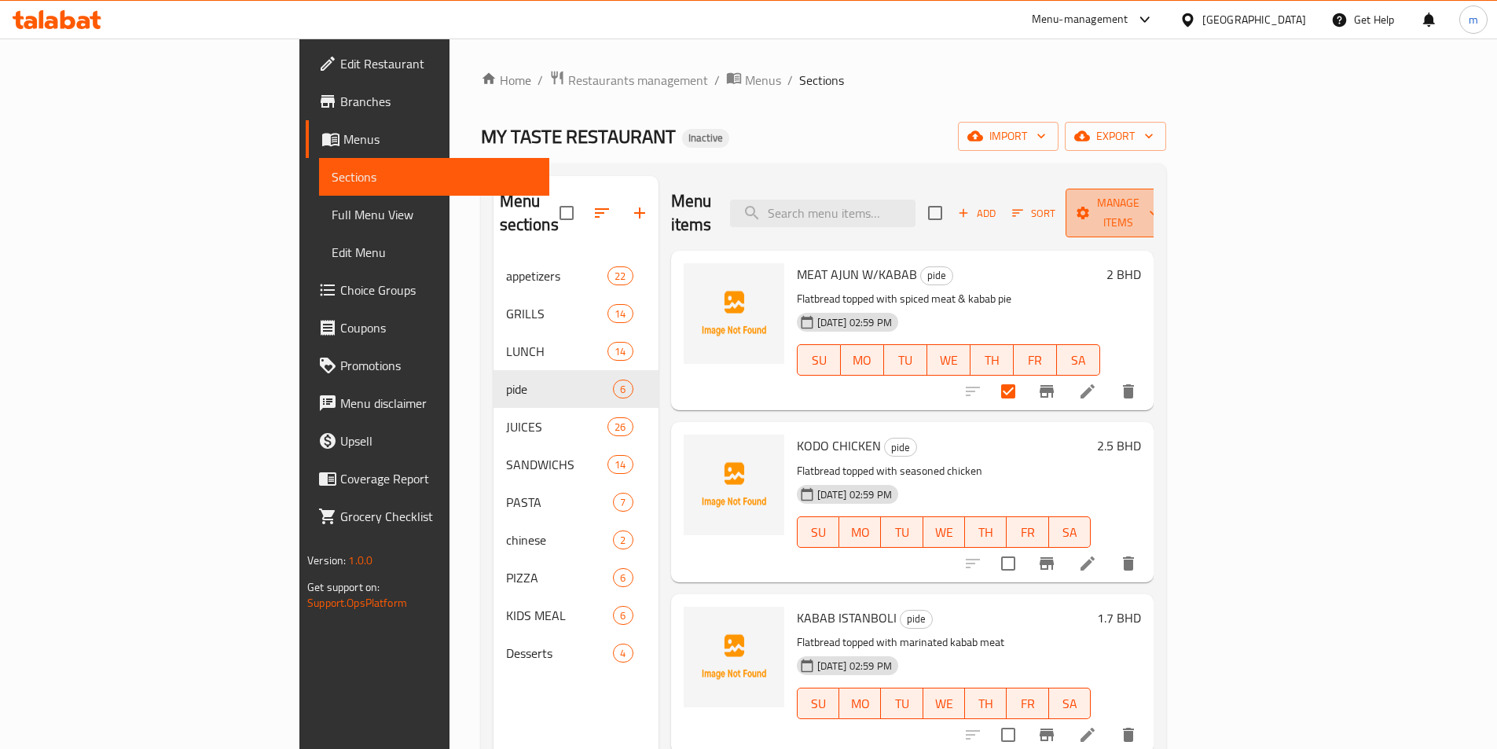
click at [1158, 199] on span "Manage items" at bounding box center [1118, 212] width 80 height 39
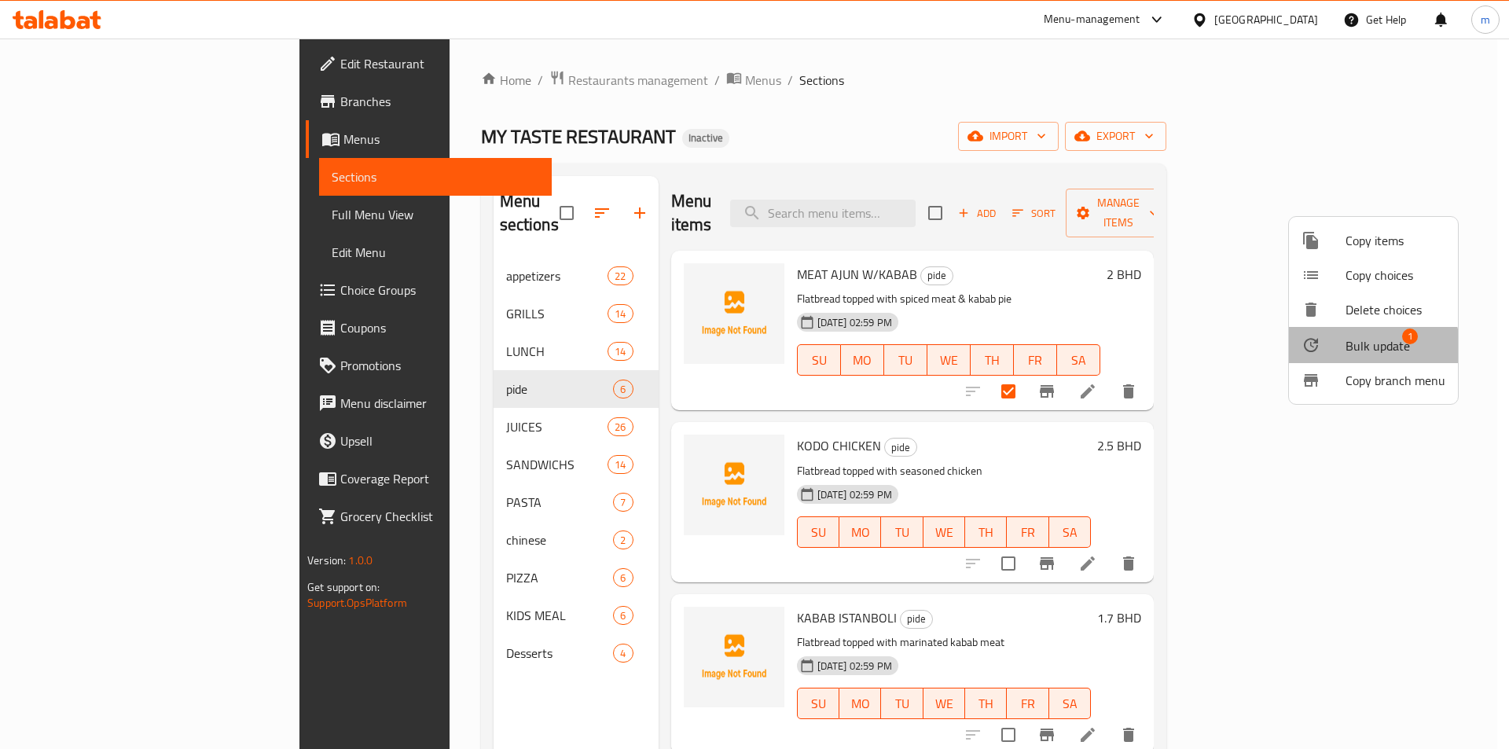
click at [1369, 350] on span "Bulk update" at bounding box center [1377, 345] width 64 height 19
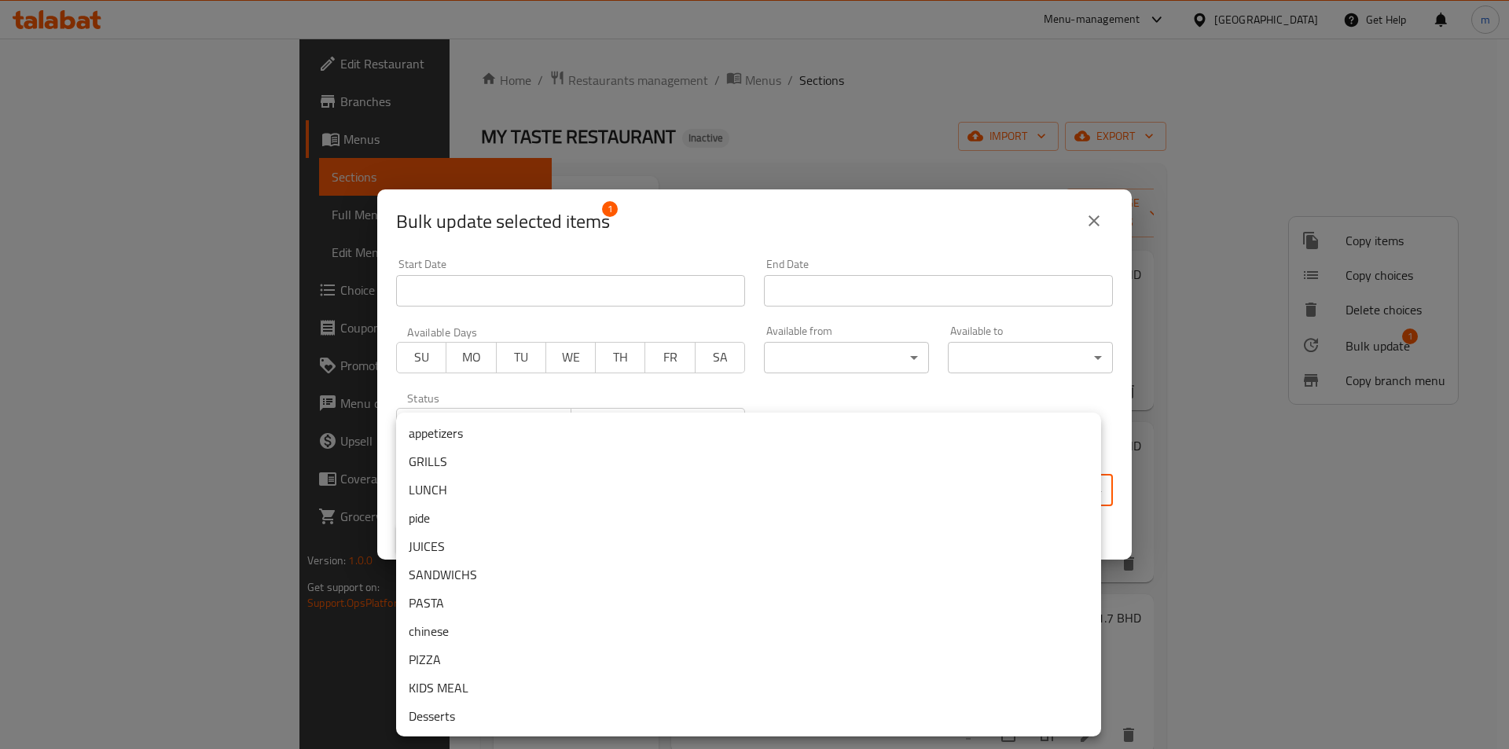
click at [497, 477] on body "​ Menu-management Bahrain Get Help m Edit Restaurant Branches Menus Sections Fu…" at bounding box center [754, 394] width 1509 height 710
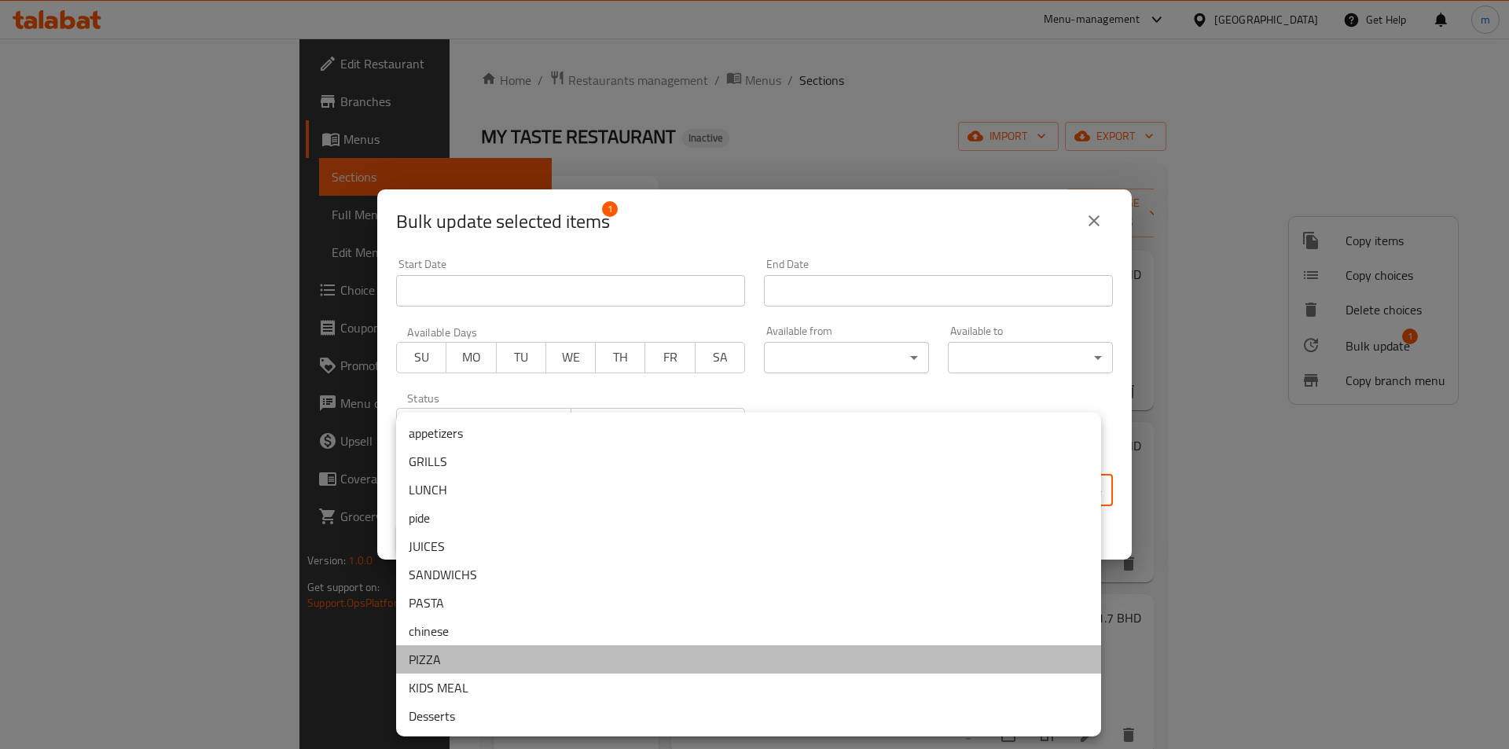
click at [431, 655] on li "PIZZA" at bounding box center [748, 659] width 705 height 28
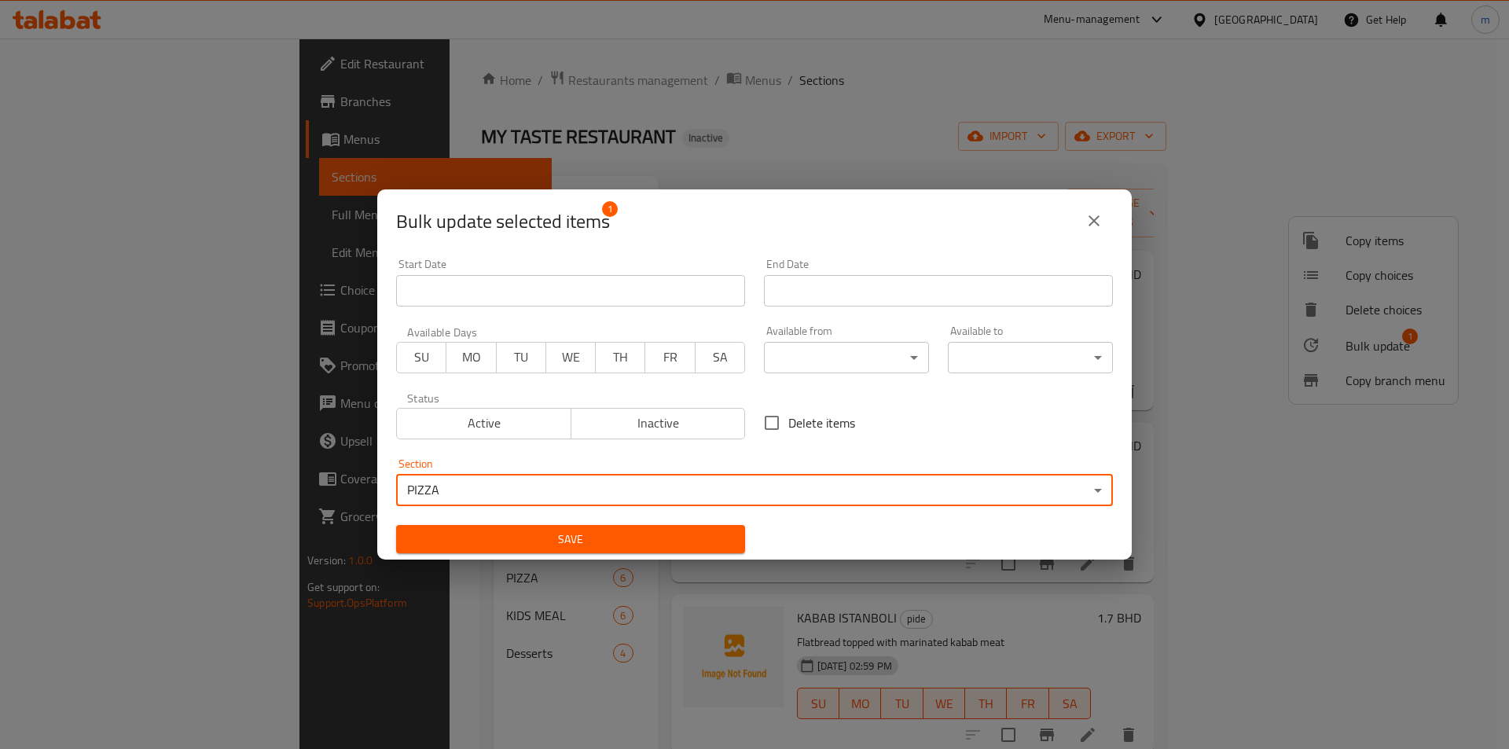
click at [465, 544] on span "Save" at bounding box center [571, 540] width 324 height 20
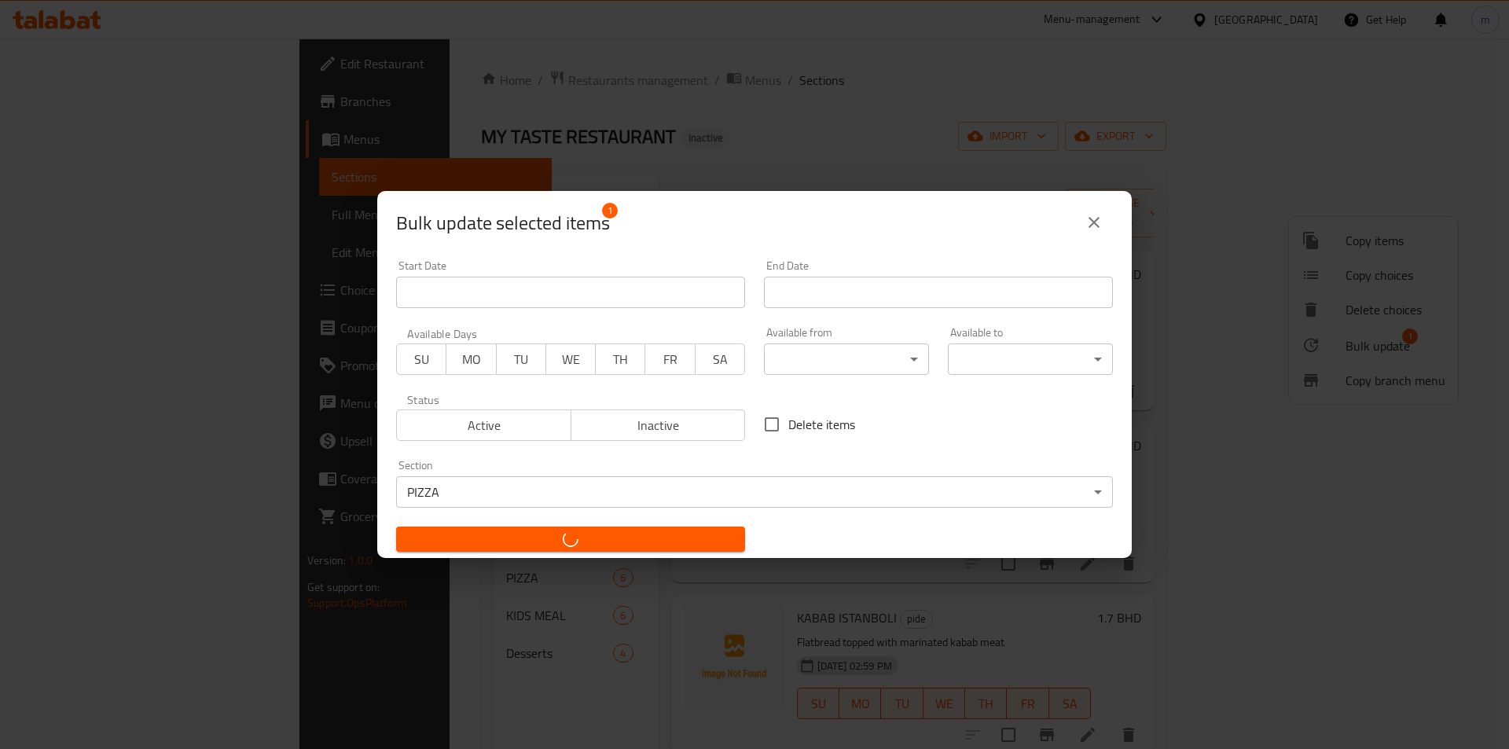
checkbox input "false"
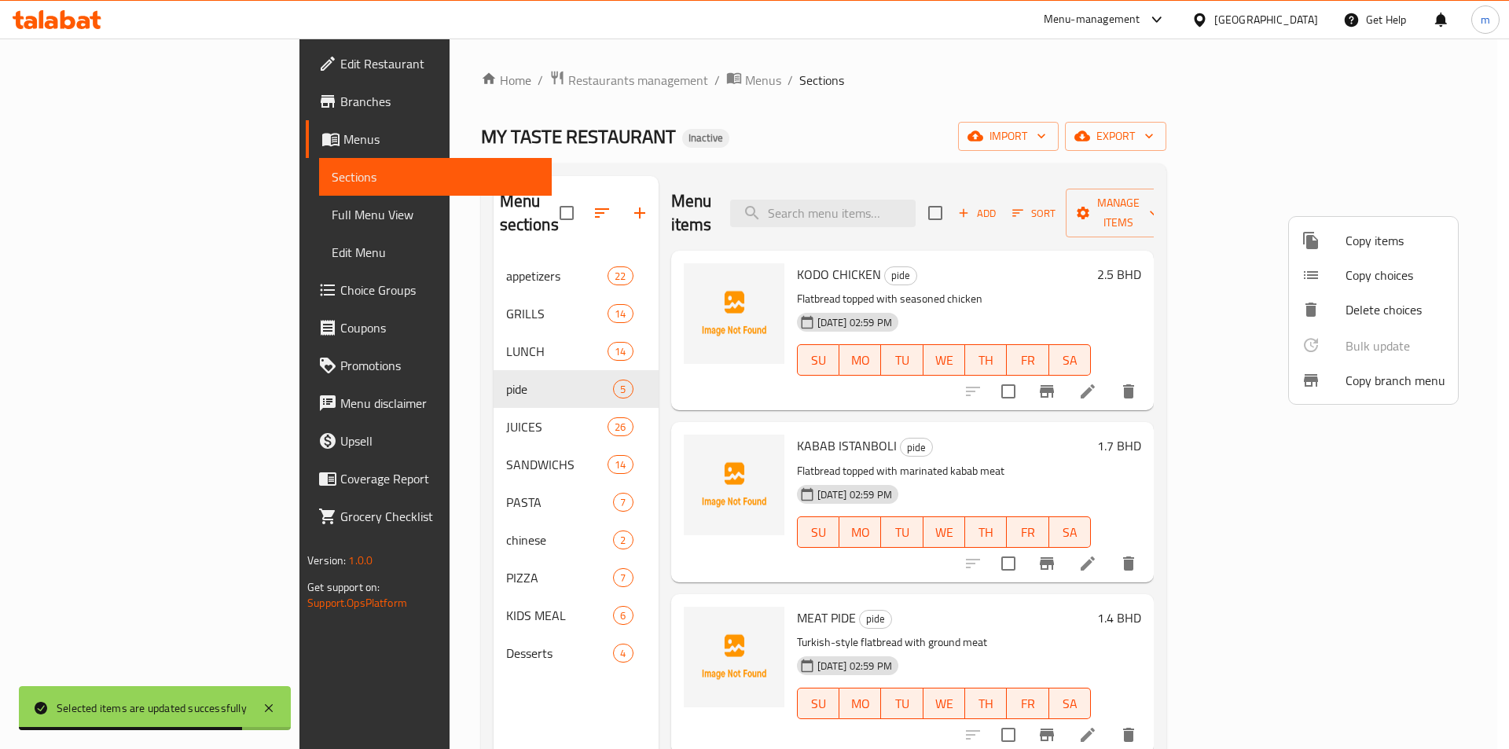
click at [922, 178] on div at bounding box center [754, 374] width 1509 height 749
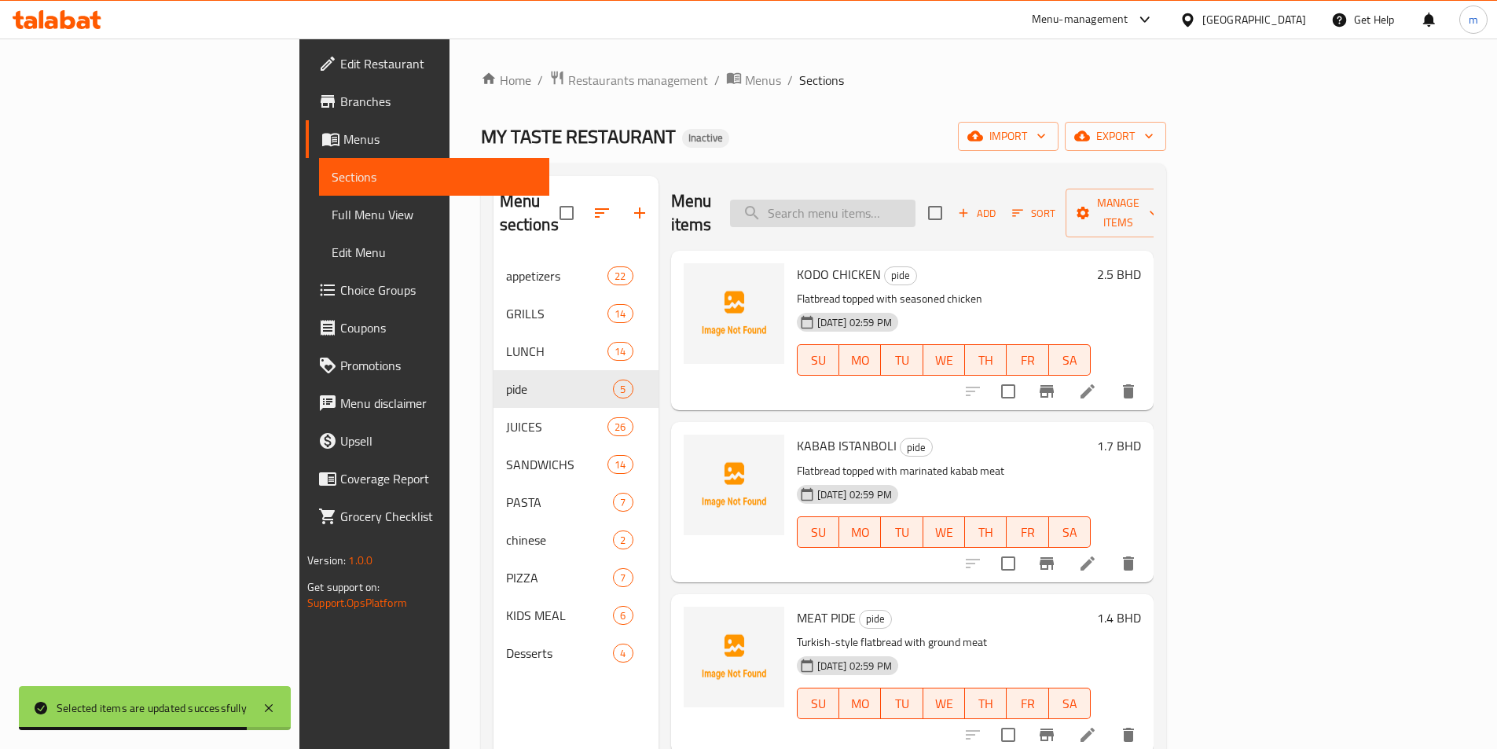
click at [915, 209] on input "search" at bounding box center [822, 214] width 185 height 28
paste input "MEAT AJUN NORMAL OR W/CHEESE"
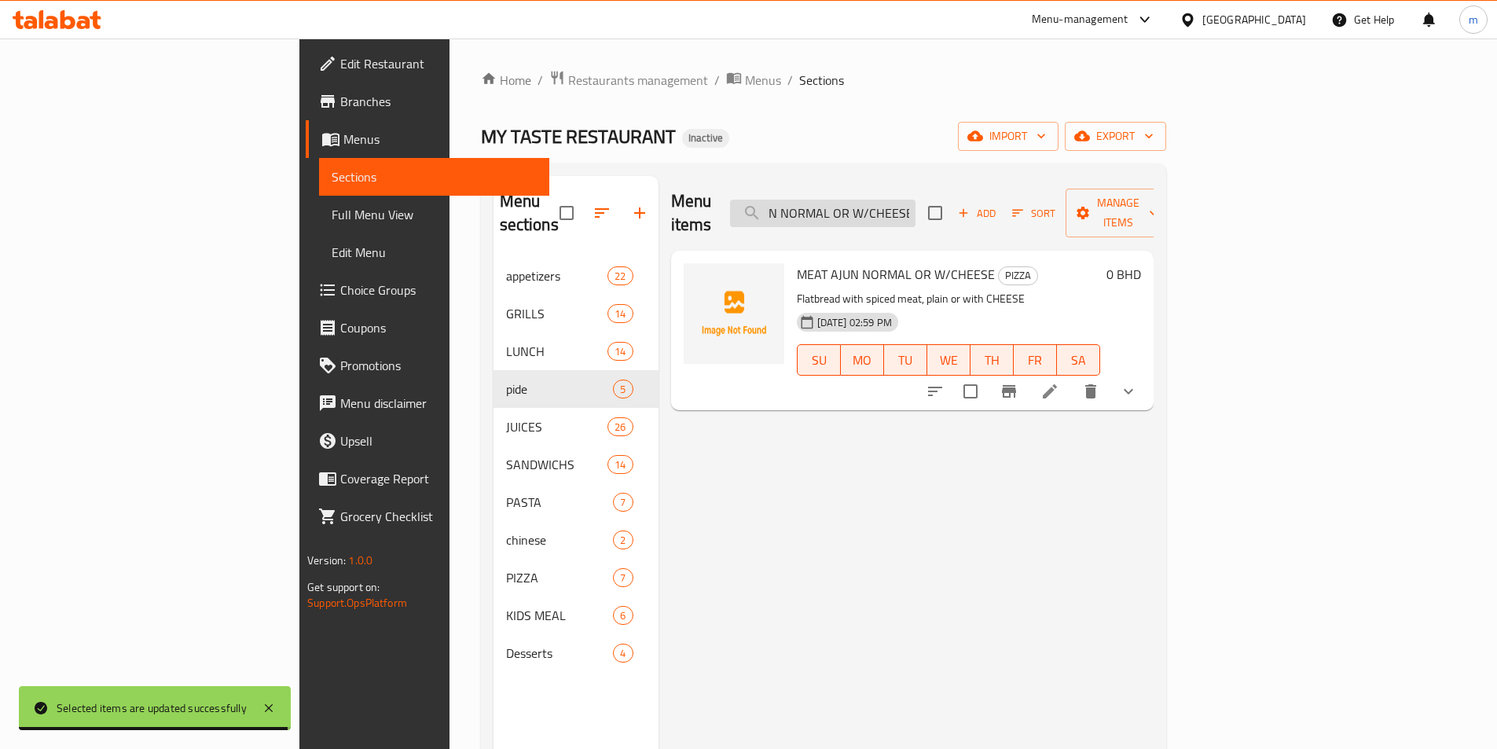
type input "MEAT AJUN NORMAL OR W/CHEESE"
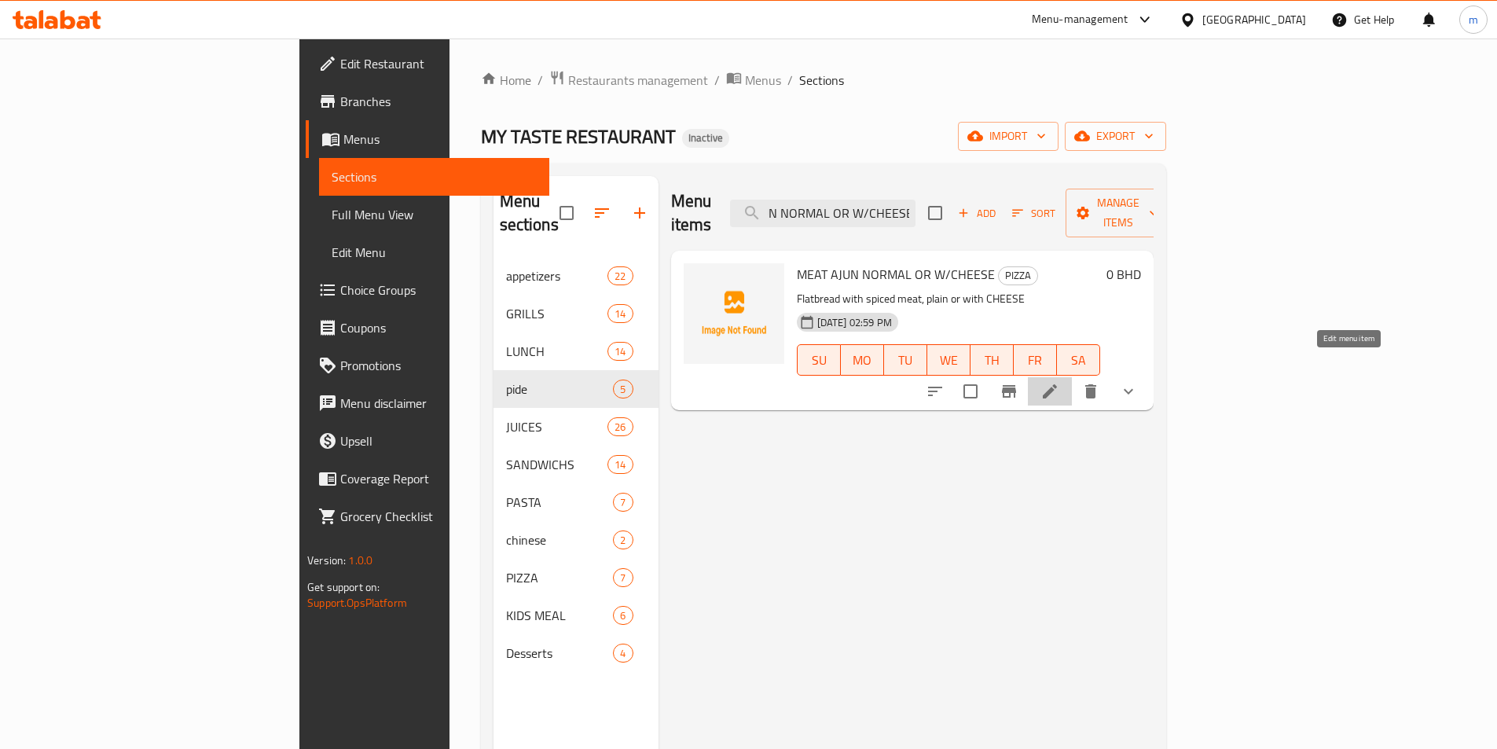
click at [1057, 384] on icon at bounding box center [1050, 391] width 14 height 14
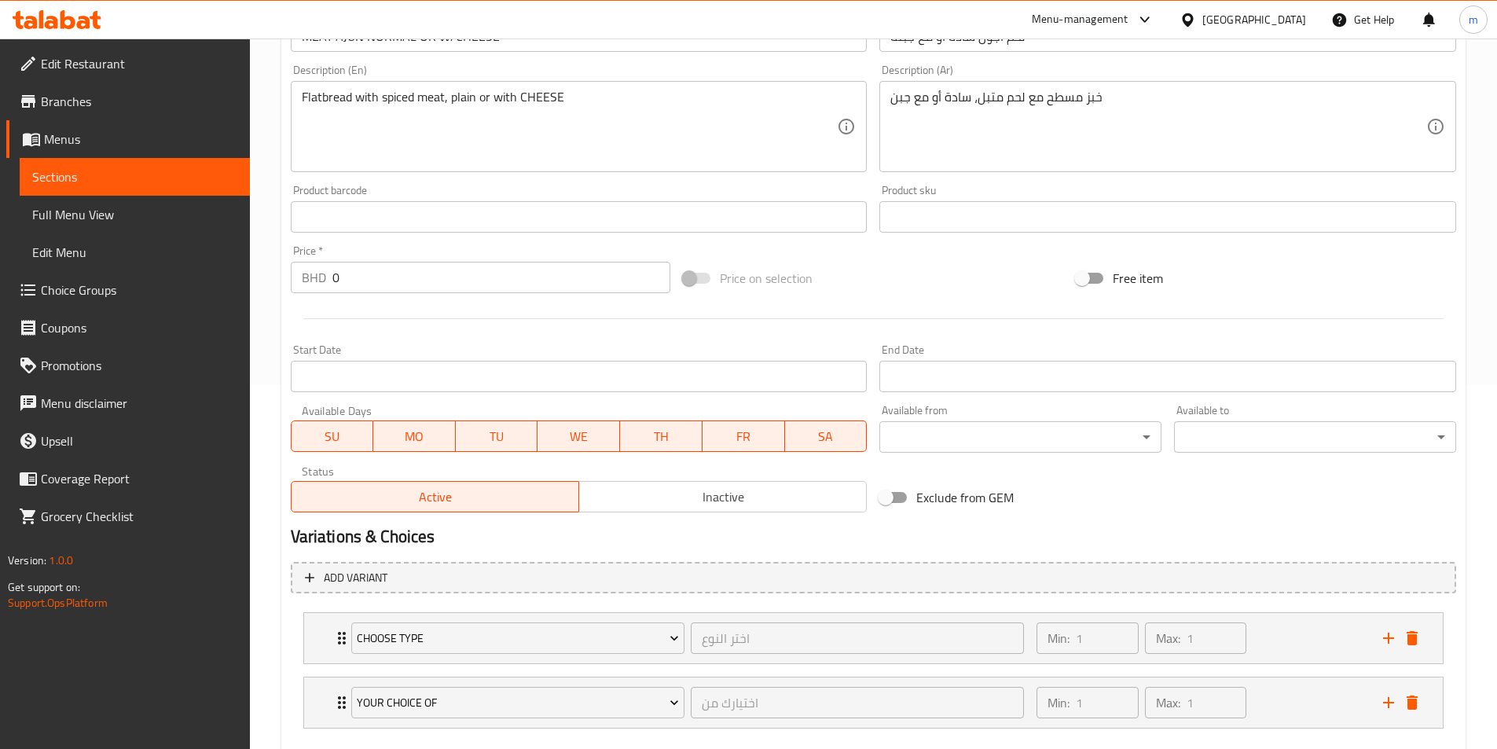
scroll to position [452, 0]
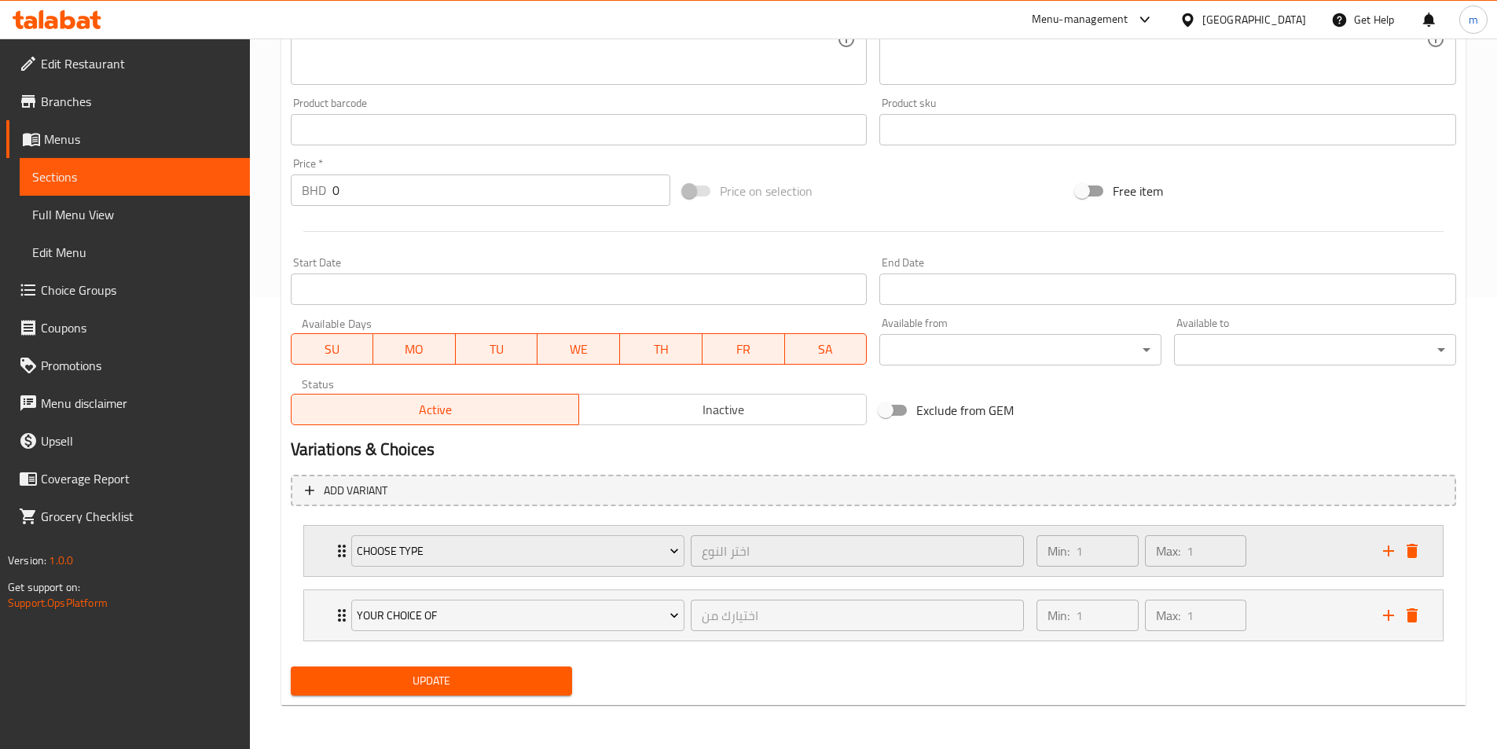
click at [1336, 559] on div "Min: 1 ​ Max: 1 ​" at bounding box center [1200, 551] width 346 height 50
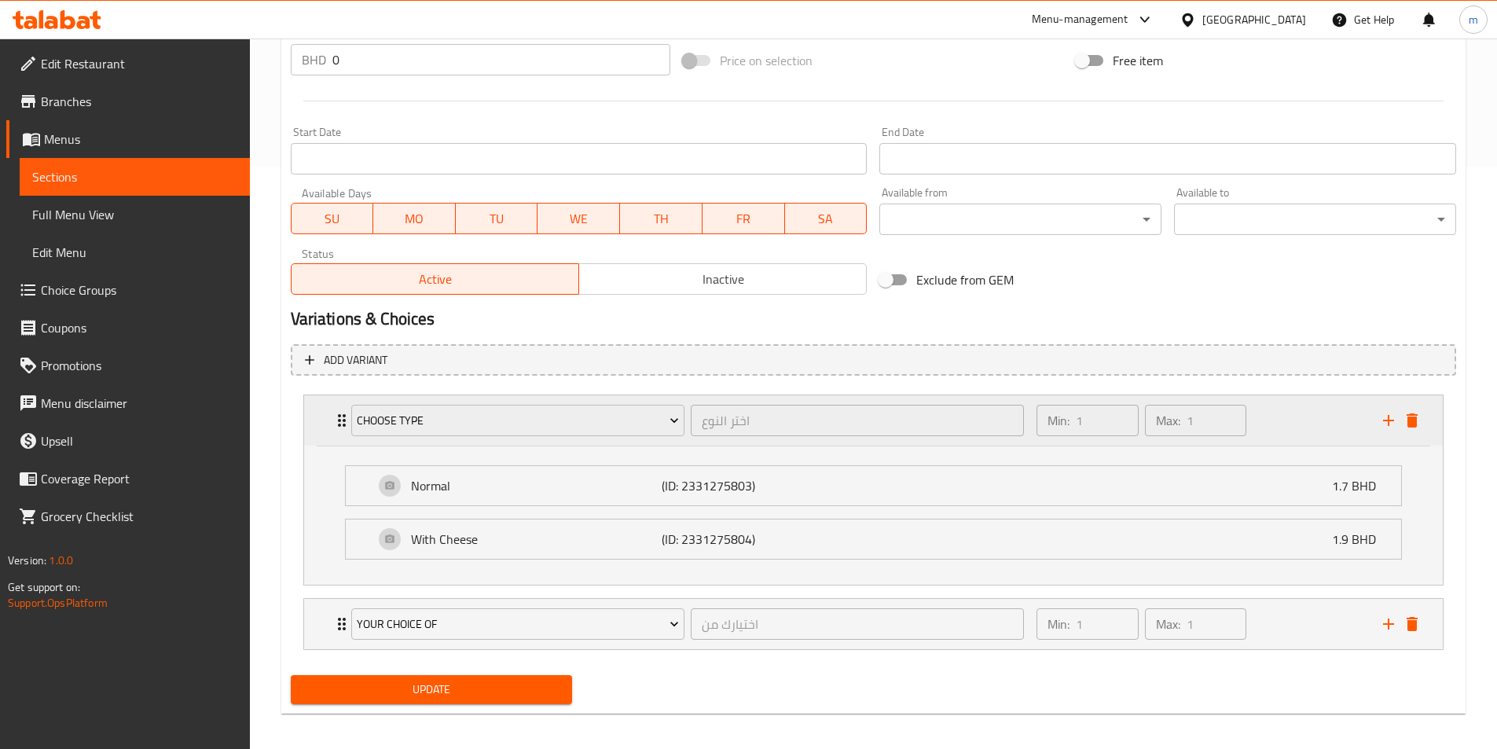
scroll to position [591, 0]
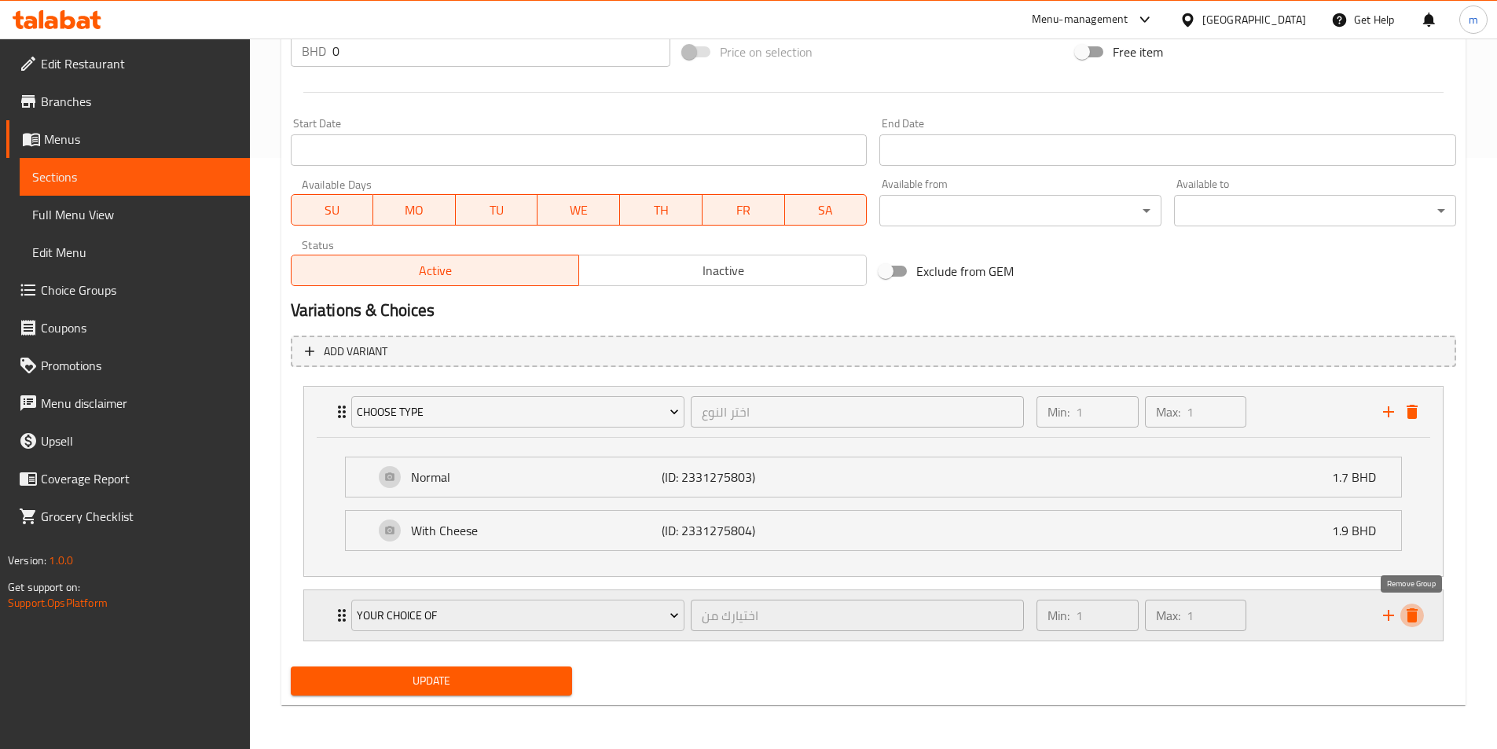
click at [1414, 617] on icon "delete" at bounding box center [1412, 615] width 11 height 14
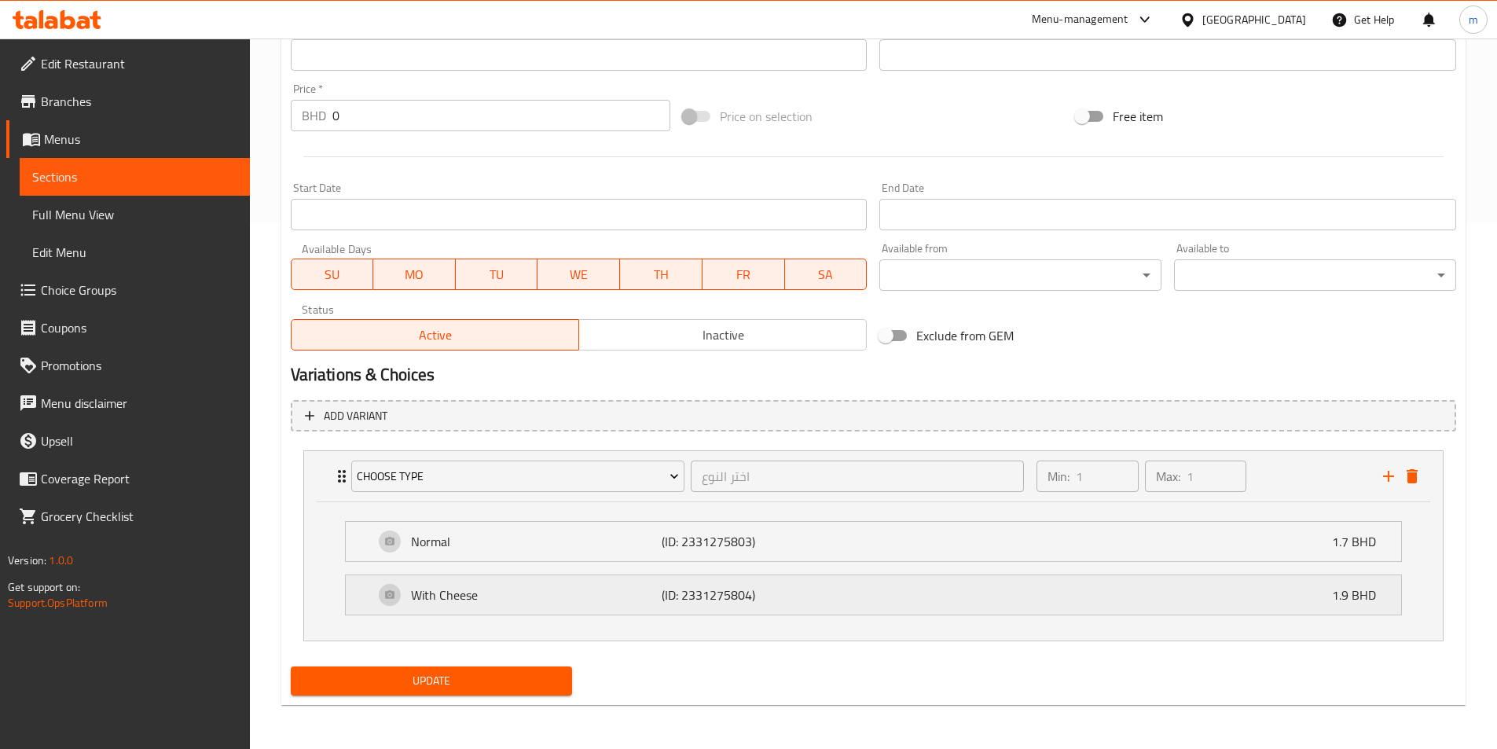
click at [527, 604] on p "With Cheese" at bounding box center [536, 594] width 251 height 19
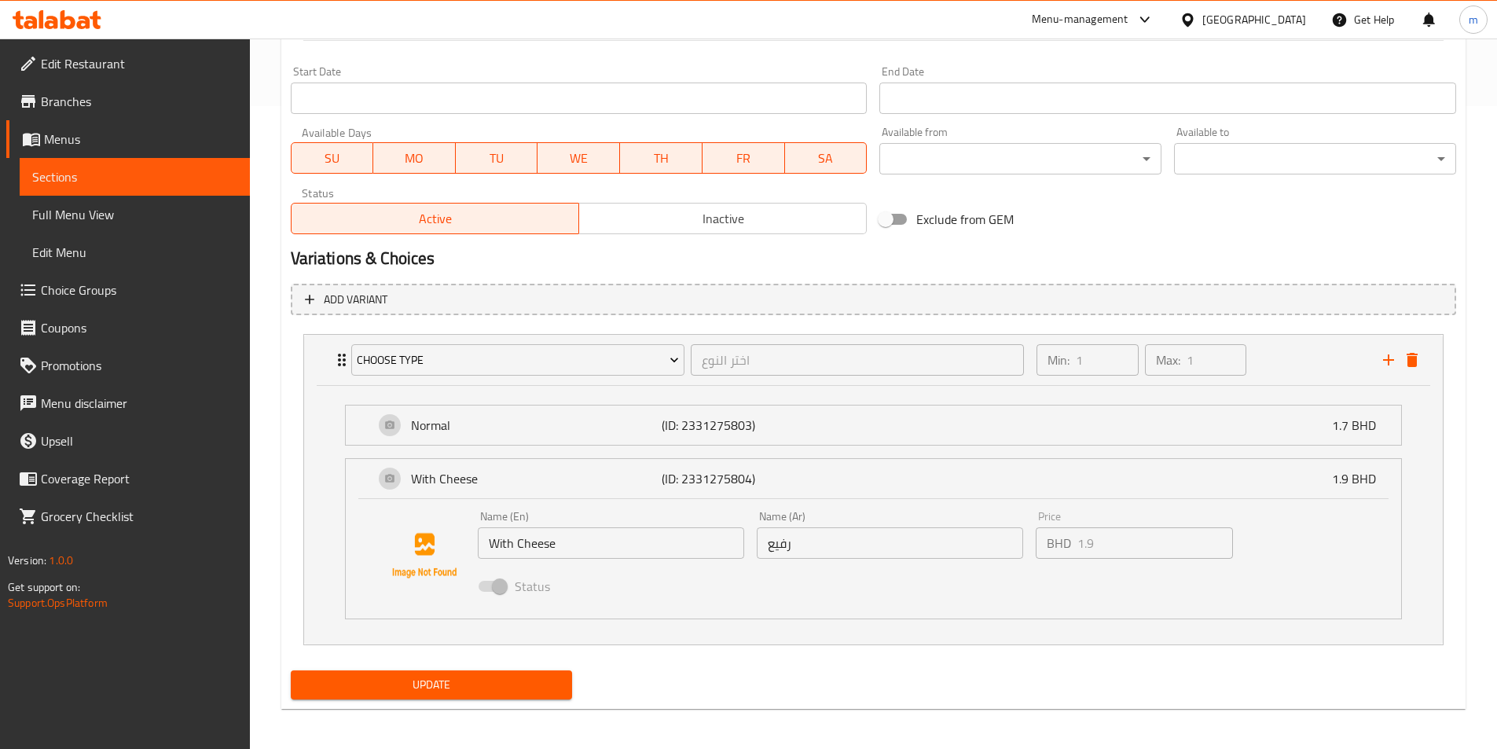
scroll to position [647, 0]
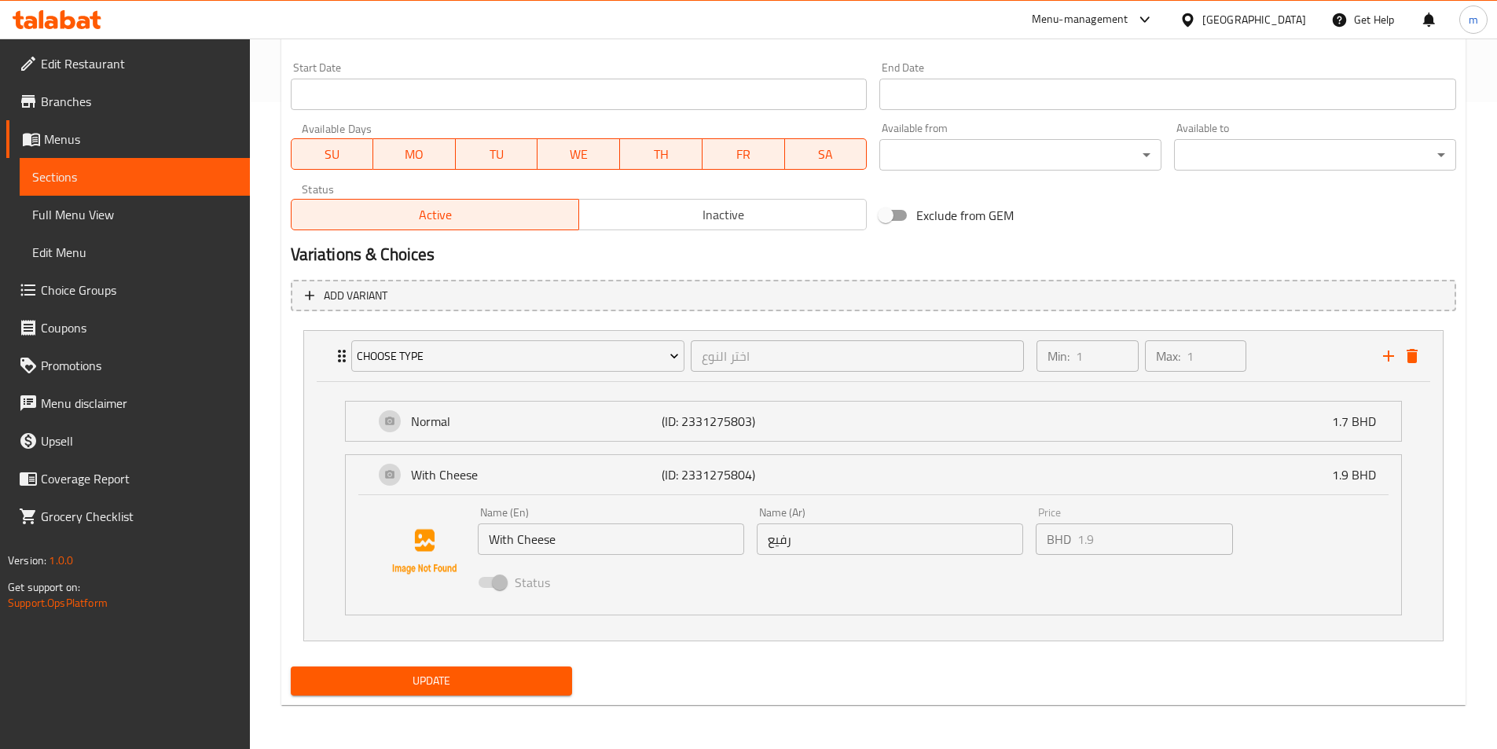
click at [589, 551] on input "With Cheese" at bounding box center [611, 538] width 266 height 31
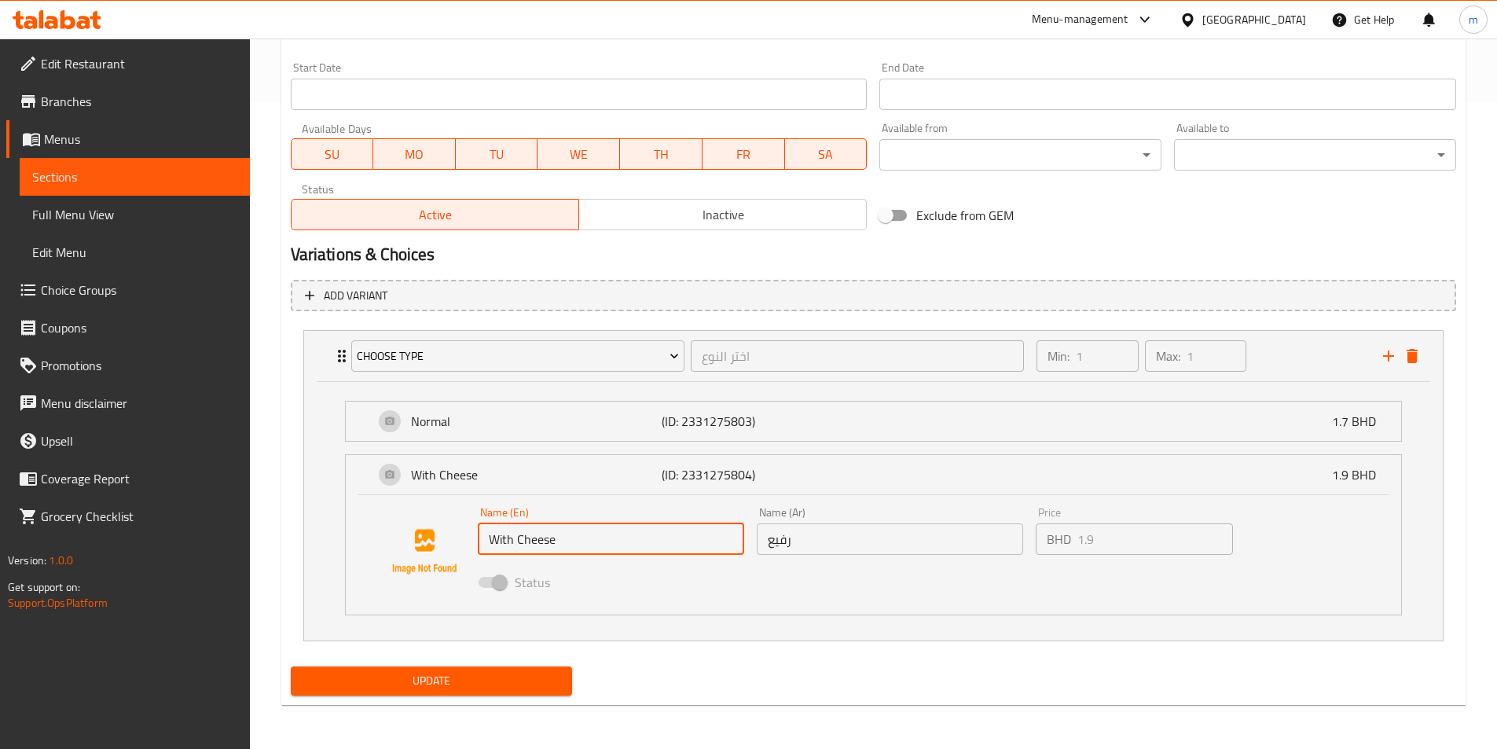
click at [589, 551] on input "With Cheese" at bounding box center [611, 538] width 266 height 31
click at [1405, 384] on div "Normal (ID: 2331275803) 1.7 BHD Name (En) Normal Name (En) Name (Ar) عادي Name …" at bounding box center [873, 511] width 1139 height 259
click at [1409, 347] on icon "delete" at bounding box center [1412, 356] width 19 height 19
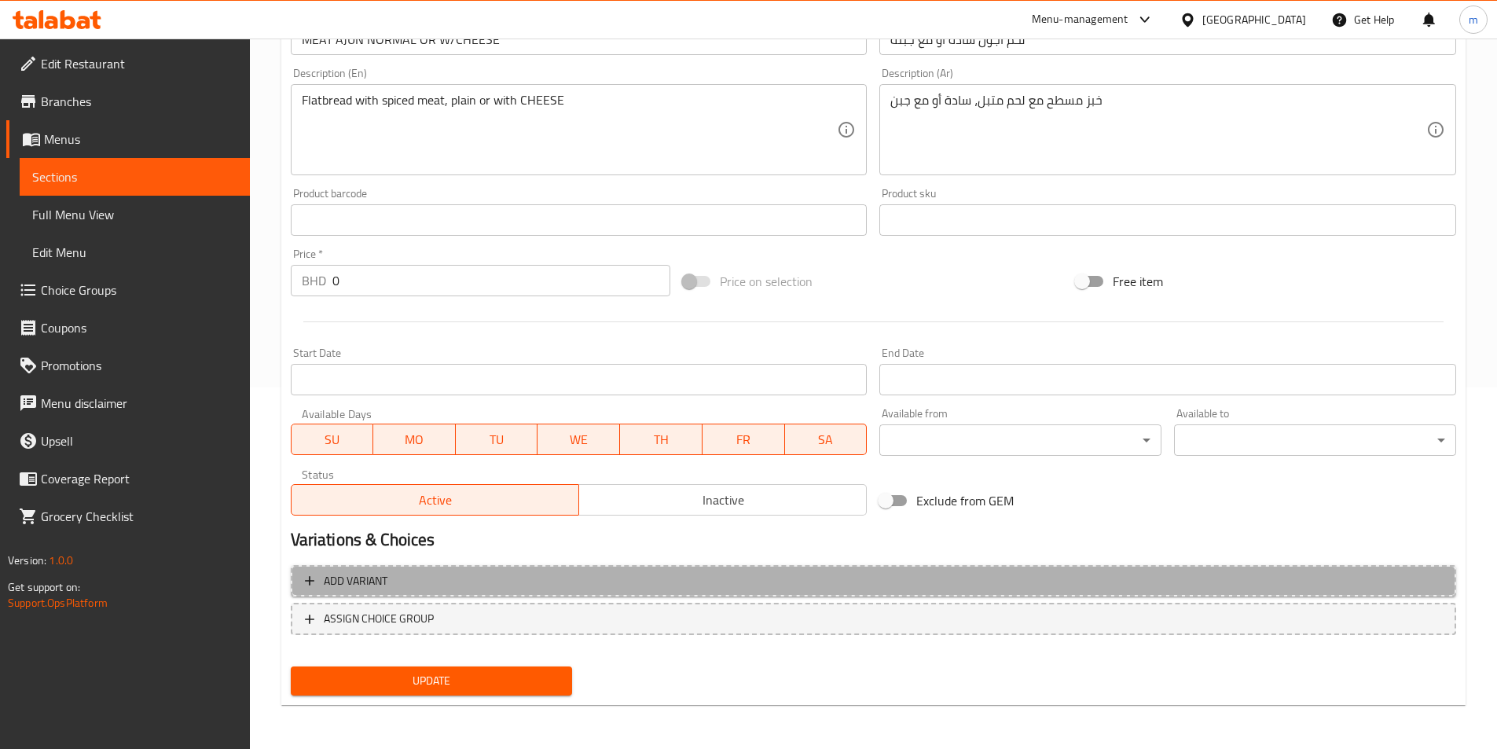
click at [450, 585] on span "Add variant" at bounding box center [873, 581] width 1137 height 20
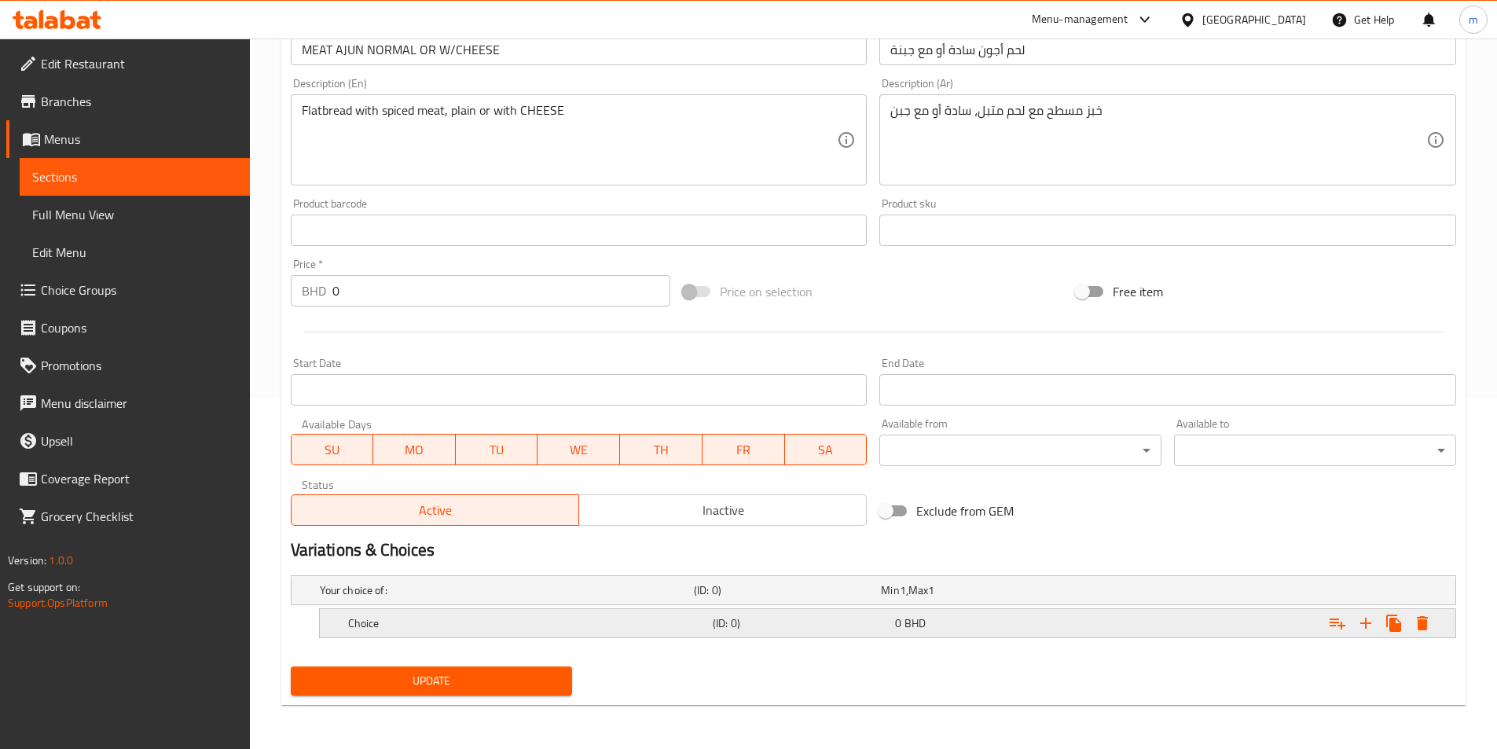
click at [456, 617] on h5 "Choice" at bounding box center [527, 623] width 358 height 16
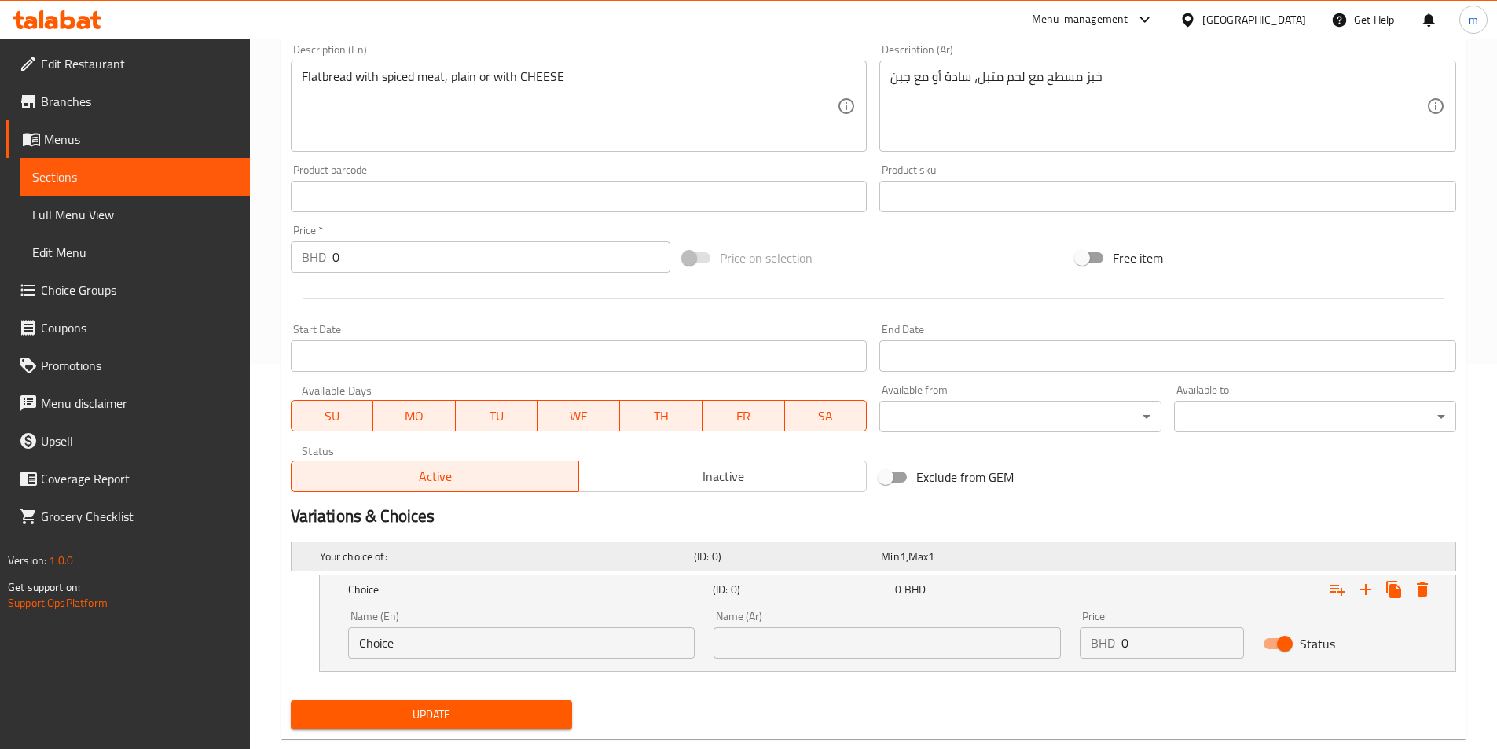
scroll to position [419, 0]
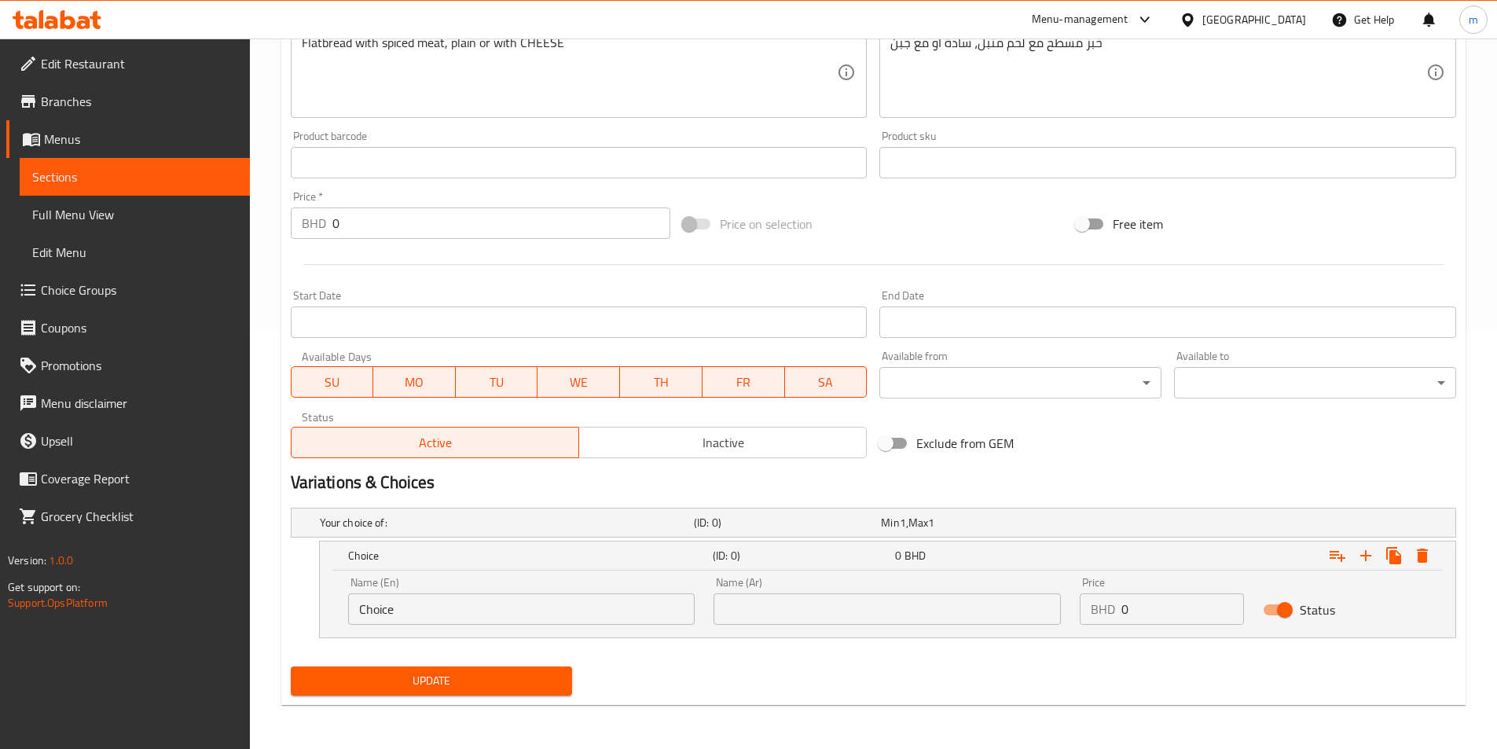
click at [481, 622] on input "Choice" at bounding box center [521, 608] width 347 height 31
type input "Normal"
click at [823, 611] on input "text" at bounding box center [886, 608] width 347 height 31
type input "عادي"
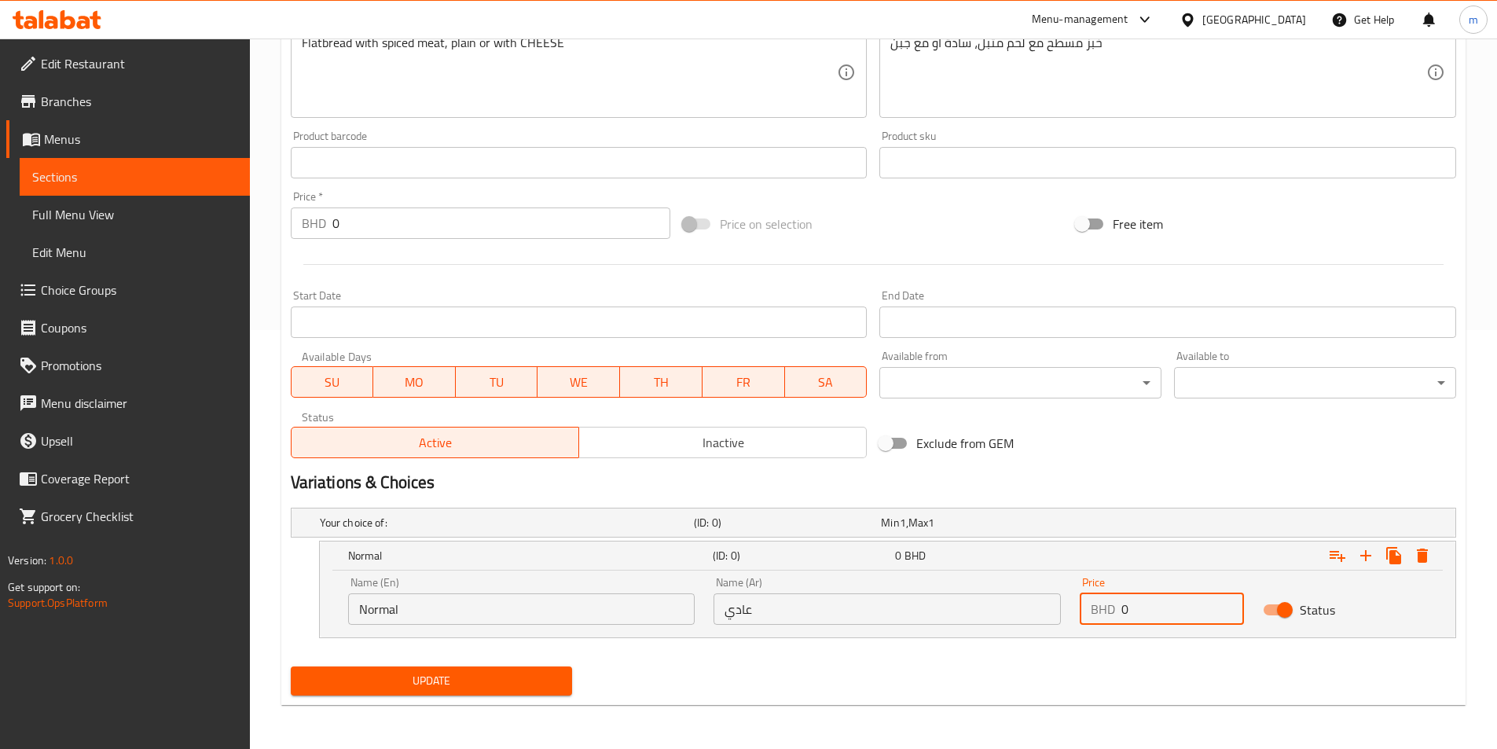
drag, startPoint x: 1123, startPoint y: 611, endPoint x: 1136, endPoint y: 609, distance: 13.6
click at [1136, 609] on div "BHD 0 Price" at bounding box center [1162, 608] width 164 height 31
click at [1136, 609] on input "0" at bounding box center [1182, 608] width 123 height 31
click at [1122, 606] on input "0" at bounding box center [1182, 608] width 123 height 31
drag, startPoint x: 1122, startPoint y: 605, endPoint x: 1134, endPoint y: 607, distance: 12.0
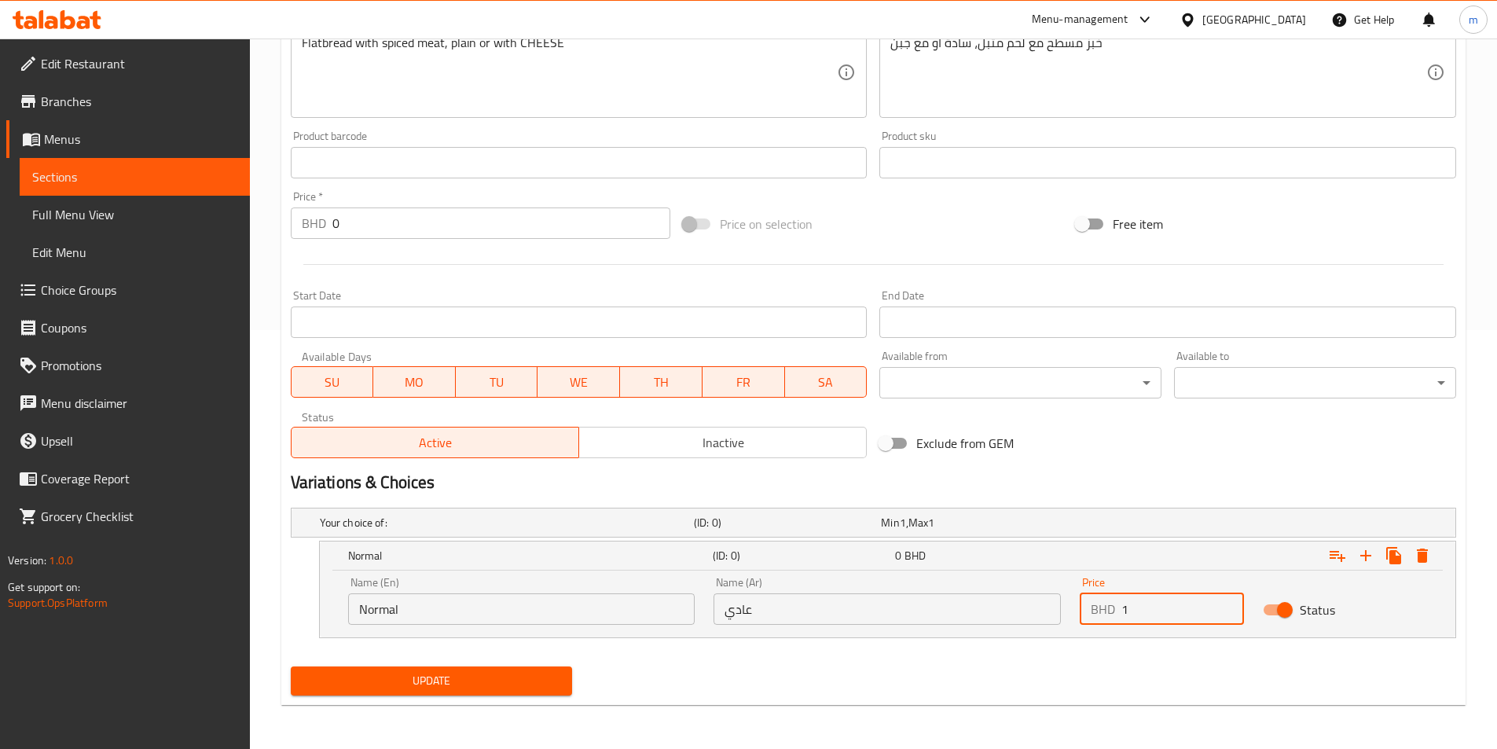
click at [1134, 607] on input "1" at bounding box center [1182, 608] width 123 height 31
type input "1.7"
drag, startPoint x: 1368, startPoint y: 550, endPoint x: 1144, endPoint y: 635, distance: 239.5
click at [1367, 551] on icon "Expand" at bounding box center [1365, 555] width 19 height 19
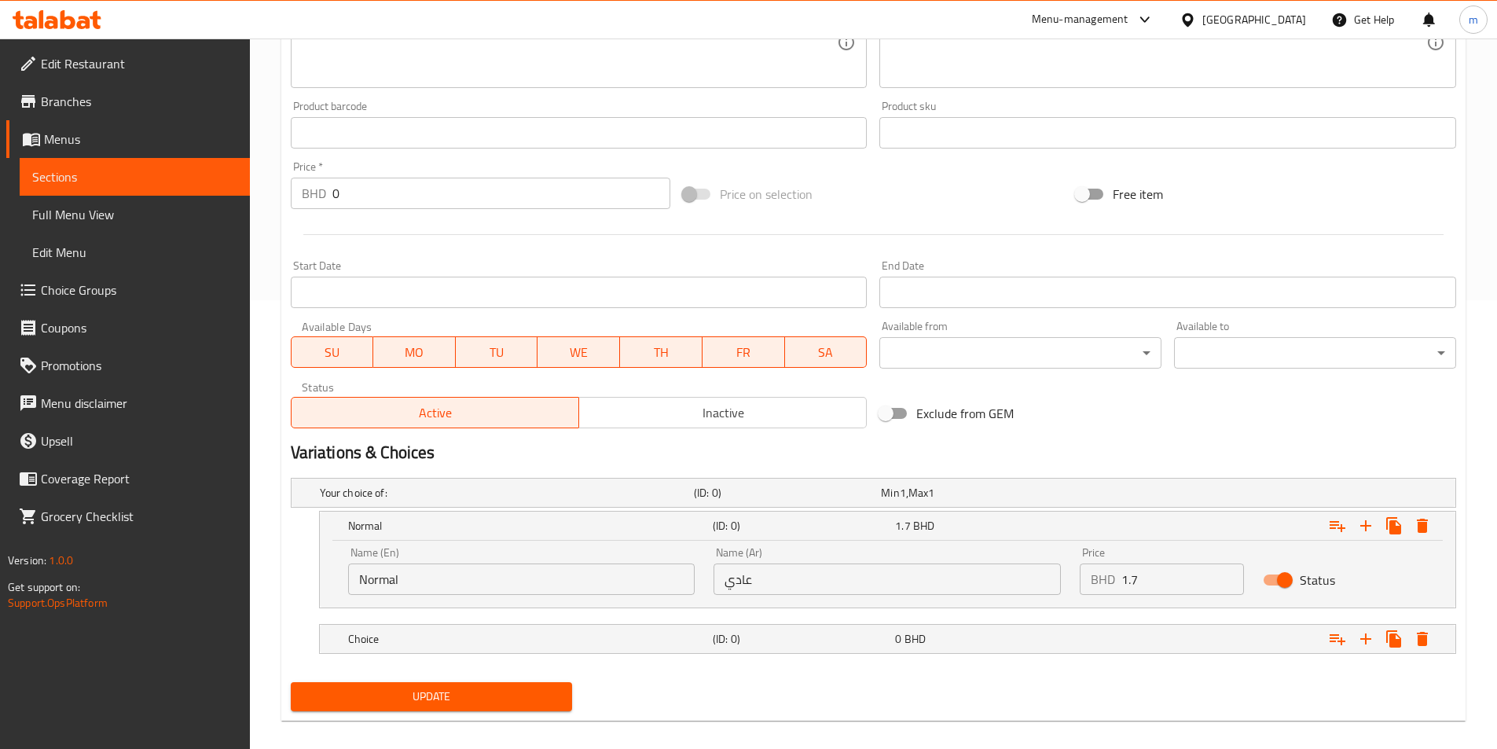
scroll to position [464, 0]
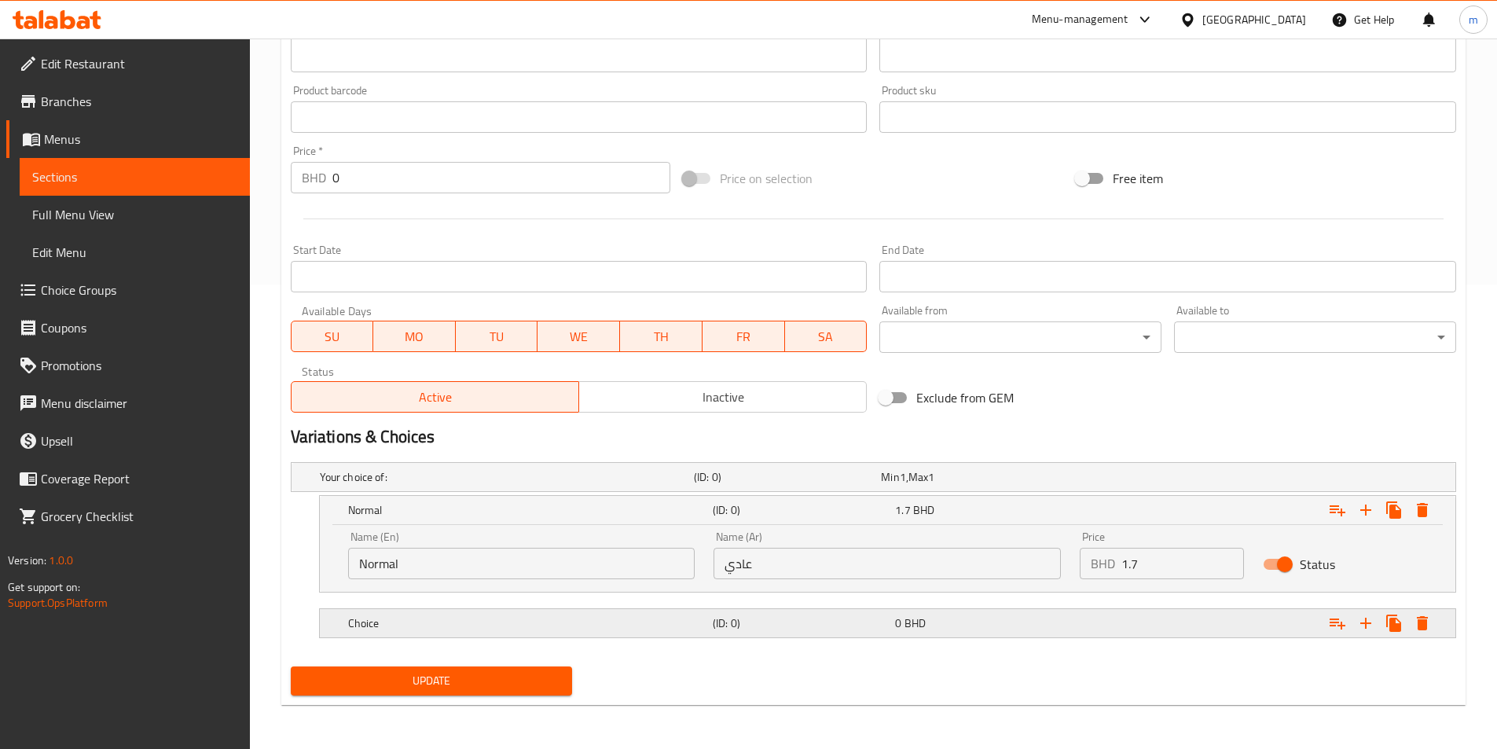
click at [467, 613] on div "Choice" at bounding box center [527, 623] width 365 height 22
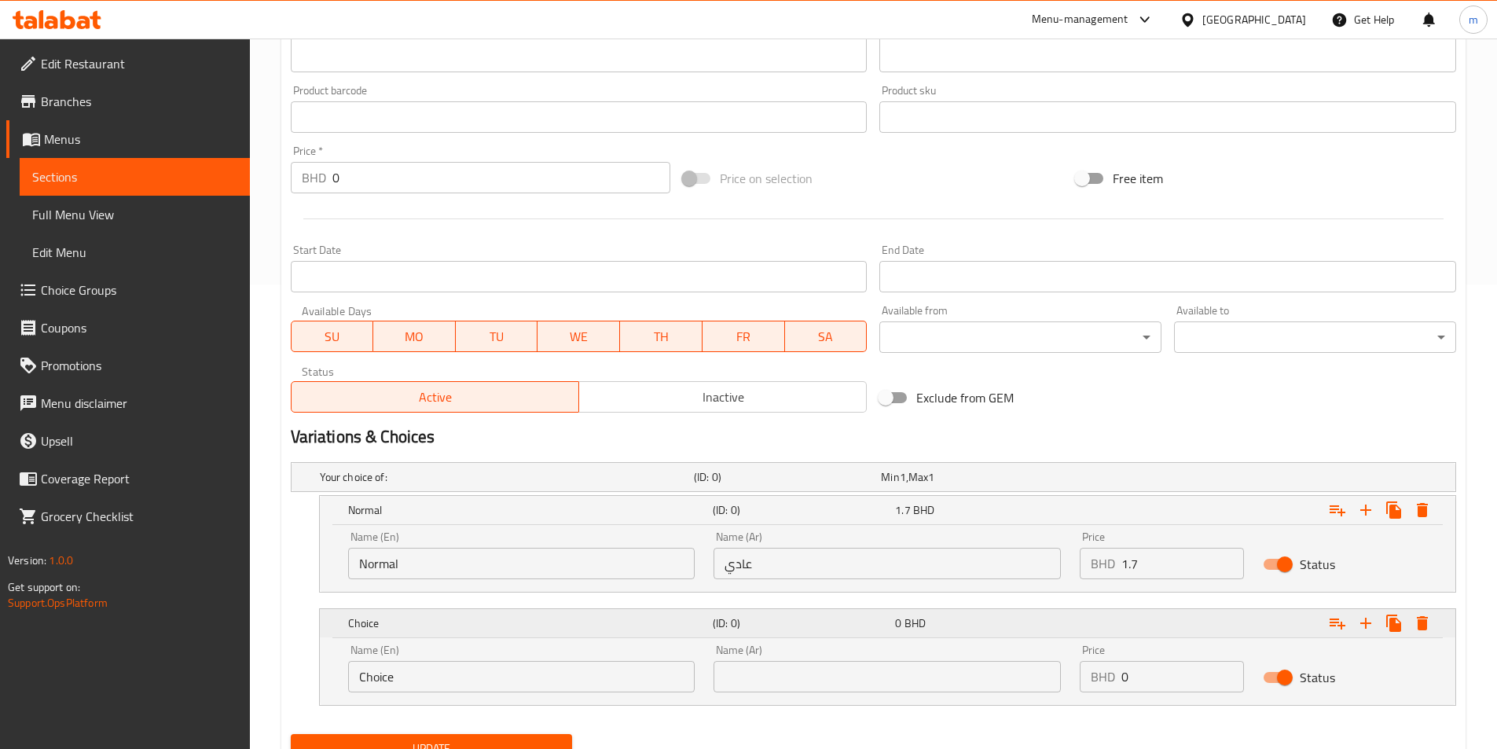
scroll to position [532, 0]
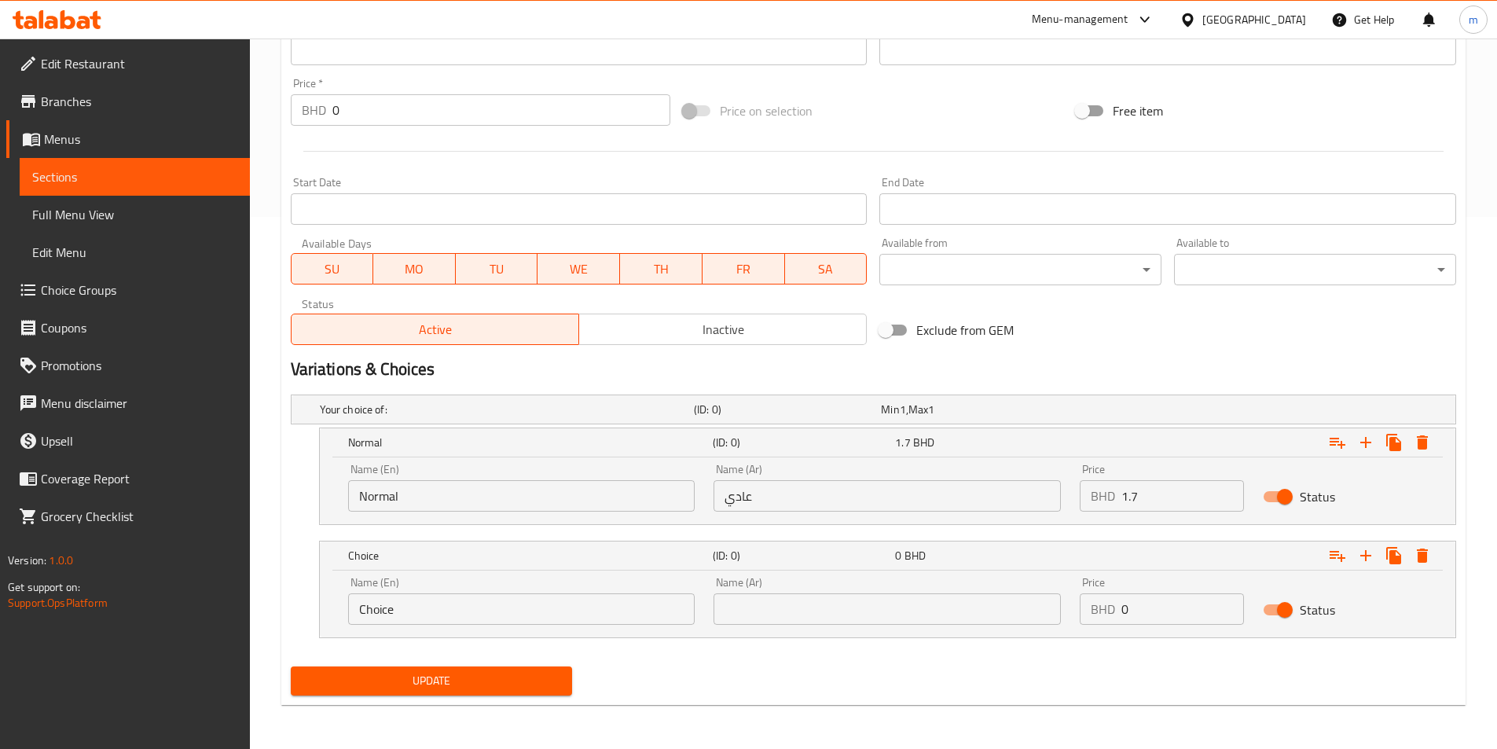
click at [438, 585] on div "Name (En) Choice Name (En)" at bounding box center [521, 601] width 347 height 48
click at [430, 608] on input "Choice" at bounding box center [521, 608] width 347 height 31
click at [430, 608] on input "thin" at bounding box center [521, 608] width 347 height 31
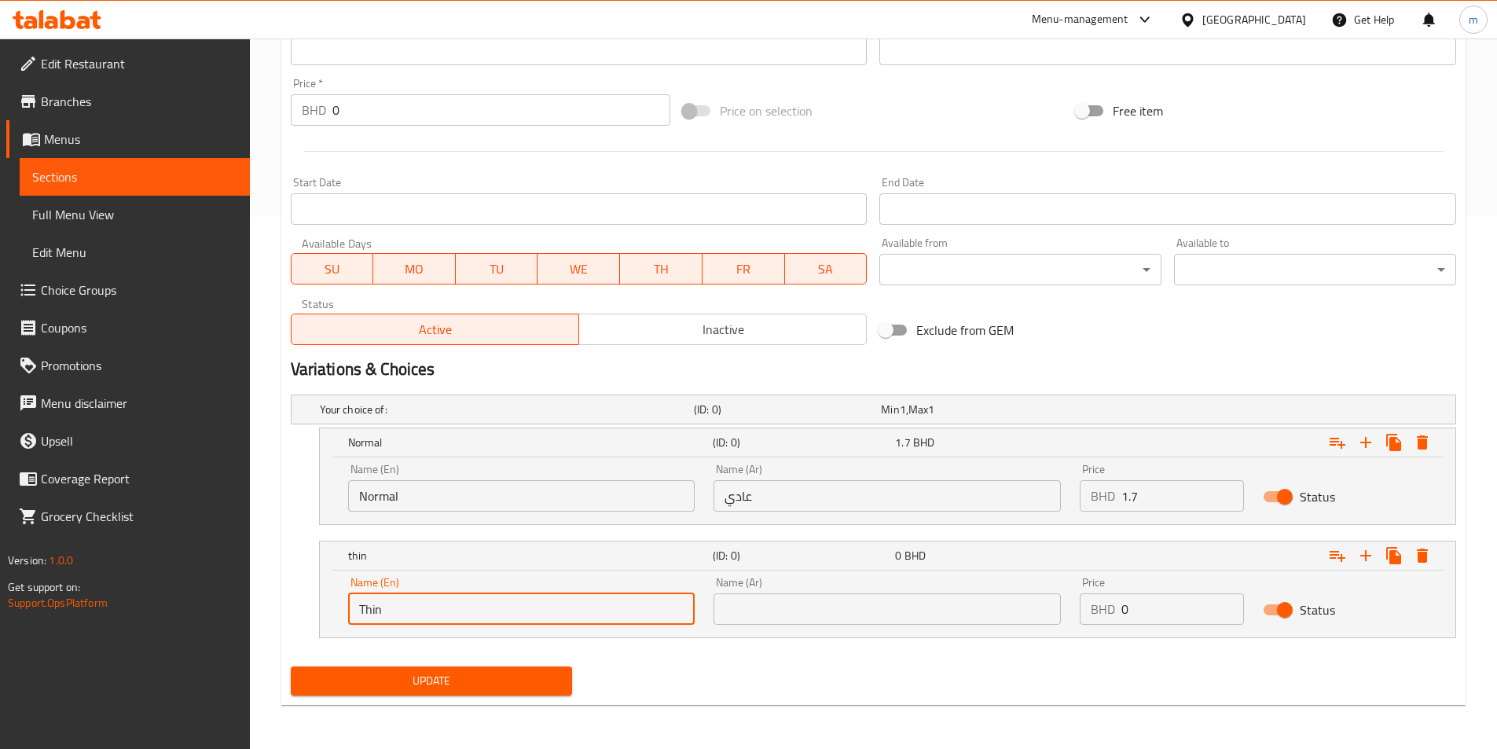
type input "Thin"
click at [965, 624] on input "text" at bounding box center [886, 608] width 347 height 31
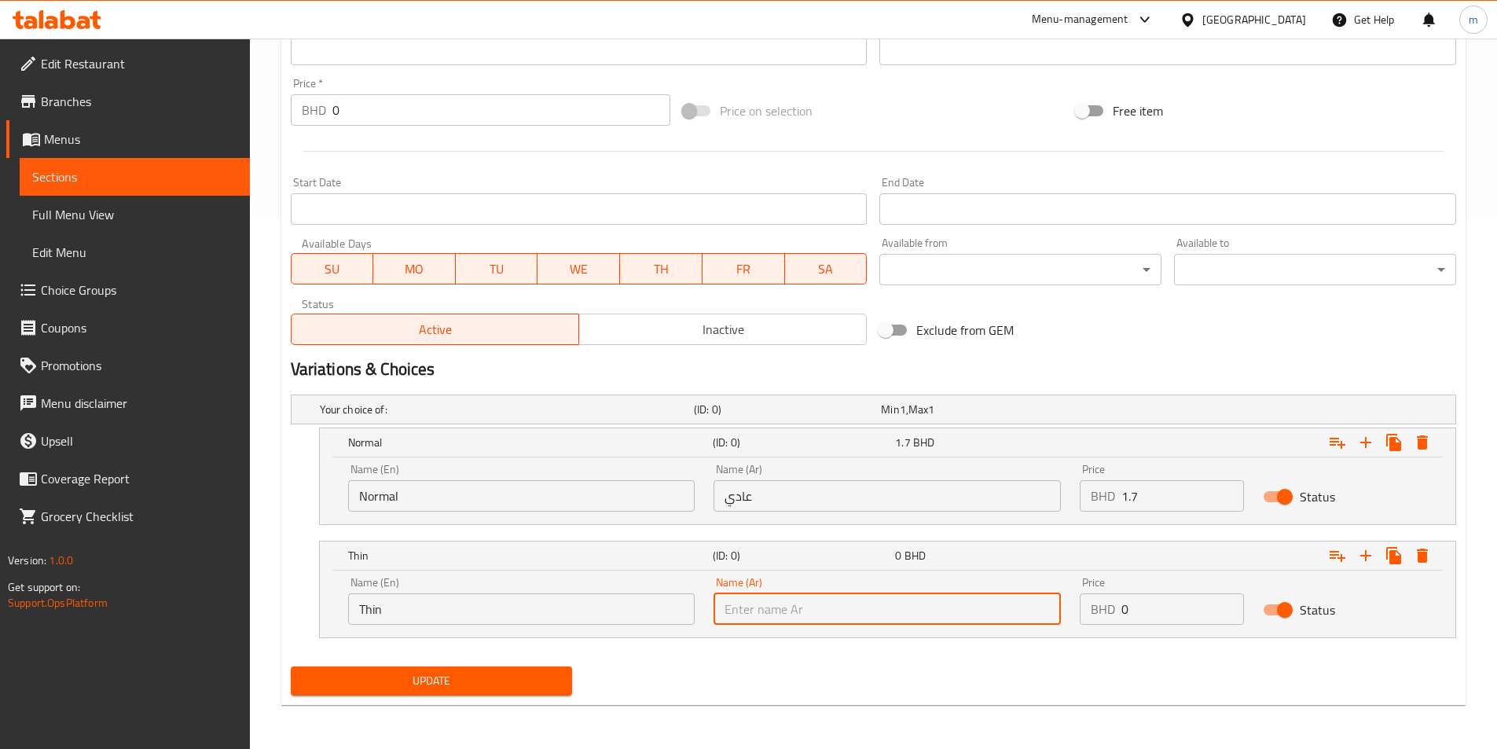
type input "v"
type input "رفيع"
click at [962, 642] on nav at bounding box center [873, 647] width 1165 height 13
click at [1115, 609] on p "BHD" at bounding box center [1103, 609] width 24 height 19
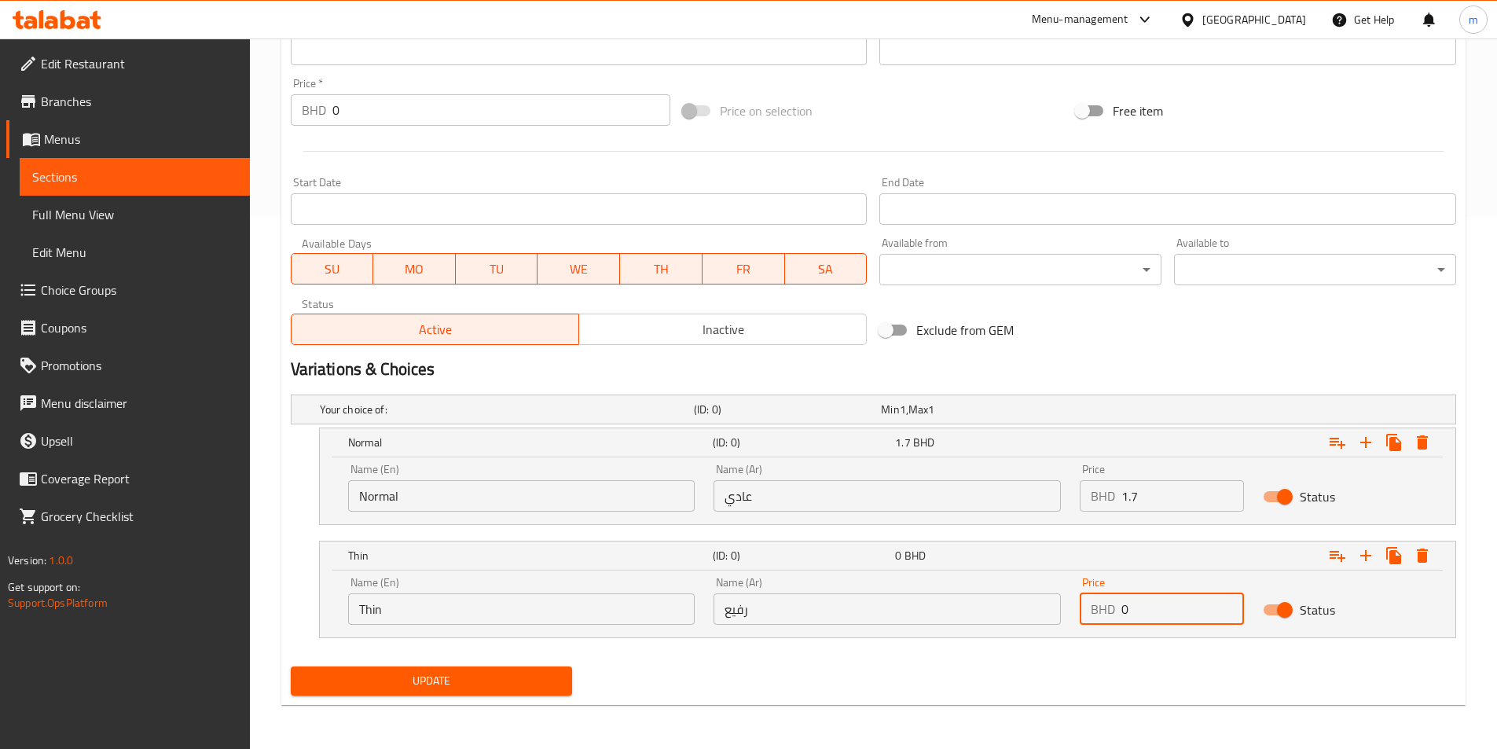
click at [1126, 610] on div "BHD 0 Price" at bounding box center [1162, 608] width 164 height 31
type input "1.9"
click at [1102, 663] on div "Update" at bounding box center [873, 681] width 1178 height 42
click at [489, 693] on button "Update" at bounding box center [432, 680] width 282 height 29
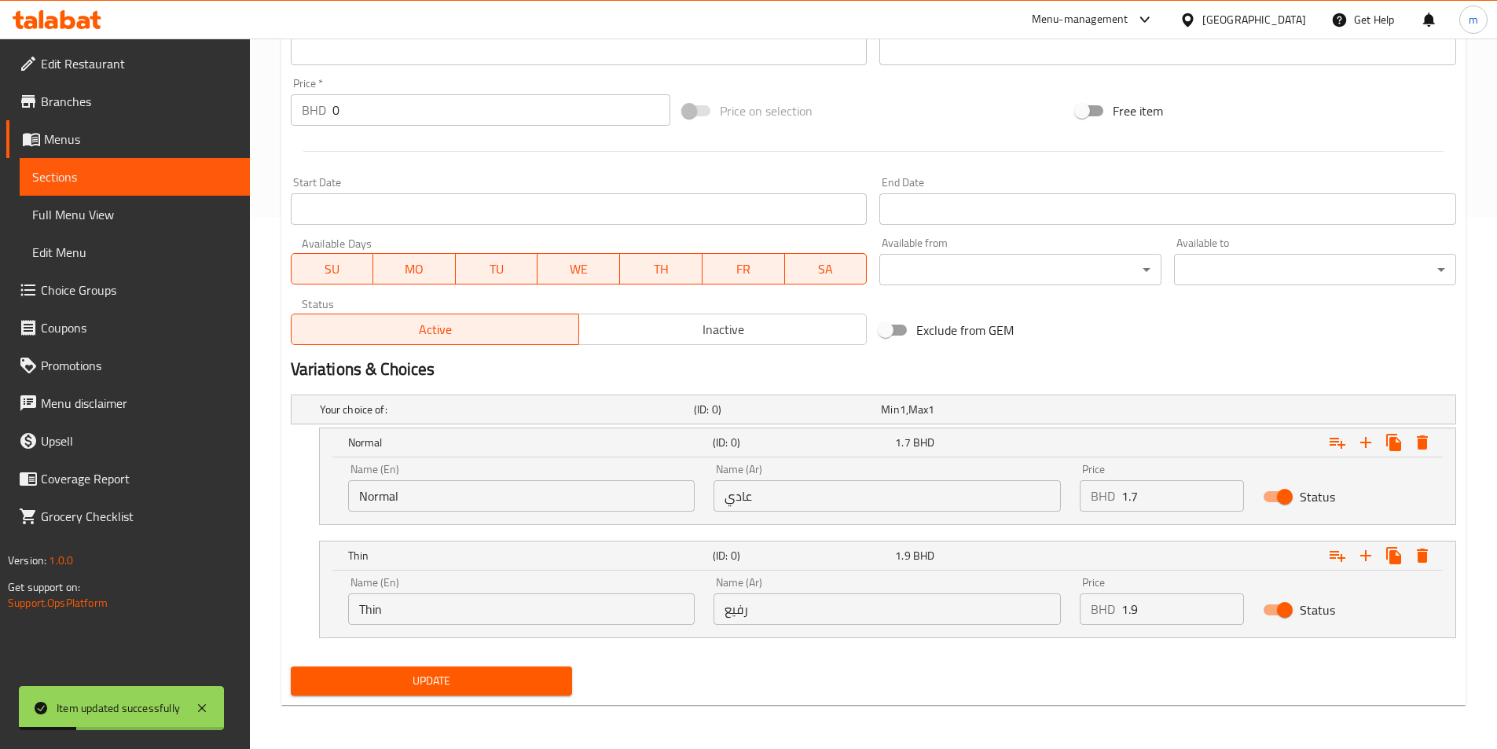
click at [96, 281] on span "Choice Groups" at bounding box center [139, 290] width 196 height 19
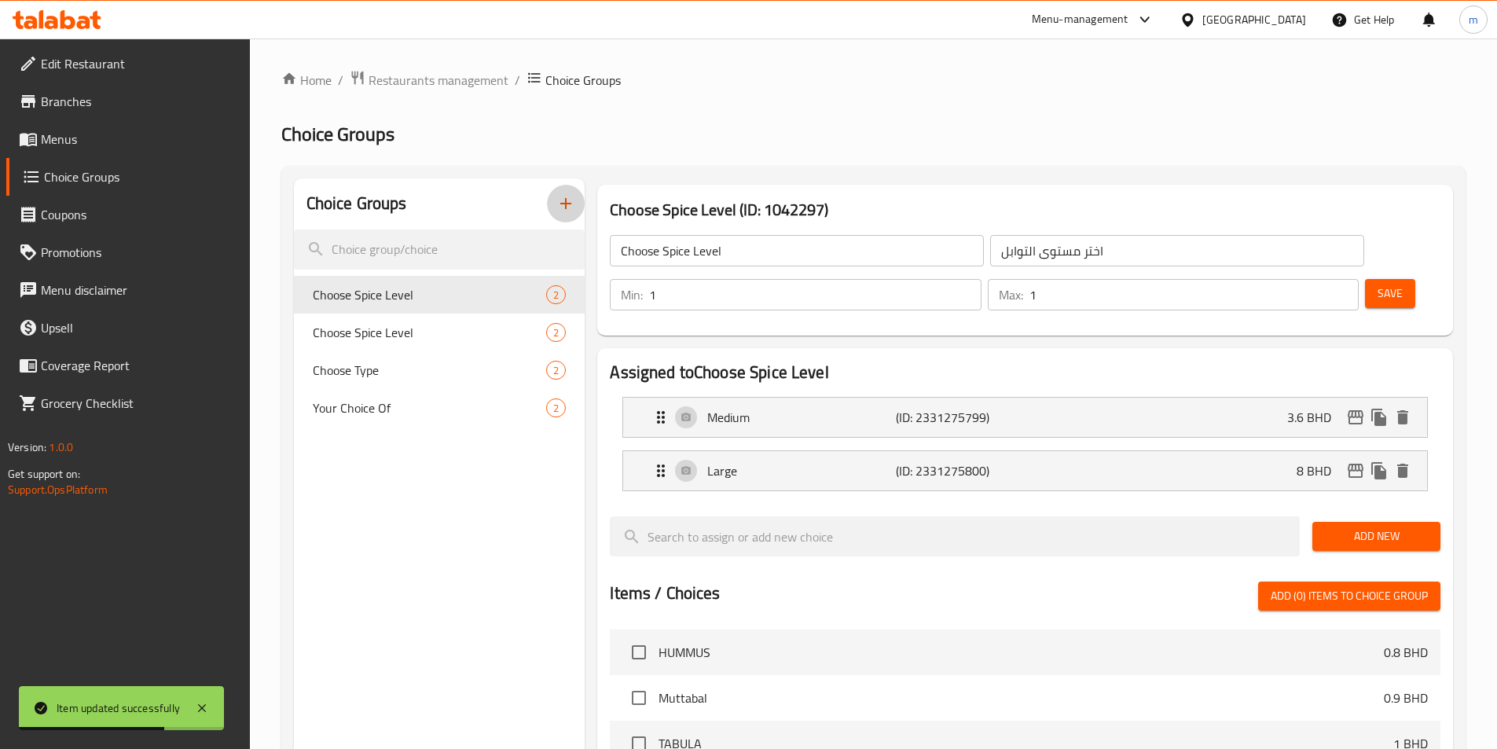
click at [556, 202] on icon "button" at bounding box center [565, 203] width 19 height 19
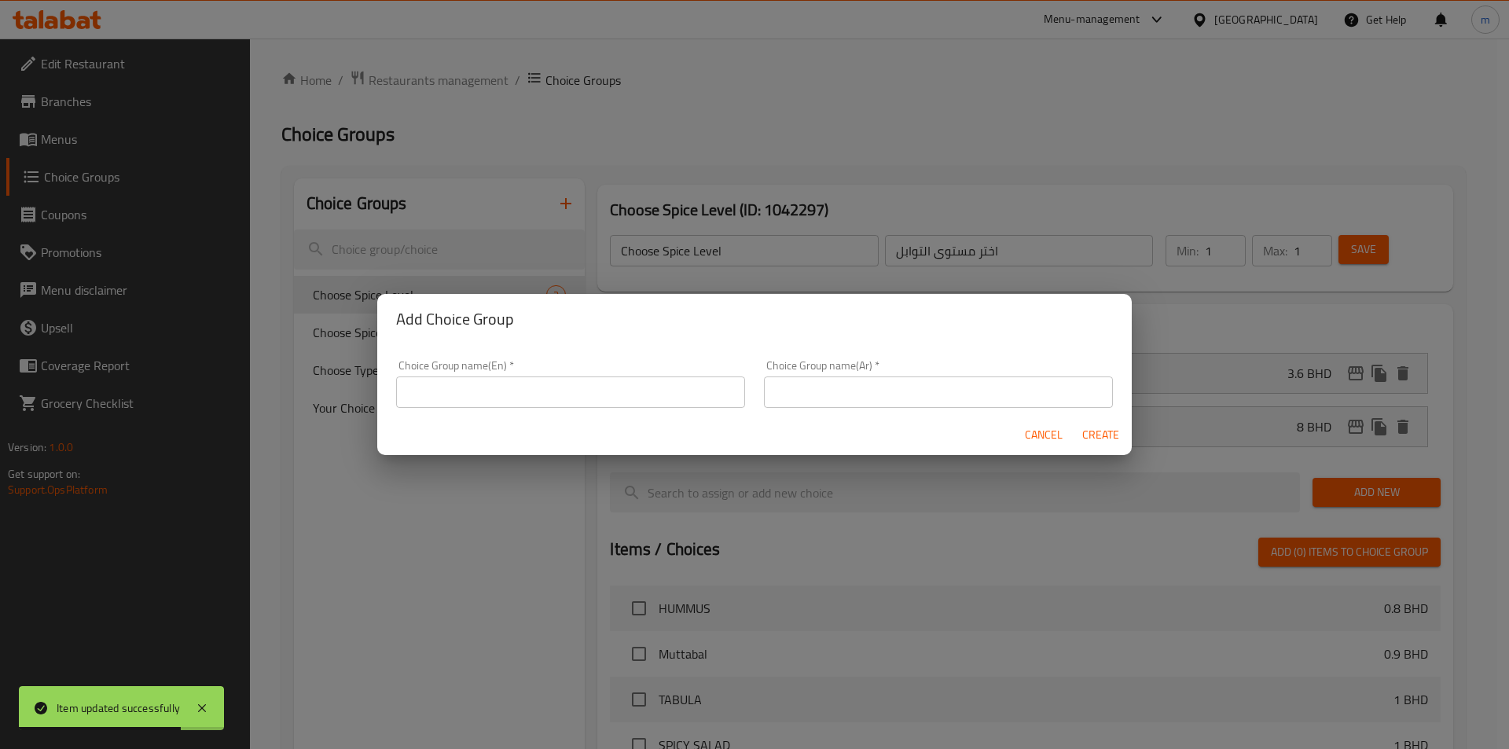
click at [493, 399] on input "text" at bounding box center [570, 391] width 349 height 31
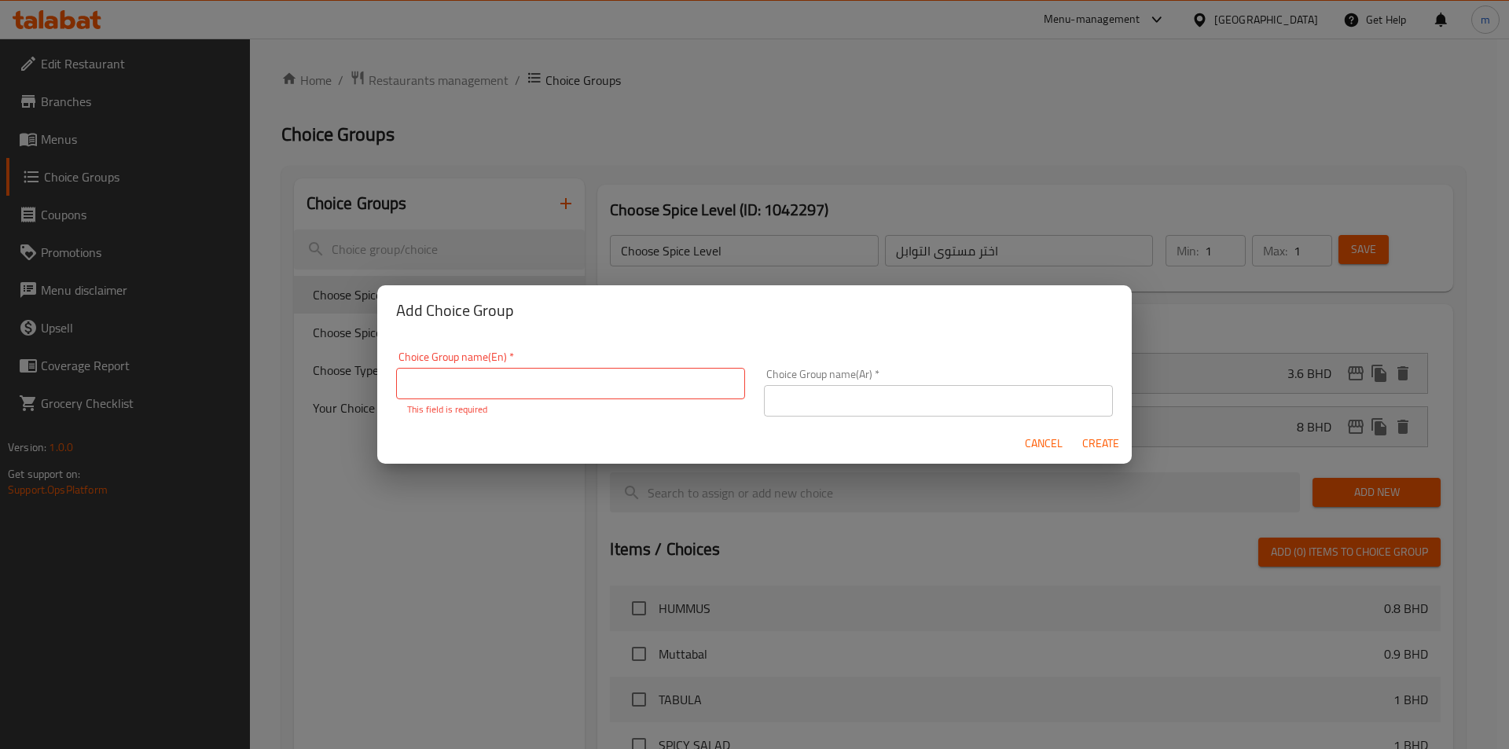
click at [354, 485] on div "Add Choice Group Choice Group name(En)   * Choice Group name(En) * This field i…" at bounding box center [754, 374] width 1509 height 749
drag, startPoint x: 515, startPoint y: 532, endPoint x: 800, endPoint y: 260, distance: 394.0
click at [515, 532] on div "Add Choice Group Choice Group name(En)   * Choice Group name(En) * This field i…" at bounding box center [754, 374] width 1509 height 749
drag, startPoint x: 1058, startPoint y: 48, endPoint x: 1060, endPoint y: 90, distance: 41.7
click at [1059, 48] on div "Add Choice Group Choice Group name(En)   * Choice Group name(En) * This field i…" at bounding box center [754, 374] width 1509 height 749
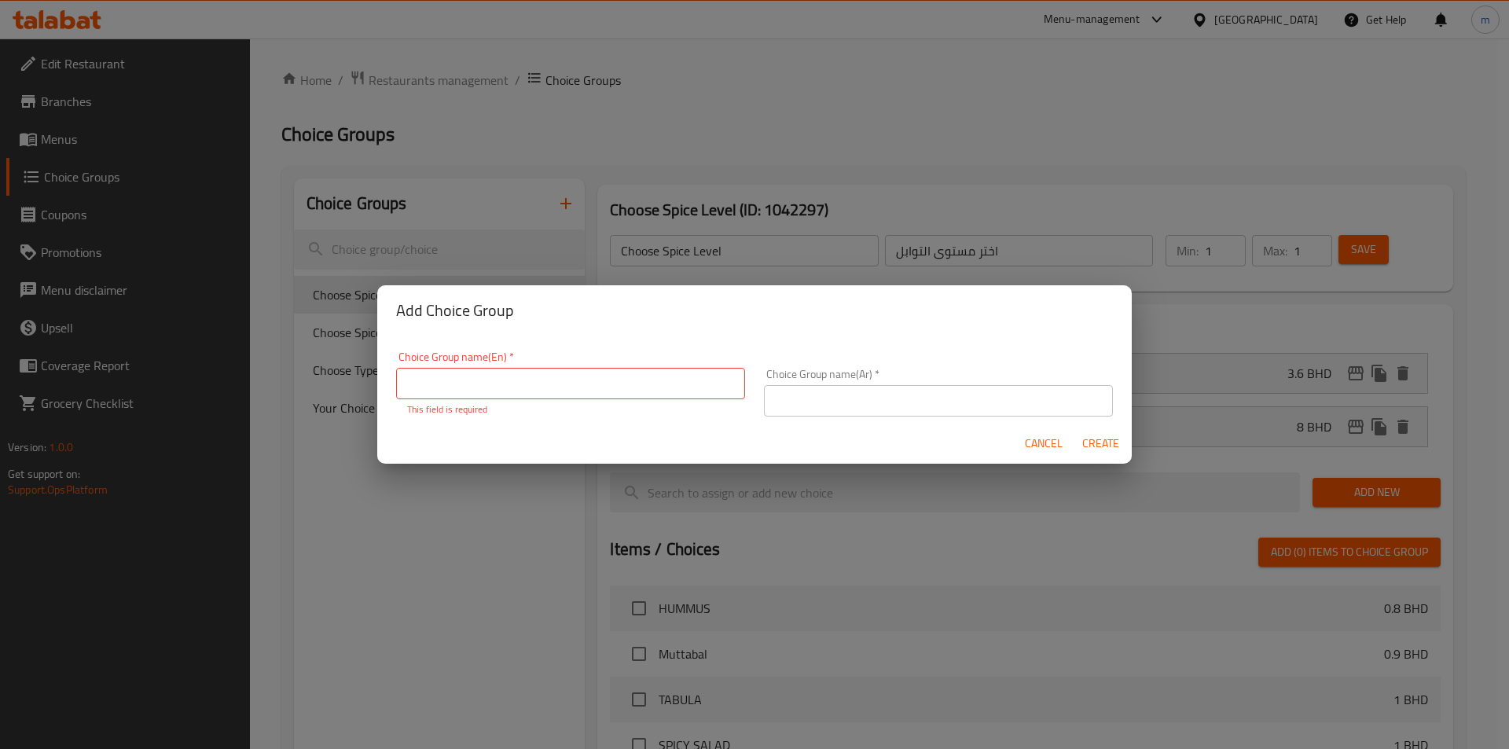
click at [1036, 450] on span "Cancel" at bounding box center [1044, 444] width 38 height 20
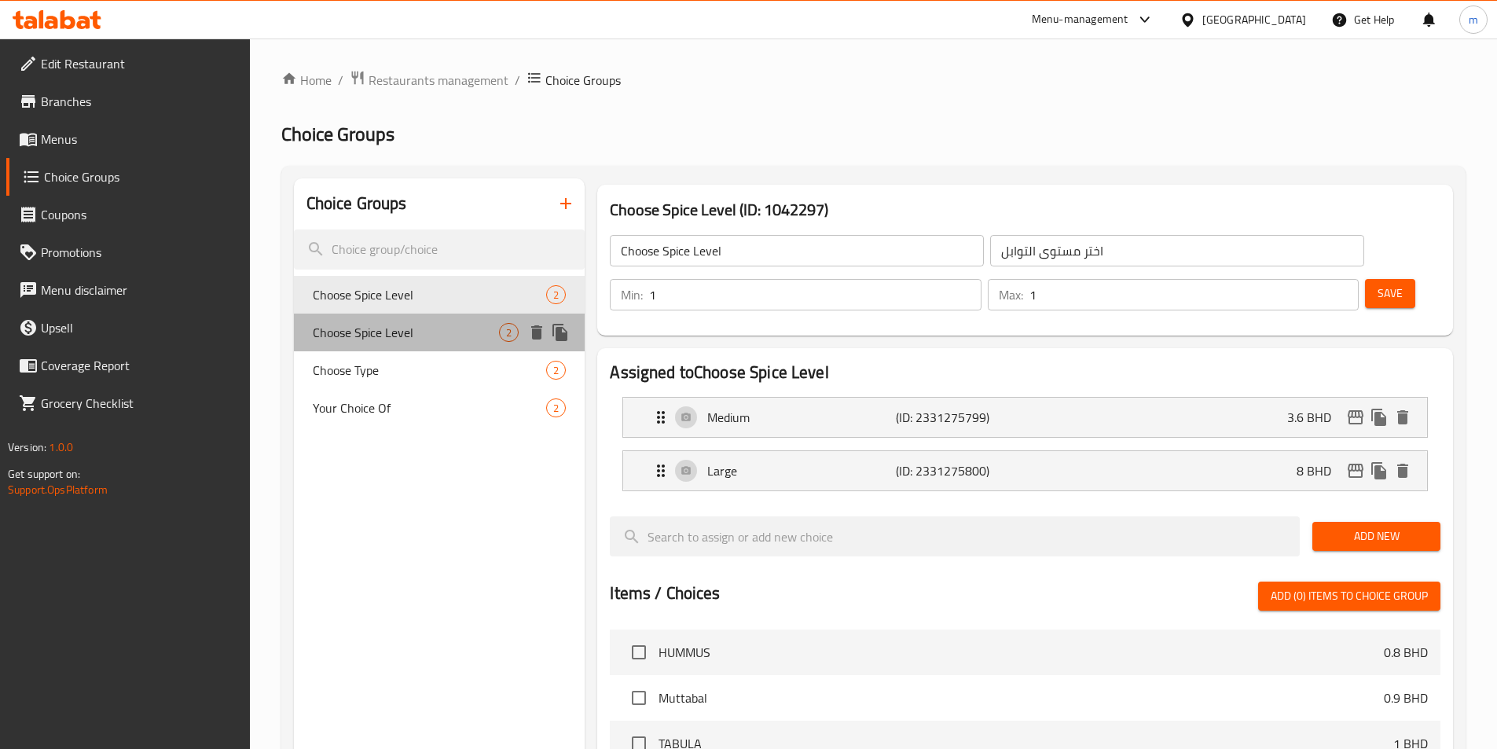
click at [370, 327] on span "Choose Spice Level" at bounding box center [406, 332] width 187 height 19
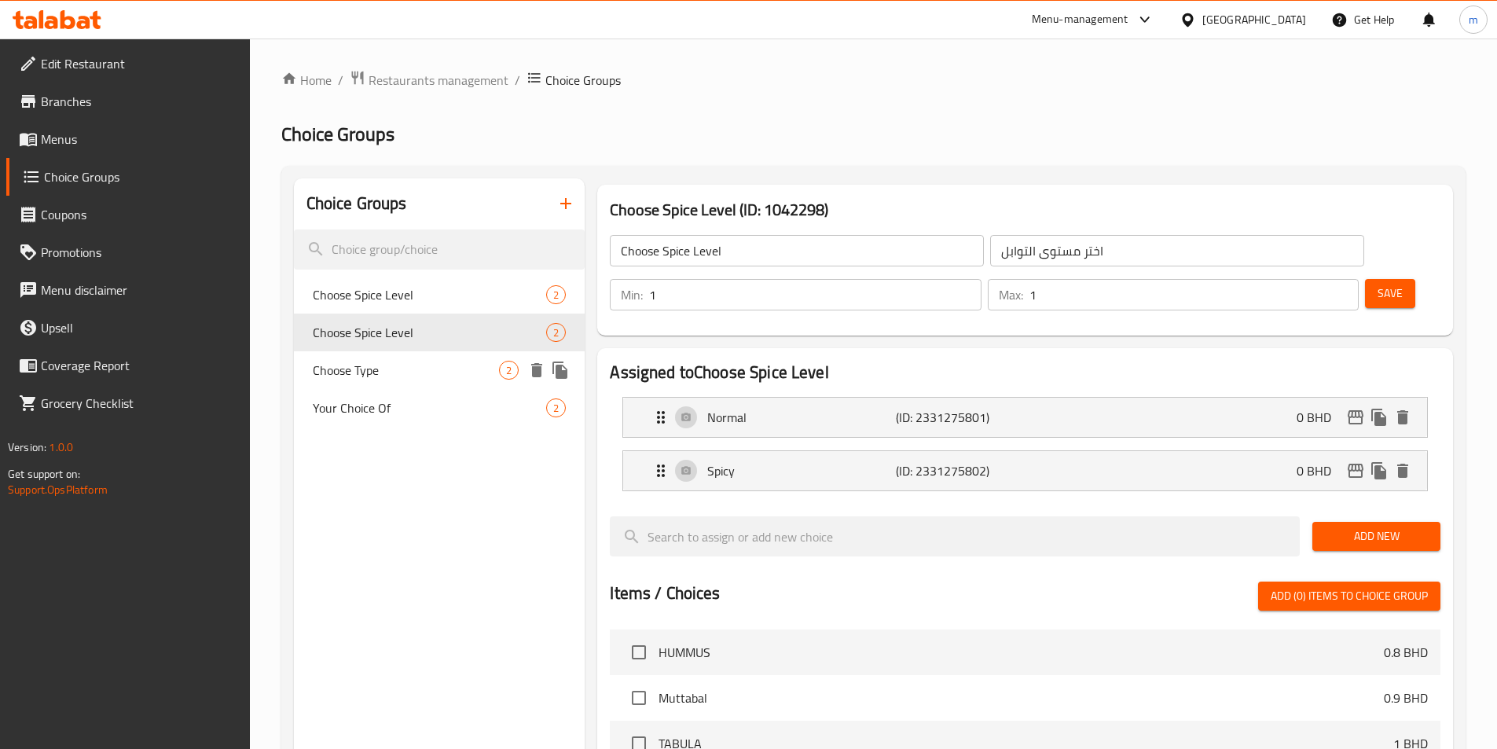
click at [366, 363] on span "Choose Type" at bounding box center [406, 370] width 187 height 19
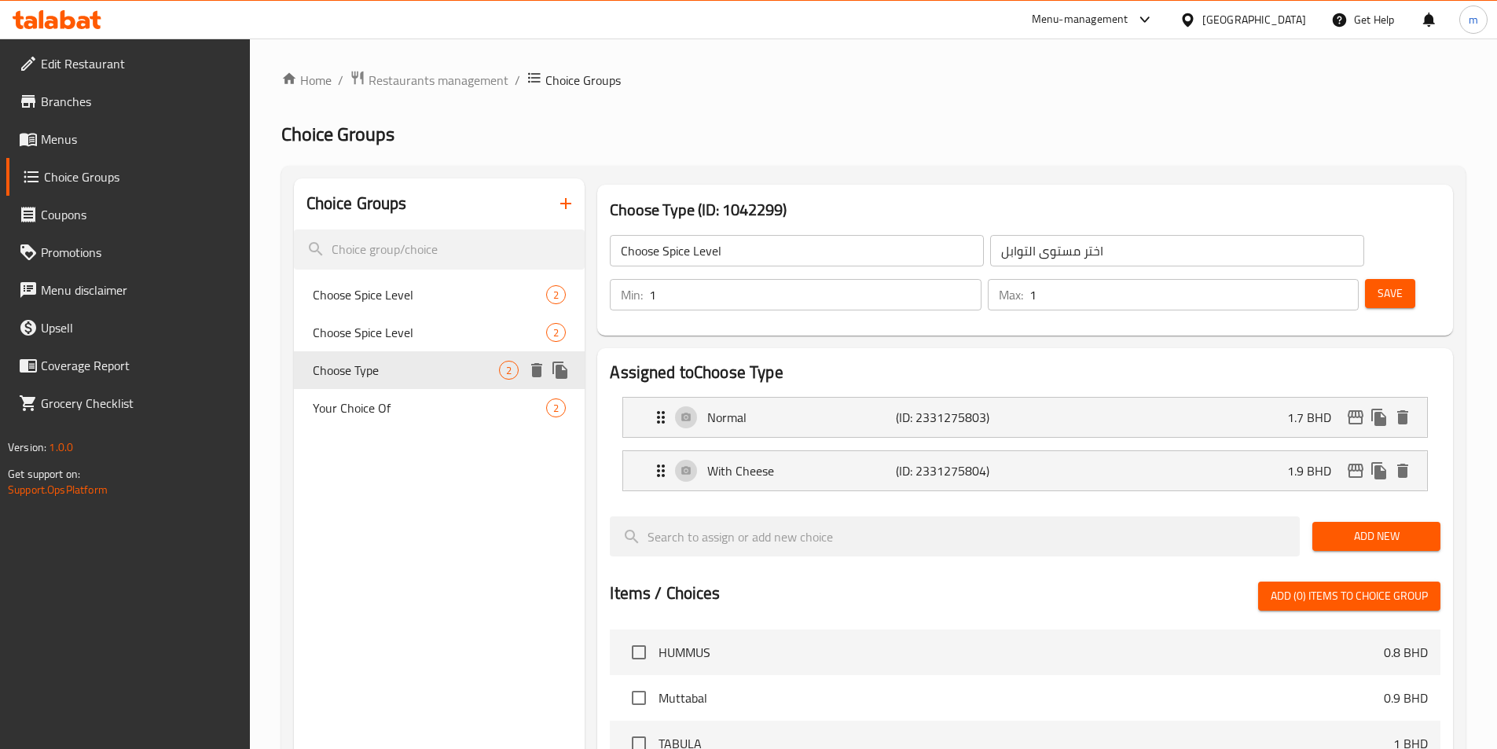
type input "Choose Type"
type input "اختر النوع"
click at [376, 387] on div "Choose Type 2" at bounding box center [440, 370] width 292 height 38
click at [380, 374] on span "Choose Type" at bounding box center [406, 370] width 187 height 19
click at [936, 408] on p "(ID: 2331275803)" at bounding box center [959, 417] width 126 height 19
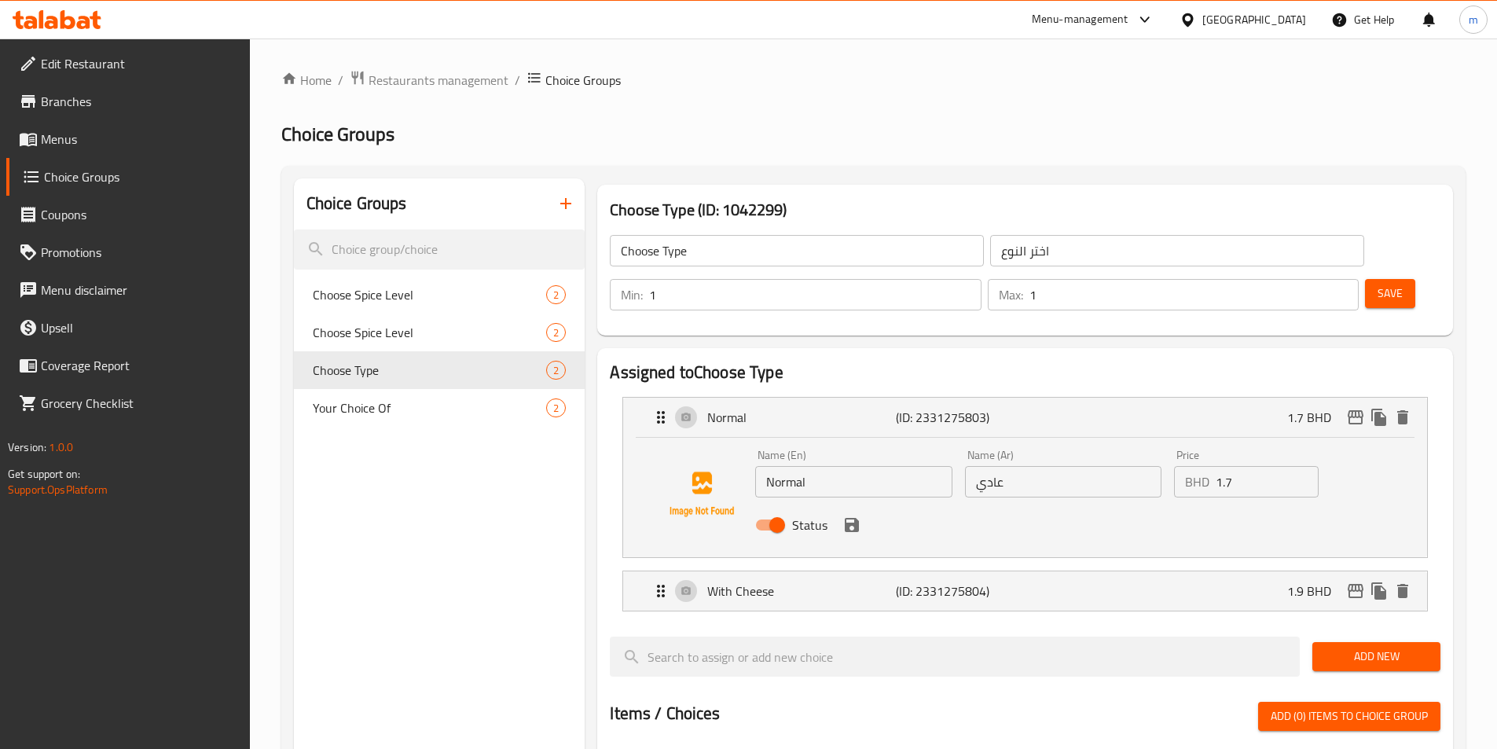
click at [1249, 453] on div "Price BHD 1.7 Price" at bounding box center [1246, 473] width 157 height 61
click at [1235, 466] on input "1.7" at bounding box center [1267, 481] width 103 height 31
drag, startPoint x: 1235, startPoint y: 439, endPoint x: 1219, endPoint y: 438, distance: 16.5
click at [1219, 466] on input "1.7" at bounding box center [1267, 481] width 103 height 31
type input "0"
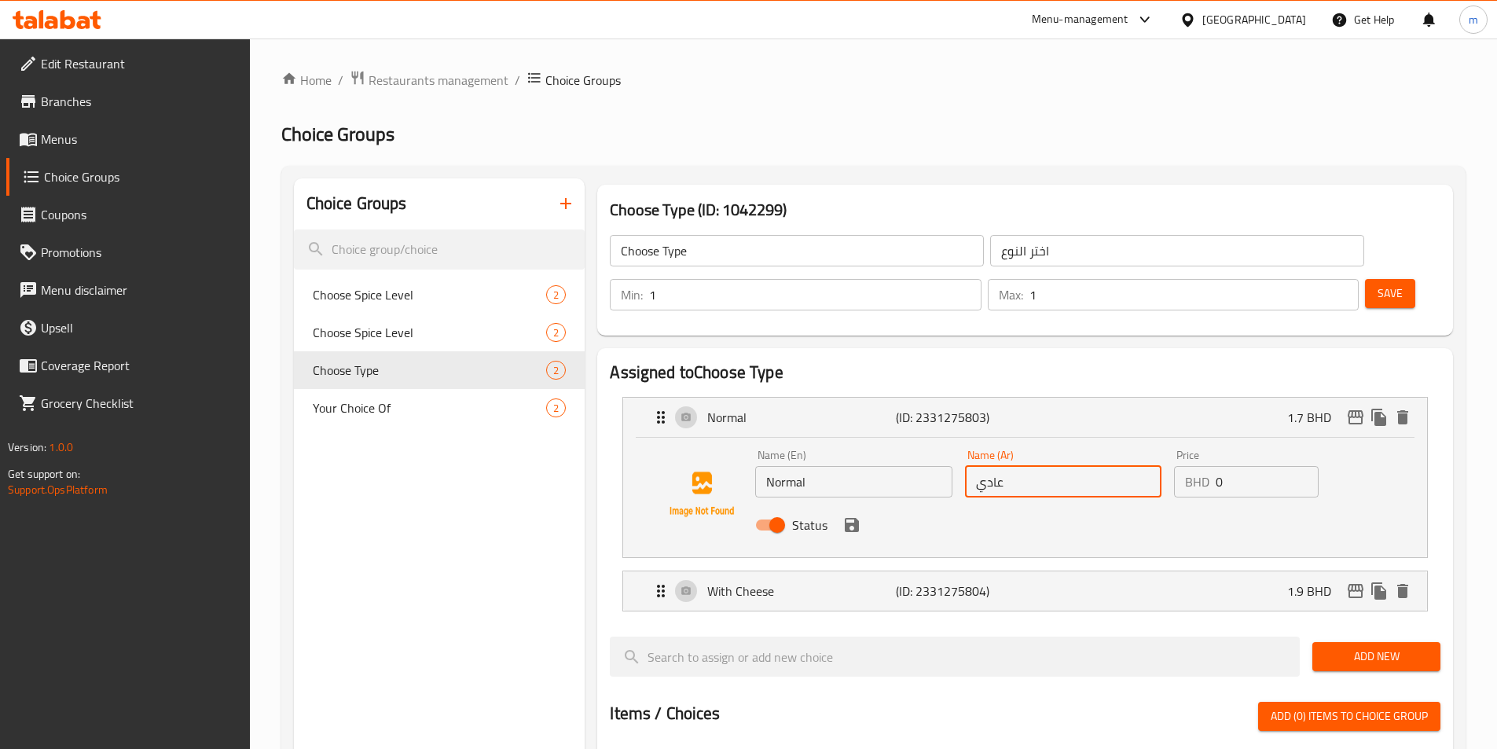
click at [1025, 466] on input "عادي" at bounding box center [1063, 481] width 196 height 31
drag, startPoint x: 1025, startPoint y: 430, endPoint x: 995, endPoint y: 434, distance: 30.9
click at [995, 466] on input "عادي" at bounding box center [1063, 481] width 196 height 31
click at [978, 504] on div "Status" at bounding box center [1063, 525] width 628 height 42
click at [935, 571] on div "With Cheese (ID: 2331275804) 1.9 BHD" at bounding box center [1029, 590] width 757 height 39
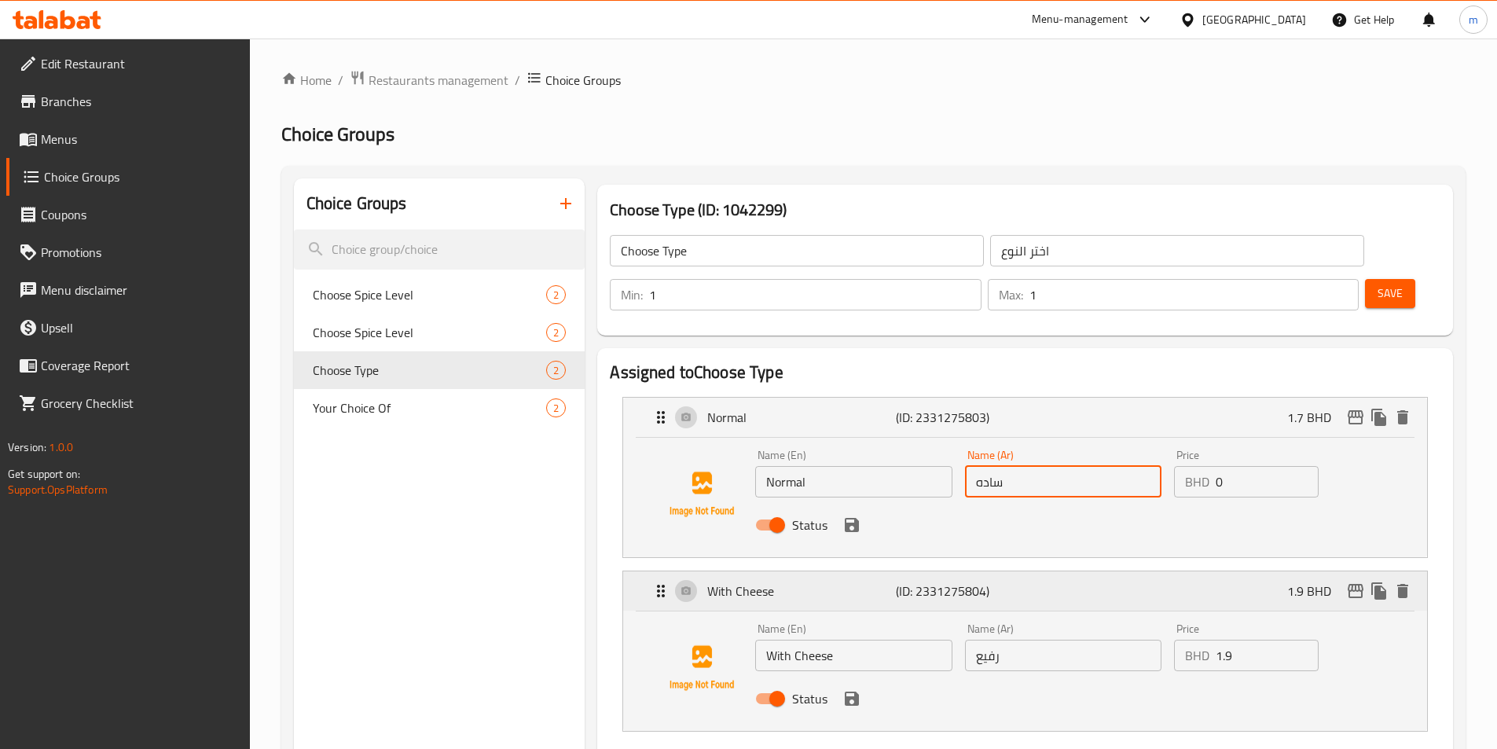
click at [925, 581] on p "(ID: 2331275804)" at bounding box center [959, 590] width 126 height 19
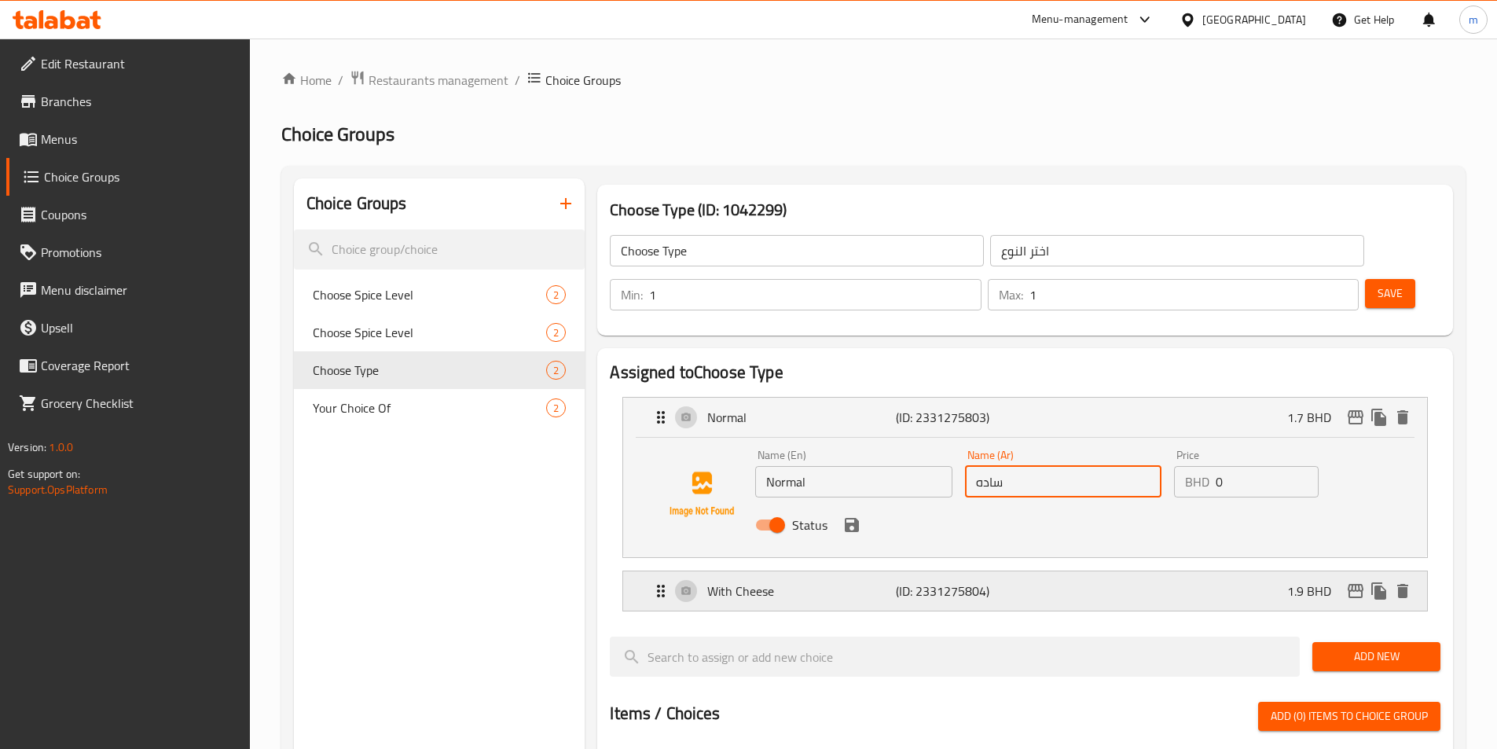
click at [979, 581] on p "(ID: 2331275804)" at bounding box center [959, 590] width 126 height 19
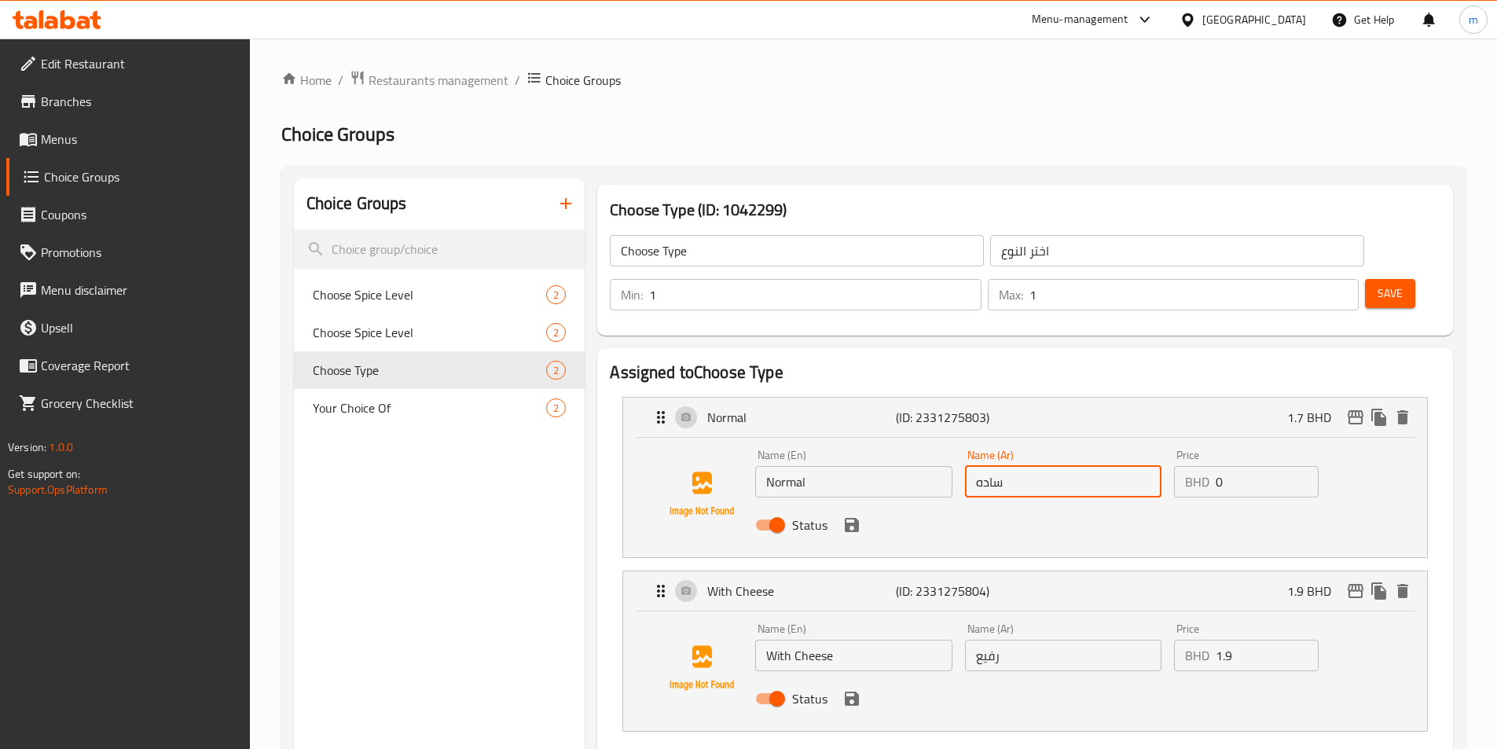
click at [1051, 623] on div "Name (Ar) رفيع Name (Ar)" at bounding box center [1063, 647] width 196 height 48
click at [1048, 677] on div "Status" at bounding box center [1063, 698] width 628 height 42
type input "ساده"
click at [1045, 640] on input "رفيع" at bounding box center [1063, 655] width 196 height 31
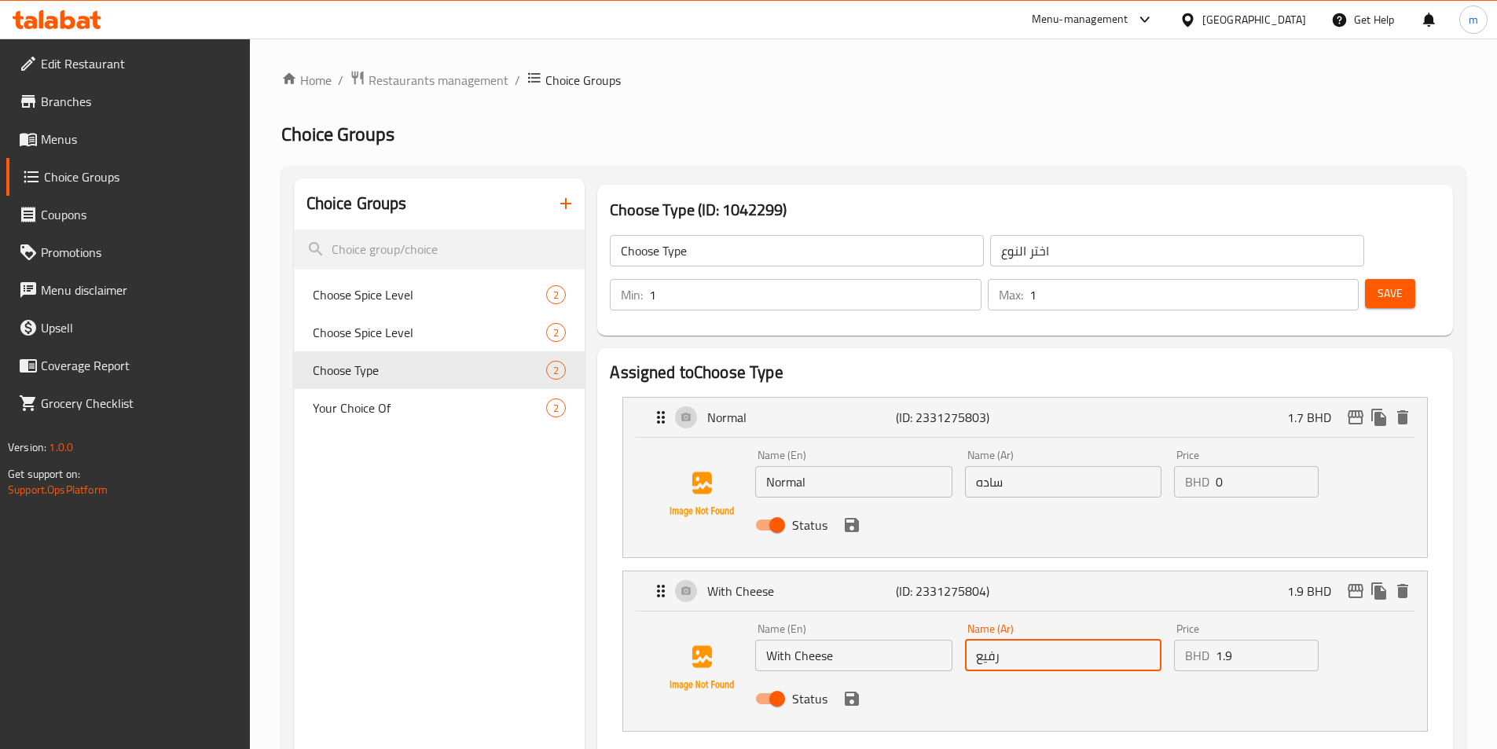
click at [1045, 640] on input "رفيع" at bounding box center [1063, 655] width 196 height 31
type input "مع جبن"
drag, startPoint x: 1219, startPoint y: 610, endPoint x: 1249, endPoint y: 609, distance: 30.7
click at [1249, 640] on input "1.9" at bounding box center [1267, 655] width 103 height 31
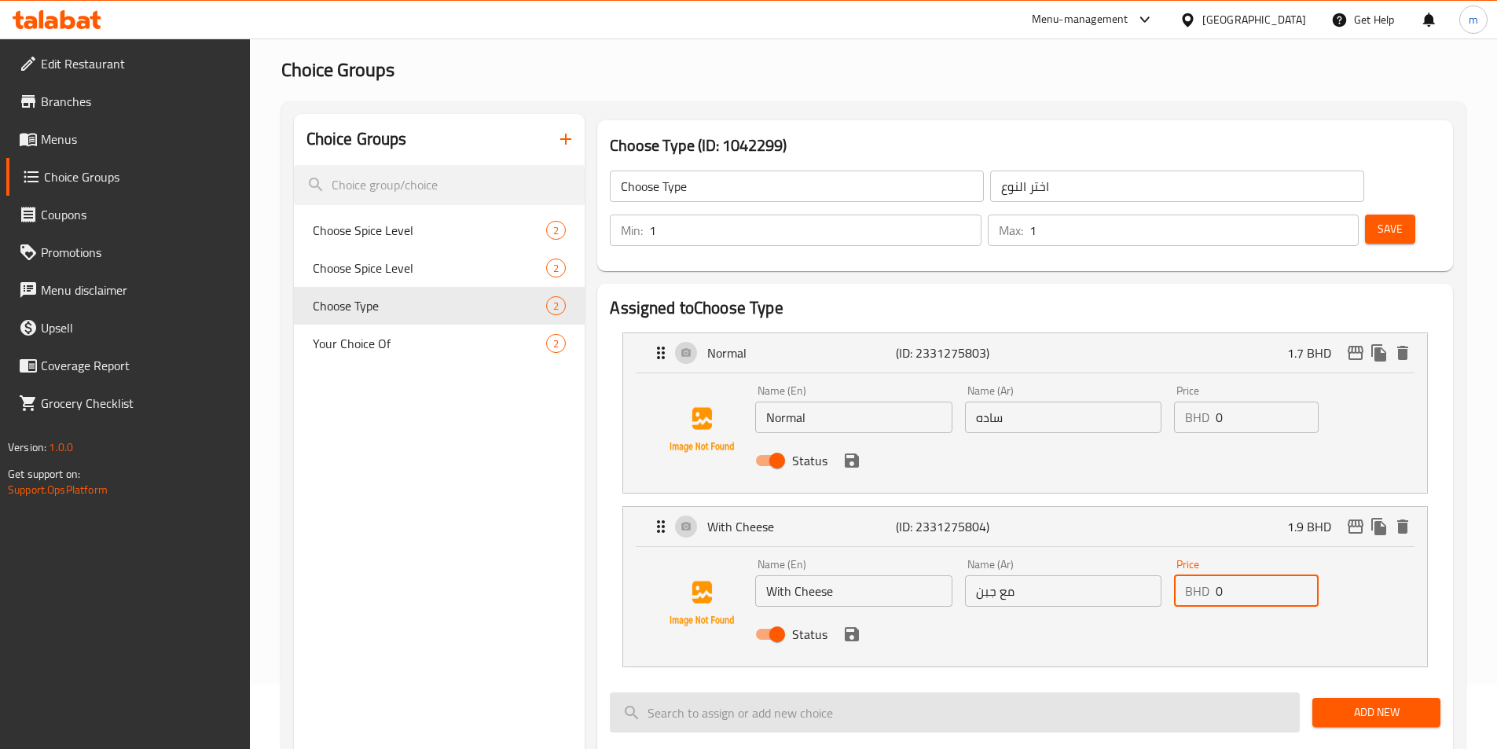
scroll to position [236, 0]
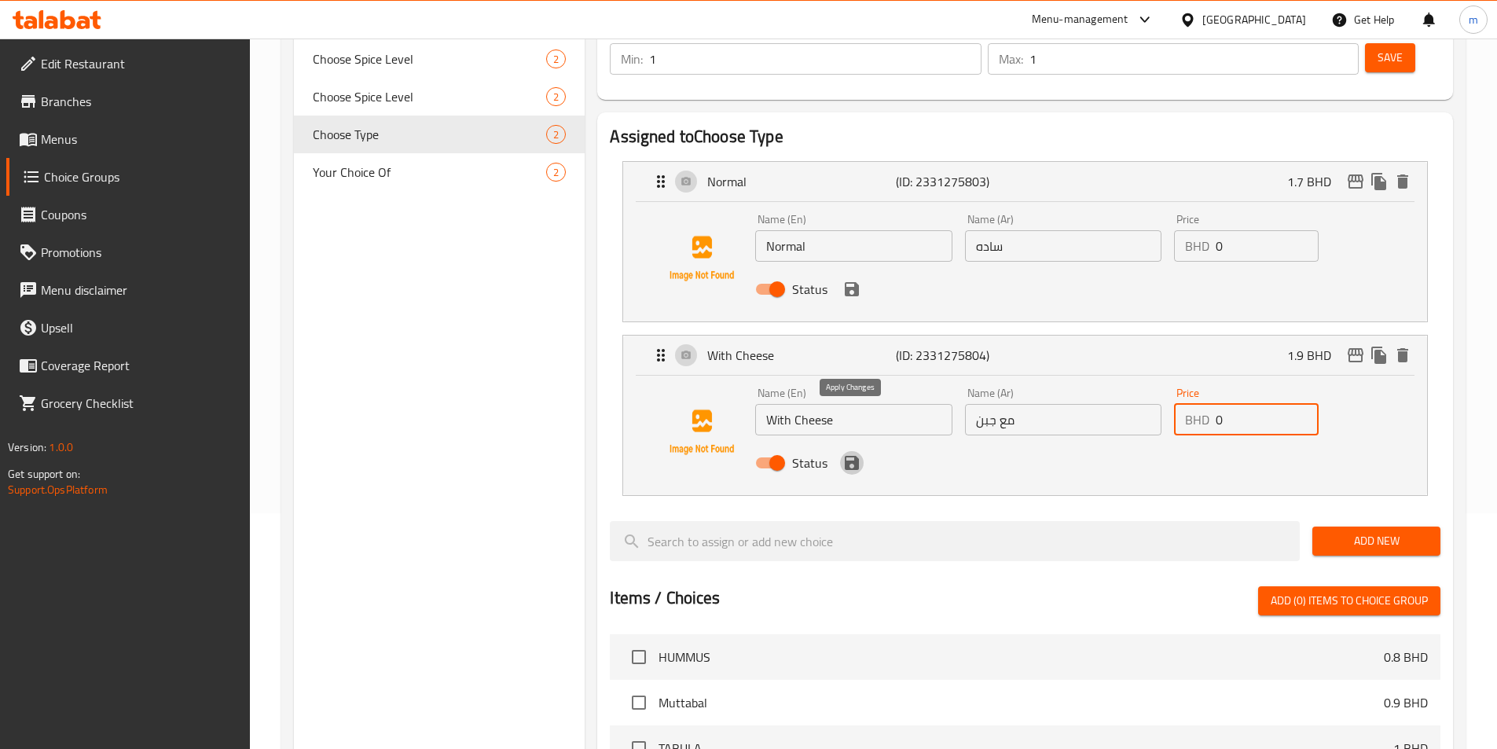
click at [858, 456] on icon "save" at bounding box center [852, 463] width 14 height 14
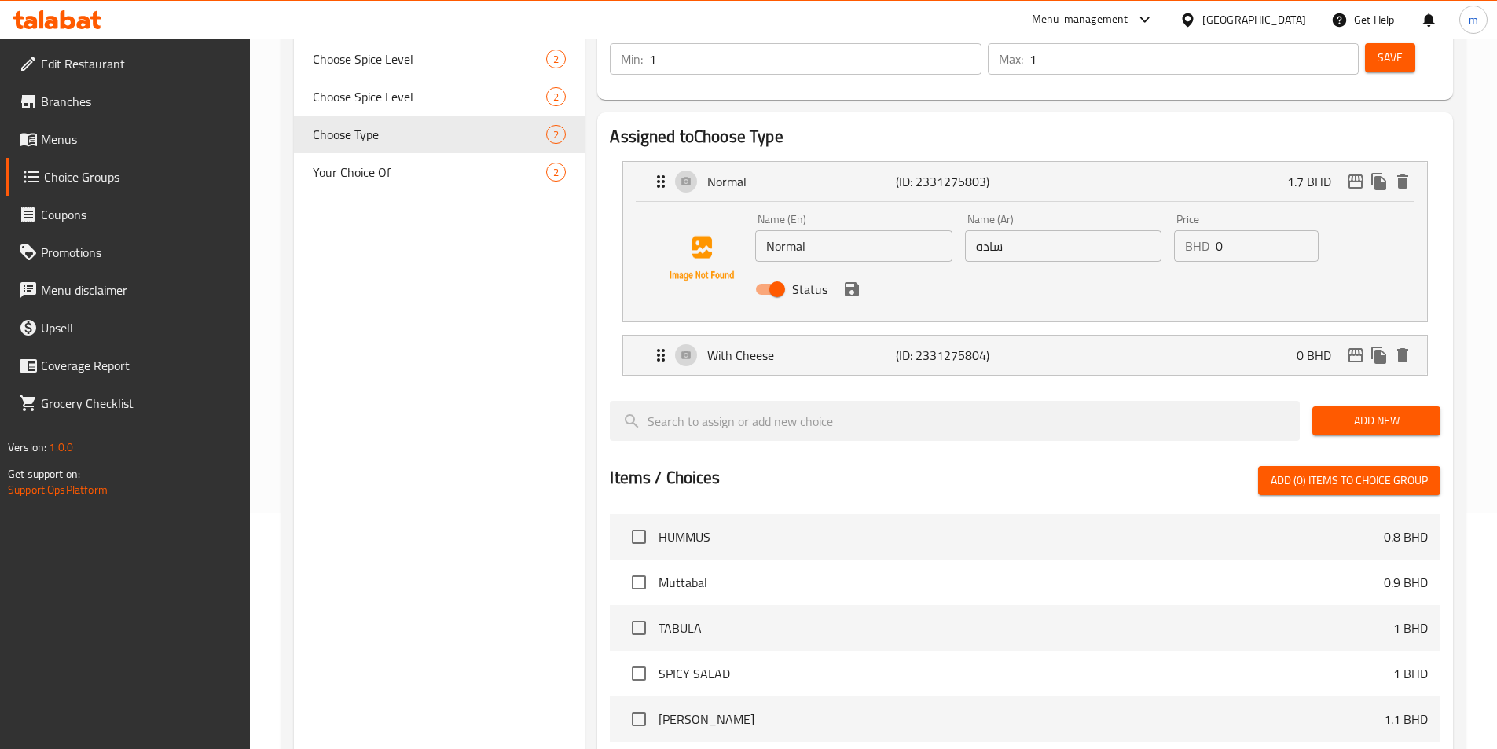
type input "0"
click at [856, 268] on div "Status" at bounding box center [1063, 289] width 628 height 42
click at [856, 282] on icon "save" at bounding box center [852, 289] width 14 height 14
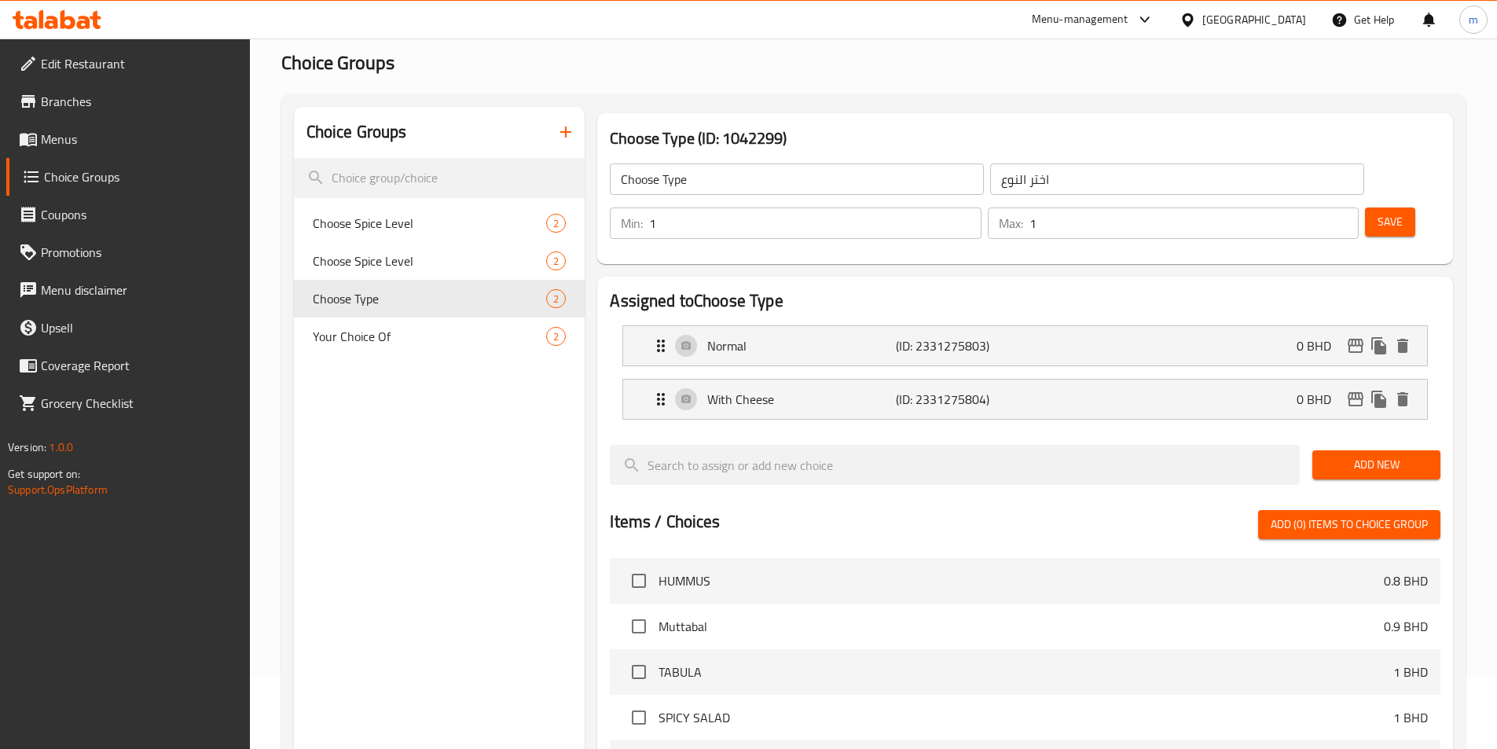
scroll to position [0, 0]
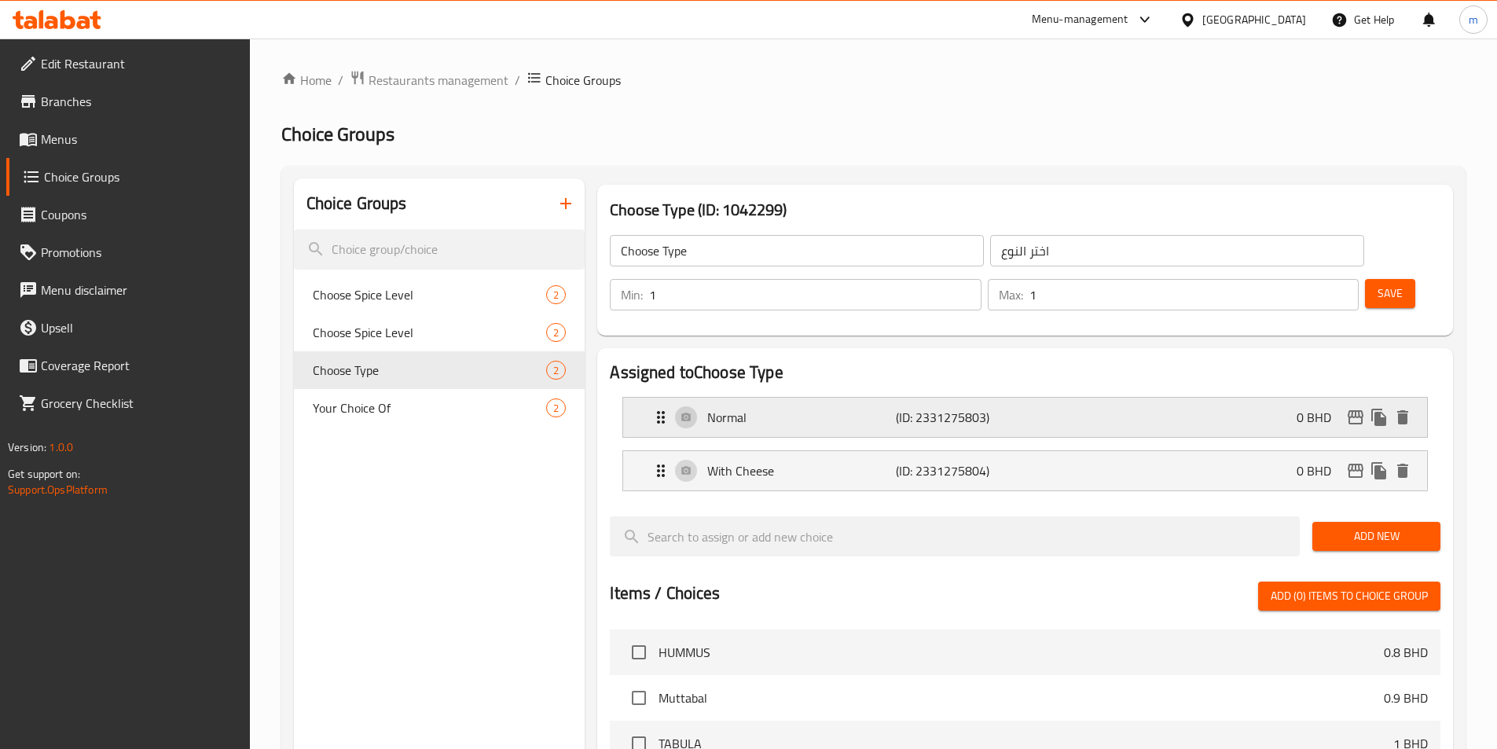
drag, startPoint x: 695, startPoint y: 344, endPoint x: 709, endPoint y: 361, distance: 21.8
click at [695, 384] on nav "Normal (ID: 2331275803) 0 BHD Name (En) Normal Name (En) Name (Ar) ساده Name (A…" at bounding box center [1025, 443] width 831 height 119
click at [709, 408] on p "Normal" at bounding box center [801, 417] width 188 height 19
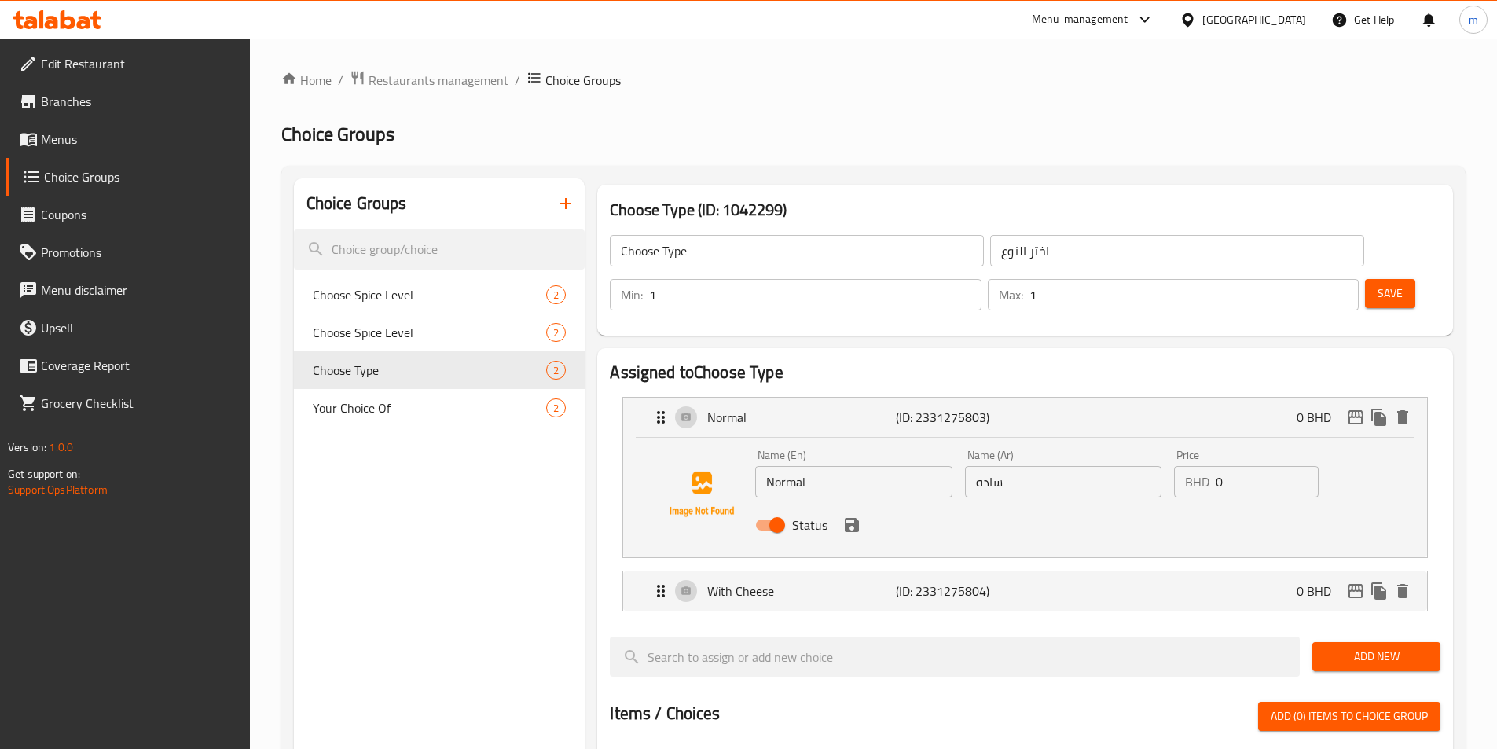
click at [842, 466] on input "Normal" at bounding box center [853, 481] width 196 height 31
type input "ح"
type input "plain"
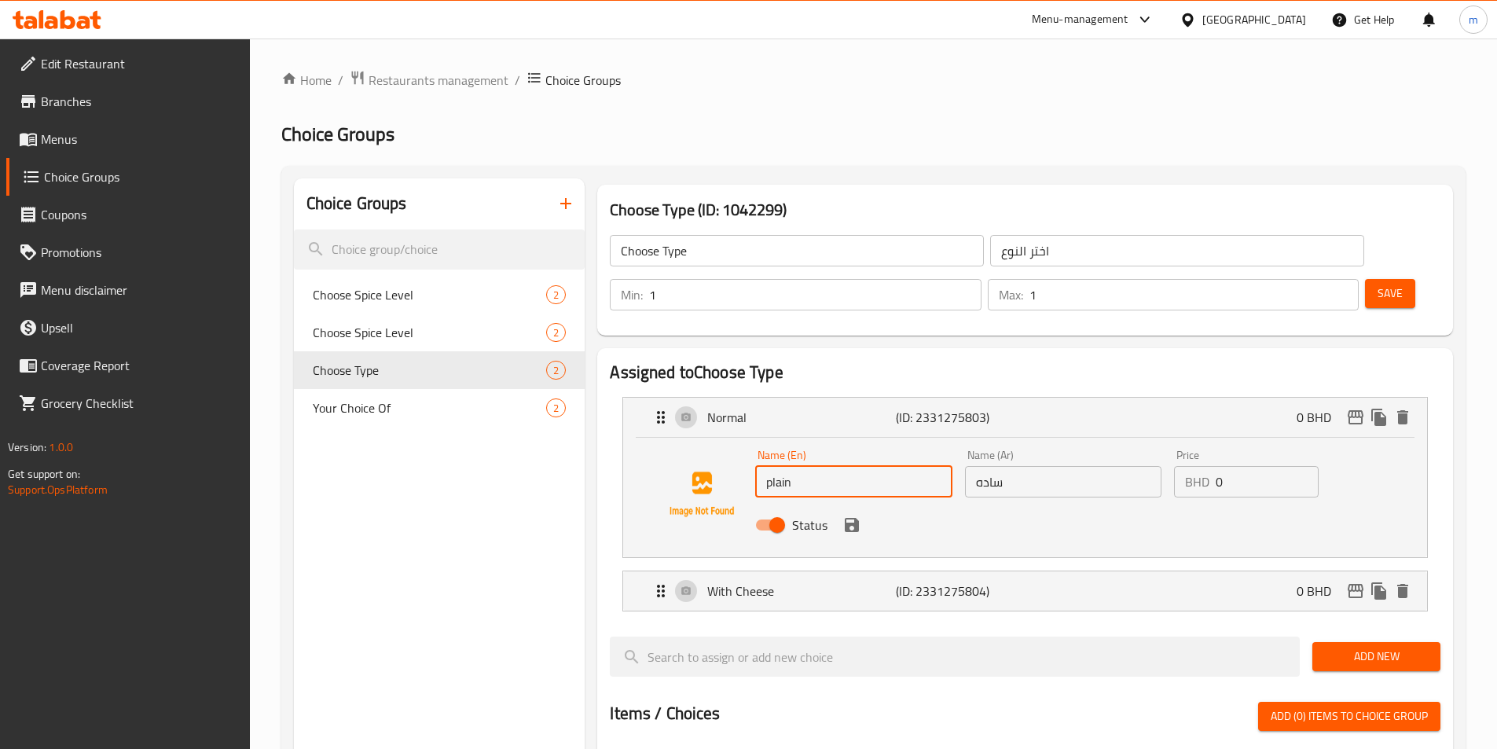
click at [842, 361] on h2 "Assigned to Choose Type" at bounding box center [1025, 373] width 831 height 24
click at [853, 518] on icon "save" at bounding box center [852, 525] width 14 height 14
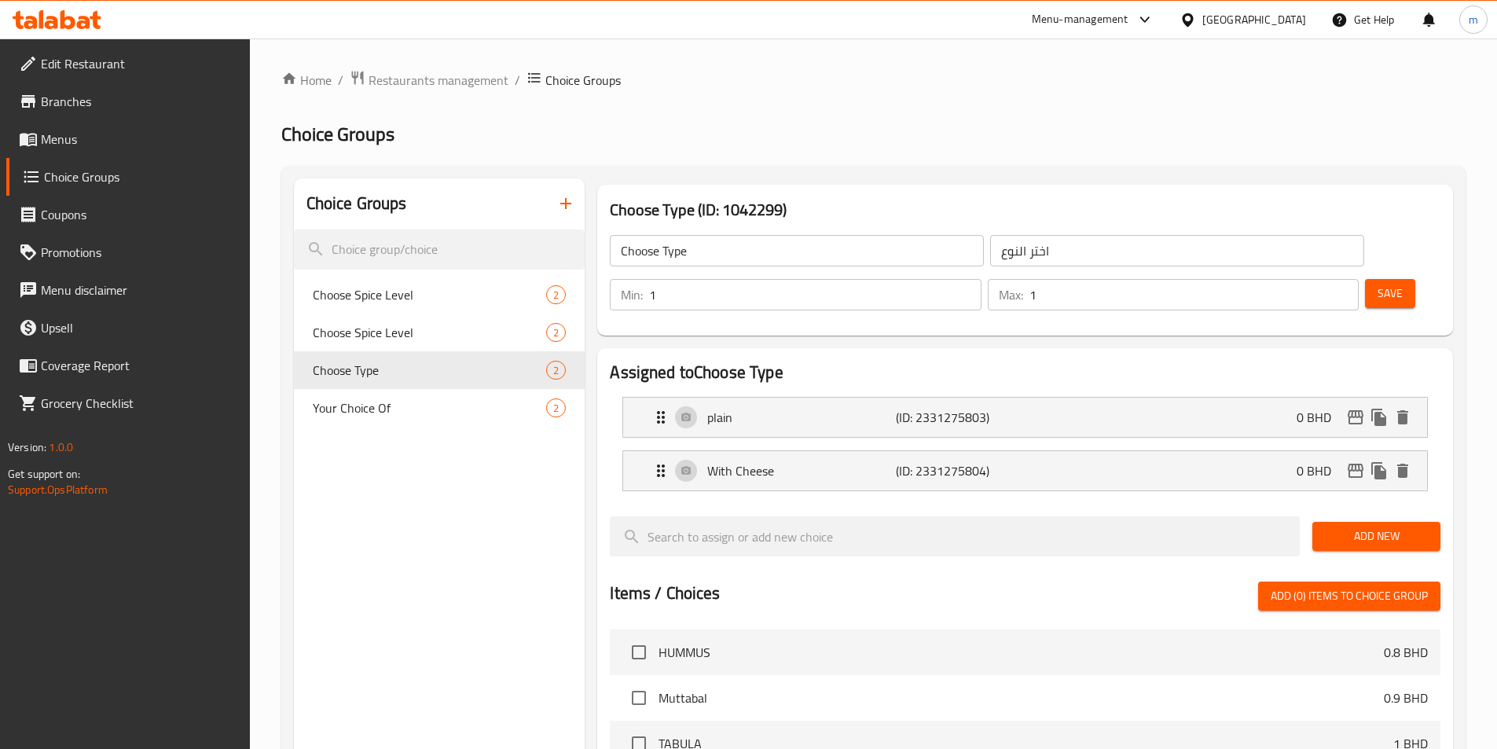
click at [1382, 279] on button "Save" at bounding box center [1390, 293] width 50 height 29
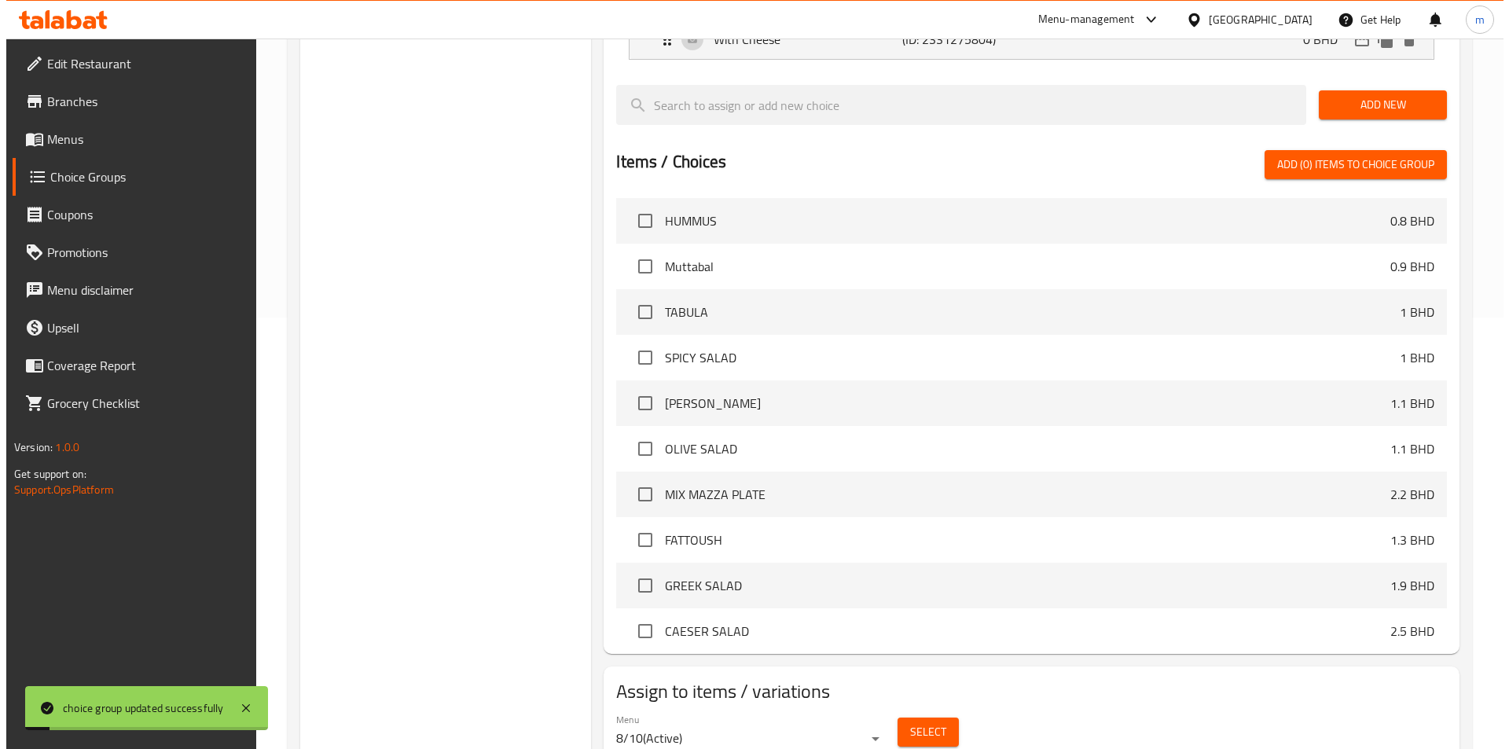
scroll to position [453, 0]
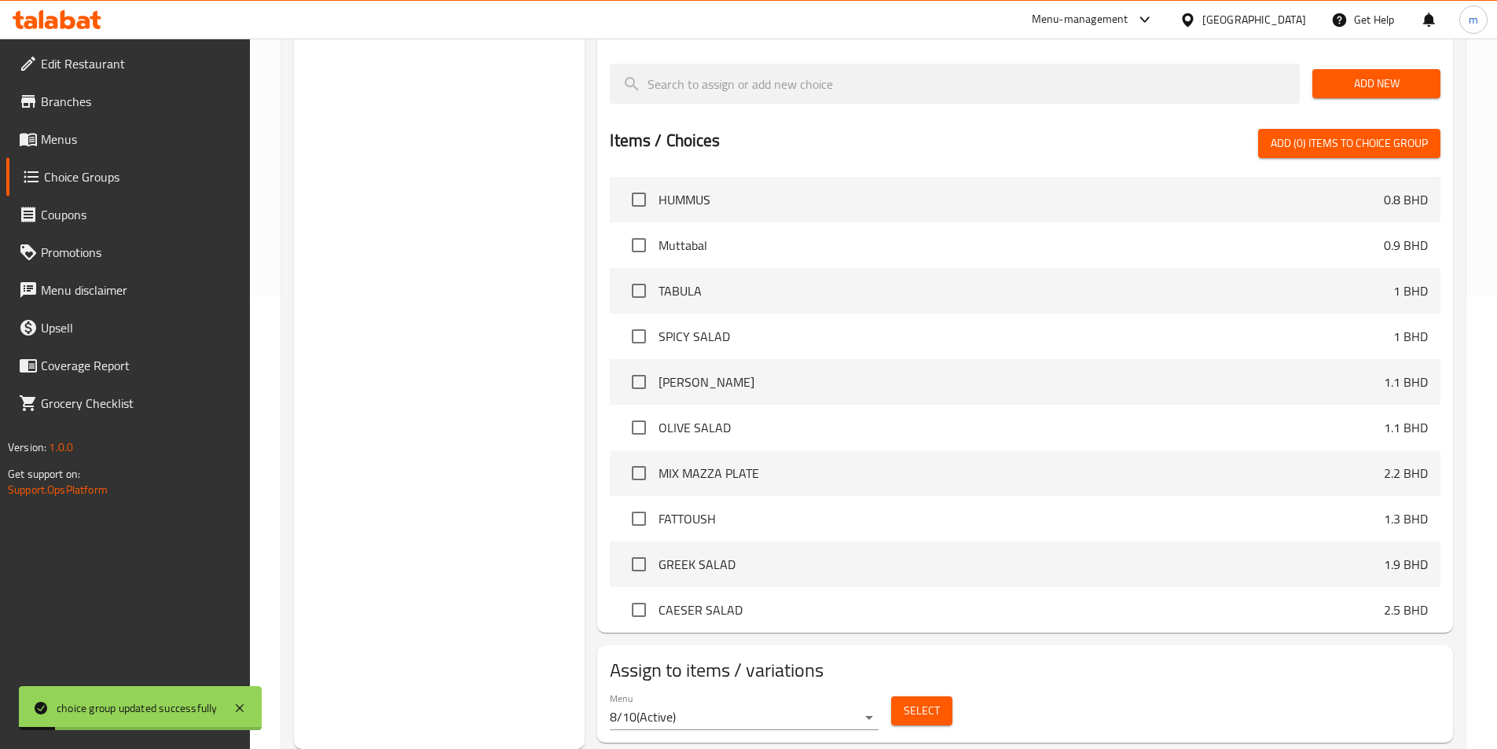
click at [916, 701] on span "Select" at bounding box center [922, 711] width 36 height 20
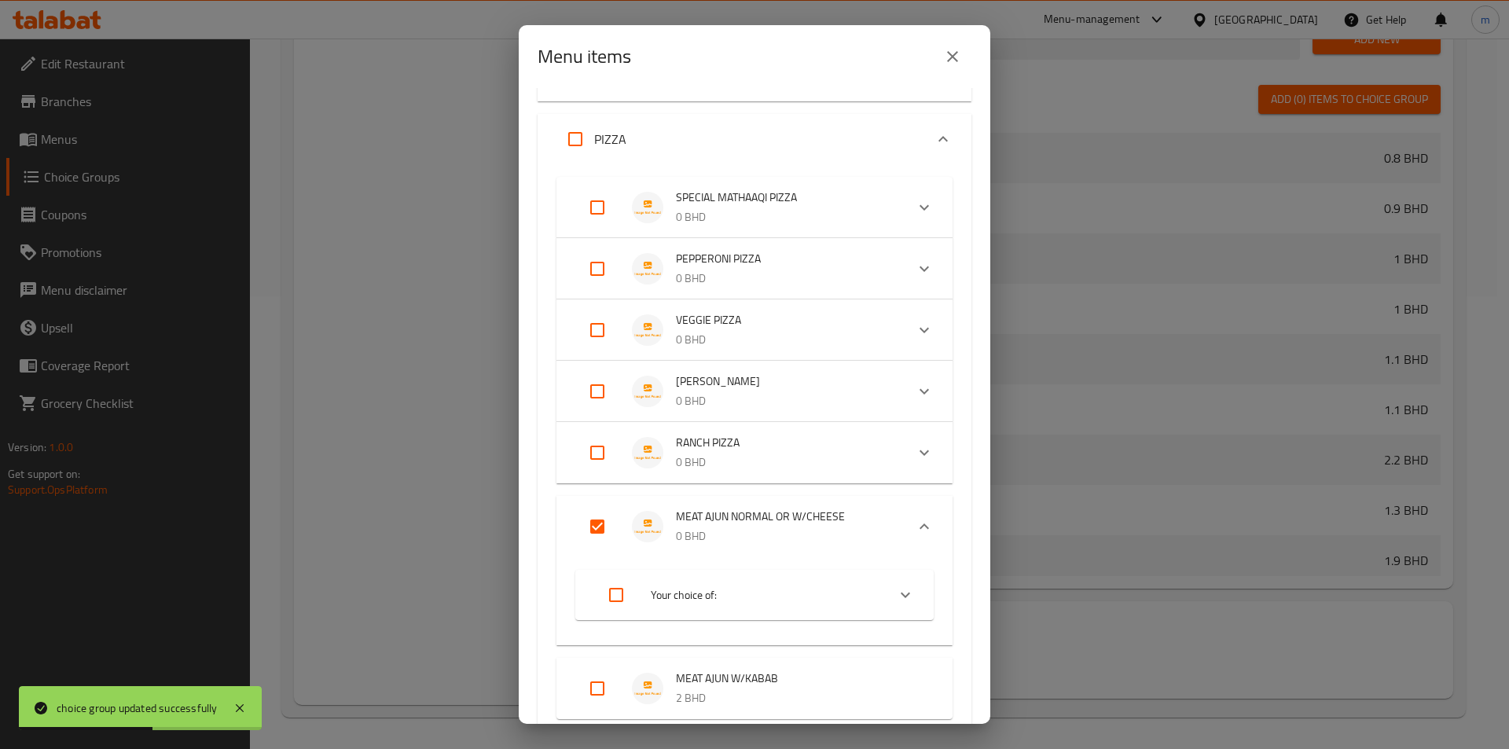
scroll to position [393, 0]
click at [616, 604] on input "Expand" at bounding box center [616, 590] width 38 height 38
checkbox input "true"
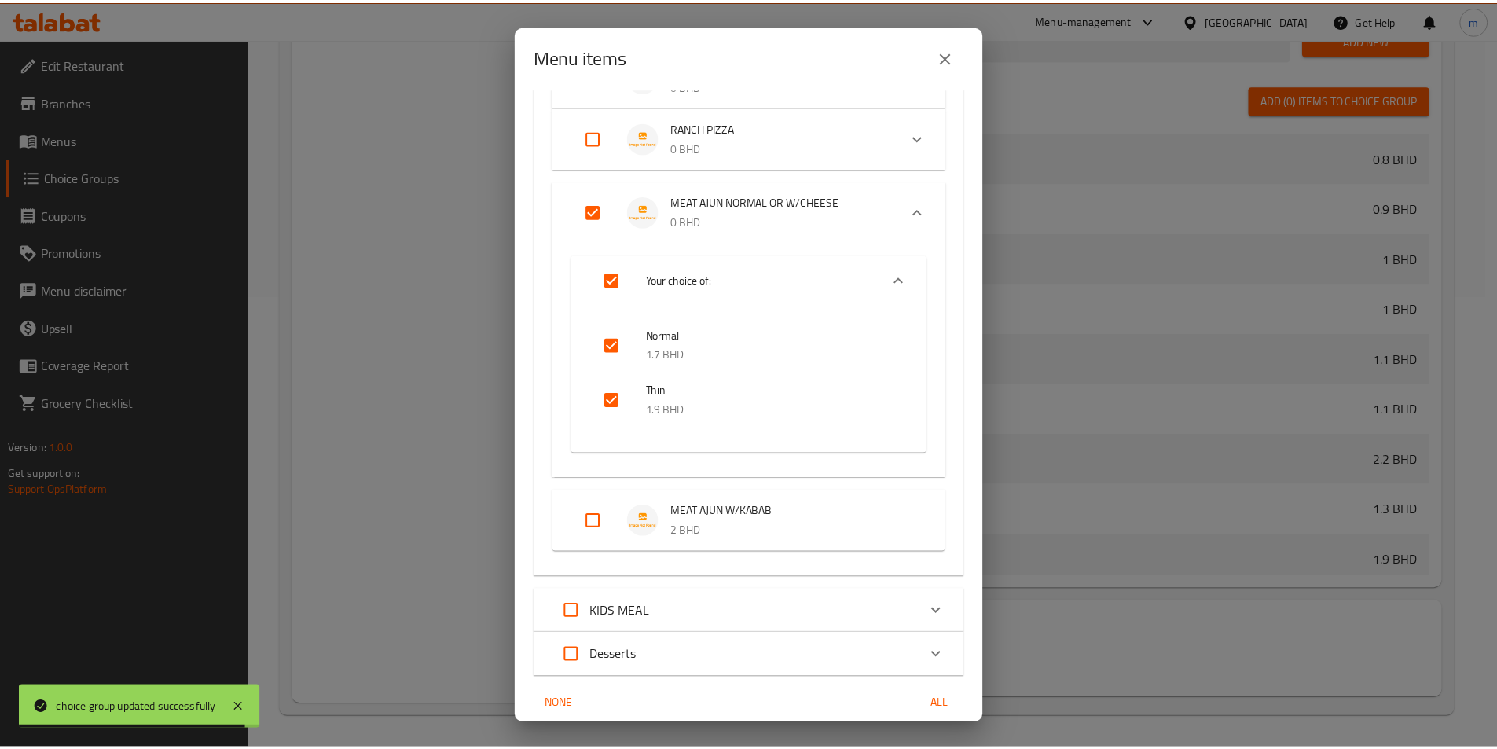
scroll to position [766, 0]
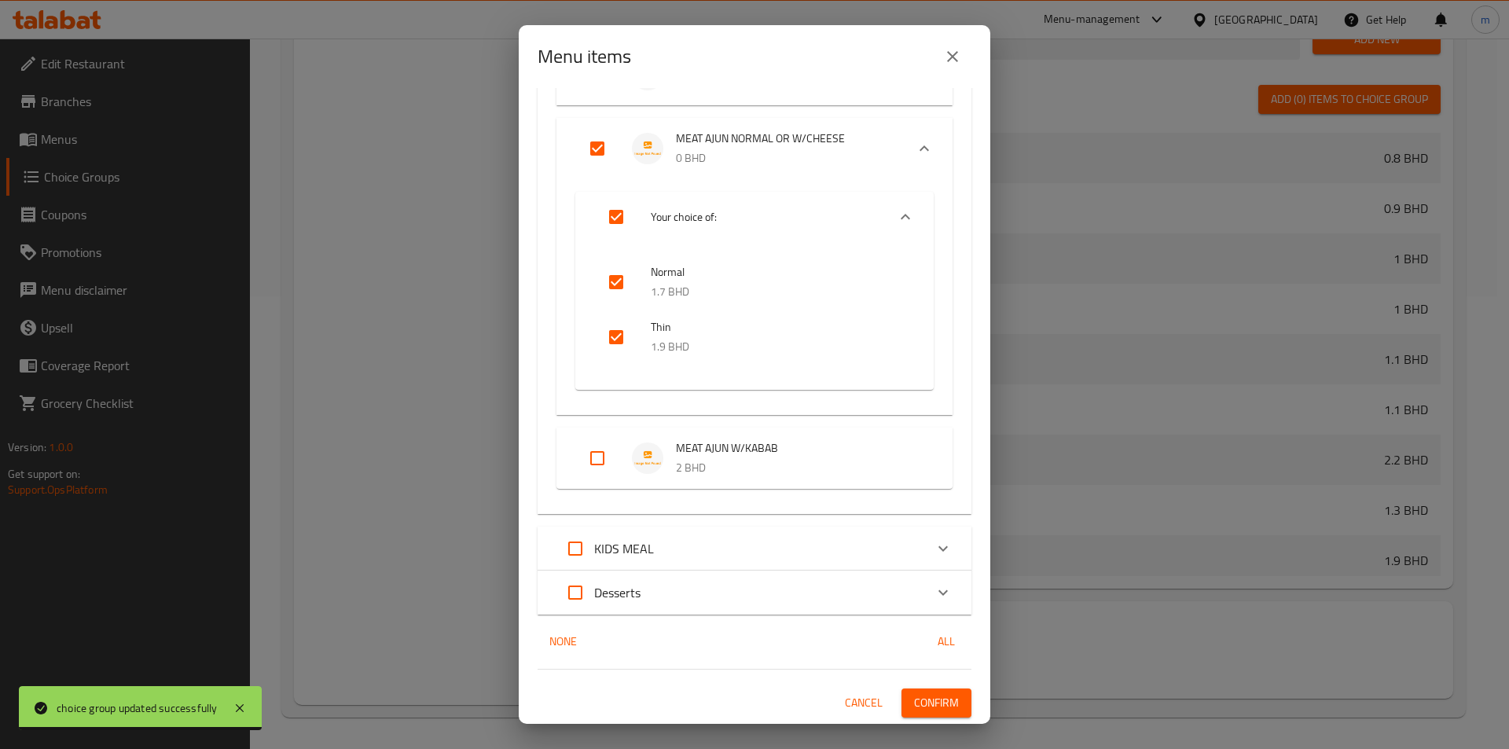
click at [936, 698] on span "Confirm" at bounding box center [936, 703] width 45 height 20
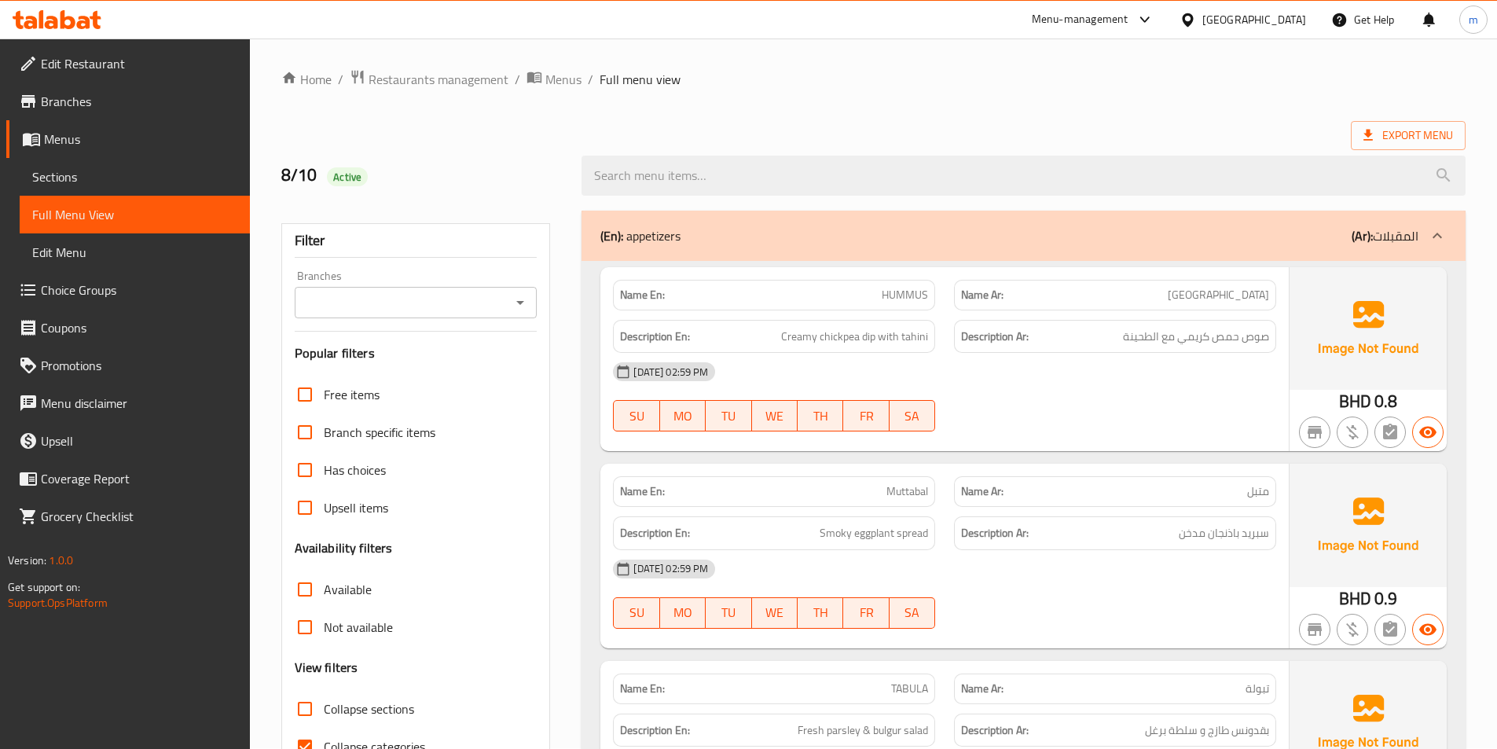
scroll to position [314, 0]
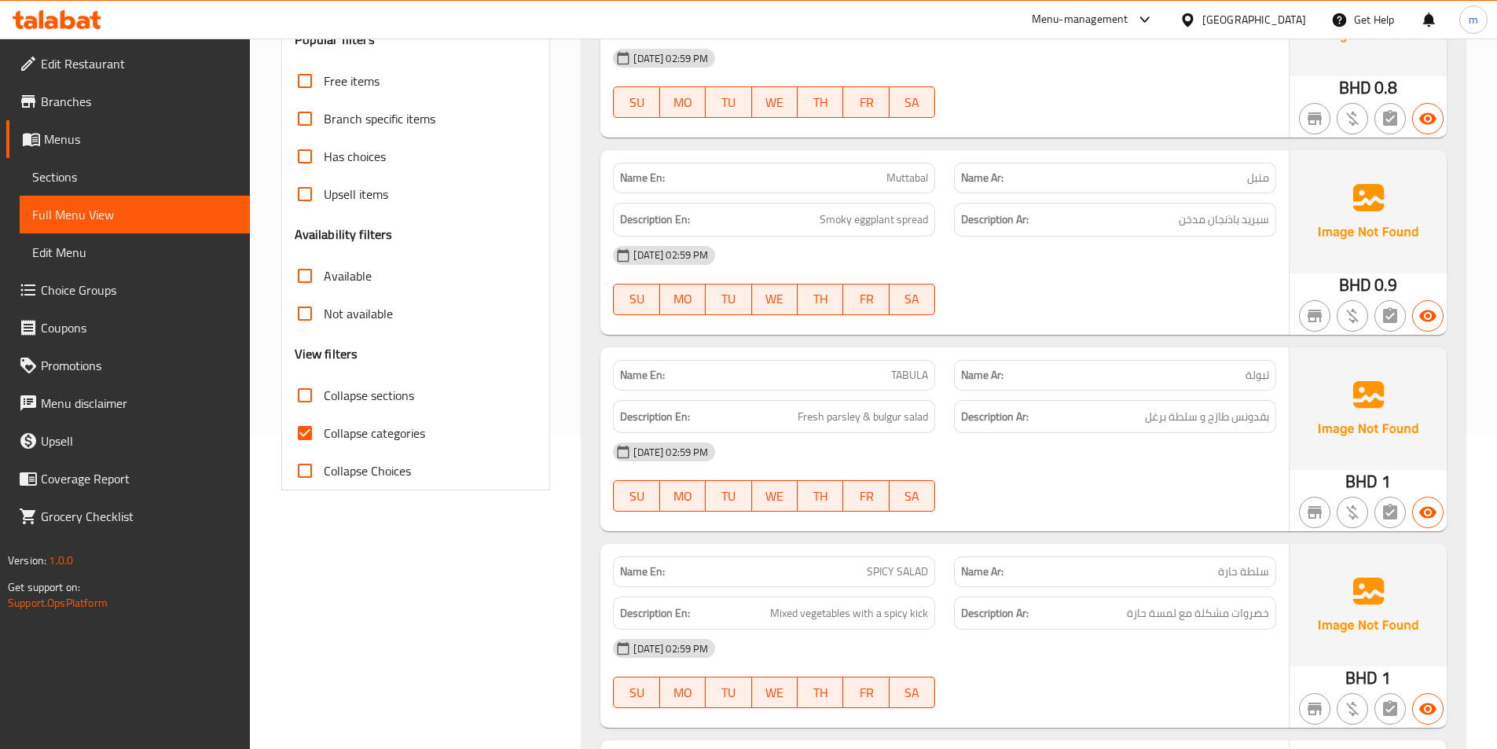
click at [307, 427] on input "Collapse categories" at bounding box center [305, 433] width 38 height 38
checkbox input "false"
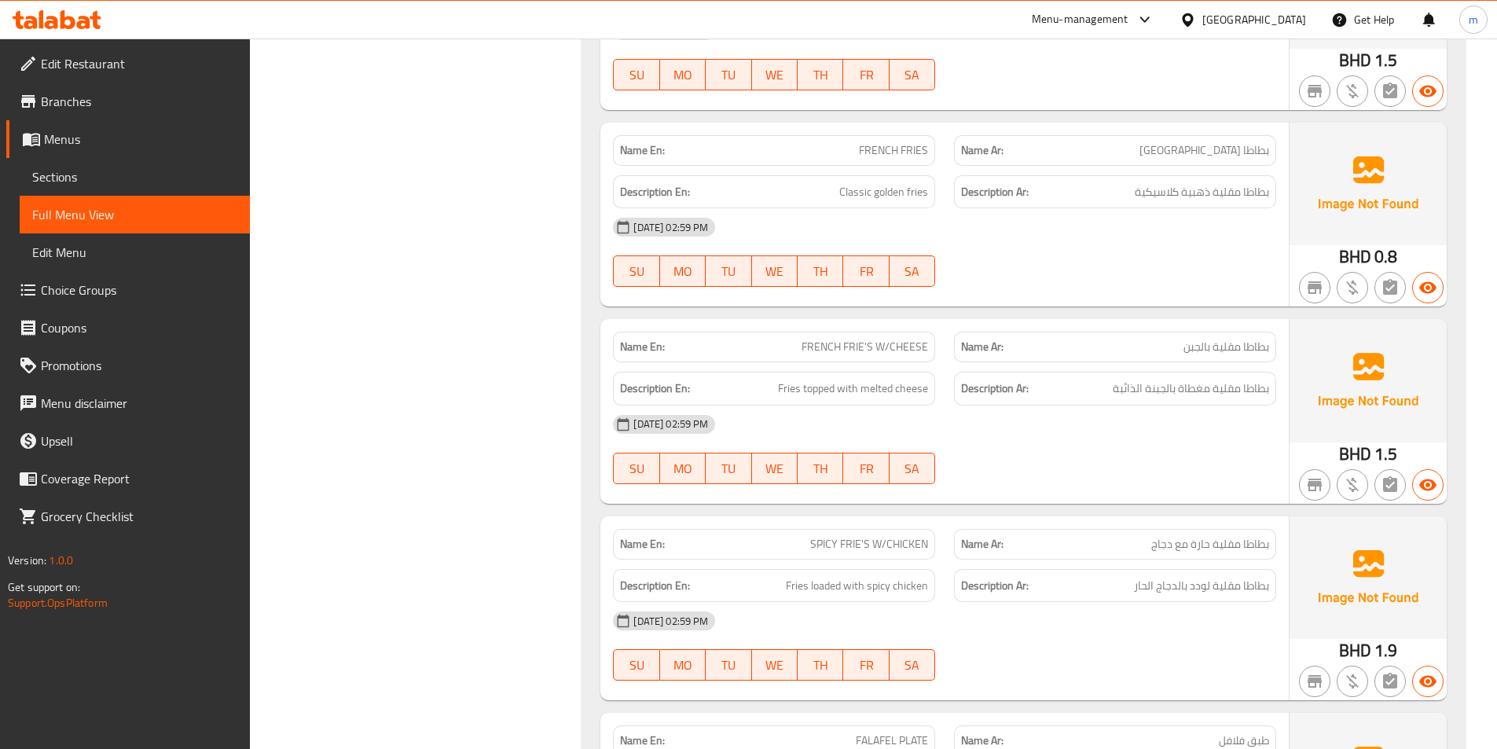
scroll to position [212, 0]
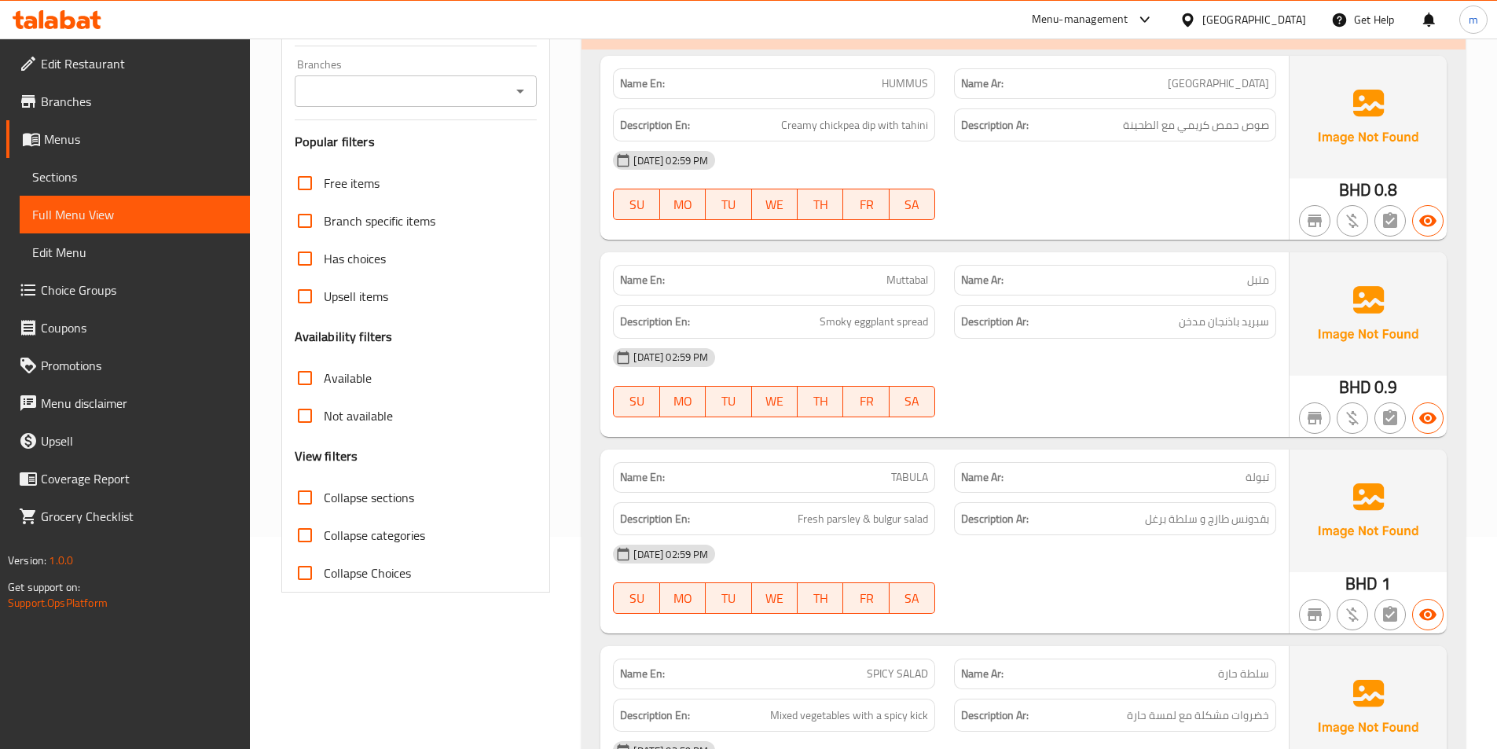
click at [304, 501] on input "Collapse sections" at bounding box center [305, 498] width 38 height 38
checkbox input "true"
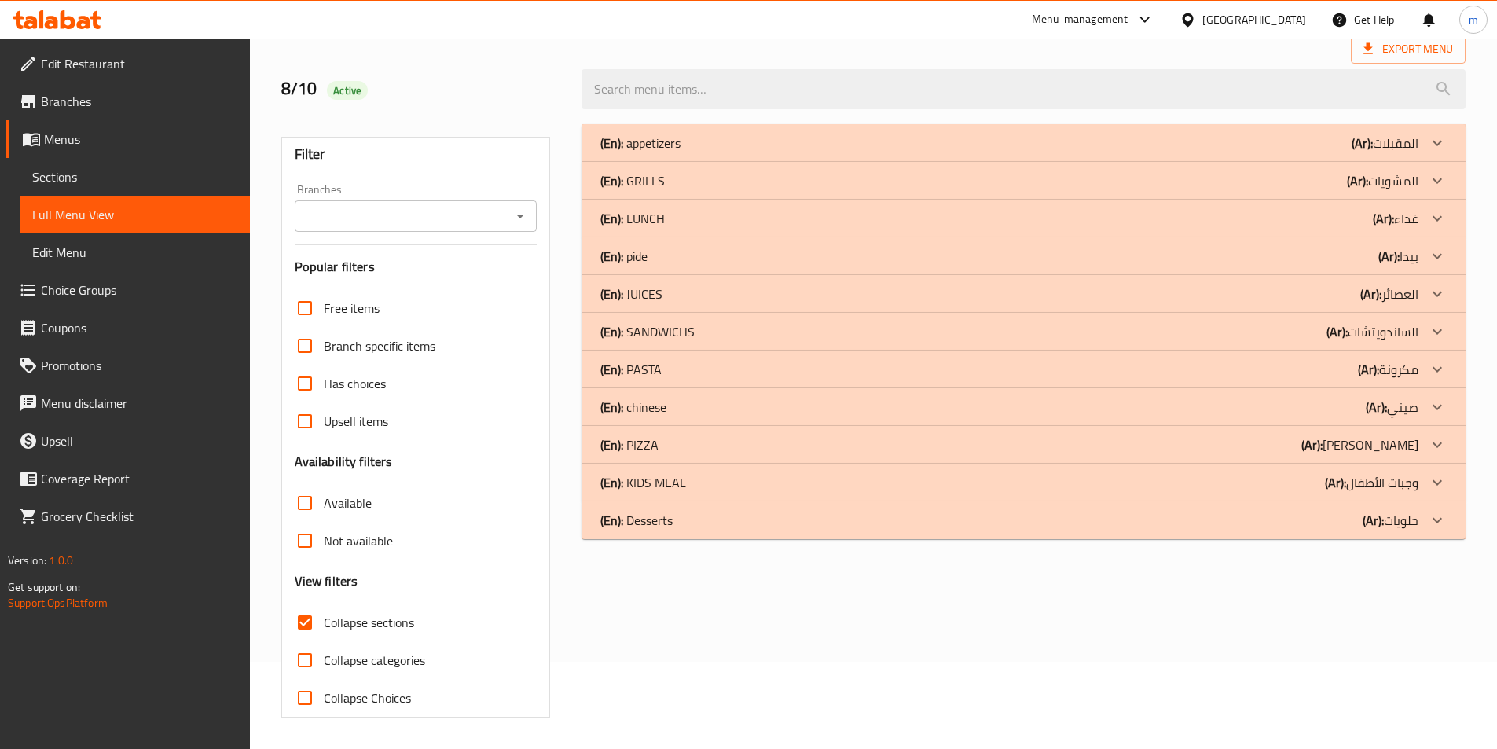
scroll to position [87, 0]
click at [1441, 261] on icon at bounding box center [1437, 256] width 19 height 19
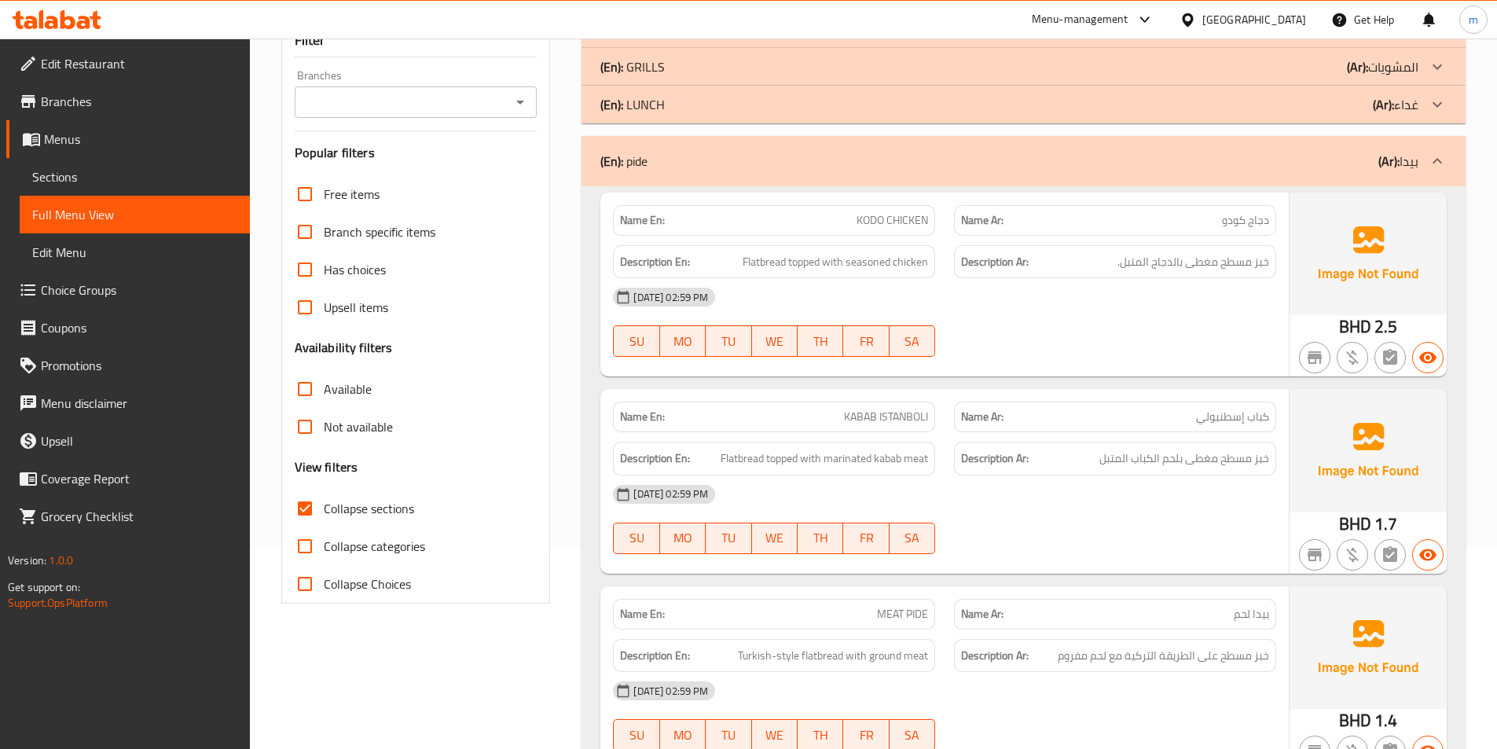
scroll to position [166, 0]
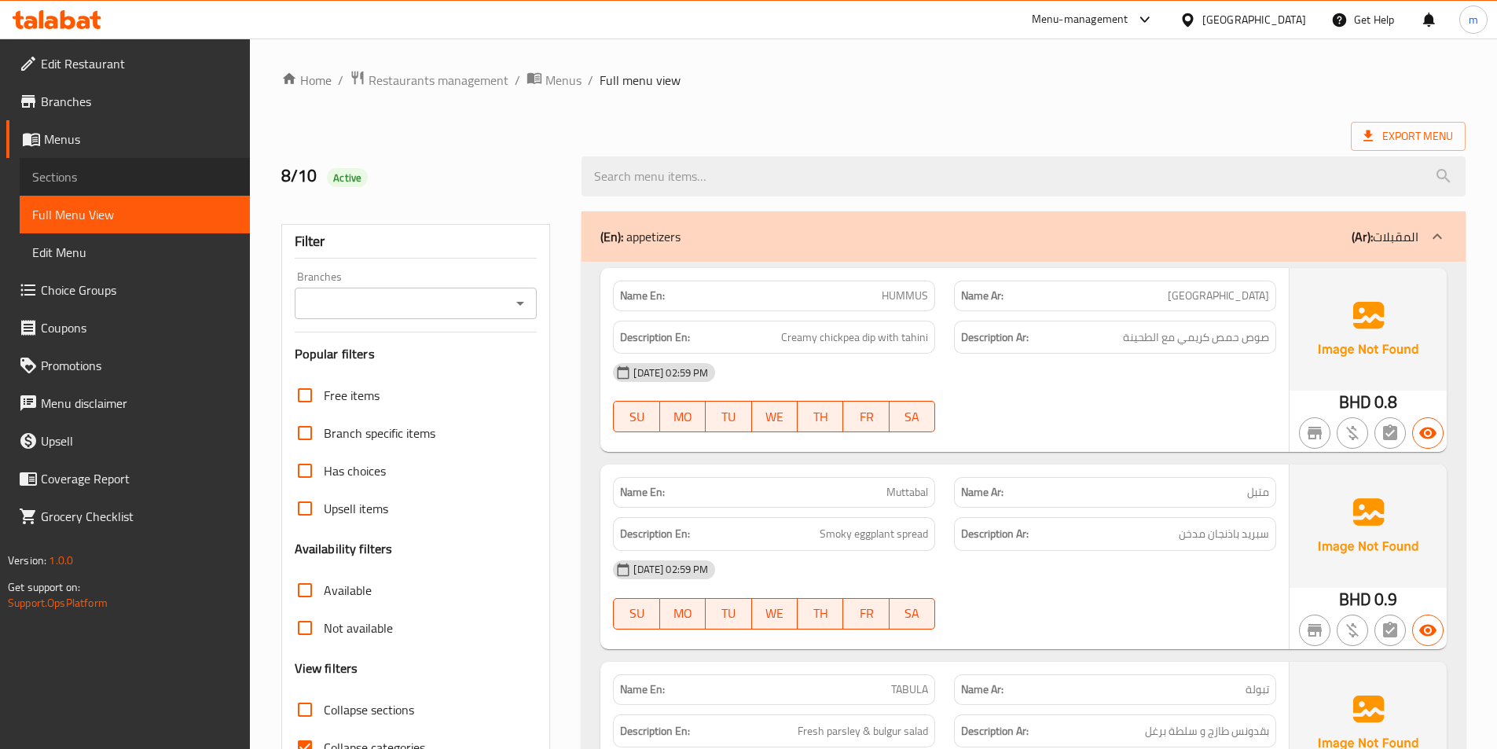
click at [72, 182] on span "Sections" at bounding box center [134, 176] width 205 height 19
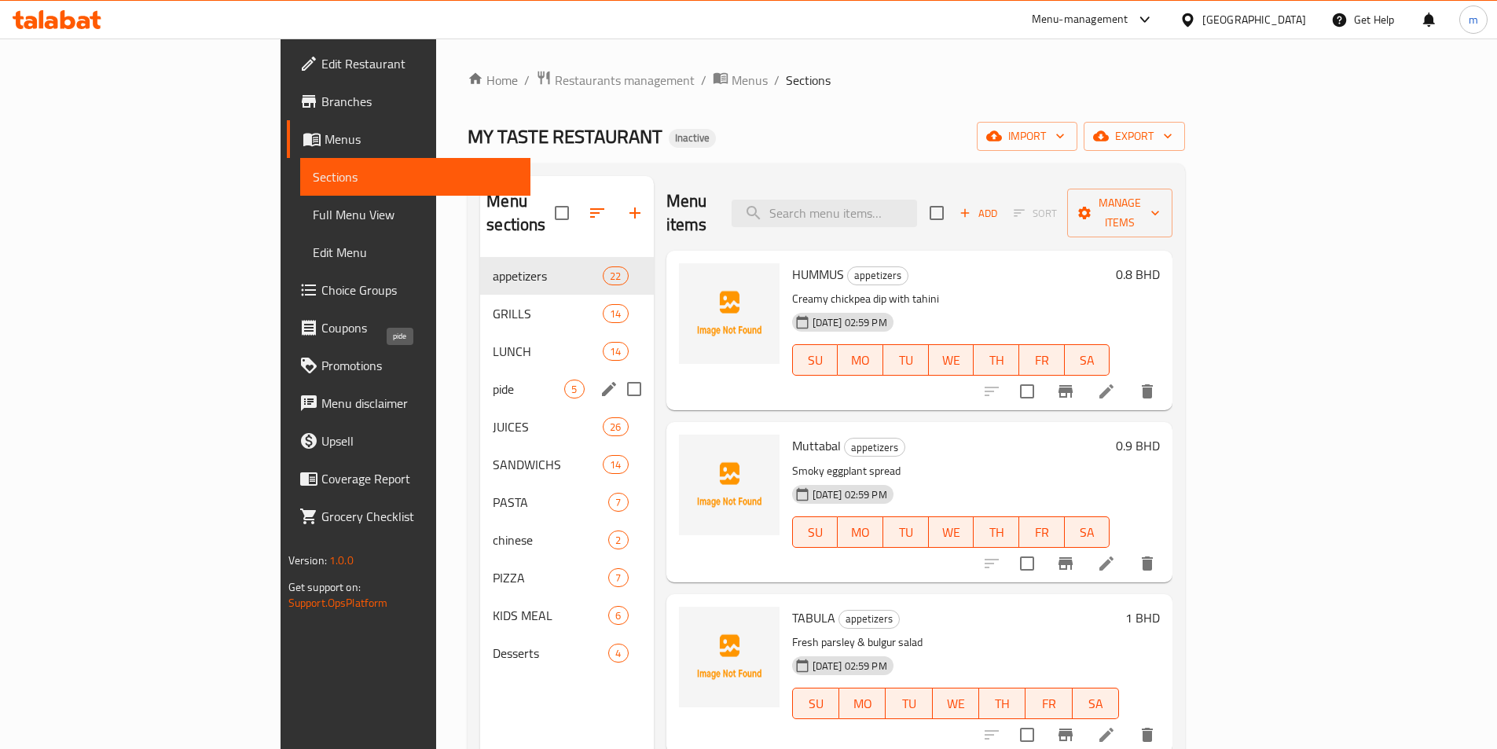
click at [493, 380] on span "pide" at bounding box center [529, 389] width 72 height 19
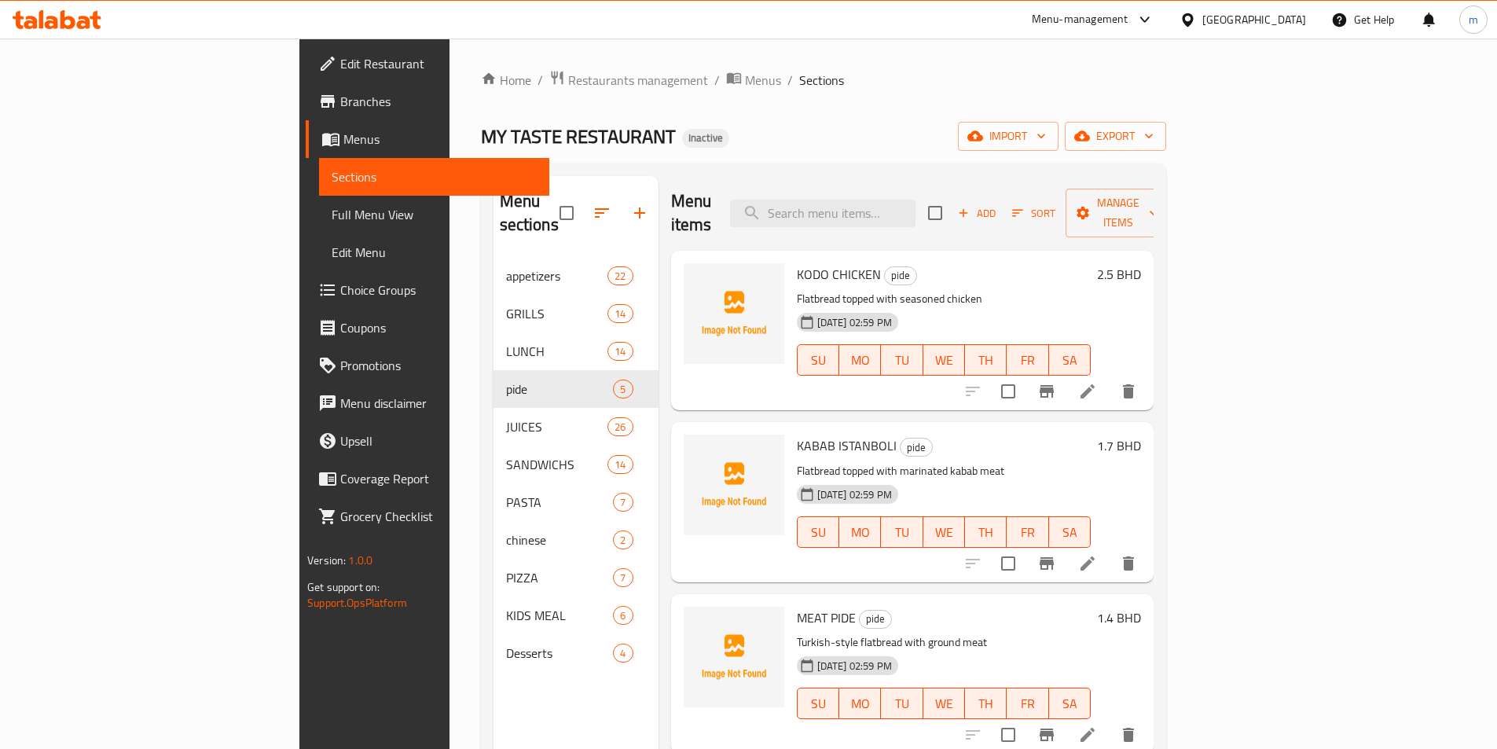
click at [592, 208] on icon "button" at bounding box center [601, 213] width 19 height 19
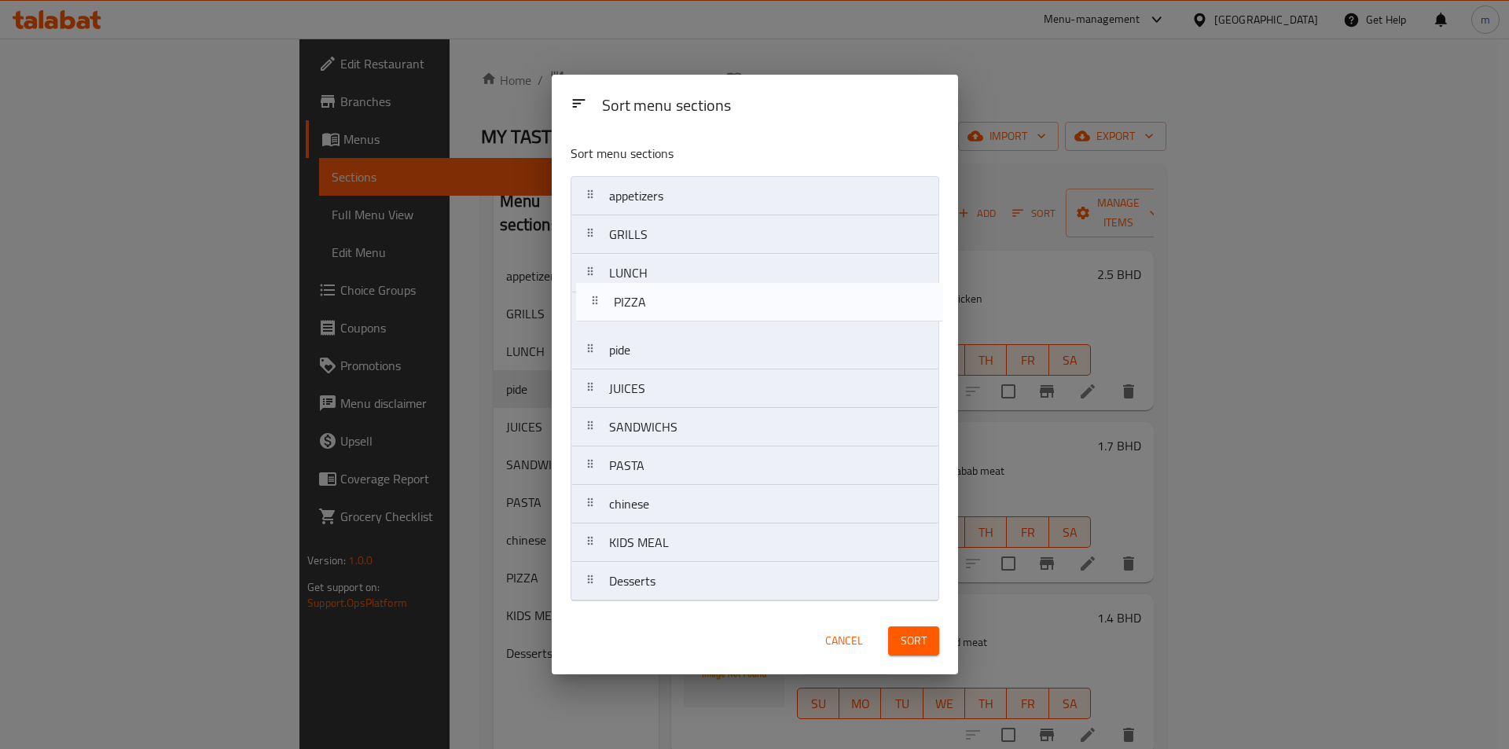
drag, startPoint x: 673, startPoint y: 518, endPoint x: 678, endPoint y: 311, distance: 206.7
click at [678, 311] on nav "appetizers GRILLS LUNCH pide JUICES SANDWICHS PASTA chinese PIZZA KIDS MEAL Des…" at bounding box center [754, 388] width 369 height 425
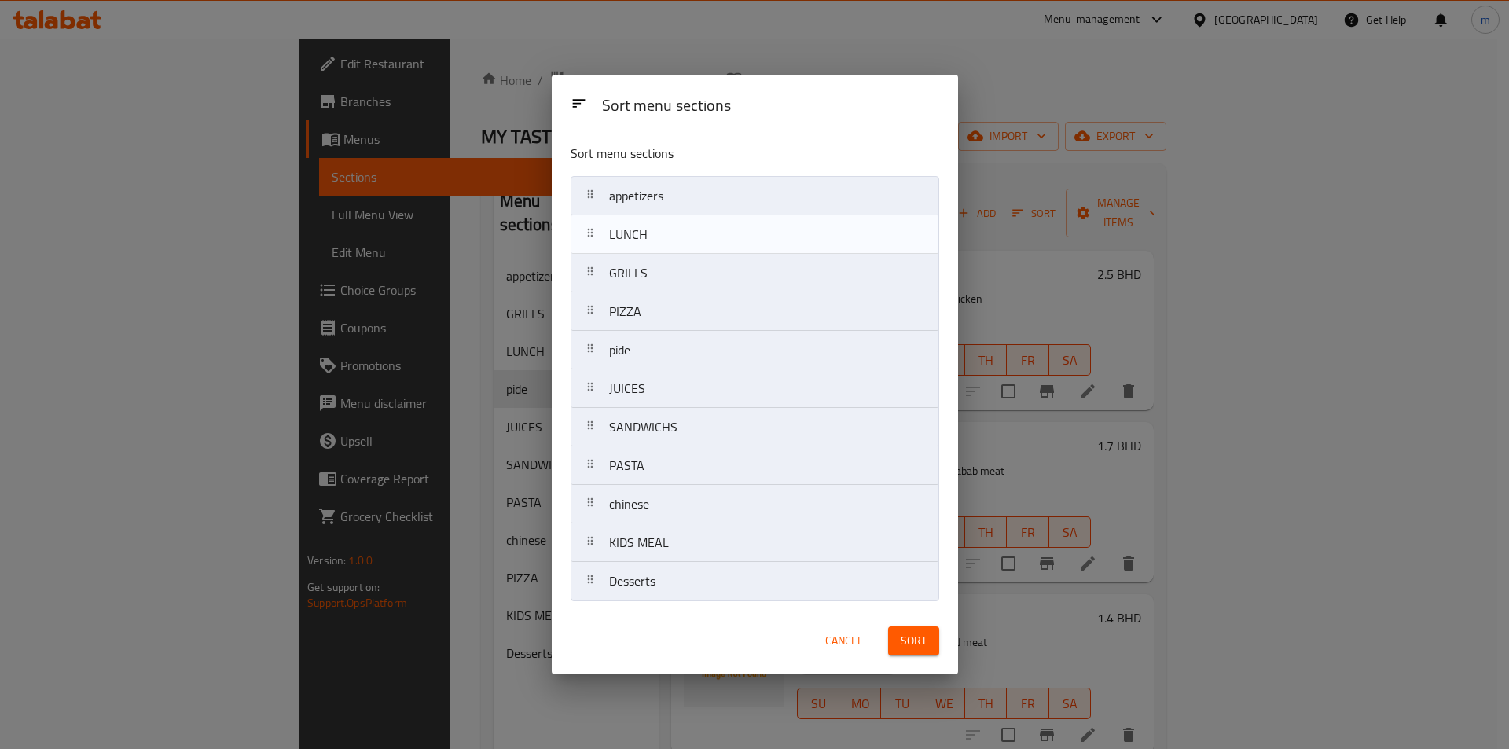
drag, startPoint x: 673, startPoint y: 274, endPoint x: 673, endPoint y: 229, distance: 45.6
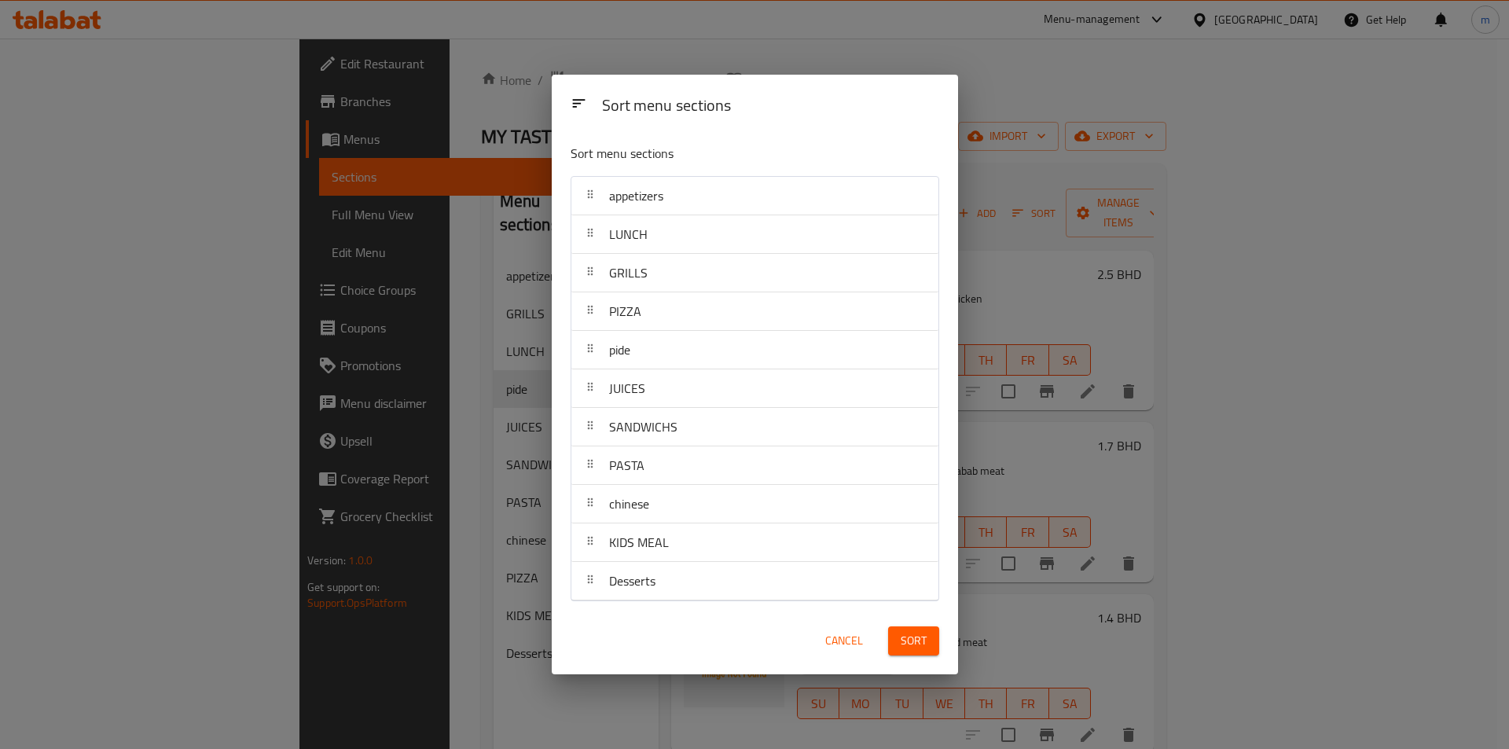
click at [906, 639] on span "Sort" at bounding box center [913, 641] width 26 height 20
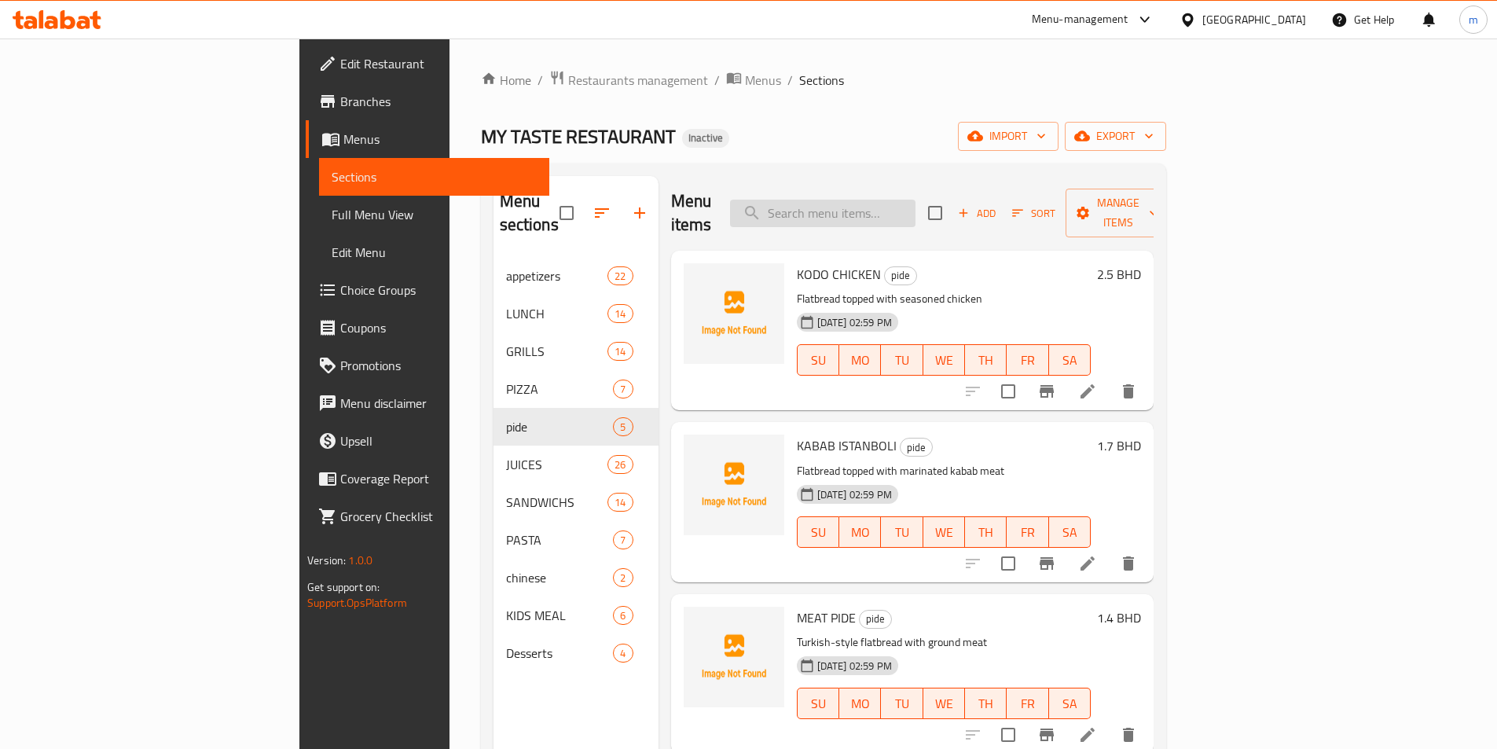
click at [915, 201] on input "search" at bounding box center [822, 214] width 185 height 28
paste input "MEAT AJUN NORMAL OR W/CHEESE"
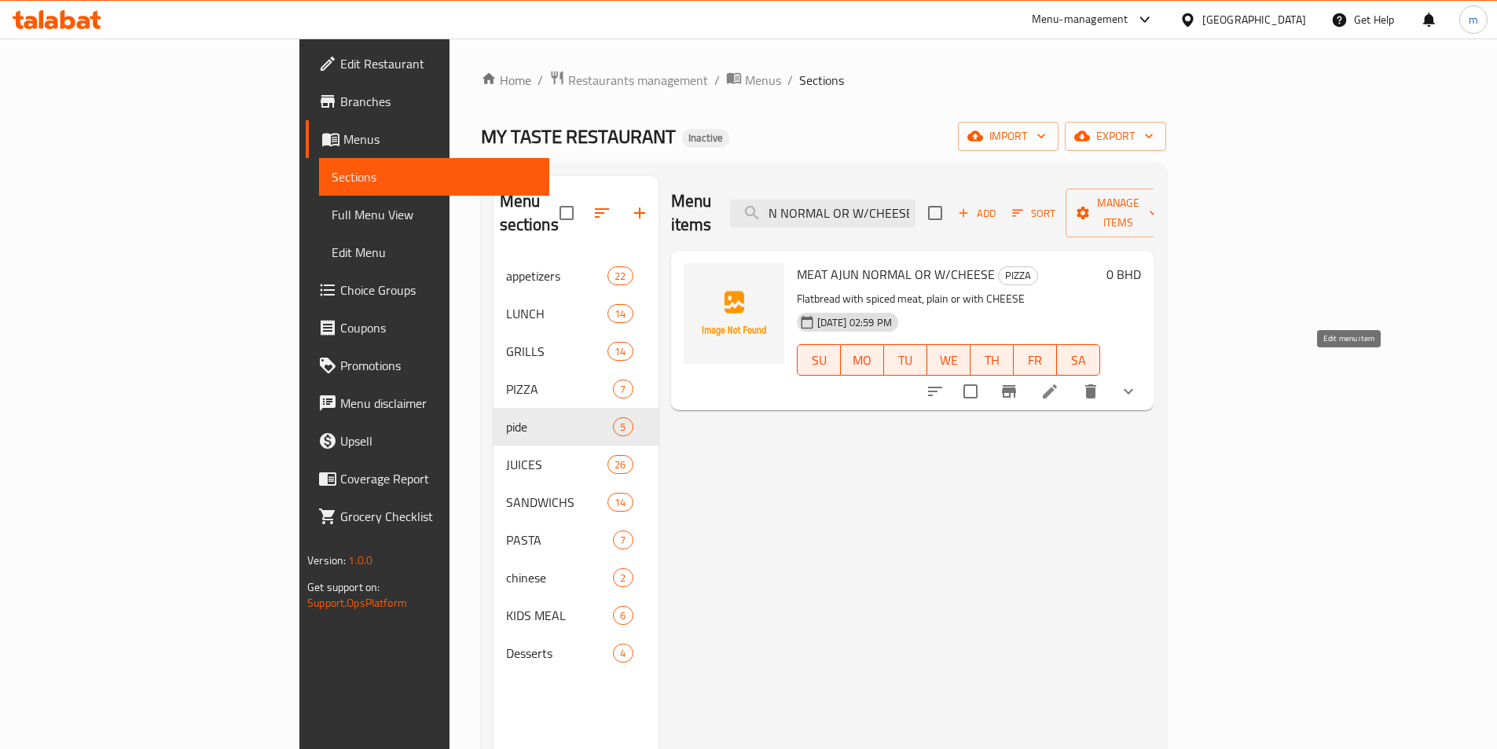
type input "MEAT AJUN NORMAL OR W/CHEESE"
click at [1057, 384] on icon at bounding box center [1050, 391] width 14 height 14
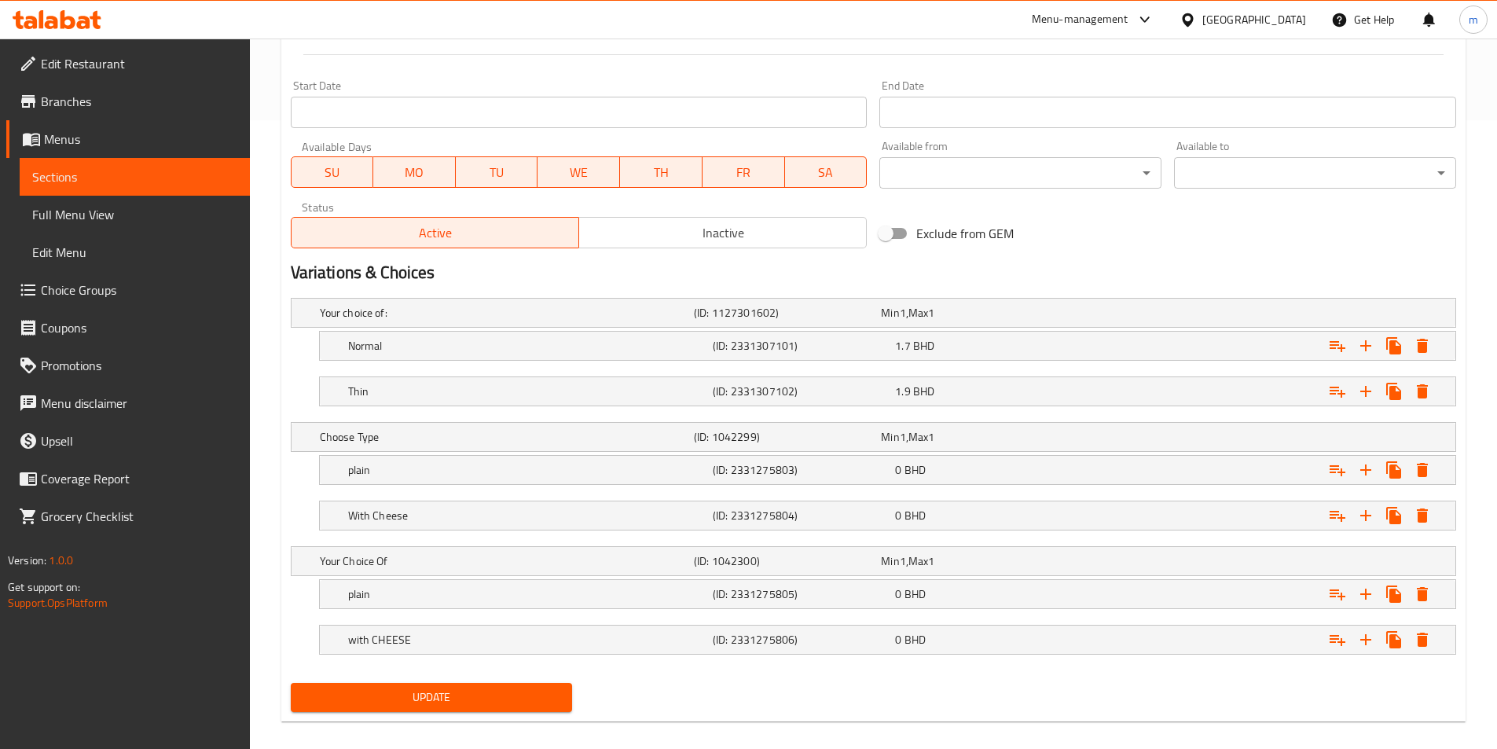
scroll to position [645, 0]
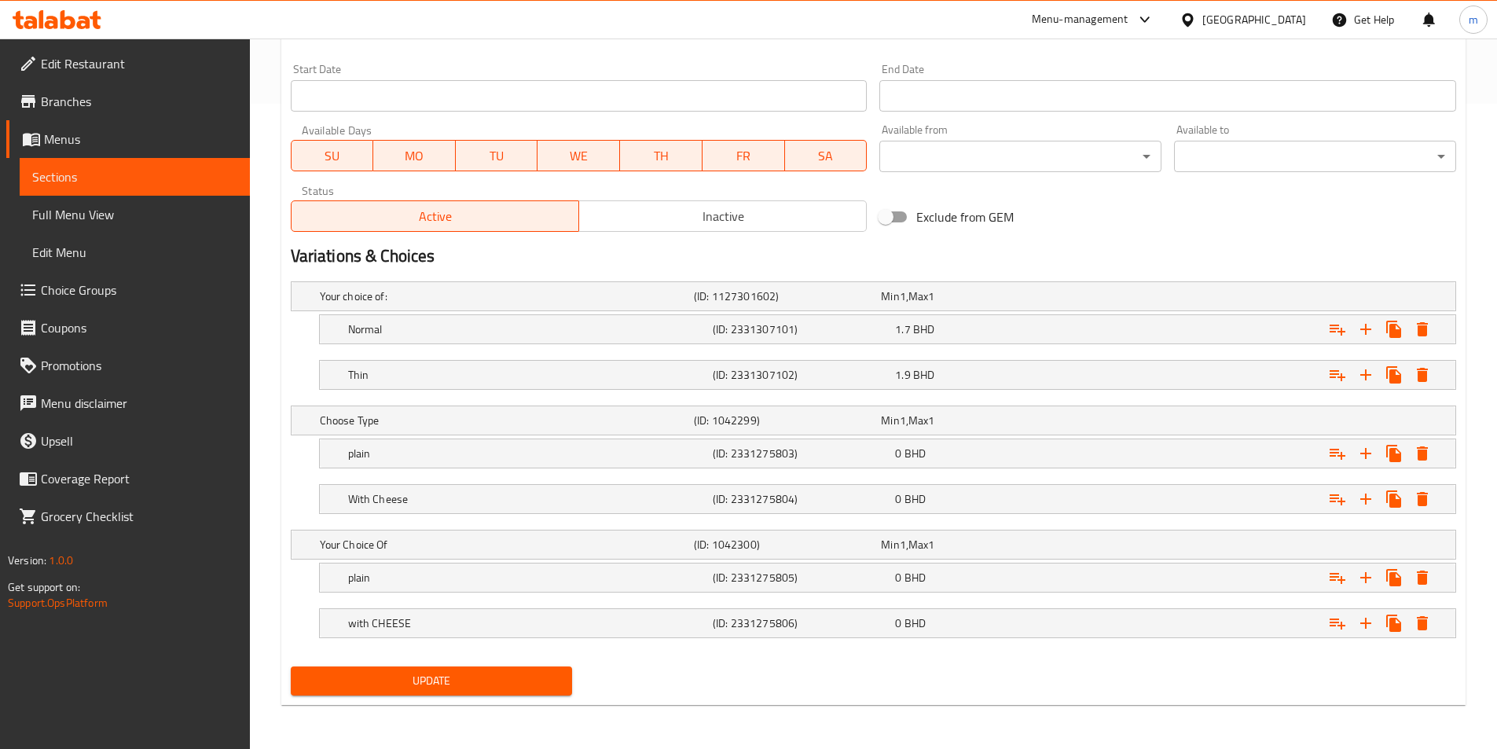
click at [132, 294] on span "Choice Groups" at bounding box center [139, 290] width 196 height 19
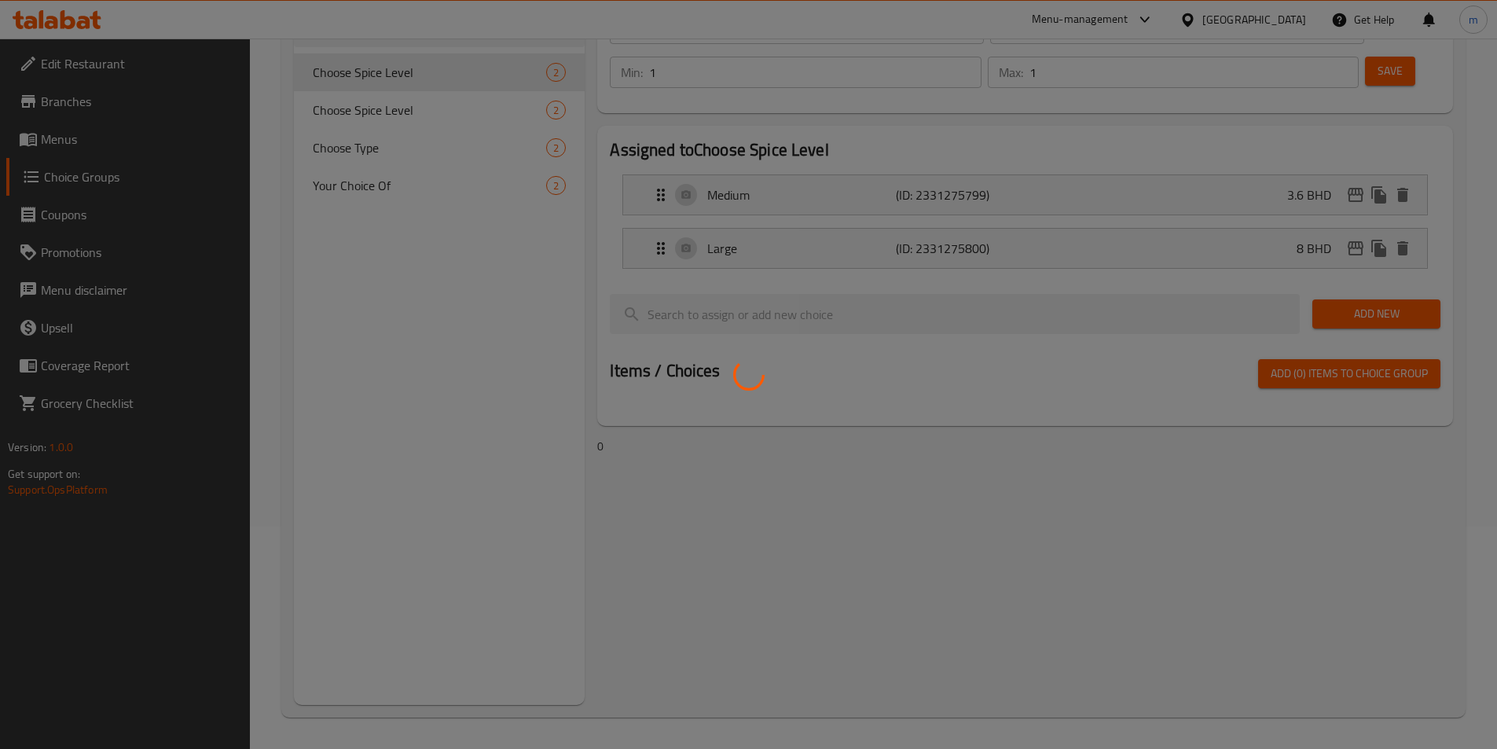
scroll to position [222, 0]
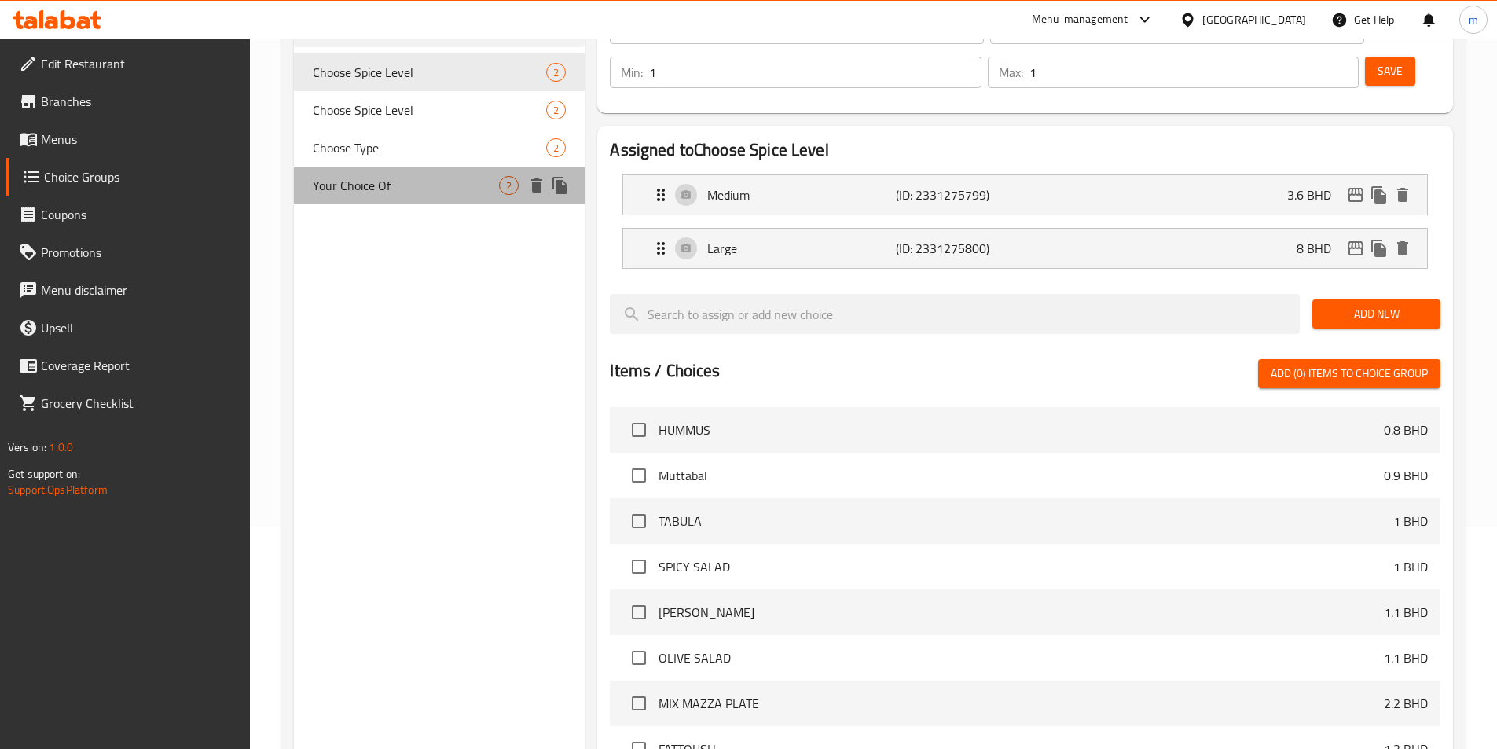
click at [423, 179] on span "Your Choice Of" at bounding box center [406, 185] width 187 height 19
type input "Your Choice Of"
type input "اختيارك من"
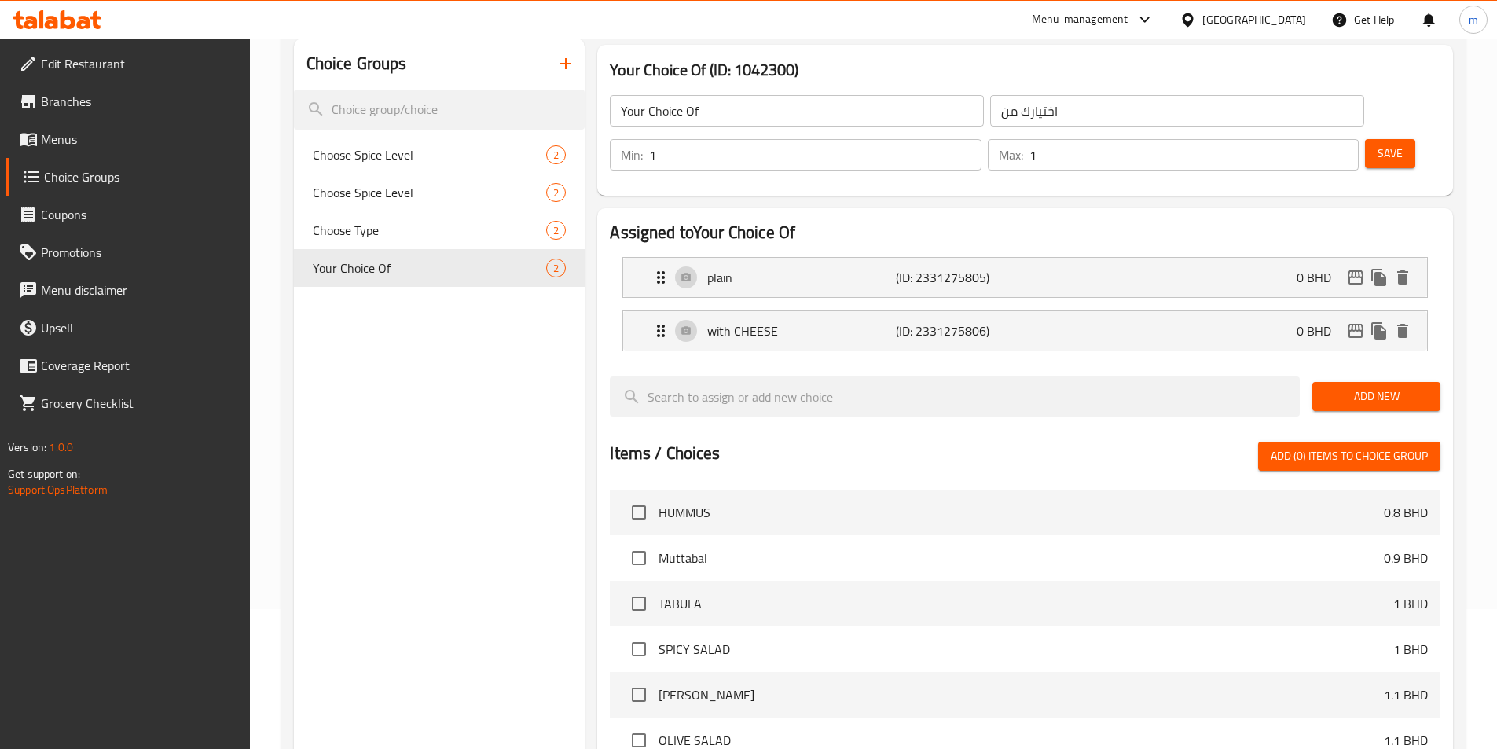
scroll to position [0, 0]
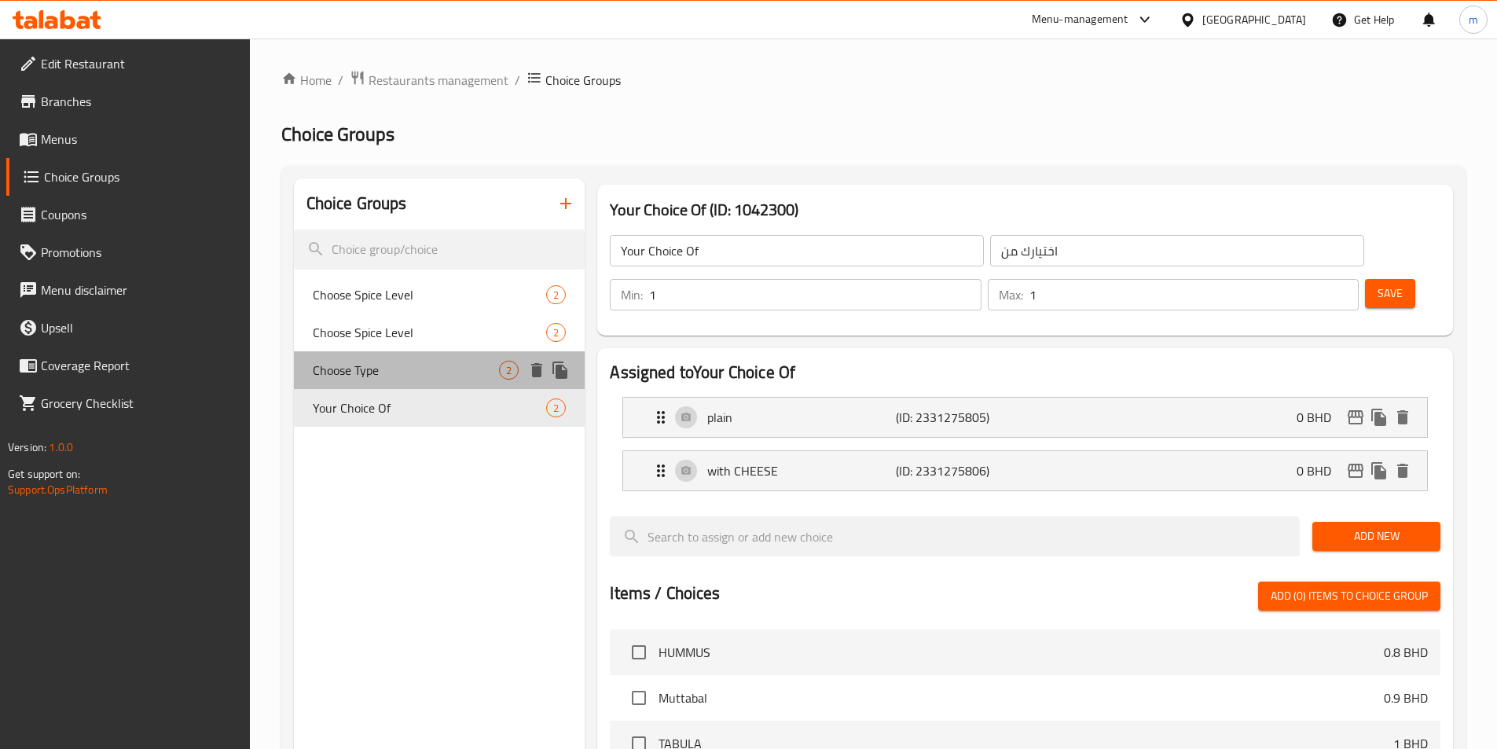
click at [446, 373] on span "Choose Type" at bounding box center [406, 370] width 187 height 19
type input "Choose Type"
type input "اختر النوع"
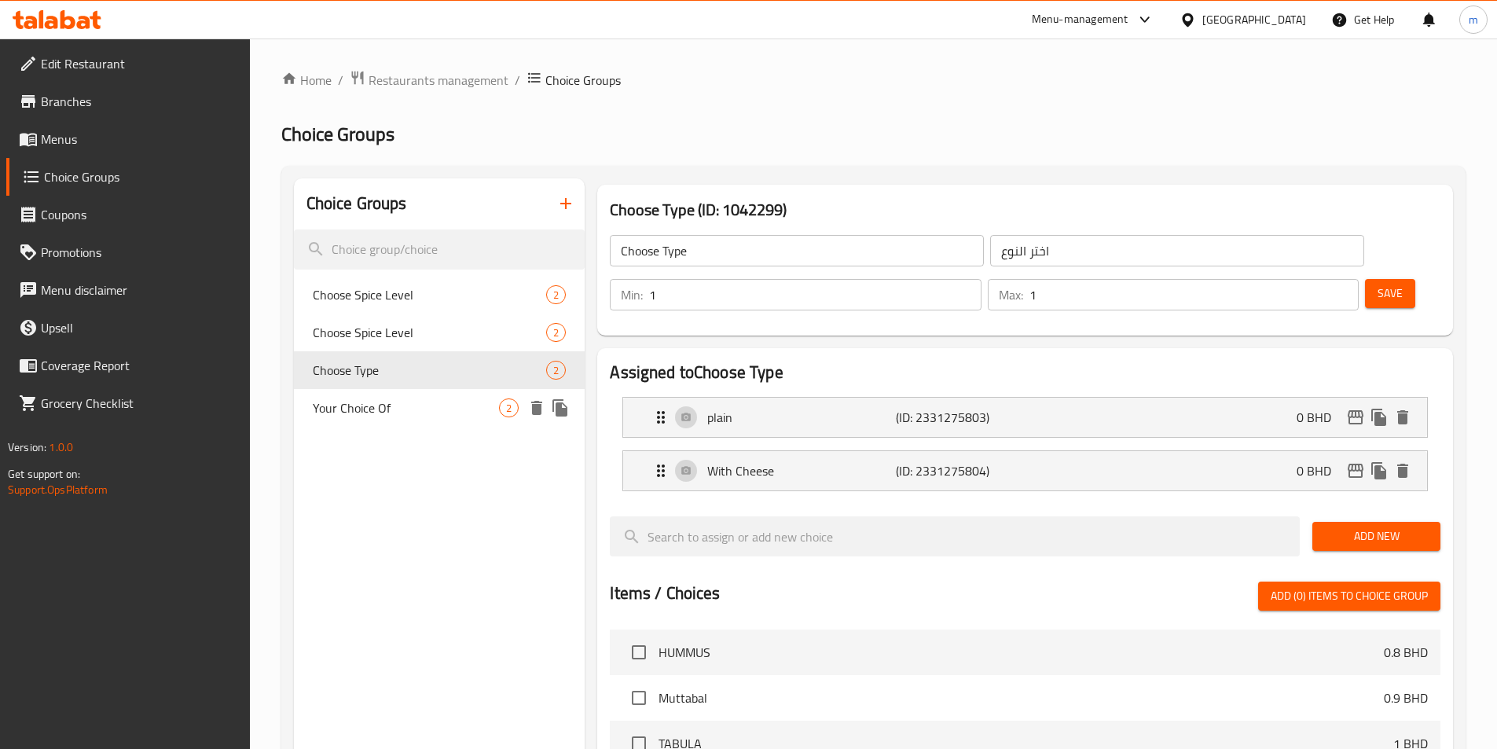
click at [446, 397] on div "Your Choice Of 2" at bounding box center [440, 408] width 292 height 38
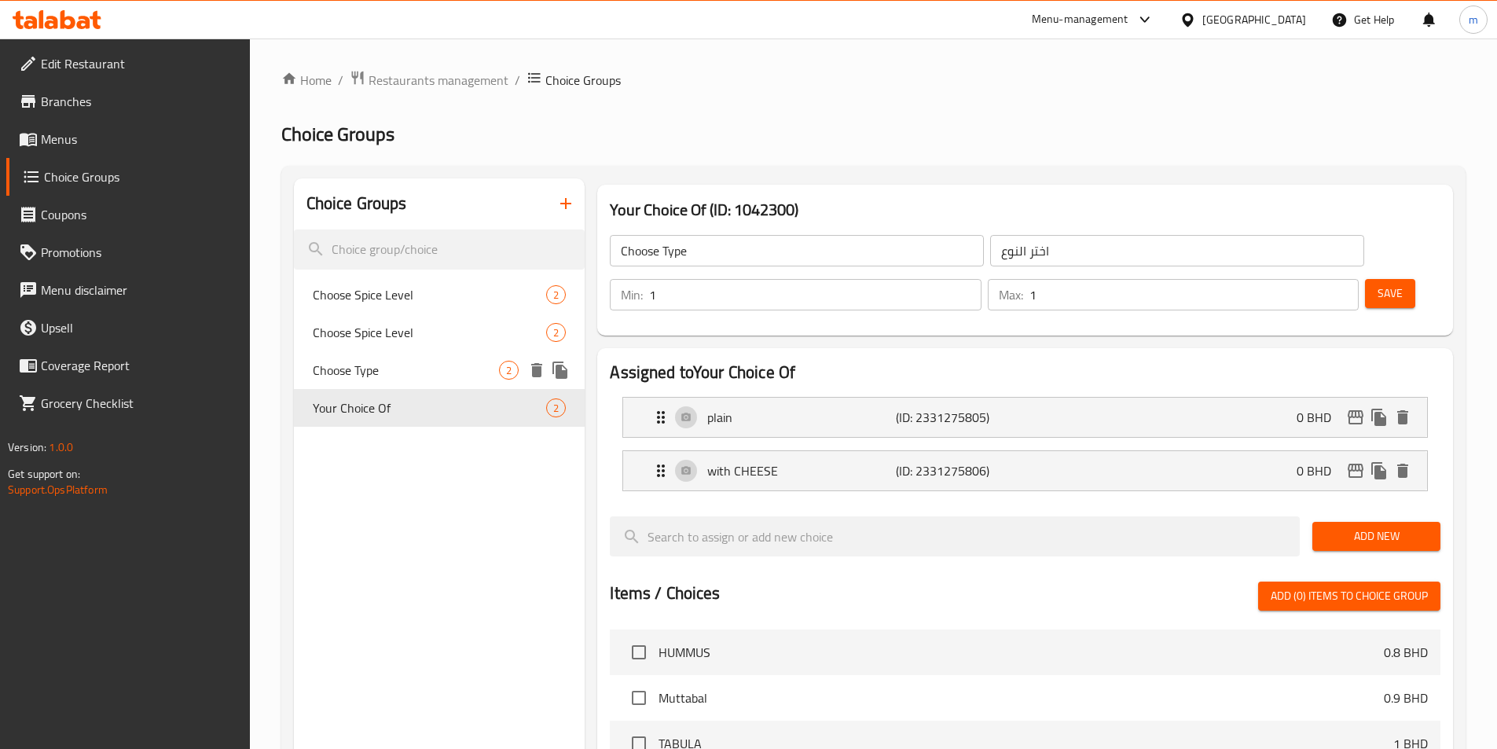
type input "Your Choice Of"
type input "اختيارك من"
click at [446, 368] on span "Choose Type" at bounding box center [406, 370] width 187 height 19
type input "Choose Type"
type input "اختر النوع"
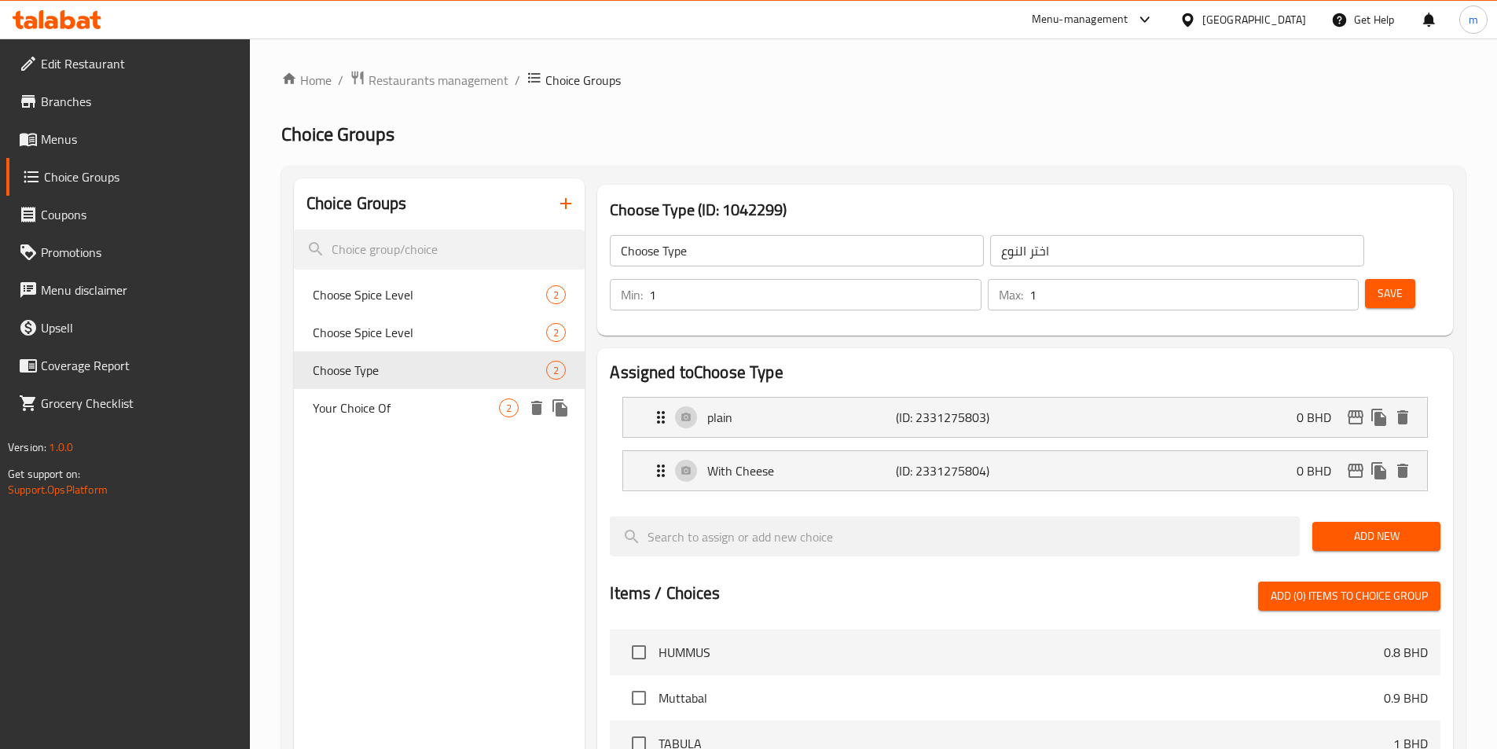
click at [429, 405] on span "Your Choice Of" at bounding box center [406, 407] width 187 height 19
type input "Your Choice Of"
type input "اختيارك من"
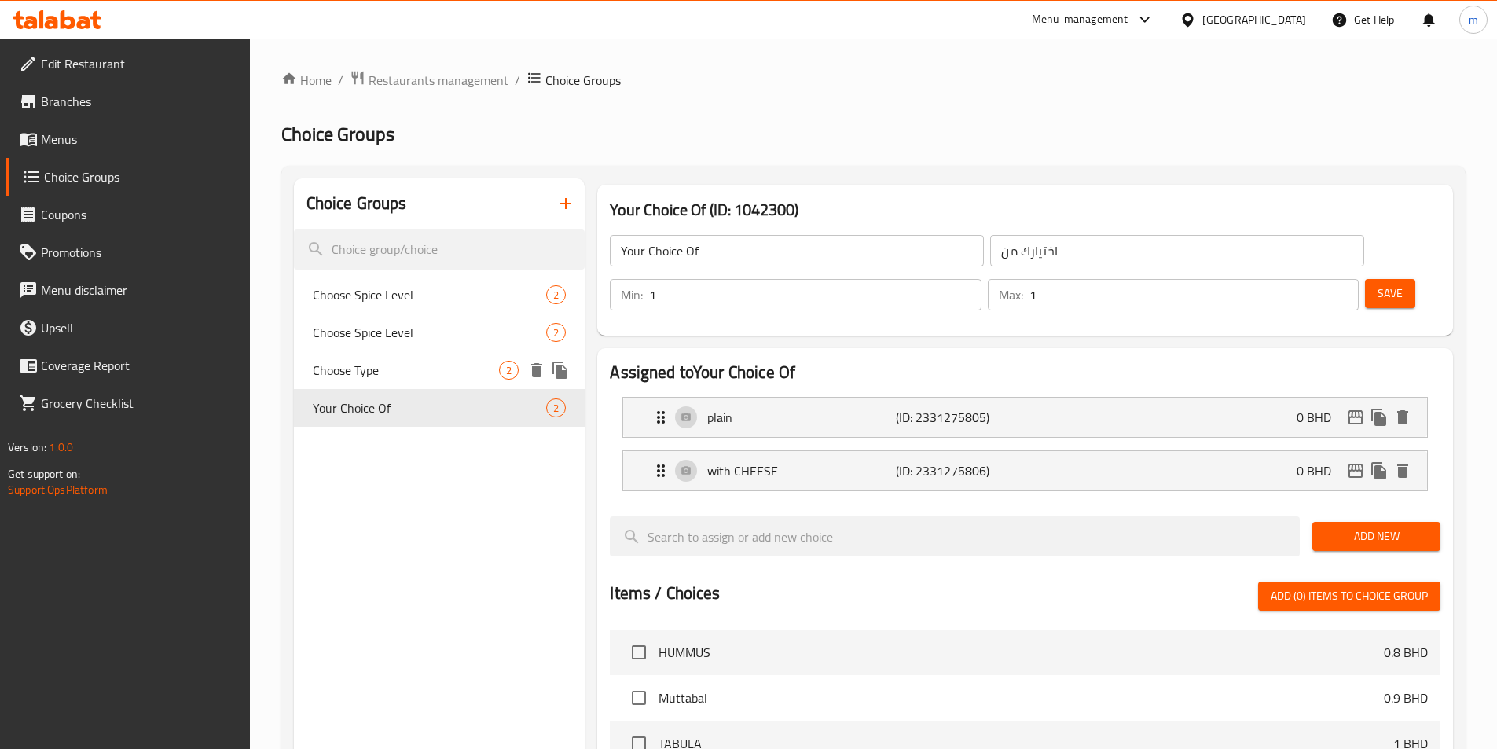
click at [437, 376] on span "Choose Type" at bounding box center [406, 370] width 187 height 19
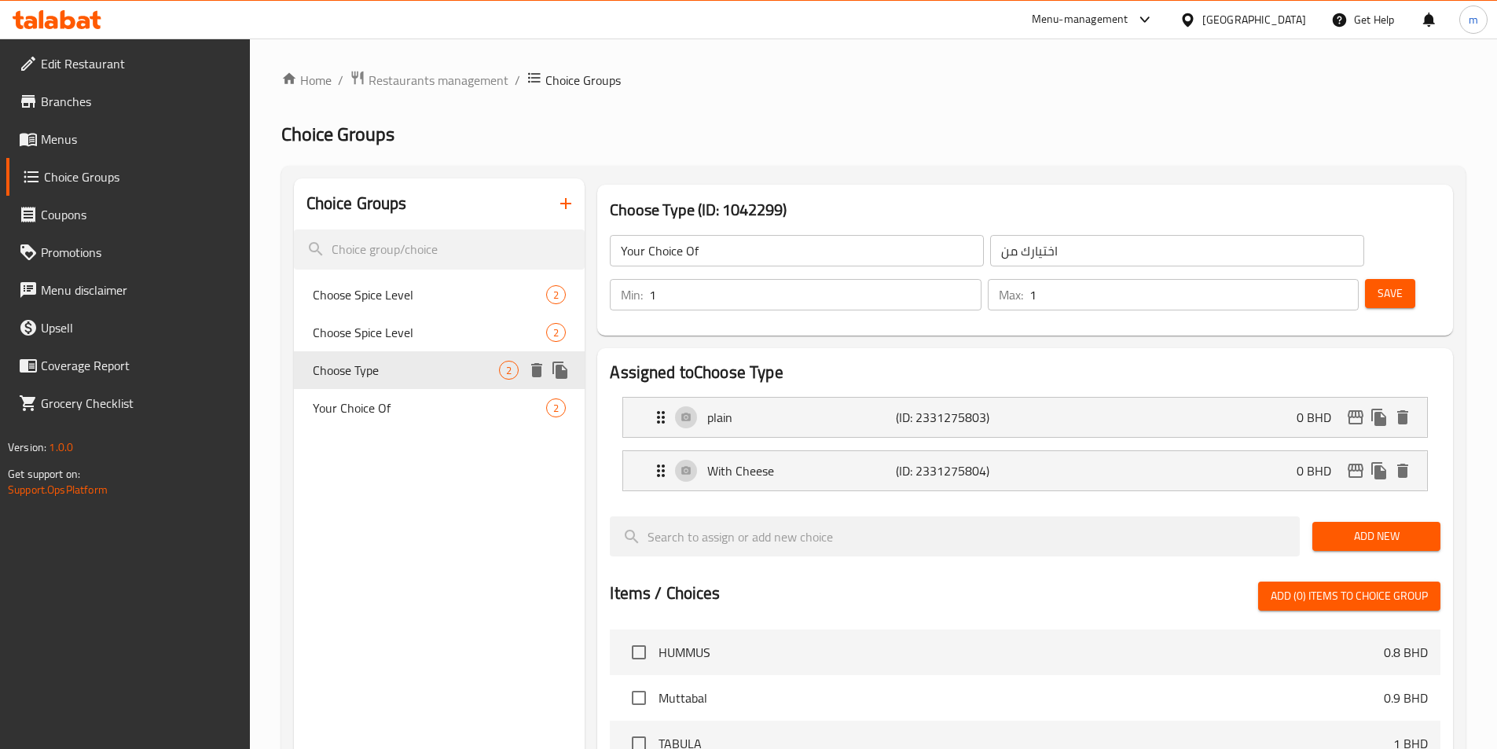
type input "Choose Type"
type input "اختر النوع"
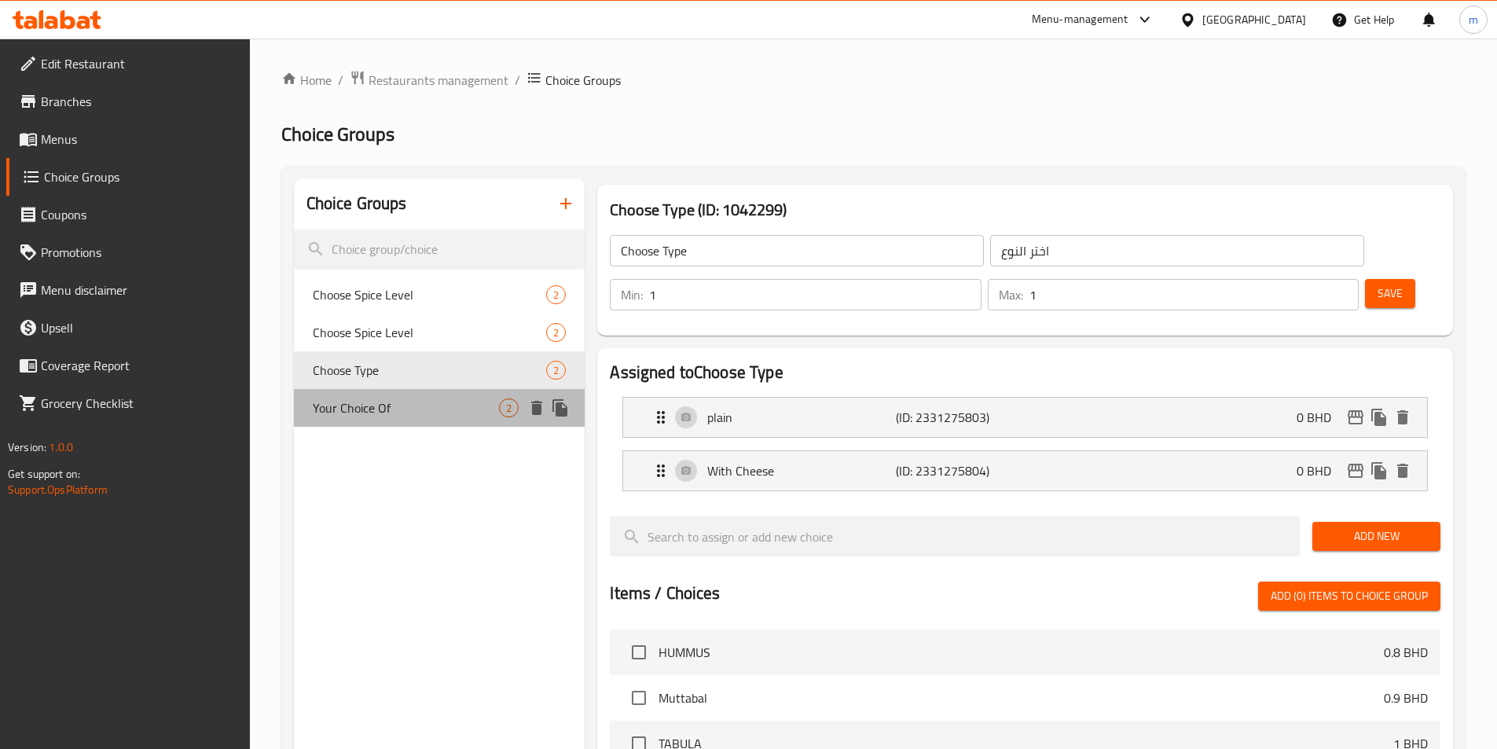
click at [394, 404] on span "Your Choice Of" at bounding box center [406, 407] width 187 height 19
type input "Your Choice Of"
type input "اختيارك من"
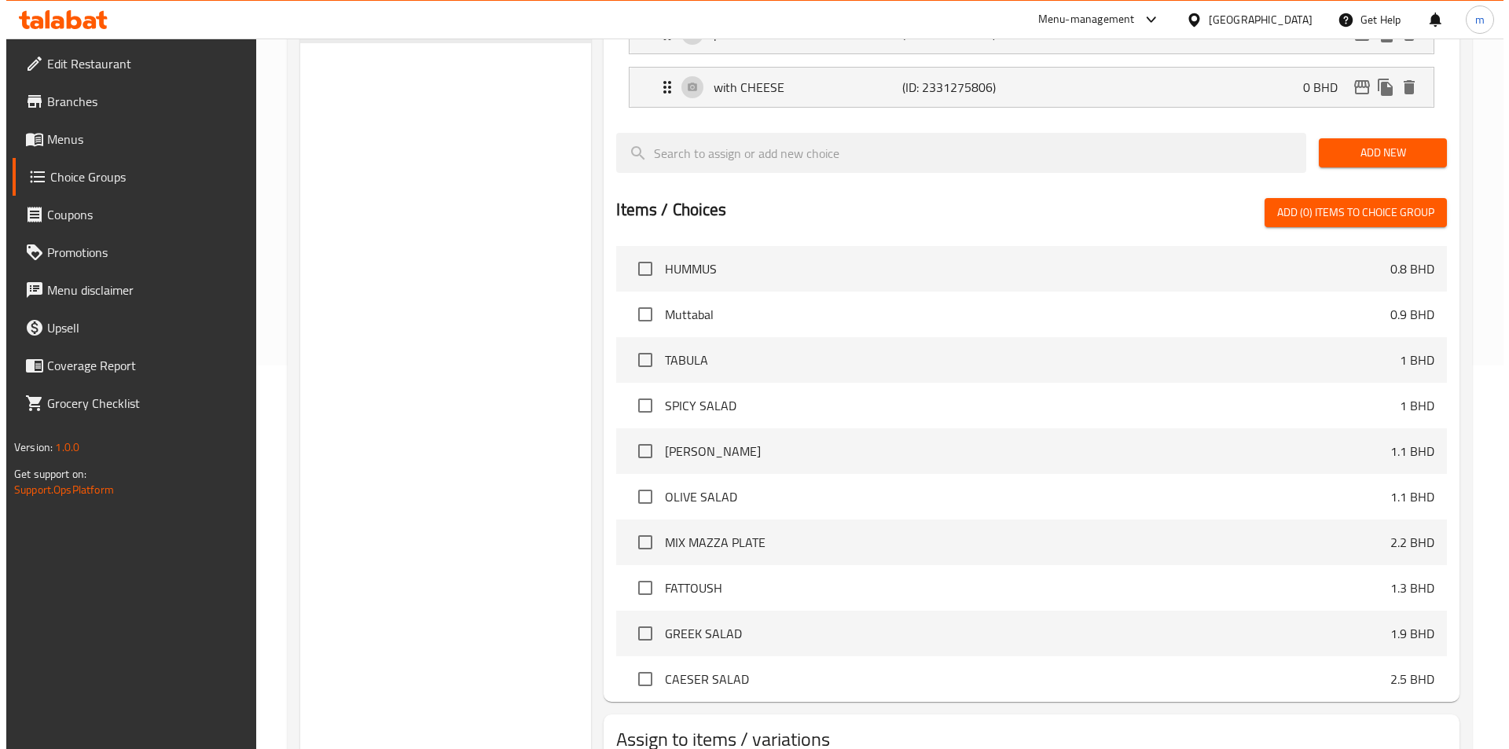
scroll to position [453, 0]
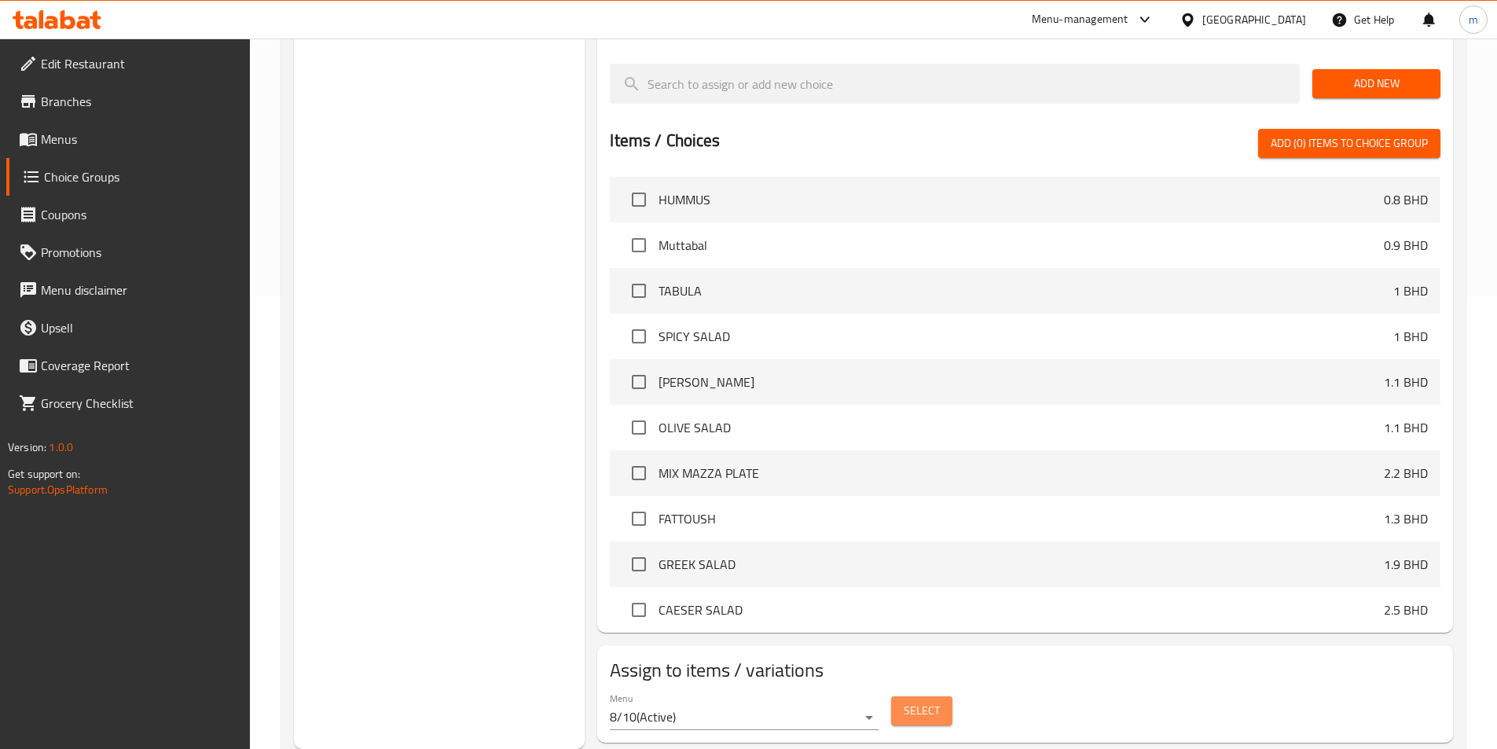
click at [941, 696] on button "Select" at bounding box center [921, 710] width 61 height 29
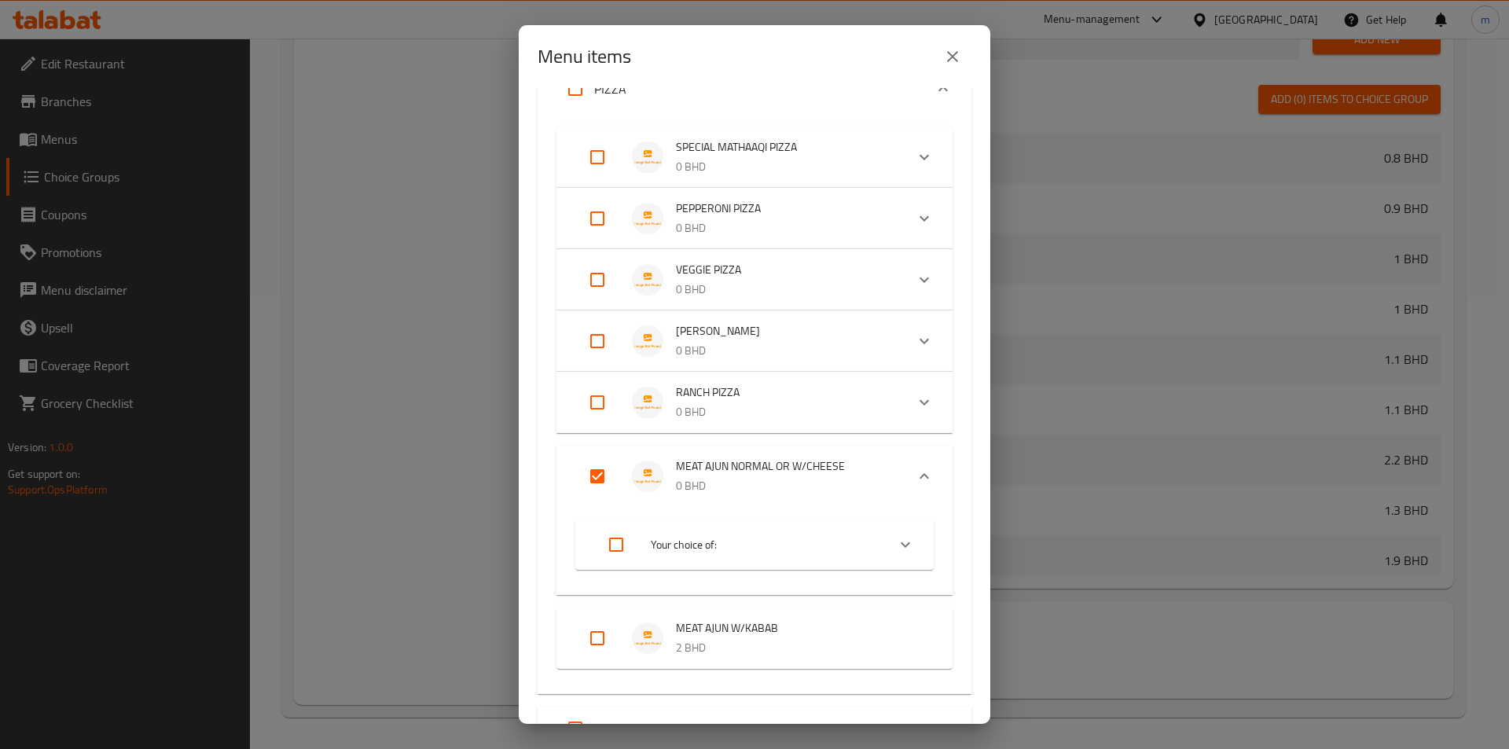
scroll to position [236, 0]
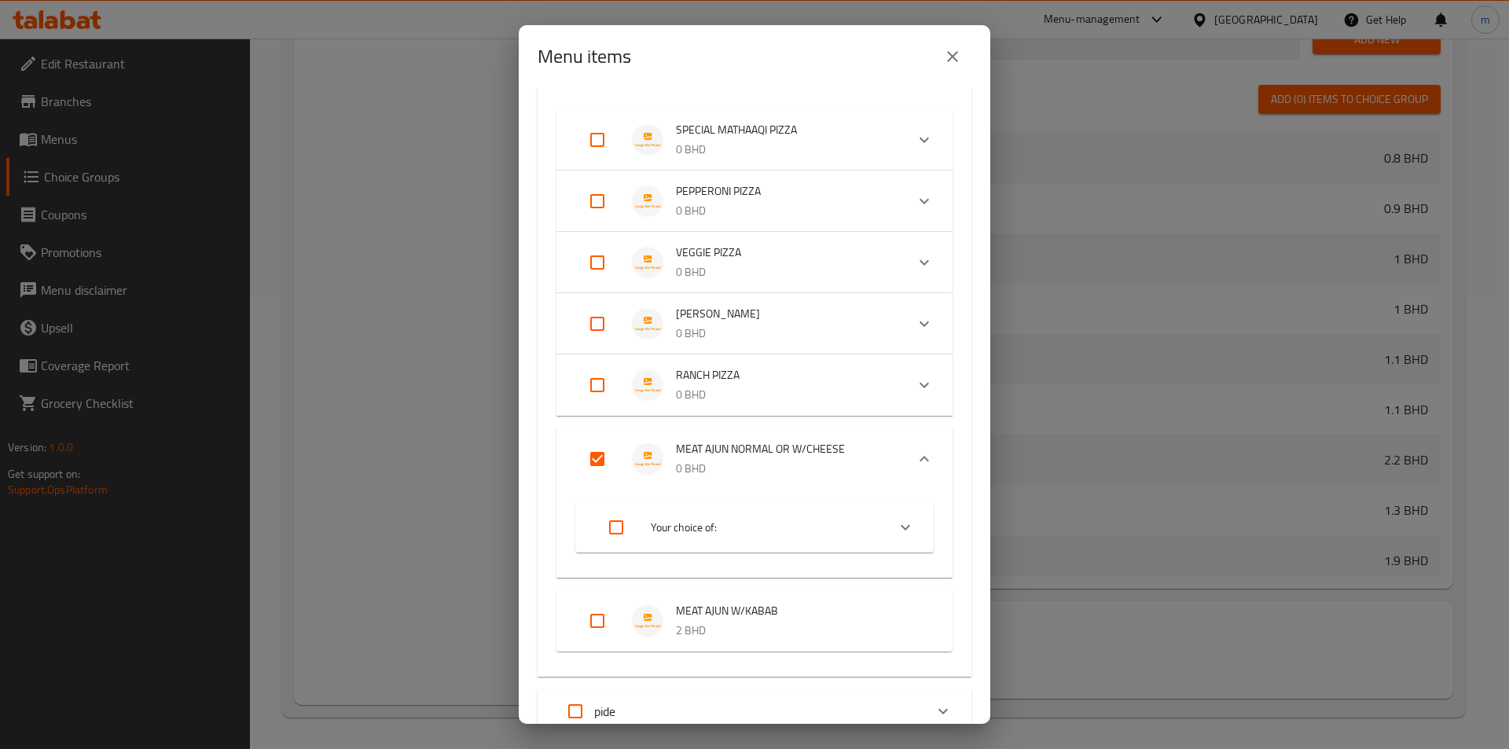
click at [600, 458] on input "Expand" at bounding box center [597, 459] width 38 height 38
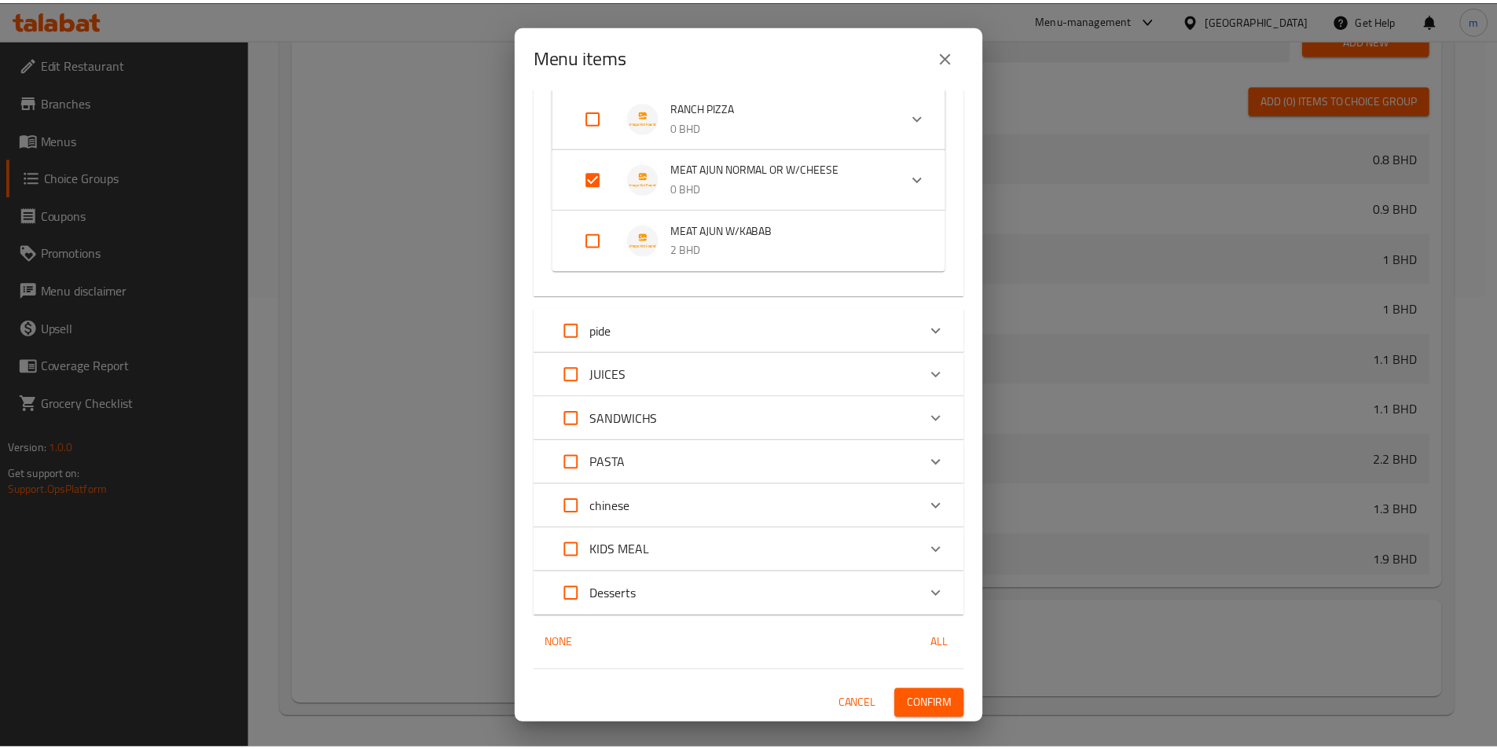
scroll to position [505, 0]
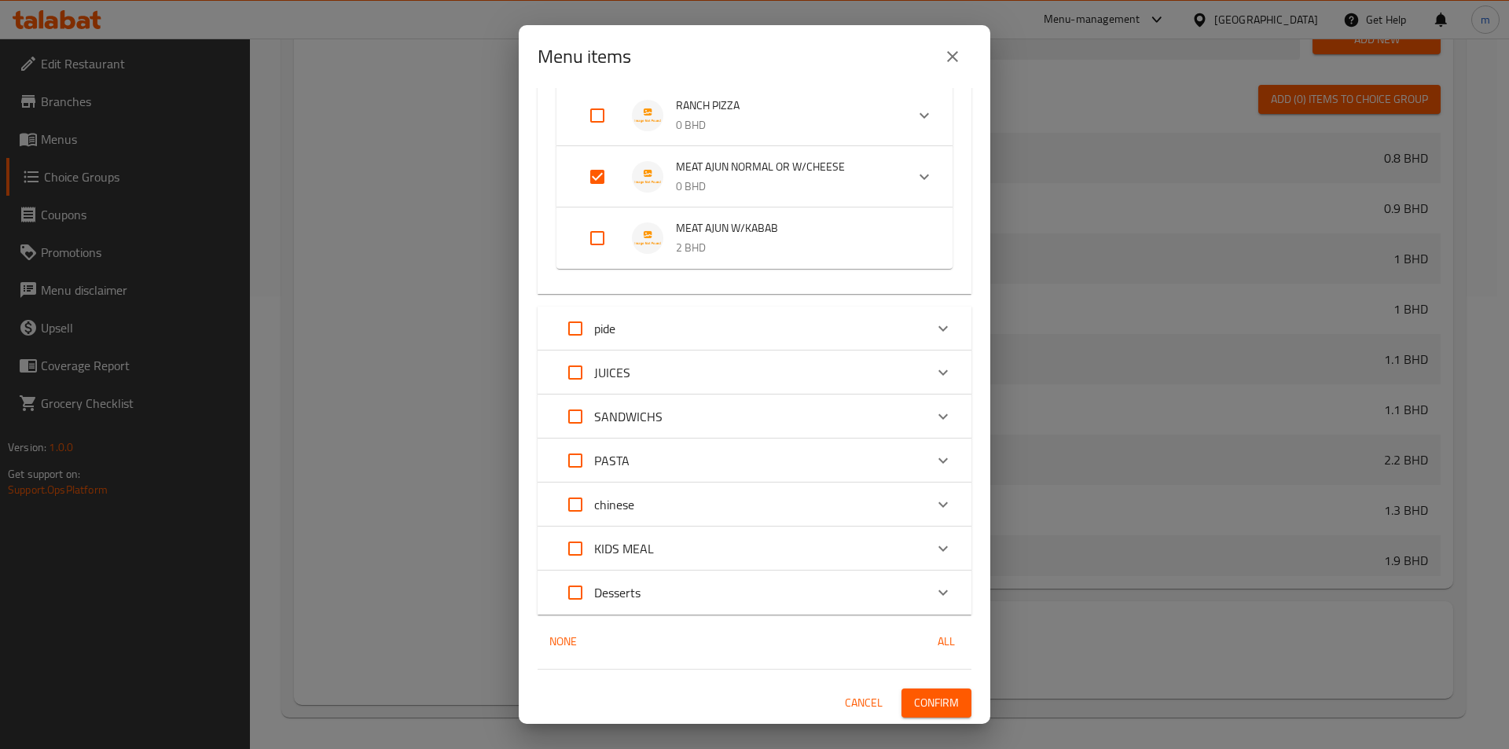
click at [598, 171] on input "Expand" at bounding box center [597, 177] width 38 height 38
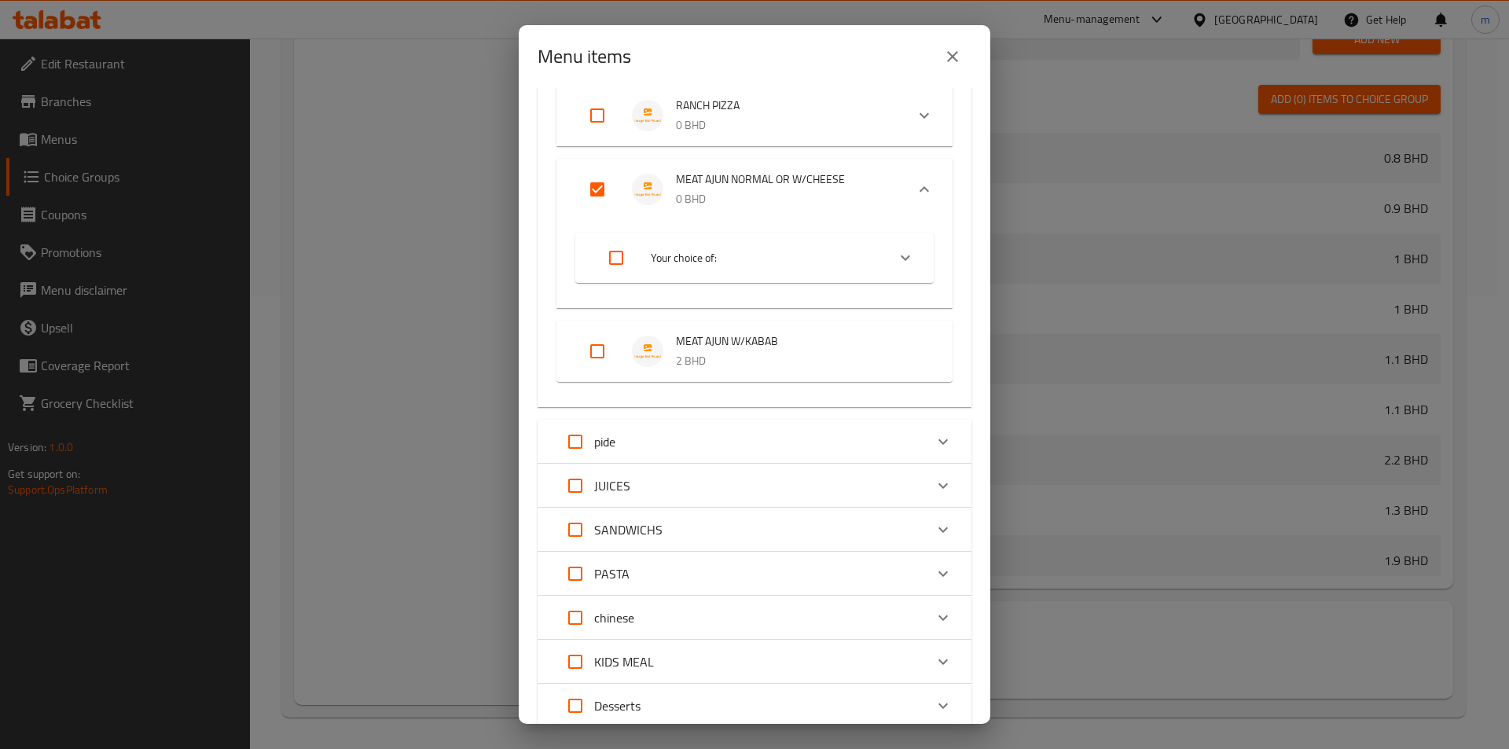
click at [596, 196] on input "Expand" at bounding box center [597, 190] width 38 height 38
checkbox input "true"
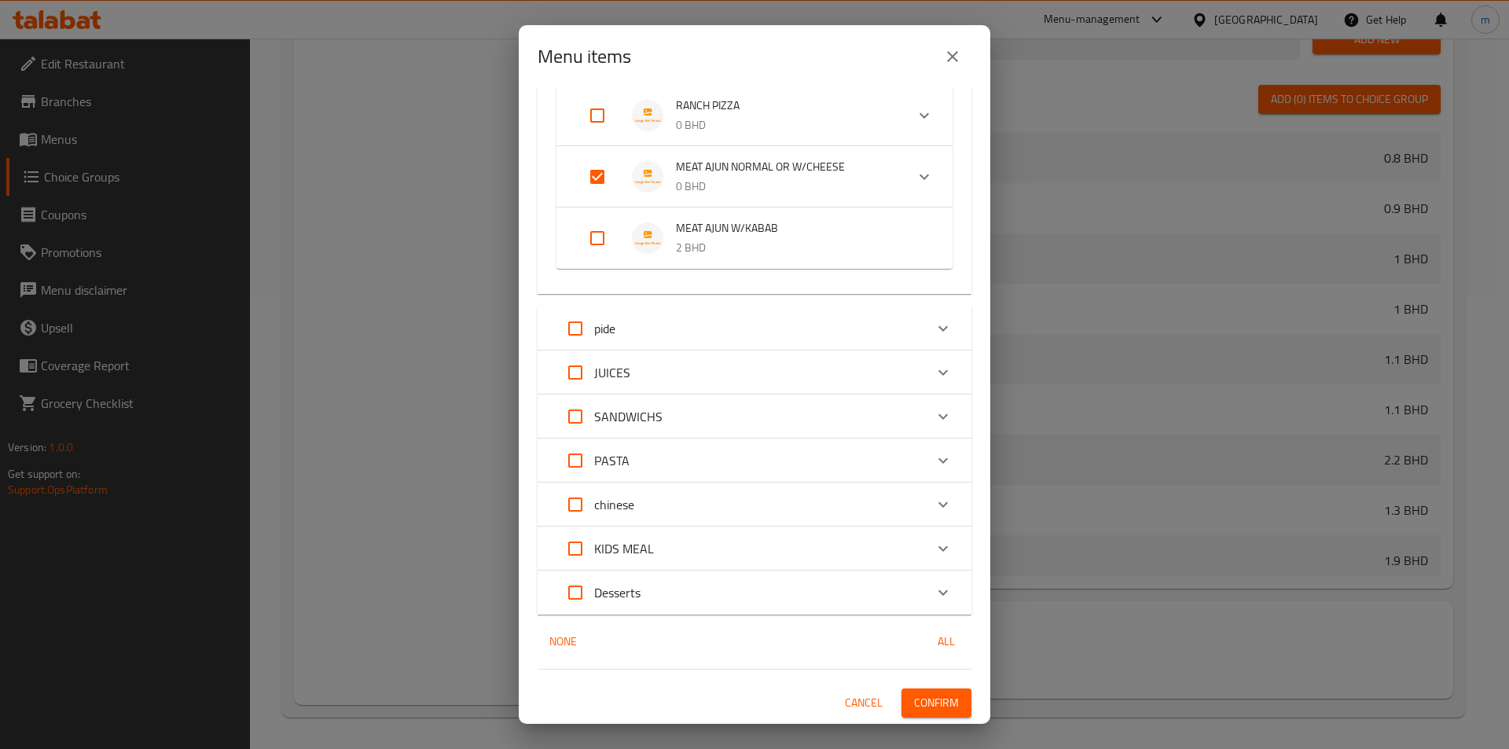
click at [860, 710] on span "Cancel" at bounding box center [864, 703] width 38 height 20
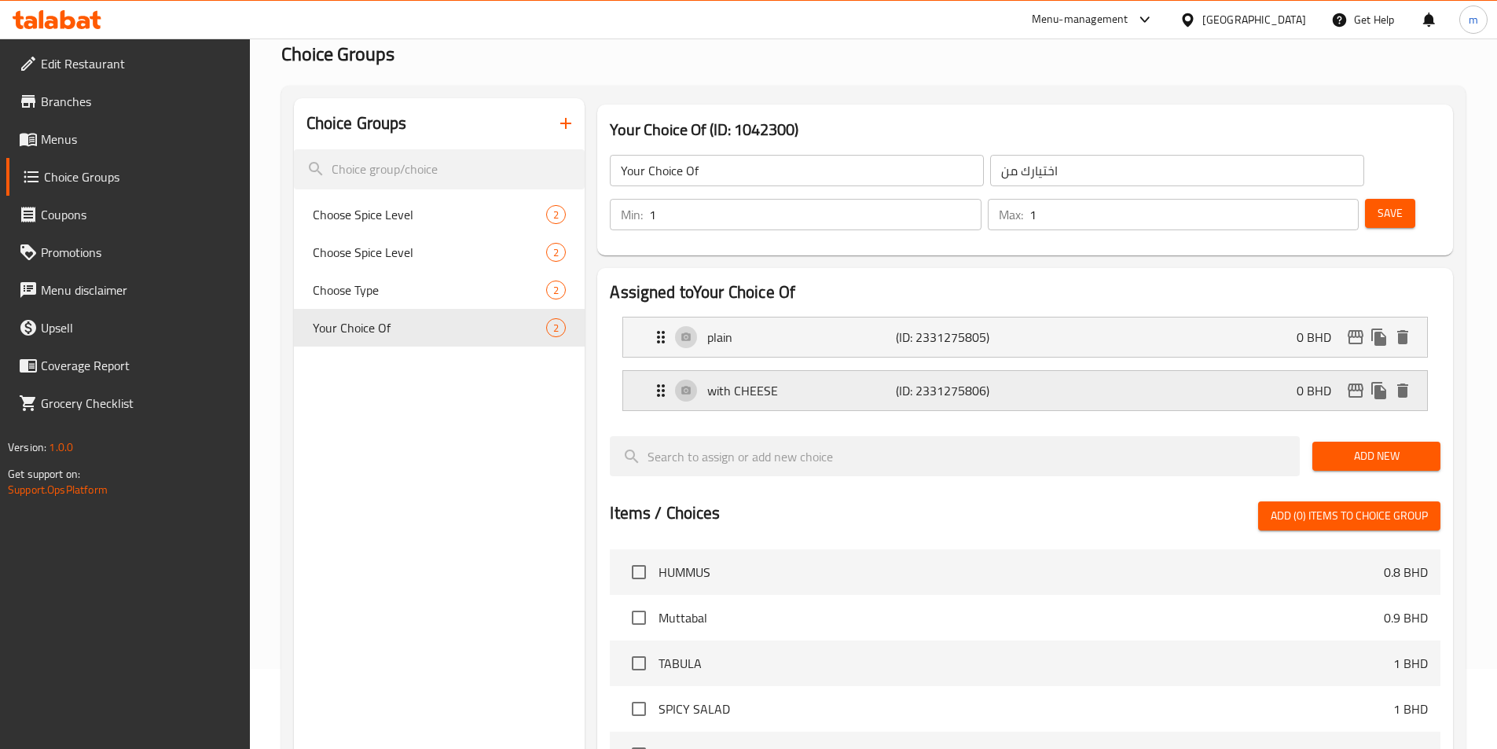
scroll to position [0, 0]
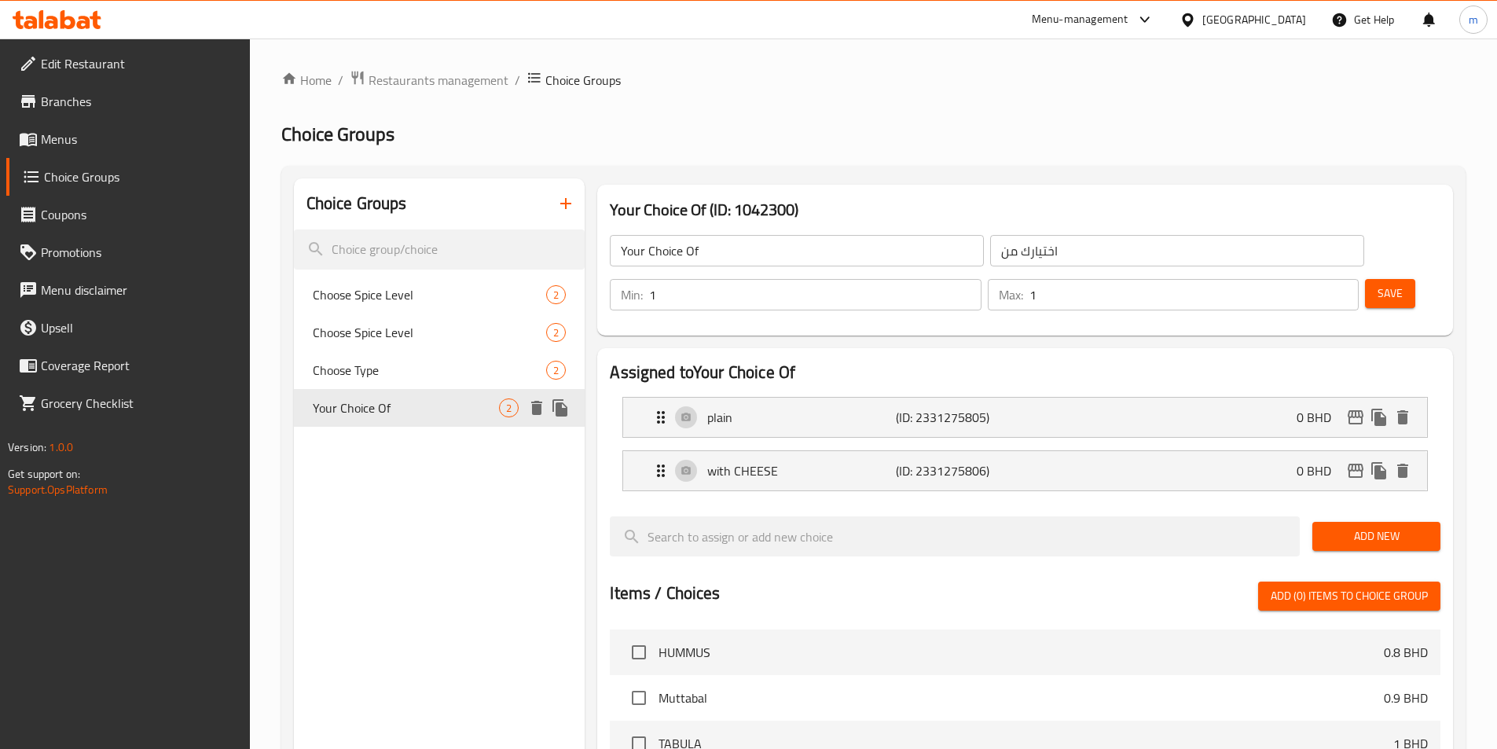
click at [541, 414] on icon "delete" at bounding box center [536, 408] width 11 height 14
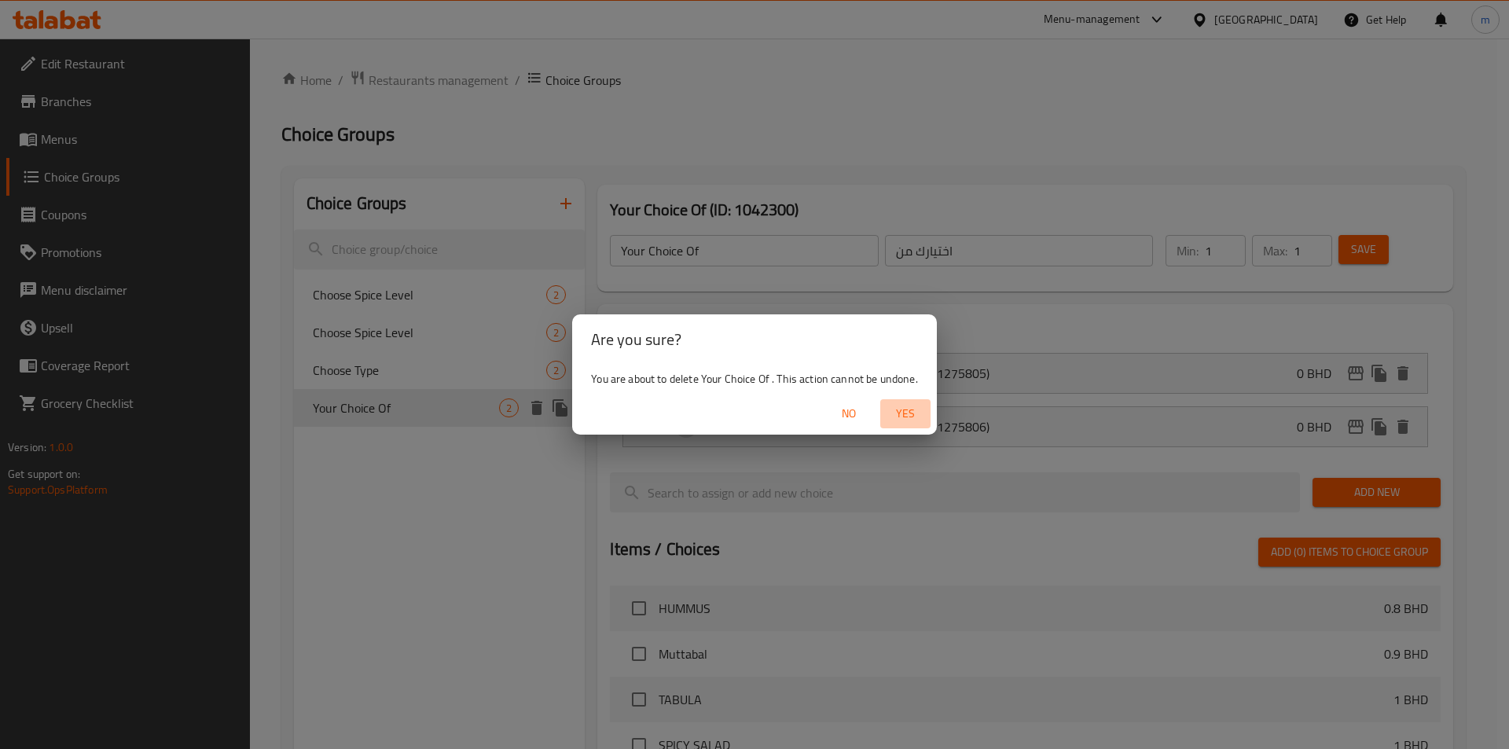
click at [900, 418] on span "Yes" at bounding box center [905, 414] width 38 height 20
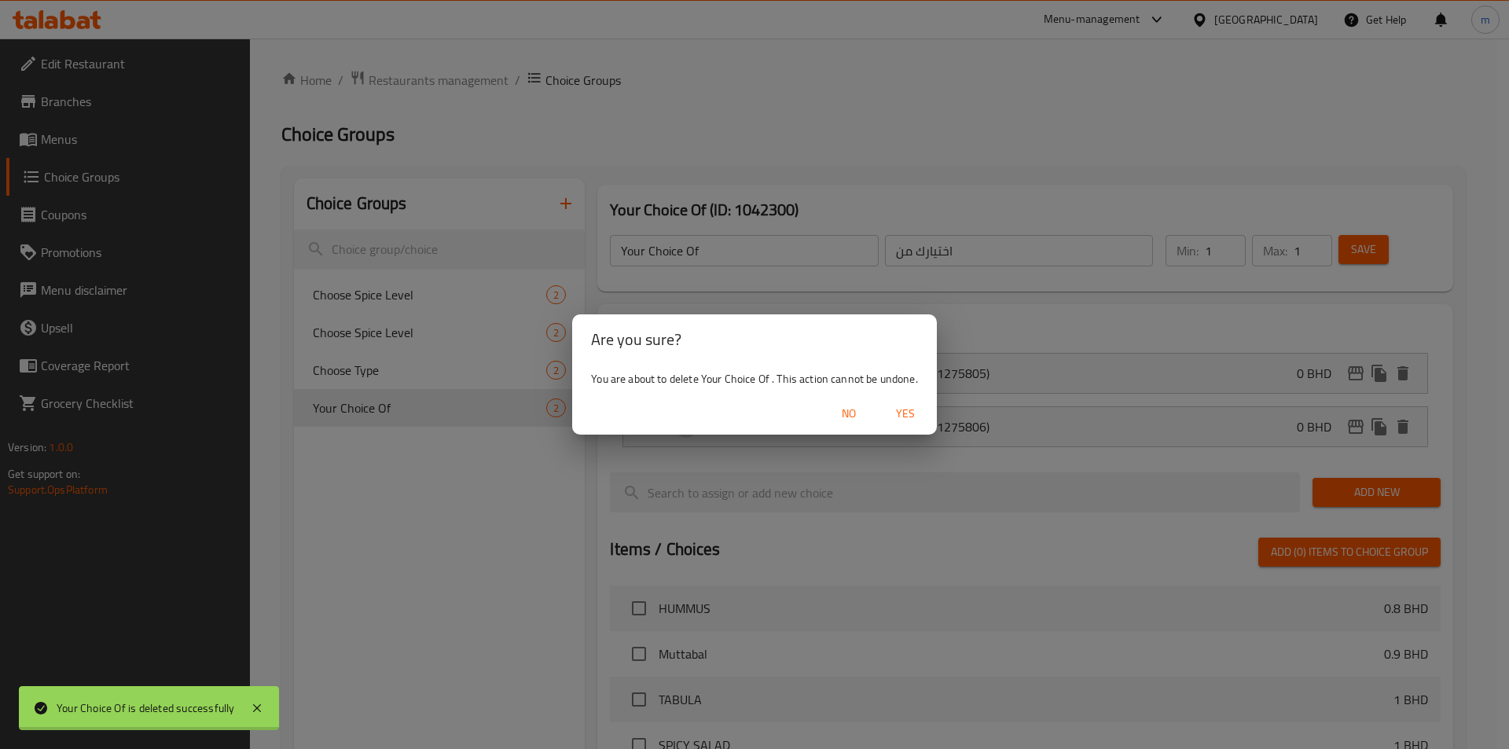
type input "Choose Spice Level"
type input "اختر مستوى التوابل"
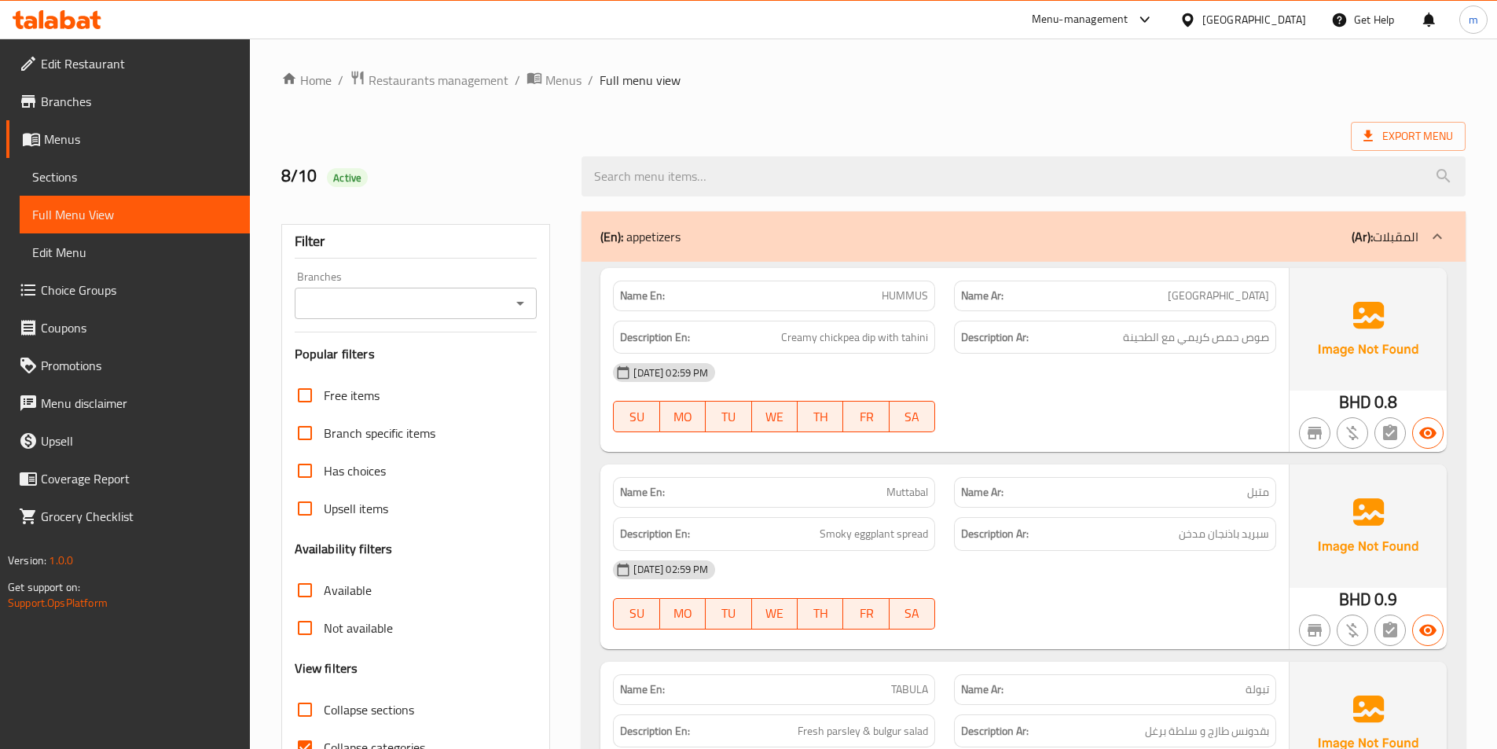
scroll to position [236, 0]
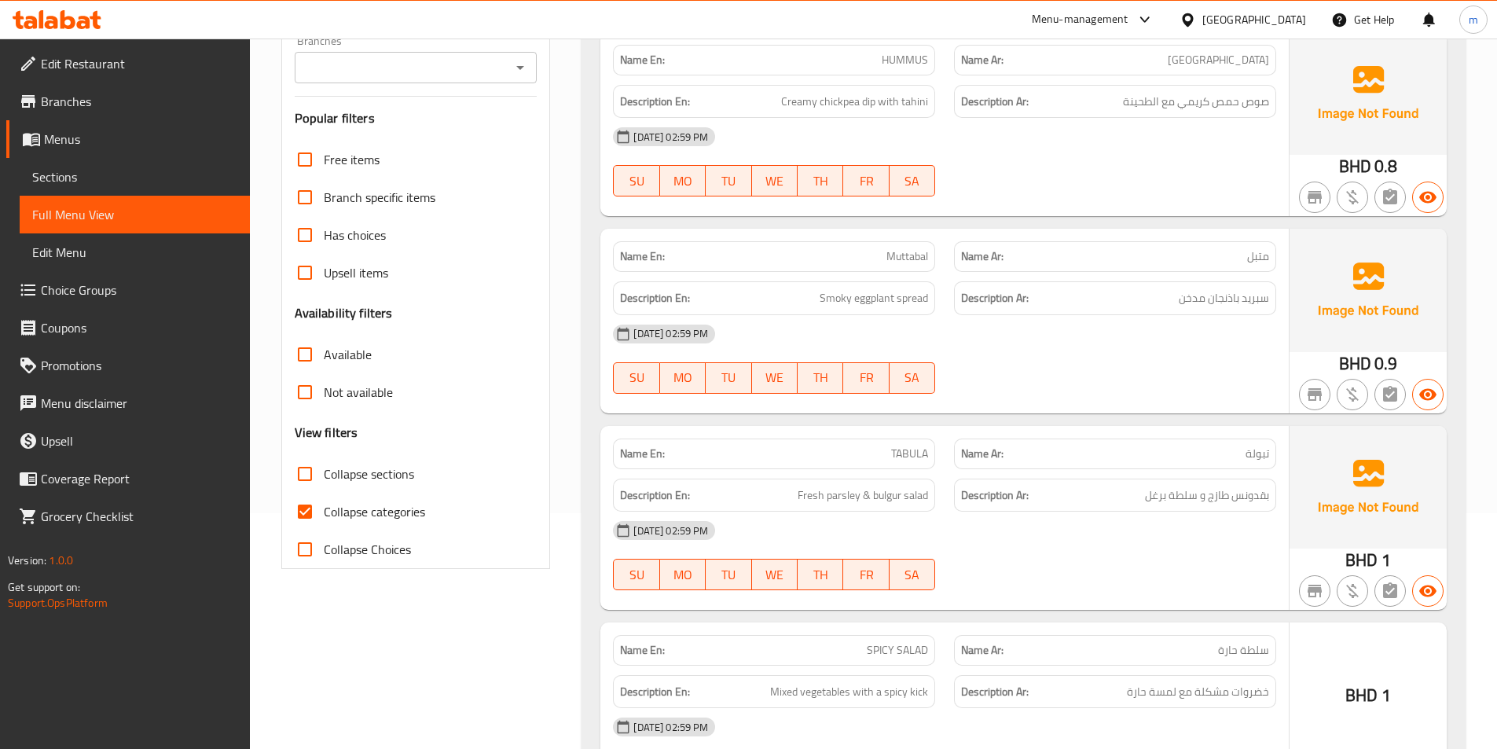
click at [306, 471] on input "Collapse sections" at bounding box center [305, 474] width 38 height 38
checkbox input "true"
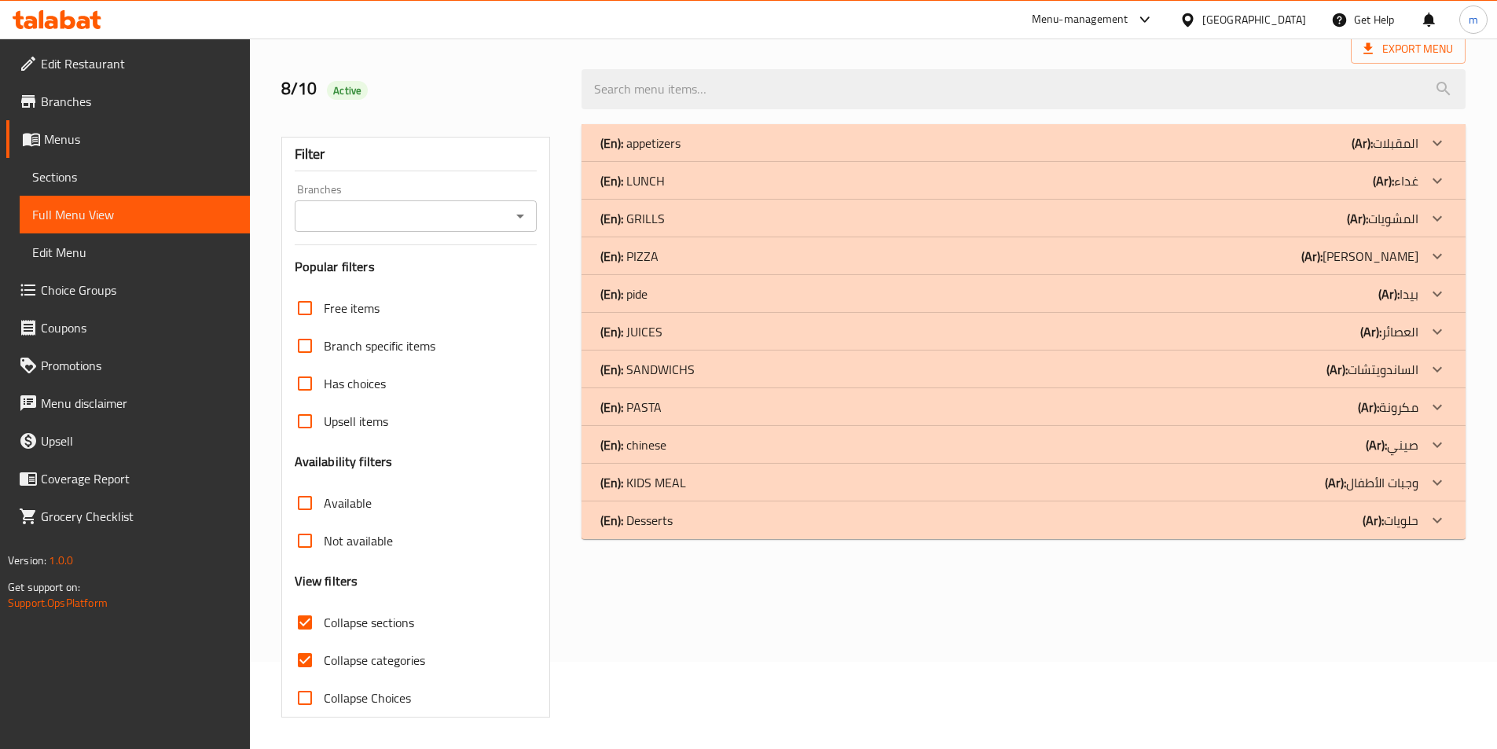
scroll to position [87, 0]
click at [302, 661] on input "Collapse categories" at bounding box center [305, 660] width 38 height 38
checkbox input "false"
click at [1433, 298] on icon at bounding box center [1437, 293] width 19 height 19
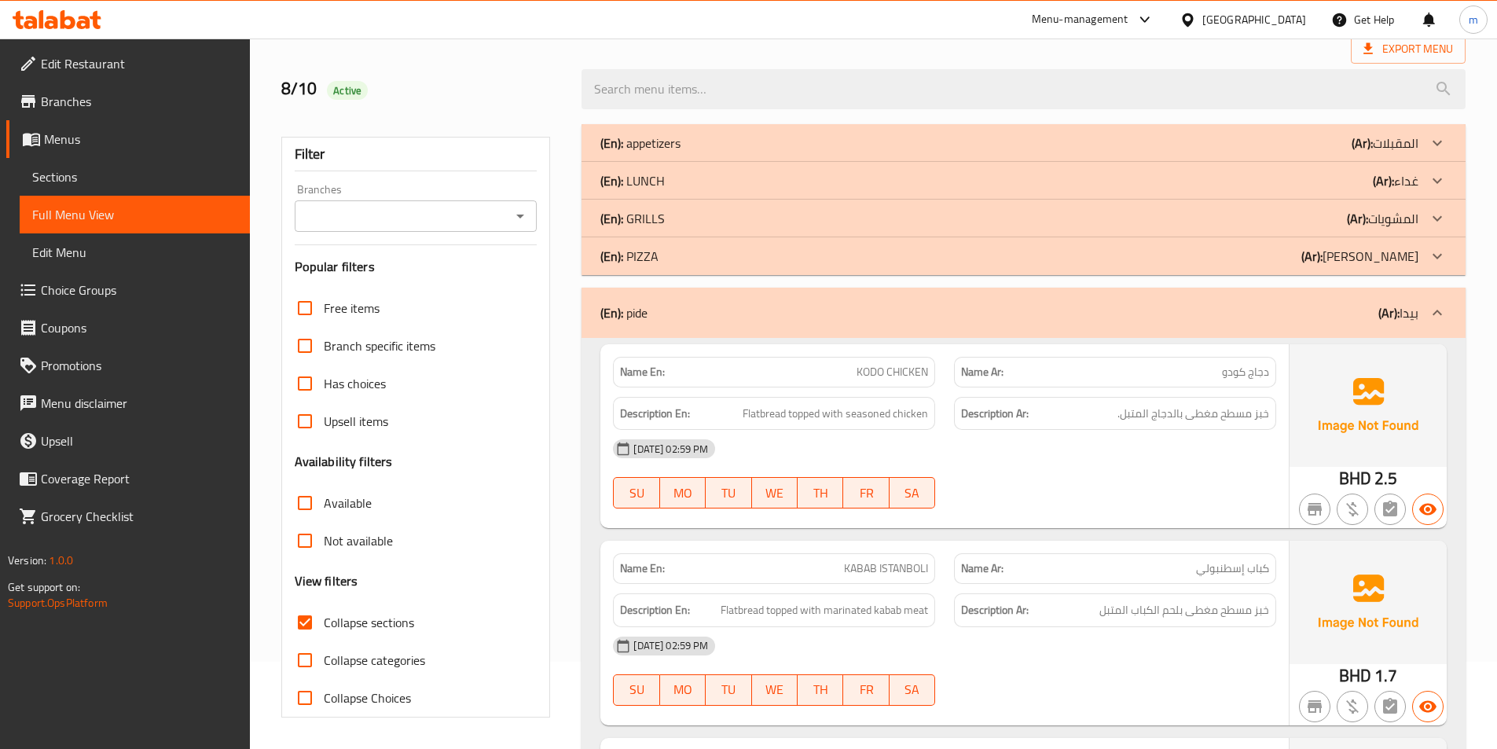
click at [1440, 260] on icon at bounding box center [1437, 256] width 19 height 19
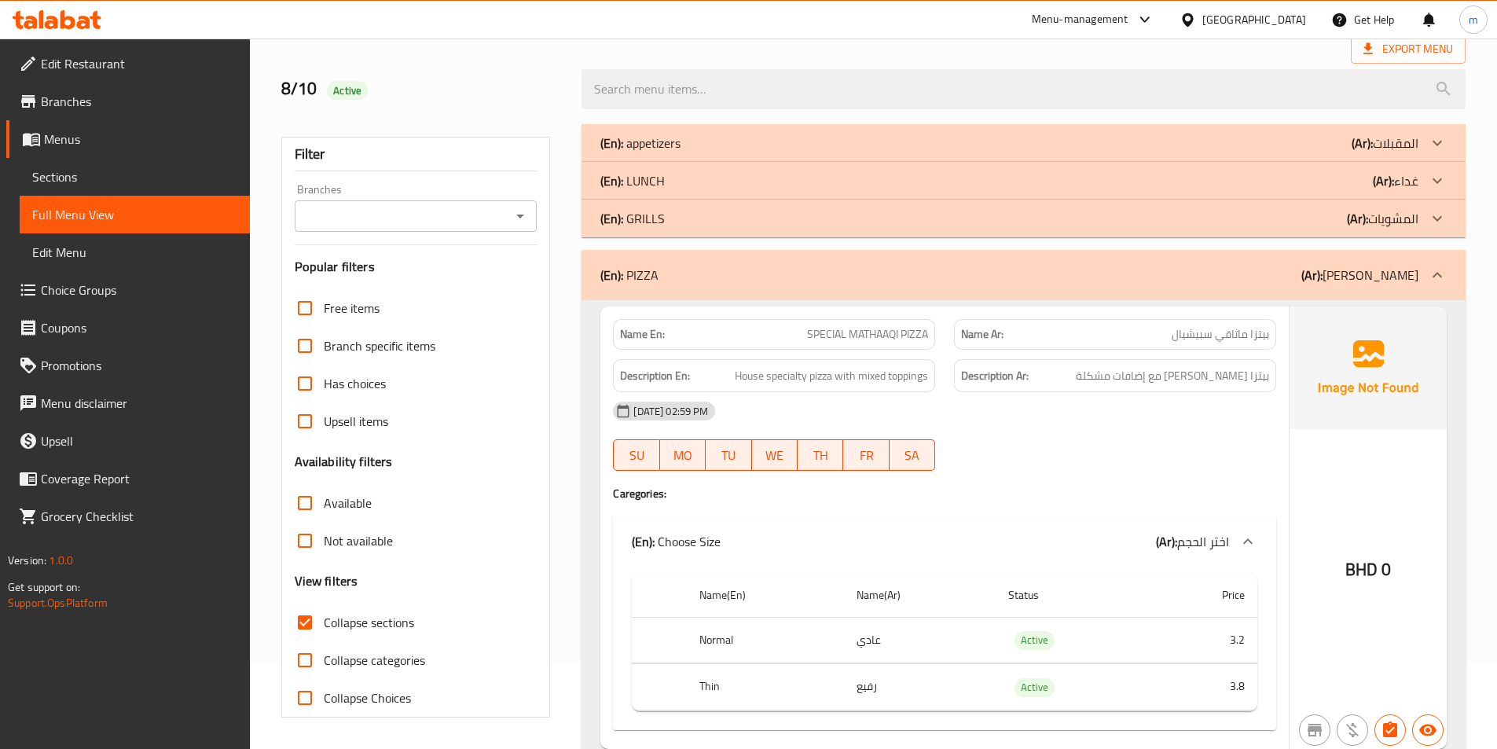
click at [1440, 219] on icon at bounding box center [1437, 218] width 19 height 19
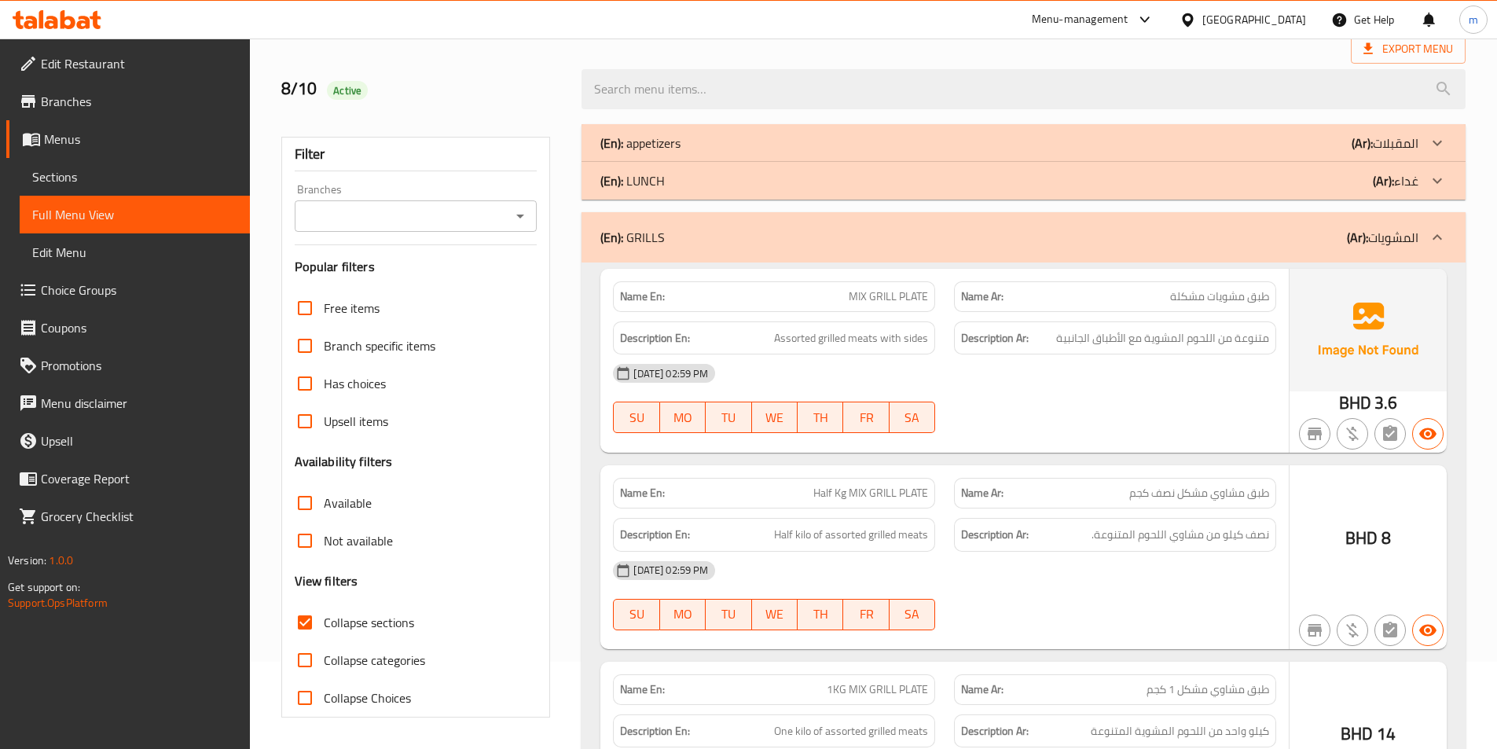
click at [1440, 178] on icon at bounding box center [1437, 180] width 19 height 19
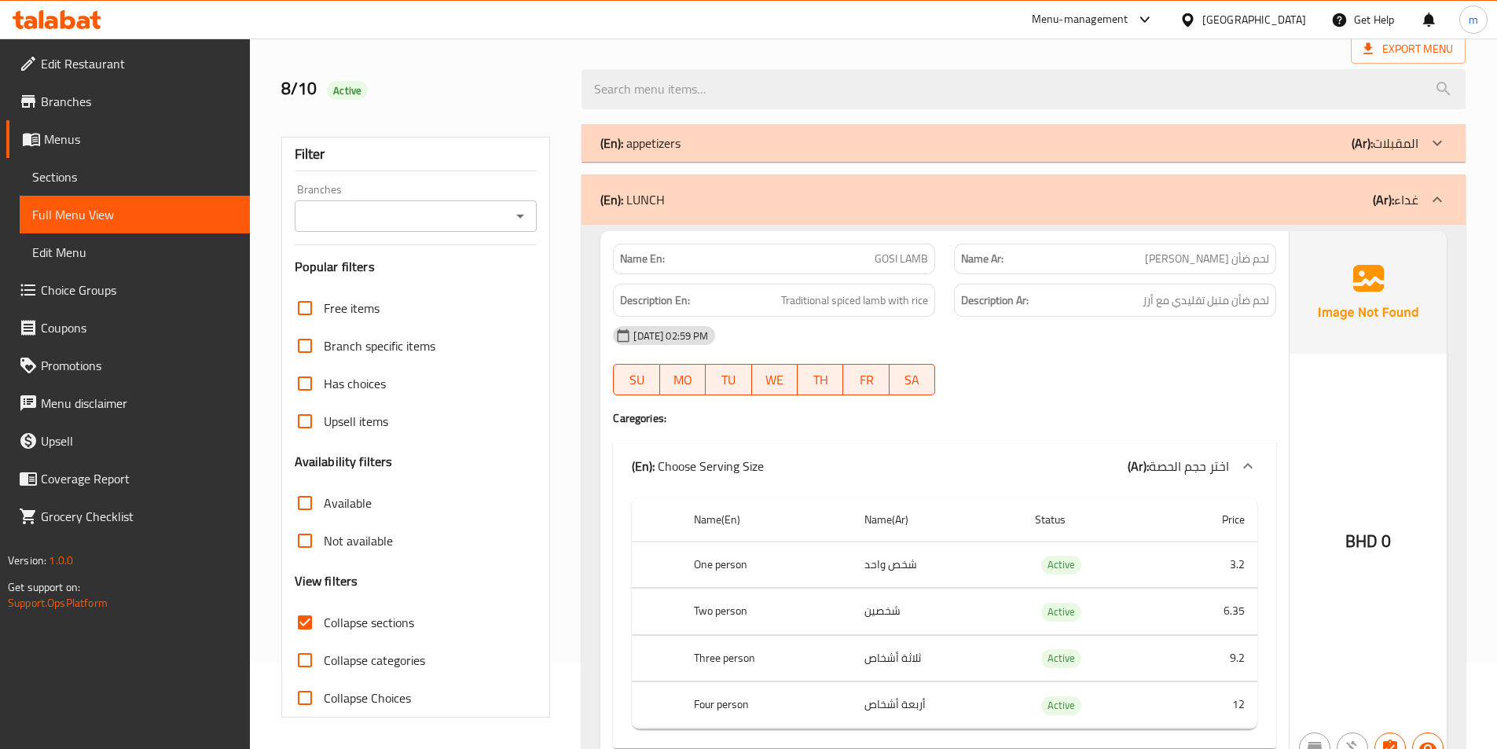
click at [1434, 141] on icon at bounding box center [1436, 143] width 9 height 6
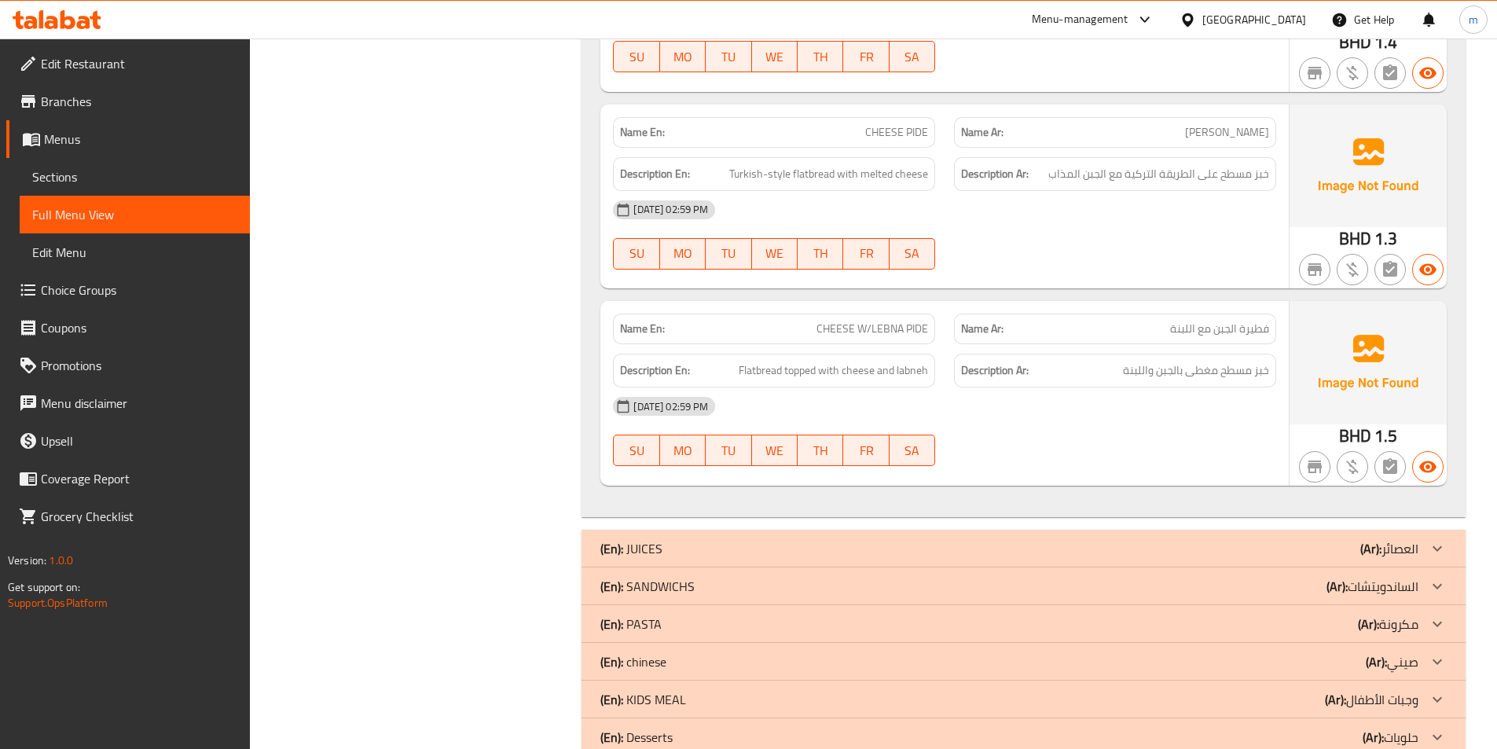
scroll to position [0, 0]
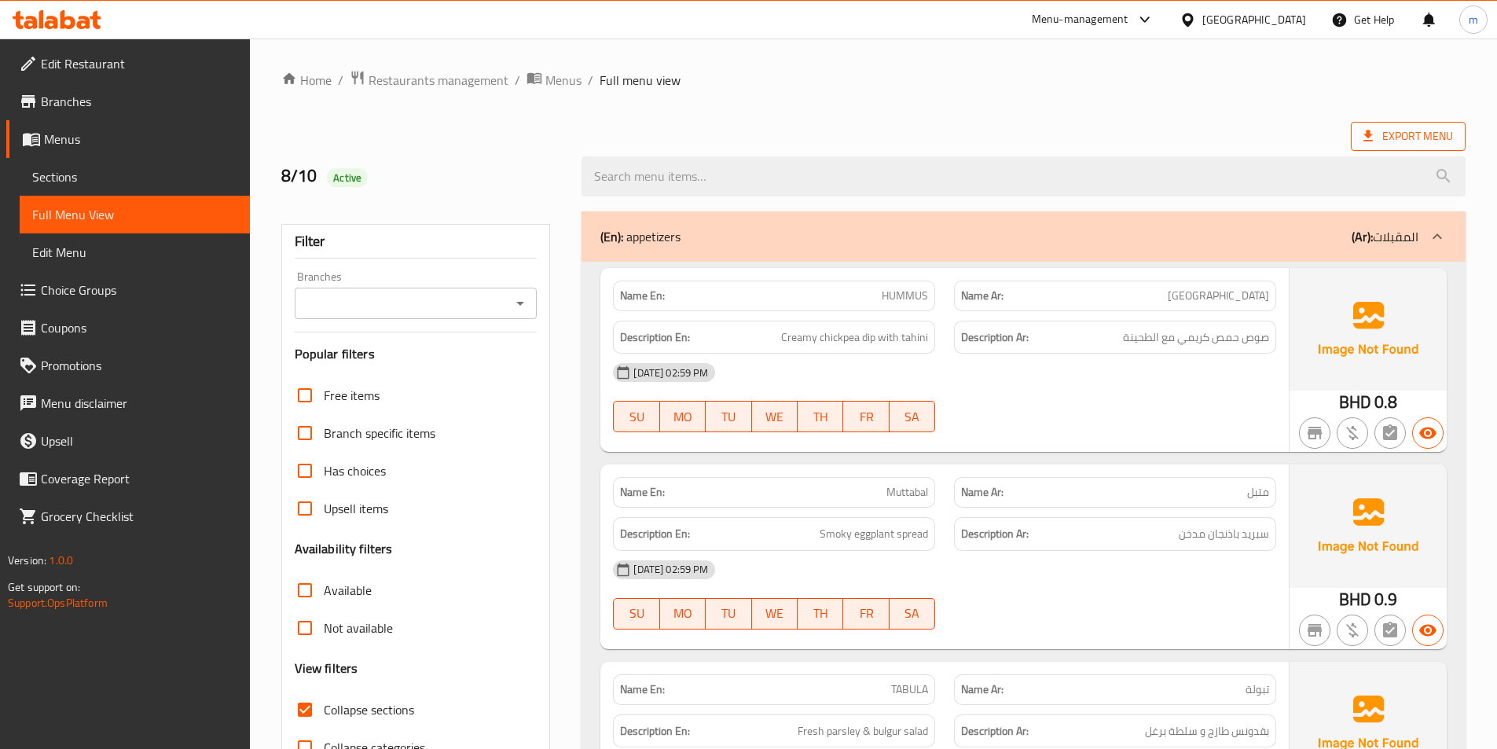
click at [1418, 140] on span "Export Menu" at bounding box center [1408, 137] width 90 height 20
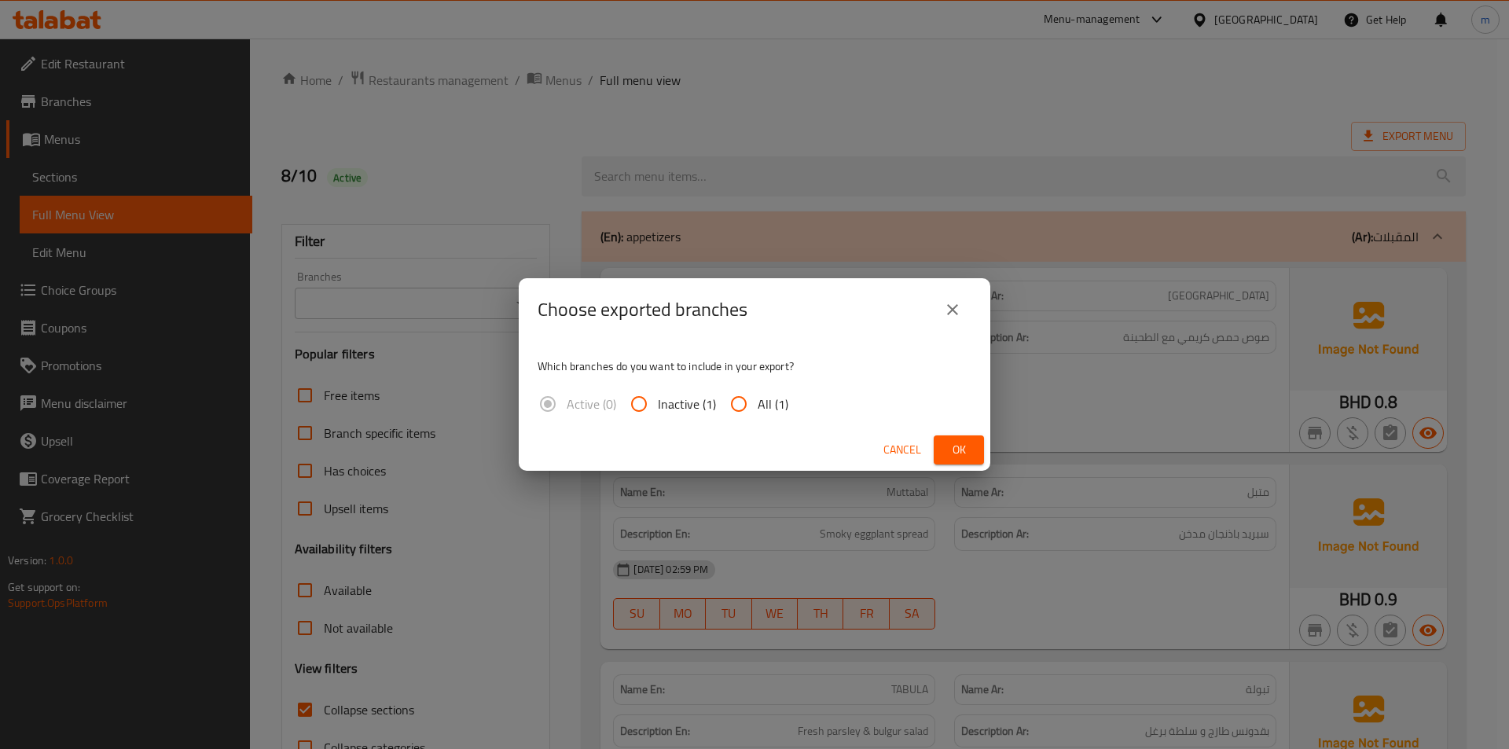
click at [748, 398] on input "All (1)" at bounding box center [739, 404] width 38 height 38
radio input "true"
click at [963, 450] on span "Ok" at bounding box center [958, 450] width 25 height 20
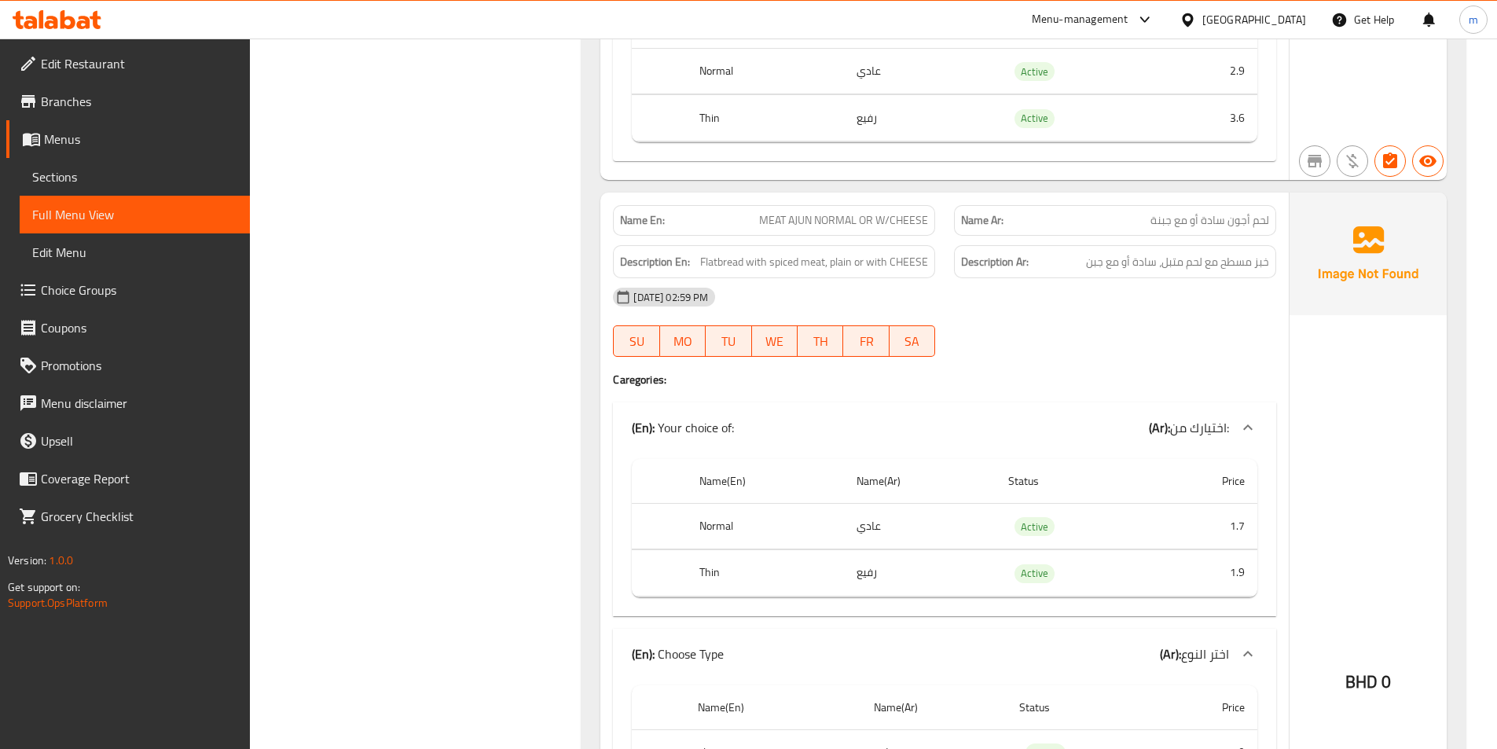
scroll to position [18808, 0]
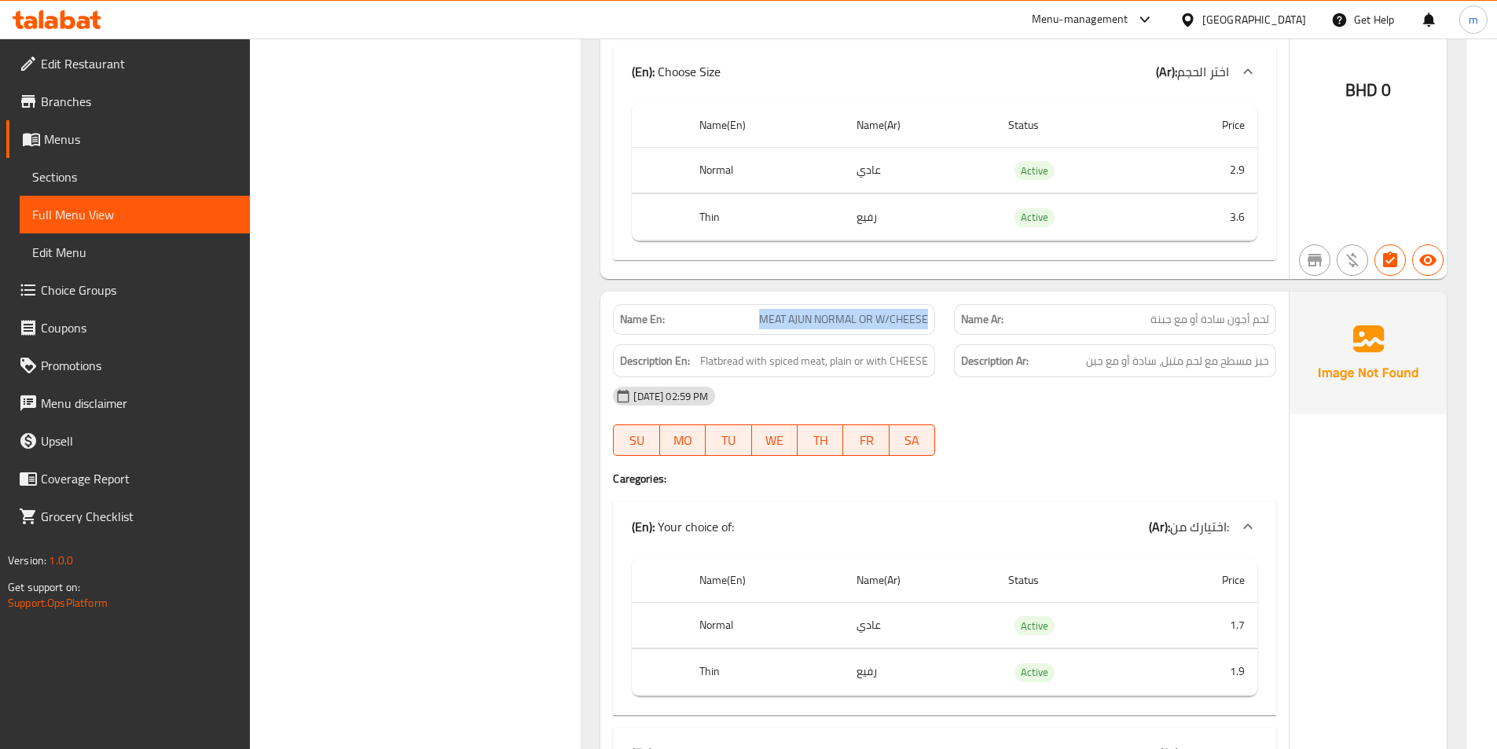
drag, startPoint x: 776, startPoint y: 276, endPoint x: 941, endPoint y: 284, distance: 165.2
click at [941, 295] on div "Name En: MEAT AJUN NORMAL OR W/CHEESE" at bounding box center [773, 320] width 341 height 50
copy span "MEAT AJUN NORMAL OR W/CHEESE"
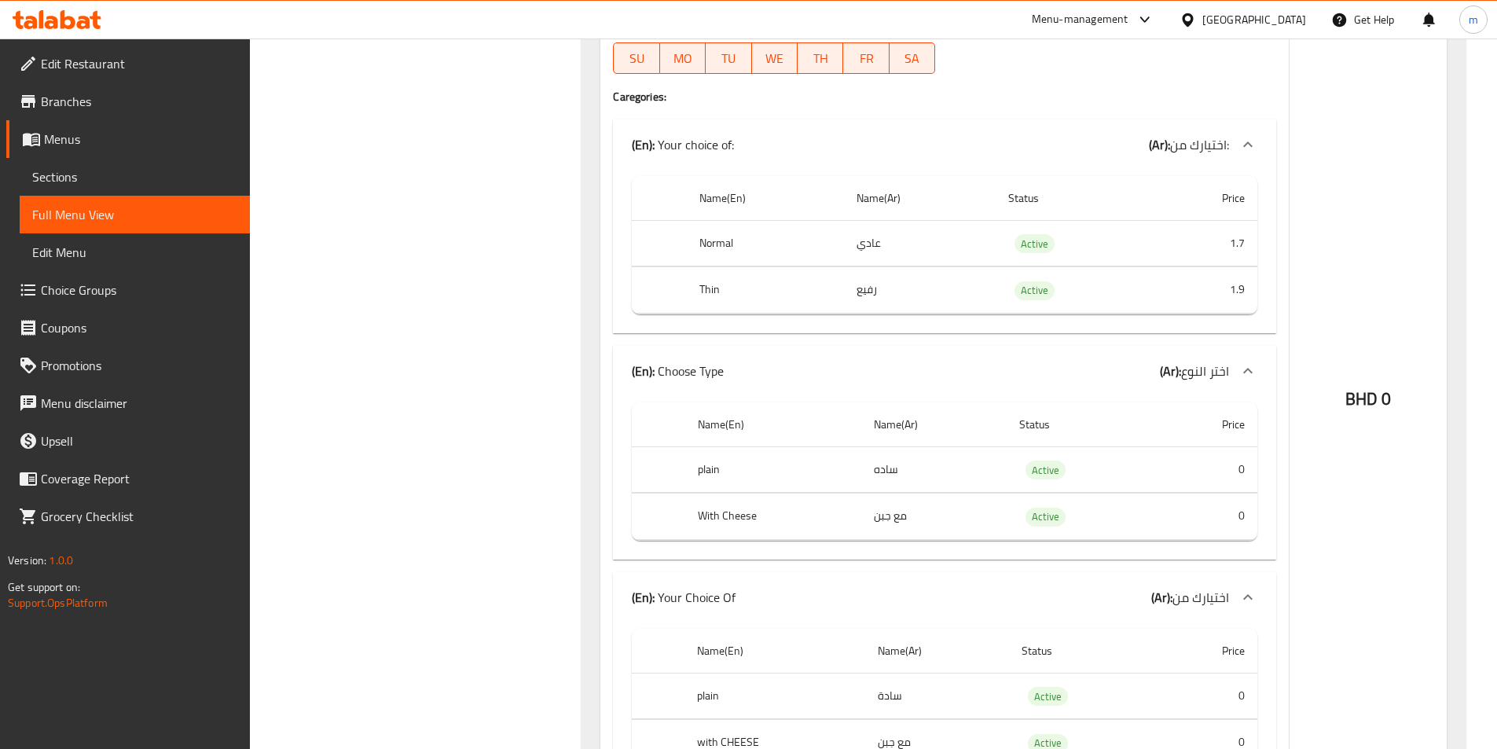
scroll to position [19044, 0]
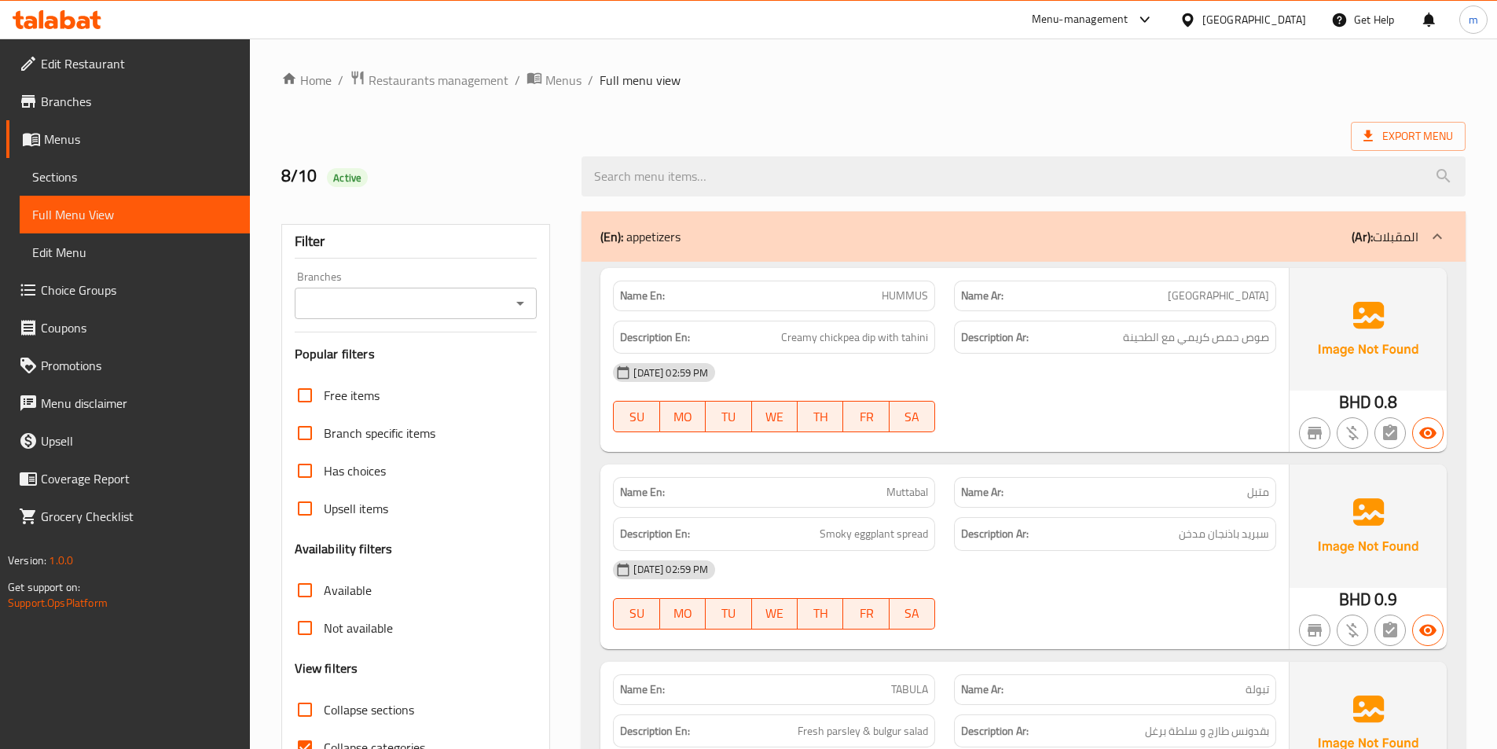
click at [417, 738] on span "Collapse categories" at bounding box center [374, 747] width 101 height 19
click at [324, 728] on input "Collapse categories" at bounding box center [305, 747] width 38 height 38
checkbox input "false"
click at [305, 696] on input "Collapse sections" at bounding box center [305, 710] width 38 height 38
checkbox input "true"
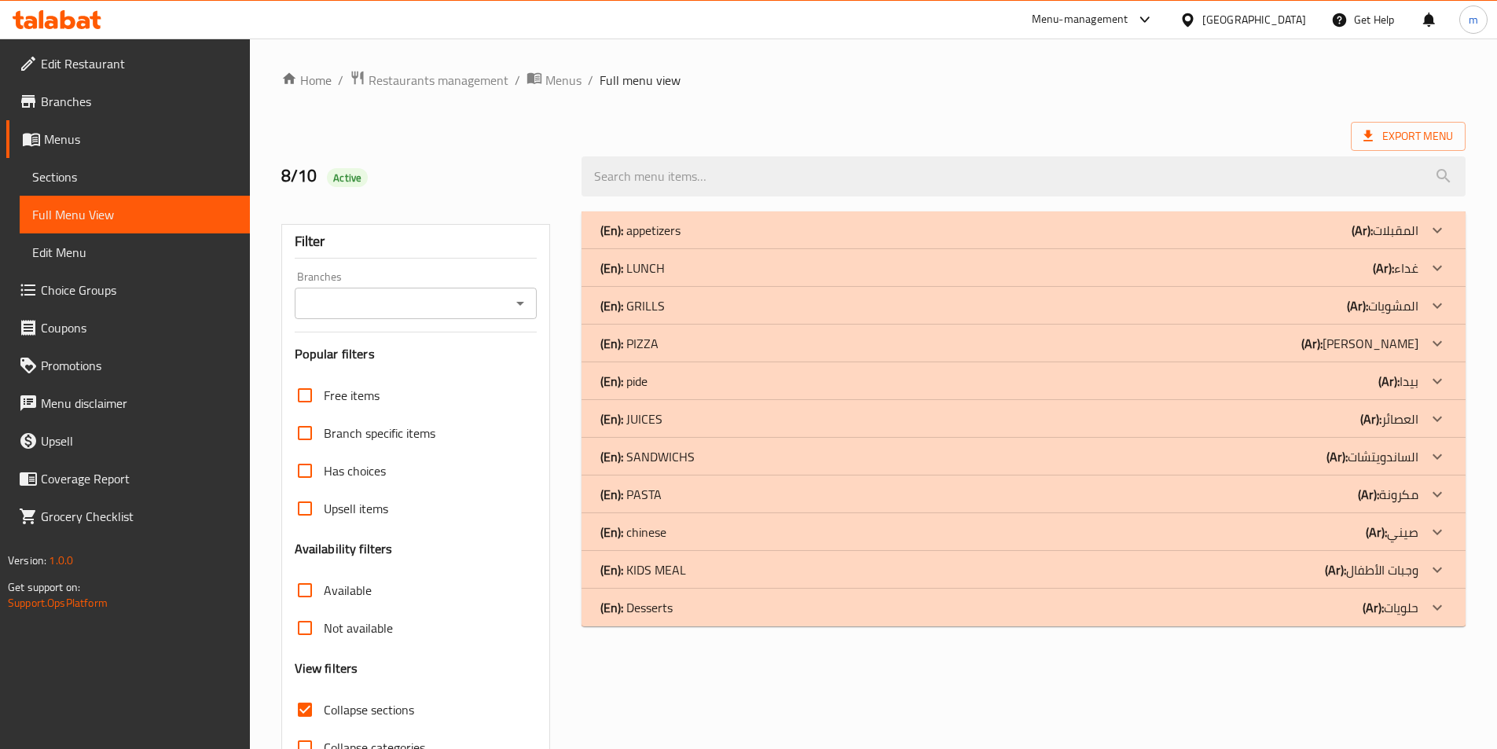
scroll to position [87, 0]
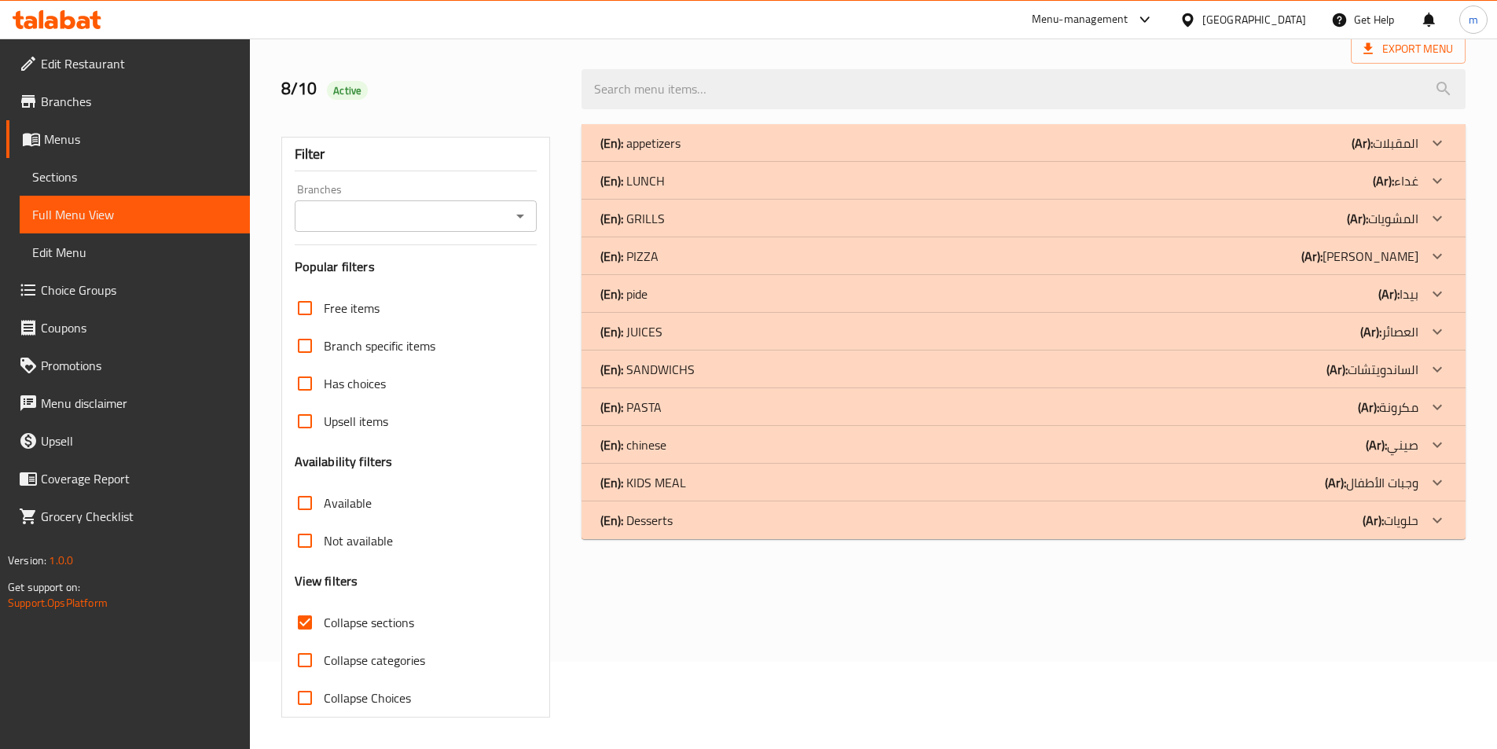
click at [307, 653] on input "Collapse categories" at bounding box center [305, 660] width 38 height 38
click at [300, 662] on input "Collapse categories" at bounding box center [305, 660] width 38 height 38
checkbox input "false"
click at [1437, 292] on icon at bounding box center [1437, 293] width 19 height 19
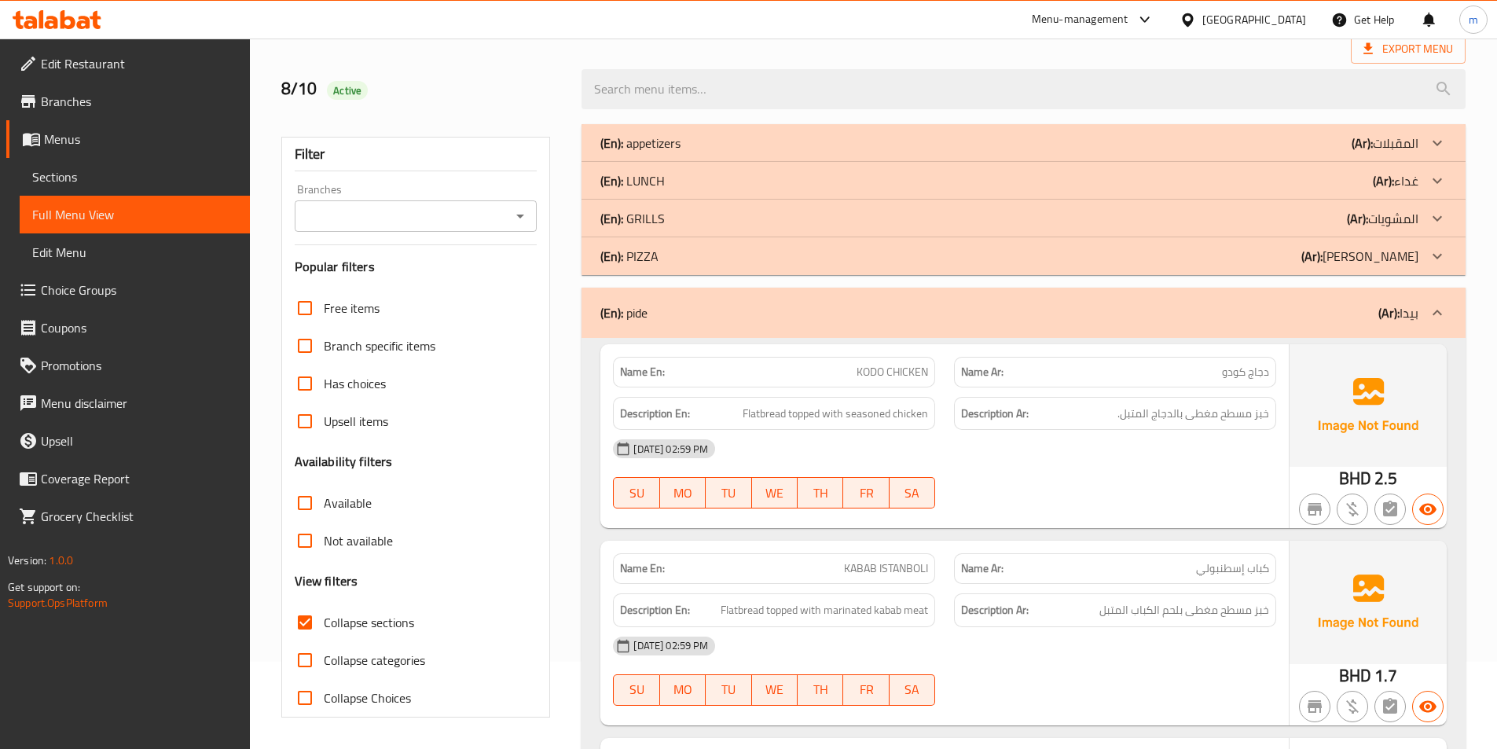
click at [1439, 257] on icon at bounding box center [1436, 256] width 9 height 6
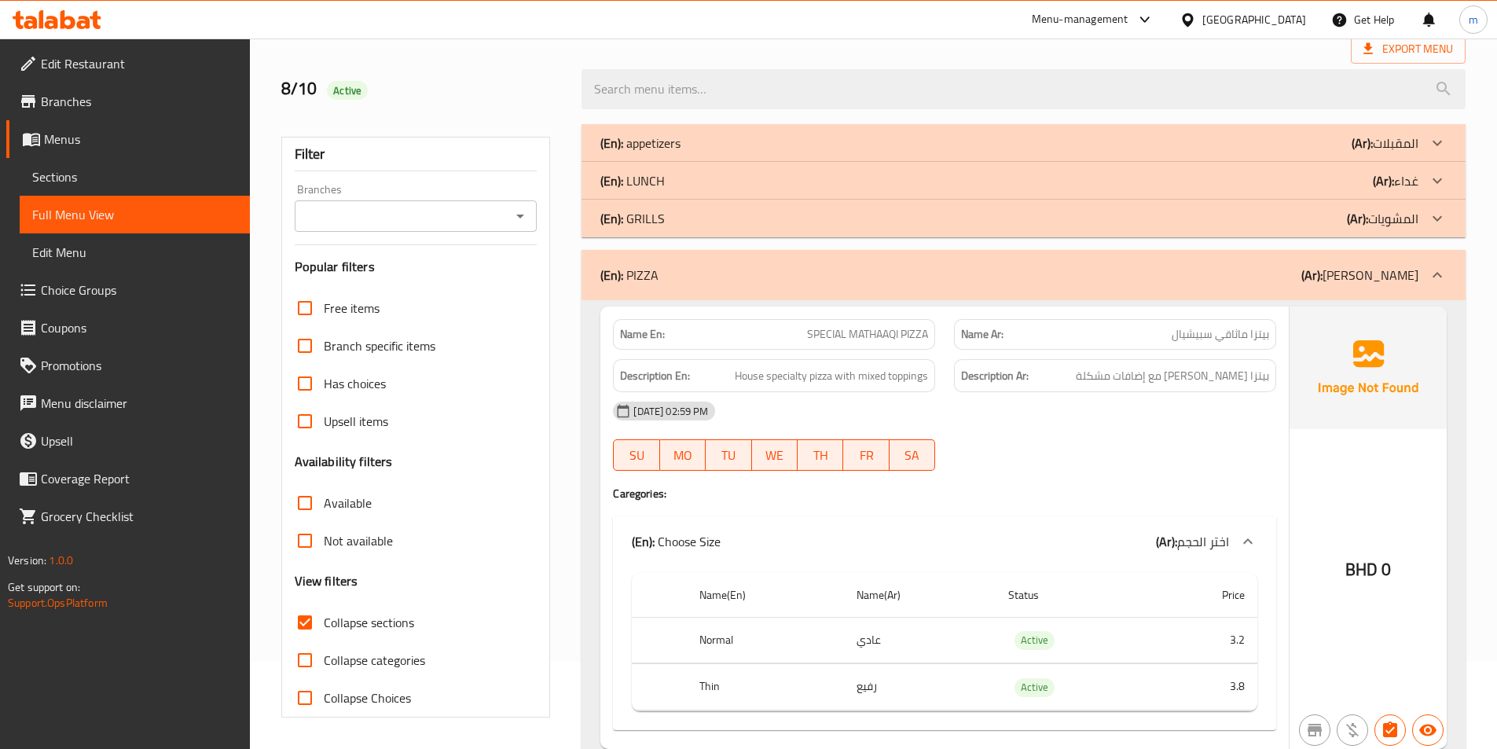
click at [1441, 213] on icon at bounding box center [1437, 218] width 19 height 19
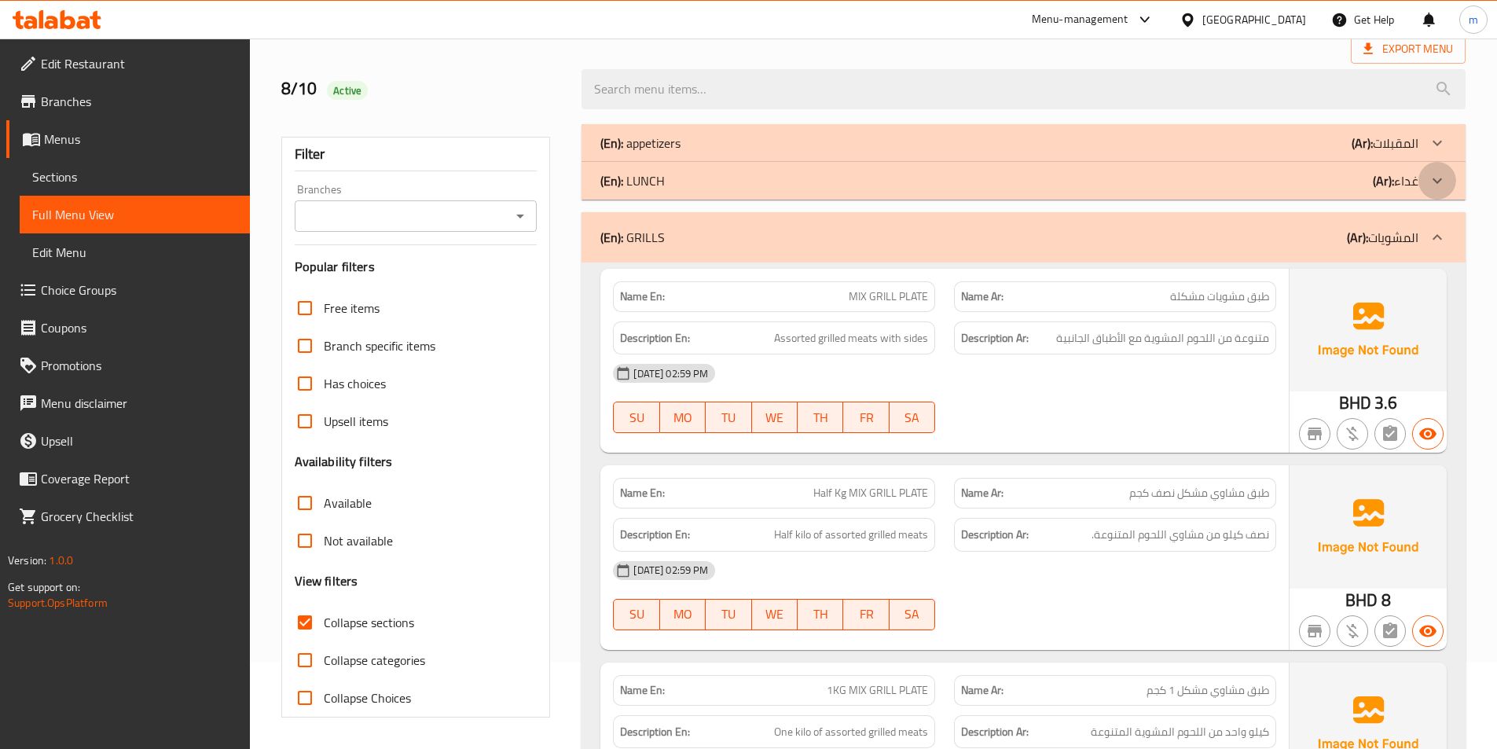
click at [1443, 173] on icon at bounding box center [1437, 180] width 19 height 19
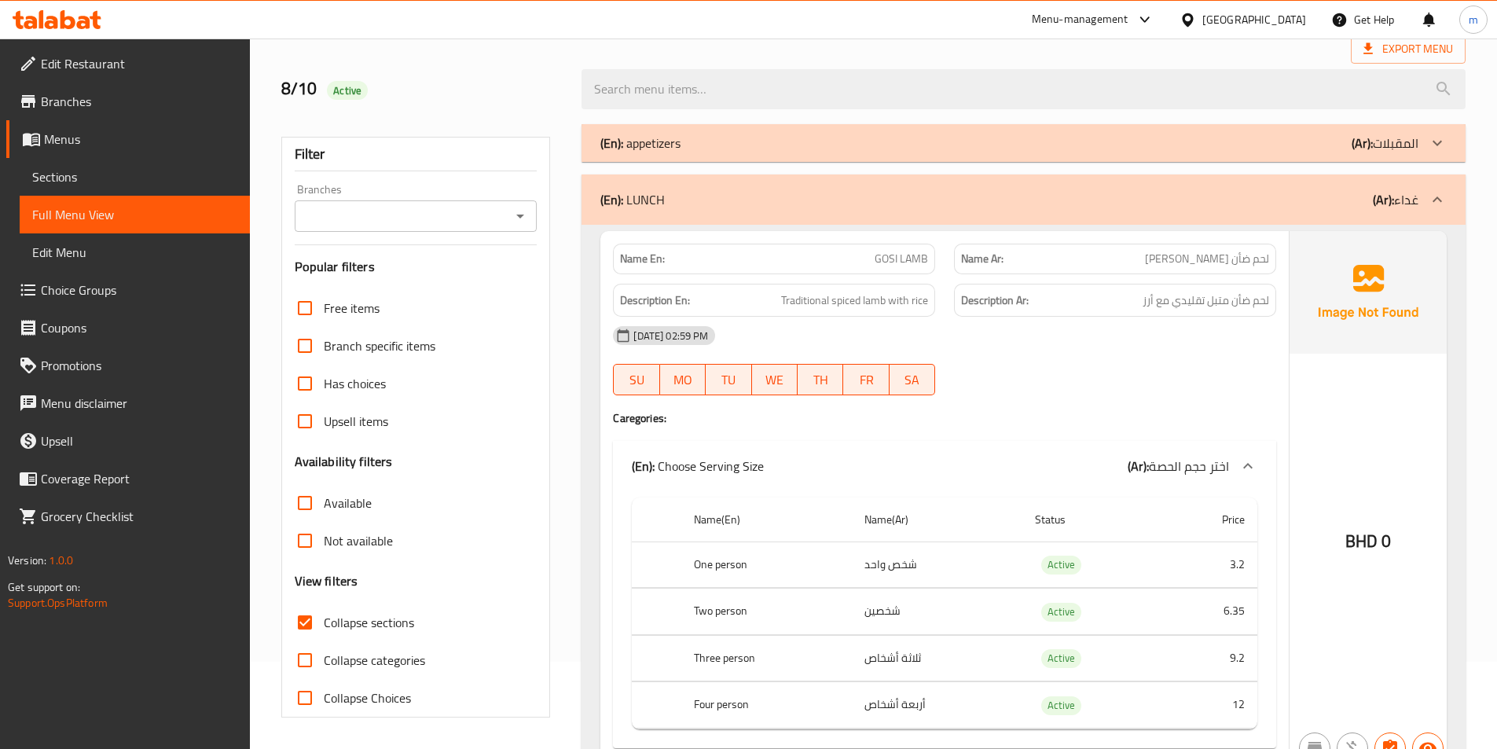
click at [1441, 141] on icon at bounding box center [1436, 143] width 9 height 6
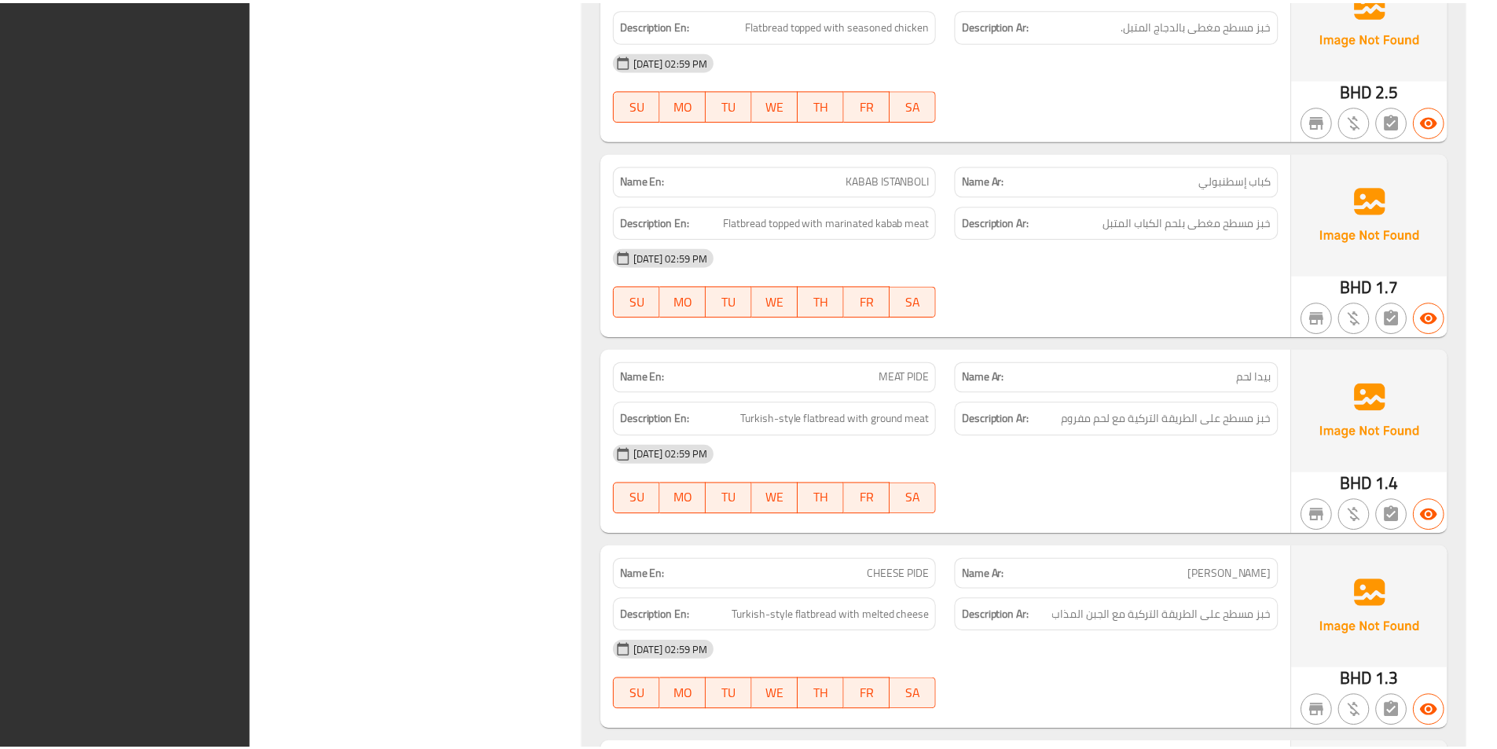
scroll to position [20551, 0]
